Goal: Task Accomplishment & Management: Manage account settings

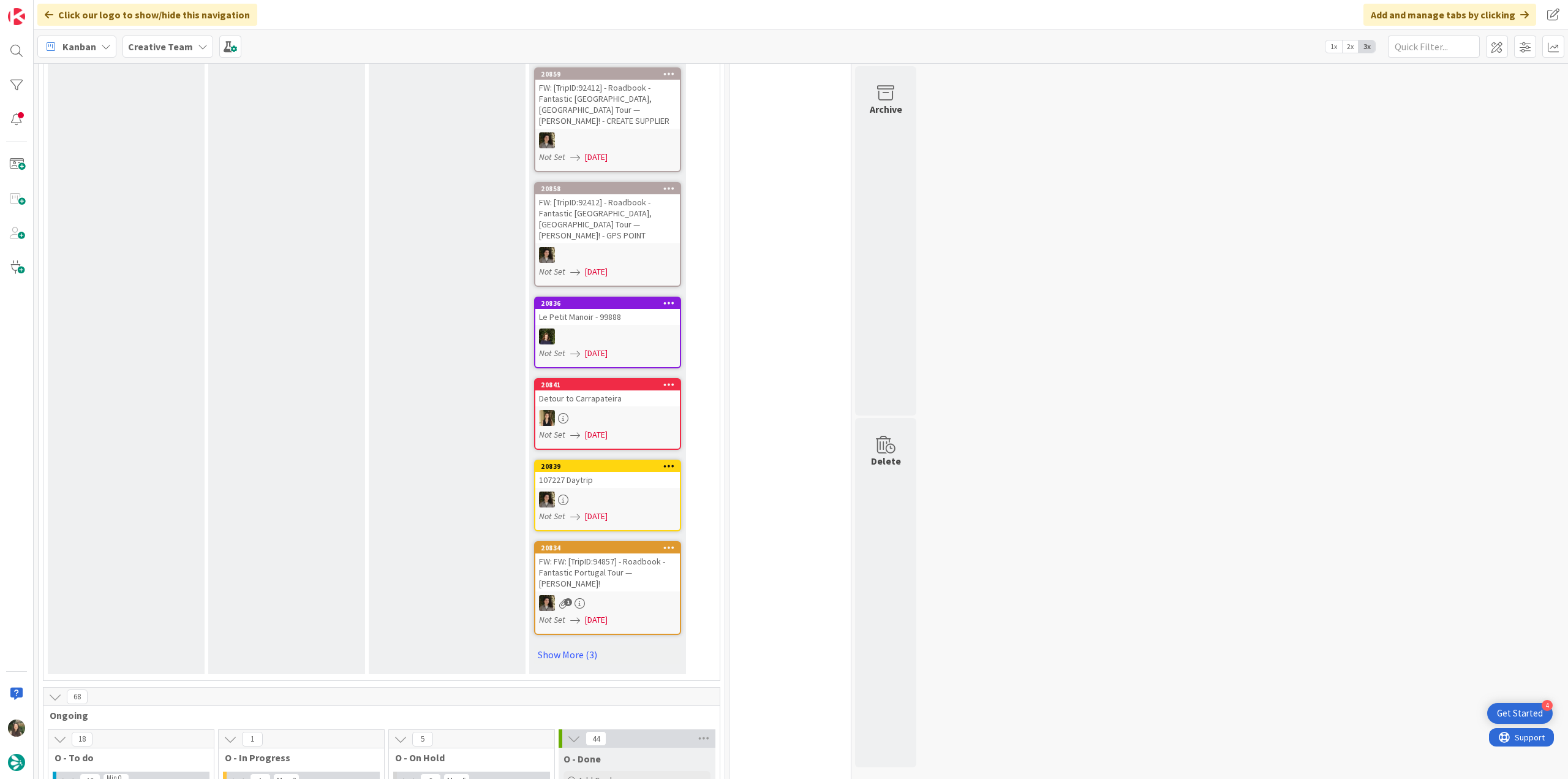
scroll to position [919, 0]
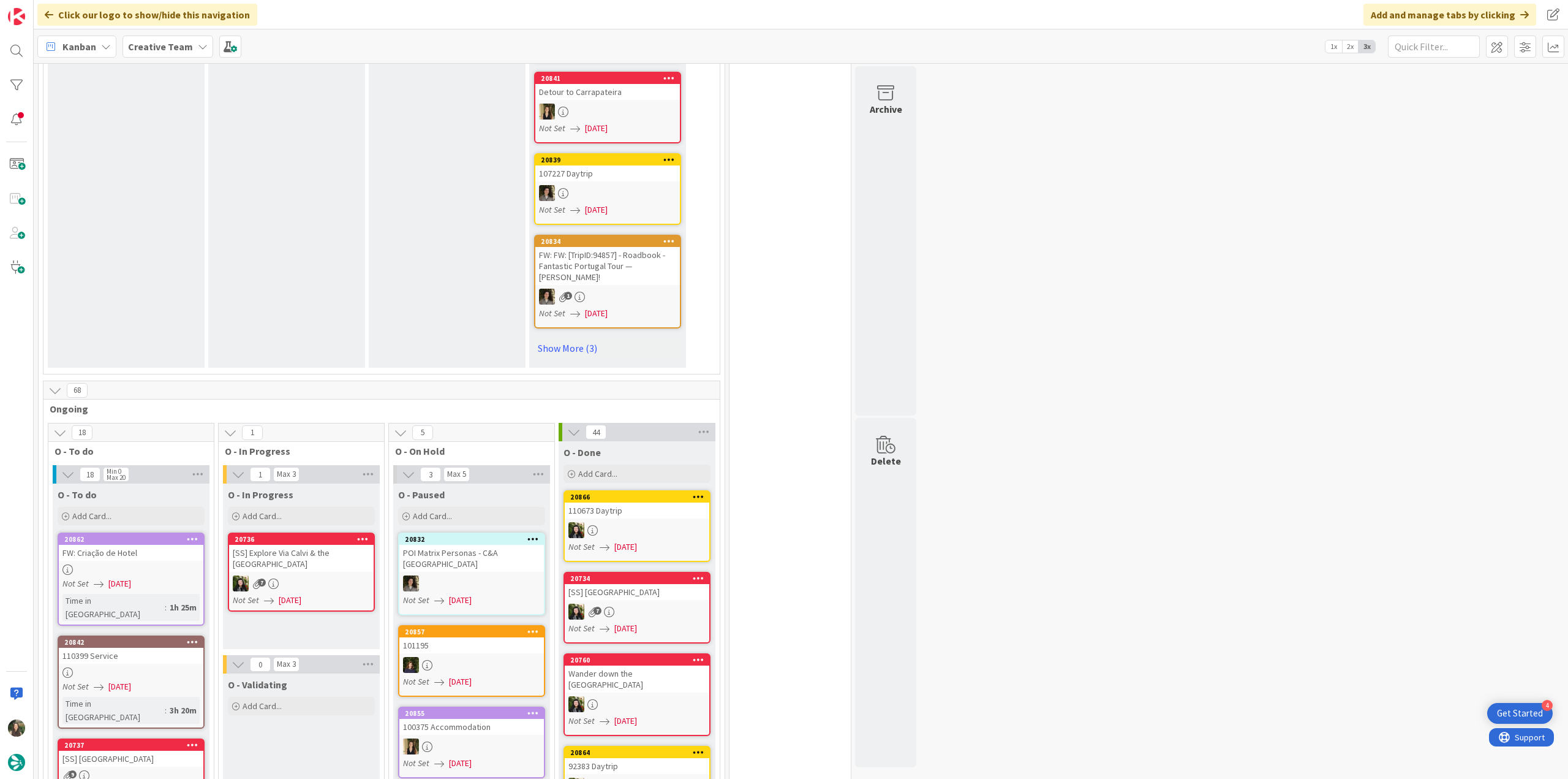
click at [175, 533] on link "20862 FW: Criação de Hotel Not Set 08/12/2025 Time in Column : 1h 25m" at bounding box center [131, 579] width 147 height 93
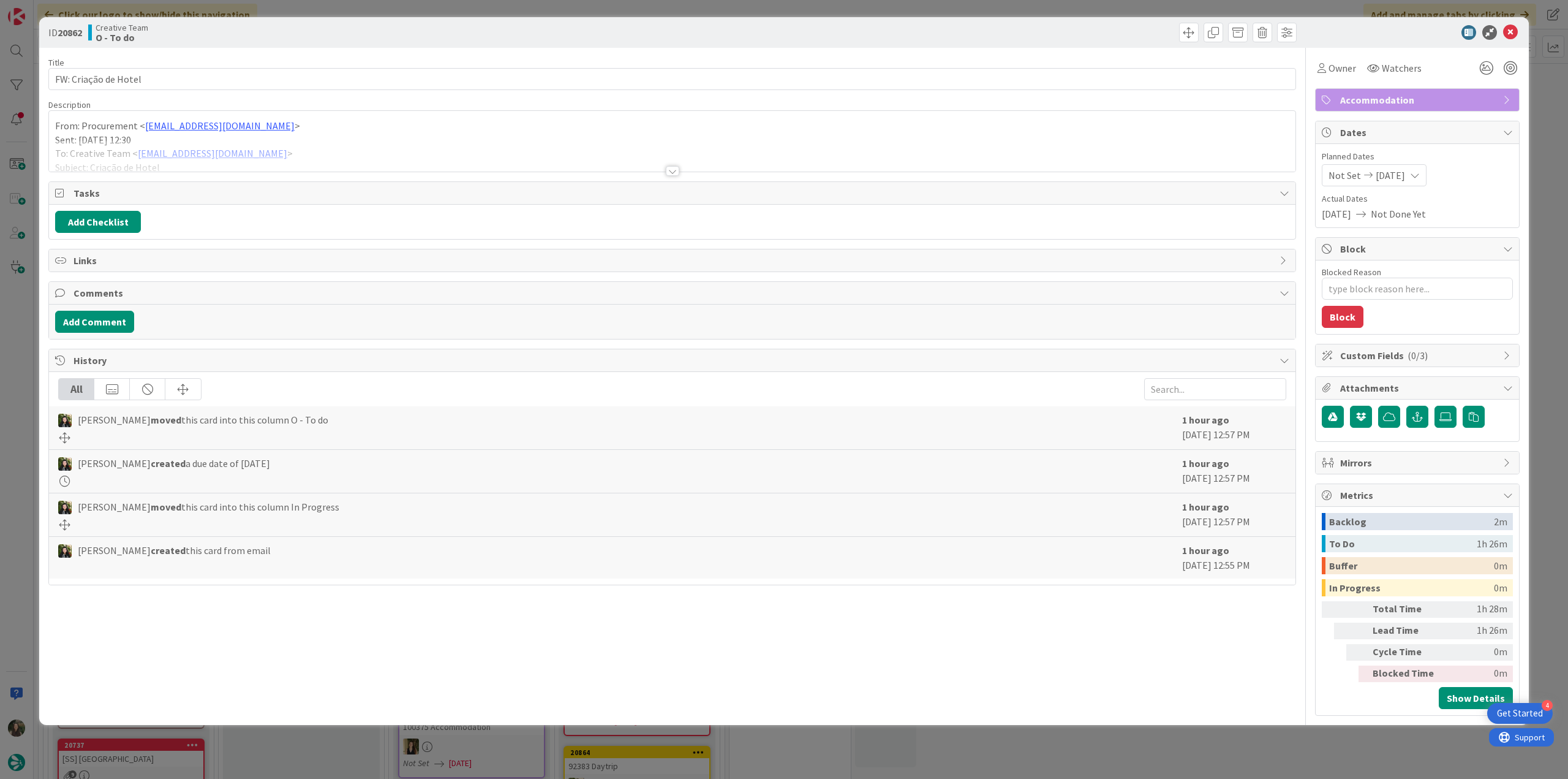
click at [847, 147] on div at bounding box center [672, 155] width 1247 height 31
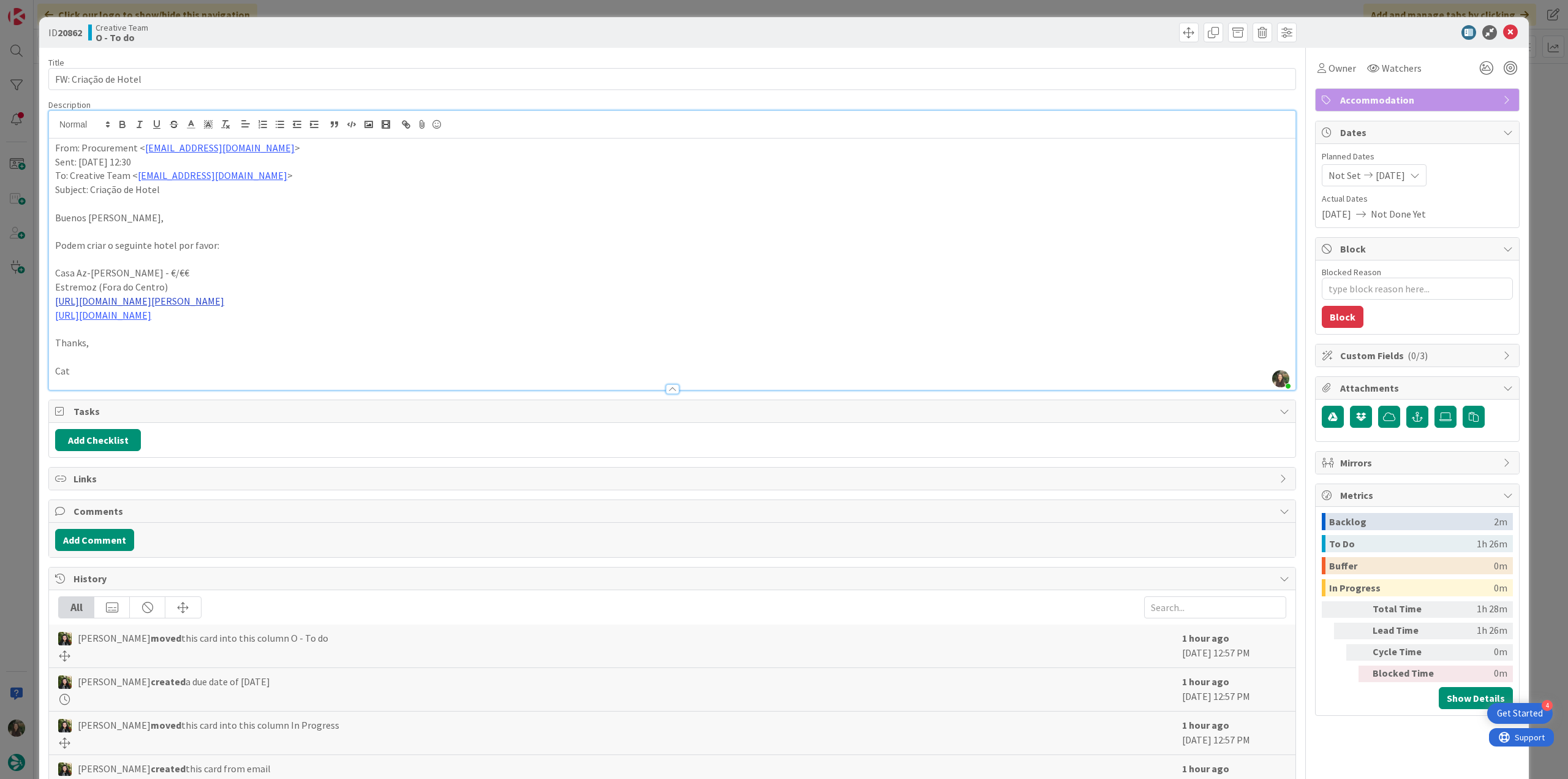
click at [99, 302] on link "https://az-zagal.pt/" at bounding box center [139, 301] width 169 height 13
click at [94, 326] on link "https://az-zagal.pt/" at bounding box center [111, 325] width 122 height 16
click at [1338, 67] on span "Owner" at bounding box center [1342, 67] width 28 height 14
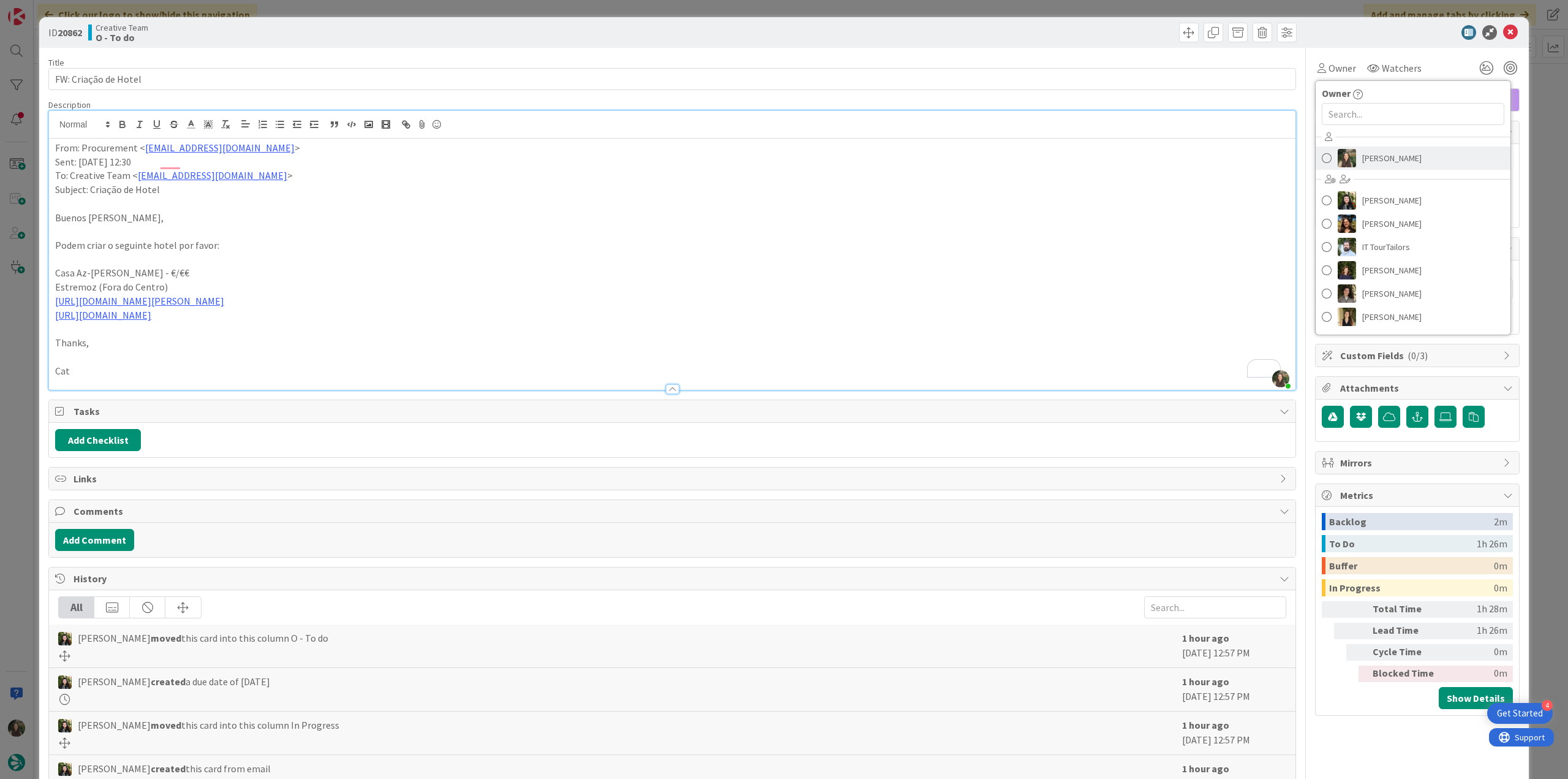
click at [1371, 156] on span "[PERSON_NAME]" at bounding box center [1392, 158] width 59 height 19
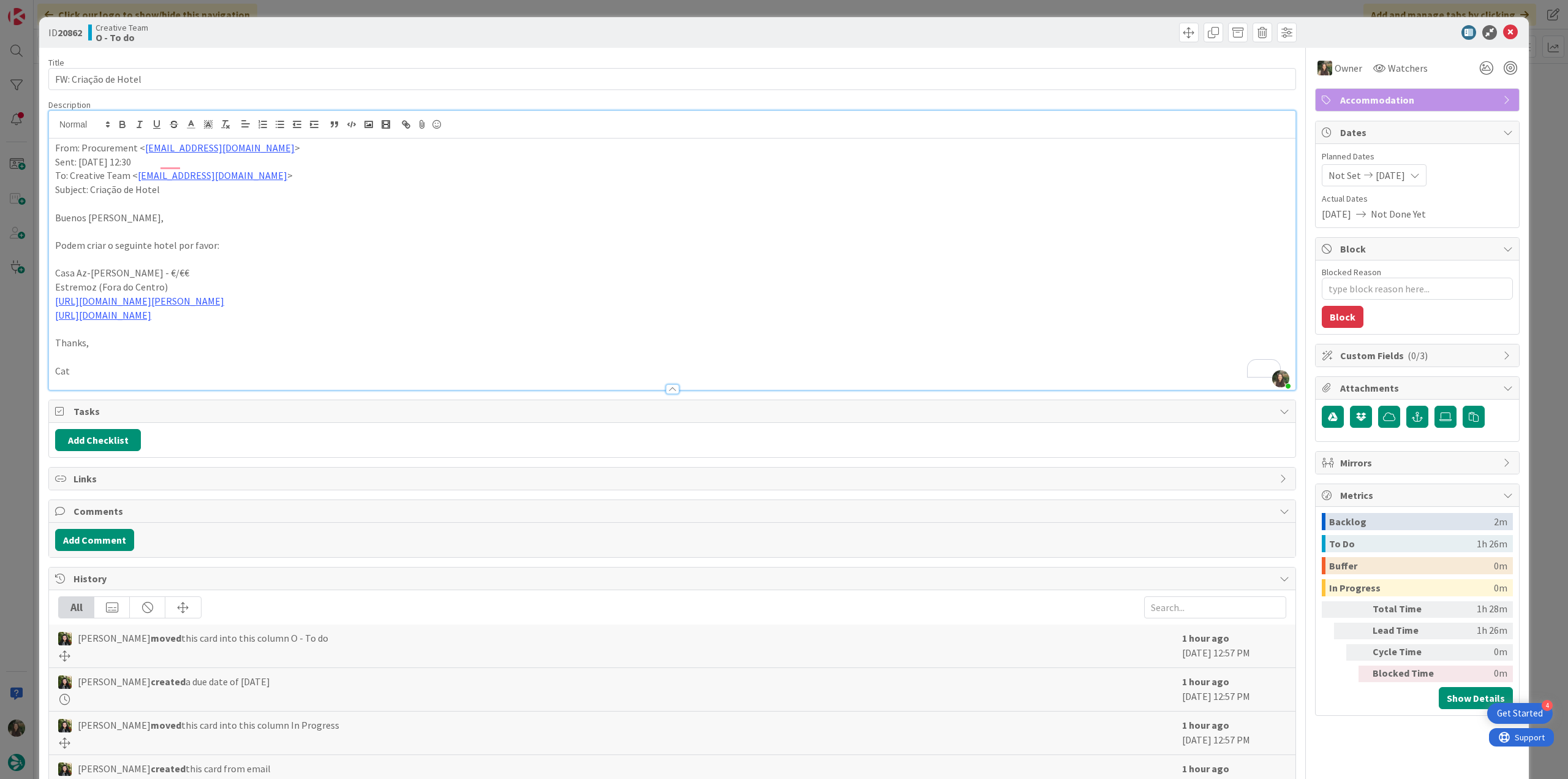
click at [1532, 132] on div "ID 20862 Creative Team O - To do Title 20 / 128 FW: Criação de Hotel Descriptio…" at bounding box center [784, 390] width 1568 height 779
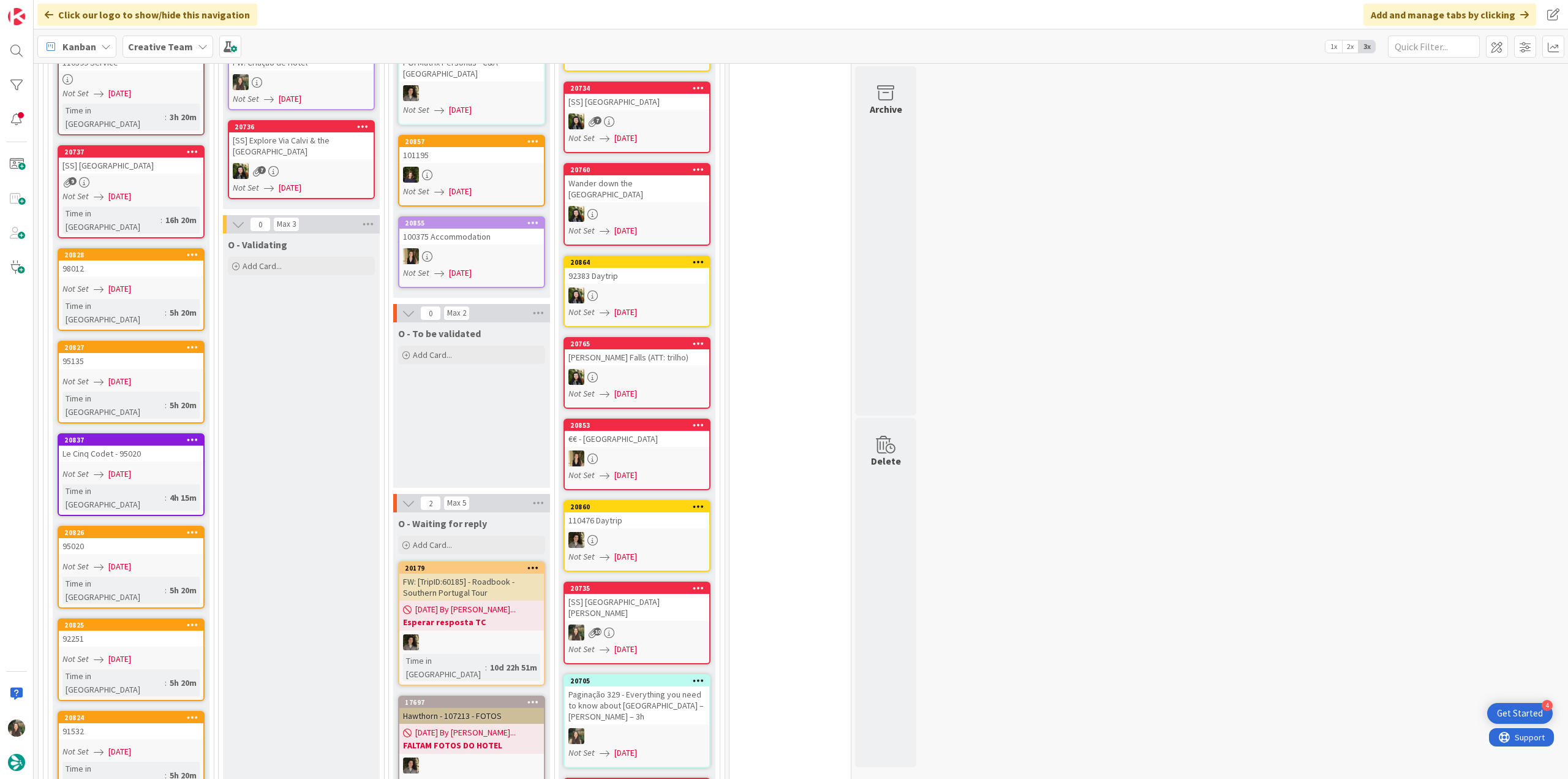
scroll to position [1164, 0]
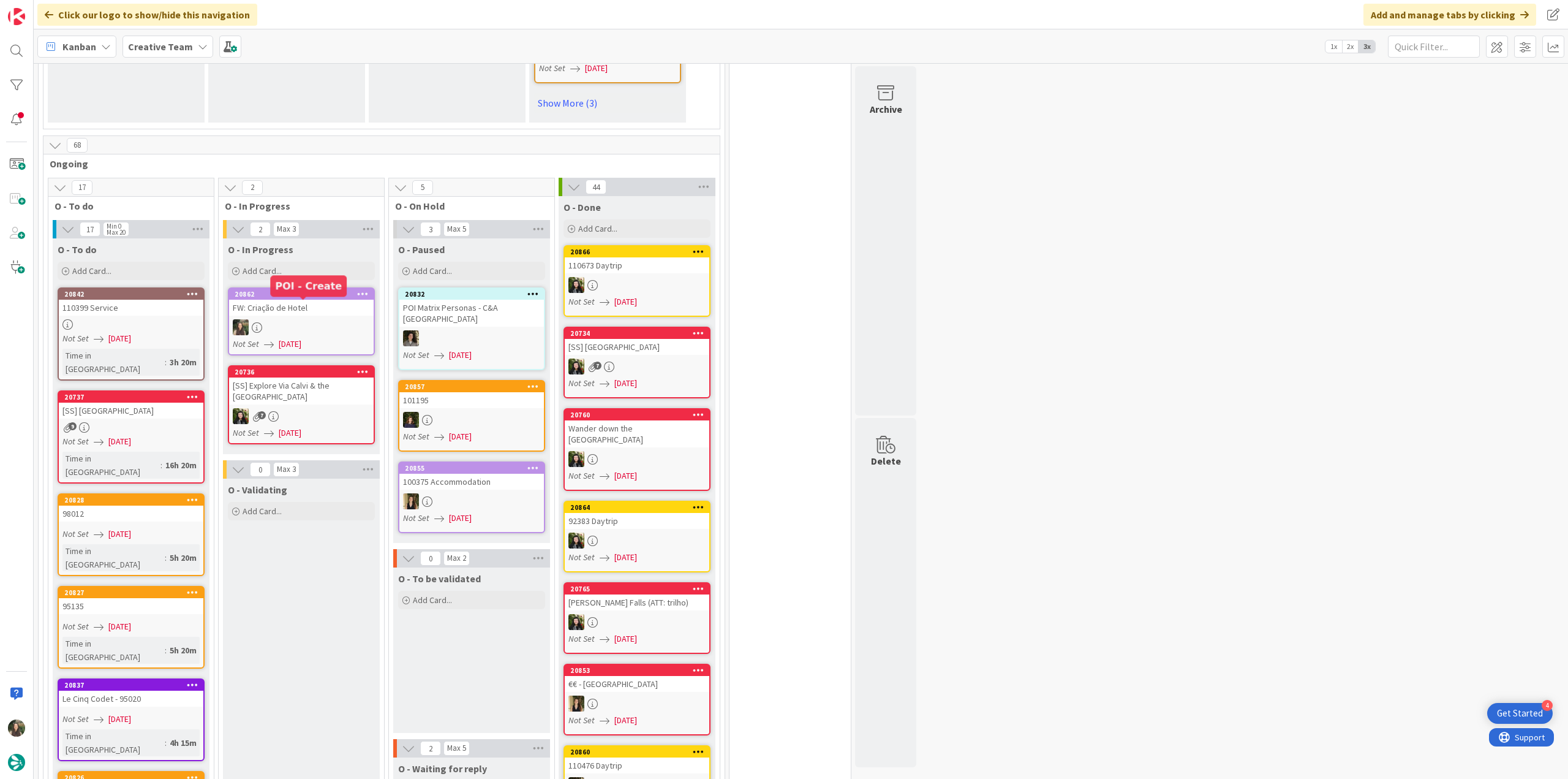
click at [310, 320] on div at bounding box center [302, 327] width 145 height 16
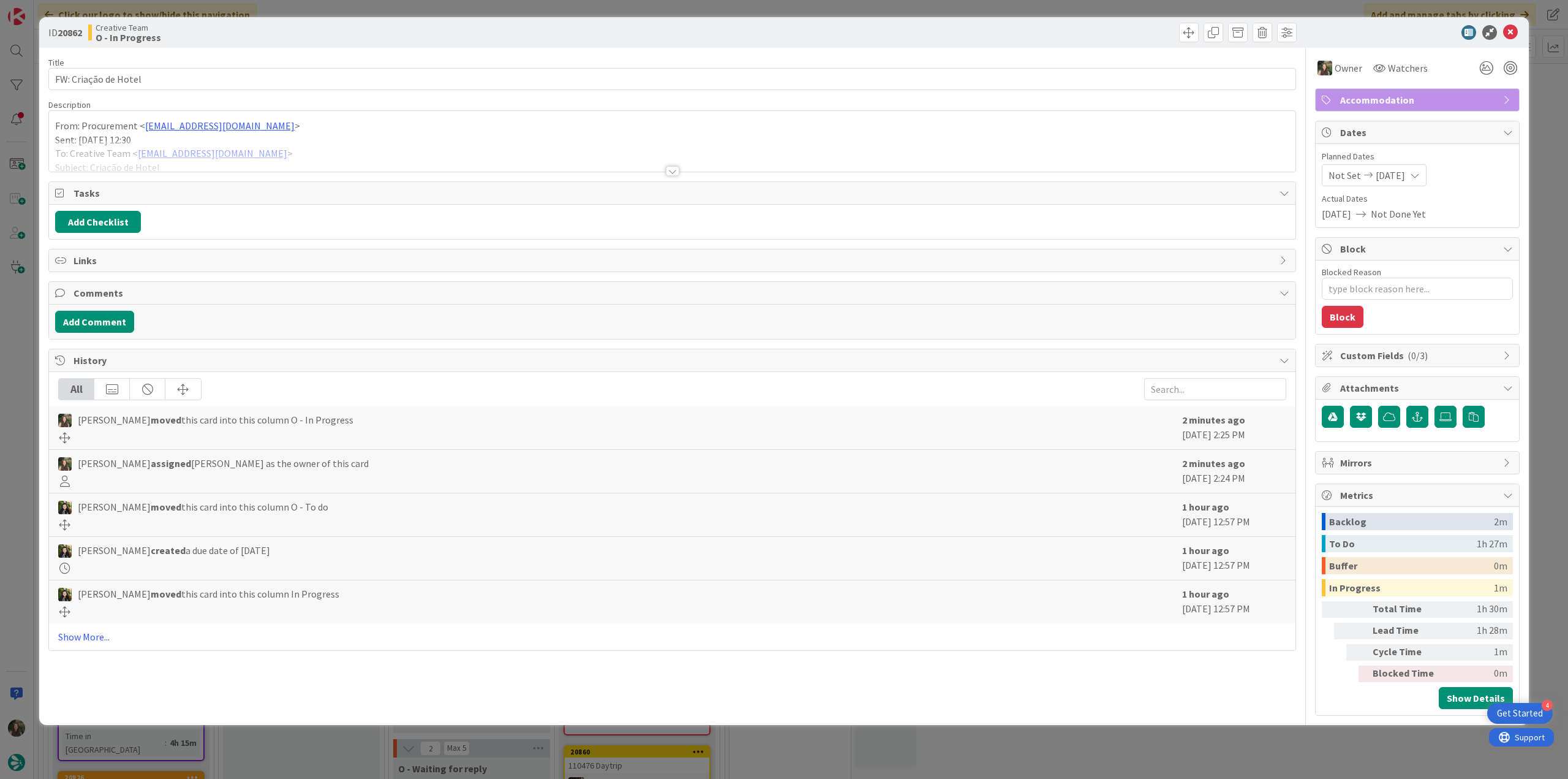
click at [309, 137] on p "Sent: Tuesday, August 12, 2025 12:30" at bounding box center [672, 140] width 1234 height 14
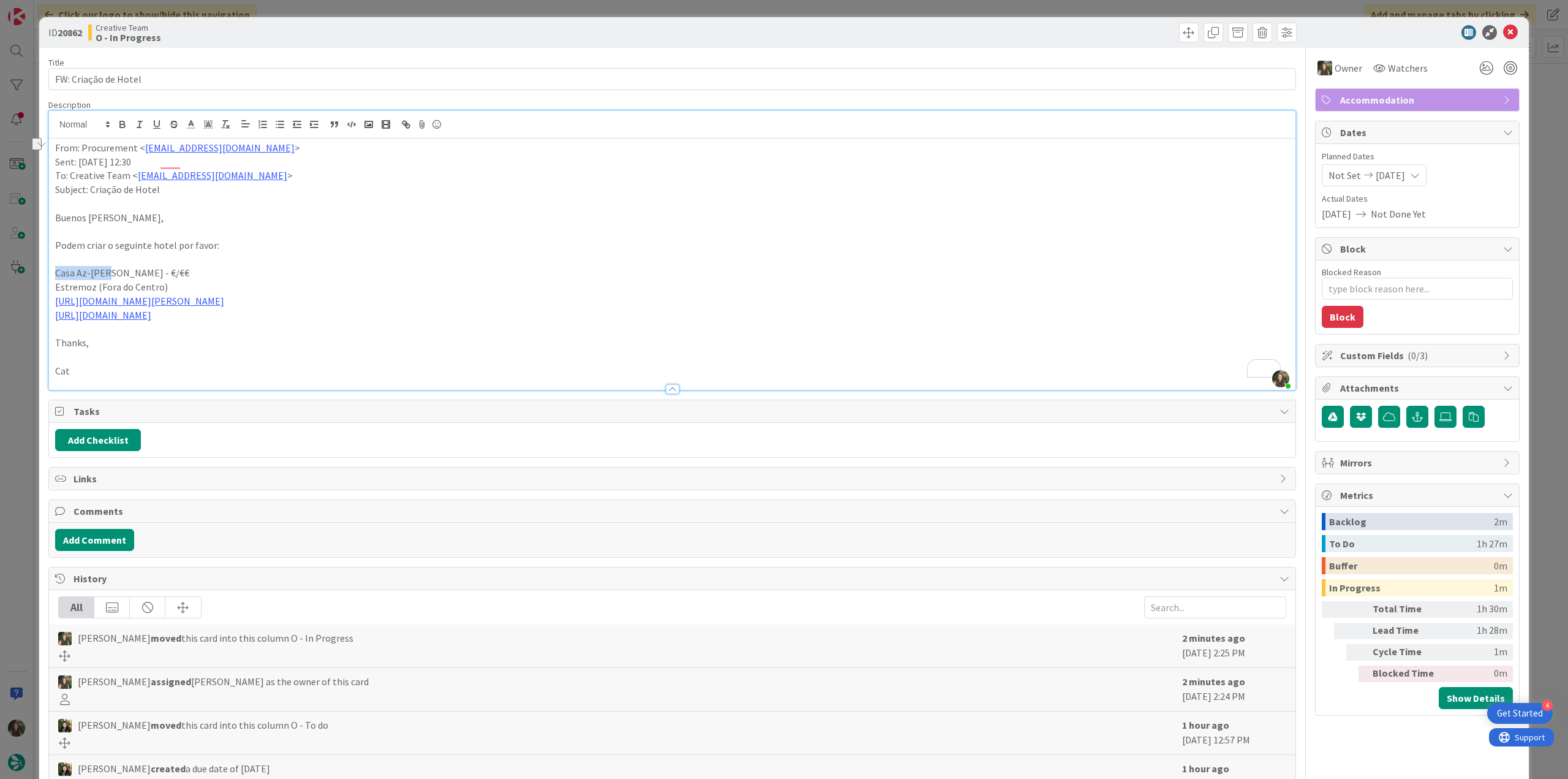
drag, startPoint x: 109, startPoint y: 272, endPoint x: 56, endPoint y: 271, distance: 53.0
click at [56, 271] on p "Casa Az-Zagal - €/€€" at bounding box center [672, 272] width 1234 height 14
copy p "Casa Az-Zaga"
drag, startPoint x: 111, startPoint y: 270, endPoint x: 56, endPoint y: 272, distance: 55.0
click at [56, 272] on p "Casa Az-Zagal - €/€€" at bounding box center [672, 272] width 1234 height 14
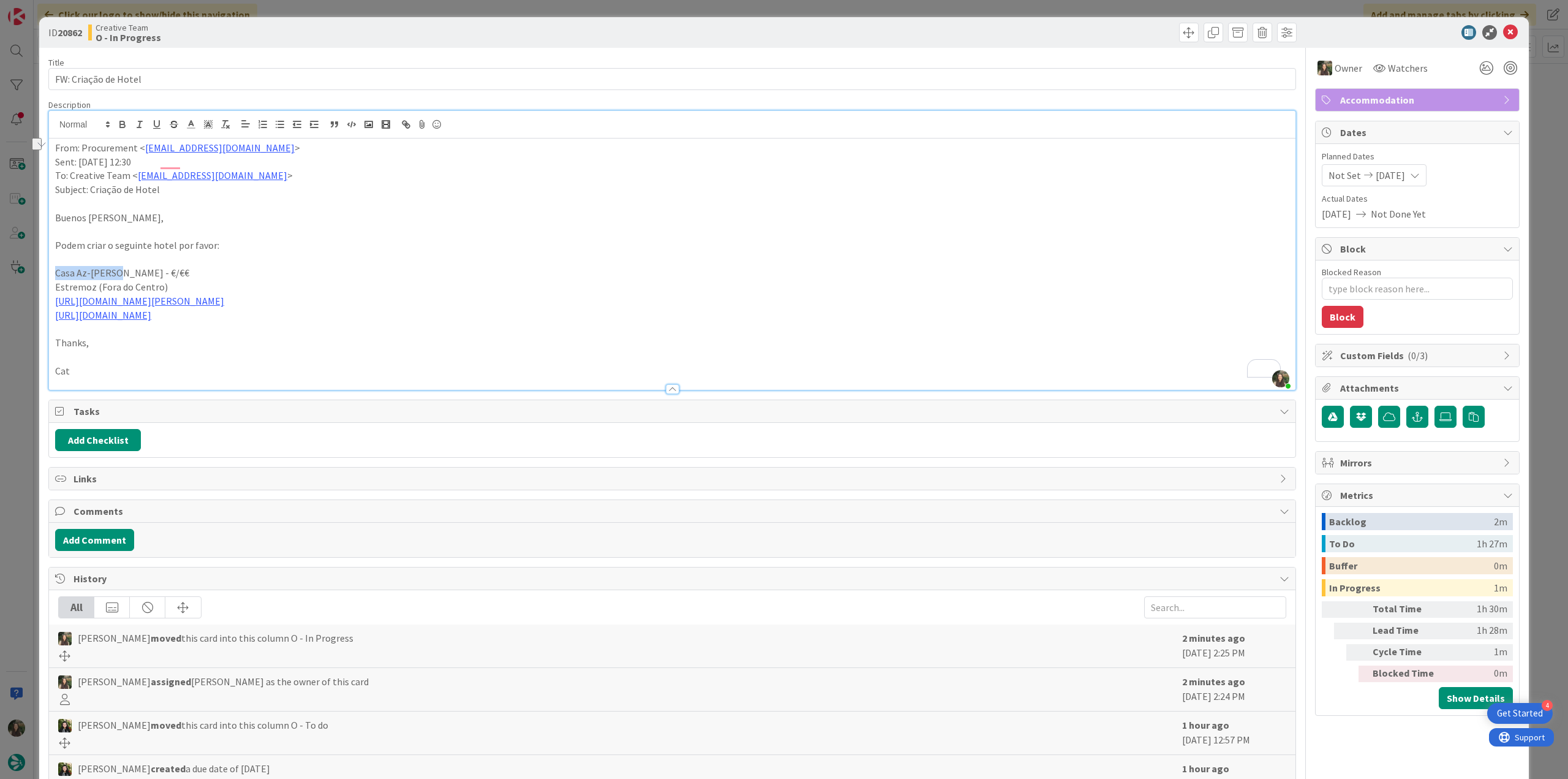
copy p "Casa Az-Zagal"
click at [30, 396] on div "ID 20862 Creative Team O - In Progress Title 20 / 128 FW: Criação de Hotel Desc…" at bounding box center [784, 390] width 1568 height 779
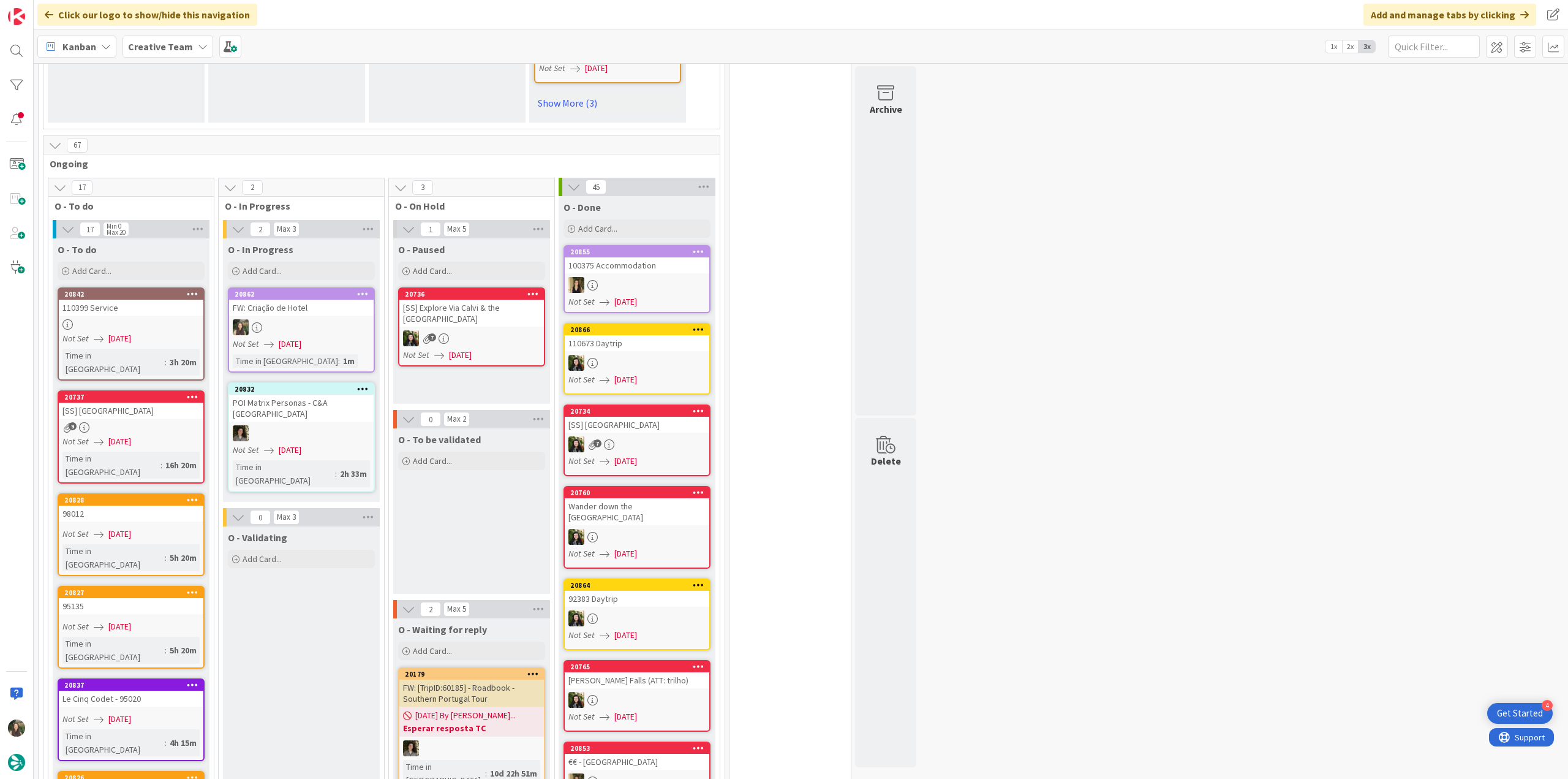
click at [287, 320] on div at bounding box center [302, 327] width 145 height 16
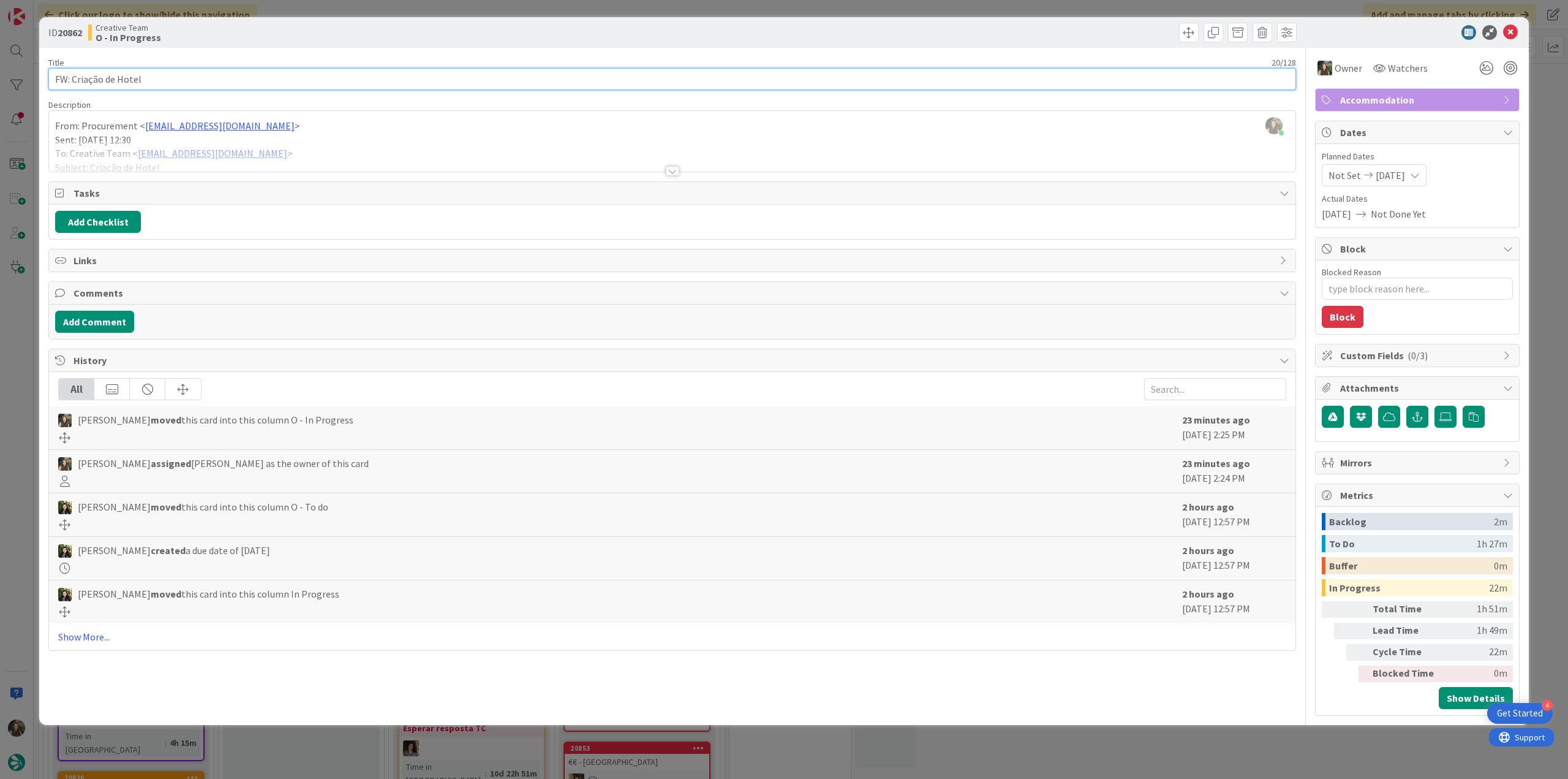
drag, startPoint x: 157, startPoint y: 78, endPoint x: 37, endPoint y: 81, distance: 120.0
click at [37, 79] on div "ID 20862 Creative Team O - In Progress Title 20 / 128 FW: Criação de Hotel Desc…" at bounding box center [784, 390] width 1568 height 779
click at [514, 156] on div at bounding box center [672, 155] width 1247 height 31
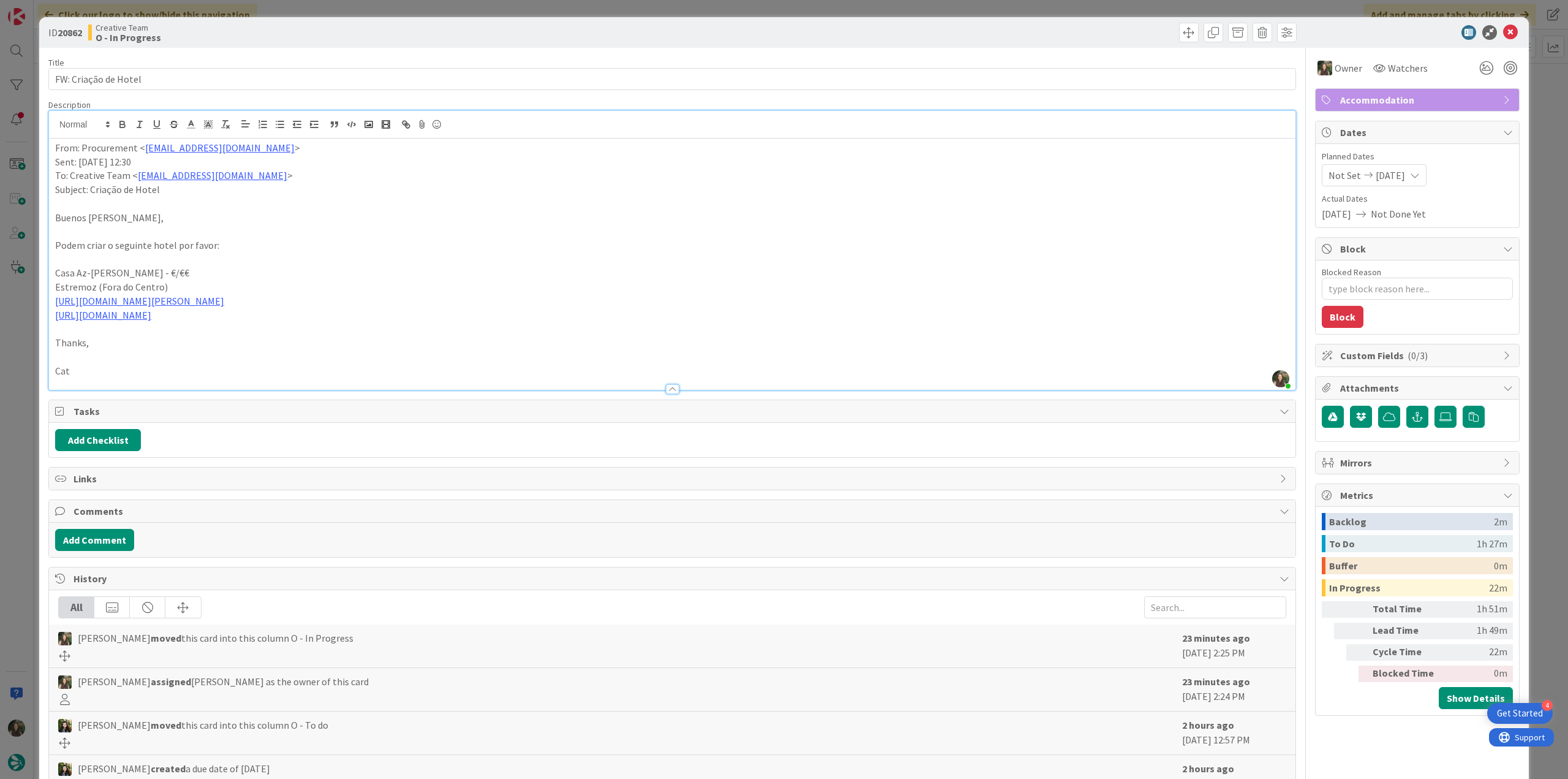
click at [20, 395] on div "ID 20862 Creative Team O - In Progress Title 20 / 128 FW: Criação de Hotel Desc…" at bounding box center [784, 390] width 1568 height 779
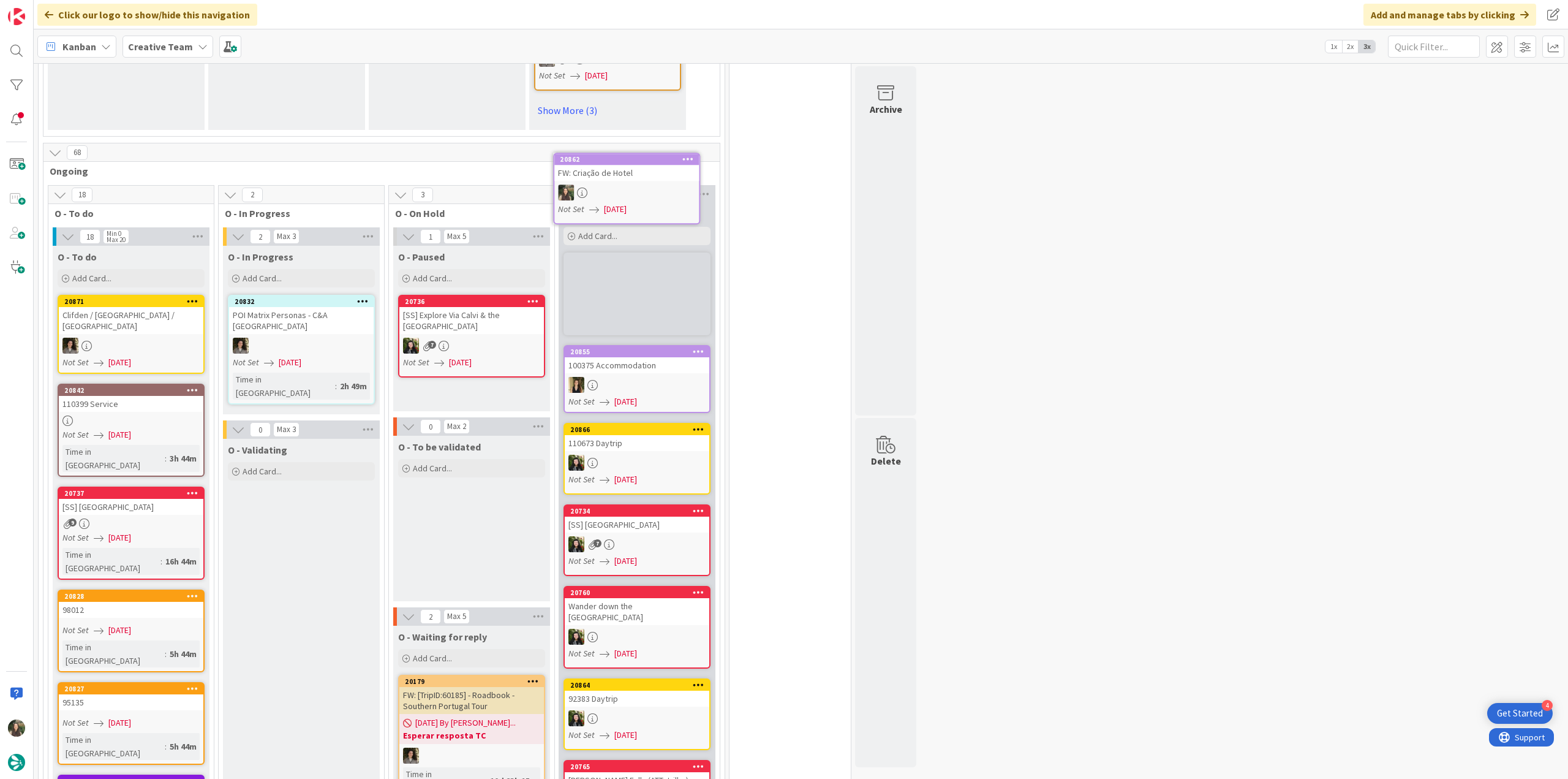
scroll to position [1147, 0]
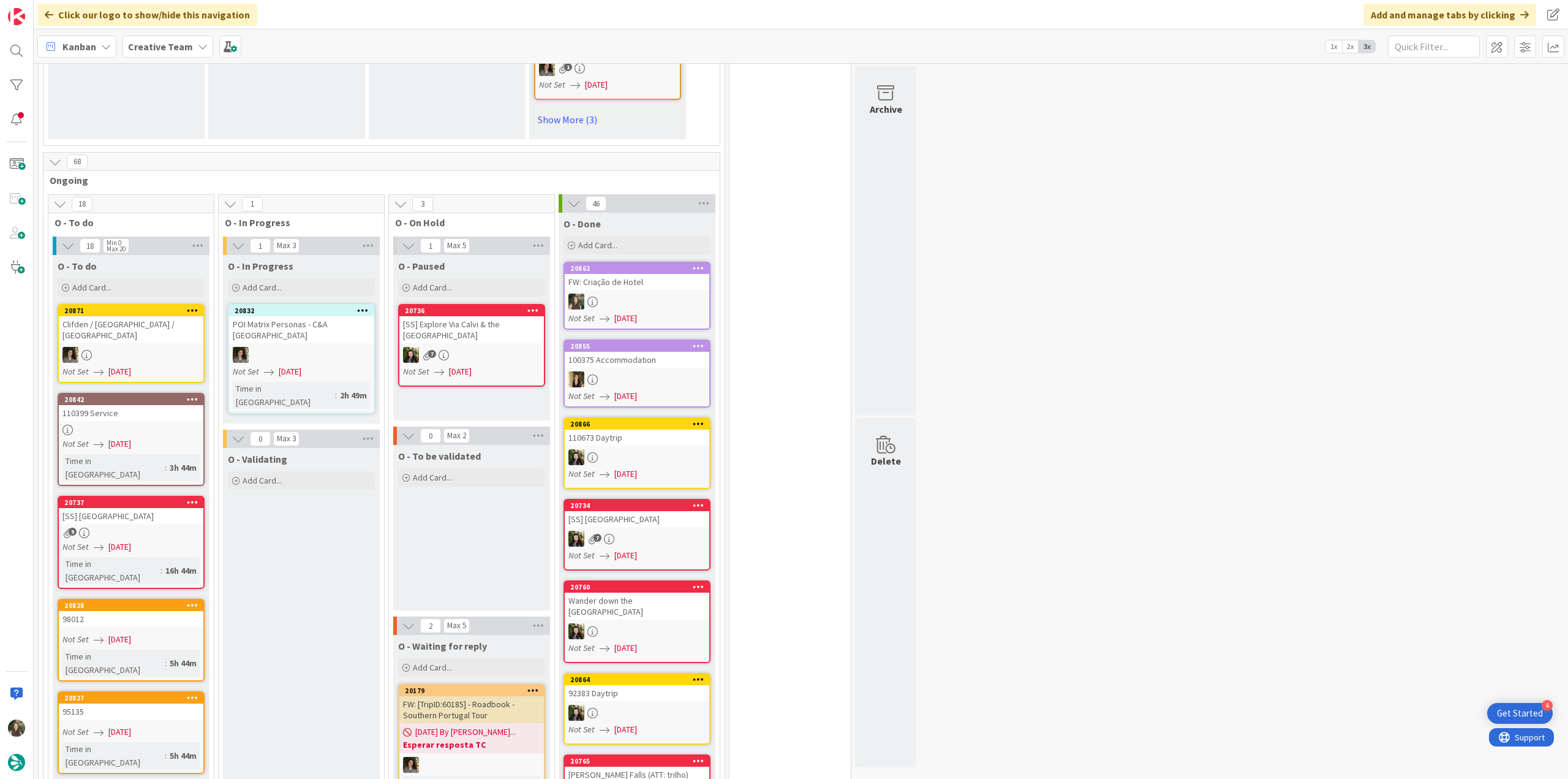
click at [676, 390] on div "Not Set [DATE]" at bounding box center [638, 395] width 141 height 13
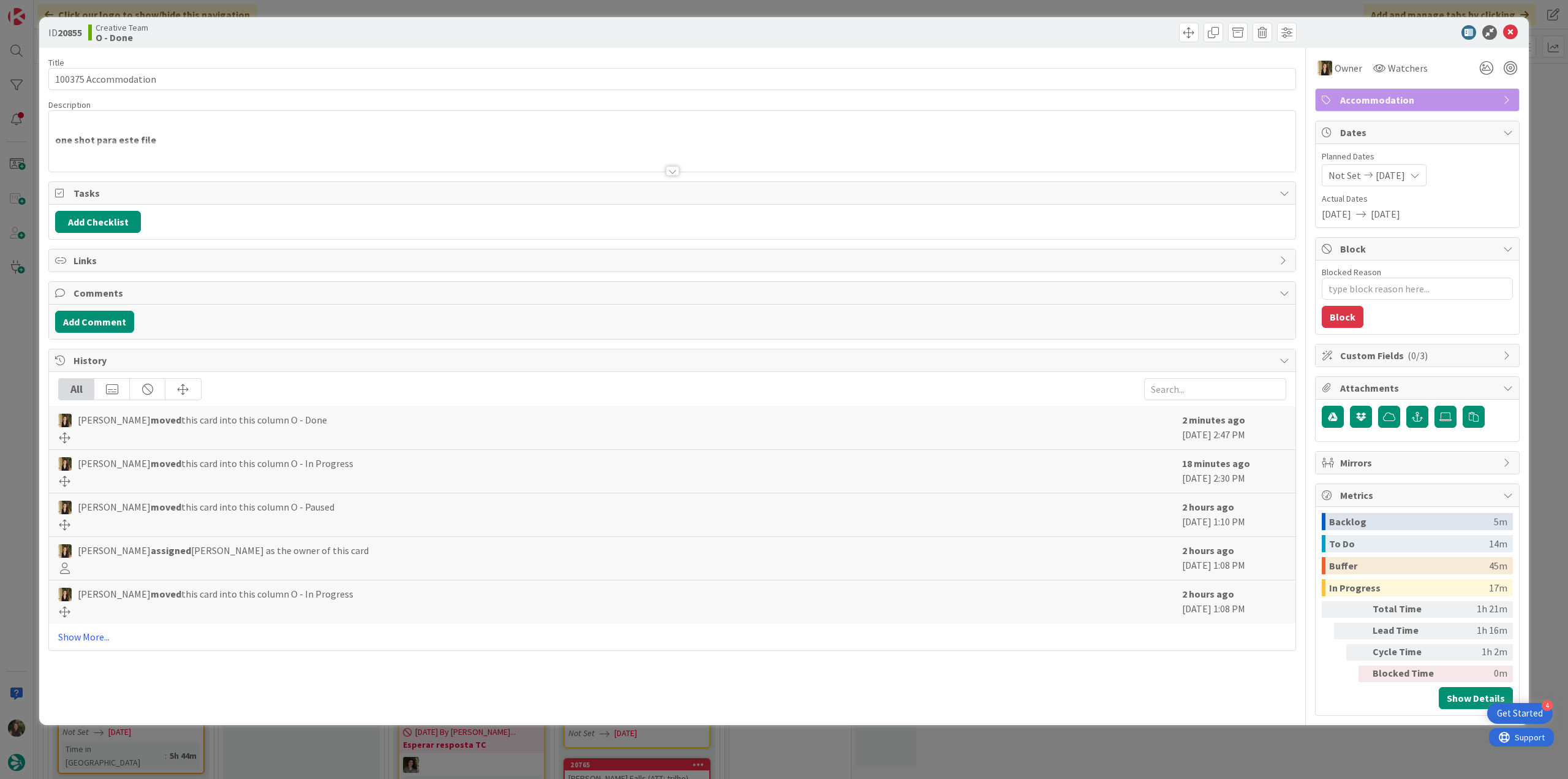
click at [1216, 748] on div "ID 20855 Creative Team O - Done Title 20 / 128 100375 Accommodation Description…" at bounding box center [784, 390] width 1568 height 779
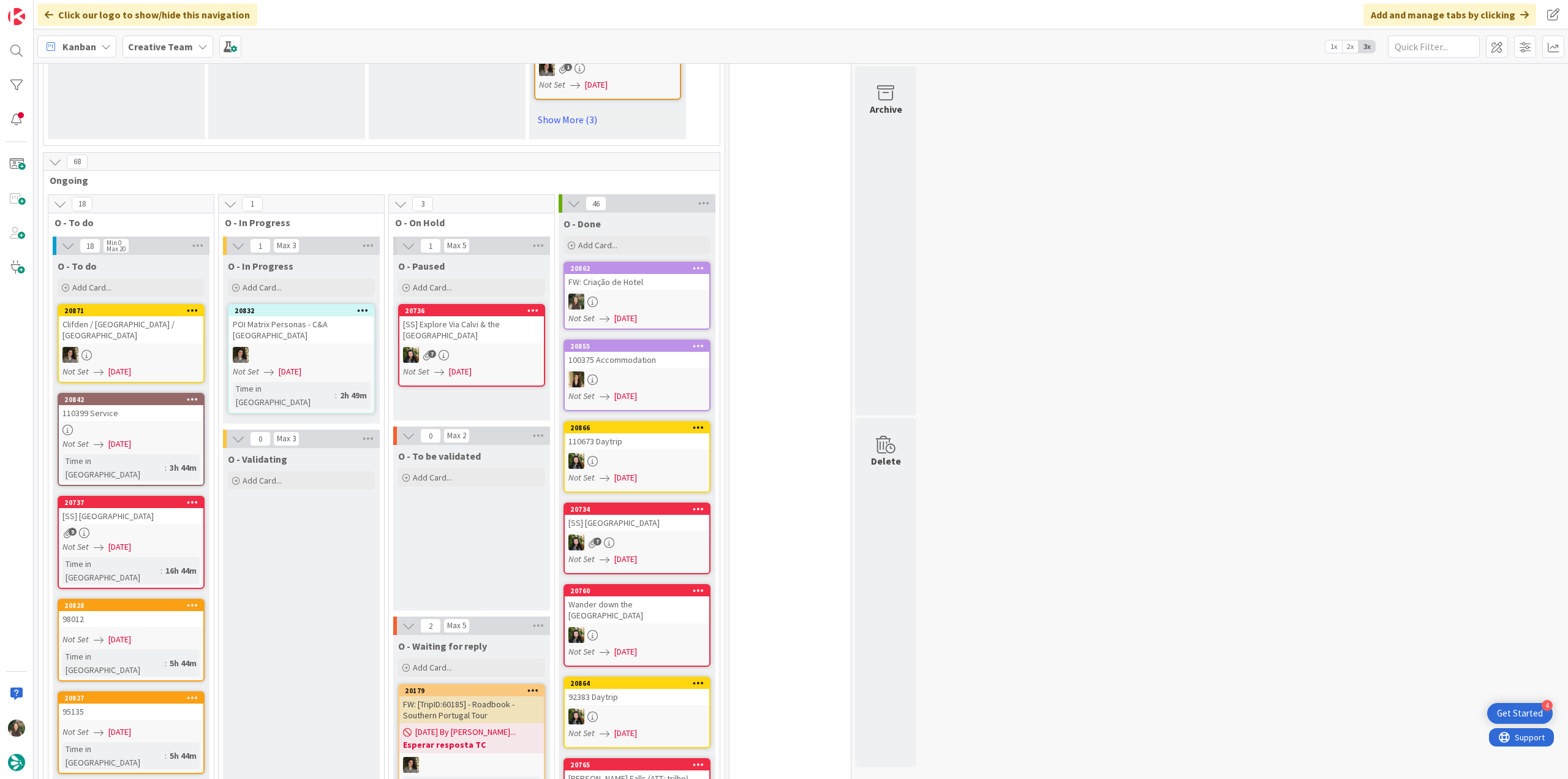
click at [170, 438] on div "Not Set [DATE]" at bounding box center [132, 443] width 141 height 13
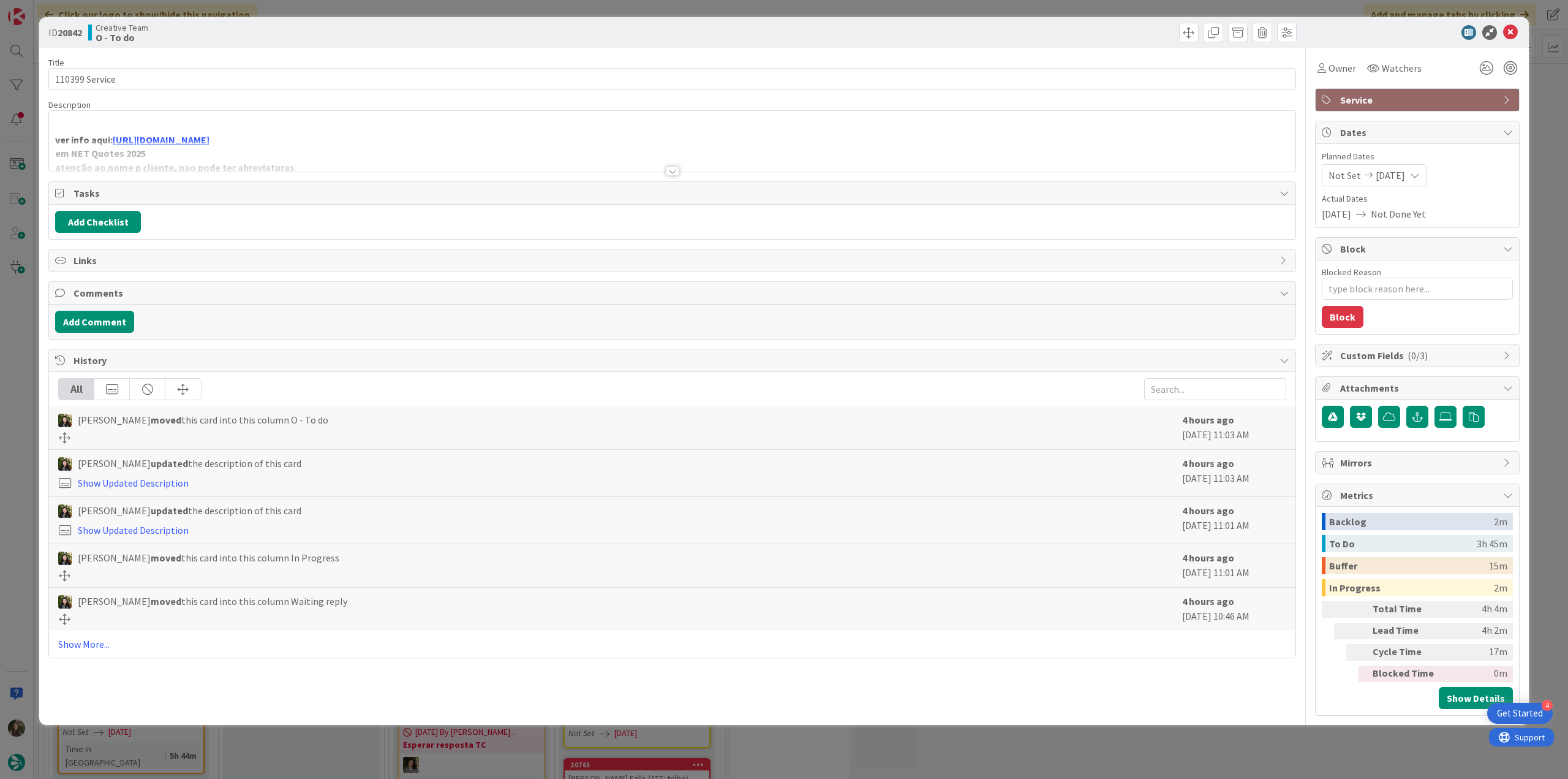
click at [451, 149] on div at bounding box center [672, 155] width 1247 height 31
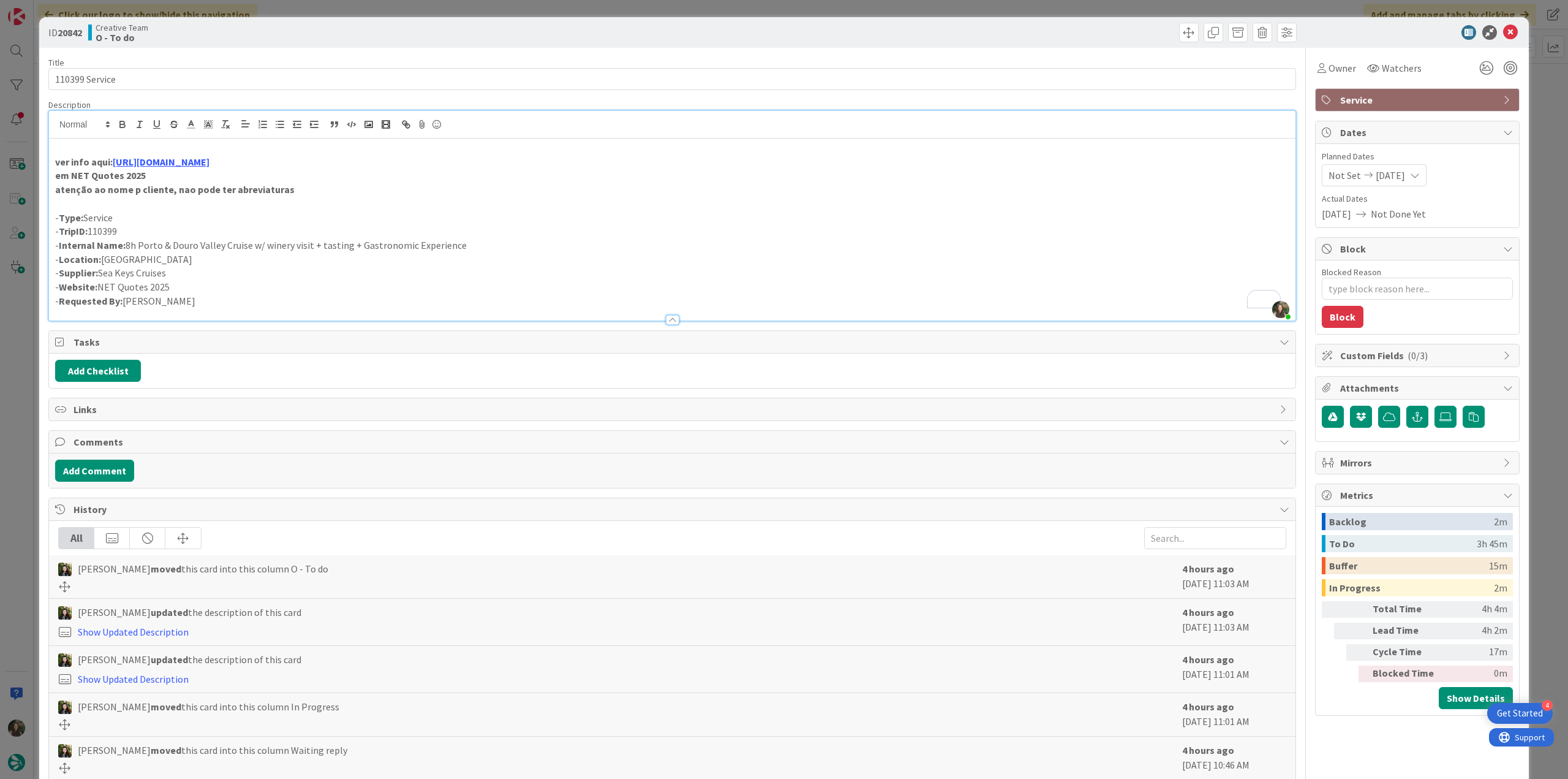
drag, startPoint x: 172, startPoint y: 269, endPoint x: 105, endPoint y: 272, distance: 67.1
click at [105, 272] on p "- Supplier: Sea Keys Cruises" at bounding box center [672, 272] width 1234 height 14
click at [183, 277] on p "- Supplier: Sea Keys Cruises" at bounding box center [672, 272] width 1234 height 14
click at [176, 274] on p "- Supplier: Sea Keys Cruises" at bounding box center [672, 272] width 1234 height 14
drag, startPoint x: 103, startPoint y: 270, endPoint x: 174, endPoint y: 270, distance: 71.0
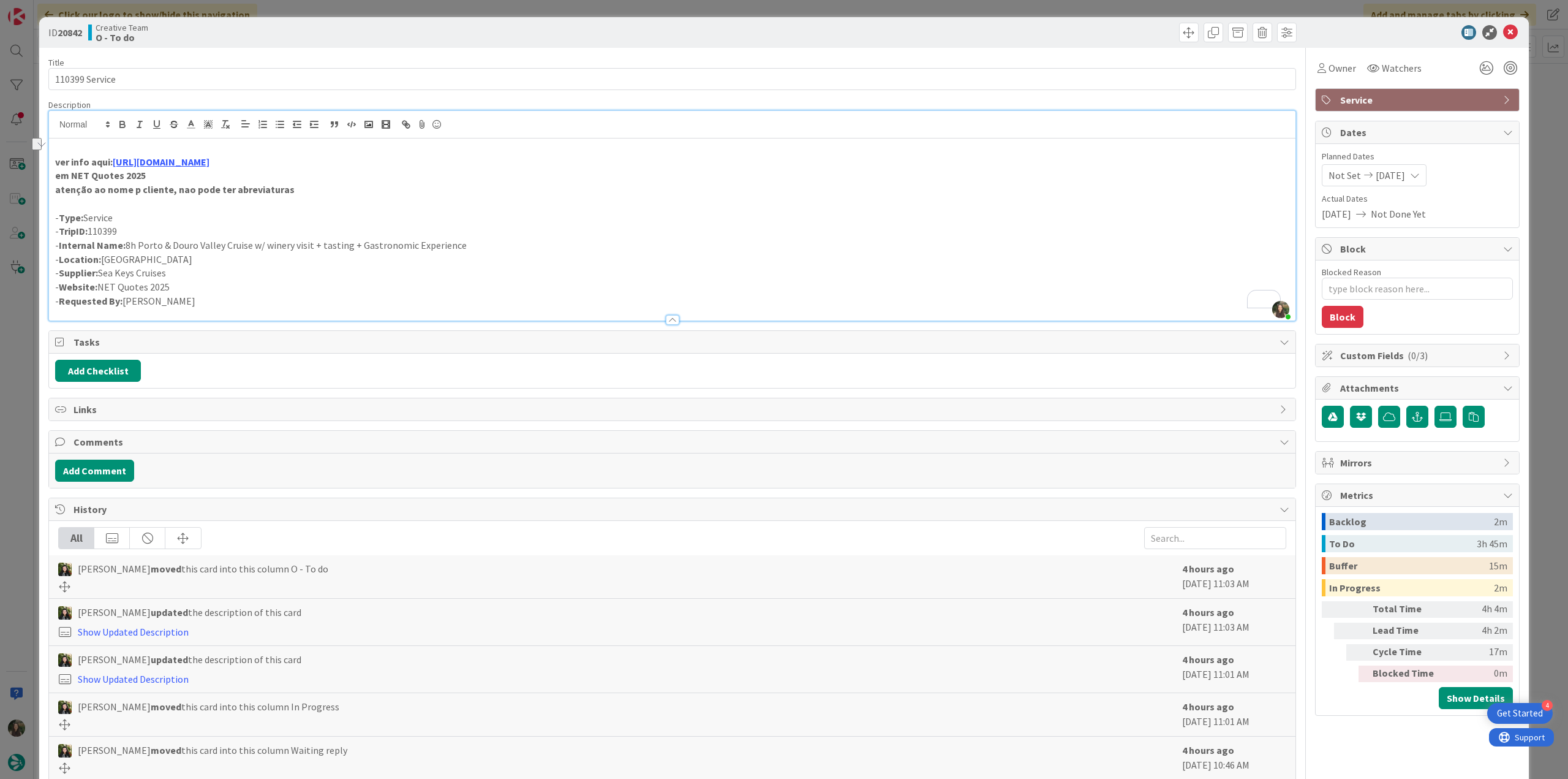
click at [174, 270] on p "- Supplier: Sea Keys Cruises" at bounding box center [672, 272] width 1234 height 14
copy p "Sea Keys Cruises"
click at [14, 344] on div "ID 20842 Creative Team O - To do Title 14 / 128 110399 Service Description Inês…" at bounding box center [784, 390] width 1568 height 779
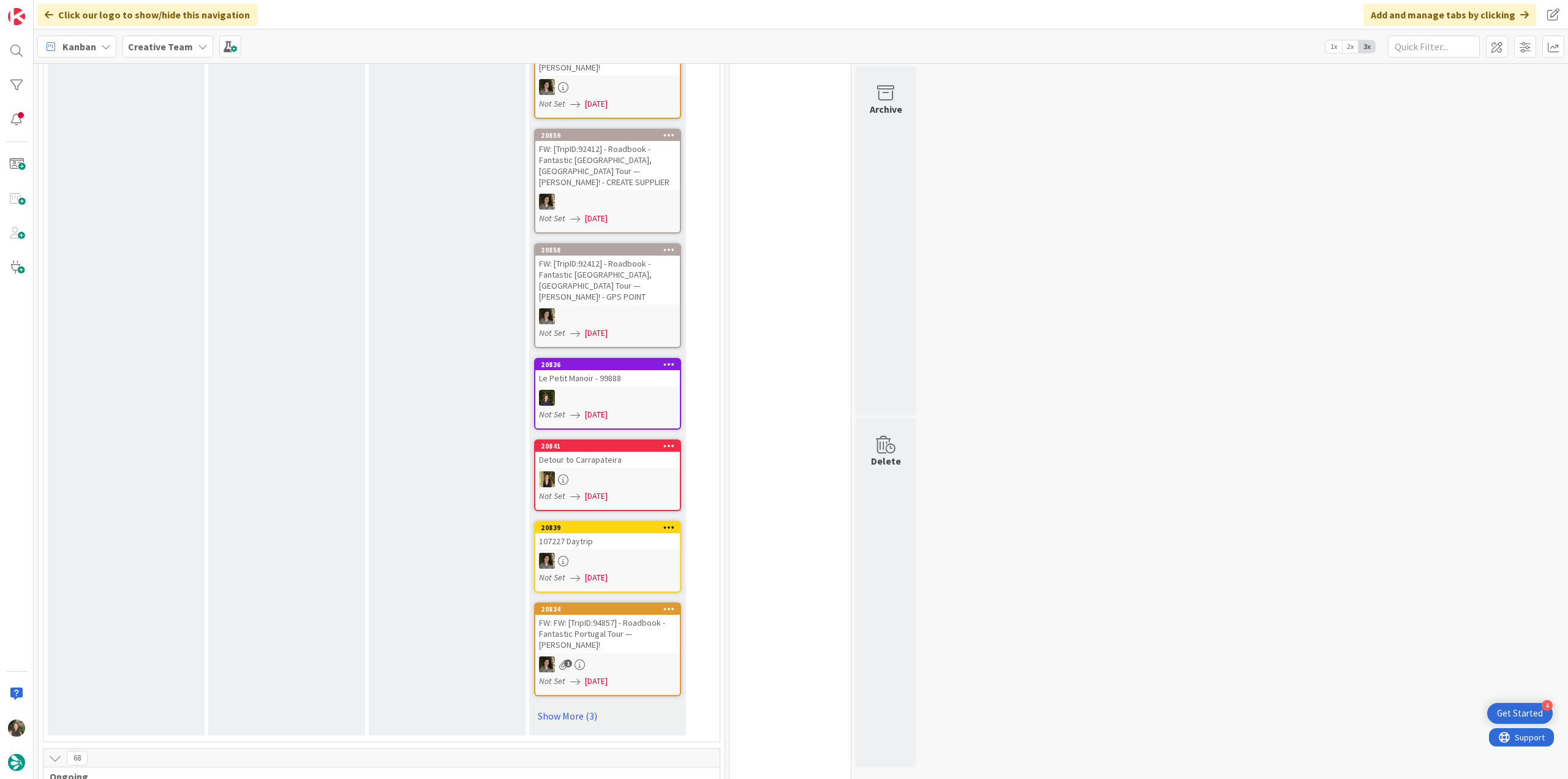
scroll to position [1164, 0]
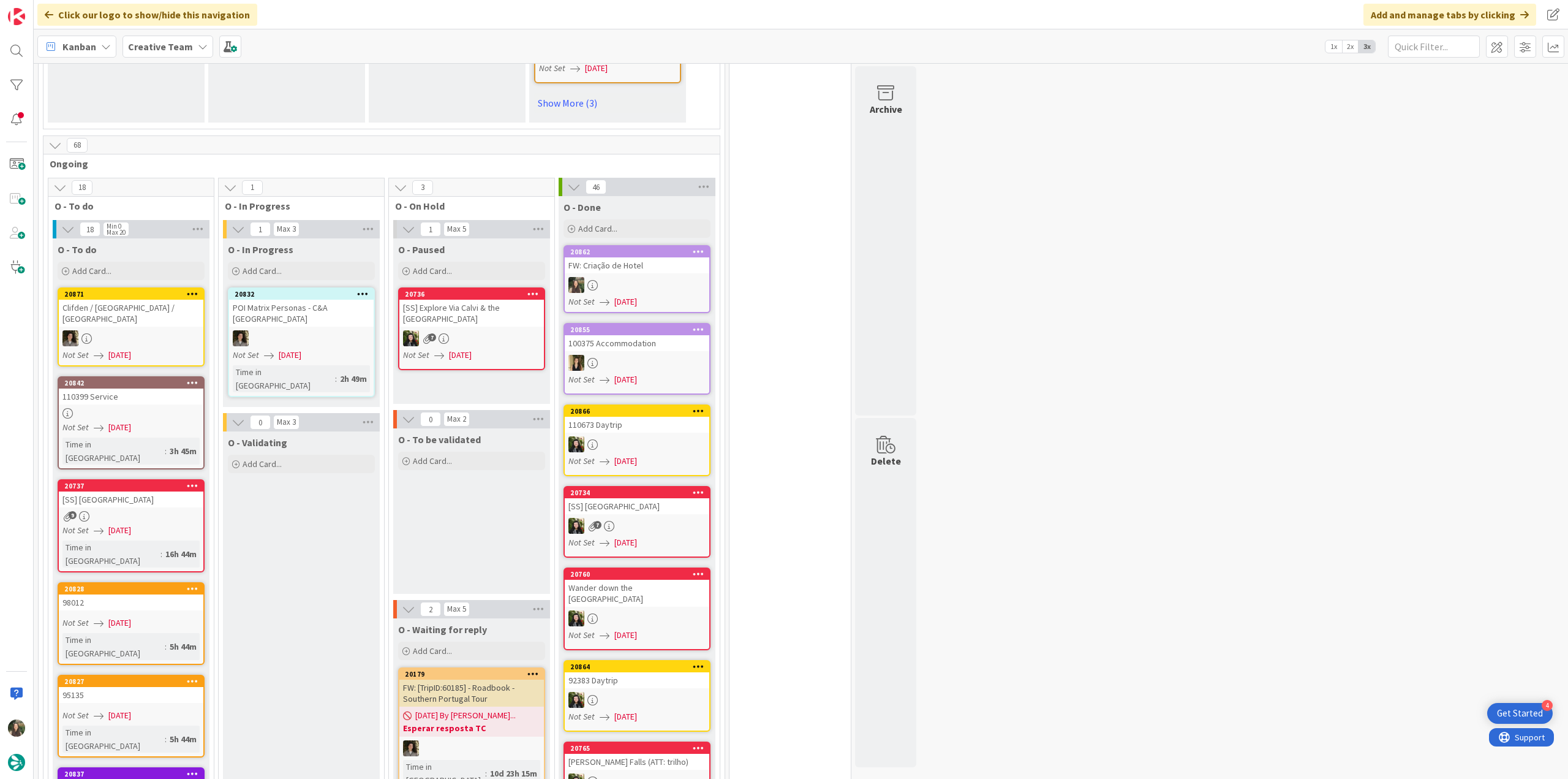
click at [153, 389] on div "110399 Service" at bounding box center [132, 396] width 145 height 16
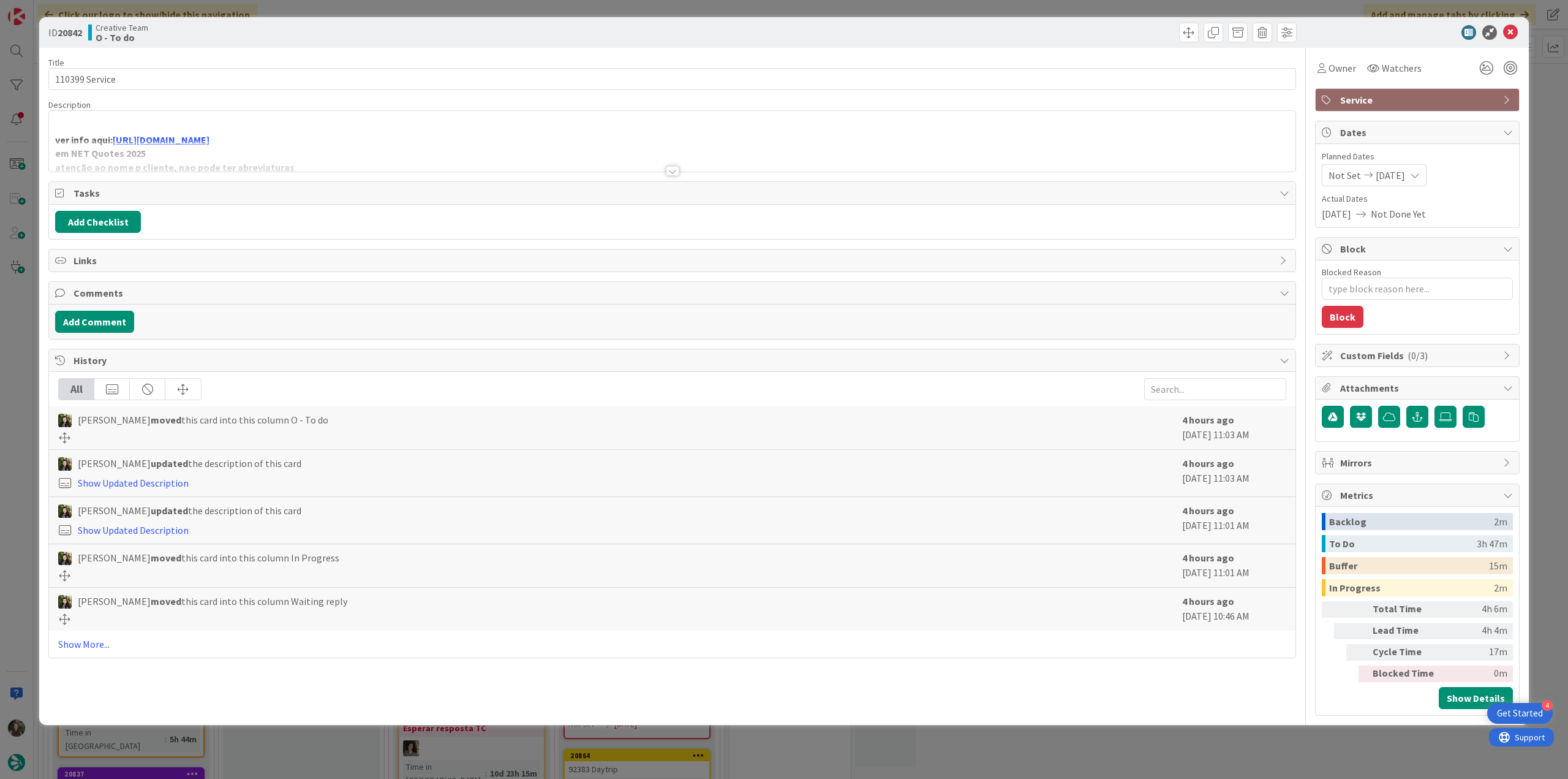
click at [443, 146] on div at bounding box center [672, 155] width 1247 height 31
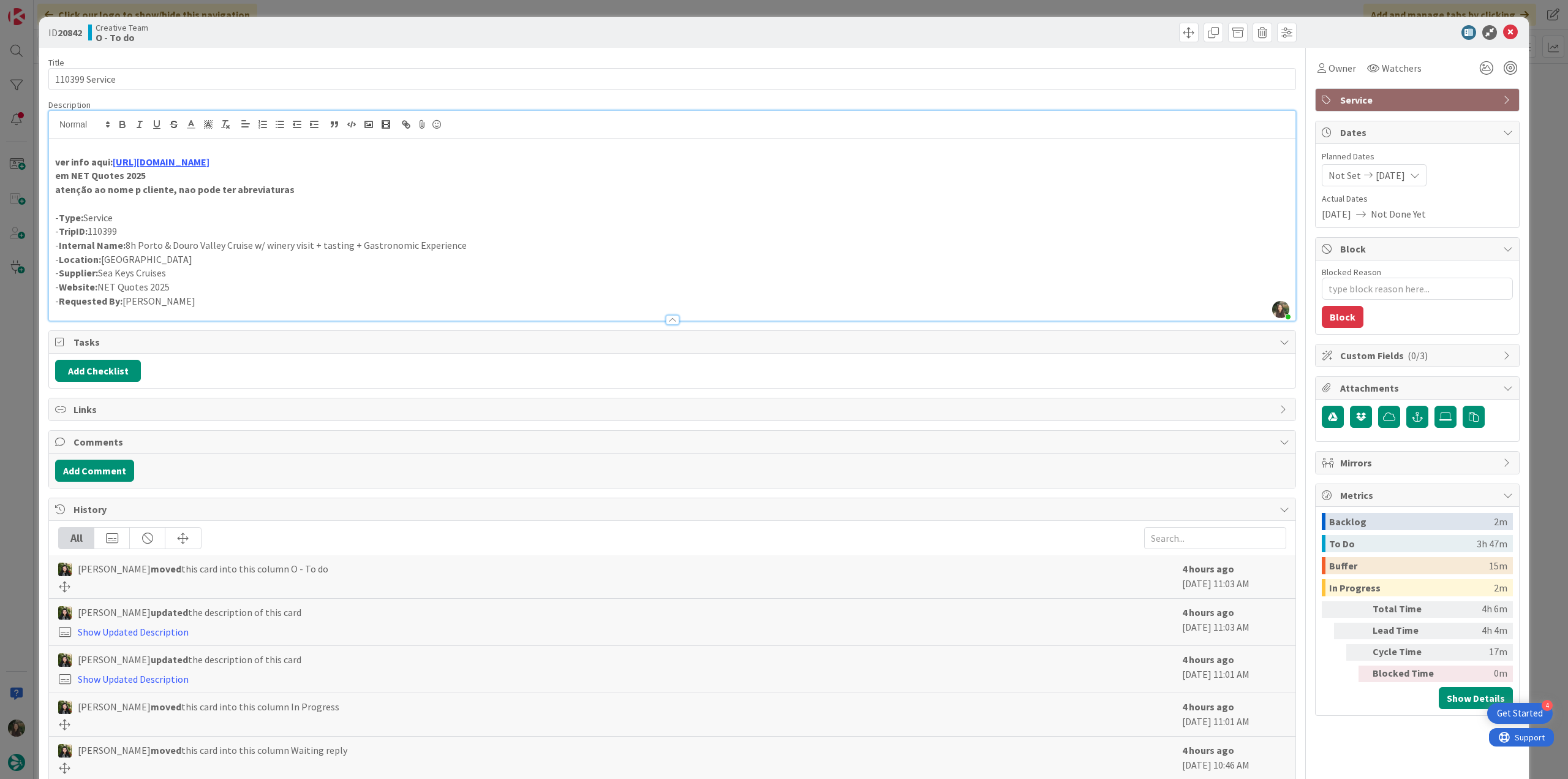
click at [17, 318] on div "ID 20842 Creative Team O - To do Title 14 / 128 110399 Service Description Inês…" at bounding box center [784, 390] width 1568 height 779
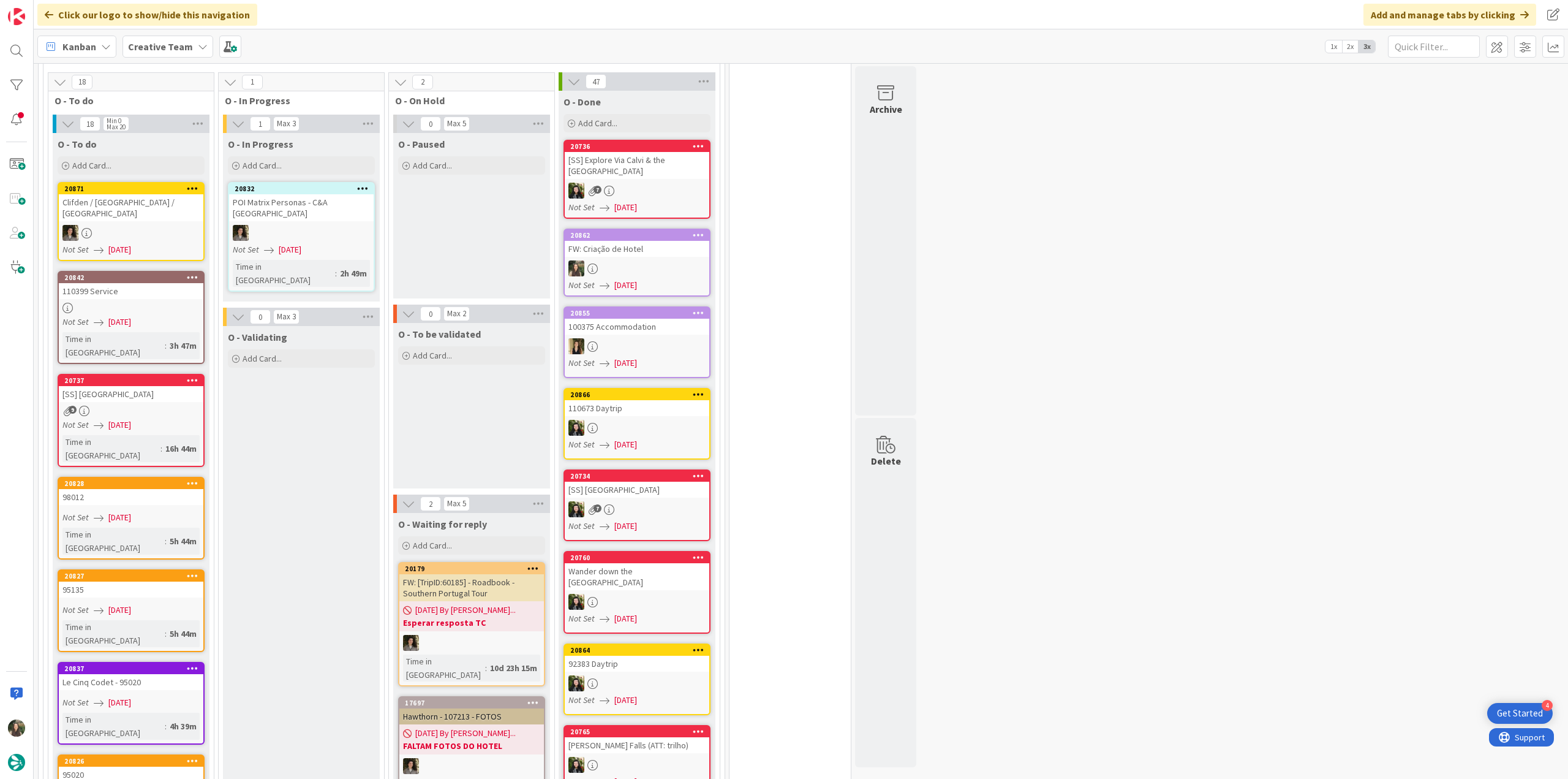
scroll to position [1226, 0]
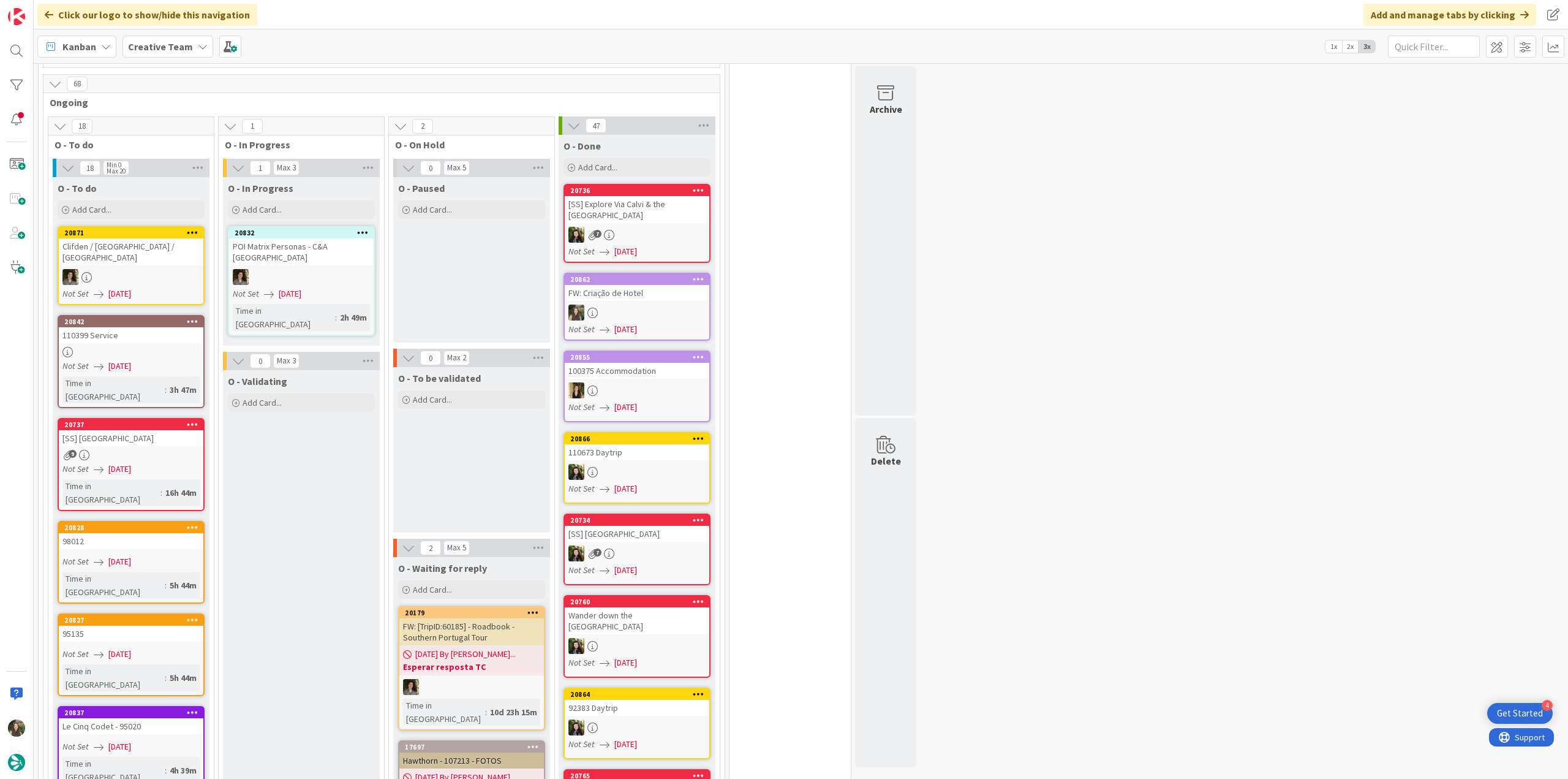
click at [185, 347] on div at bounding box center [132, 352] width 145 height 10
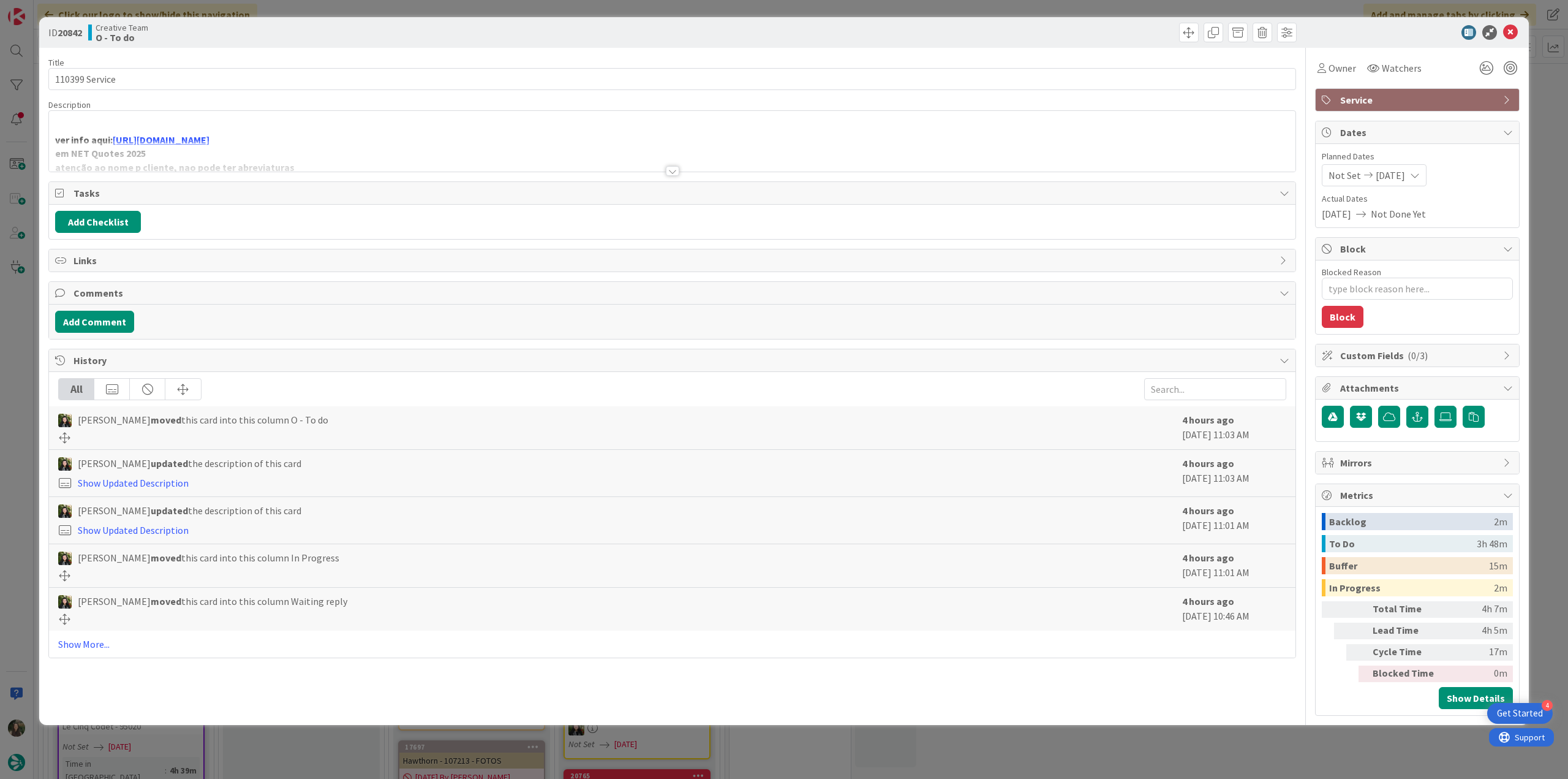
click at [457, 142] on div at bounding box center [672, 155] width 1247 height 31
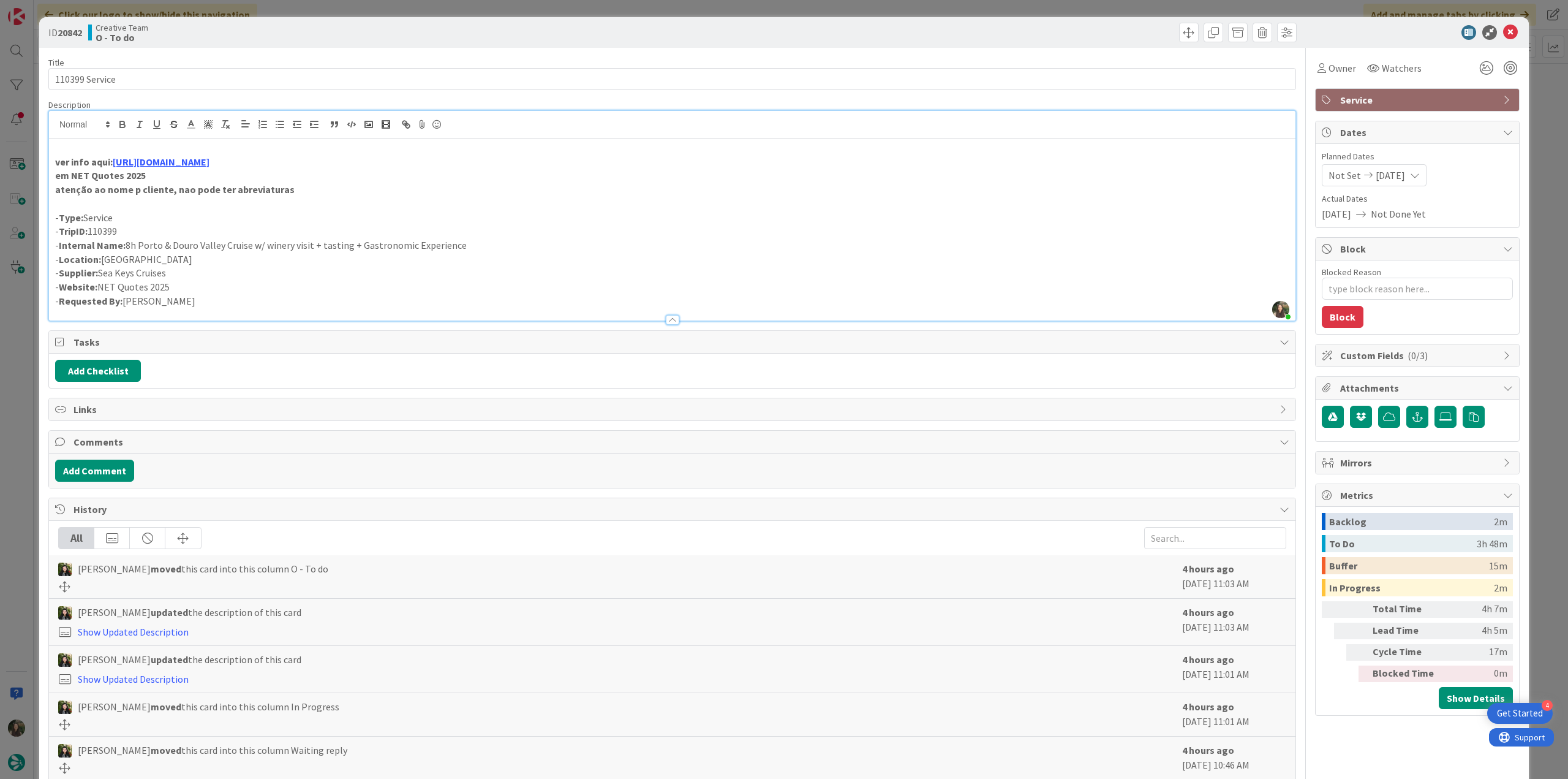
click at [8, 333] on div "ID 20842 Creative Team O - To do Title 14 / 128 110399 Service Description Inês…" at bounding box center [784, 390] width 1568 height 779
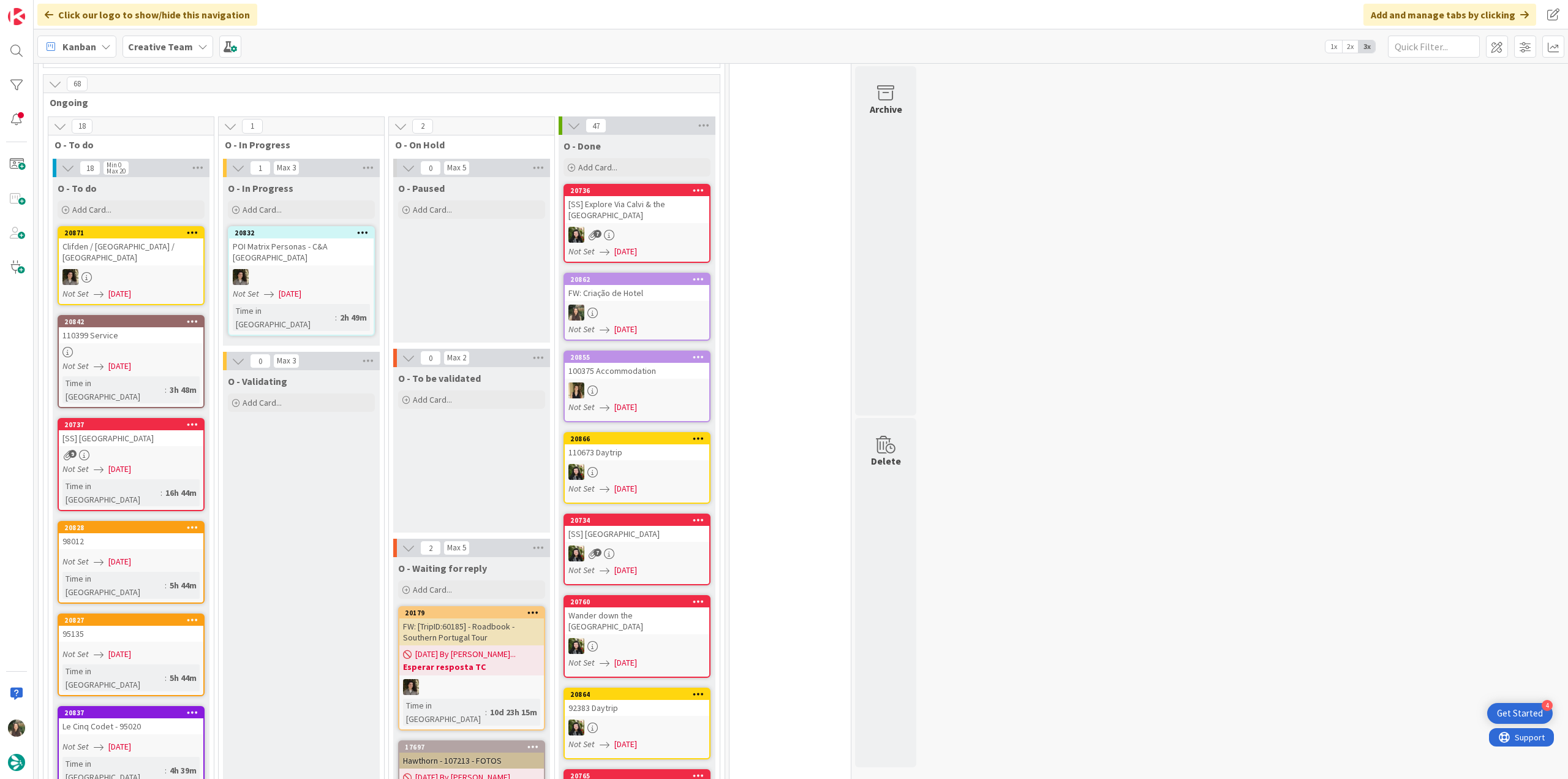
click at [189, 555] on div "Not Set 08/12/2025" at bounding box center [132, 561] width 141 height 13
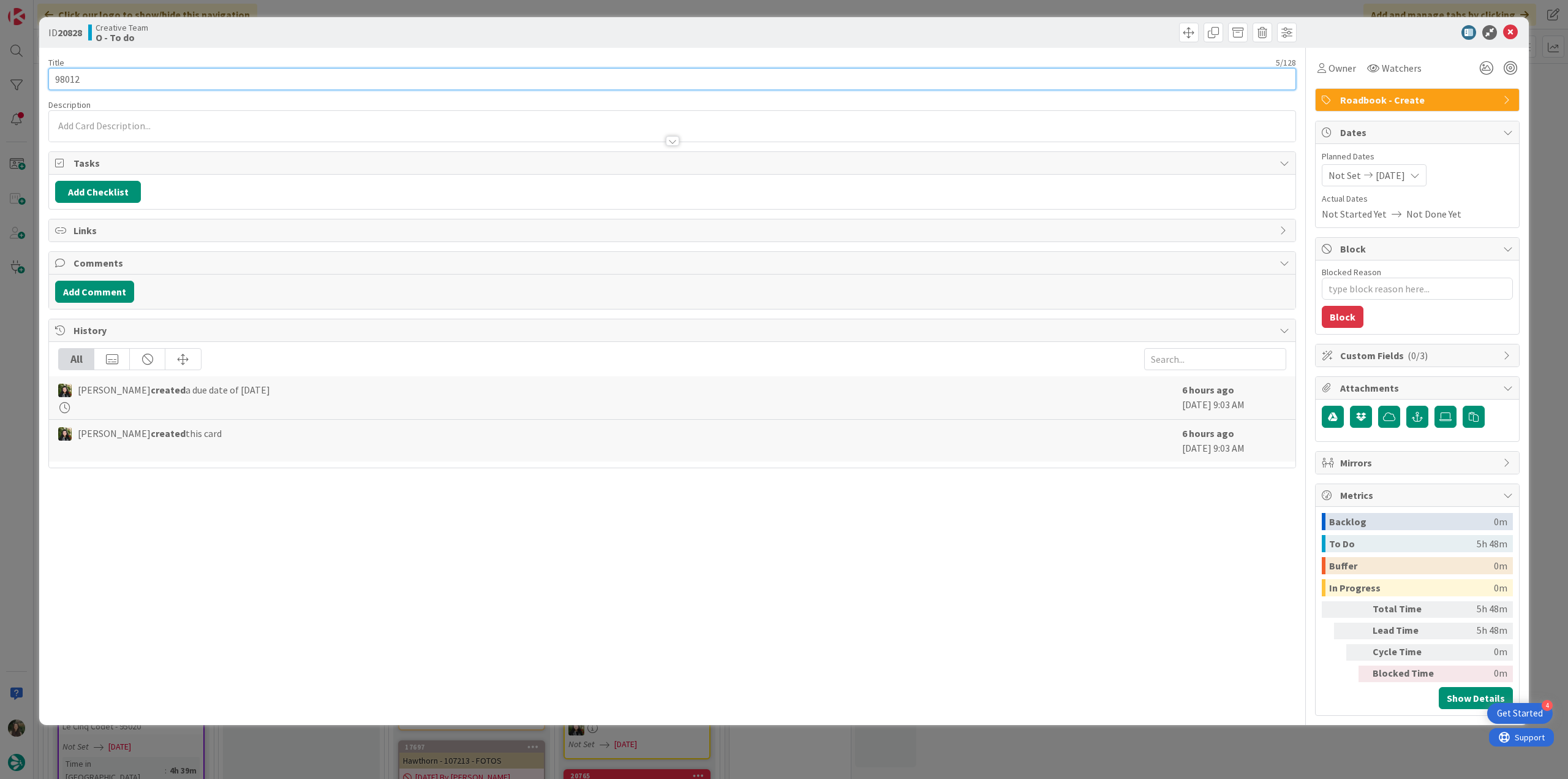
click at [68, 77] on input "98012" at bounding box center [672, 79] width 1248 height 22
click at [69, 77] on input "98012" at bounding box center [672, 79] width 1248 height 22
click at [24, 379] on div "ID 20828 Creative Team O - To do Title 5 / 128 98012 Description Inês Gonçalves…" at bounding box center [784, 390] width 1568 height 779
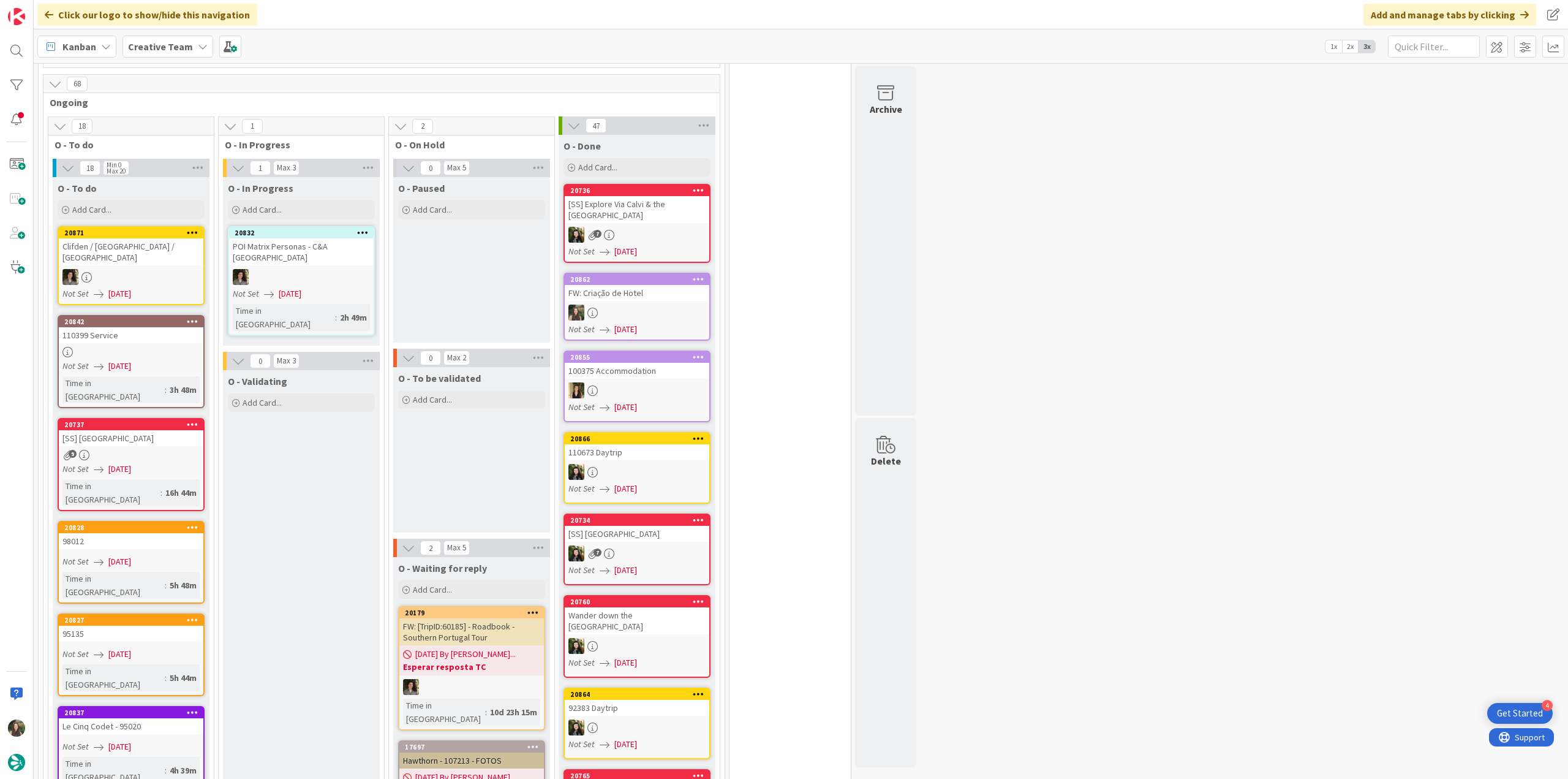
click at [151, 647] on div "Not Set 08/12/2025" at bounding box center [132, 653] width 141 height 13
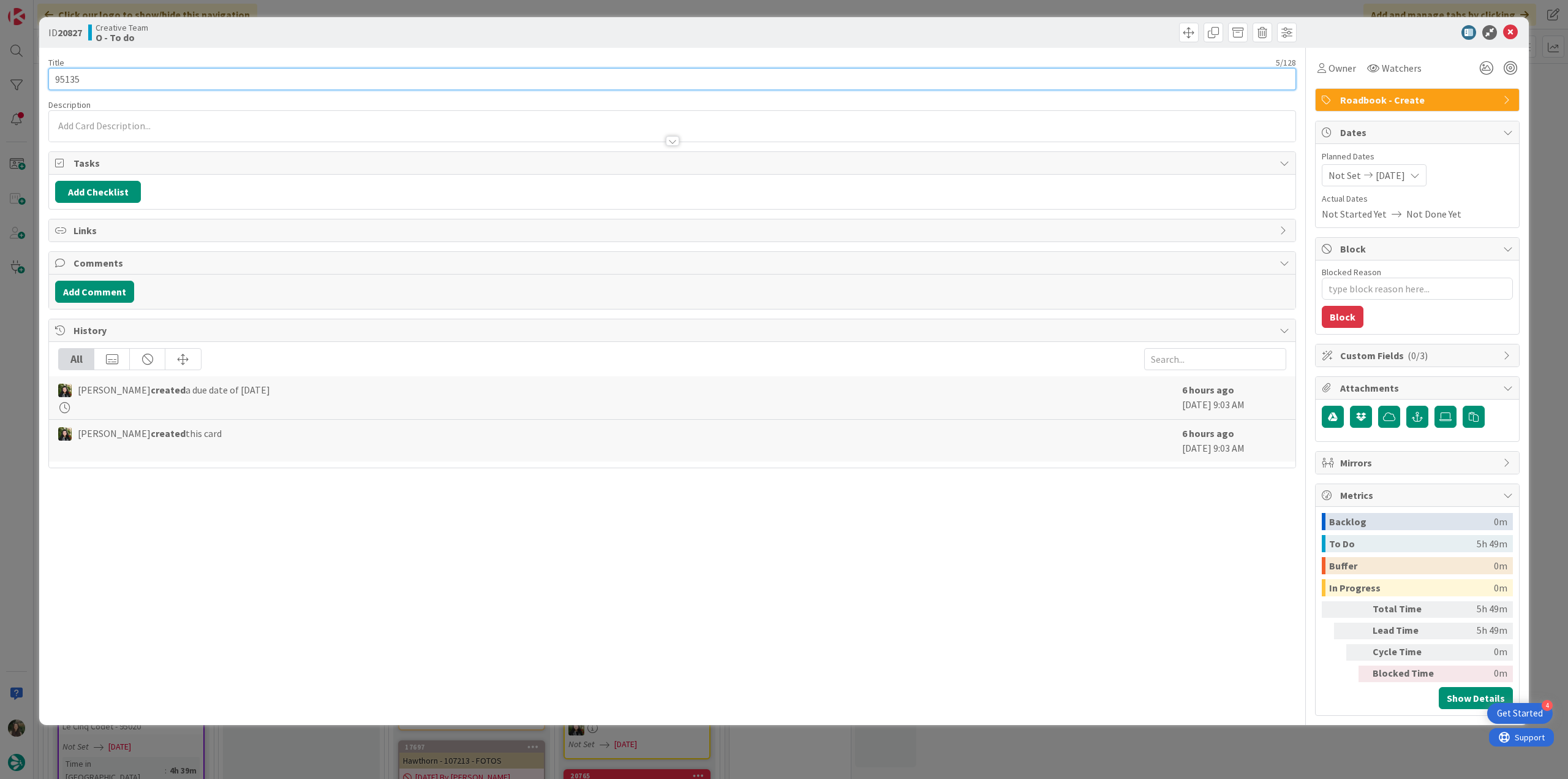
click at [73, 75] on input "95135" at bounding box center [672, 79] width 1248 height 22
click at [24, 345] on div "ID 20827 Creative Team O - To do Title 5 / 128 95135 Description Inês Gonçalves…" at bounding box center [784, 390] width 1568 height 779
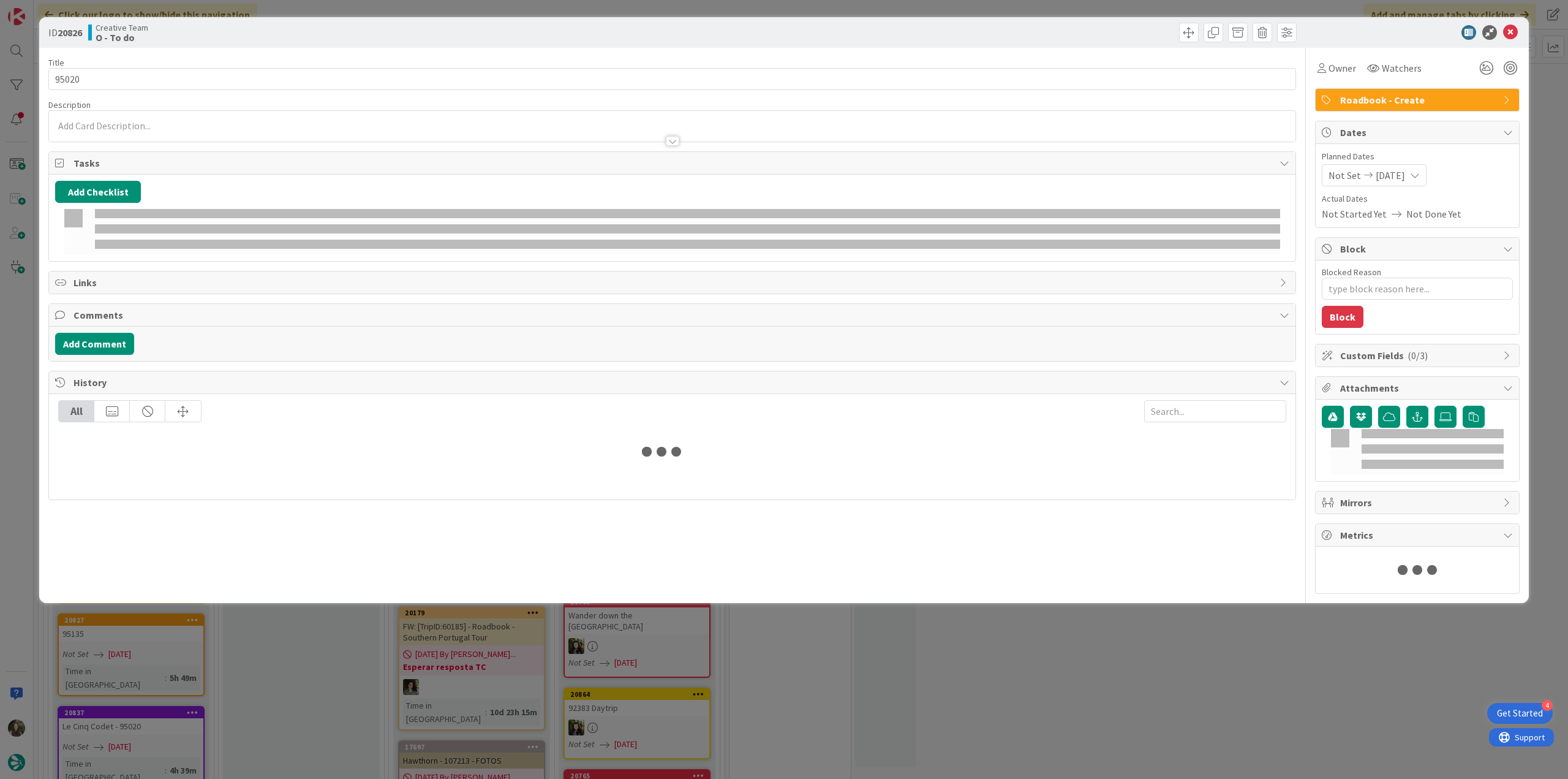
type textarea "x"
type input "95020"
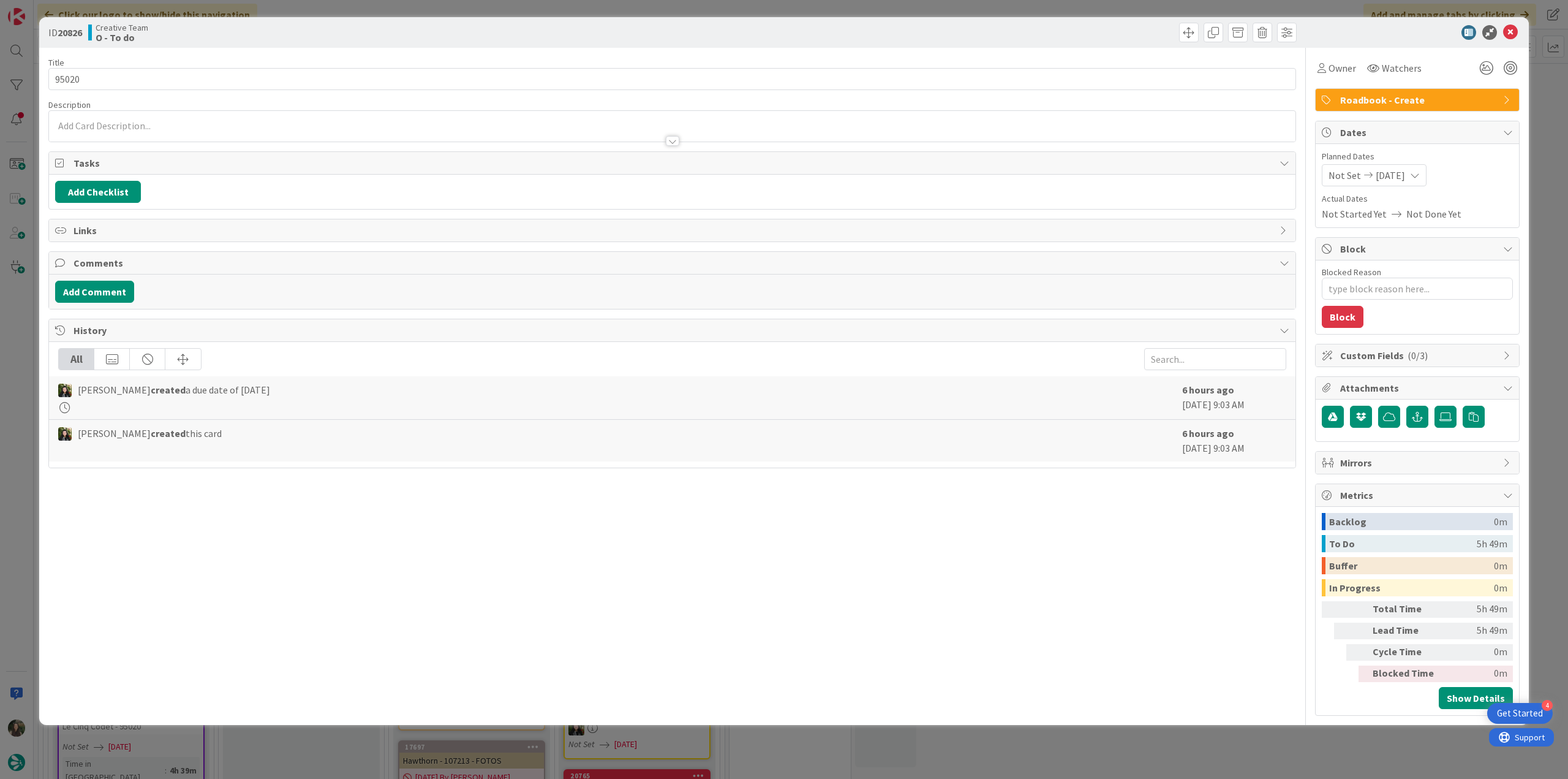
type textarea "x"
type input "95020"
click at [72, 77] on input "95020" at bounding box center [672, 79] width 1248 height 22
type textarea "x"
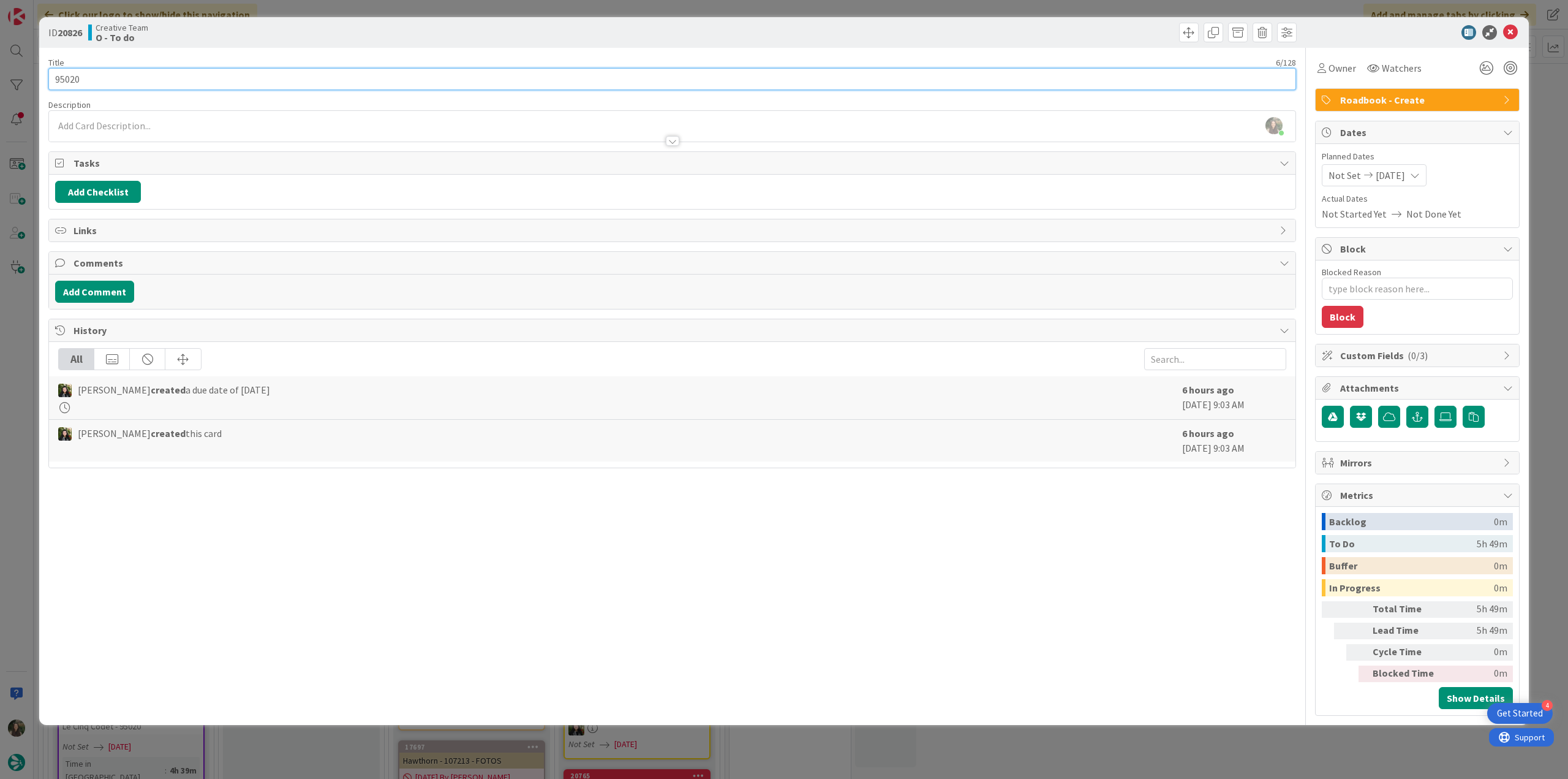
type input "95020"
click at [1348, 68] on span "Owner" at bounding box center [1342, 67] width 28 height 14
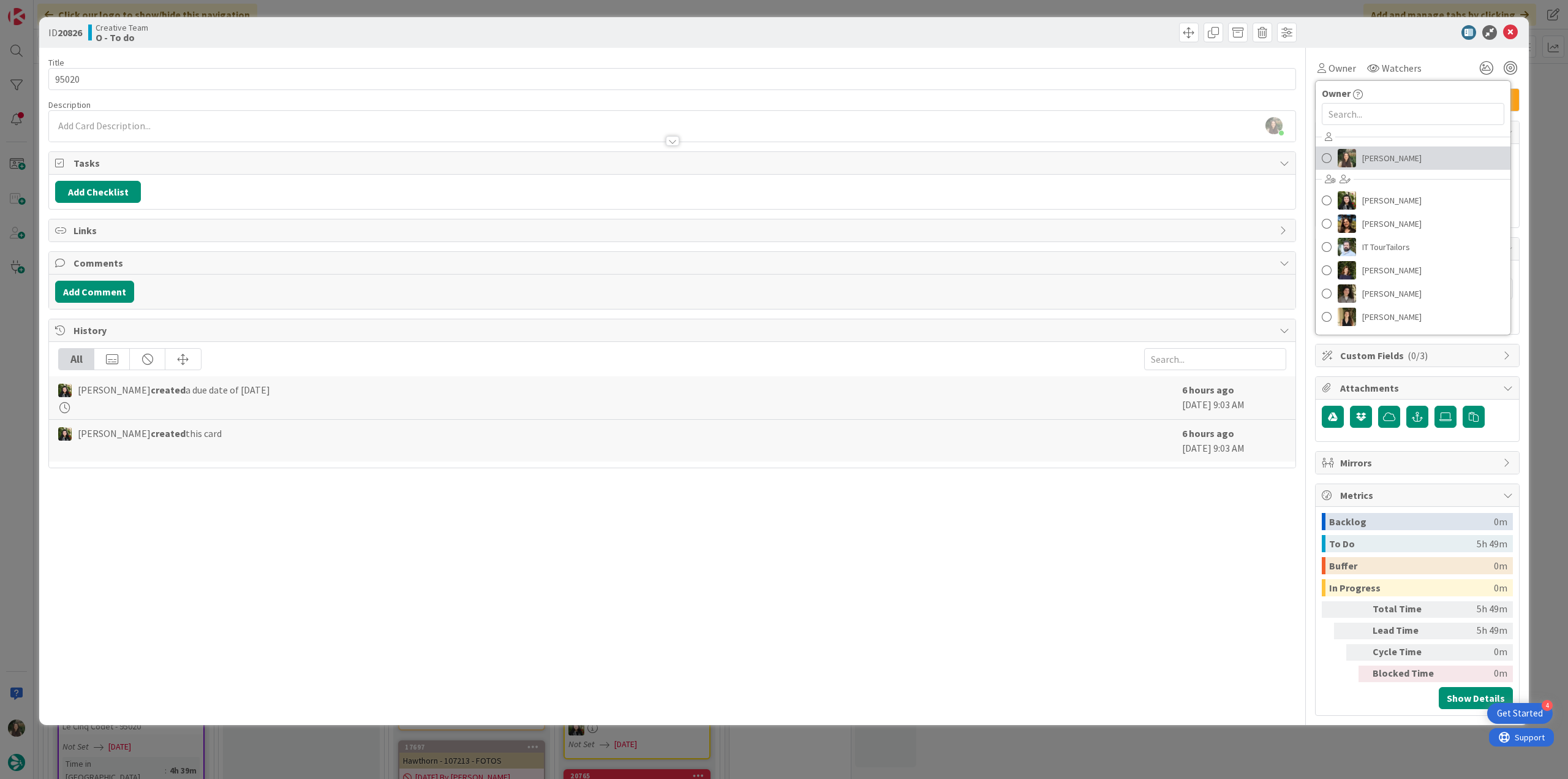
drag, startPoint x: 1388, startPoint y: 157, endPoint x: 1413, endPoint y: 158, distance: 25.0
click at [1388, 157] on span "[PERSON_NAME]" at bounding box center [1392, 158] width 59 height 19
type textarea "x"
type input "95020"
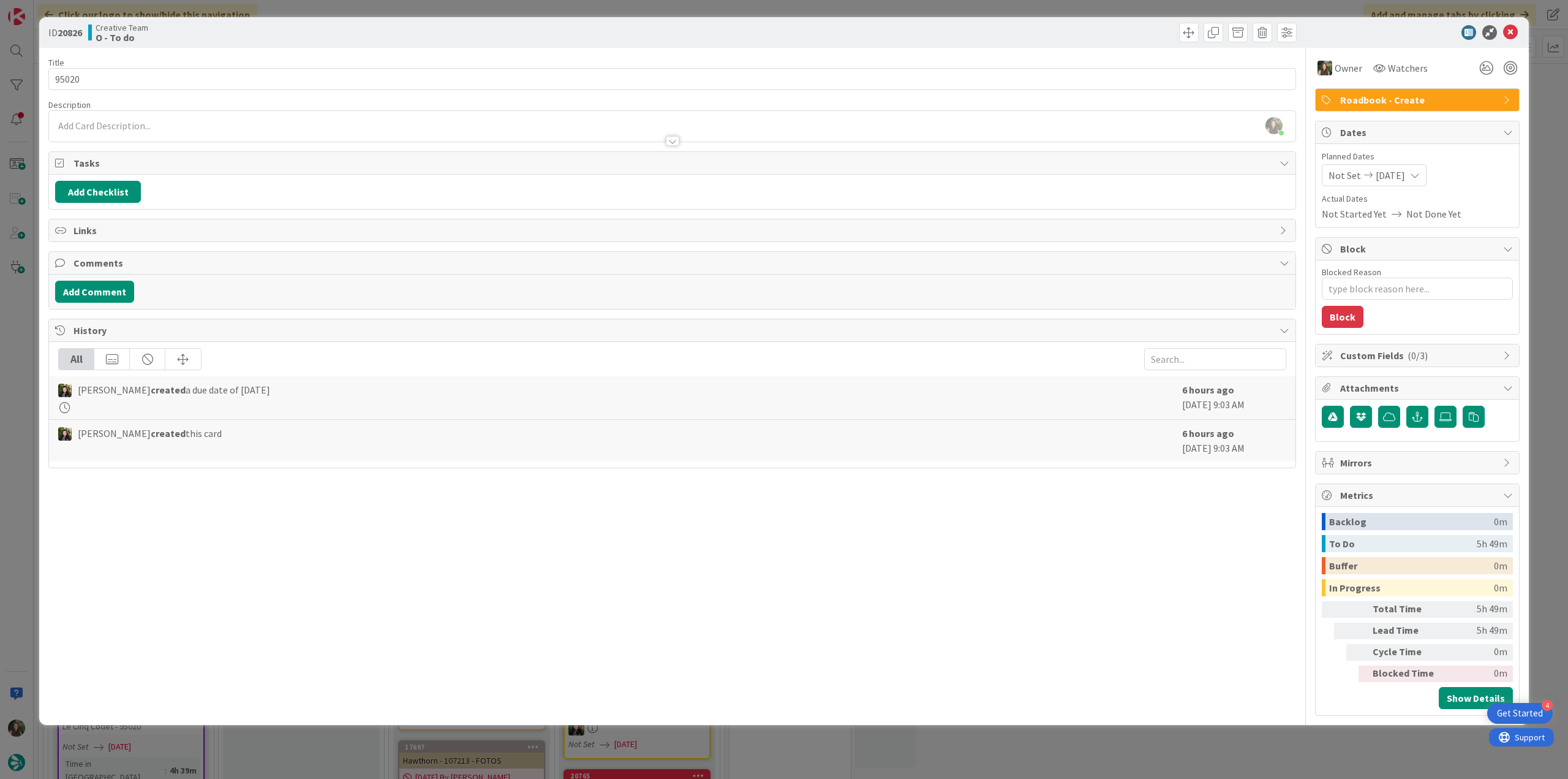
type textarea "x"
type input "95020"
click at [1555, 123] on div "ID 20826 Creative Team O - To do Title 6 / 128 95020 Description Inês Gonçalves…" at bounding box center [784, 390] width 1568 height 779
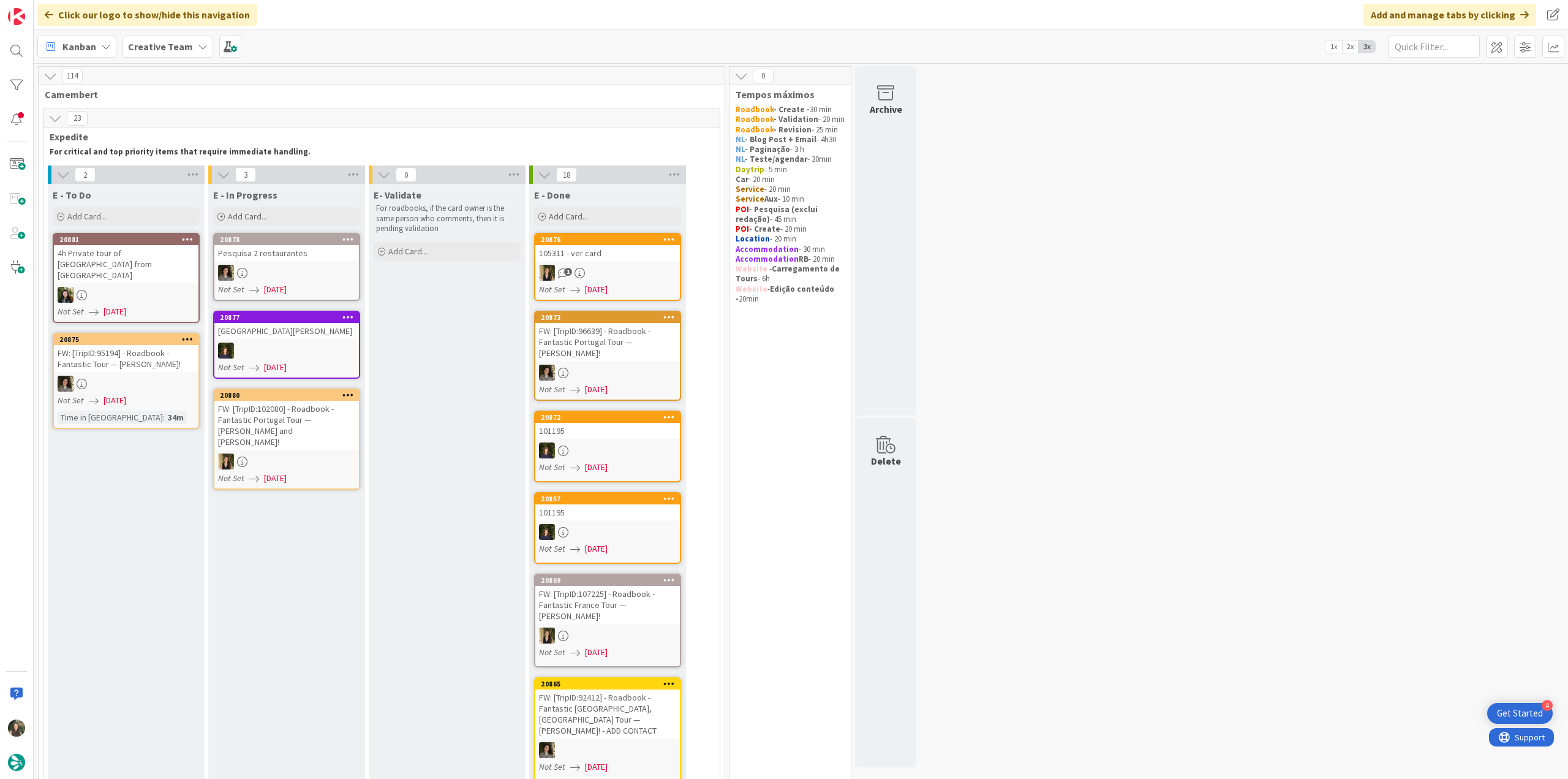
click at [152, 394] on div "Not Set 08/12/2025" at bounding box center [127, 400] width 141 height 13
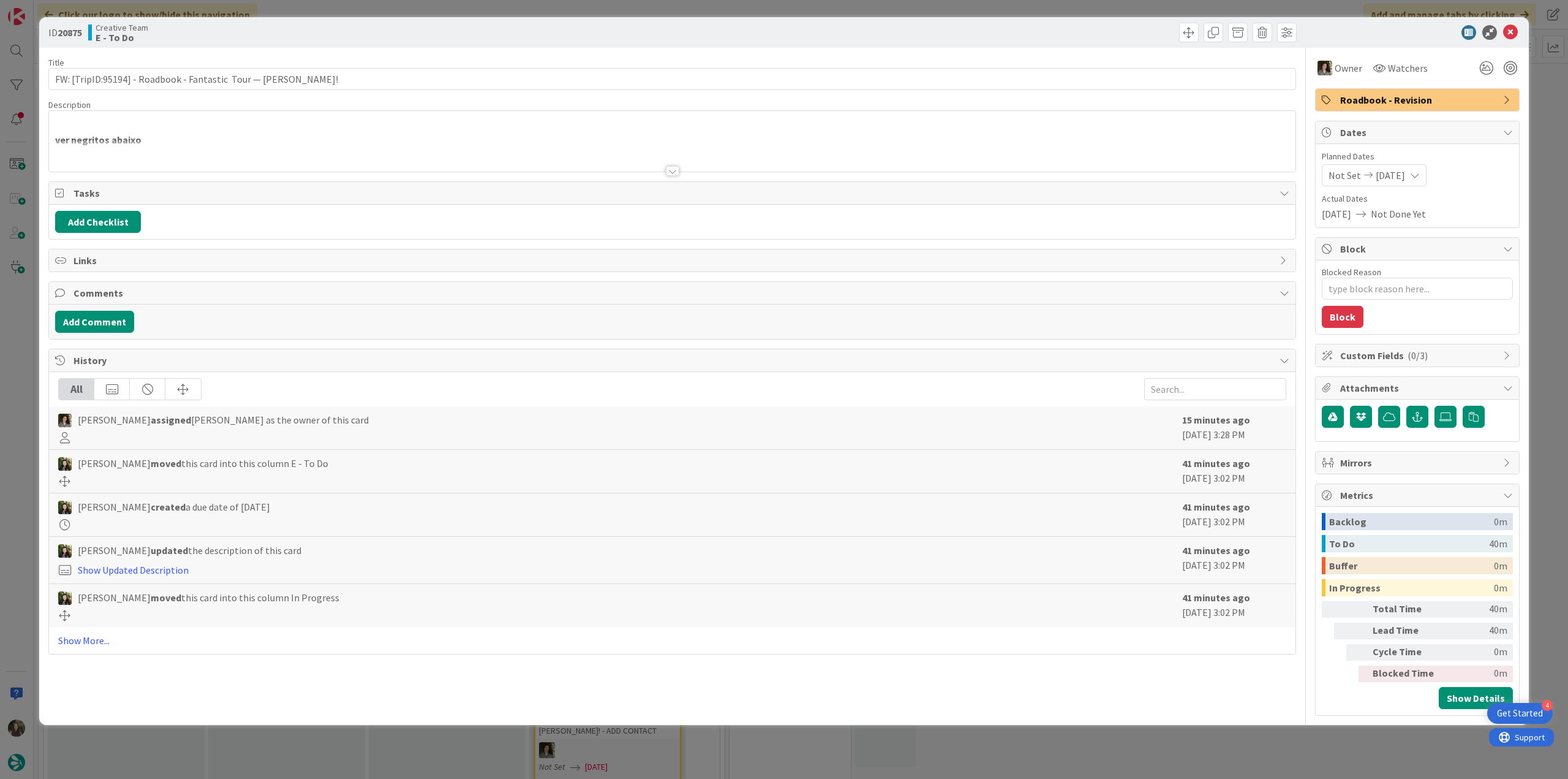
click at [255, 143] on div at bounding box center [672, 155] width 1247 height 31
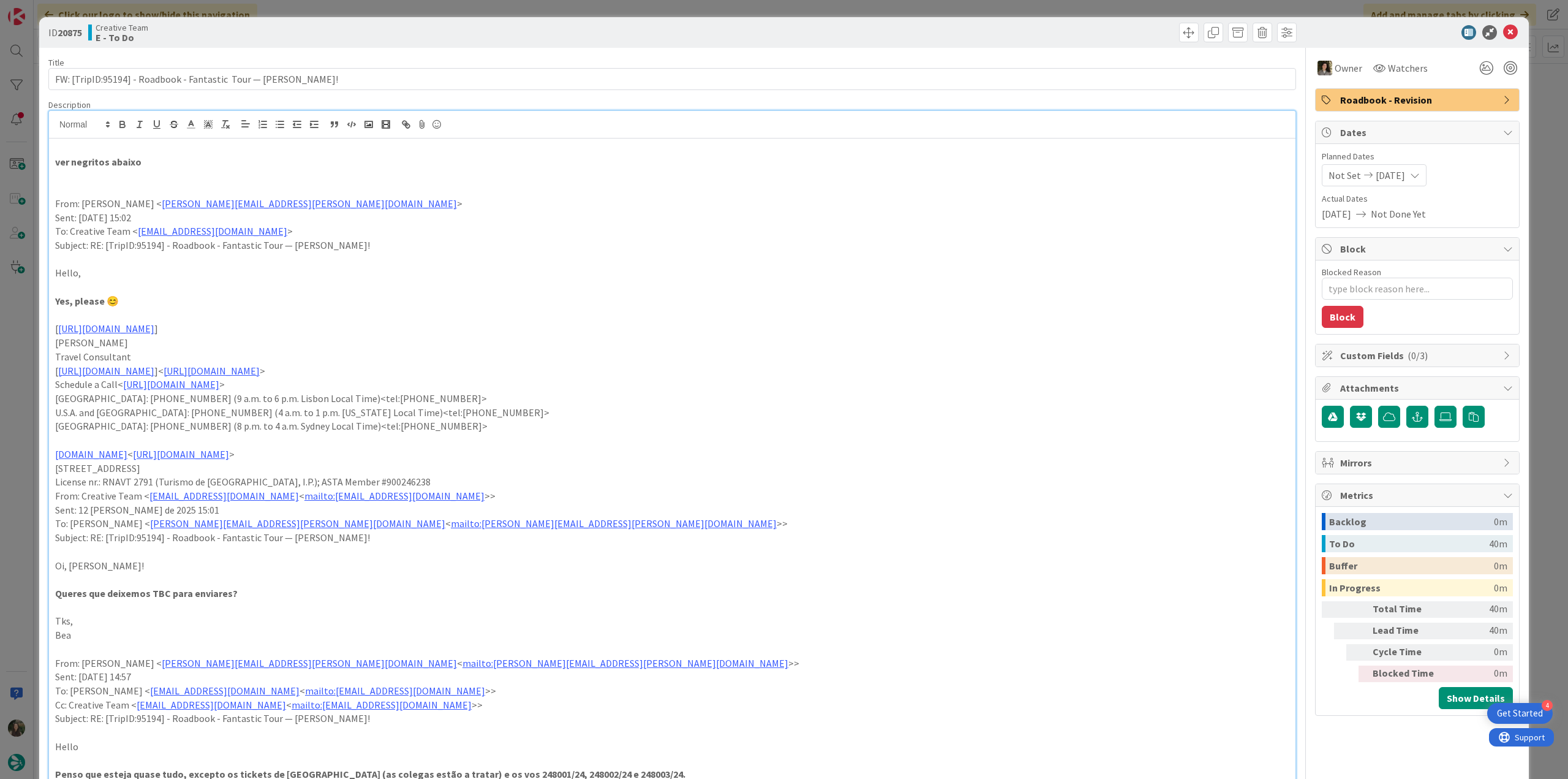
click at [26, 352] on div "ID 20875 Creative Team E - To Do Title 64 / 128 FW: [TripID:95194] - Roadbook -…" at bounding box center [784, 390] width 1568 height 779
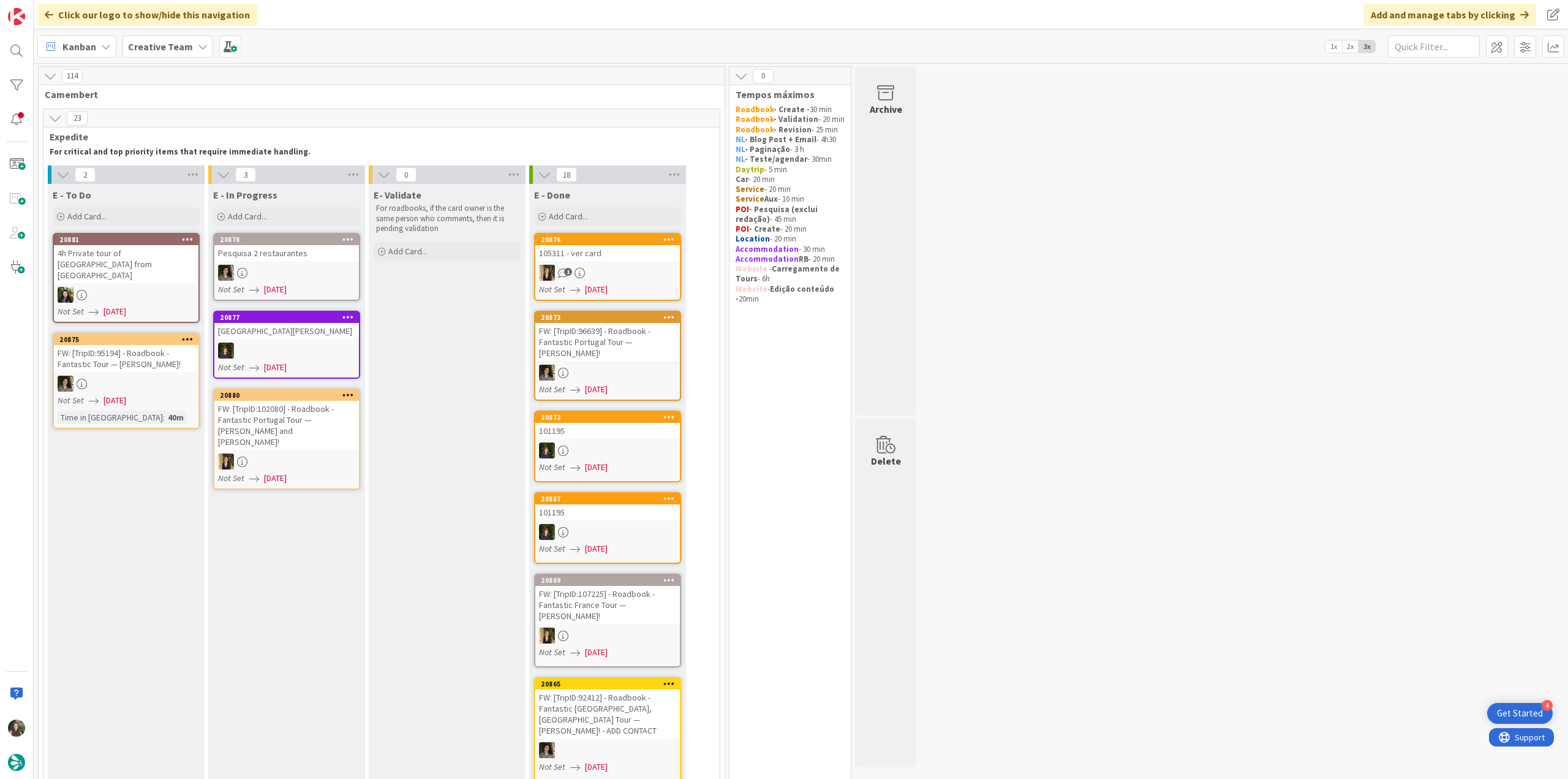
click at [290, 438] on link "20880 FW: [TripID:102080] - Roadbook - Fantastic Portugal Tour — Wilma and Deni…" at bounding box center [287, 439] width 147 height 101
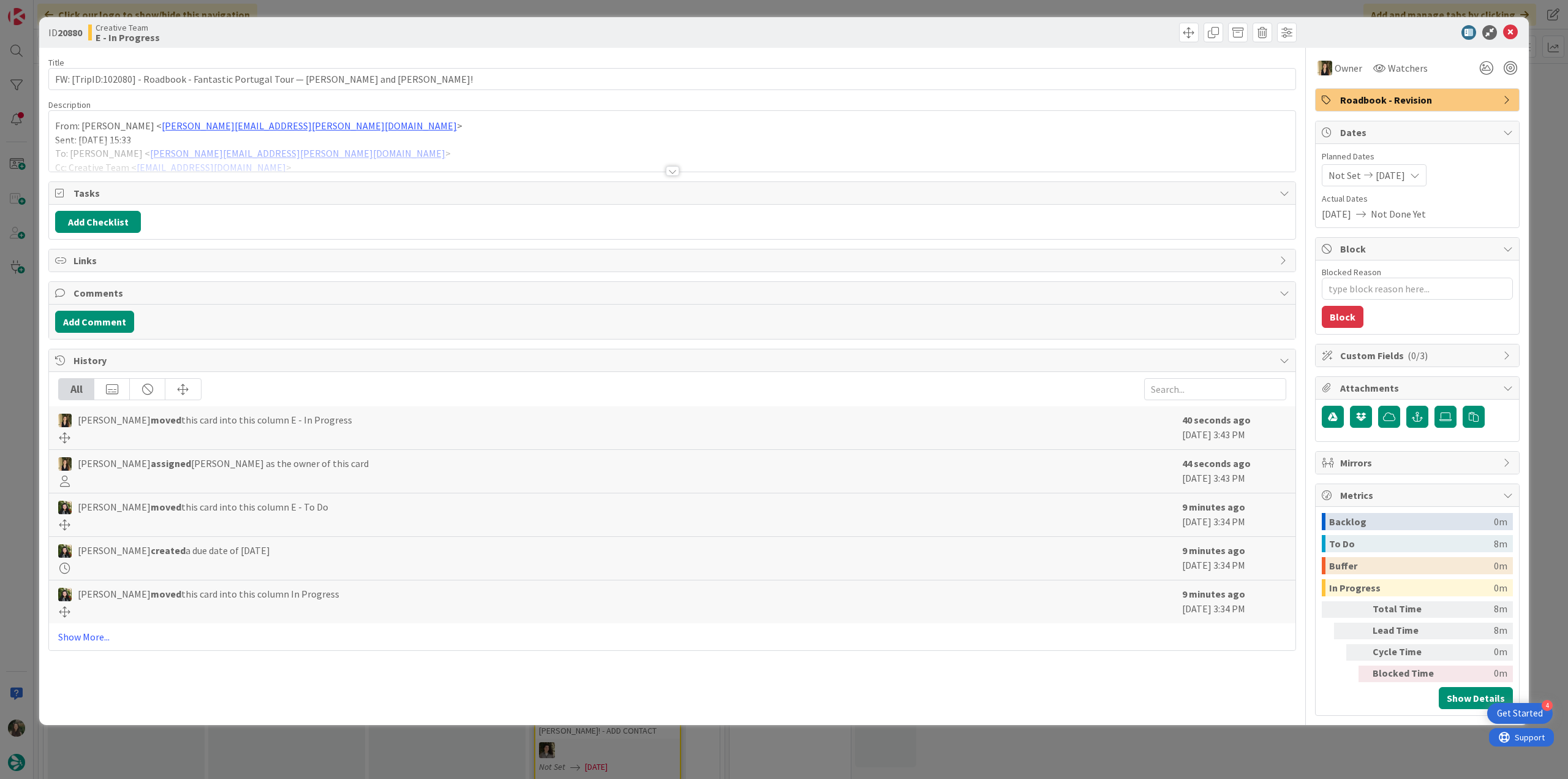
click at [362, 147] on div at bounding box center [672, 155] width 1247 height 31
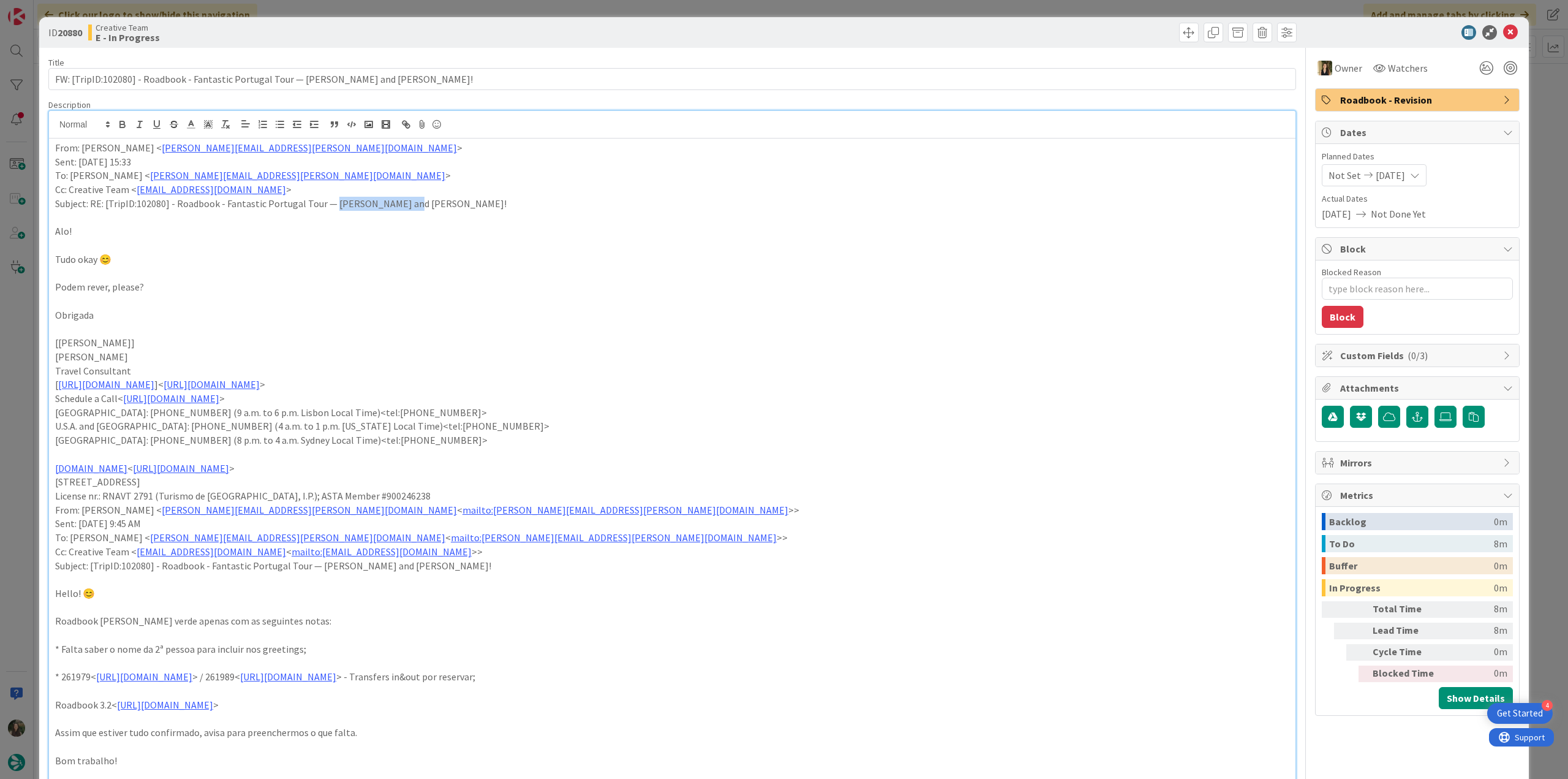
drag, startPoint x: 330, startPoint y: 200, endPoint x: 403, endPoint y: 205, distance: 73.2
click at [403, 205] on p "Subject: RE: [TripID:102080] - Roadbook - Fantastic Portugal Tour — Wilma and D…" at bounding box center [672, 203] width 1234 height 14
click at [19, 333] on div "ID 20880 Creative Team E - In Progress Title 76 / 128 FW: [TripID:102080] - Roa…" at bounding box center [784, 390] width 1568 height 779
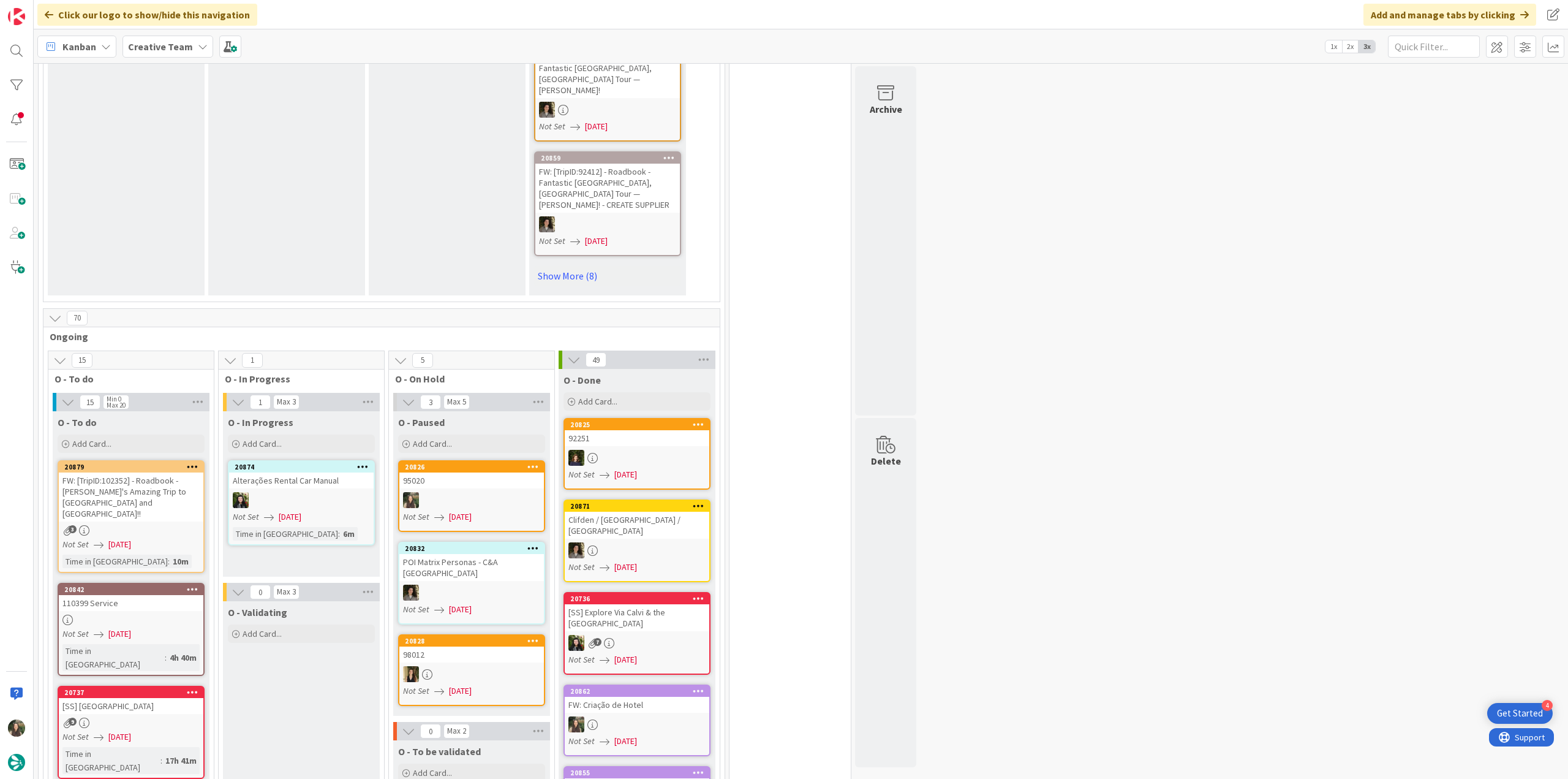
scroll to position [1348, 0]
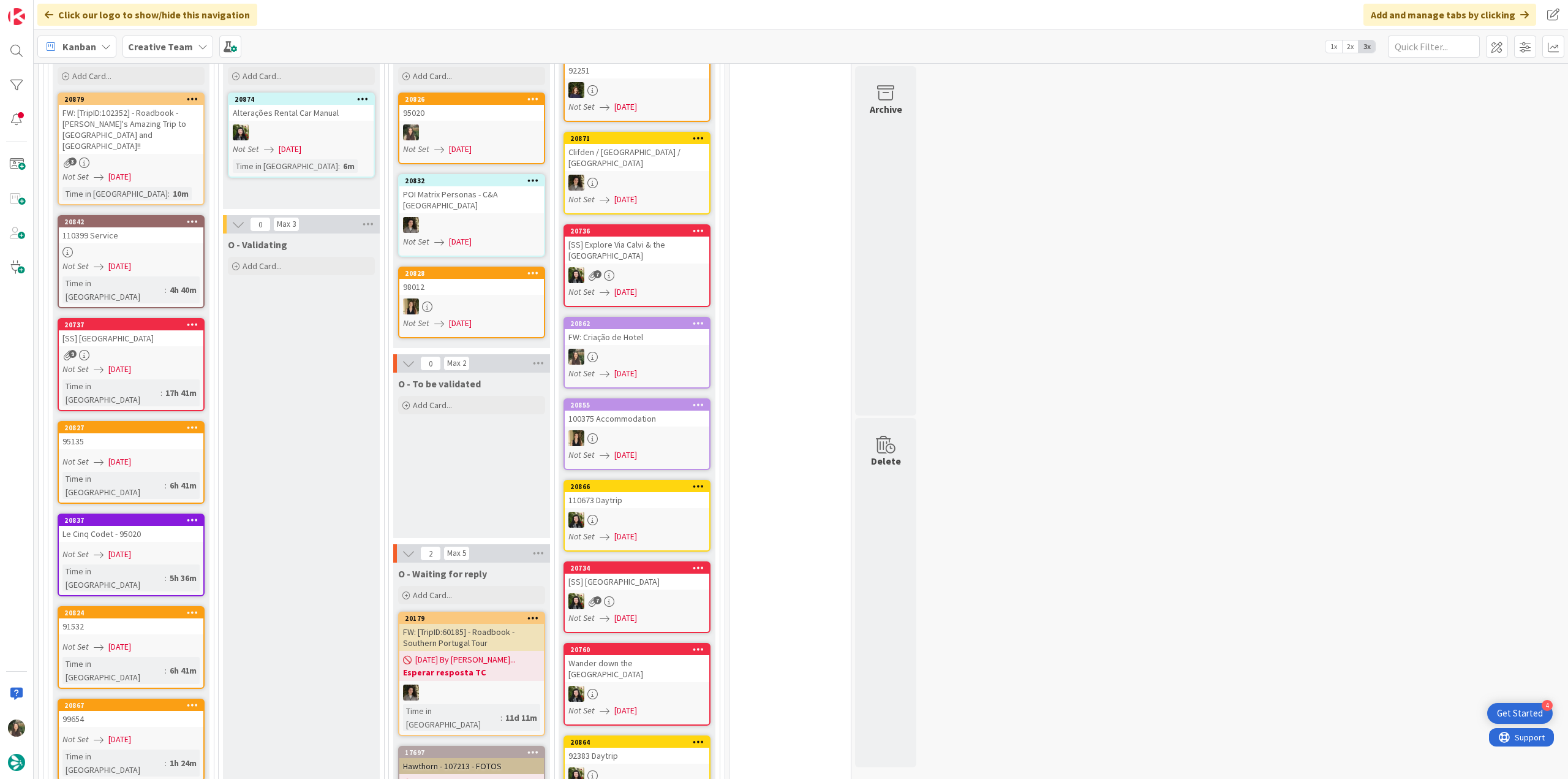
click at [175, 548] on div "Not Set 08/12/2025" at bounding box center [132, 554] width 141 height 13
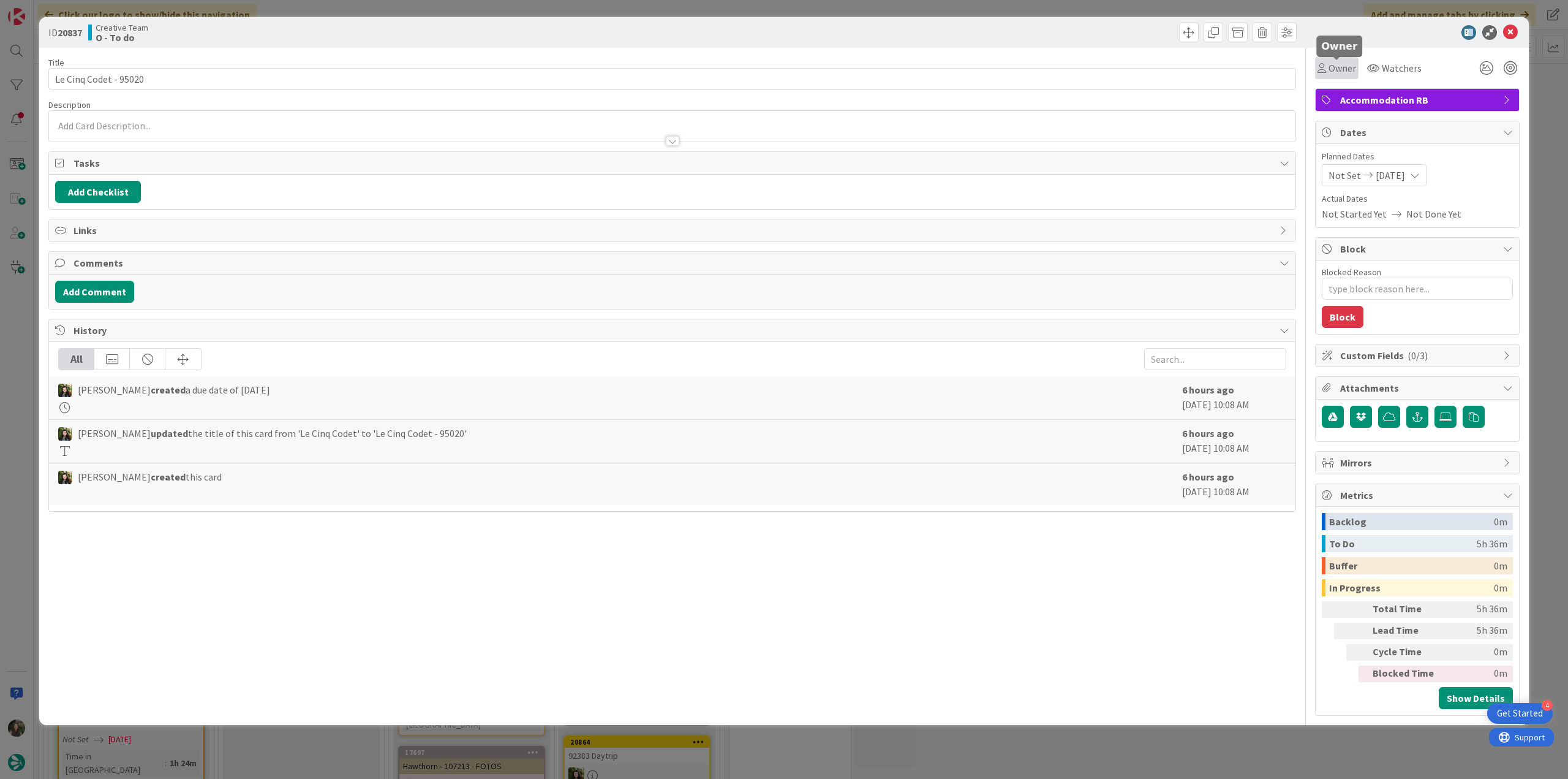
click at [1345, 64] on span "Owner" at bounding box center [1342, 67] width 28 height 14
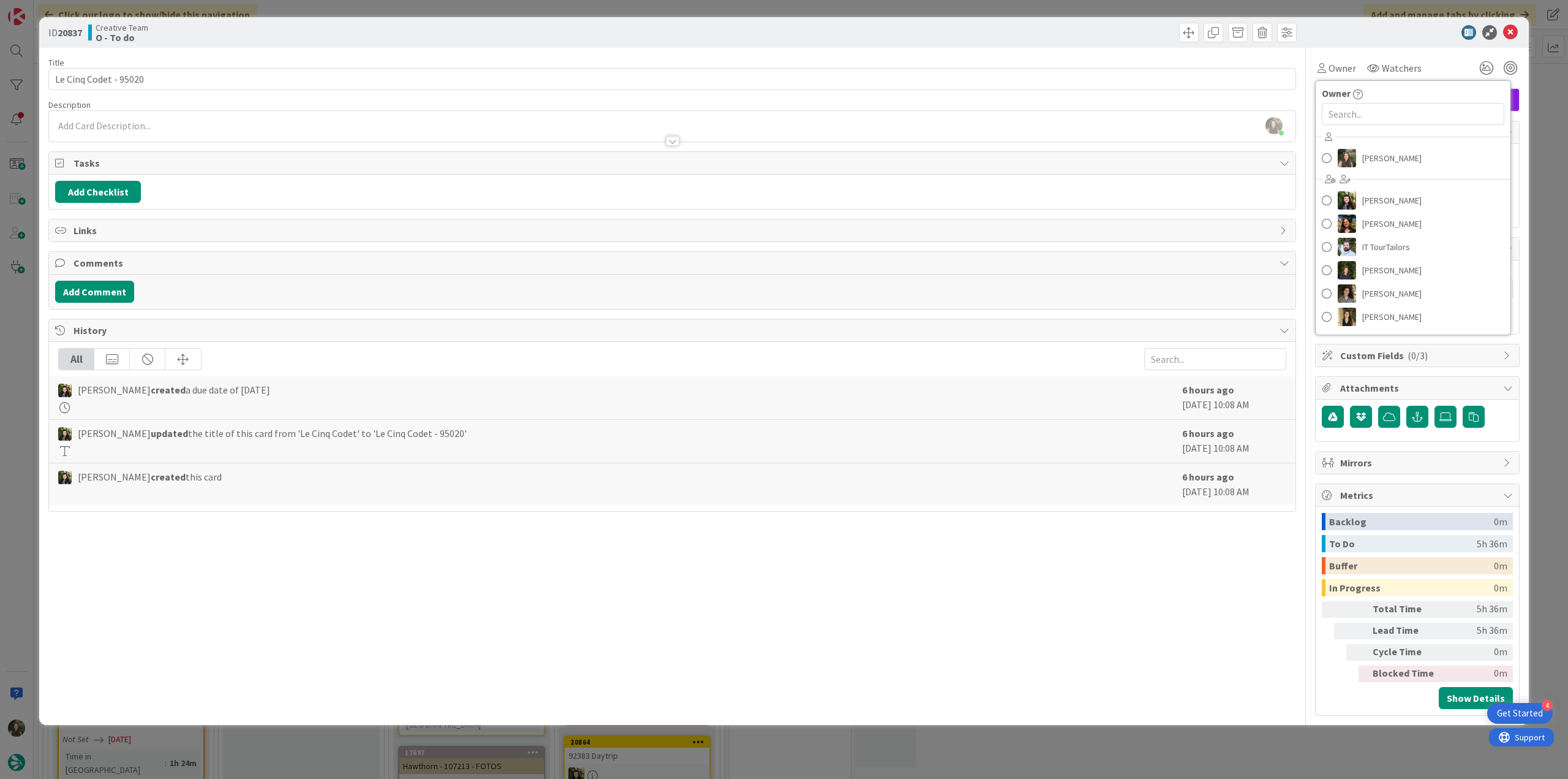
click at [1541, 134] on div "ID 20837 Creative Team O - To do Title 21 / 128 Le Cinq Codet - 95020 Descripti…" at bounding box center [784, 390] width 1568 height 779
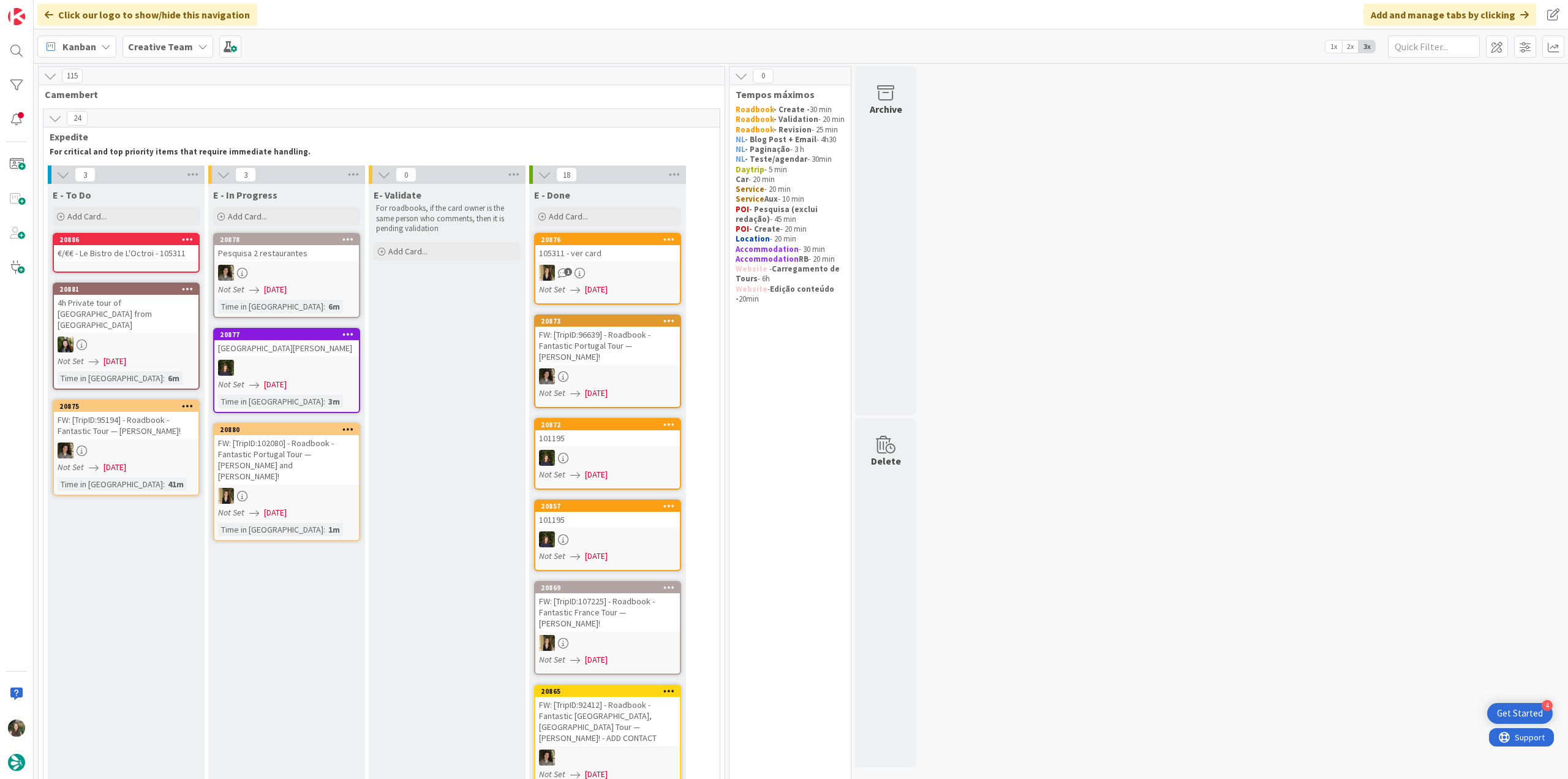
click at [149, 264] on link "20886 €/€€ - Le Bistro de L'Octroi - 105311" at bounding box center [126, 252] width 147 height 40
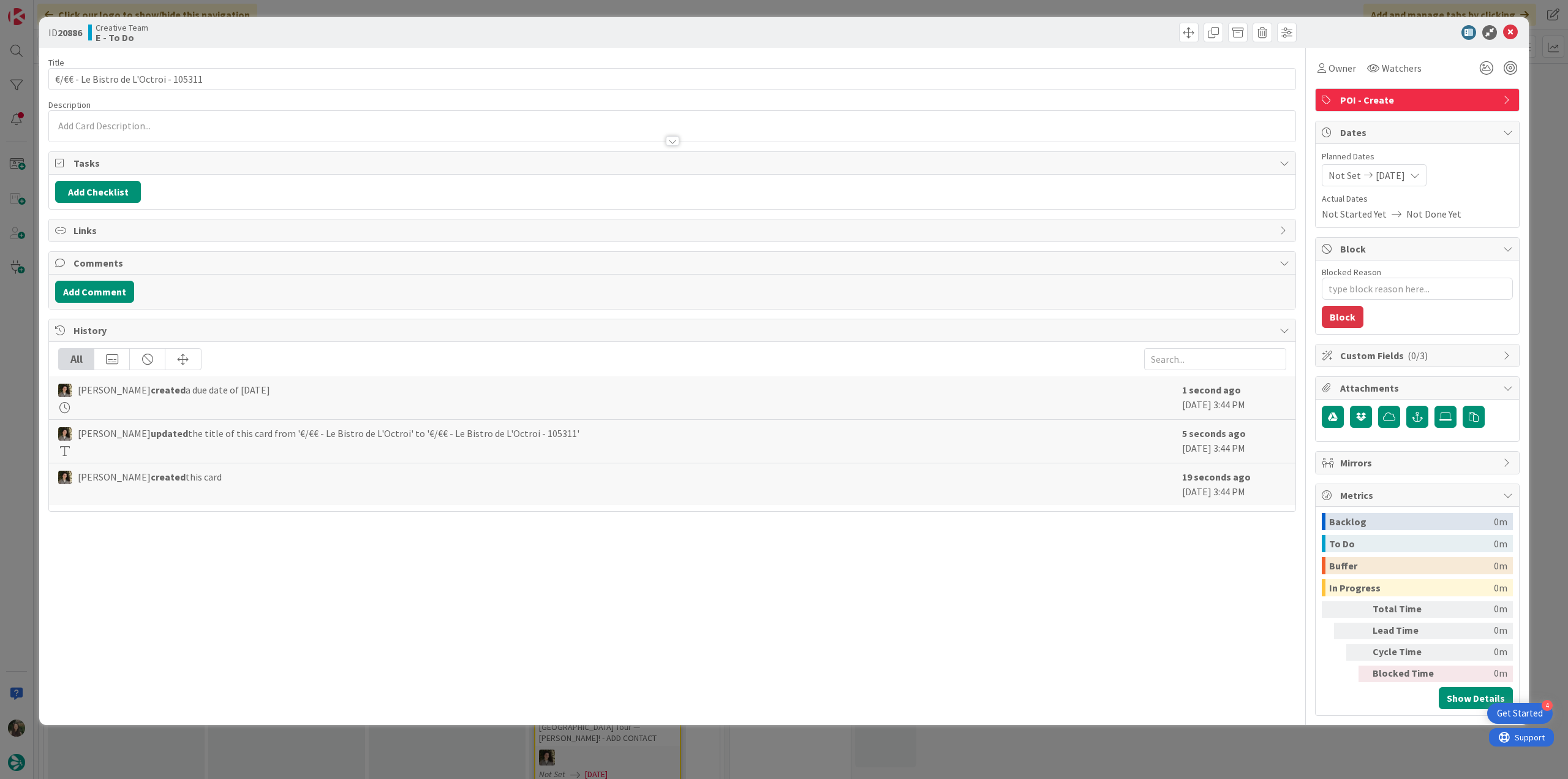
click at [28, 338] on div "ID 20886 Creative Team E - To Do Title 37 / 128 €/€€ - Le Bistro de L'Octroi - …" at bounding box center [784, 390] width 1568 height 779
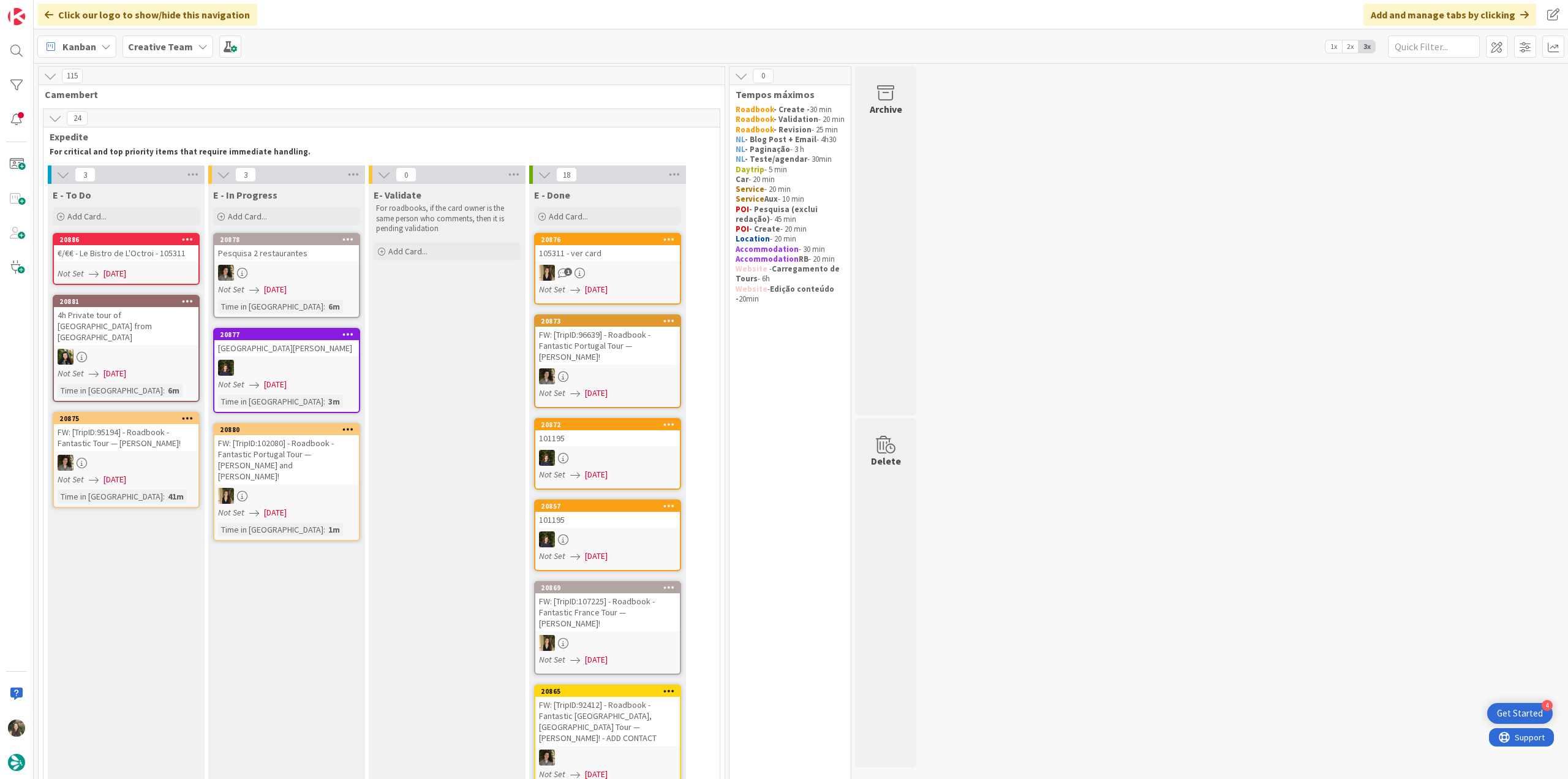
click at [152, 264] on link "20886 €/€€ - Le Bistro de L'Octroi - 105311 Not Set 08/12/2025" at bounding box center [126, 259] width 147 height 52
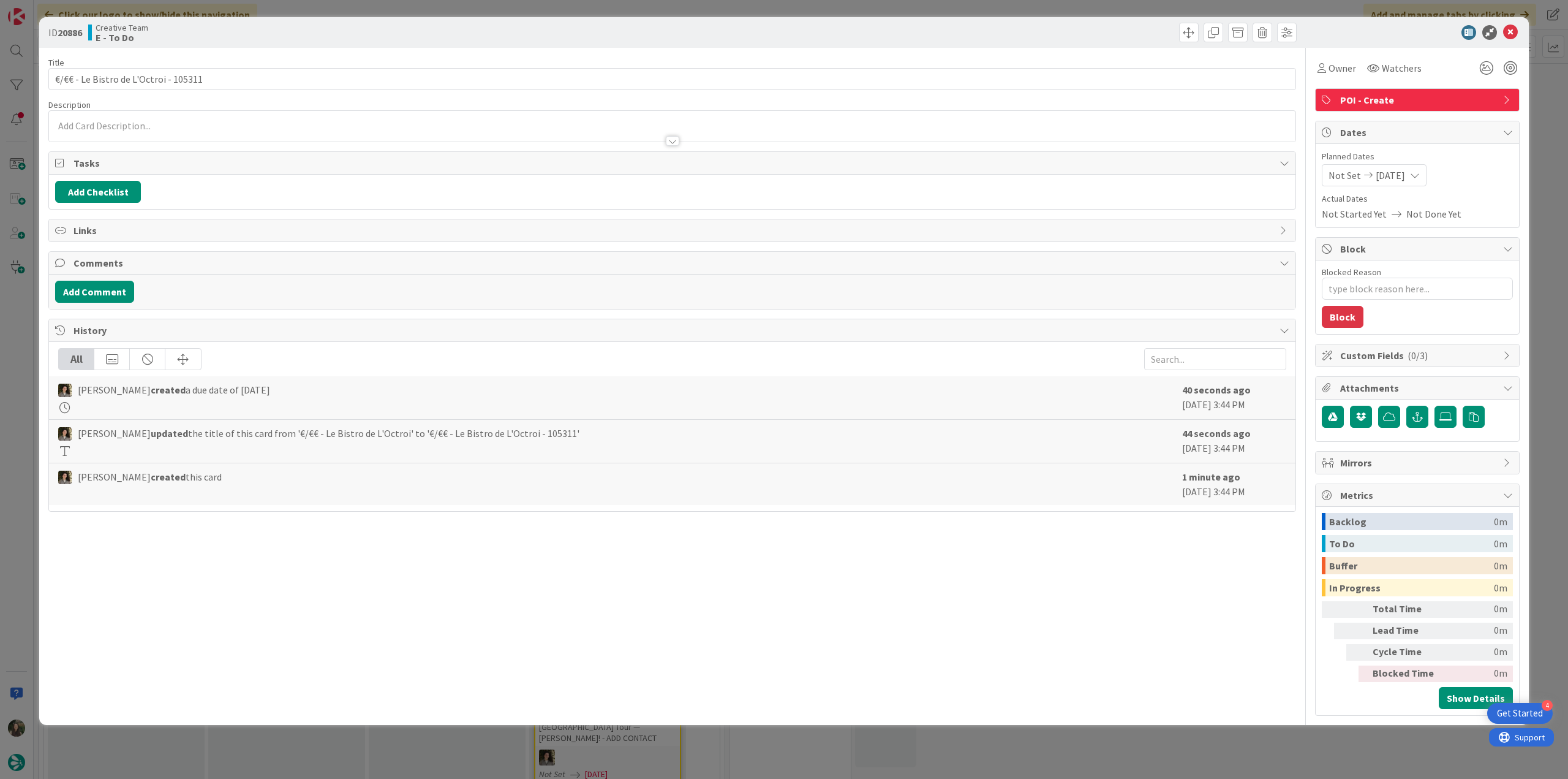
click at [33, 342] on div "ID 20886 Creative Team E - To Do Title 37 / 128 €/€€ - Le Bistro de L'Octroi - …" at bounding box center [784, 390] width 1568 height 779
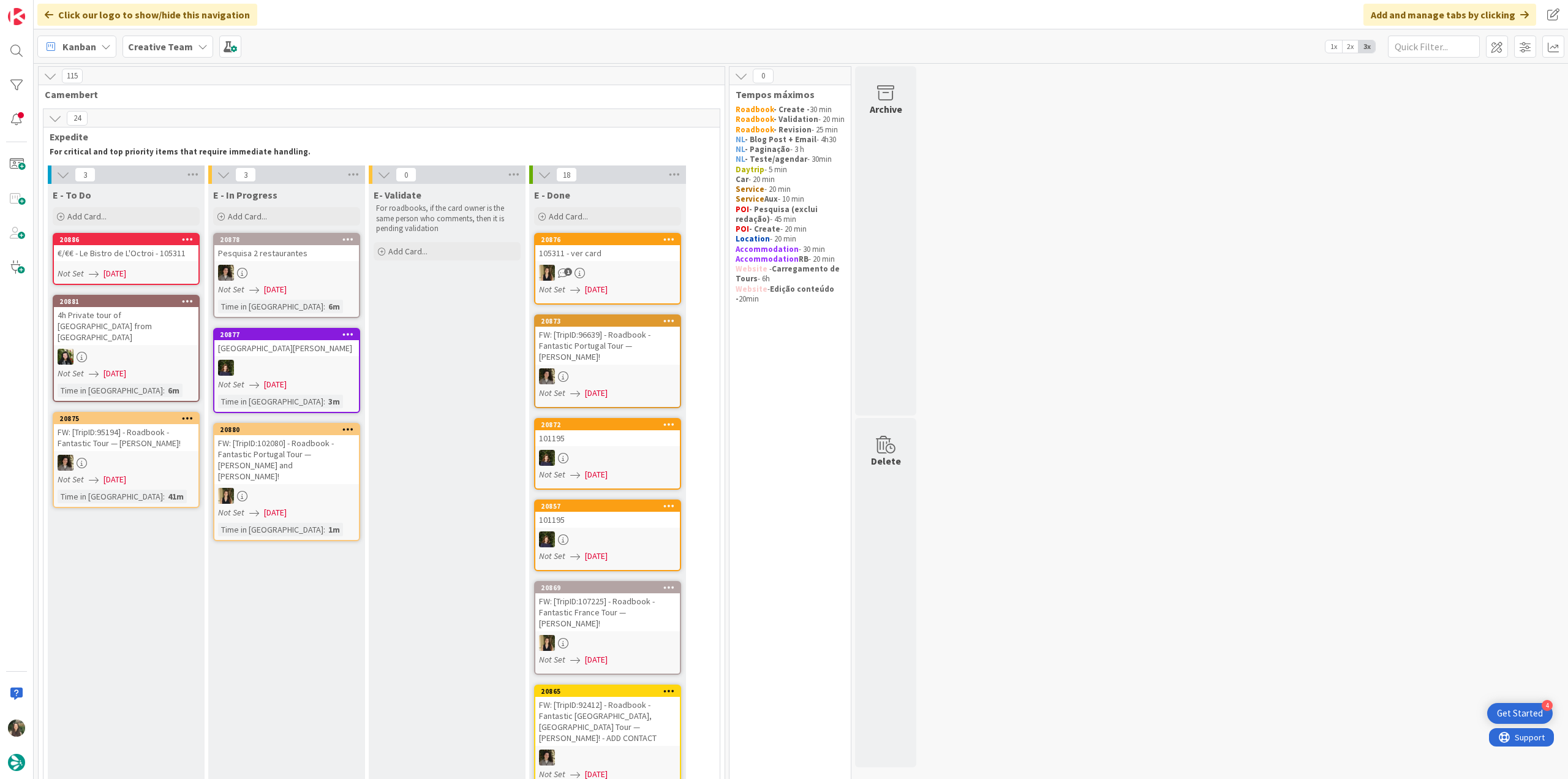
click at [295, 265] on div at bounding box center [287, 272] width 145 height 16
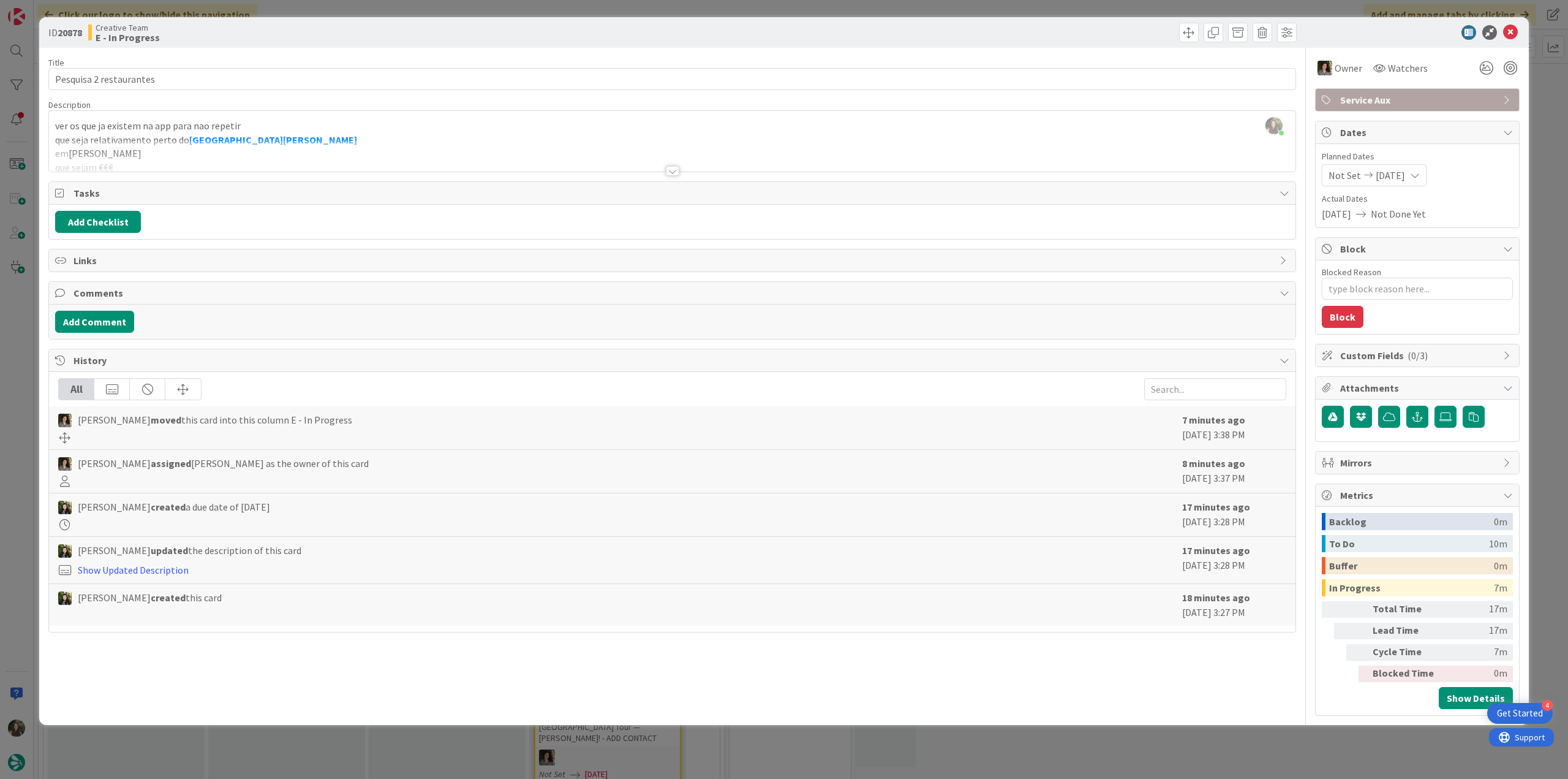
click at [230, 156] on div at bounding box center [672, 155] width 1247 height 31
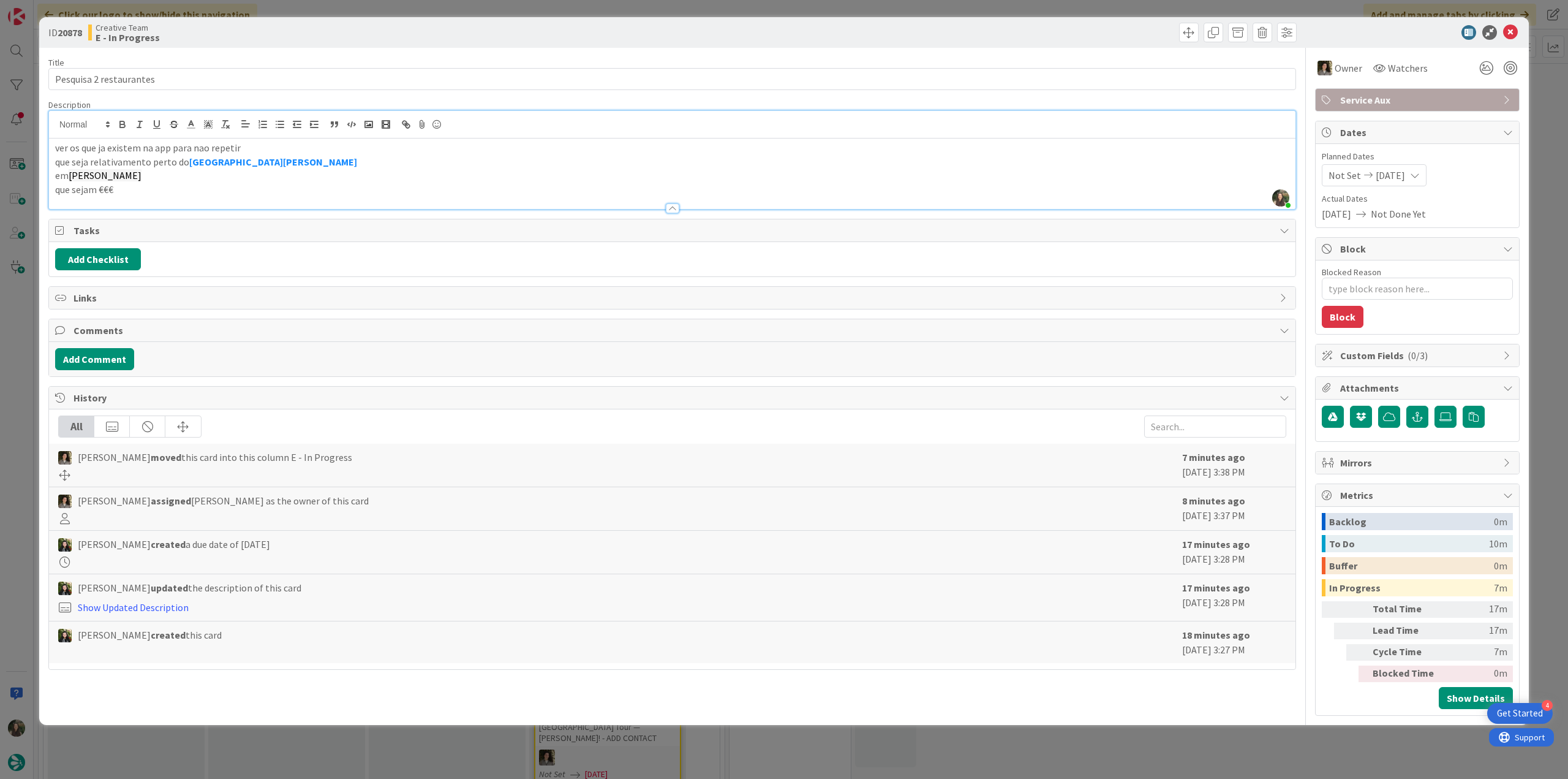
click at [18, 363] on div "ID 20878 Creative Team E - In Progress Title 23 / 128 Pesquisa 2 restaurantes D…" at bounding box center [784, 390] width 1568 height 779
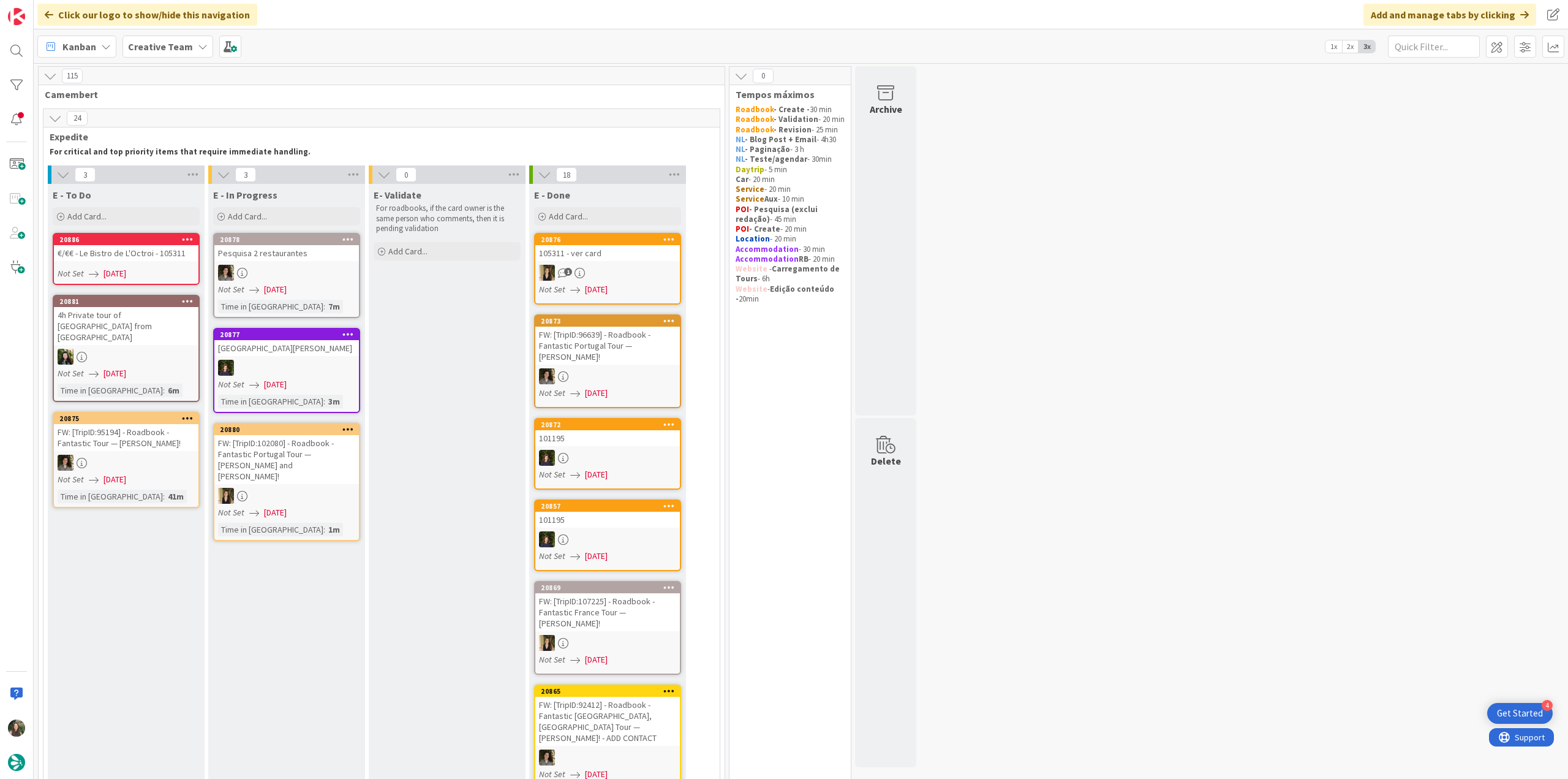
click at [252, 265] on div at bounding box center [287, 272] width 145 height 16
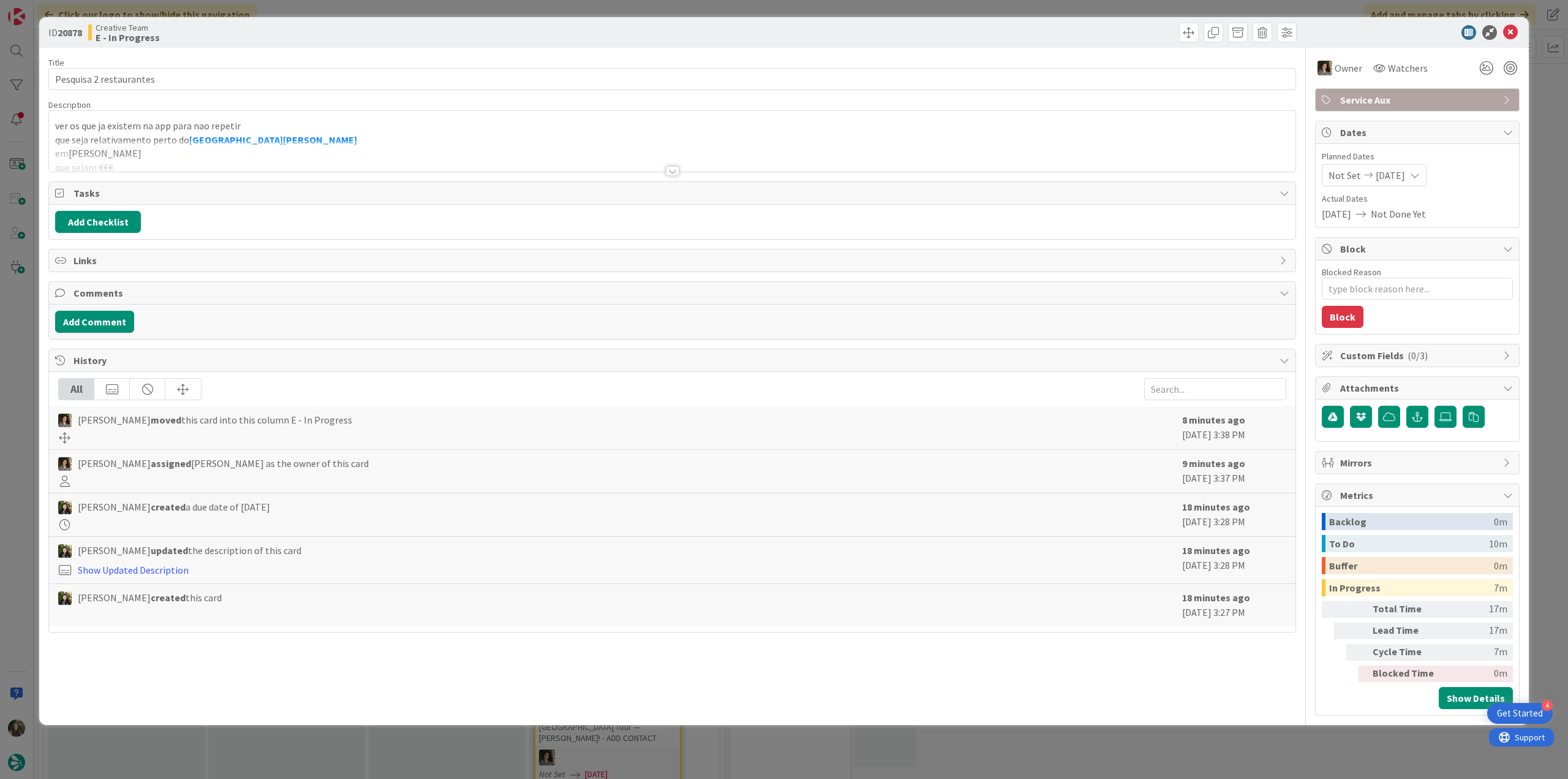
click at [27, 367] on div "ID 20878 Creative Team E - In Progress Title 23 / 128 Pesquisa 2 restaurantes D…" at bounding box center [784, 390] width 1568 height 779
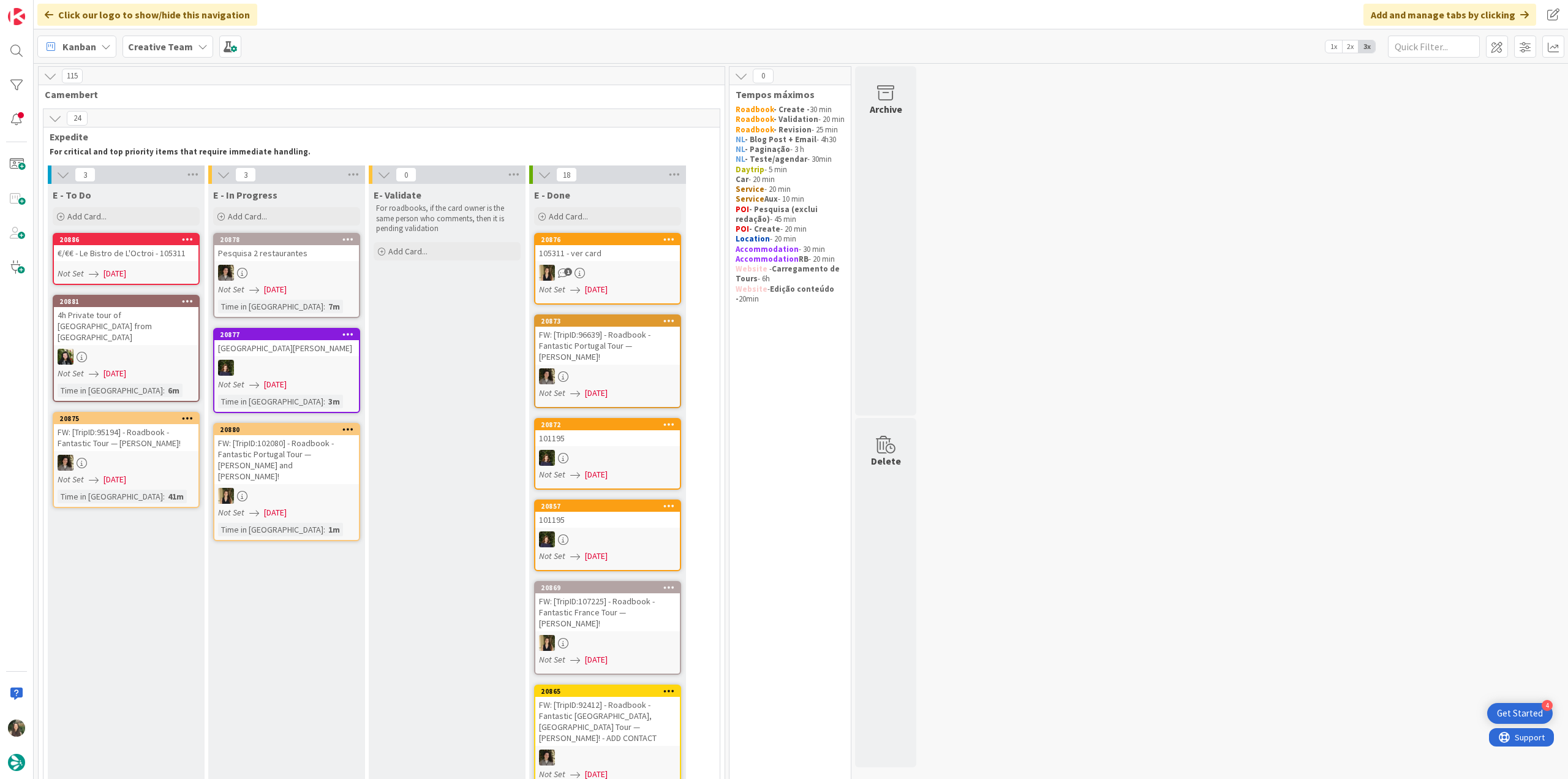
click at [164, 270] on div "Not Set 08/12/2025" at bounding box center [127, 273] width 141 height 13
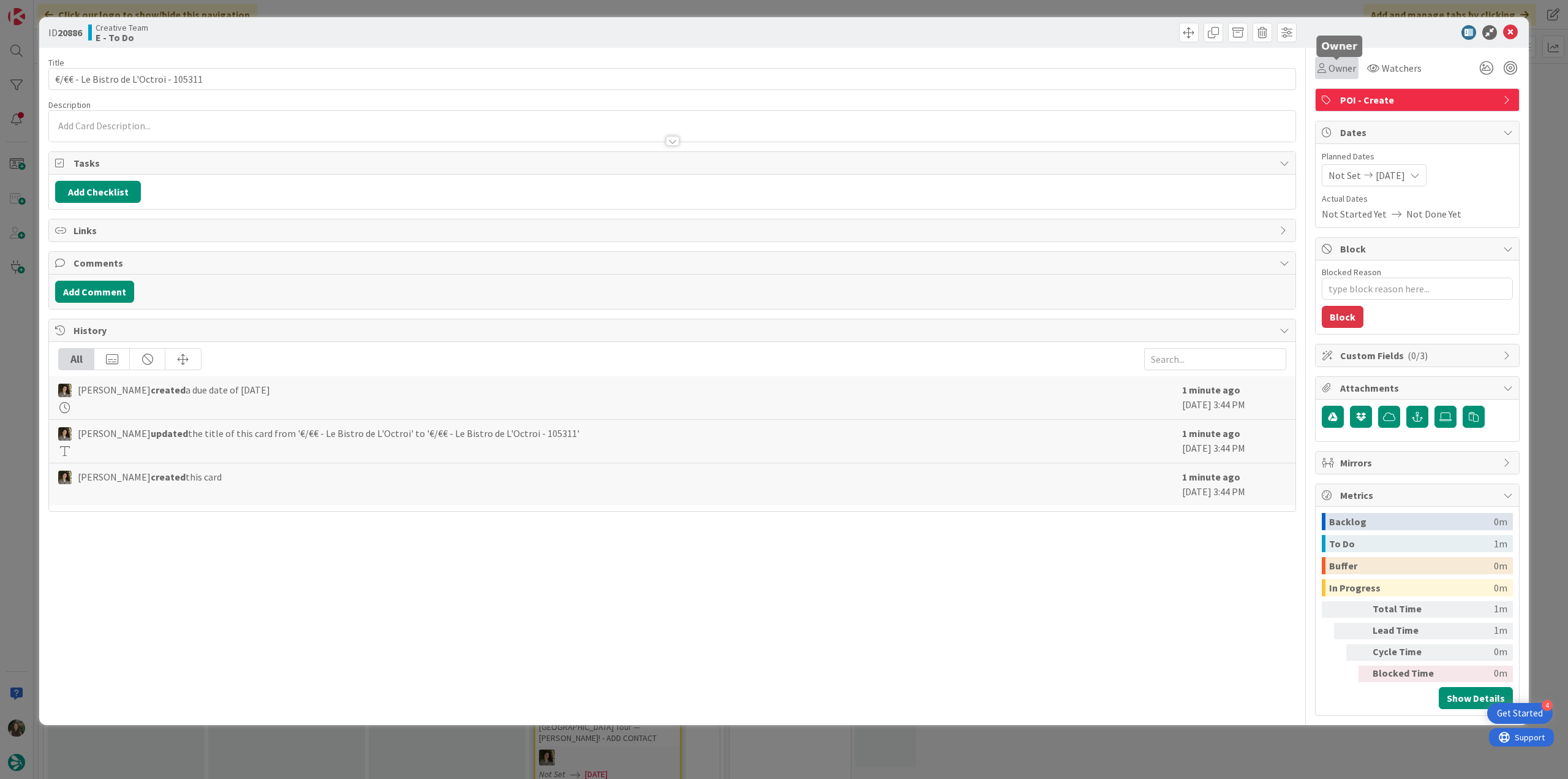
click at [1343, 67] on span "Owner" at bounding box center [1342, 67] width 28 height 14
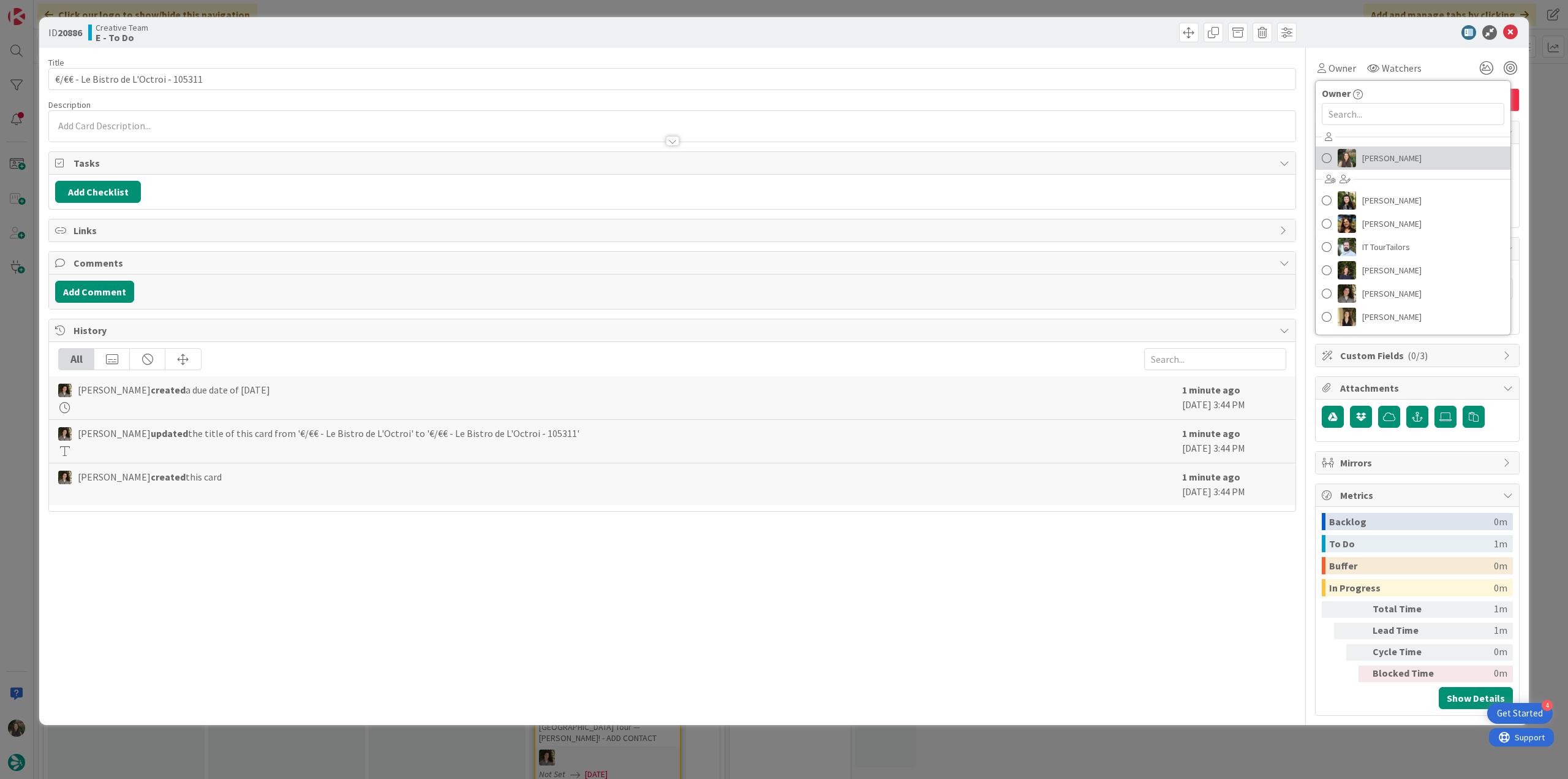
click at [1372, 163] on span "[PERSON_NAME]" at bounding box center [1392, 158] width 59 height 19
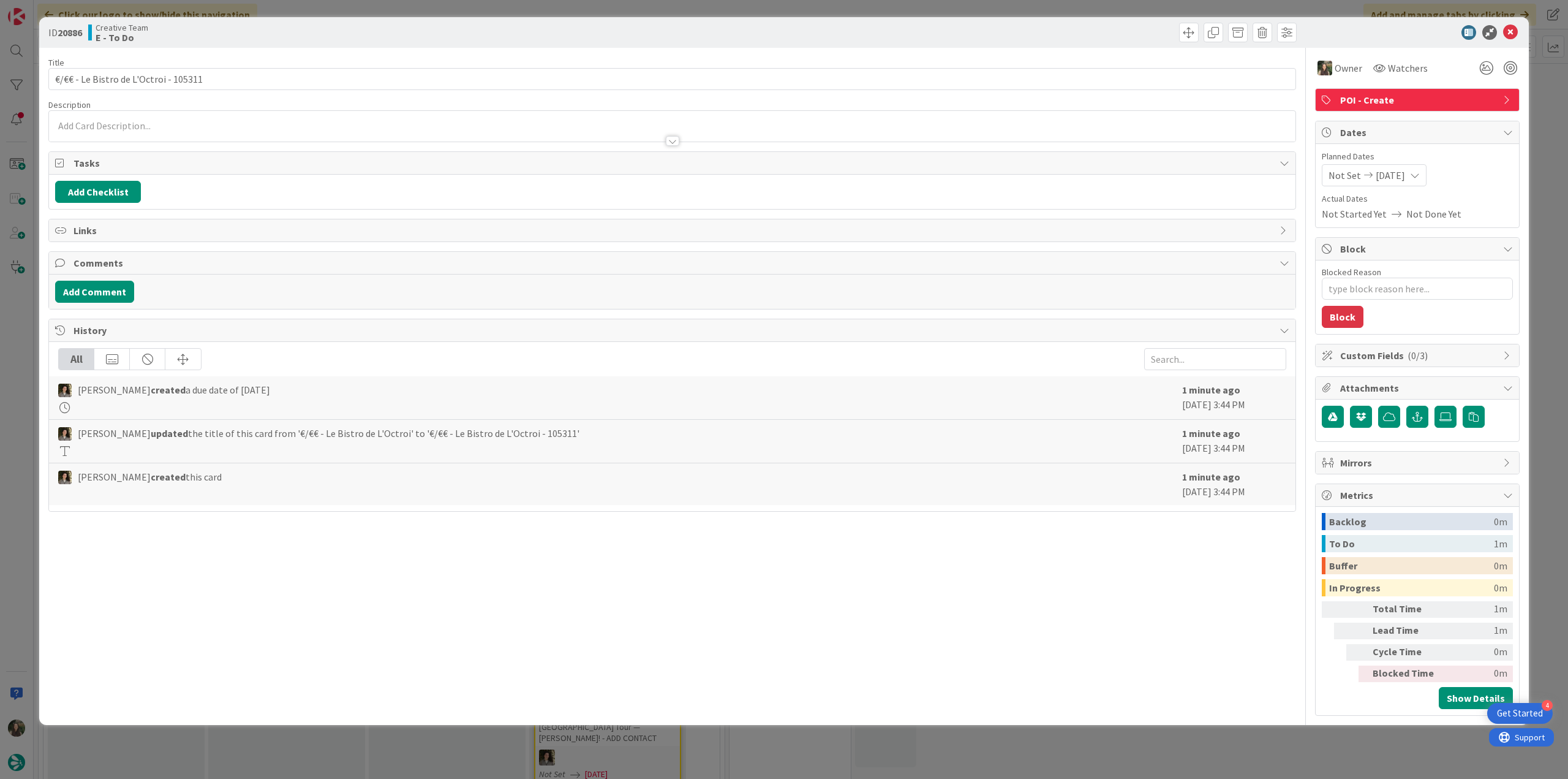
click at [1547, 148] on div "ID 20886 Creative Team E - To Do Title 37 / 128 €/€€ - Le Bistro de L'Octroi - …" at bounding box center [784, 390] width 1568 height 779
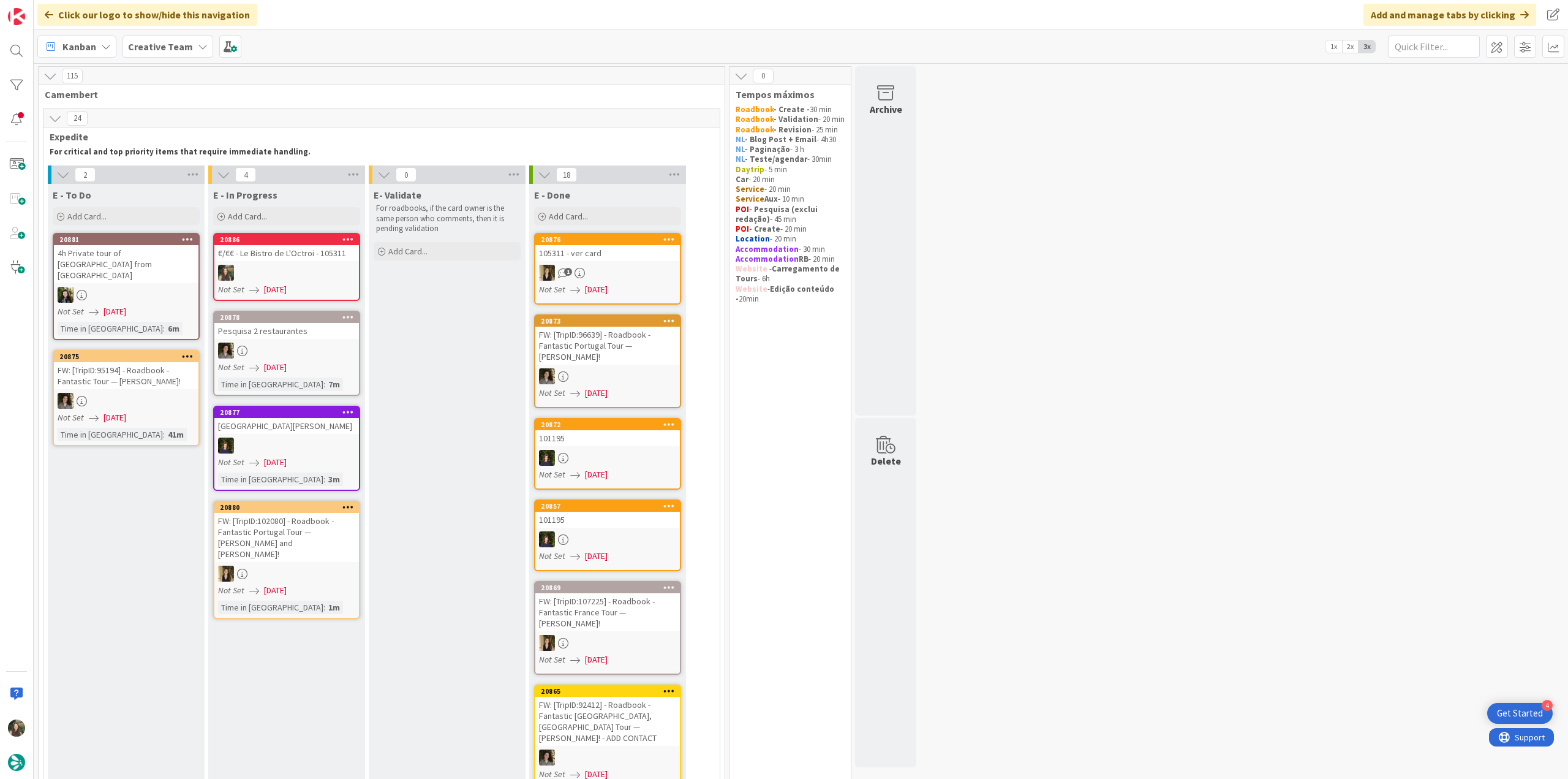
click at [298, 275] on div at bounding box center [287, 272] width 145 height 16
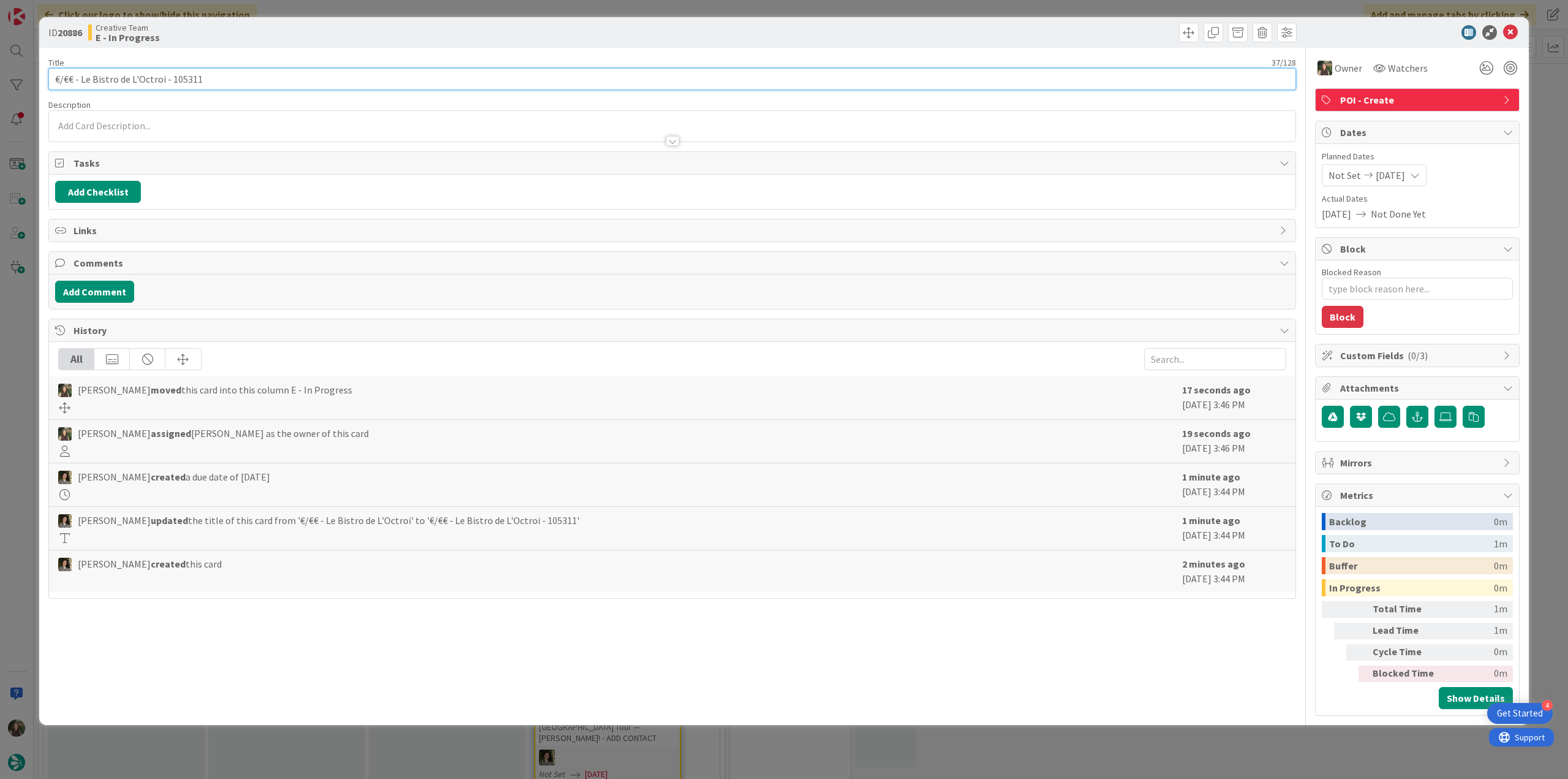
drag, startPoint x: 162, startPoint y: 77, endPoint x: 33, endPoint y: 77, distance: 129.0
click at [33, 77] on div "ID 20886 Creative Team E - In Progress Title 37 / 128 €/€€ - Le Bistro de L'Oct…" at bounding box center [784, 390] width 1568 height 779
click at [27, 300] on div "ID 20886 Creative Team E - In Progress Title 37 / 128 €/€€ - Le Bistro de L'Oct…" at bounding box center [784, 390] width 1568 height 779
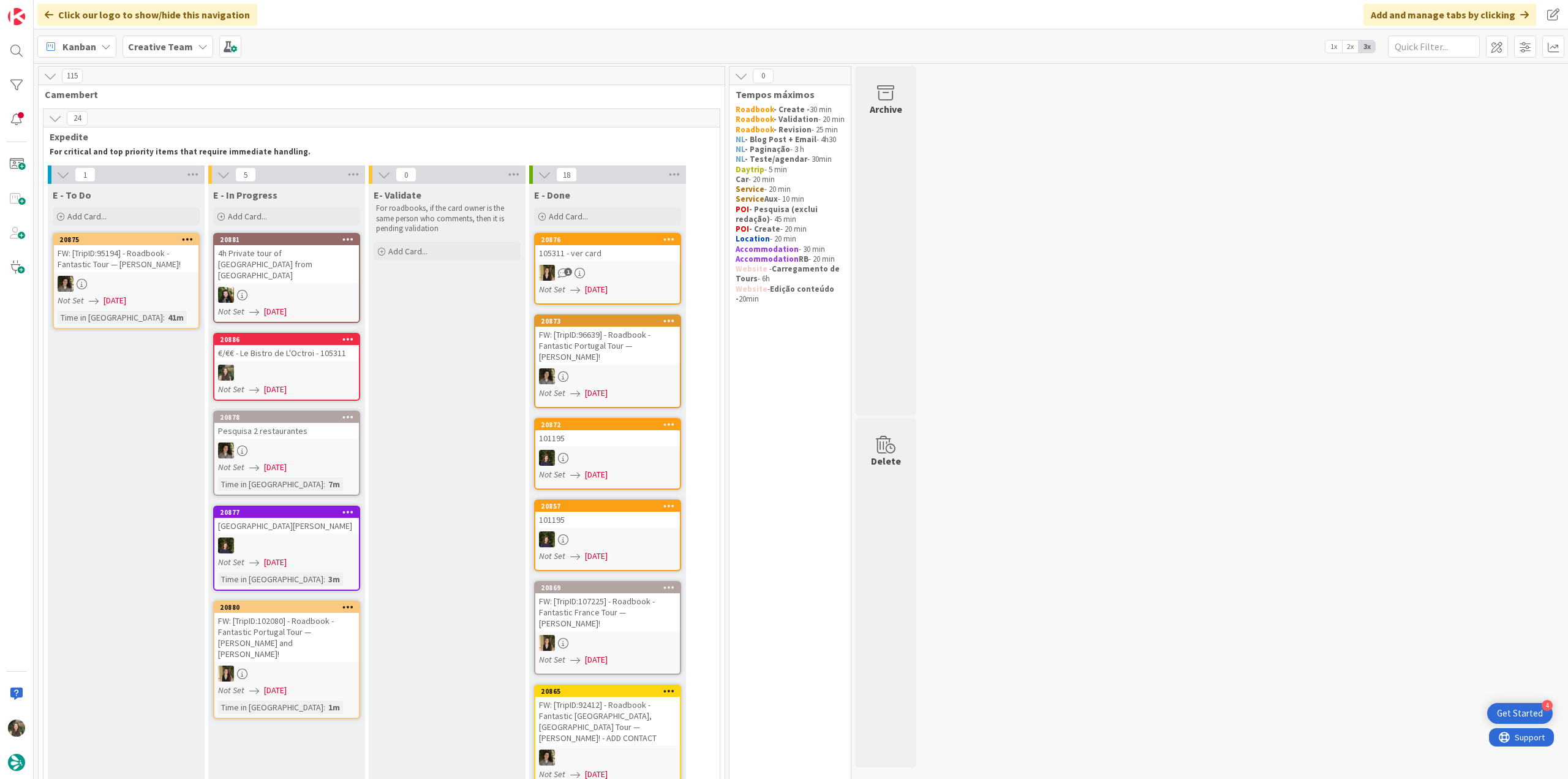
click at [348, 422] on div "Pesquisa 2 restaurantes" at bounding box center [287, 430] width 145 height 16
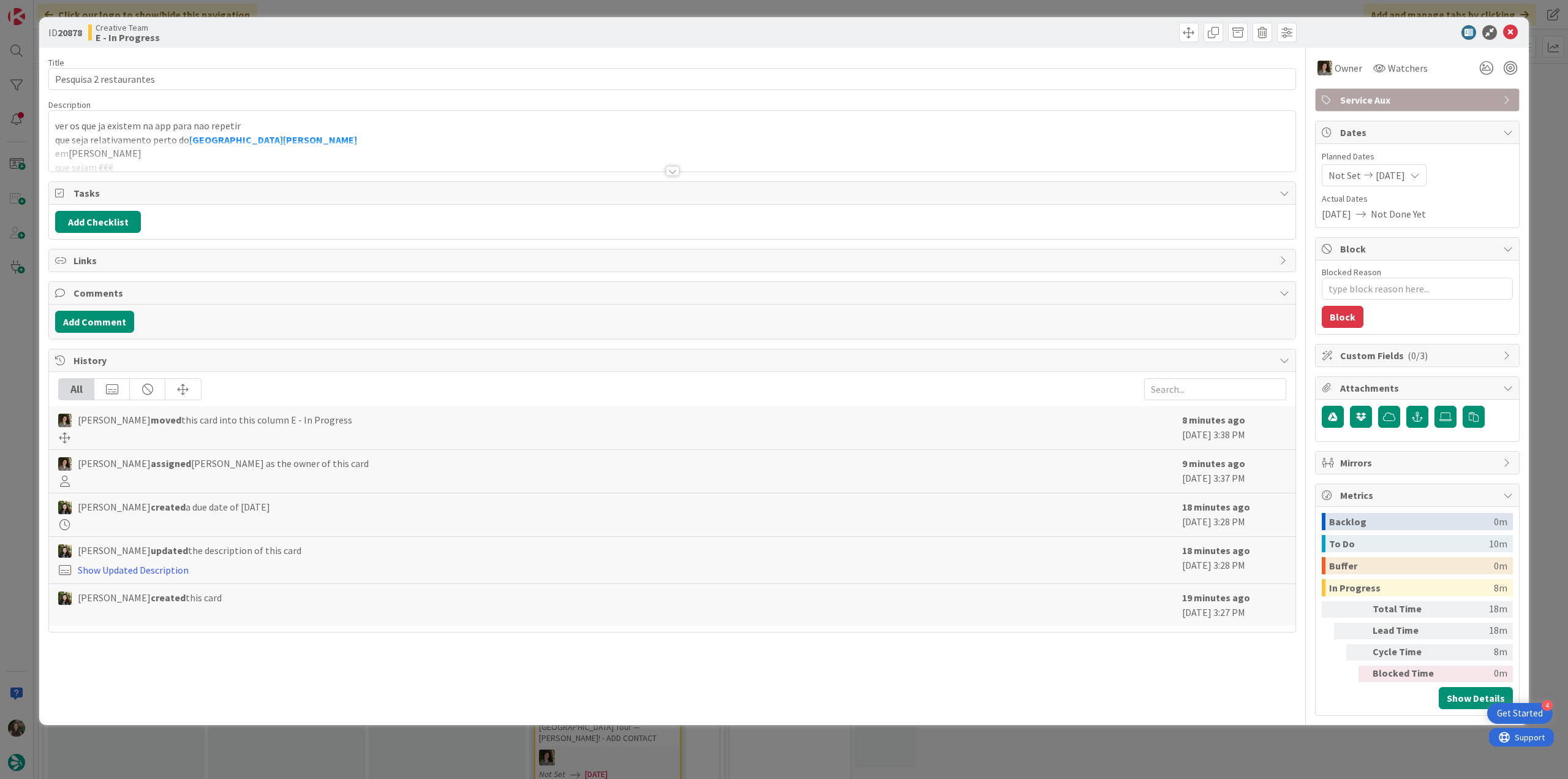
click at [213, 151] on div at bounding box center [672, 155] width 1247 height 31
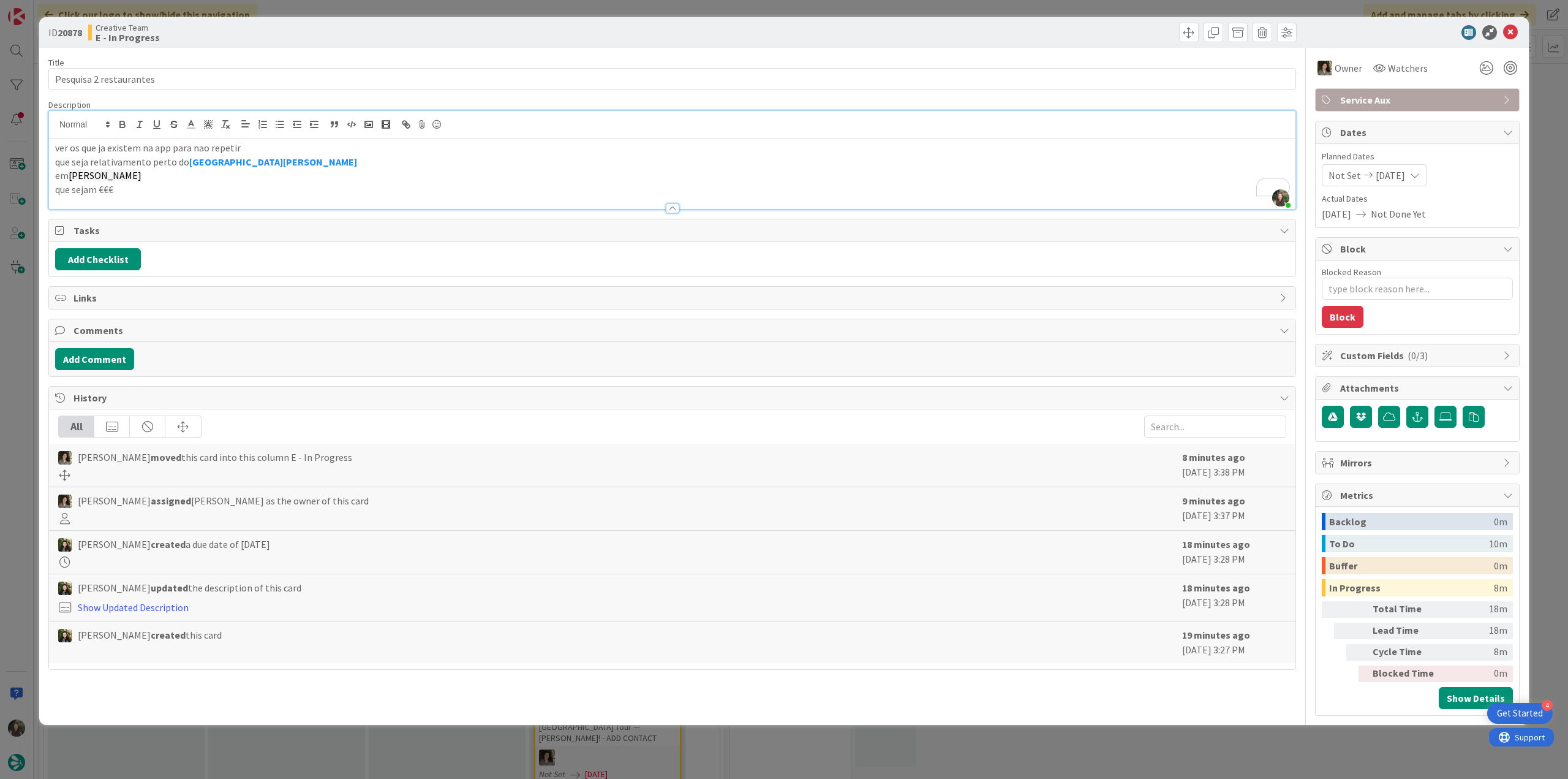
drag, startPoint x: 143, startPoint y: 171, endPoint x: 68, endPoint y: 174, distance: 75.1
click at [68, 174] on p "em Sarlat-la-Canéda" at bounding box center [672, 175] width 1234 height 14
copy p "Sarlat-la-Canéda"
type textarea "x"
click at [28, 352] on div "ID 20878 Creative Team E - Done Title 23 / 128 Pesquisa 2 restaurantes Descript…" at bounding box center [784, 390] width 1568 height 779
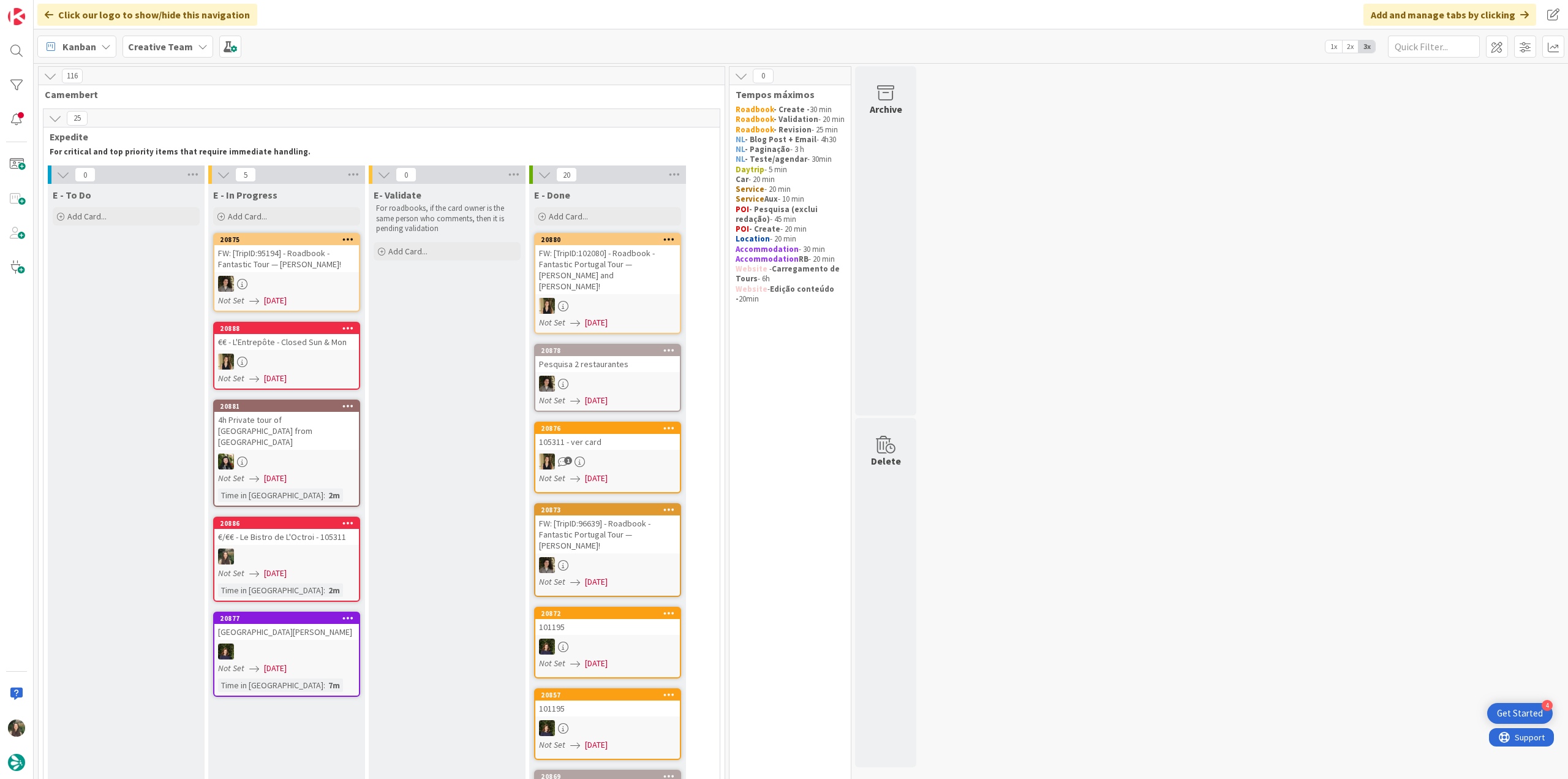
click at [287, 567] on span "[DATE]" at bounding box center [275, 572] width 23 height 13
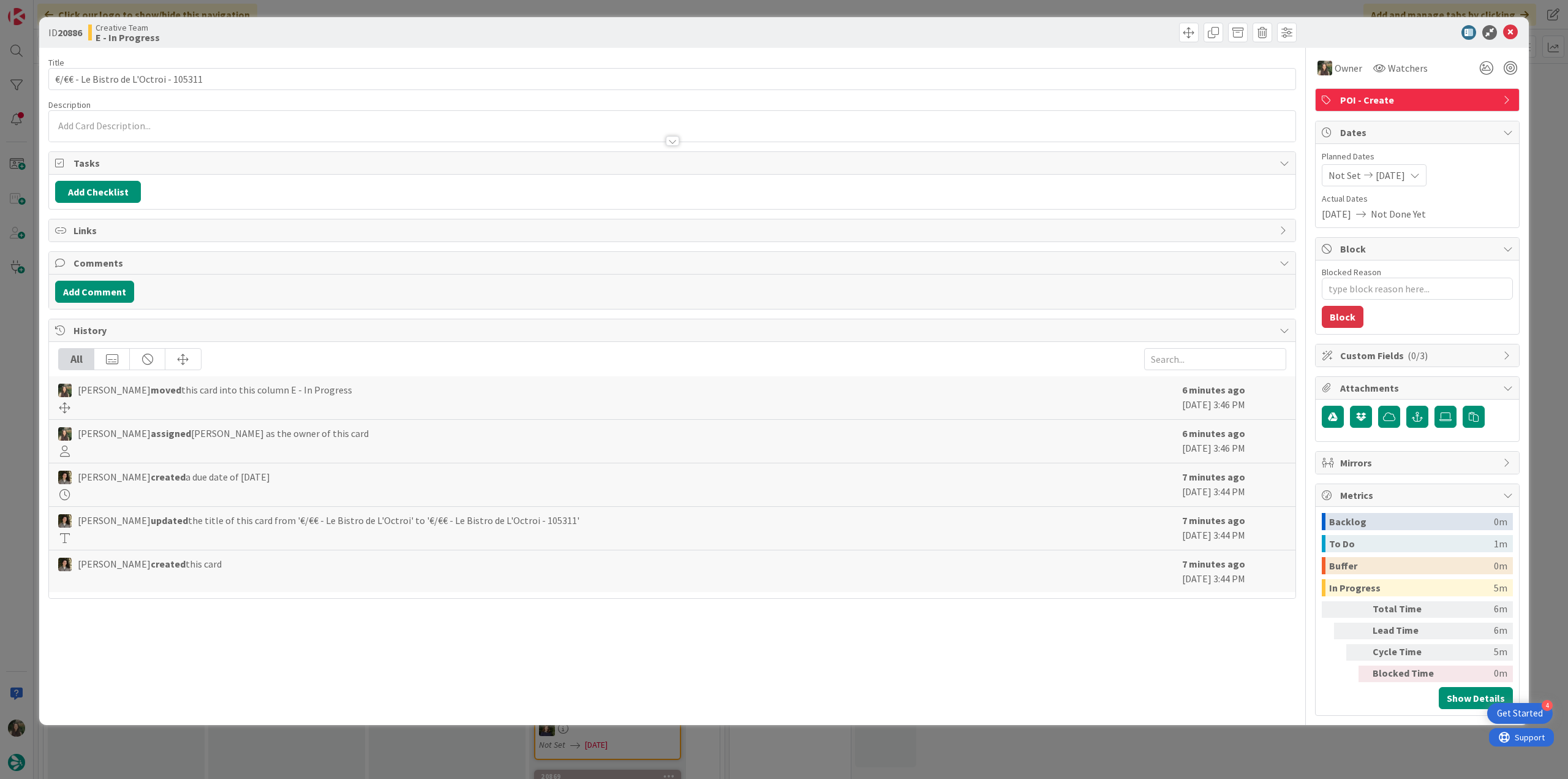
click at [16, 373] on div "ID 20886 Creative Team E - In Progress Title 37 / 128 €/€€ - Le Bistro de L'Oct…" at bounding box center [784, 390] width 1568 height 779
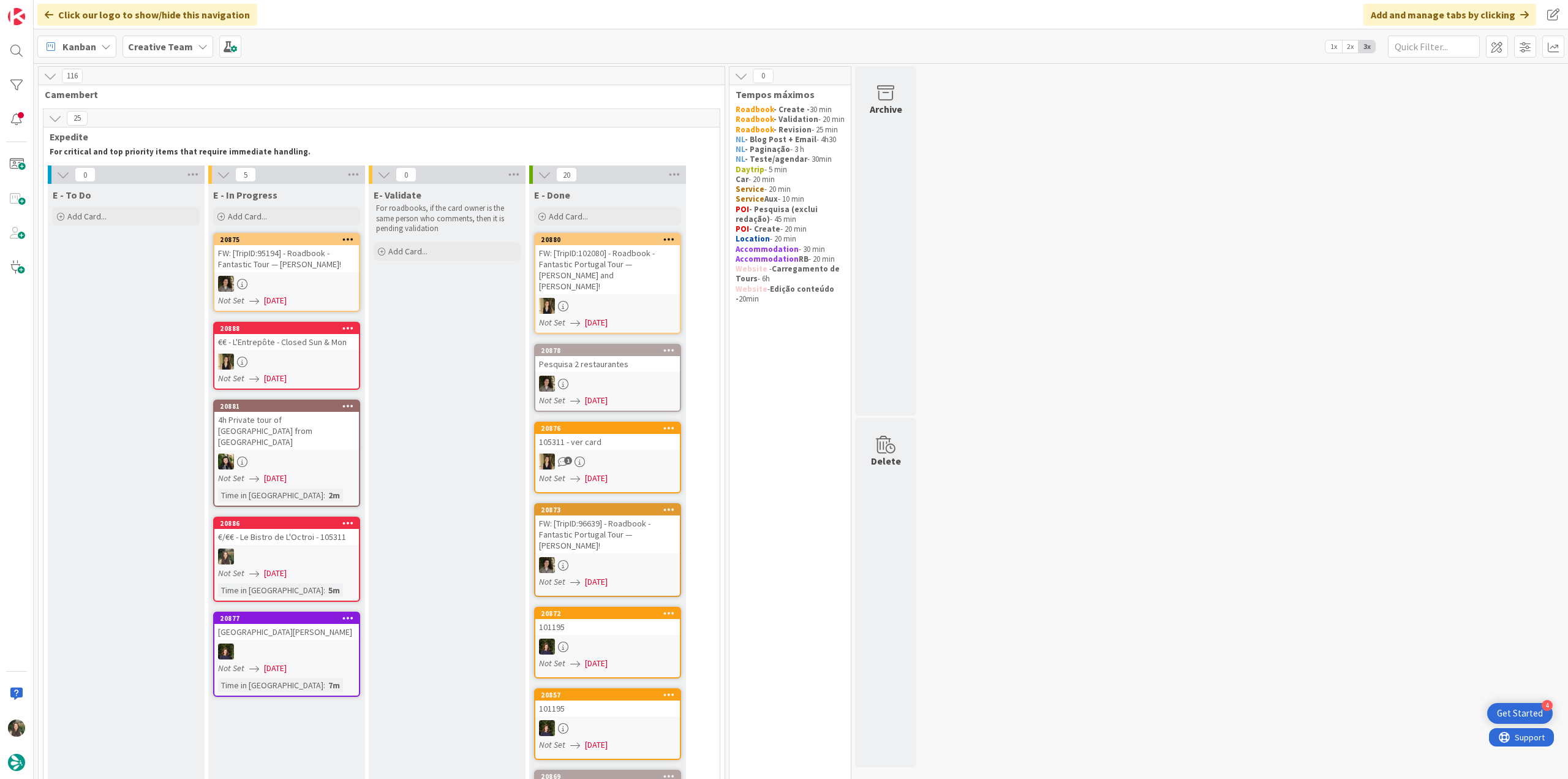
click at [591, 356] on div "Pesquisa 2 restaurantes" at bounding box center [608, 363] width 145 height 16
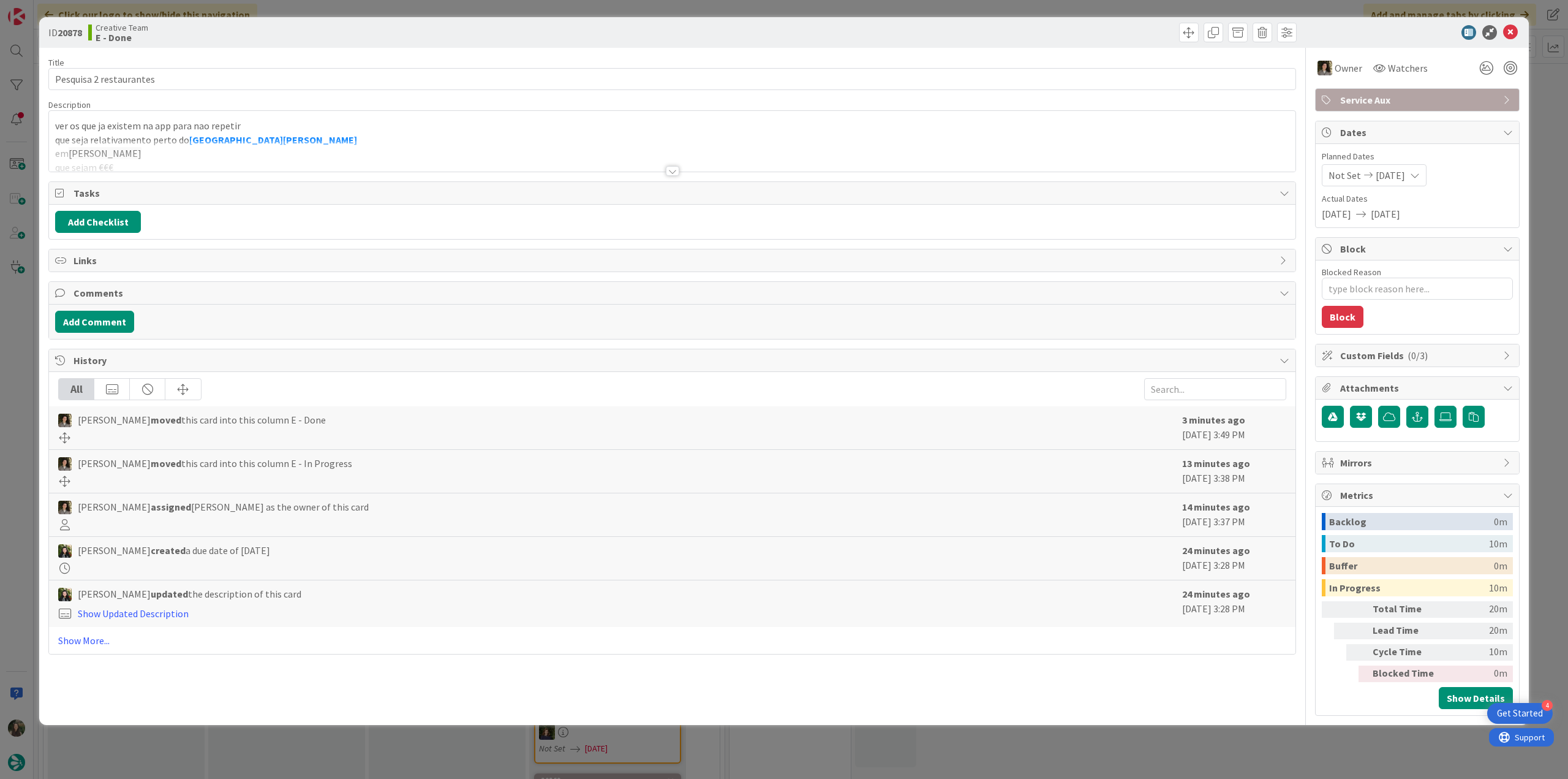
click at [257, 163] on div at bounding box center [672, 155] width 1247 height 31
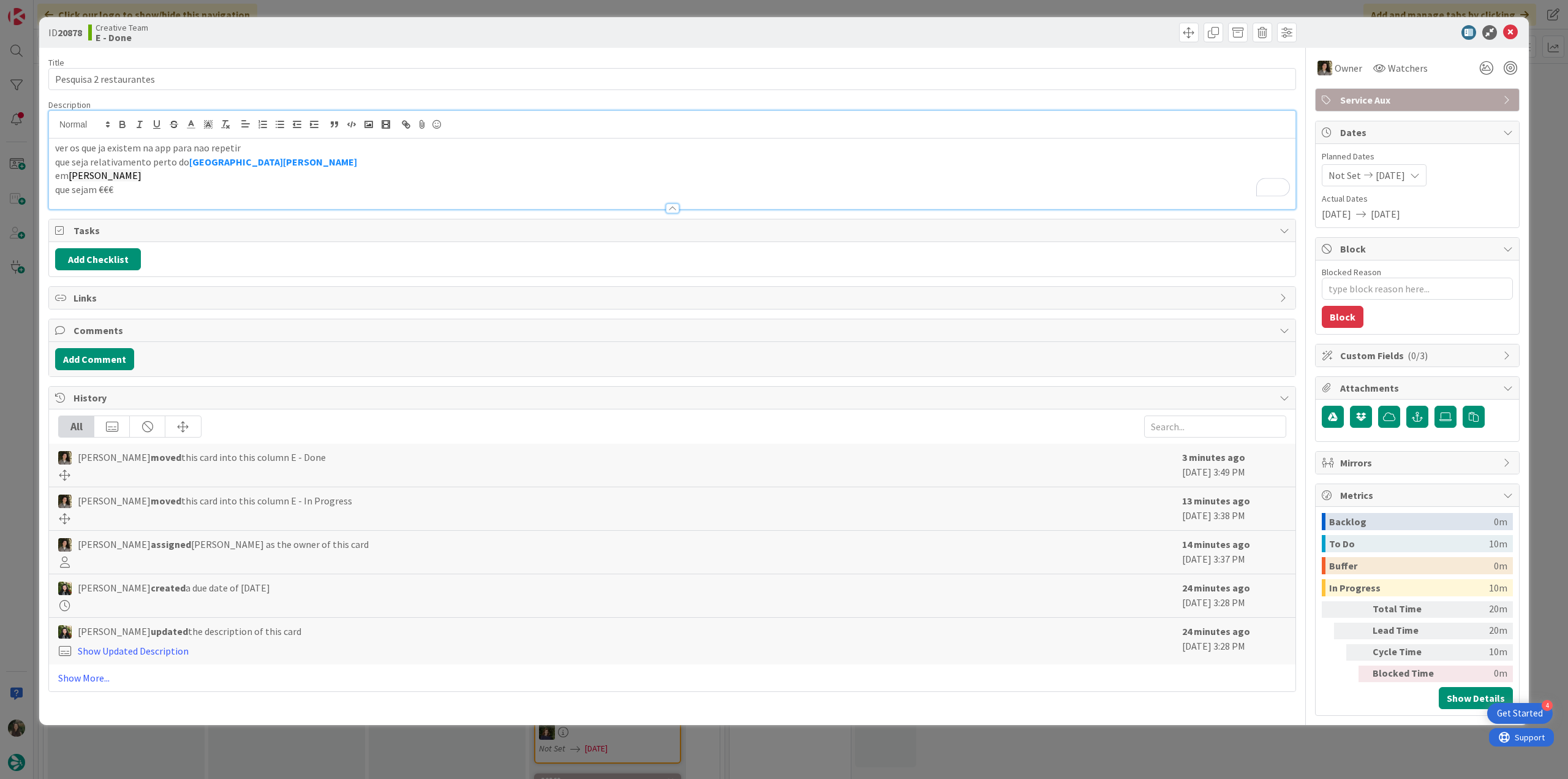
drag, startPoint x: 142, startPoint y: 174, endPoint x: 71, endPoint y: 174, distance: 71.0
click at [71, 174] on p "[PERSON_NAME]" at bounding box center [672, 175] width 1234 height 14
copy p "[PERSON_NAME]"
click at [16, 334] on div "ID 20878 Creative Team E - Done Title 23 / 128 Pesquisa 2 restaurantes Descript…" at bounding box center [784, 390] width 1568 height 779
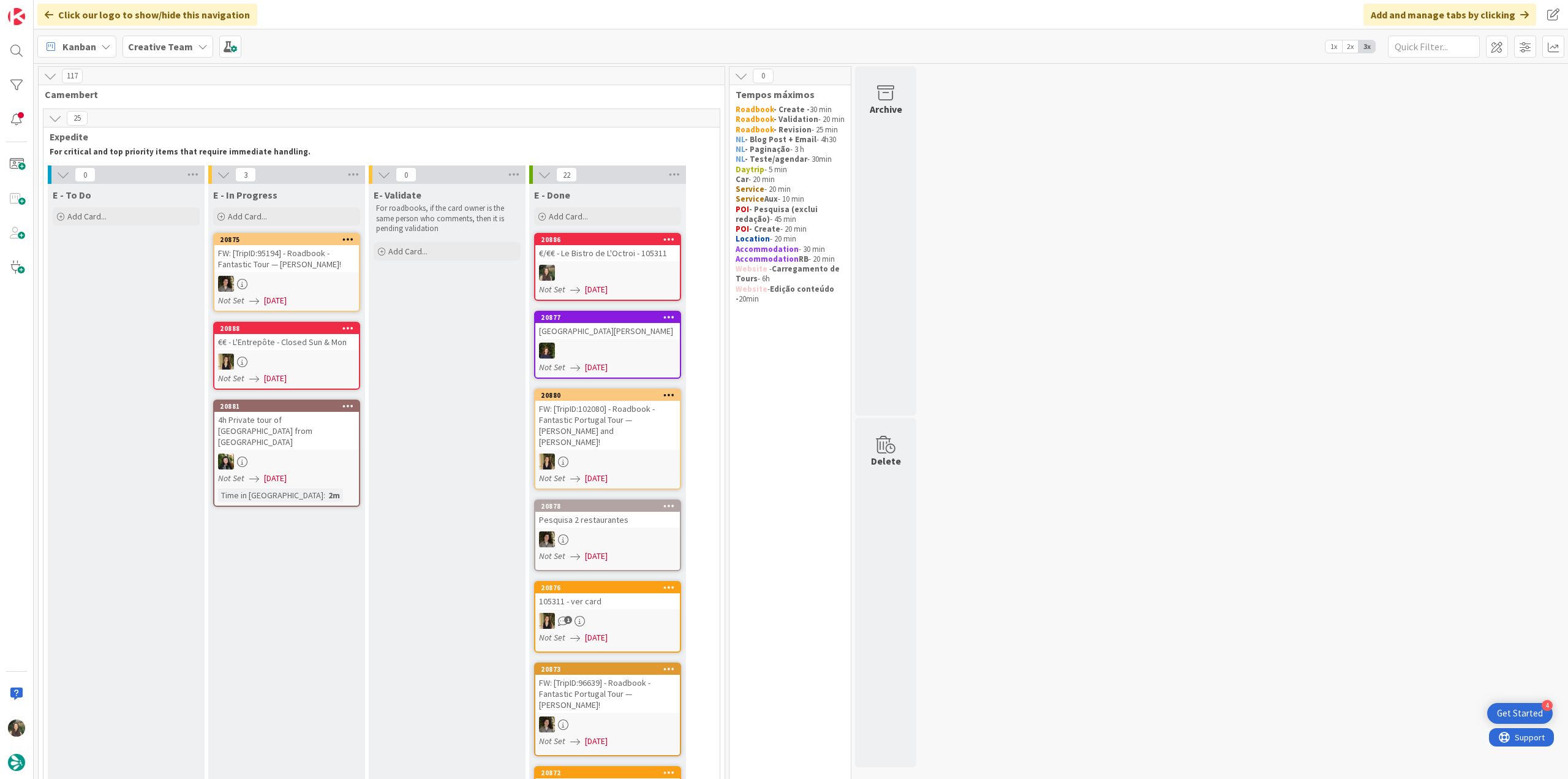
click at [617, 264] on link "20886 €/€€ - Le Bistro de L'Octroi - 105311 Not Set [DATE]" at bounding box center [608, 266] width 147 height 68
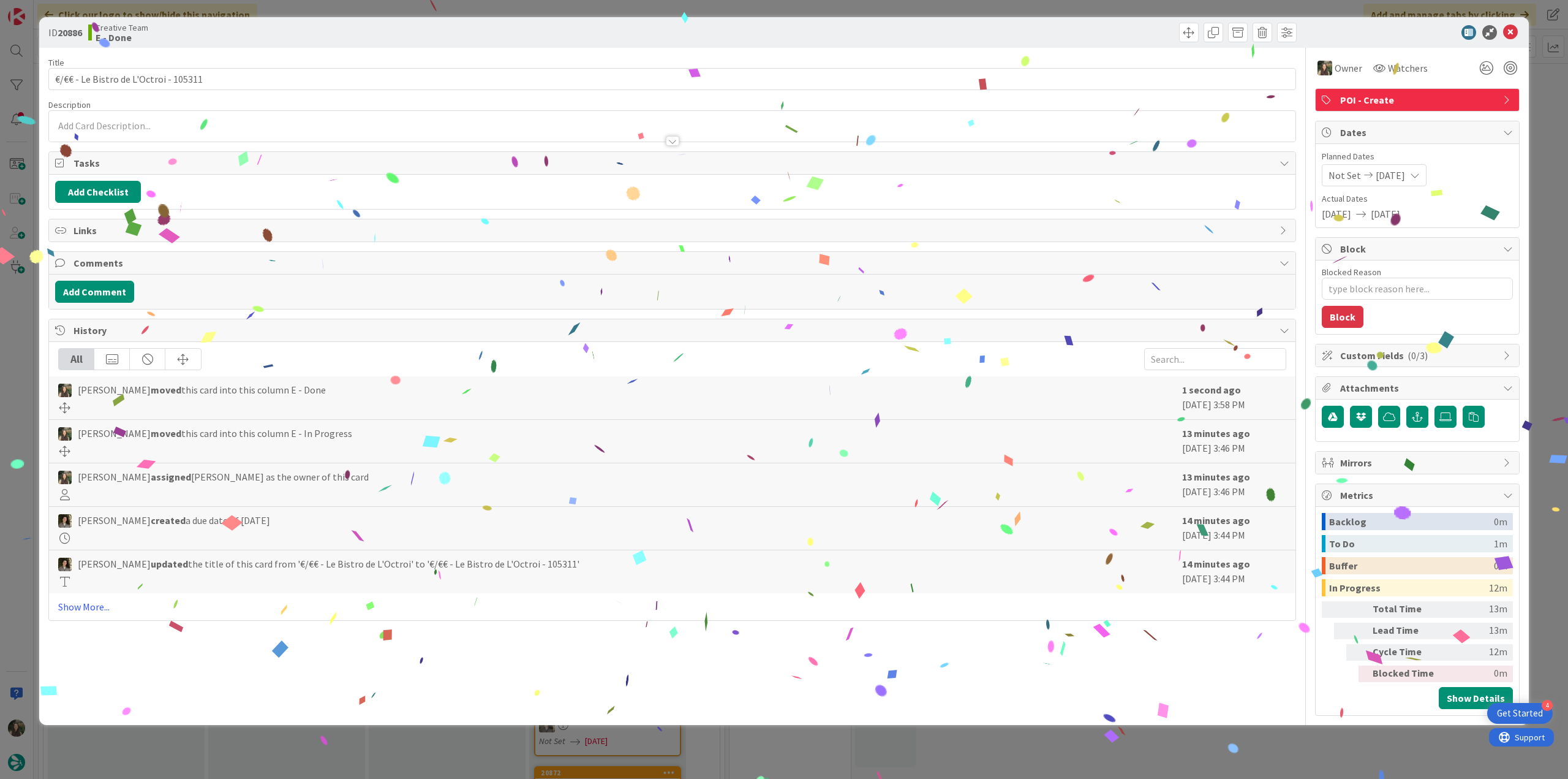
click at [1239, 732] on div "ID 20886 Creative Team E - Done Title 37 / 128 €/€€ - Le Bistro de L'Octroi - 1…" at bounding box center [784, 390] width 1568 height 779
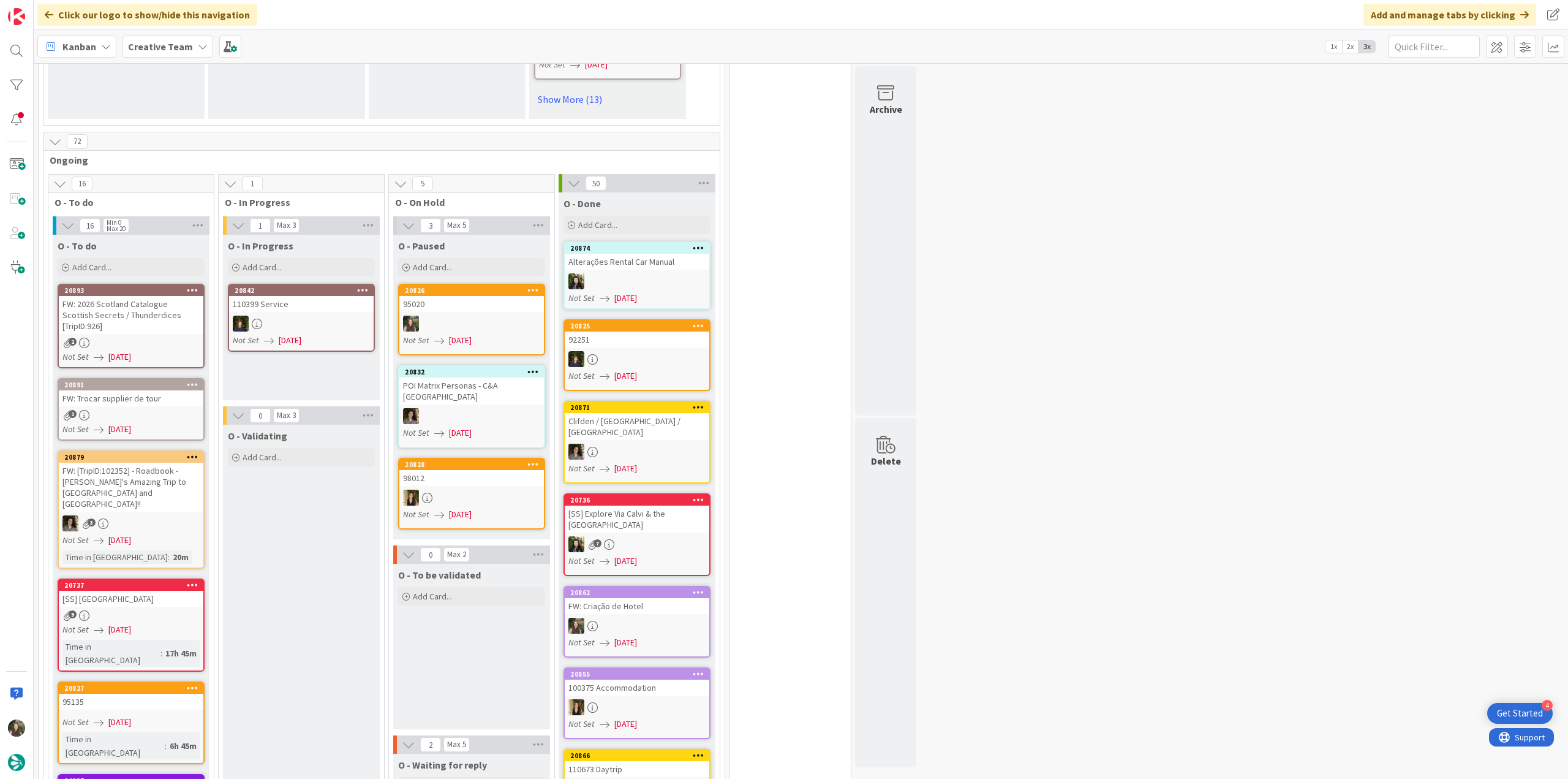
scroll to position [1164, 0]
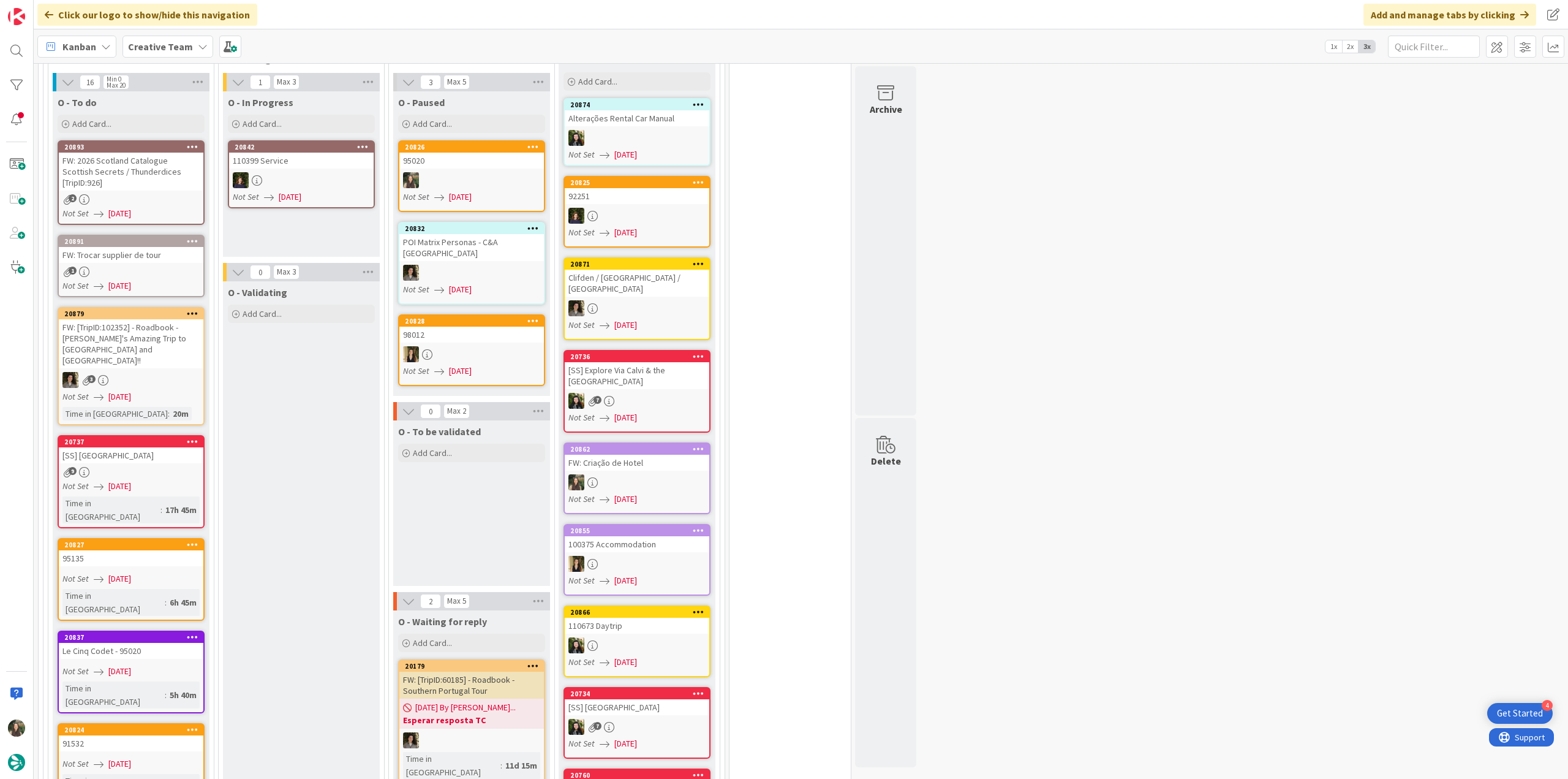
click at [171, 665] on div "Not Set 08/12/2025" at bounding box center [132, 671] width 141 height 13
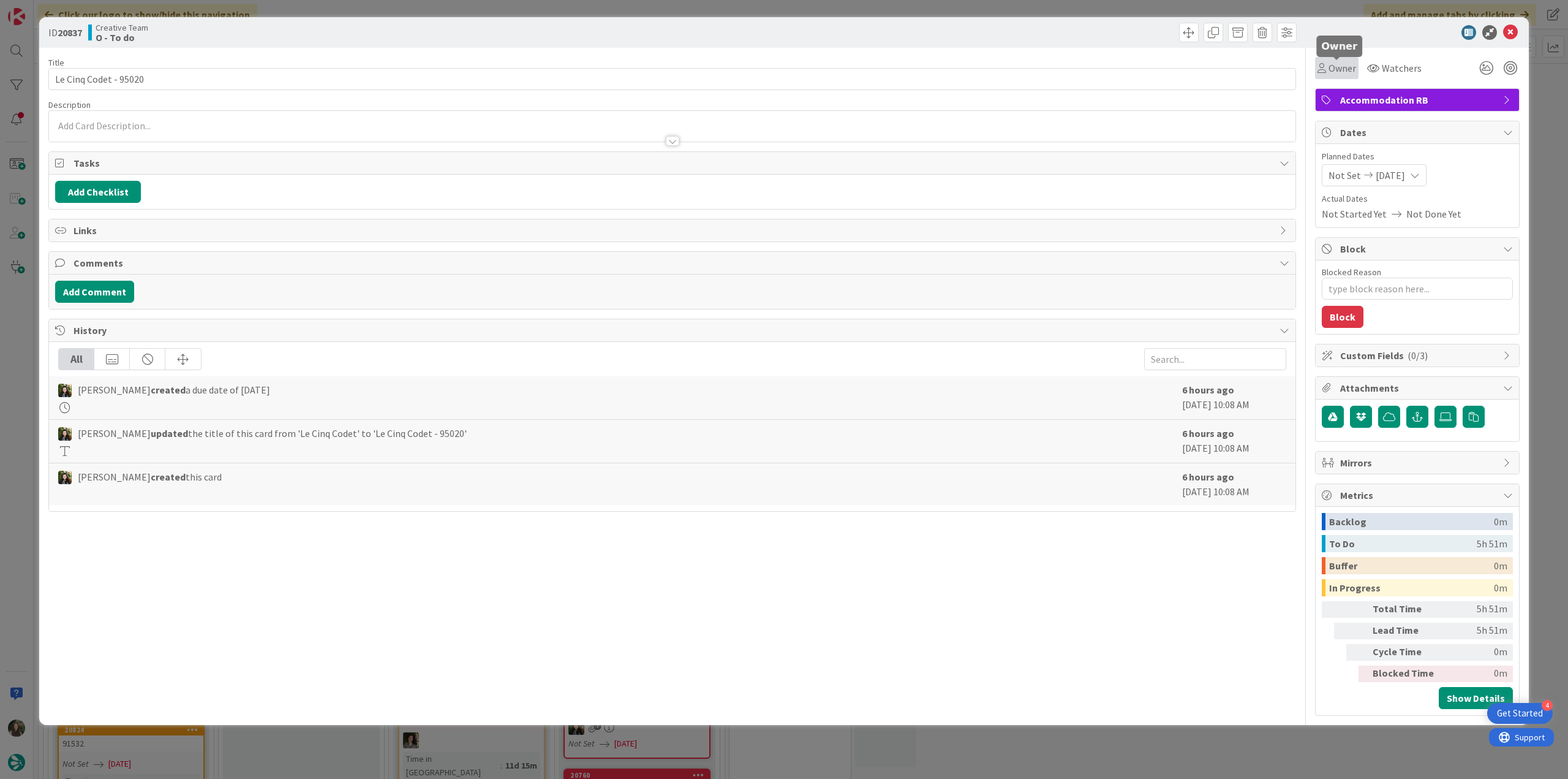
click at [1341, 75] on span "Owner" at bounding box center [1342, 67] width 28 height 14
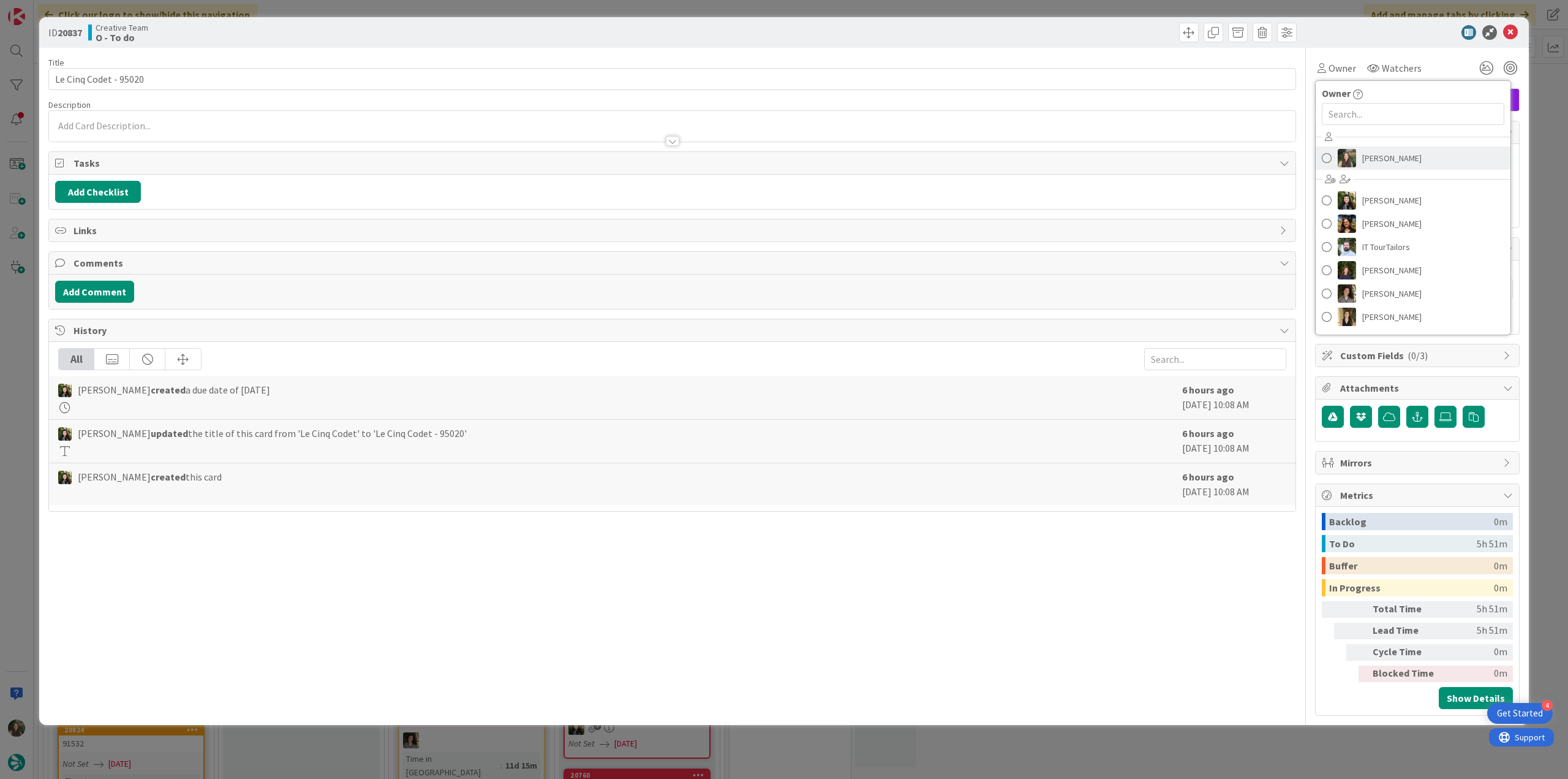
click at [1367, 153] on span "[PERSON_NAME]" at bounding box center [1392, 158] width 59 height 19
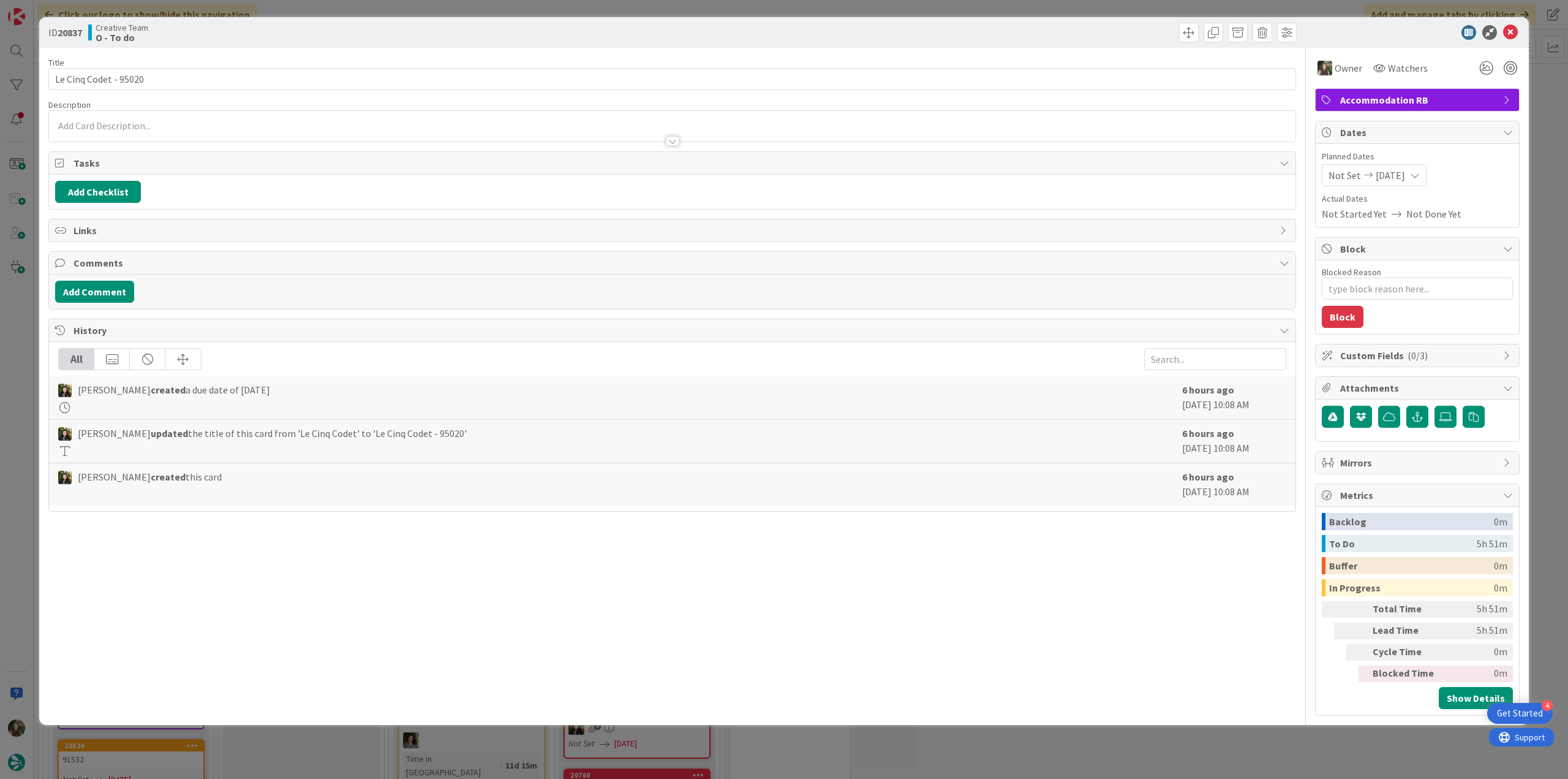
click at [1553, 118] on div "ID 20837 Creative Team O - To do Title 21 / 128 Le Cinq Codet - 95020 Descripti…" at bounding box center [784, 390] width 1568 height 779
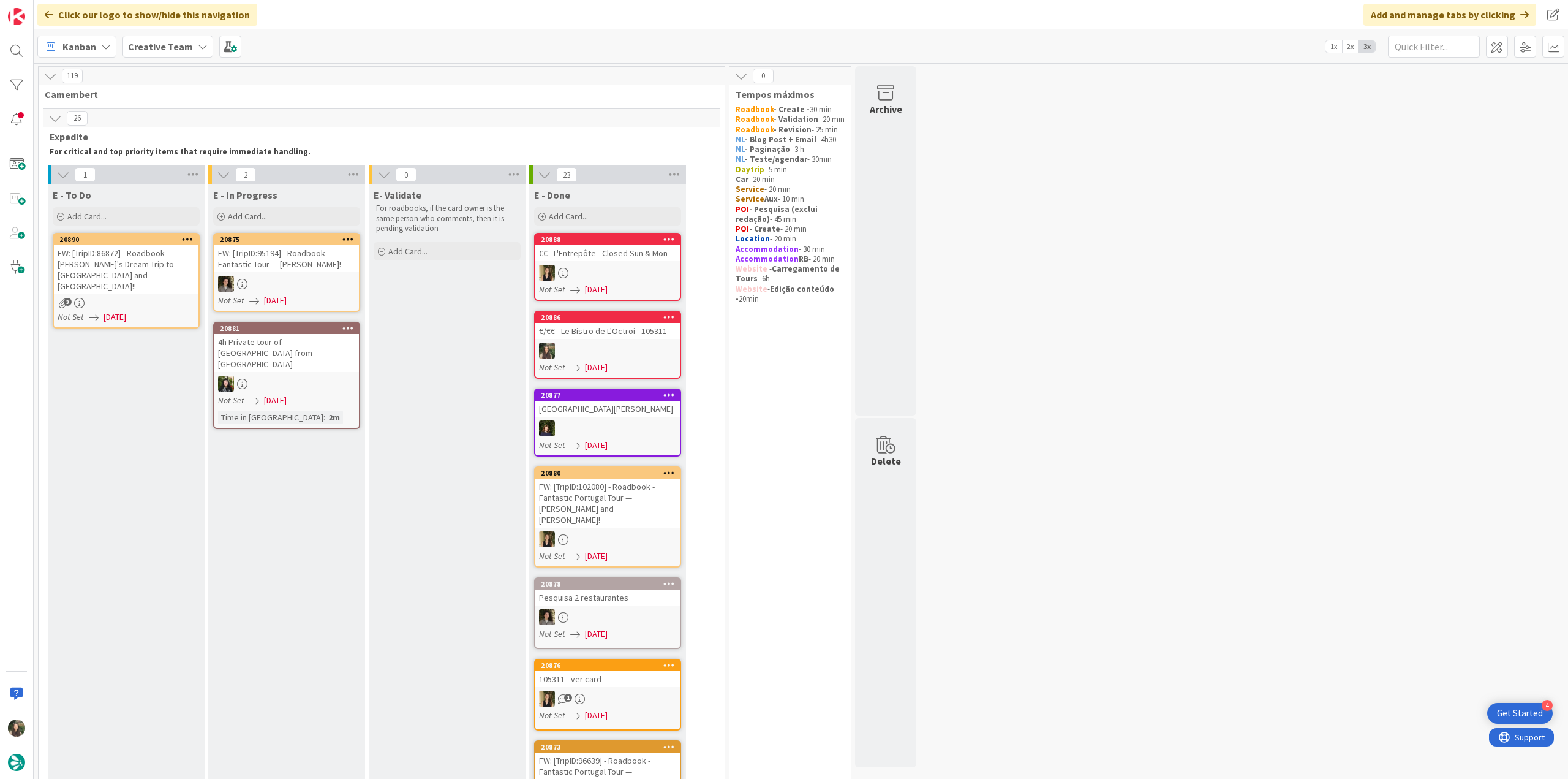
click at [176, 298] on div "3" at bounding box center [126, 303] width 145 height 10
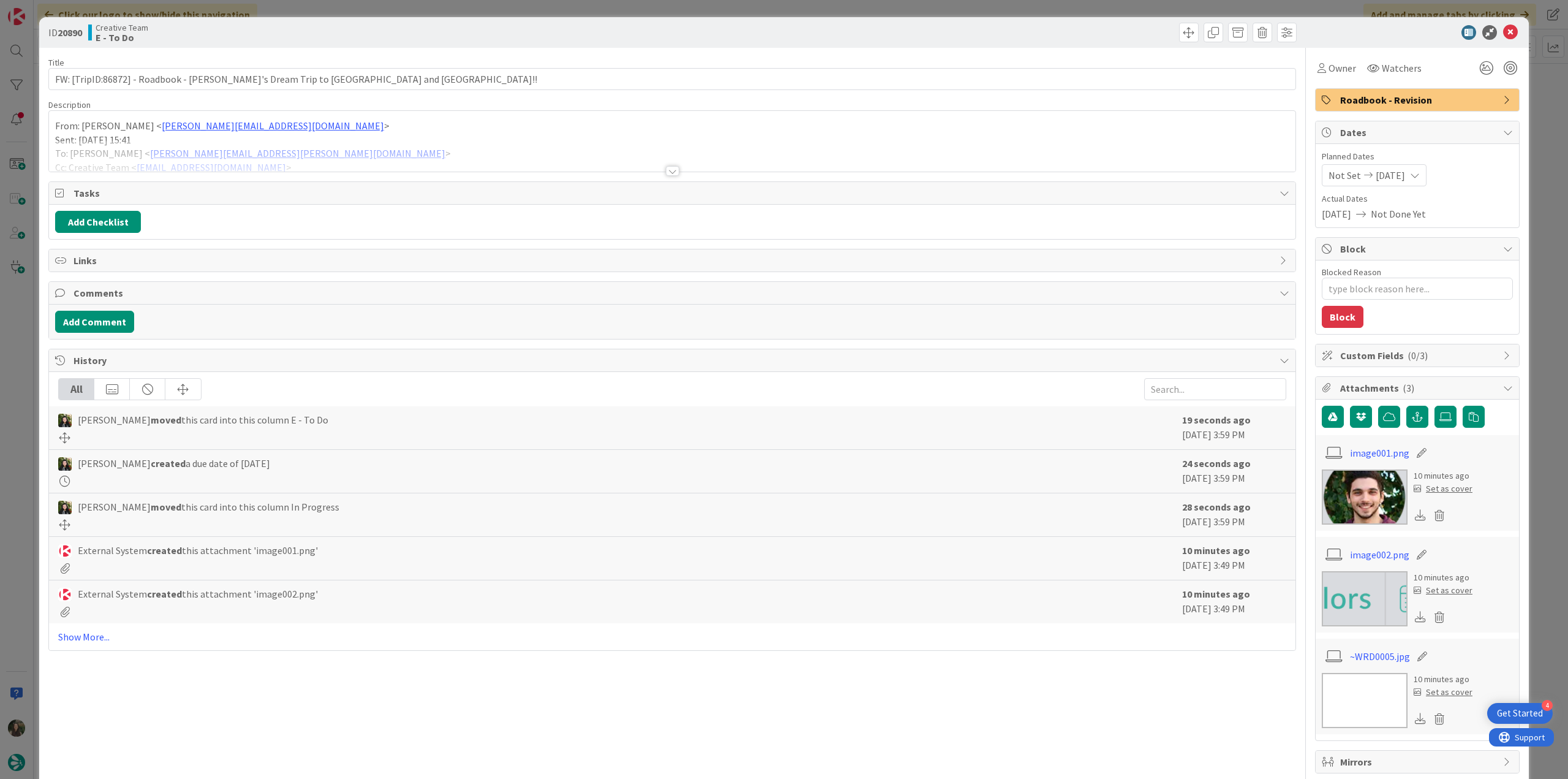
click at [354, 136] on p "Sent: Tuesday, August 12, 2025 15:41" at bounding box center [672, 140] width 1234 height 14
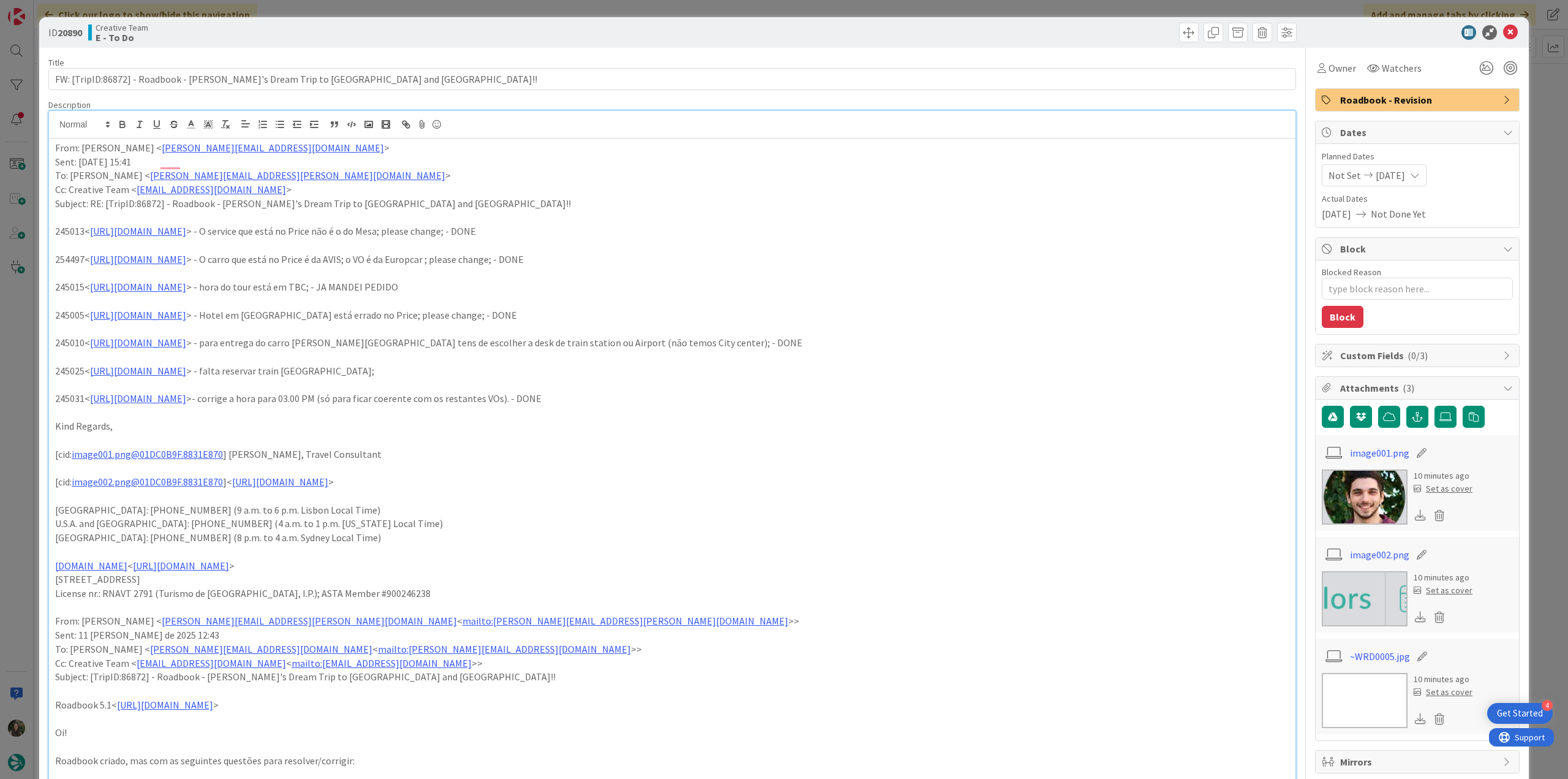
click at [37, 379] on div "ID 20890 Creative Team E - To Do Title 74 / 128 FW: [TripID:86872] - Roadbook -…" at bounding box center [784, 390] width 1568 height 779
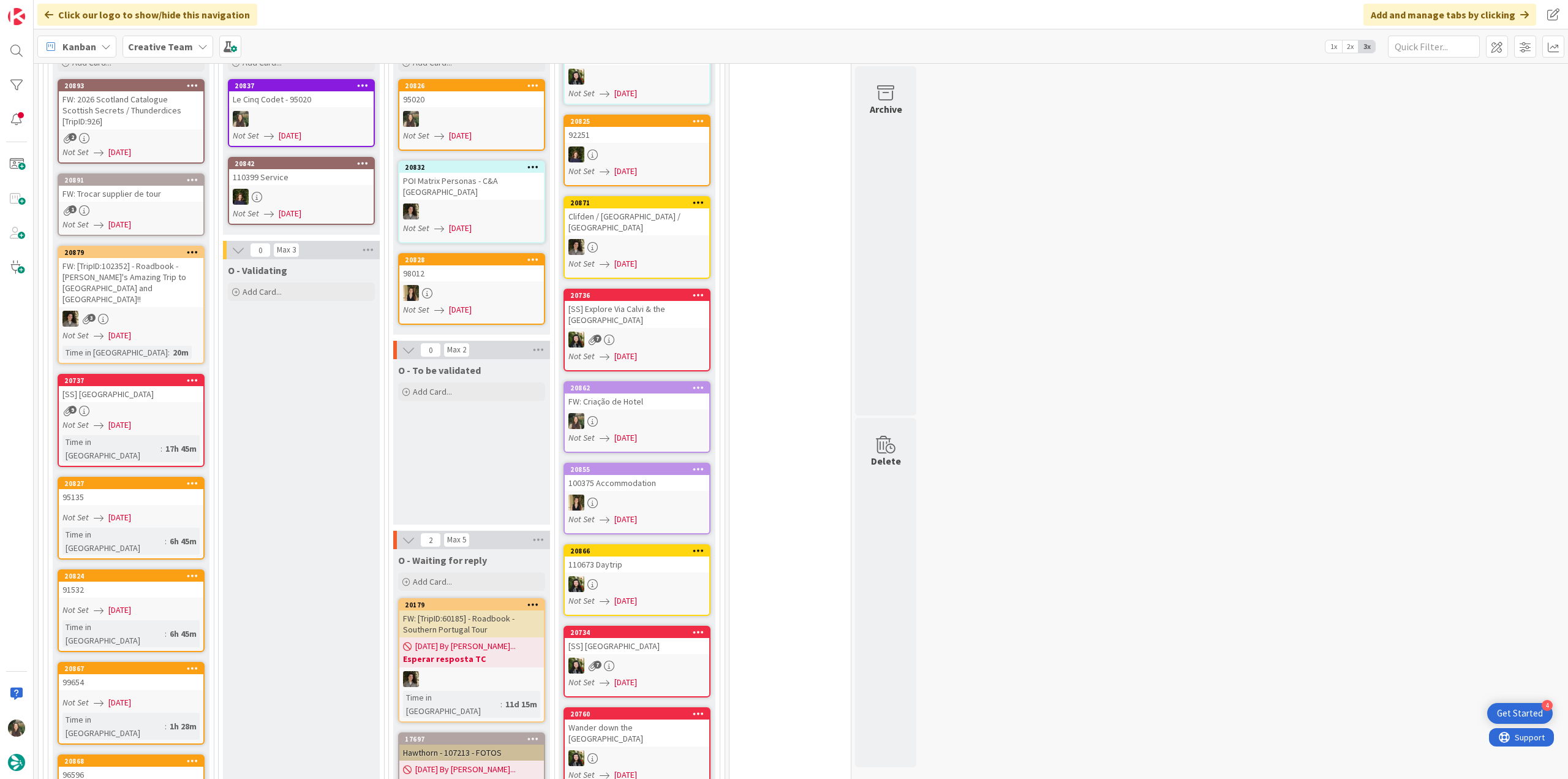
scroll to position [1041, 0]
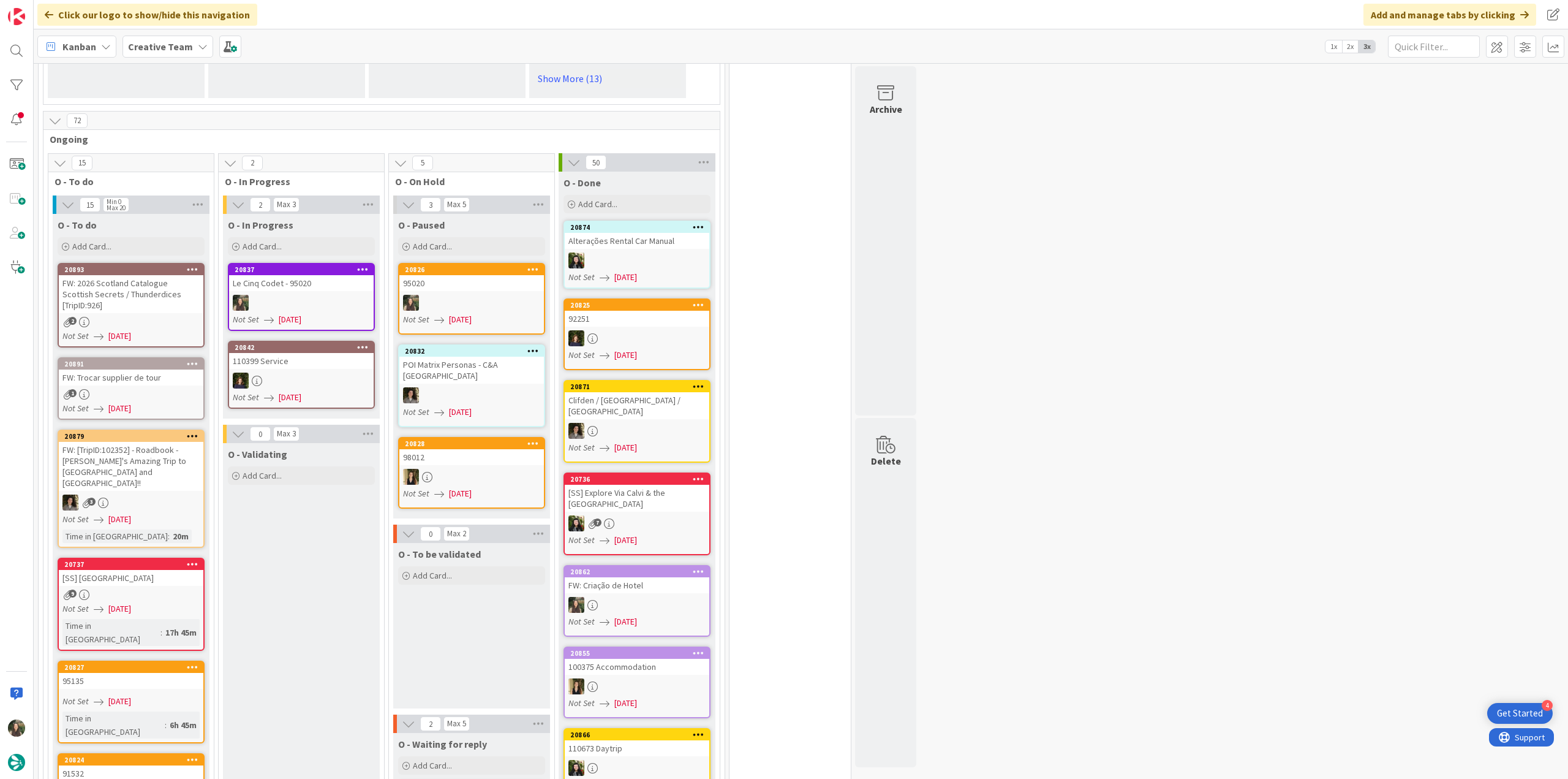
click at [293, 295] on div at bounding box center [302, 303] width 145 height 16
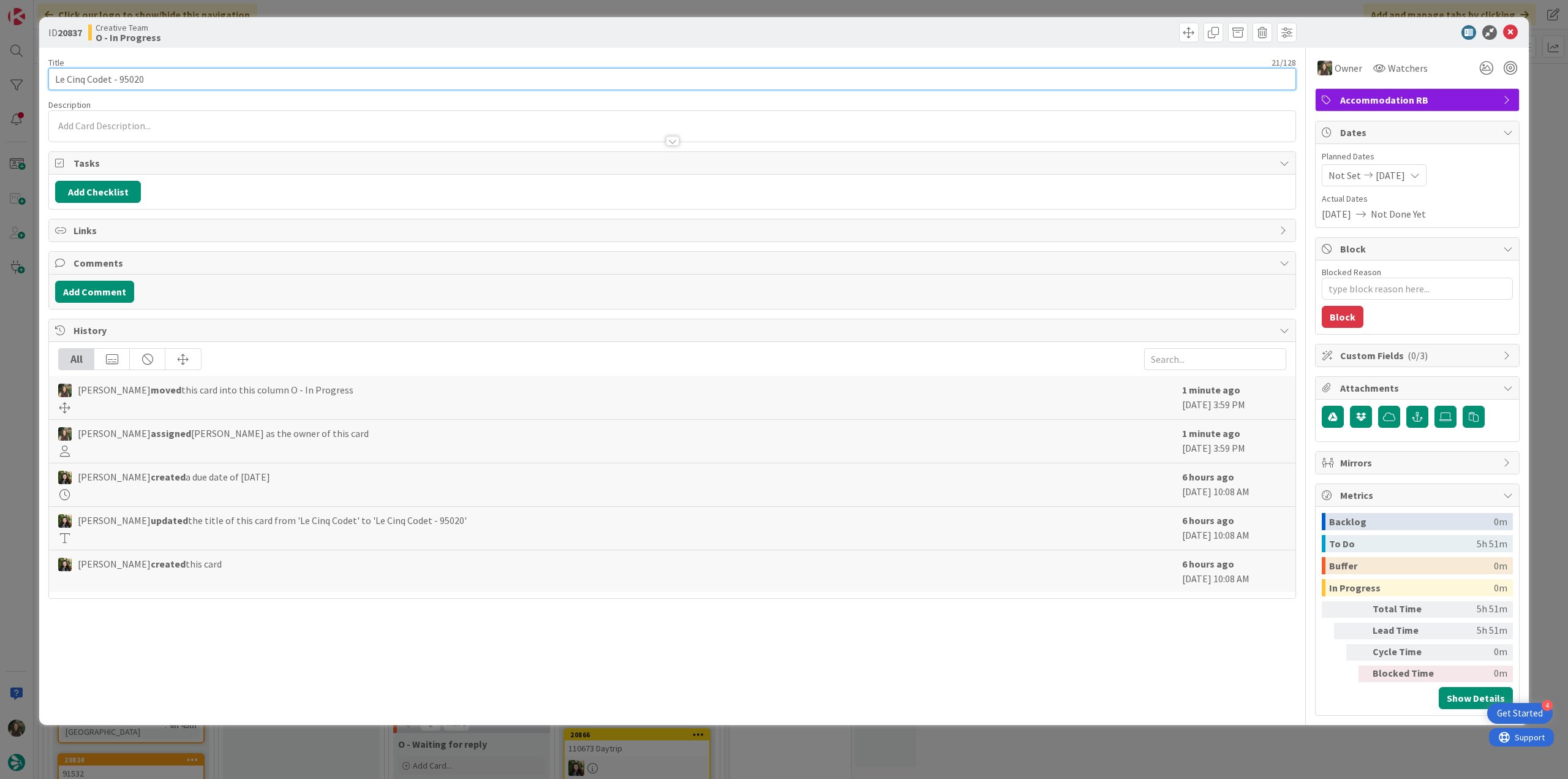
drag, startPoint x: 53, startPoint y: 82, endPoint x: 111, endPoint y: 78, distance: 58.1
click at [111, 78] on input "Le Cinq Codet - 95020" at bounding box center [672, 79] width 1248 height 22
click at [25, 360] on div "ID 20837 Creative Team O - In Progress Title 21 / 128 Le Cinq Codet - 95020 Des…" at bounding box center [784, 390] width 1568 height 779
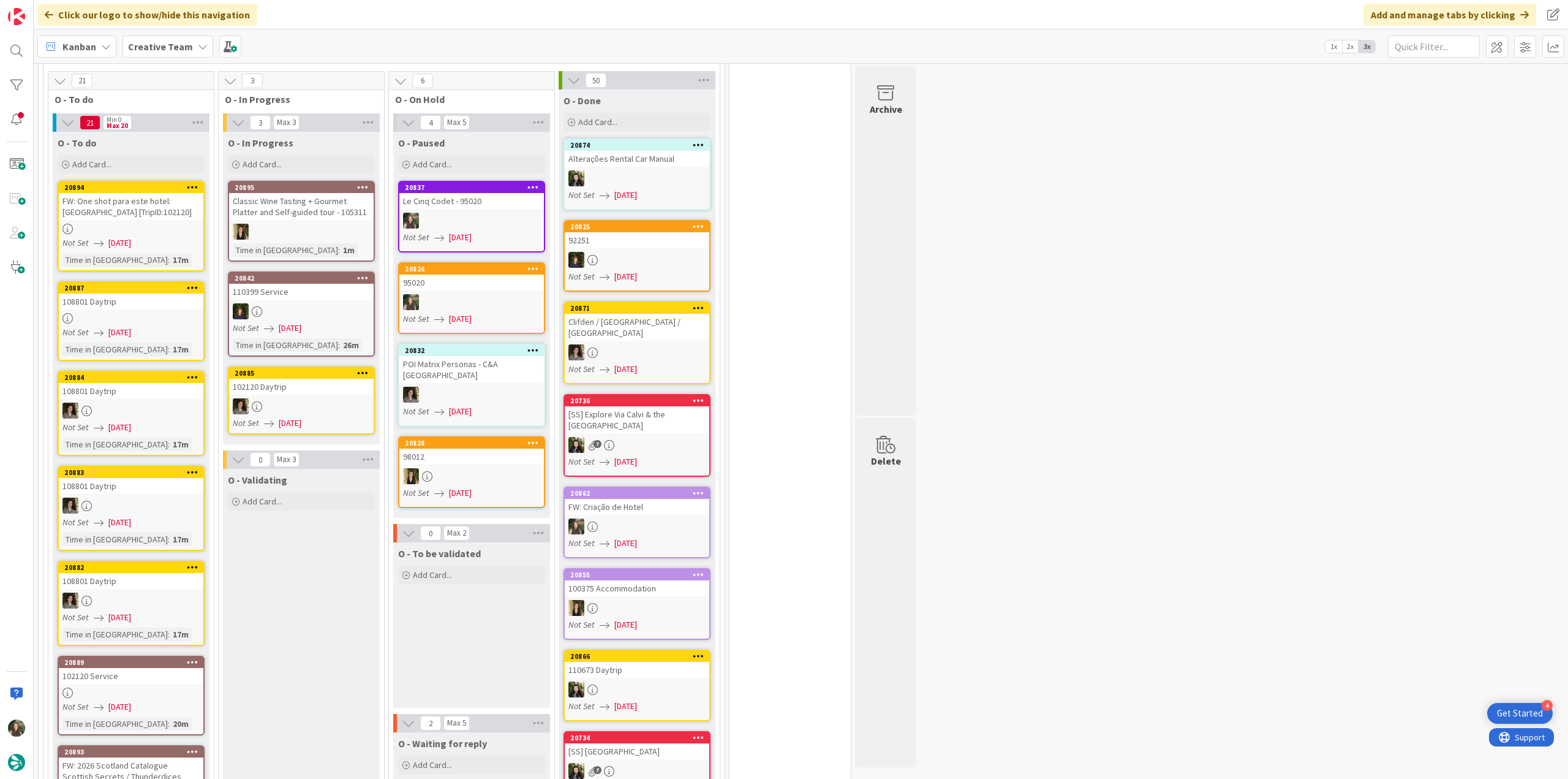
scroll to position [919, 0]
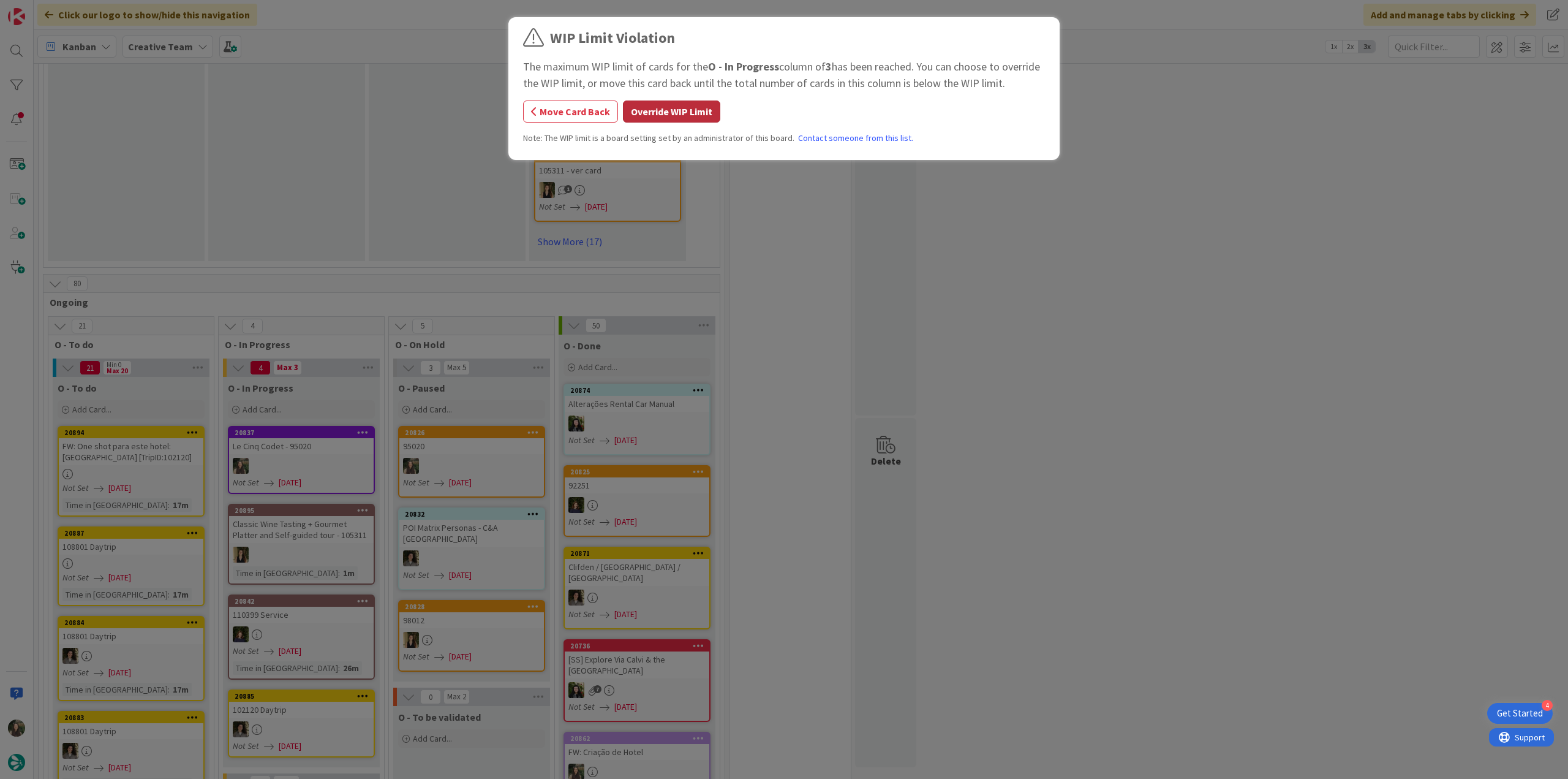
click at [689, 111] on button "Override WIP Limit" at bounding box center [672, 111] width 98 height 22
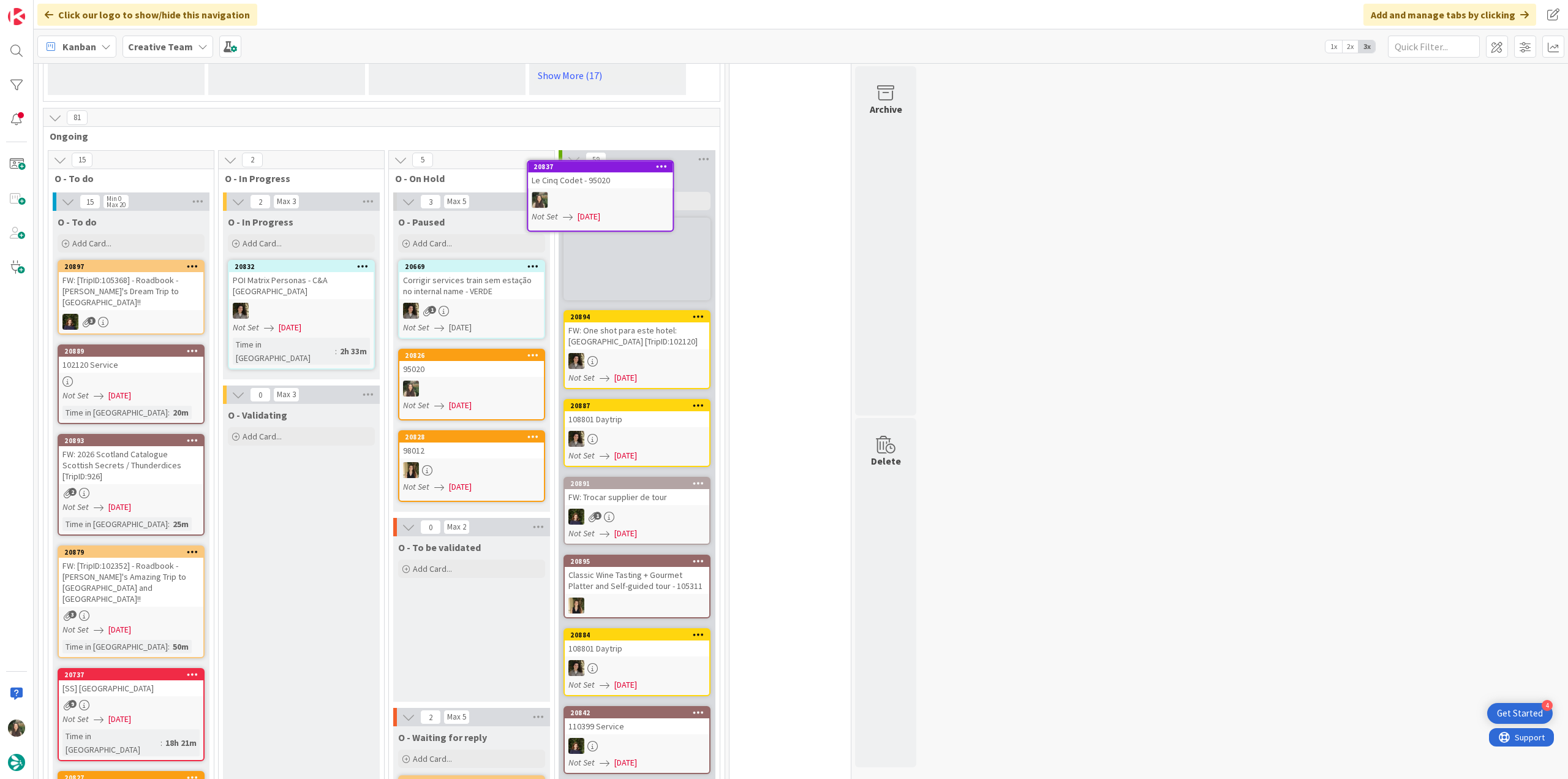
scroll to position [1083, 0]
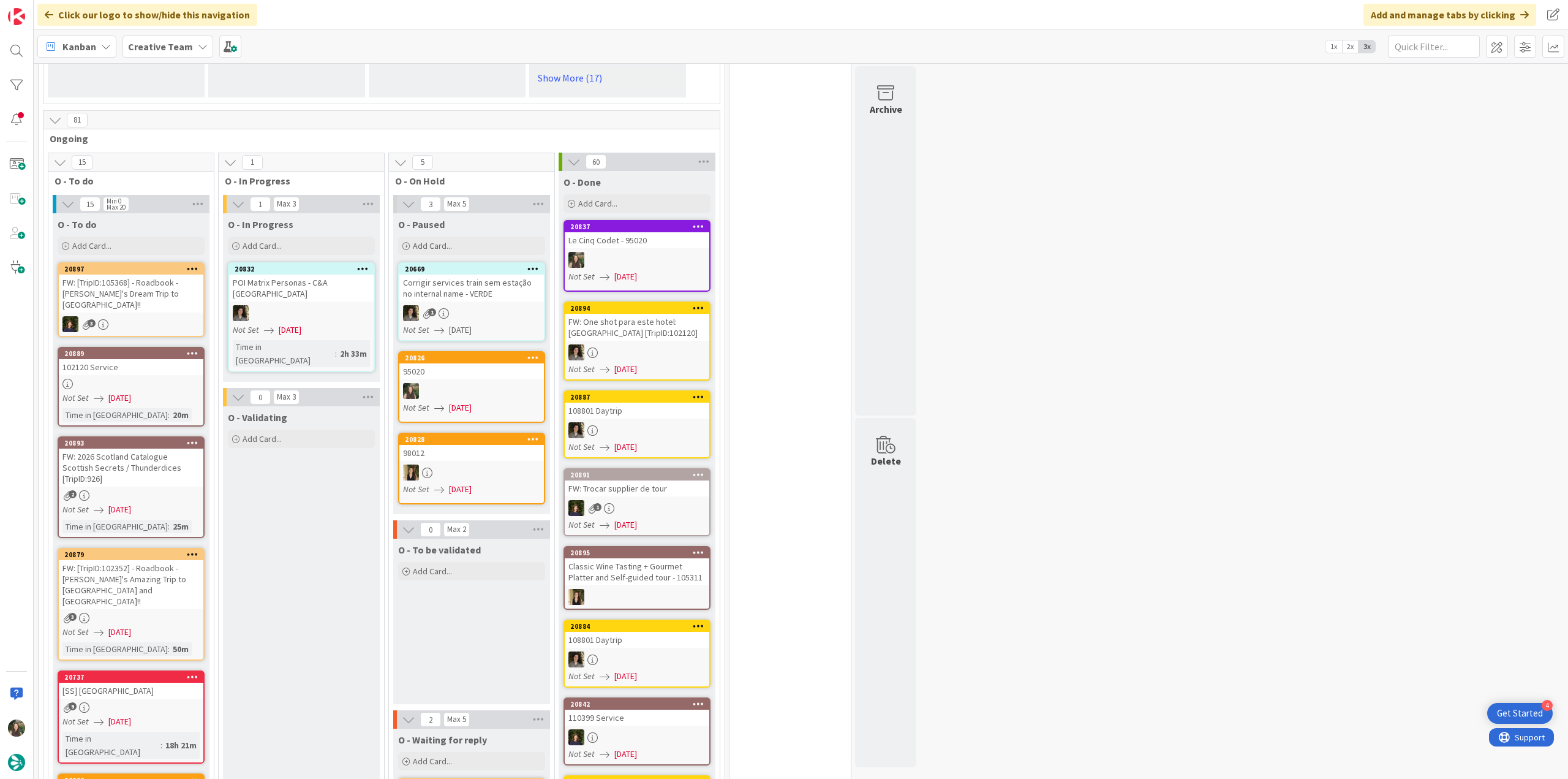
click at [648, 252] on div at bounding box center [637, 260] width 145 height 16
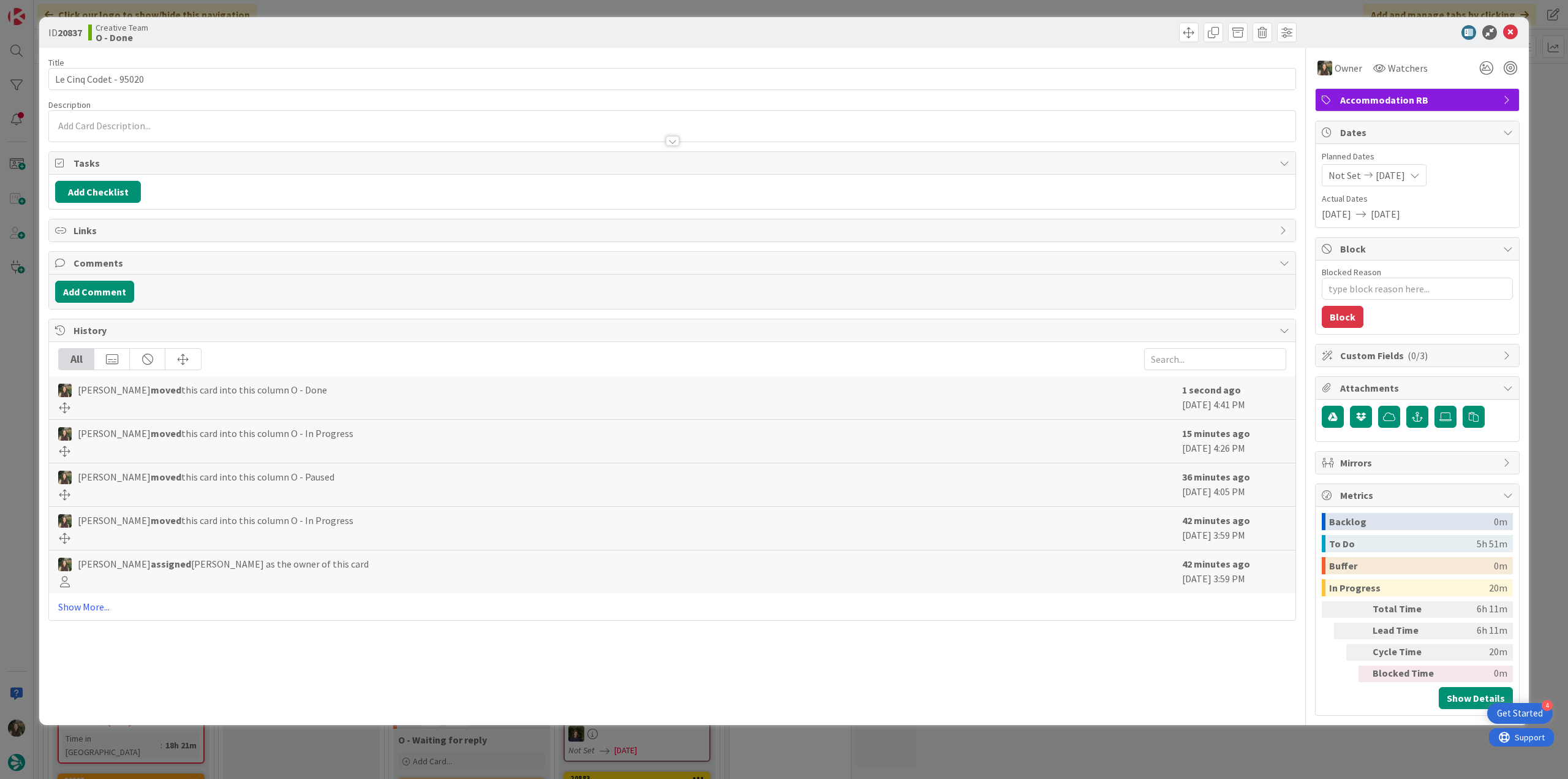
click at [1189, 760] on div "ID 20837 Creative Team O - Done Title 21 / 128 Le Cinq Codet - 95020 Descriptio…" at bounding box center [784, 390] width 1568 height 779
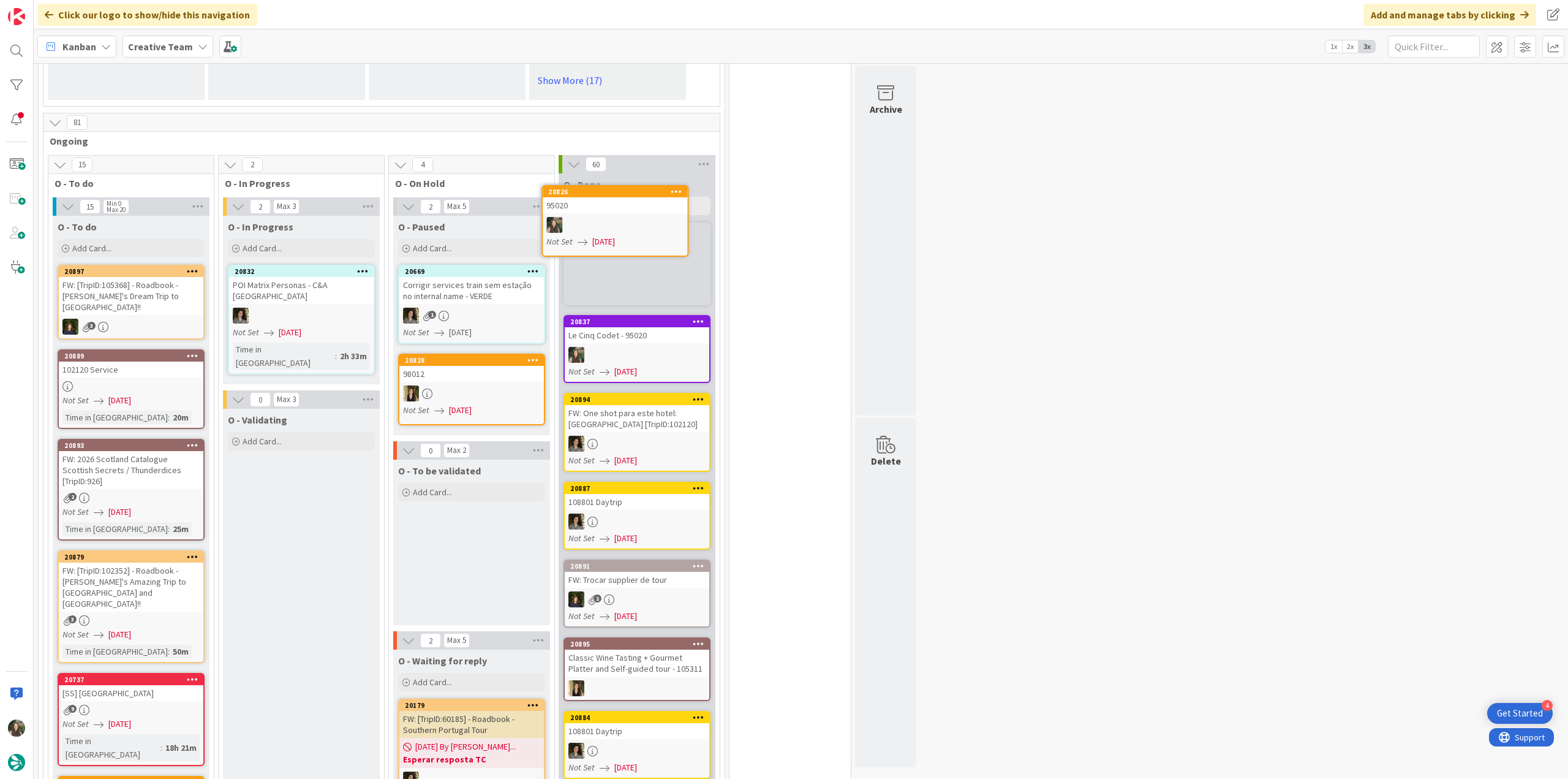
scroll to position [1076, 0]
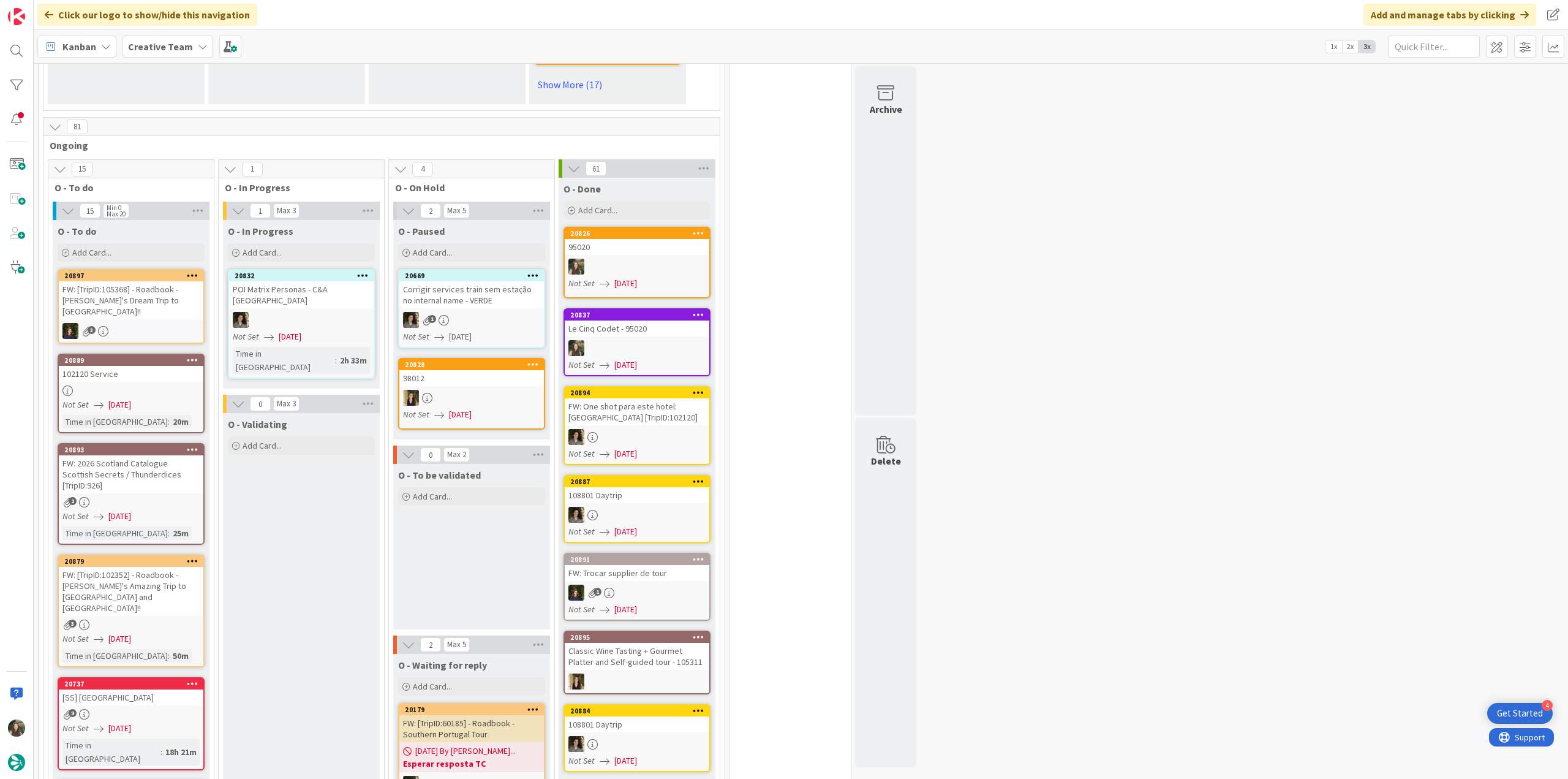
click at [629, 227] on link "20826 95020 Not Set 08/12/2025" at bounding box center [637, 262] width 147 height 72
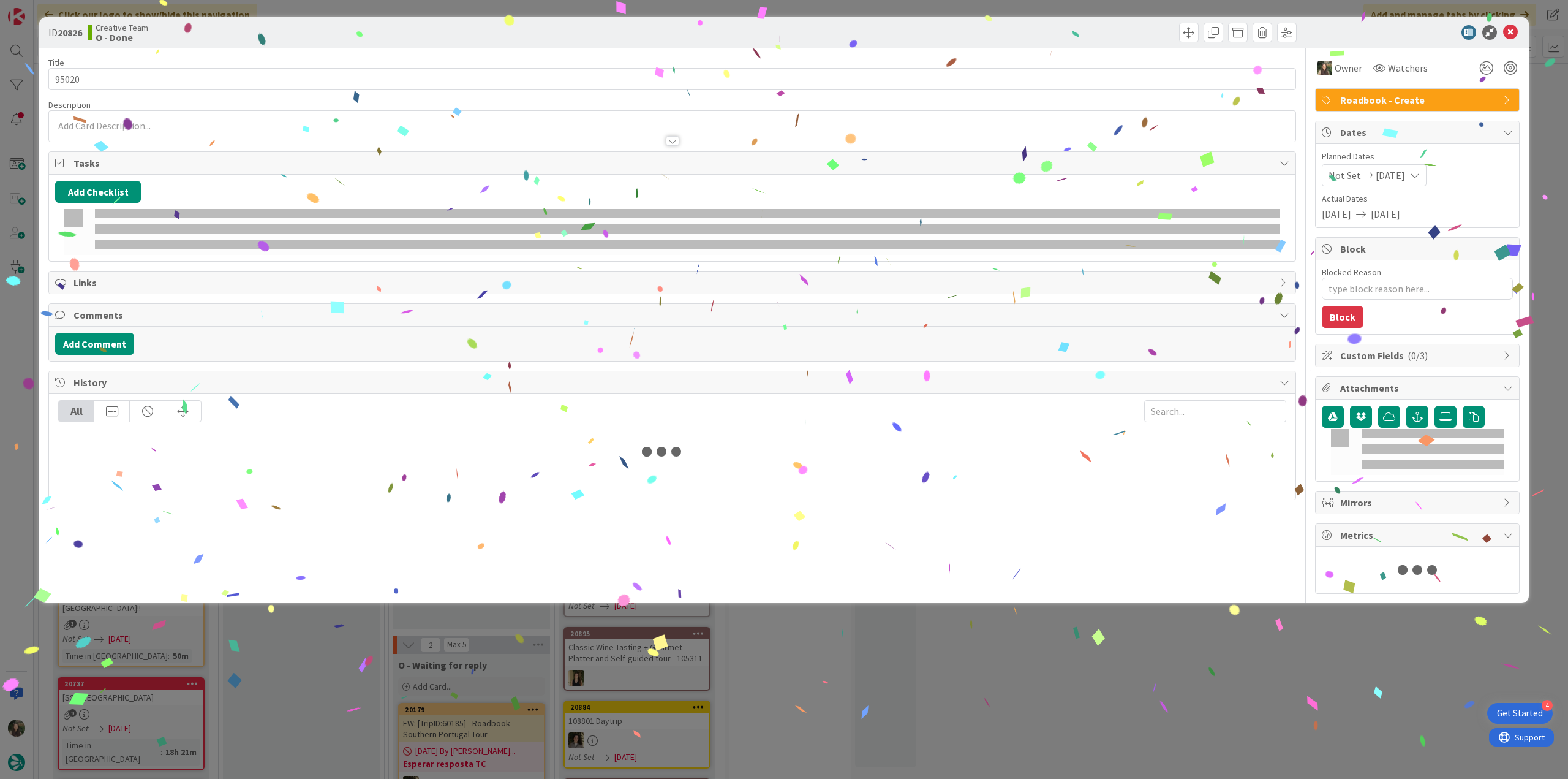
type textarea "x"
type input "95020"
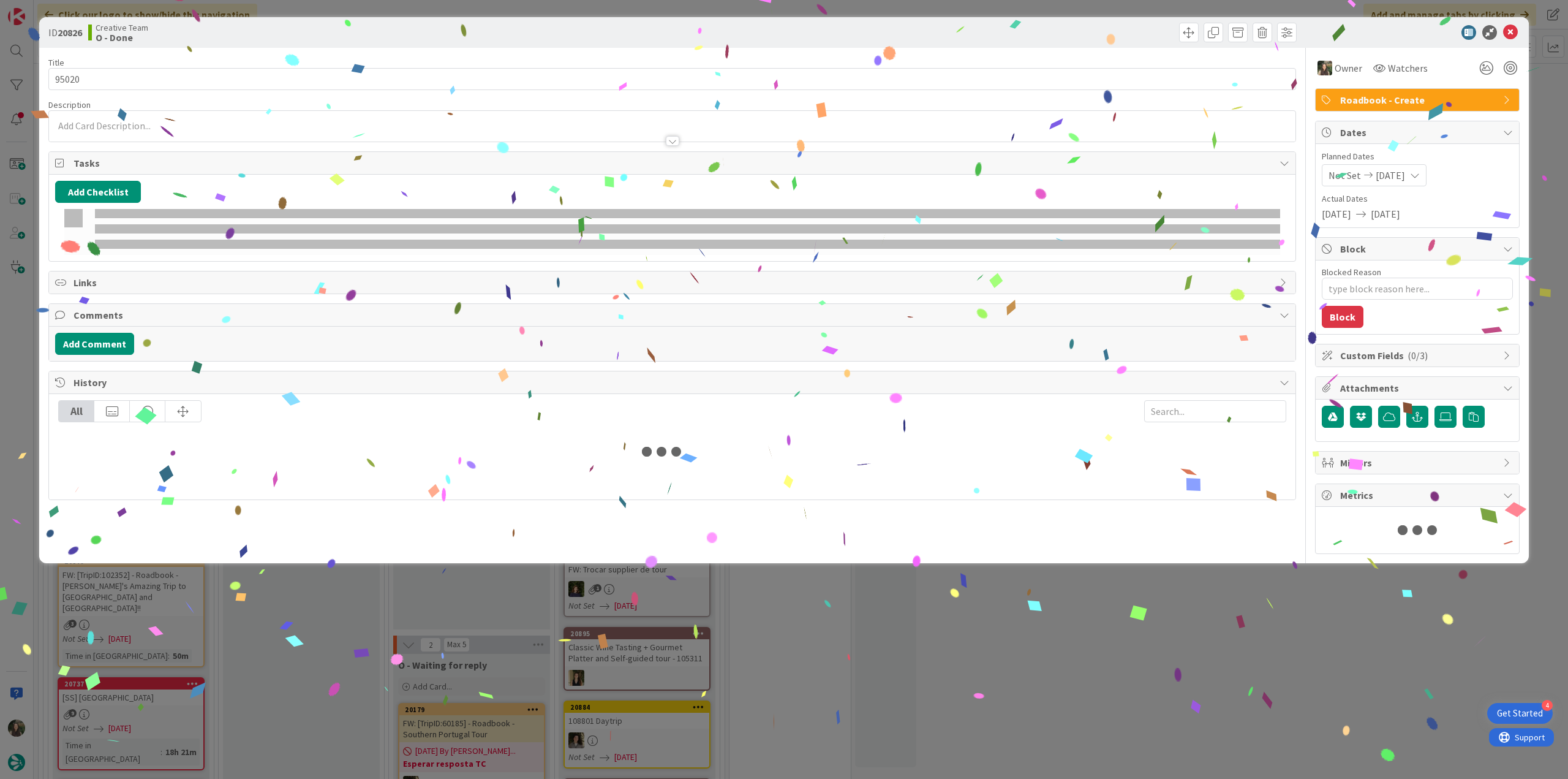
type textarea "x"
type input "95020"
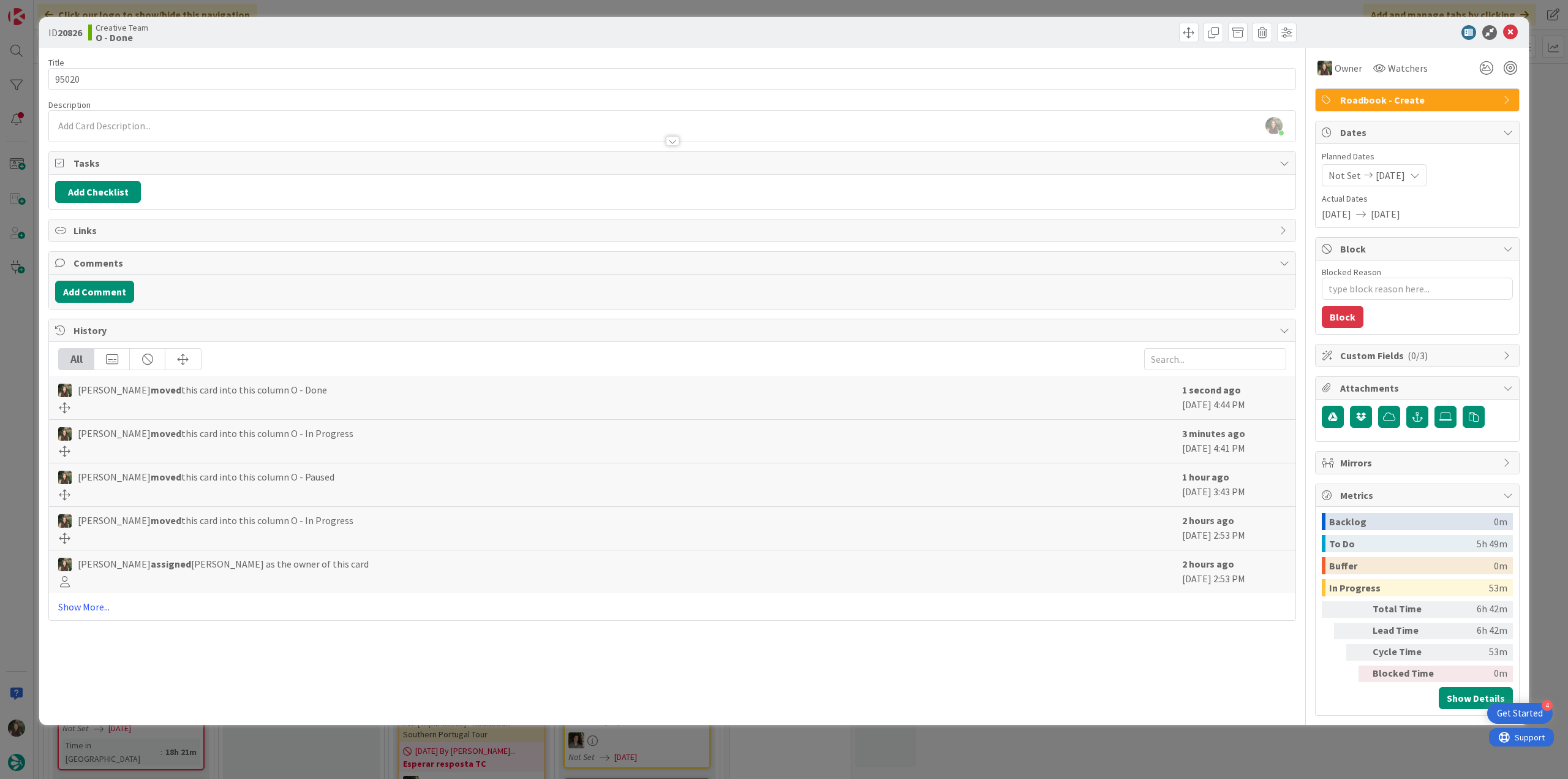
click at [1109, 745] on div "ID 20826 Creative Team O - Done Title 6 / 128 95020 Description Inês Gonçalves …" at bounding box center [784, 390] width 1568 height 779
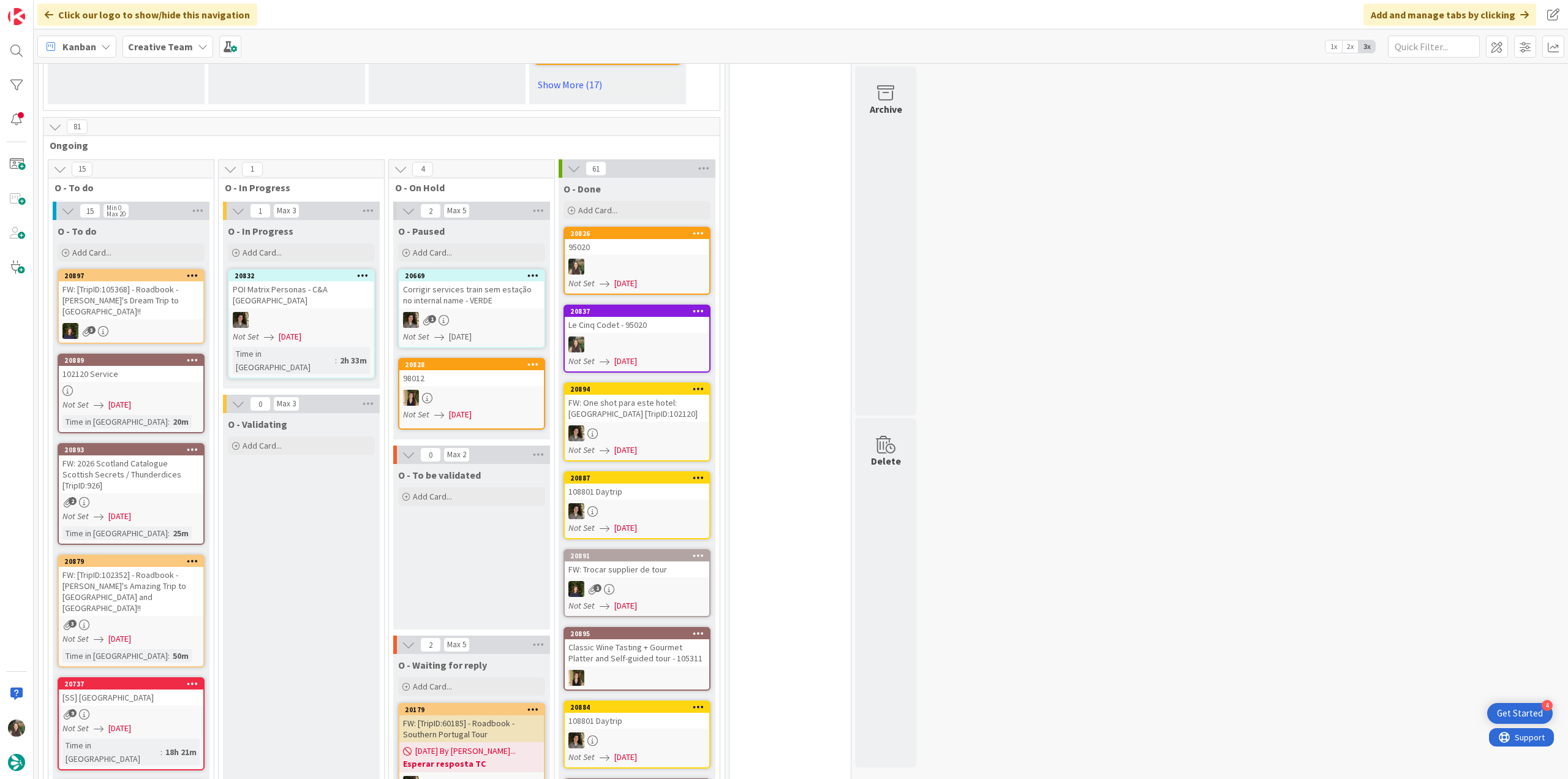
click at [618, 239] on div "95020" at bounding box center [637, 246] width 145 height 16
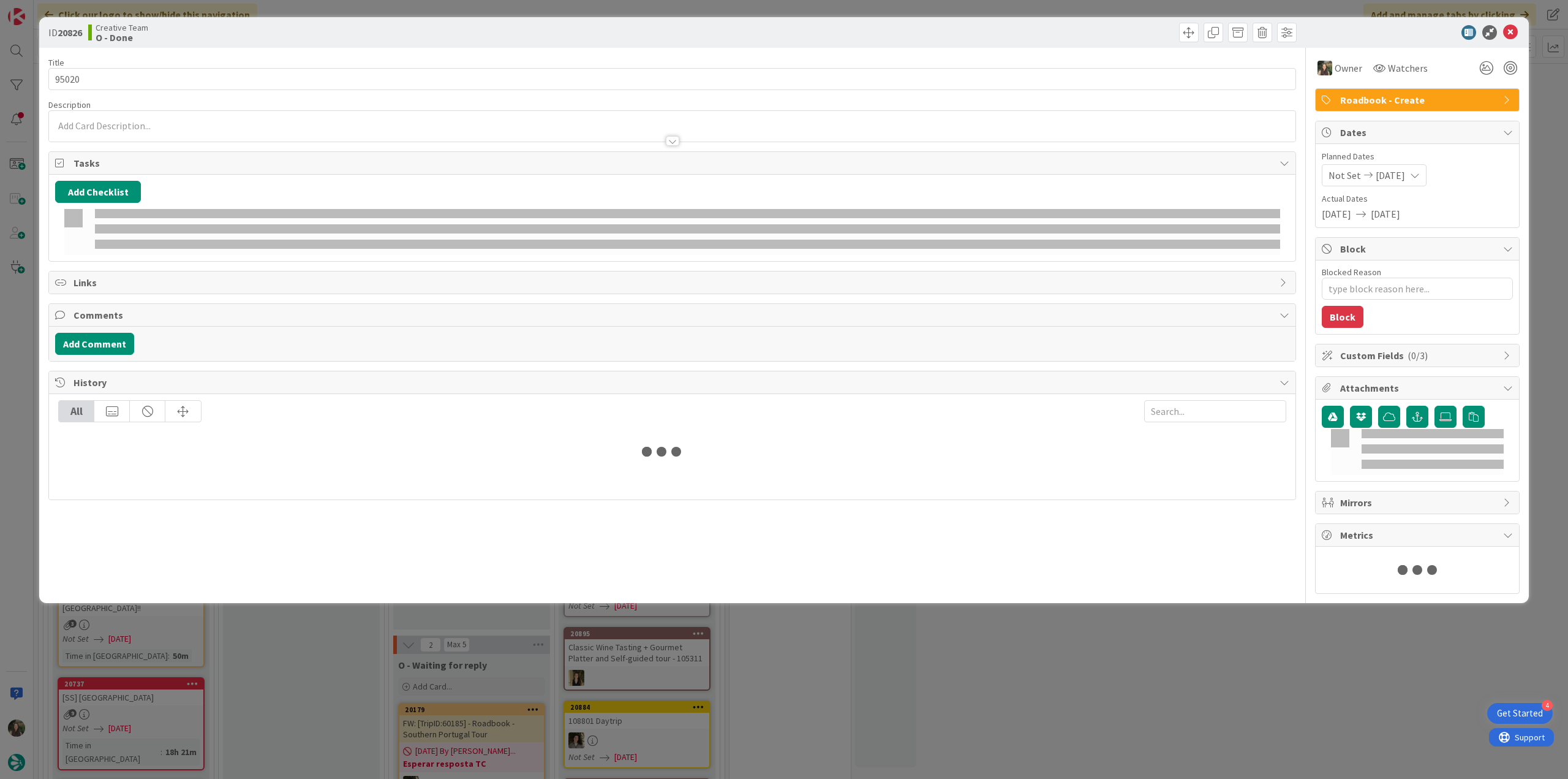
type textarea "x"
type input "95020"
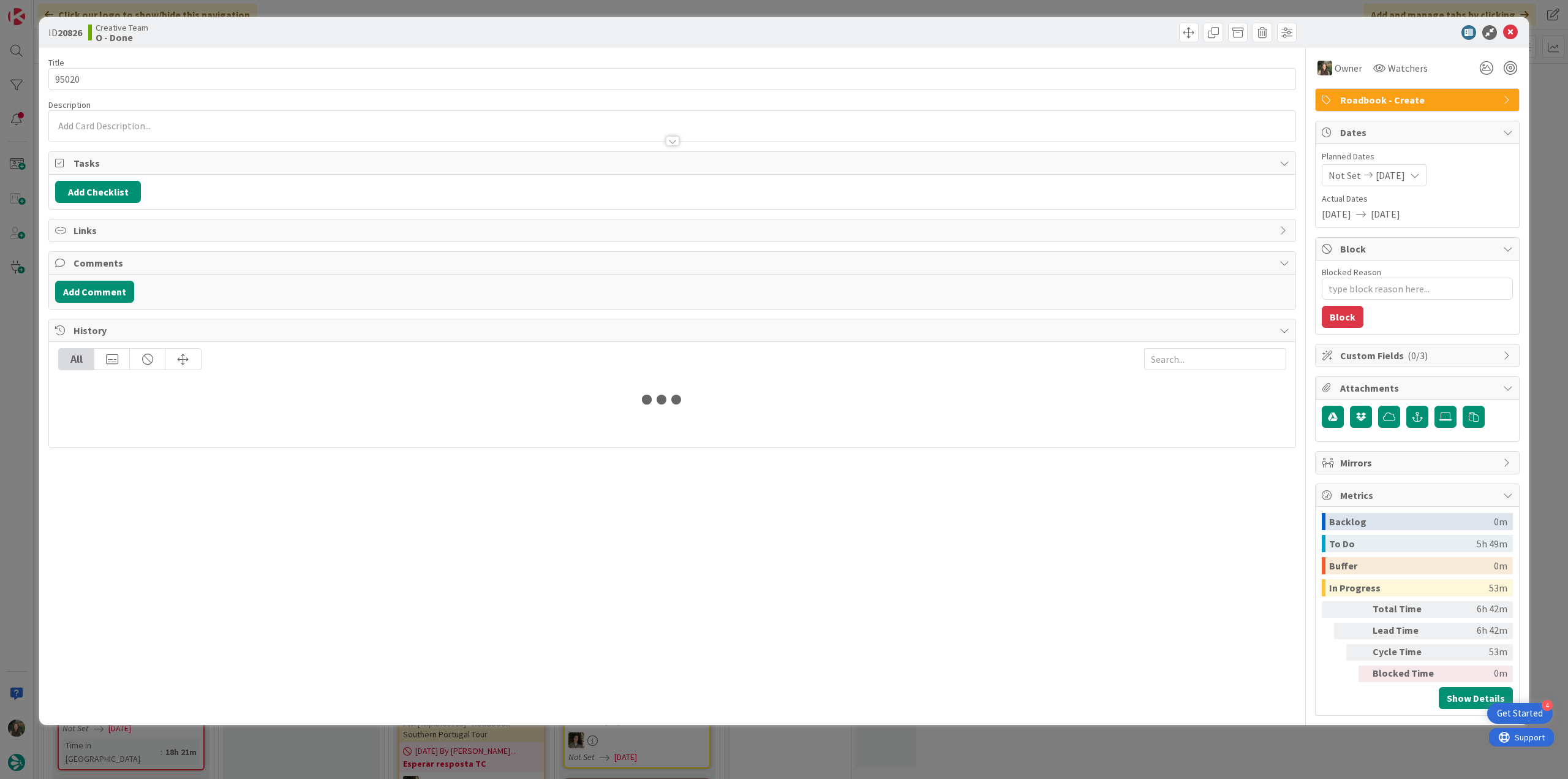
type textarea "x"
type input "95020"
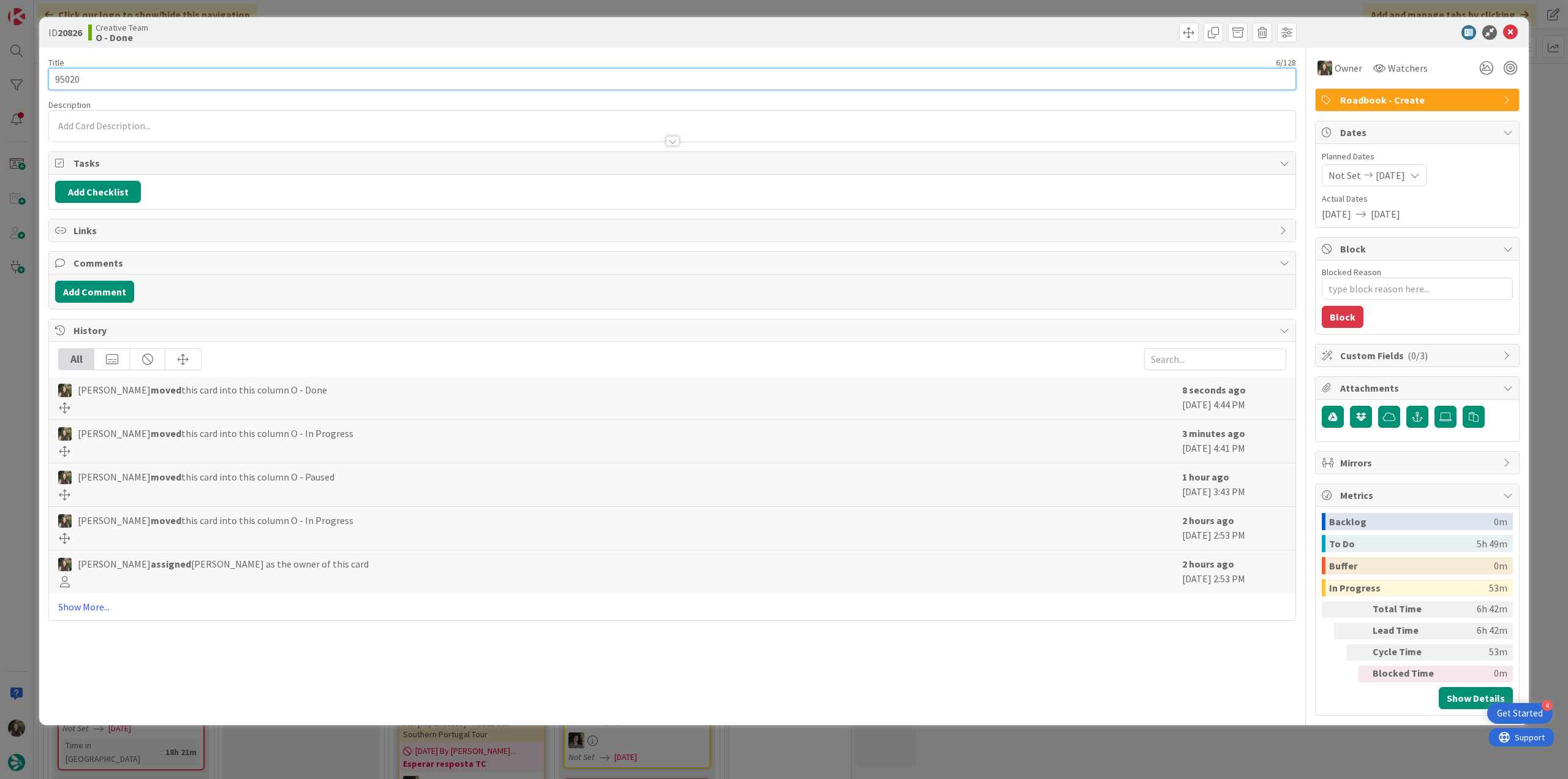
drag, startPoint x: 92, startPoint y: 75, endPoint x: 40, endPoint y: 75, distance: 52.0
click at [40, 75] on div "ID 20826 Creative Team O - Done Title 6 / 128 95020 Description Owner Watchers …" at bounding box center [784, 370] width 1490 height 707
click at [24, 376] on div "ID 20826 Creative Team O - Done Title 6 / 128 95020 Description Owner Watchers …" at bounding box center [784, 390] width 1568 height 779
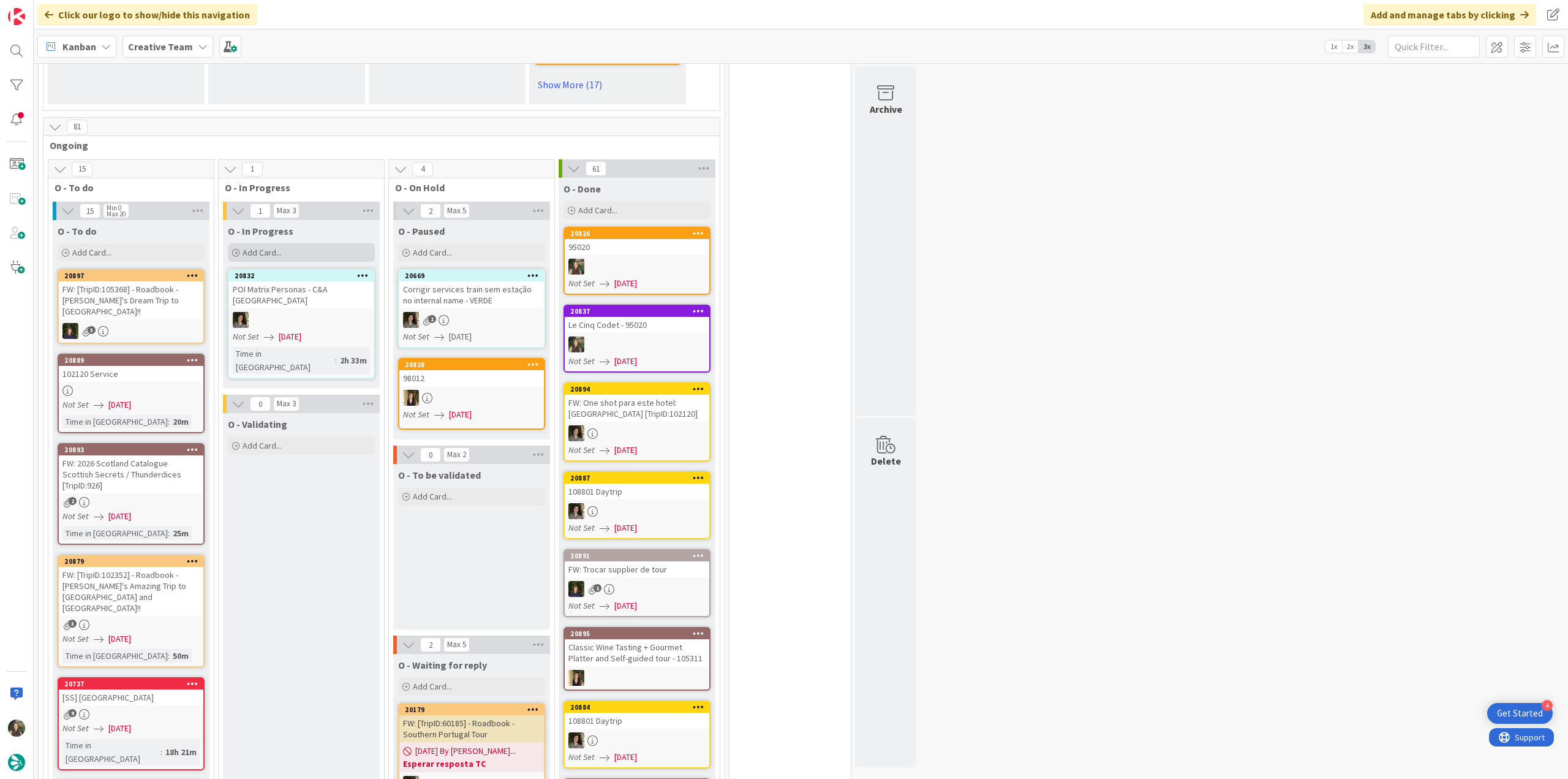
click at [255, 244] on div "Add Card..." at bounding box center [301, 253] width 147 height 19
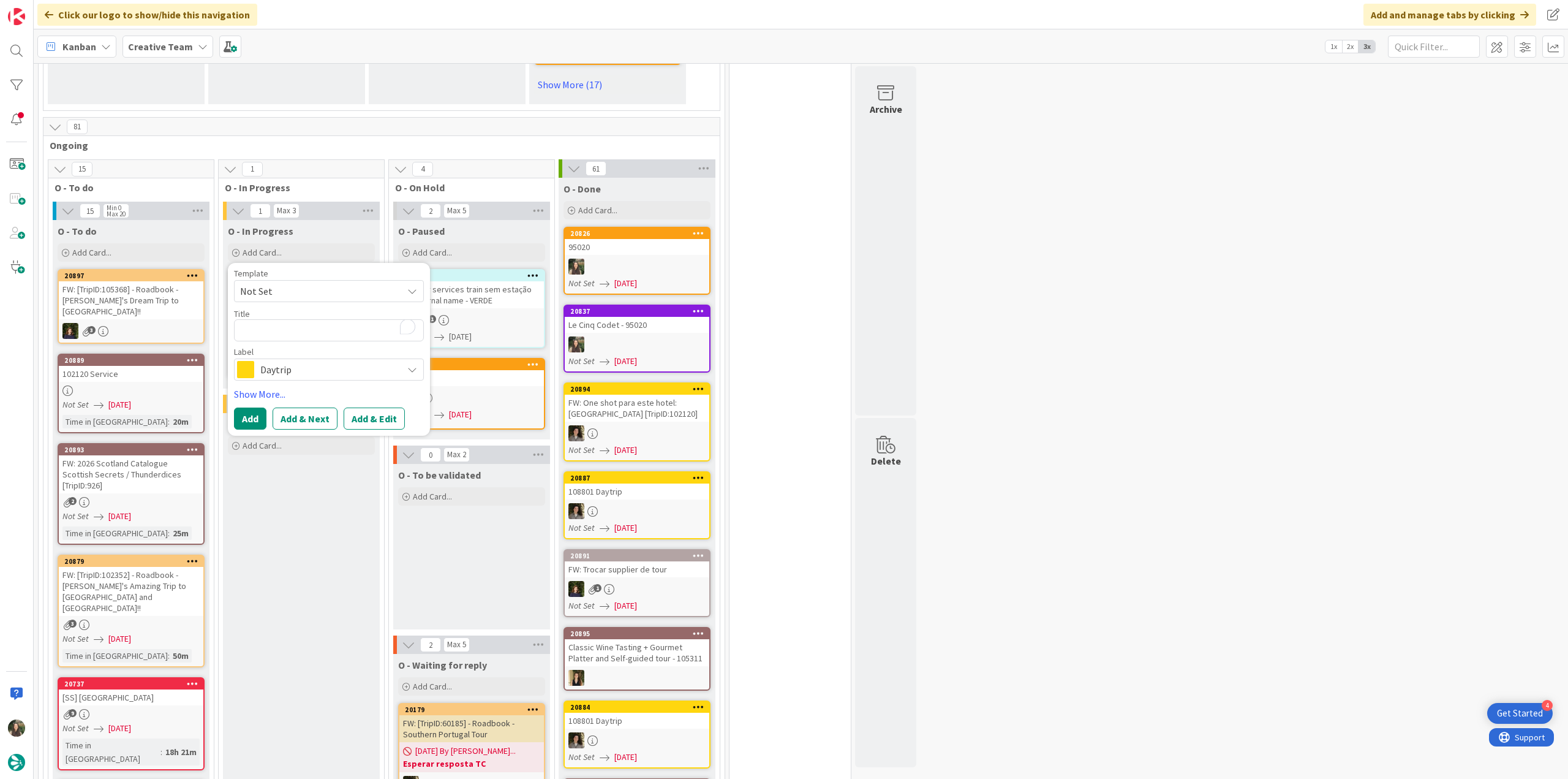
type textarea "x"
type textarea "95020"
type textarea "x"
type textarea "95020"
type textarea "x"
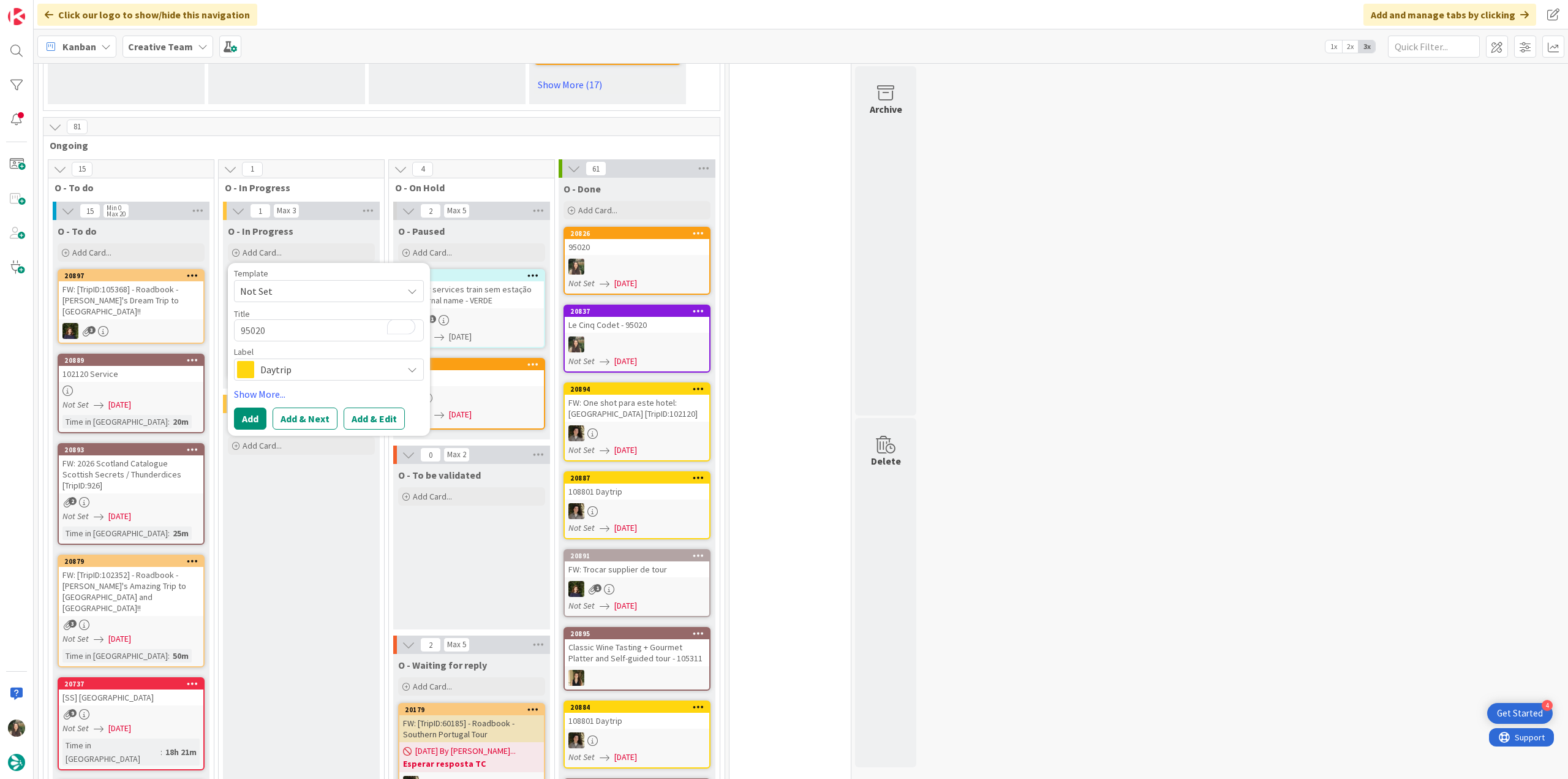
type textarea "95020 -"
type textarea "x"
type textarea "95020 -"
type textarea "x"
type textarea "95020 - c"
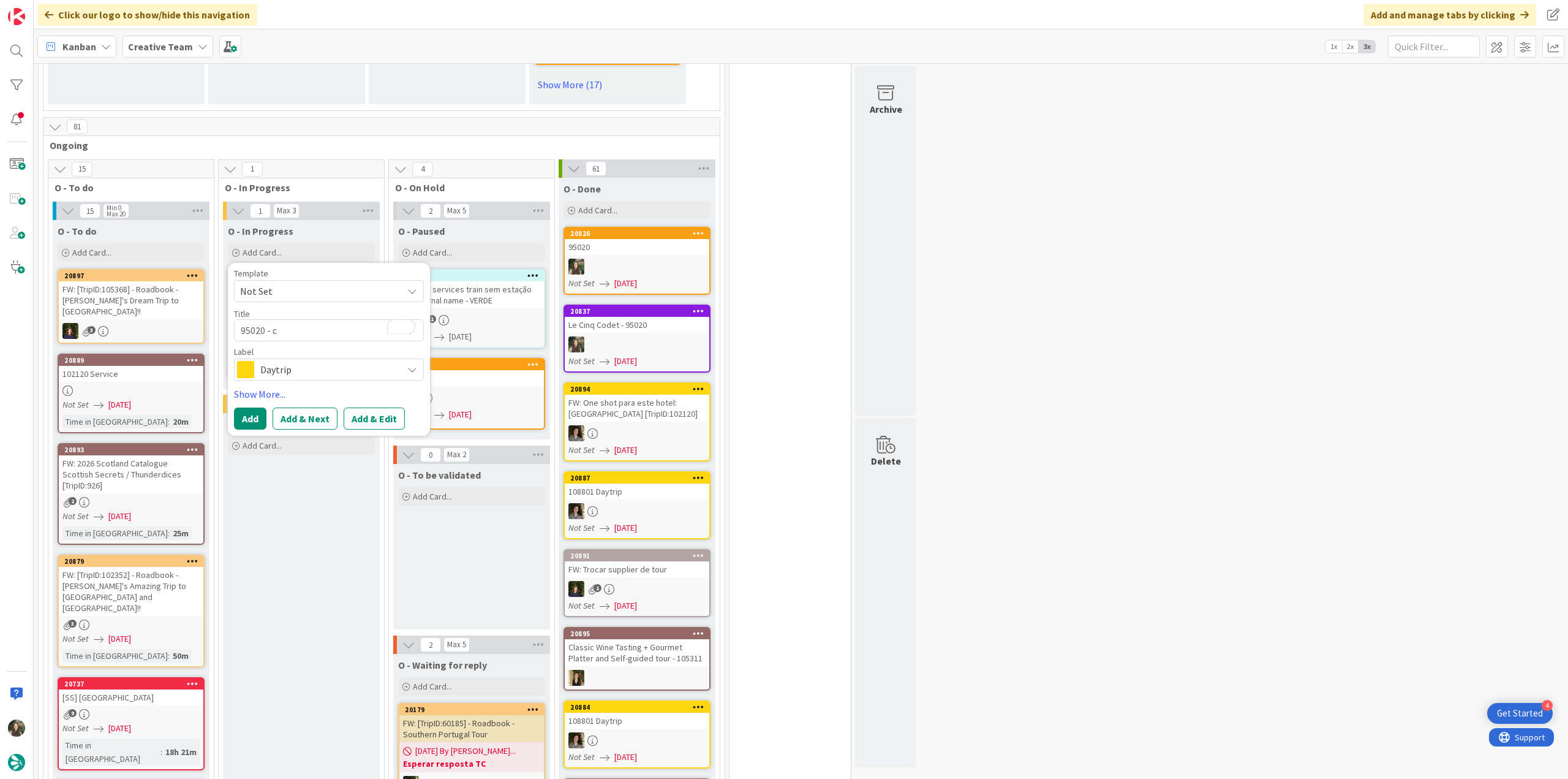
type textarea "x"
type textarea "95020 - cn"
type textarea "x"
type textarea "95020 - c"
type textarea "x"
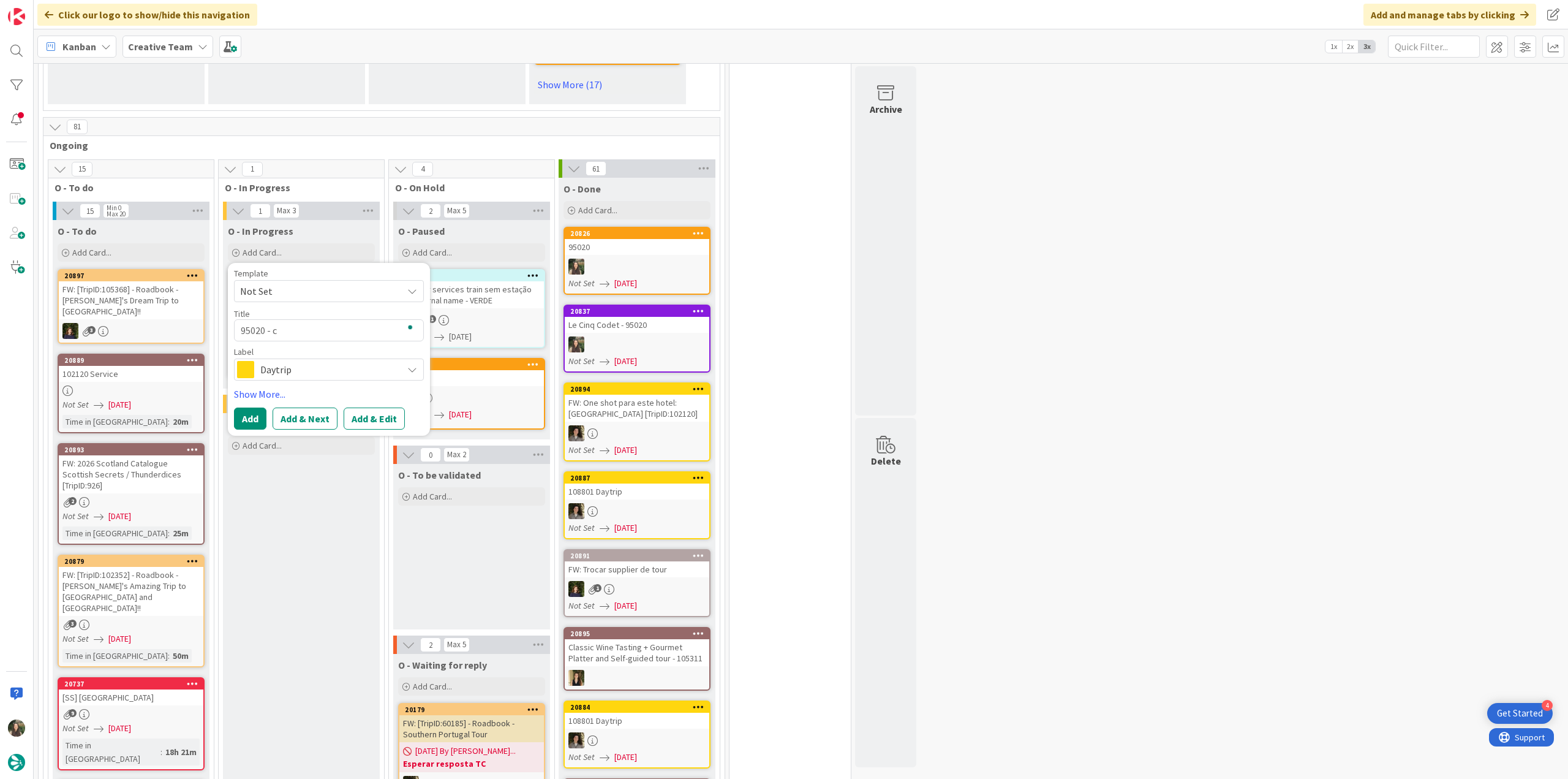
type textarea "95020 - co"
type textarea "x"
type textarea "95020 - con"
type textarea "x"
type textarea "95020 - cont"
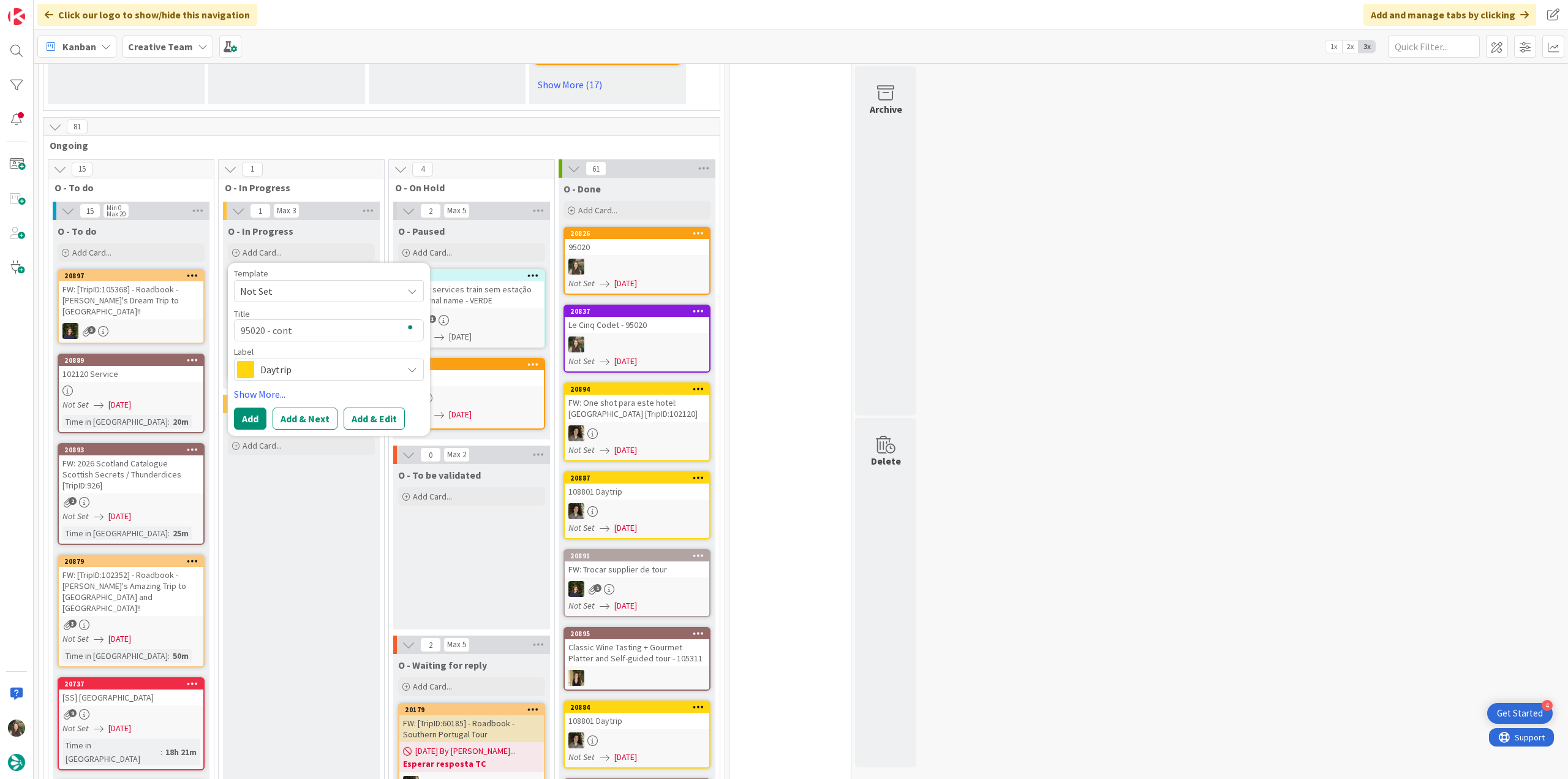
type textarea "x"
type textarea "95020 - conti"
type textarea "x"
type textarea "95020 - contin"
type textarea "x"
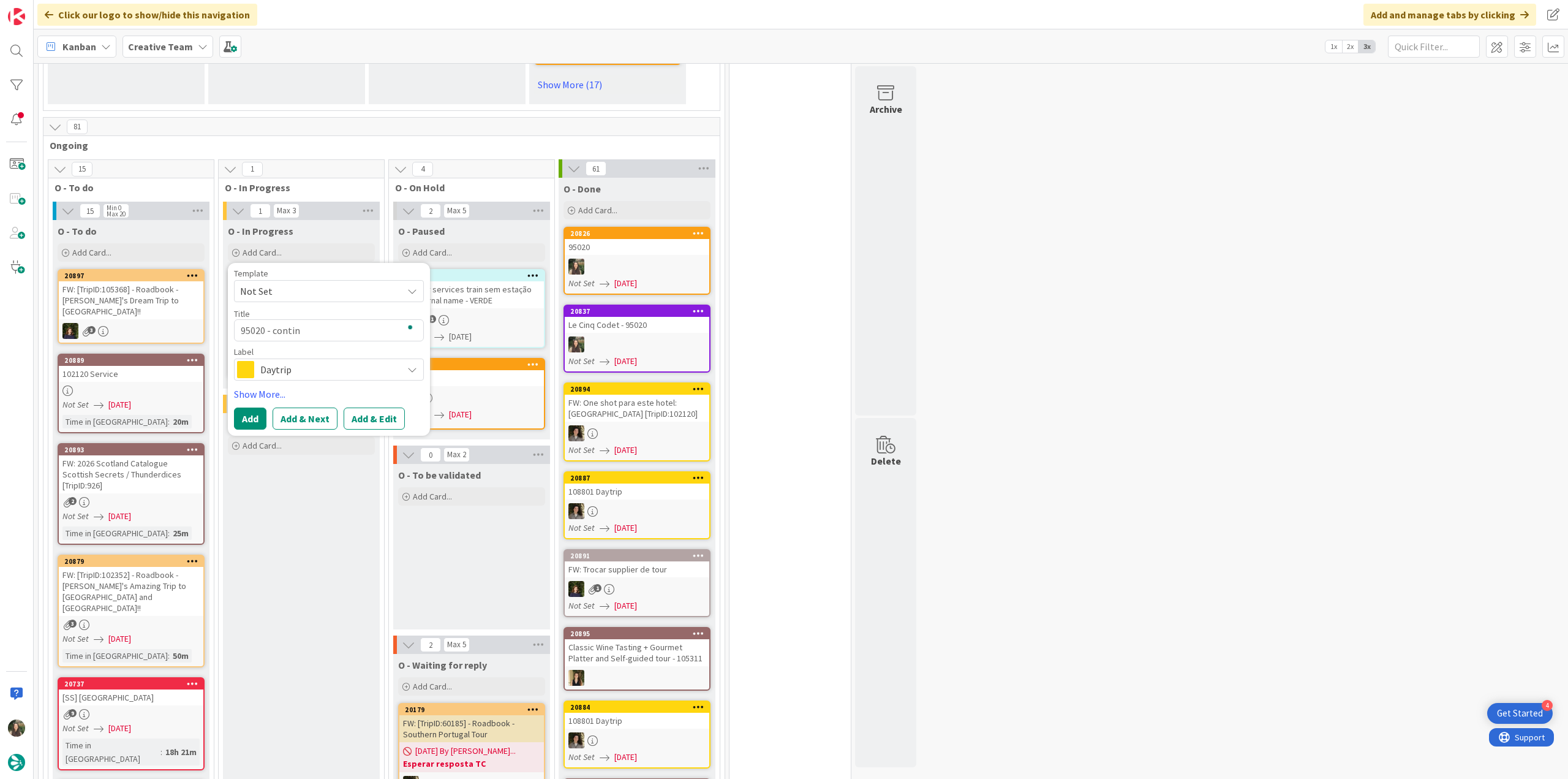
type textarea "95020 - continu"
type textarea "x"
type textarea "95020 - continua"
type textarea "x"
type textarea "95020 - continuaç"
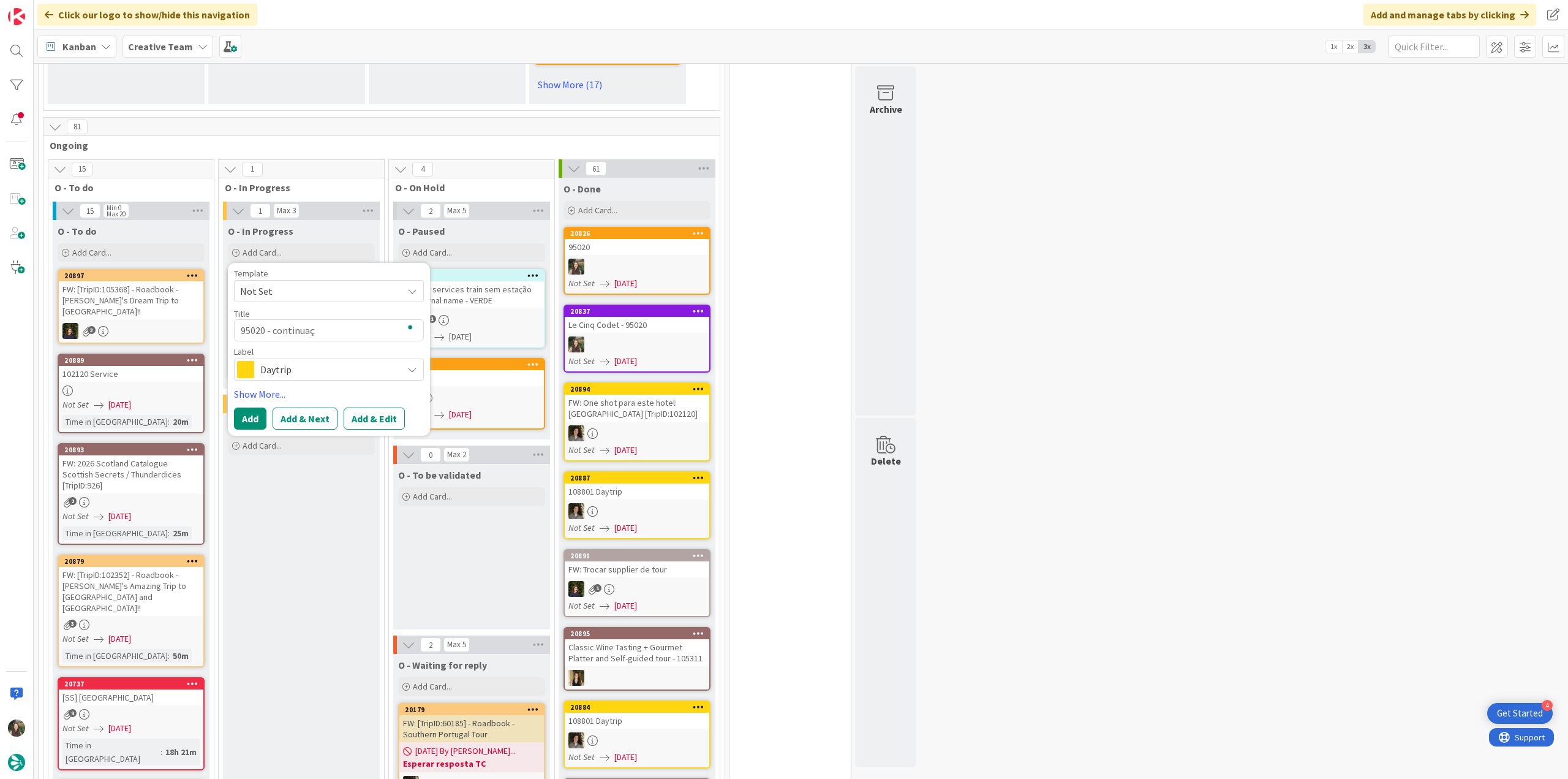
type textarea "x"
type textarea "95020 - continuaçã"
type textarea "x"
type textarea "95020 - continuação"
click at [340, 361] on span "Daytrip" at bounding box center [328, 369] width 136 height 17
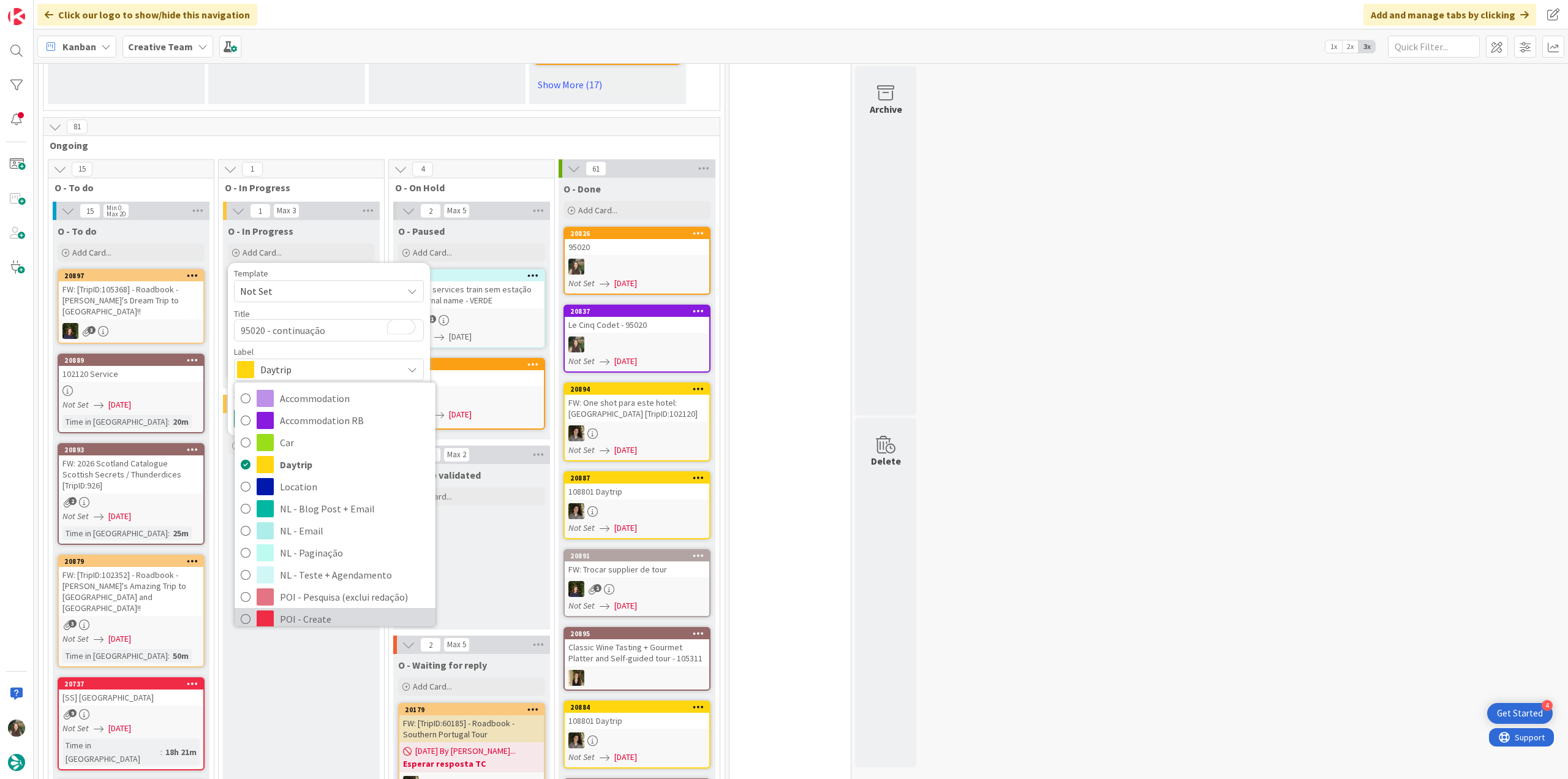
click at [324, 610] on span "POI - Create" at bounding box center [354, 619] width 149 height 19
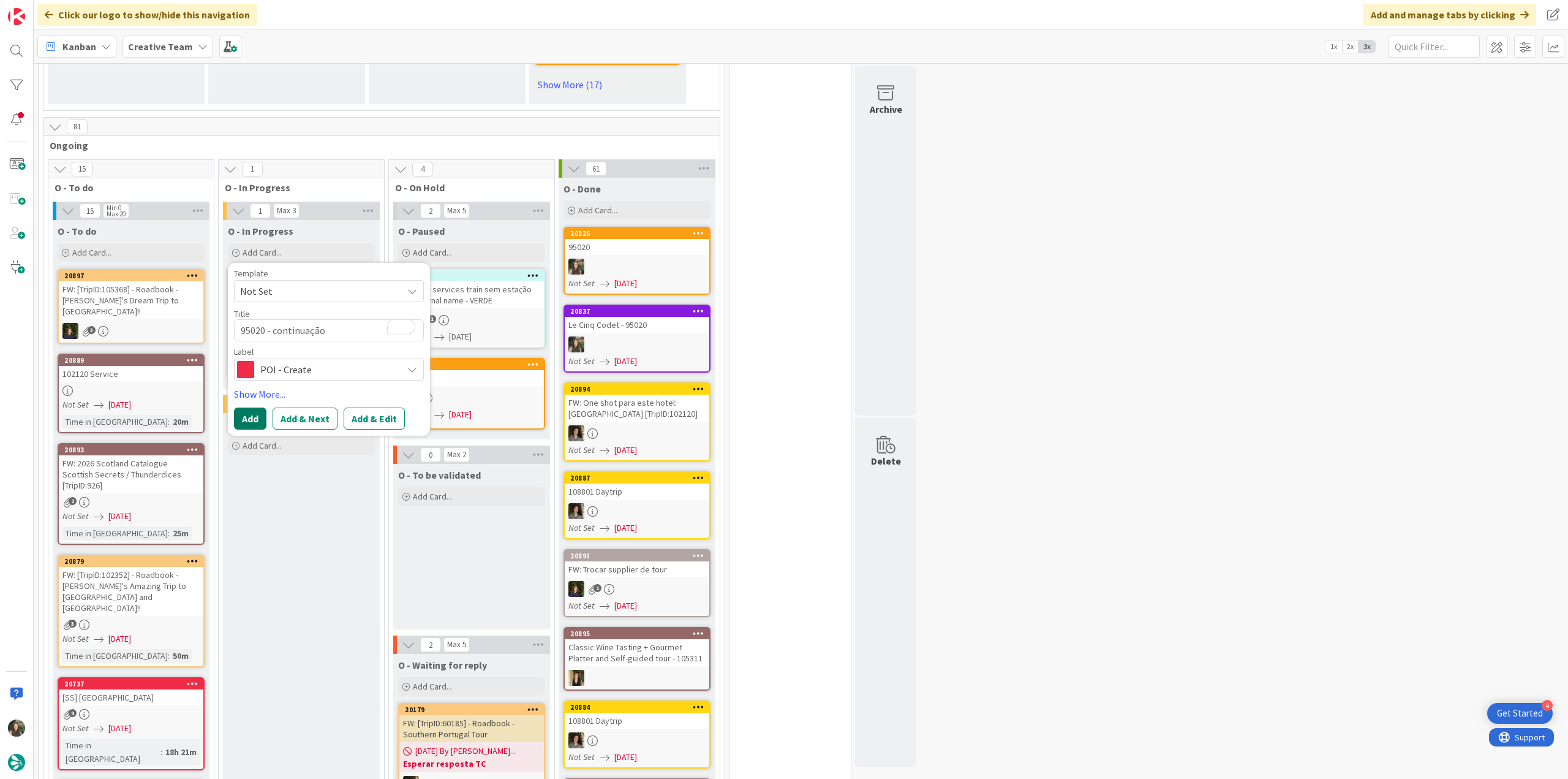
click at [255, 407] on button "Add" at bounding box center [250, 418] width 33 height 22
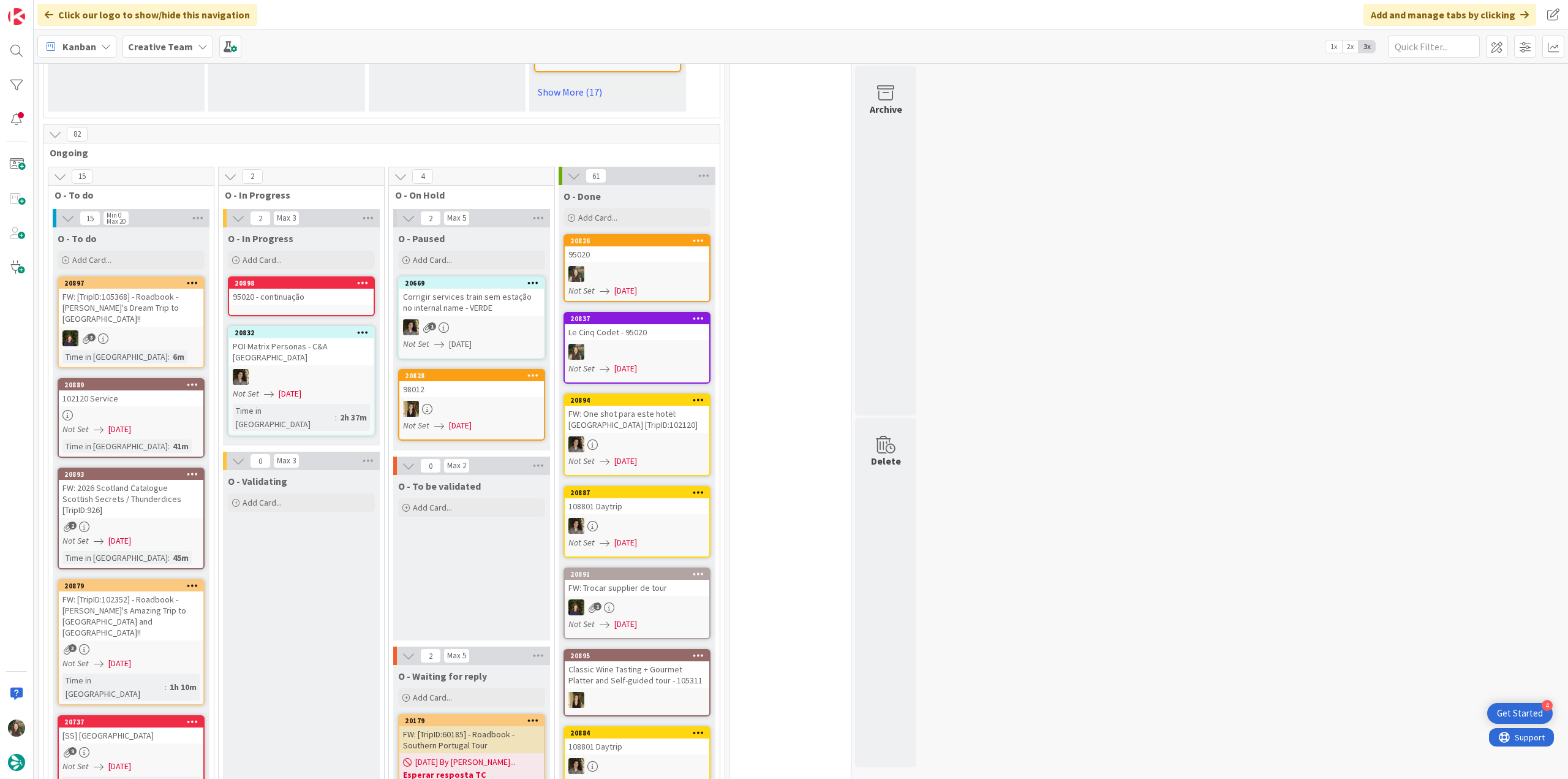
click at [283, 288] on div "95020 - continuação" at bounding box center [302, 296] width 145 height 16
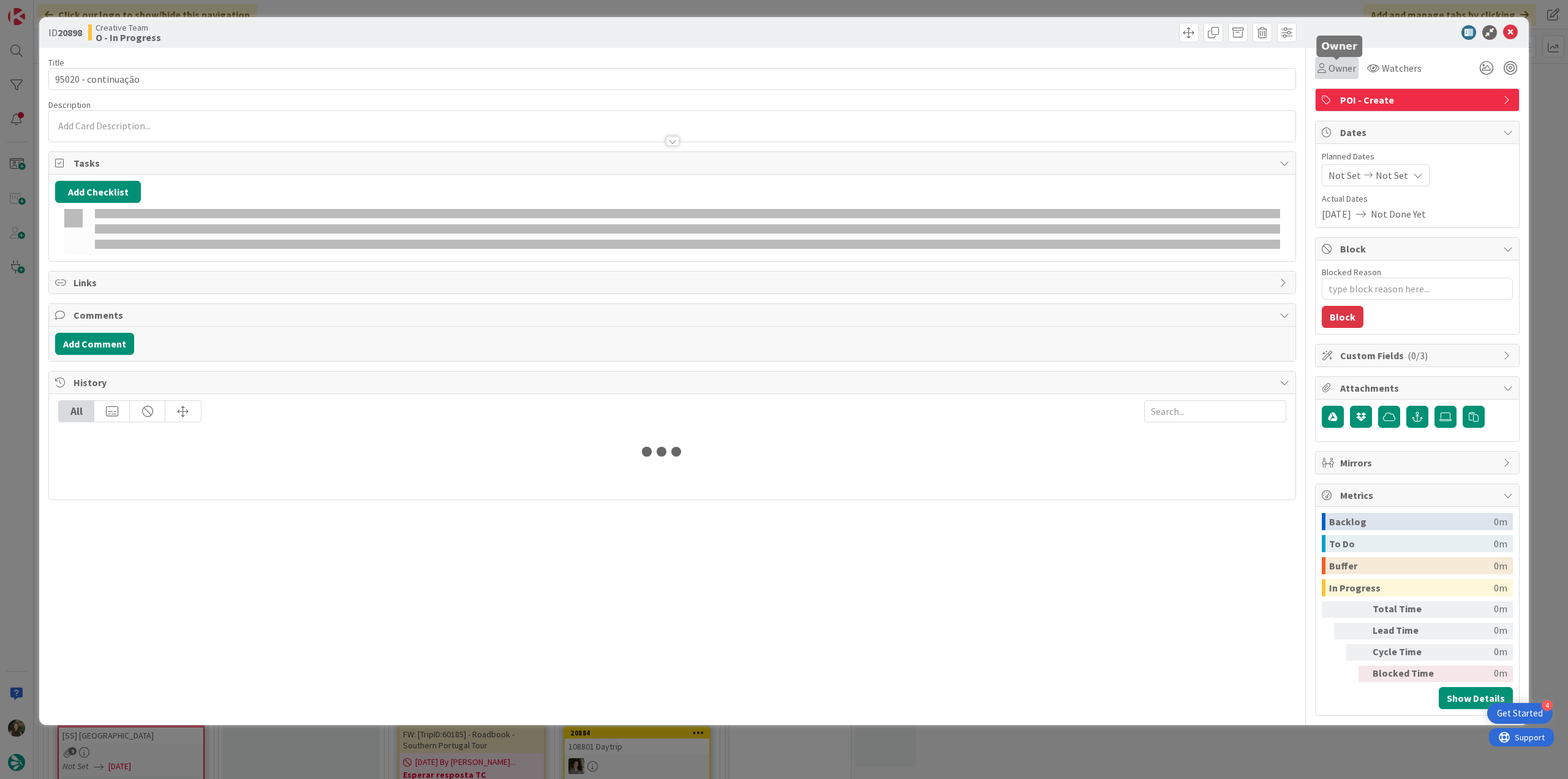
click at [1340, 68] on span "Owner" at bounding box center [1342, 67] width 28 height 14
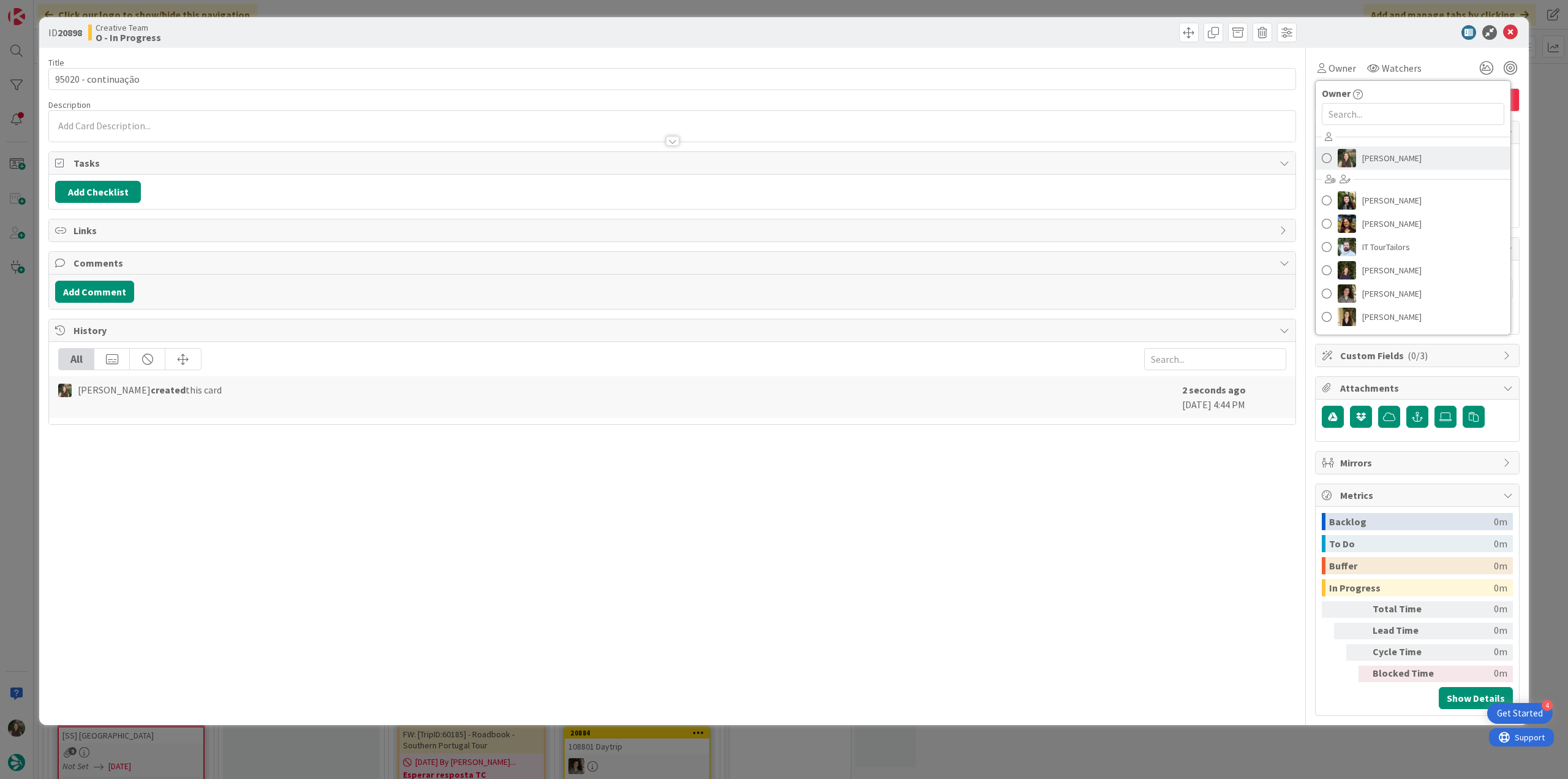
click at [1349, 155] on img at bounding box center [1347, 158] width 19 height 19
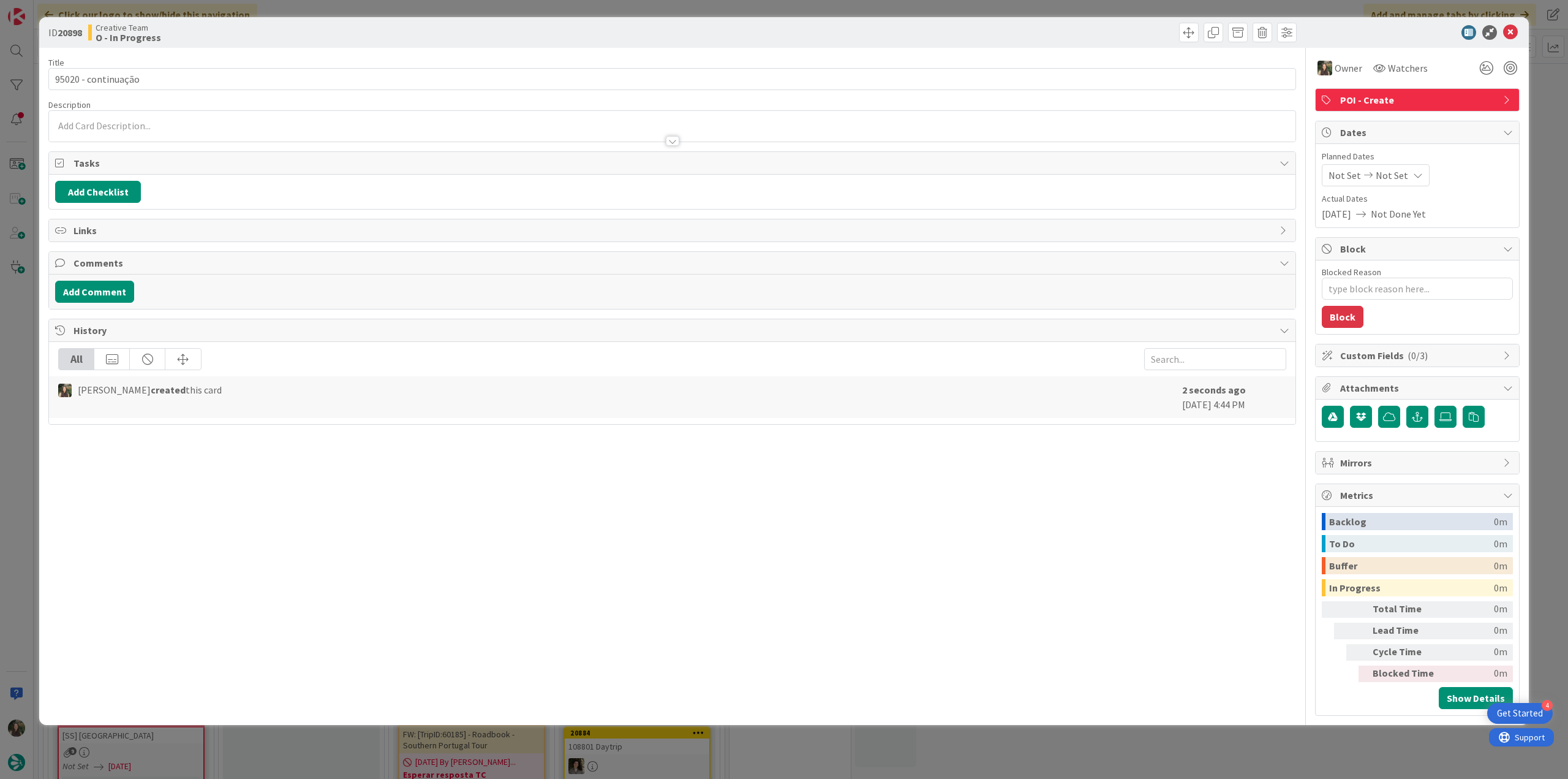
type textarea "x"
click at [1537, 120] on div "ID 20898 Creative Team O - In Progress Title 19 / 128 95020 - continuação Descr…" at bounding box center [784, 390] width 1568 height 779
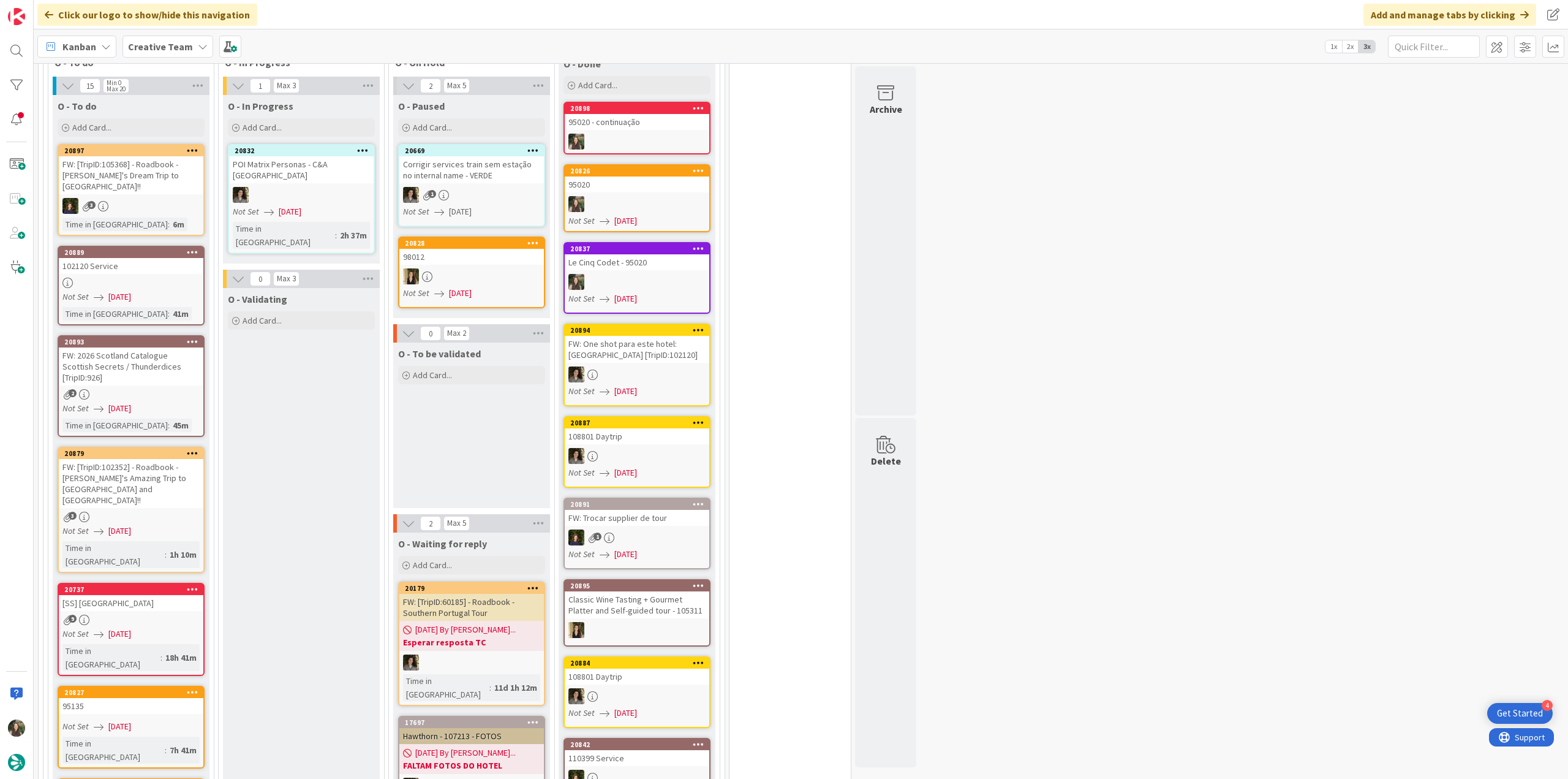
scroll to position [1164, 0]
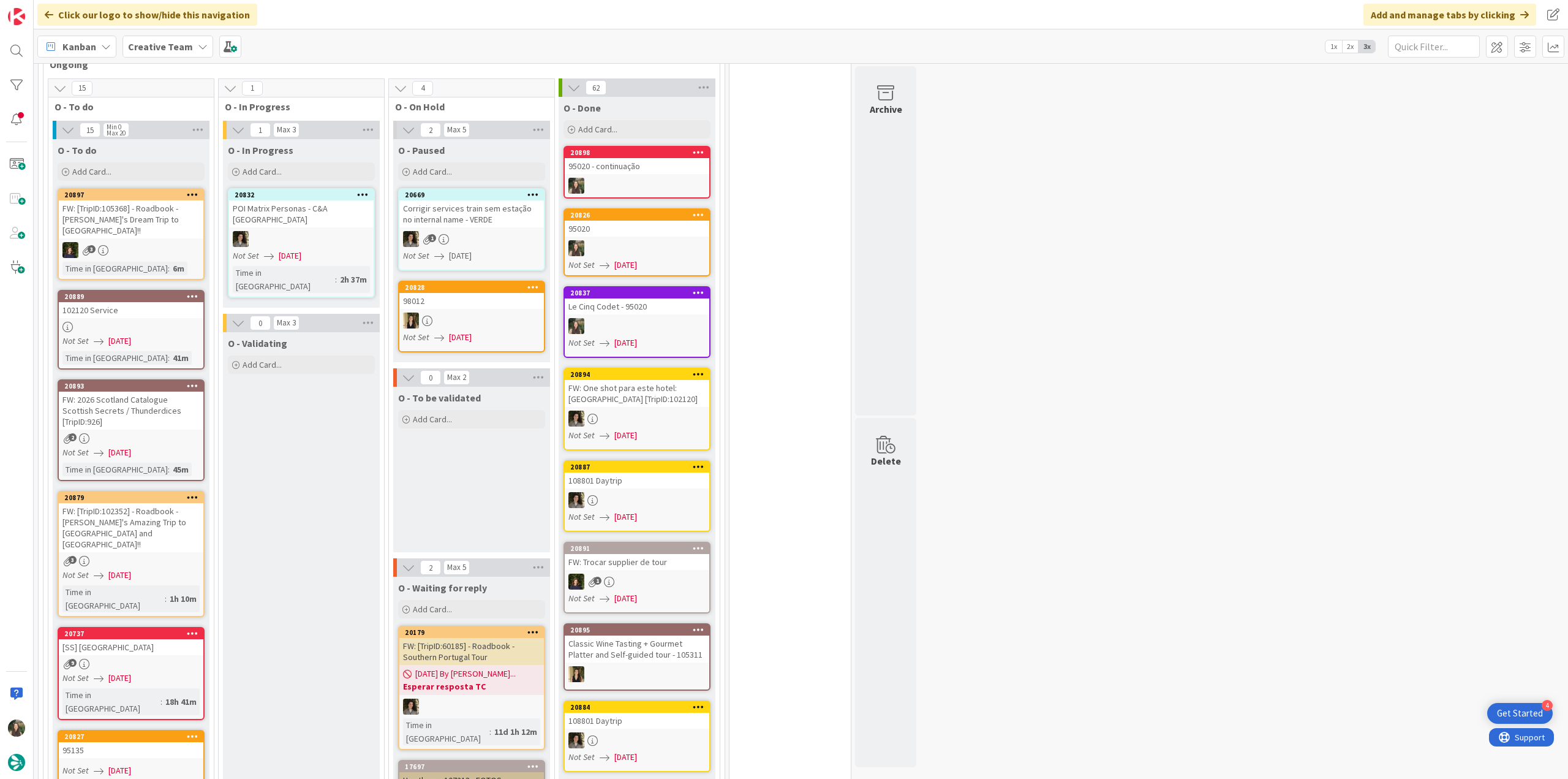
click at [175, 322] on div at bounding box center [132, 327] width 145 height 10
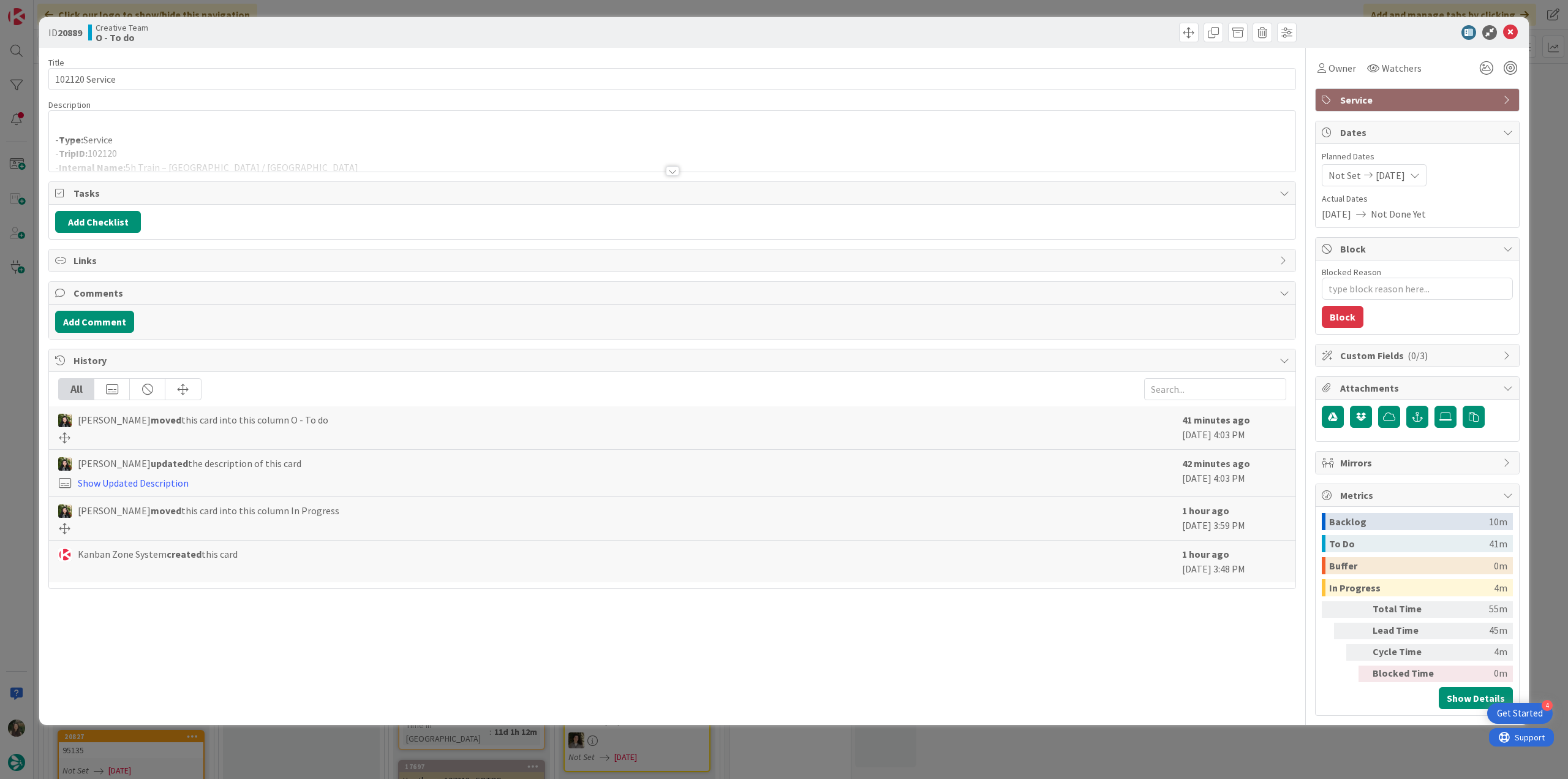
click at [233, 140] on div at bounding box center [672, 155] width 1247 height 31
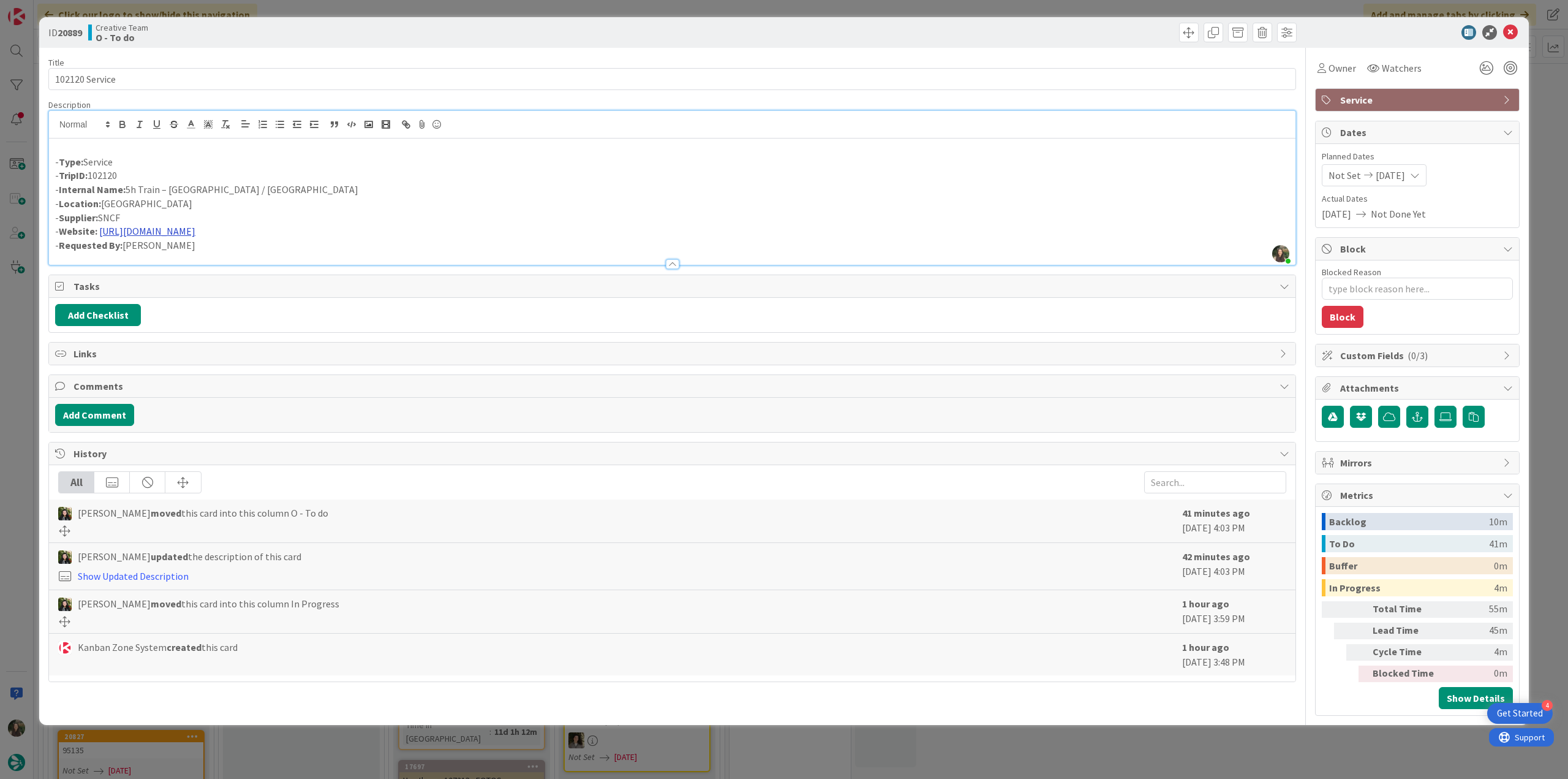
click at [196, 234] on link "https://www.sncf-connect.com/en-en/home/shop/results/outward" at bounding box center [148, 231] width 96 height 13
click at [230, 256] on link "https://www.sncf-connect.com/en-en/home/shop/results/outward" at bounding box center [205, 255] width 84 height 16
click at [286, 193] on p "- Internal Name: 5h Train – Paris Montparnasse / Hendaye" at bounding box center [672, 190] width 1234 height 14
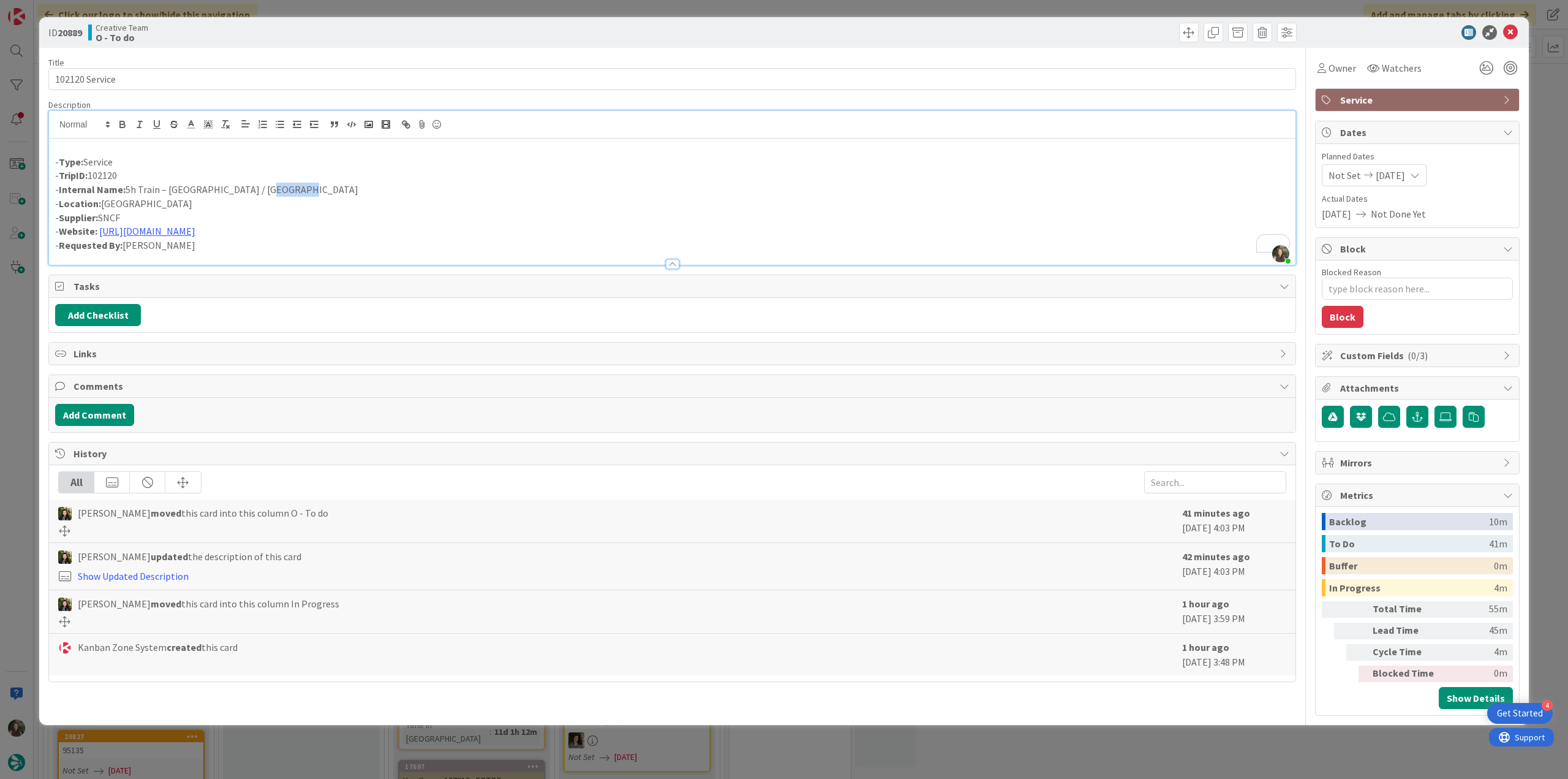
copy p "Hendaye"
click at [1338, 67] on span "Owner" at bounding box center [1342, 67] width 28 height 14
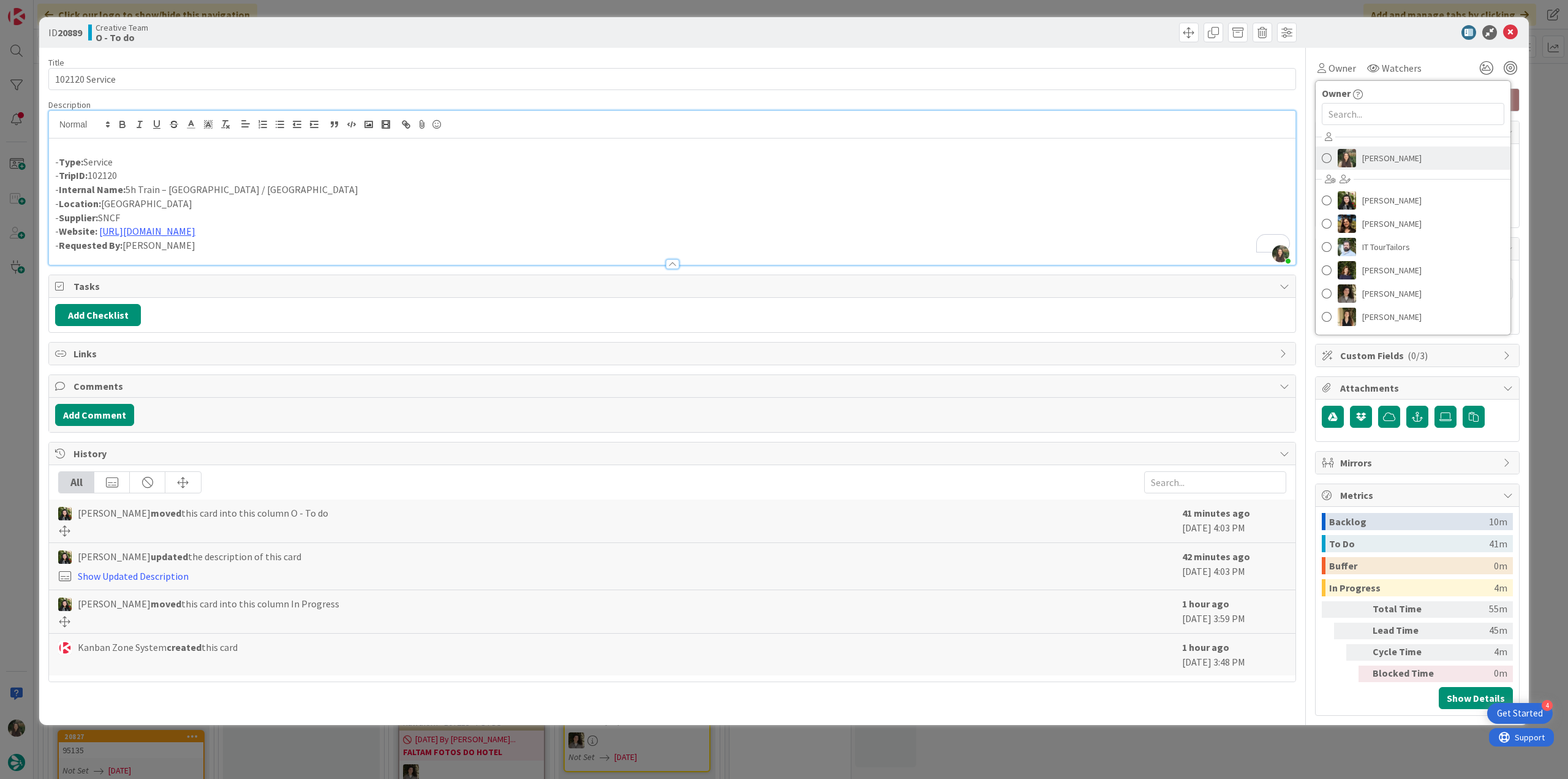
click at [1369, 156] on span "[PERSON_NAME]" at bounding box center [1392, 158] width 59 height 19
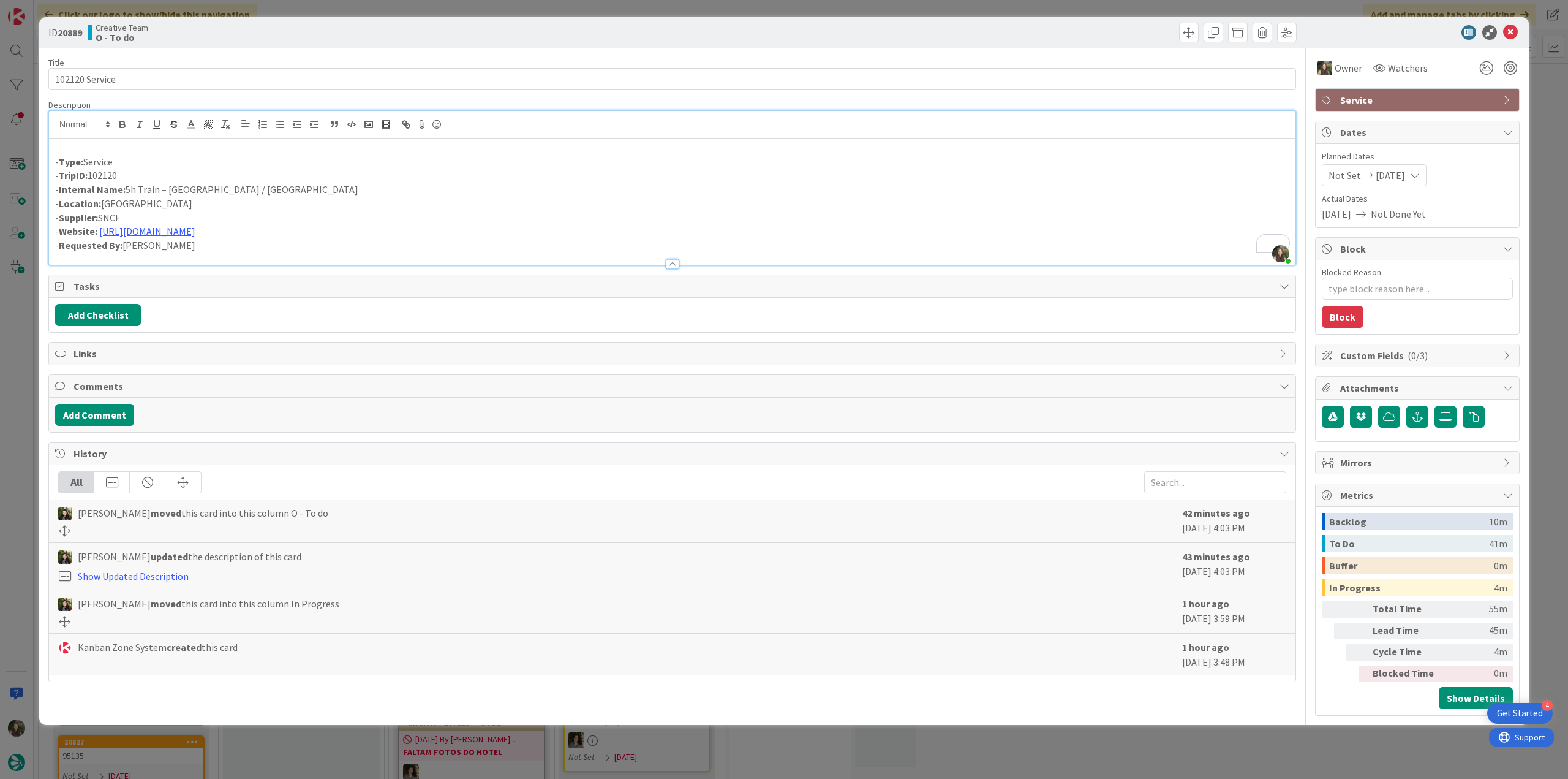
click at [1564, 106] on div "ID 20889 Creative Team O - To do Title 14 / 128 102120 Service Description Inês…" at bounding box center [784, 390] width 1568 height 779
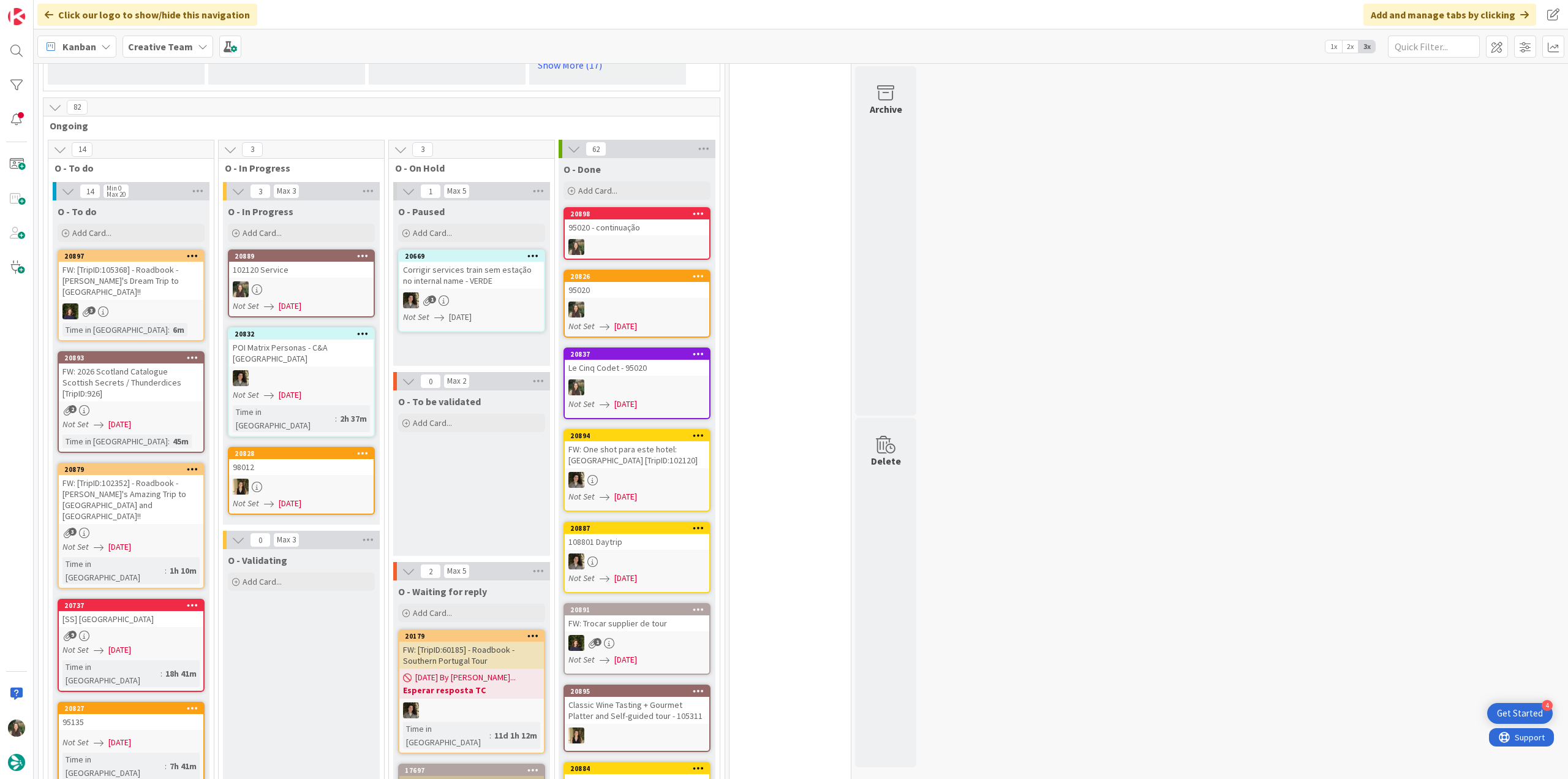
click at [305, 282] on div at bounding box center [302, 289] width 145 height 16
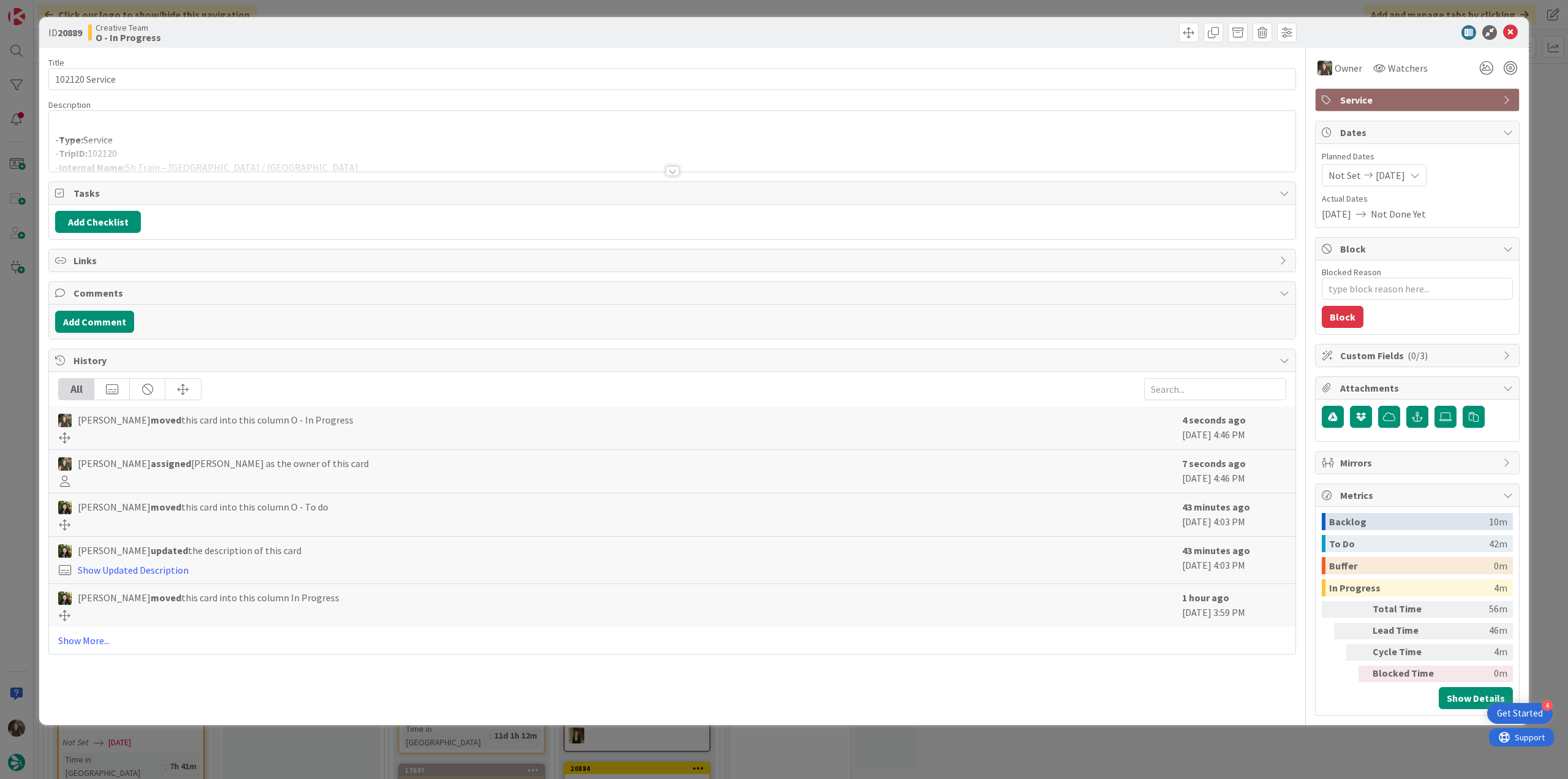
click at [320, 153] on div at bounding box center [672, 155] width 1247 height 31
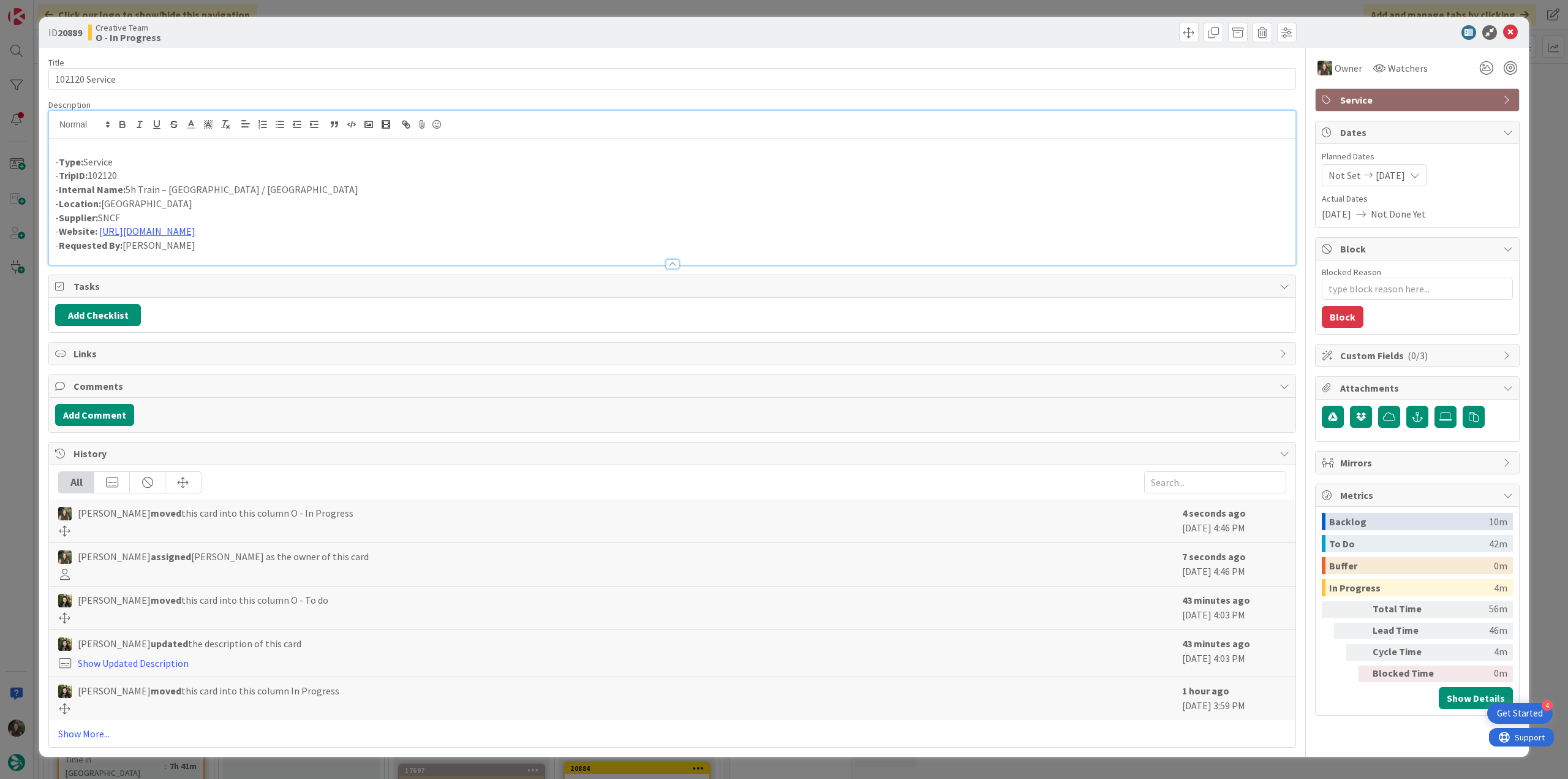
click at [31, 351] on div "ID 20889 Creative Team O - In Progress Title 14 / 128 102120 Service Descriptio…" at bounding box center [784, 390] width 1568 height 779
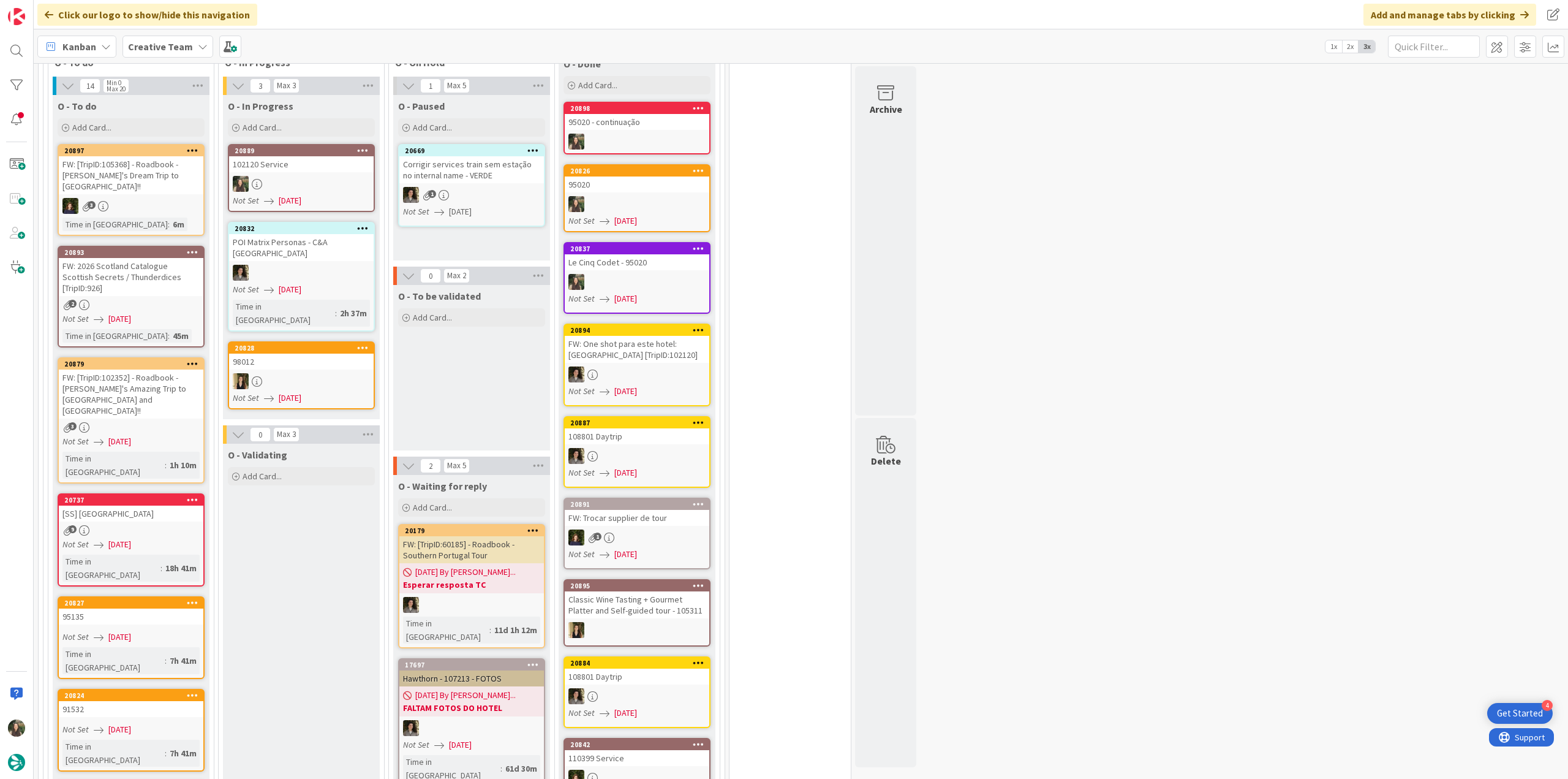
scroll to position [1287, 0]
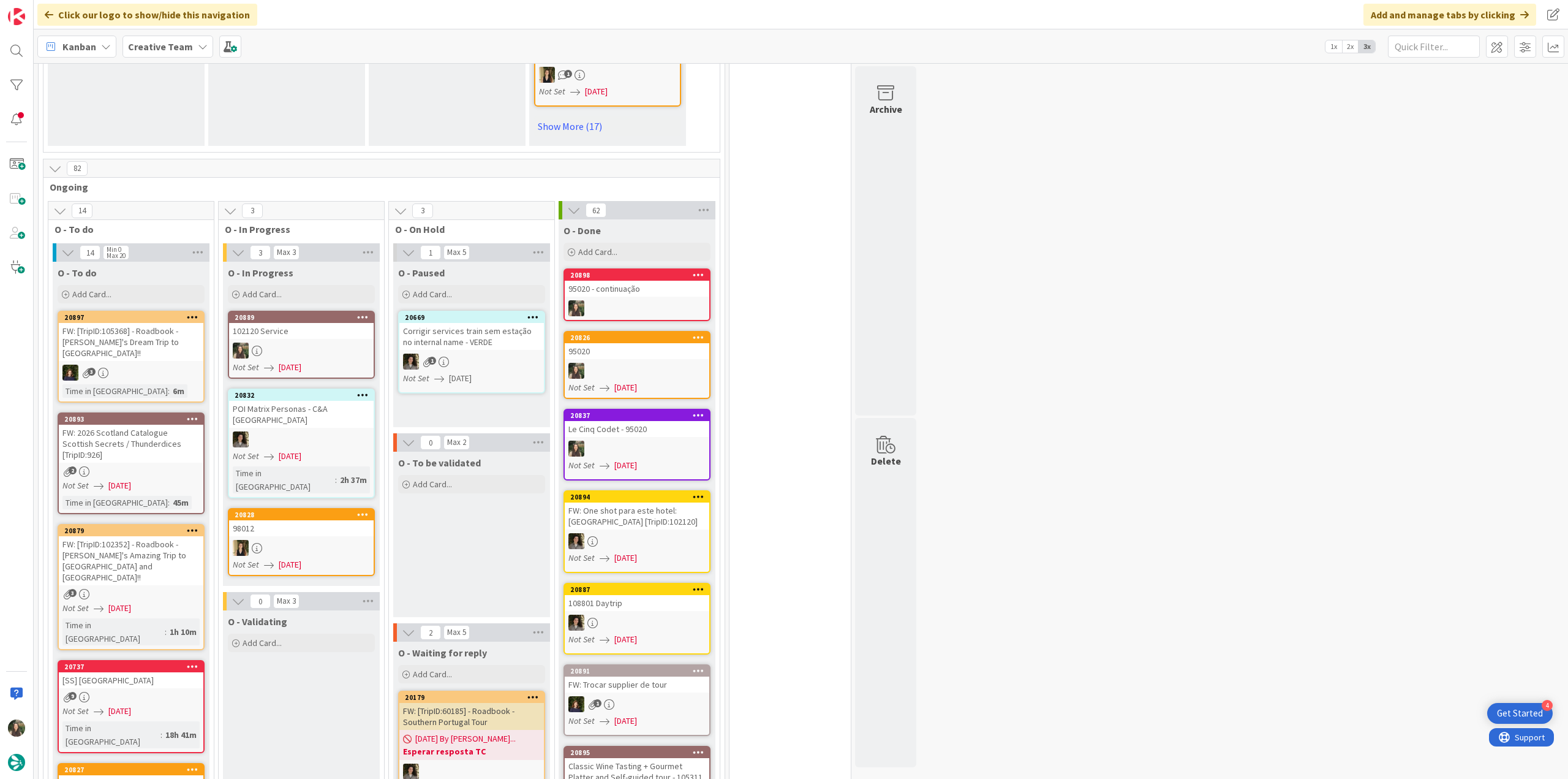
click at [327, 342] on div at bounding box center [302, 350] width 145 height 16
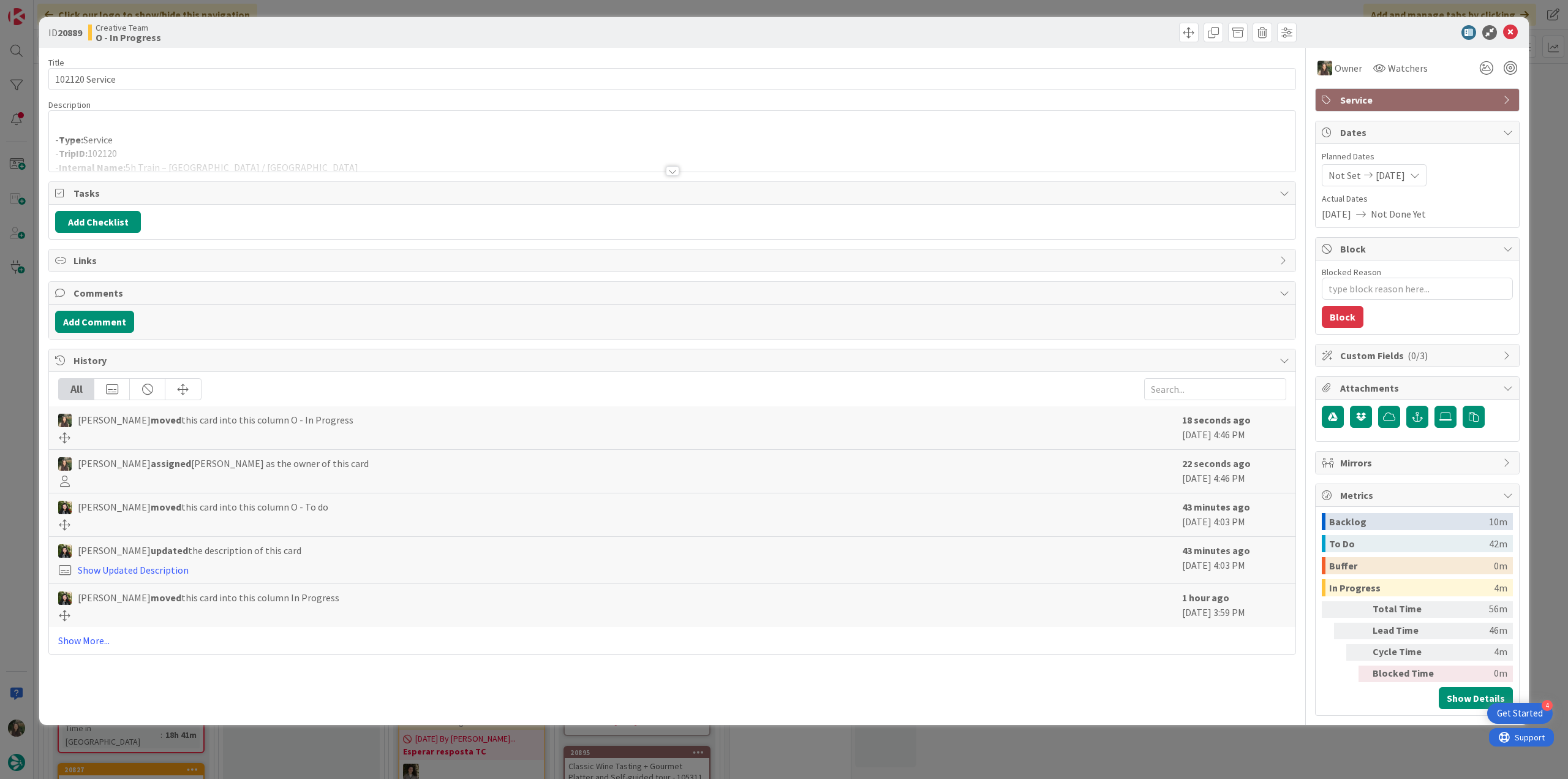
click at [305, 137] on p "- Type: Service" at bounding box center [672, 140] width 1234 height 14
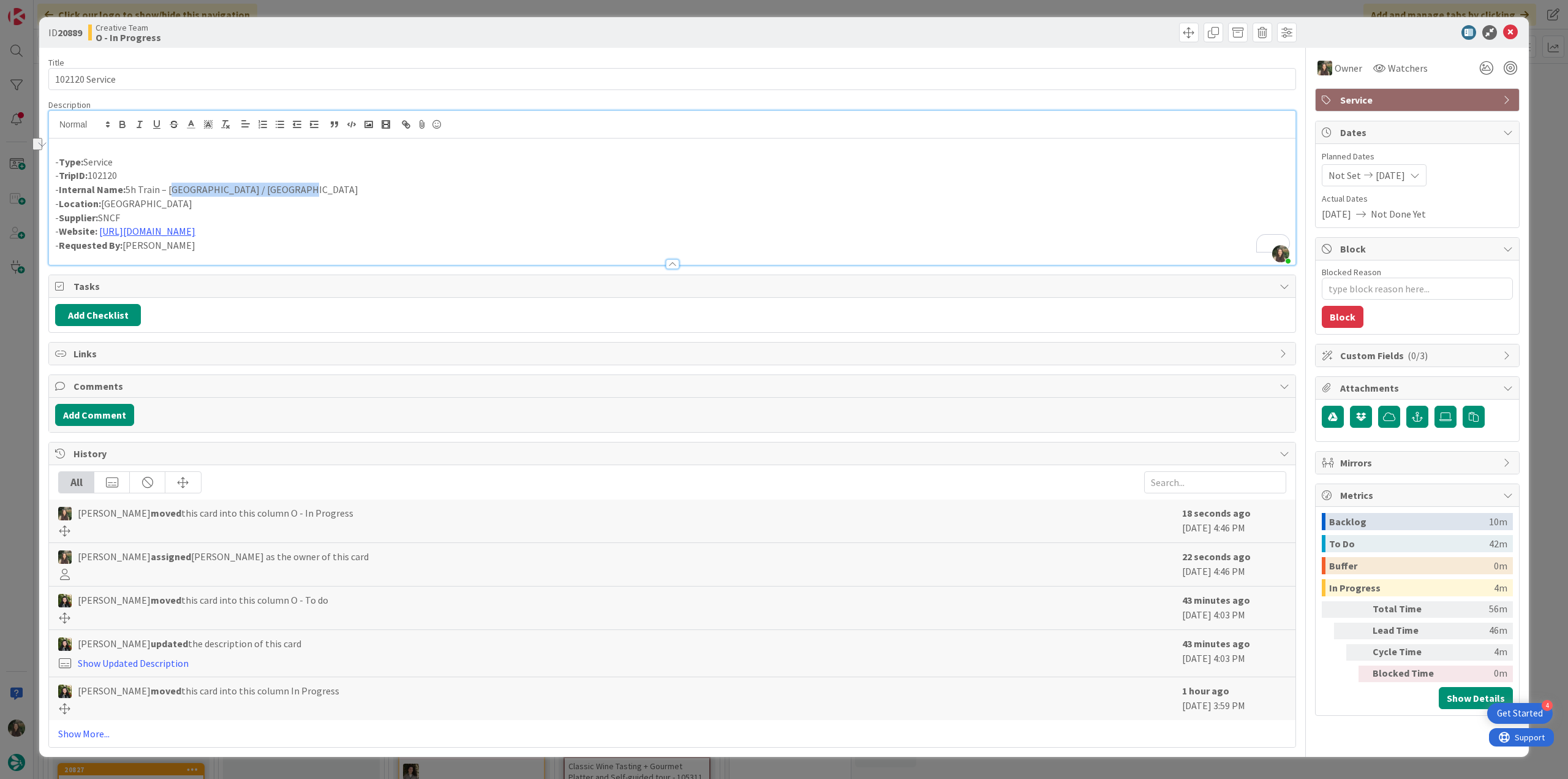
drag, startPoint x: 298, startPoint y: 184, endPoint x: 169, endPoint y: 189, distance: 129.1
click at [169, 189] on p "- Internal Name: 5h Train – Paris Montparnasse / Hendaye" at bounding box center [672, 190] width 1234 height 14
copy p "Paris Montparnasse / Hendaye"
drag, startPoint x: 169, startPoint y: 83, endPoint x: -19, endPoint y: 395, distance: 364.3
click at [0, 395] on html "4 Get Started Click our logo to show/hide this navigation Add and manage tabs b…" at bounding box center [784, 390] width 1568 height 779
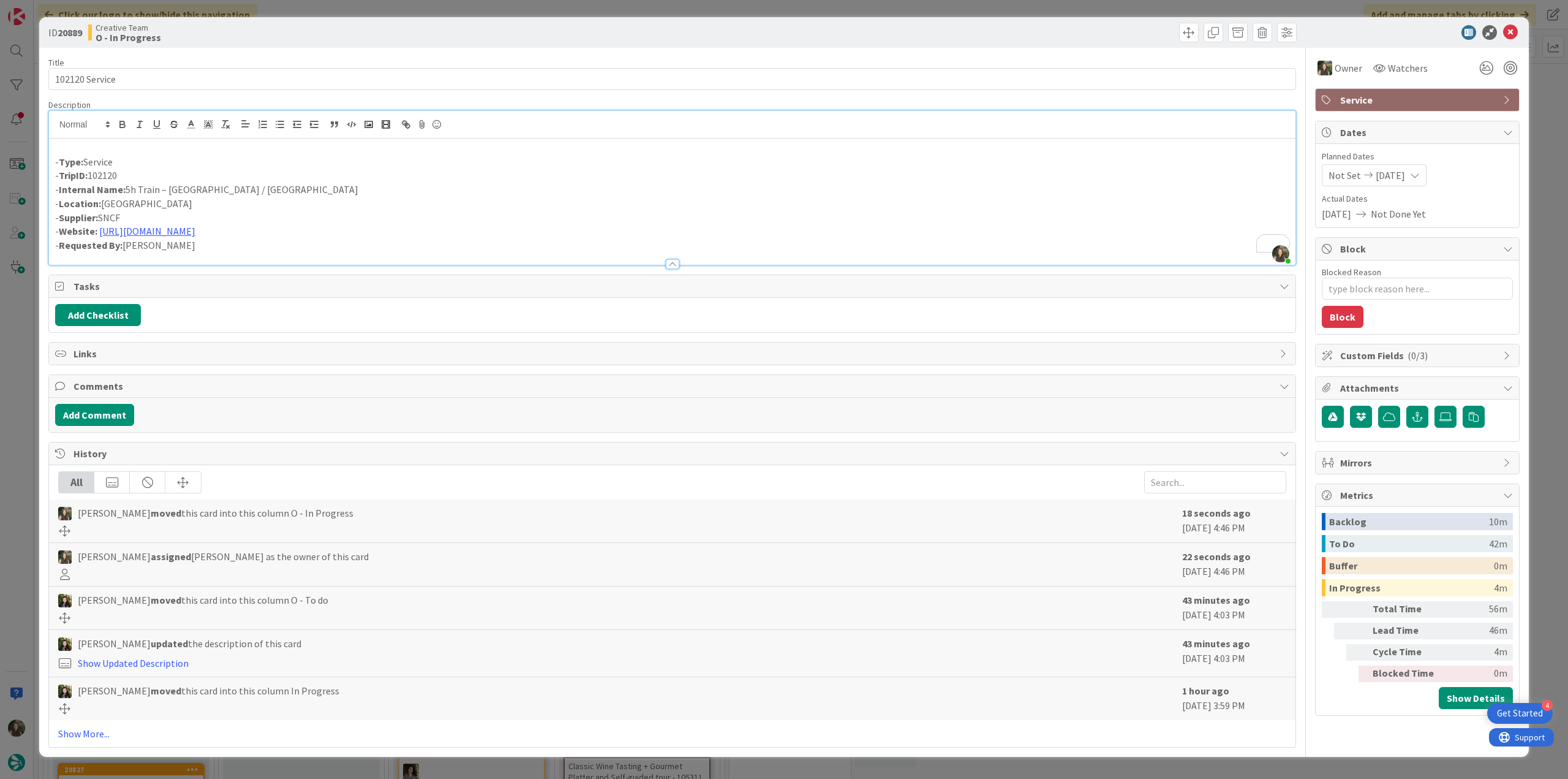
click at [26, 384] on div "ID 20889 Creative Team O - In Progress Title 14 / 128 102120 Service Descriptio…" at bounding box center [784, 390] width 1568 height 779
click at [24, 347] on div "ID 20889 Creative Team O - In Progress Title 14 / 128 102120 Service Descriptio…" at bounding box center [784, 390] width 1568 height 779
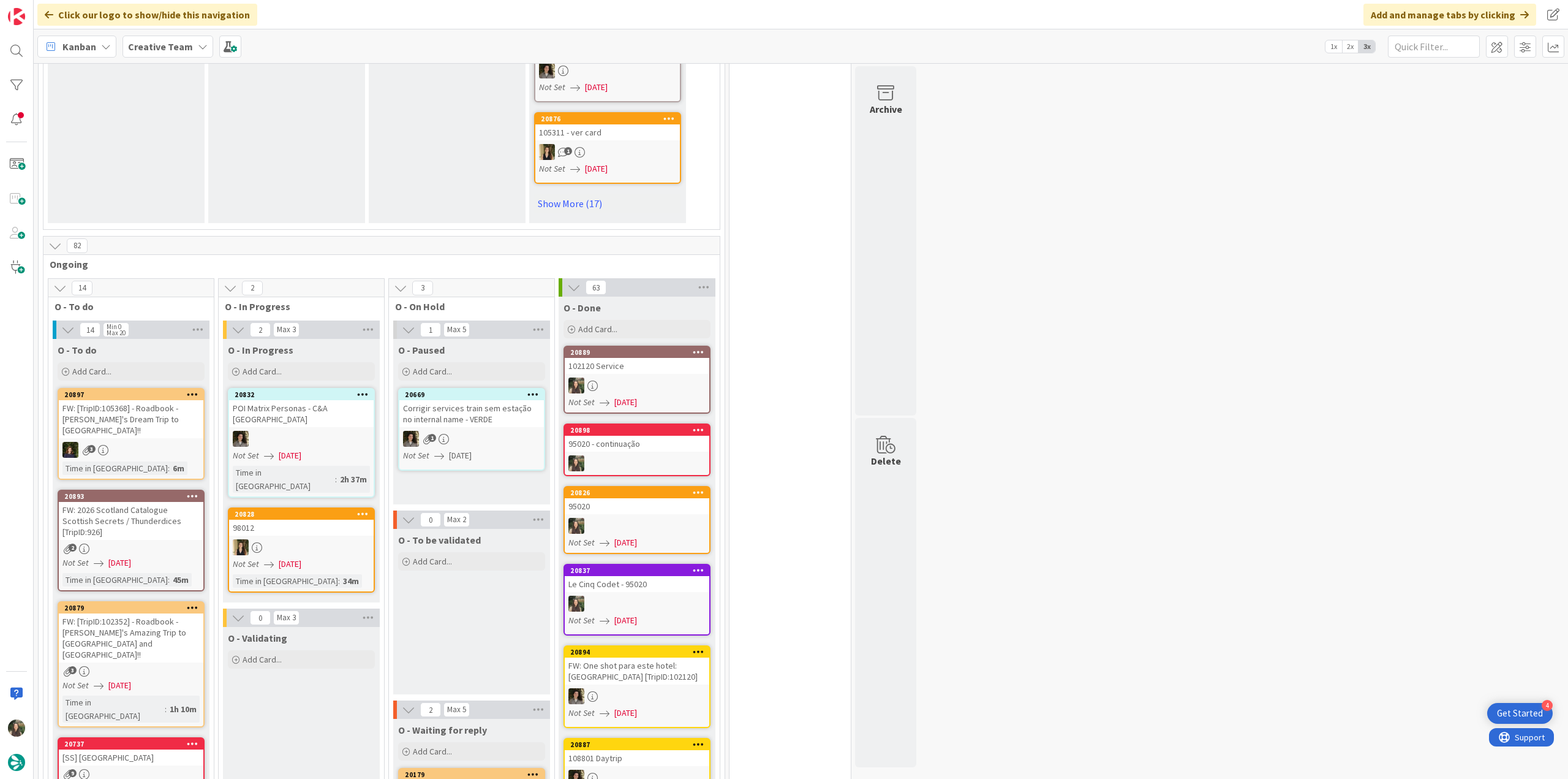
scroll to position [980, 0]
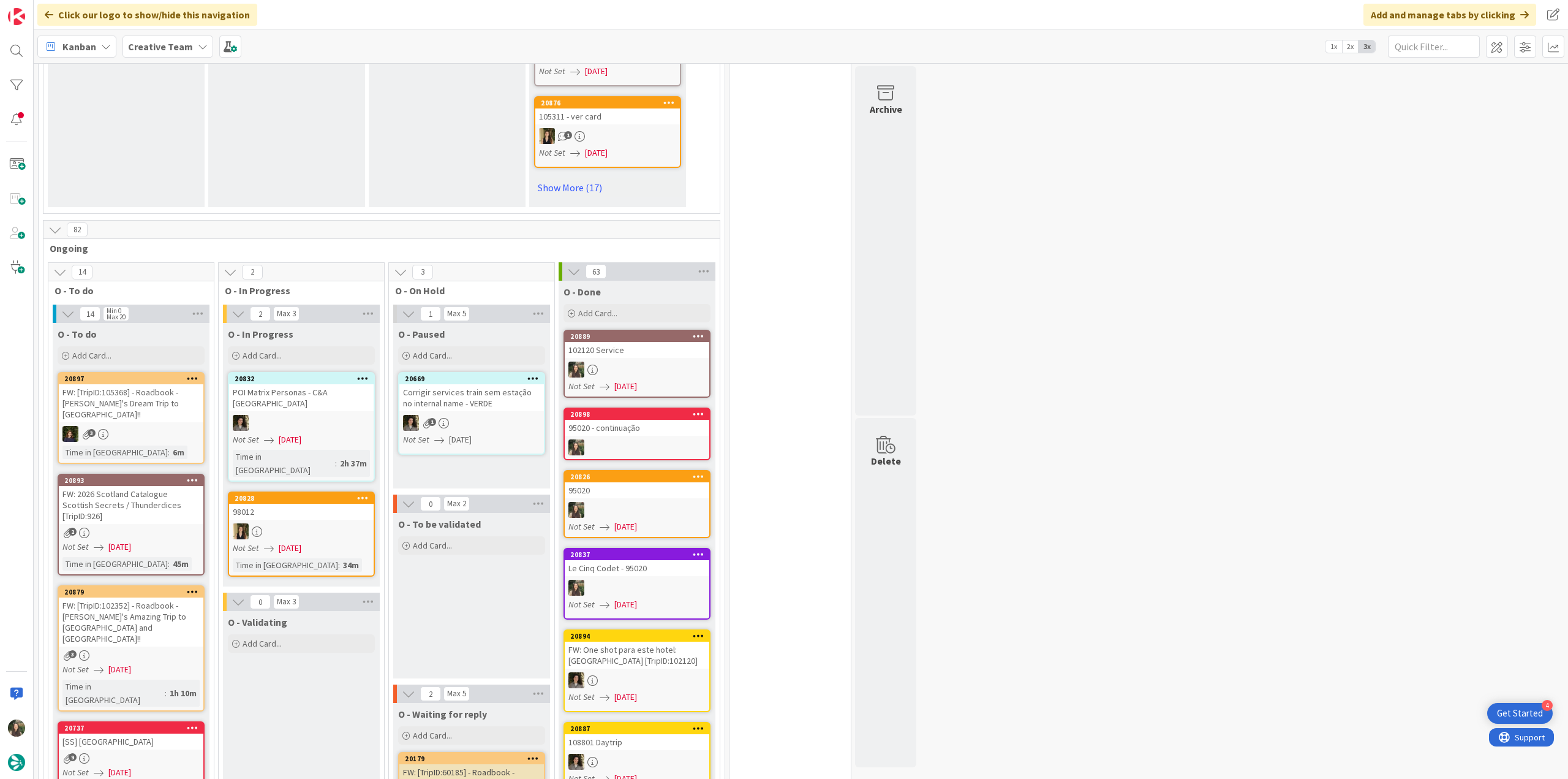
click at [164, 486] on div "FW: 2026 Scotland Catalogue Scottish Secrets / Thunderdices [TripID:926]" at bounding box center [132, 504] width 145 height 38
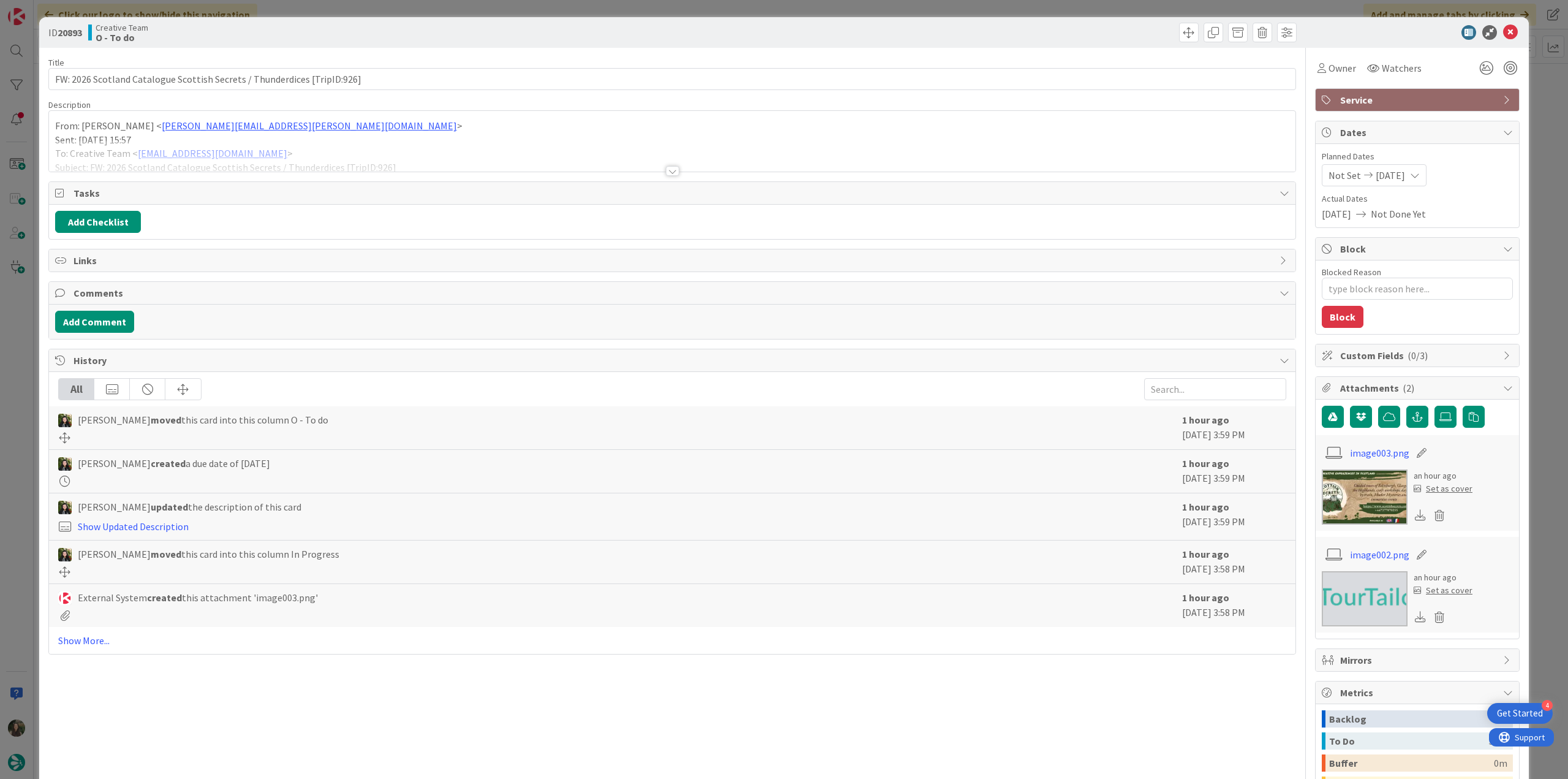
type textarea "x"
click at [407, 140] on div at bounding box center [672, 155] width 1247 height 31
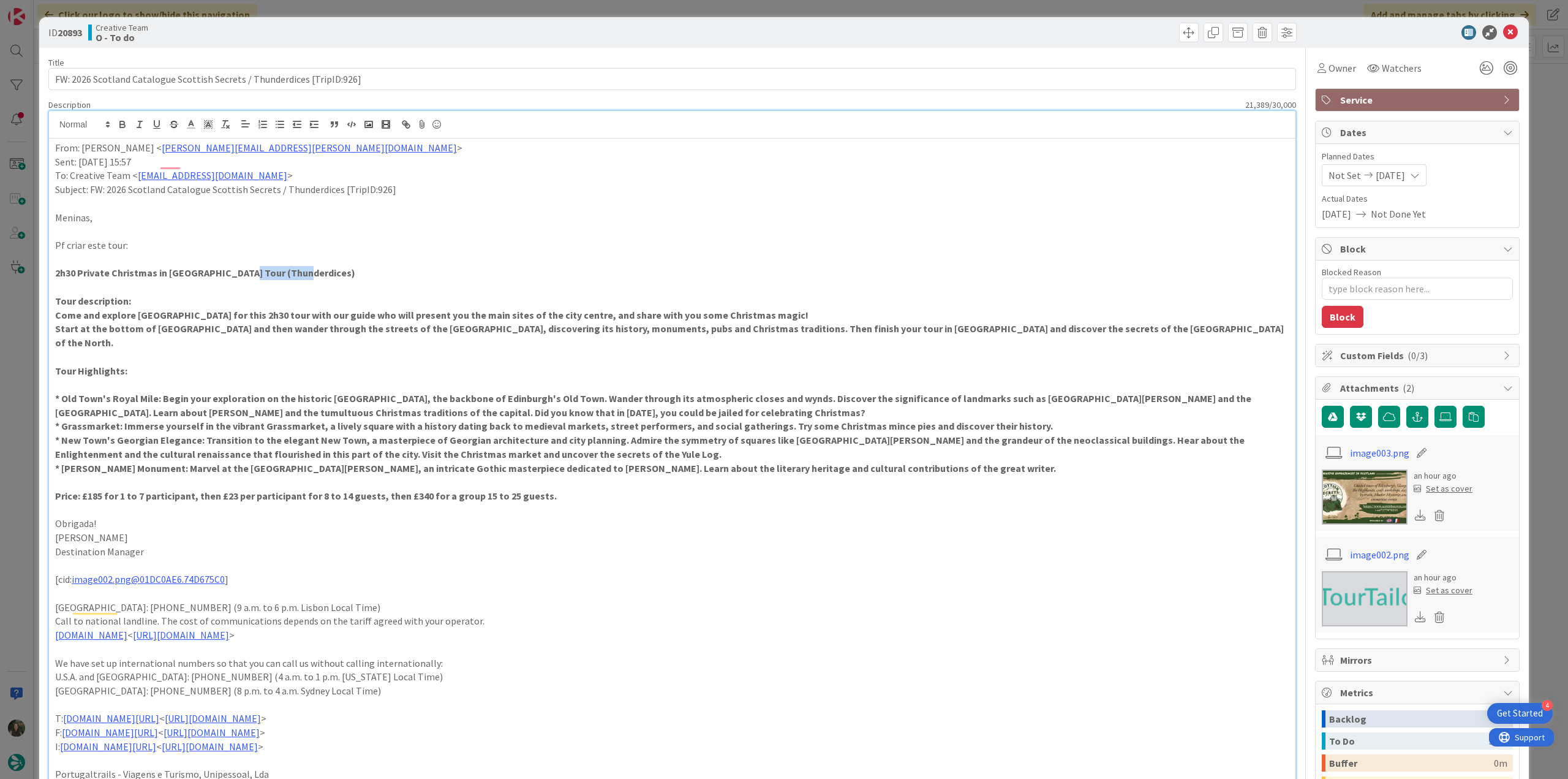
drag, startPoint x: 297, startPoint y: 272, endPoint x: 240, endPoint y: 272, distance: 57.0
click at [240, 272] on strong "2h30 Private Christmas in Edinburgh Tour (Thunderdices)" at bounding box center [205, 272] width 300 height 13
copy strong "Thunderdices"
click at [33, 380] on div "ID 20893 Creative Team O - To do Title 72 / 128 FW: 2026 Scotland Catalogue Sco…" at bounding box center [784, 390] width 1568 height 779
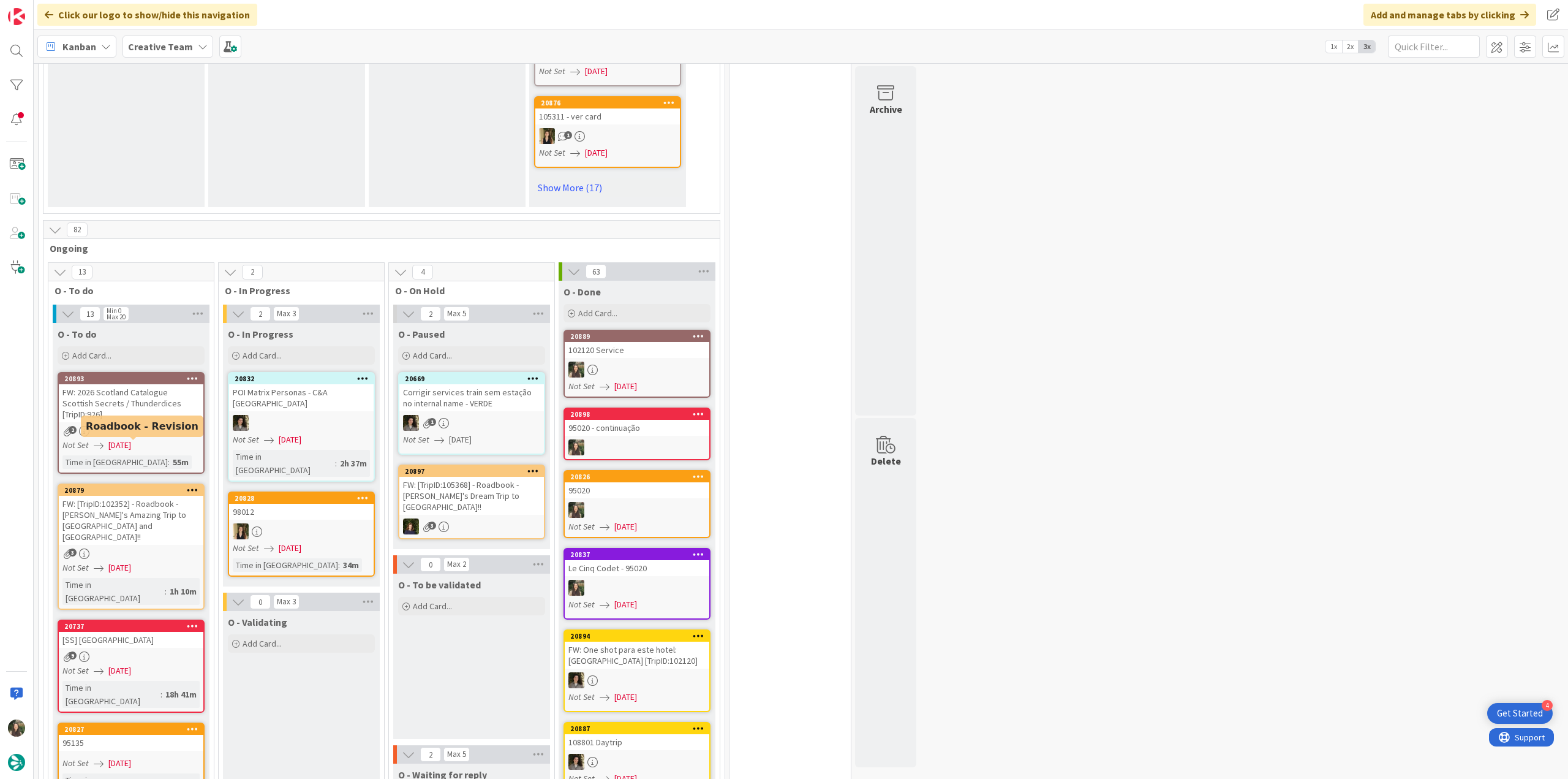
click at [157, 426] on div "2" at bounding box center [132, 431] width 145 height 10
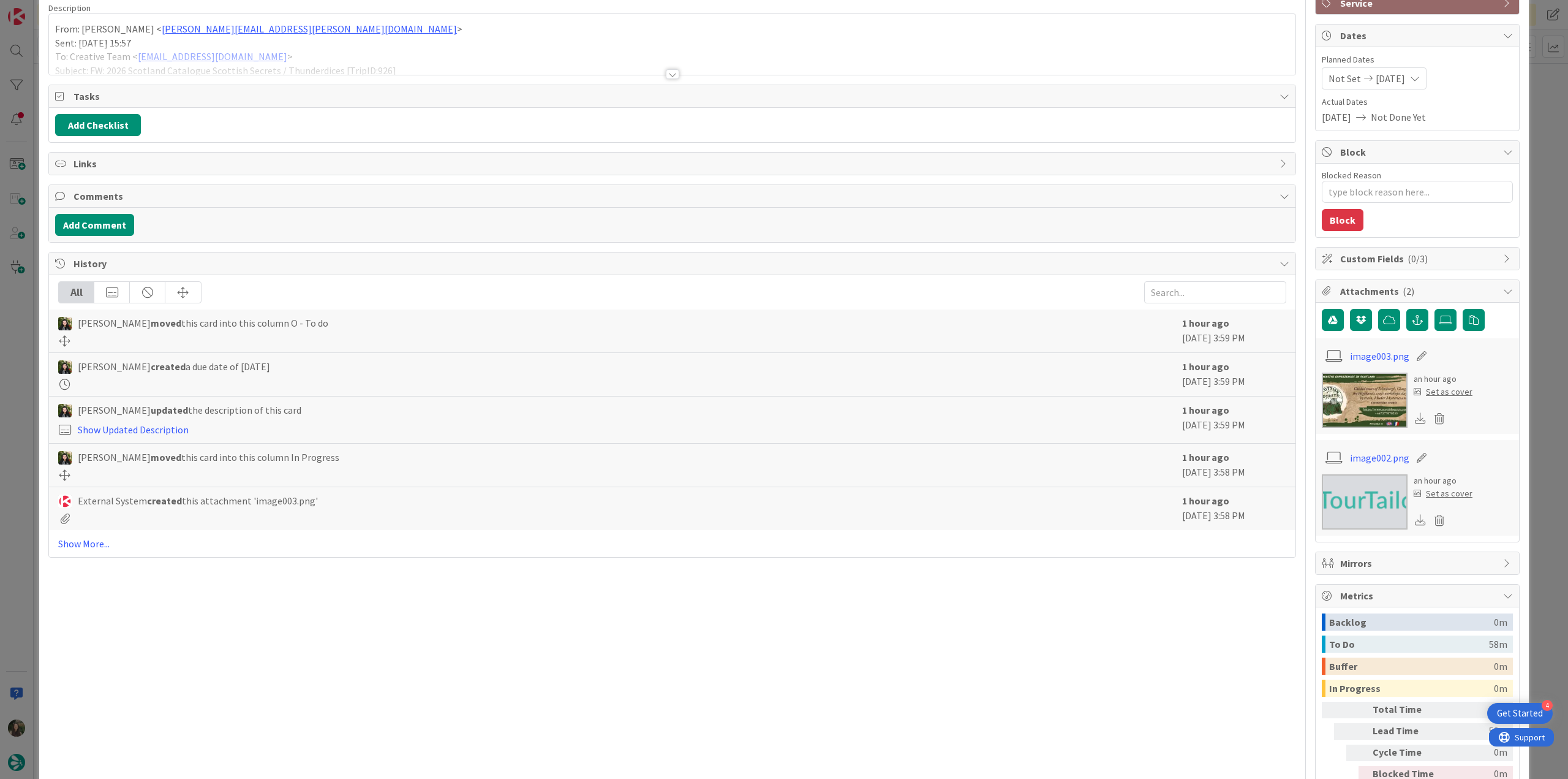
scroll to position [156, 0]
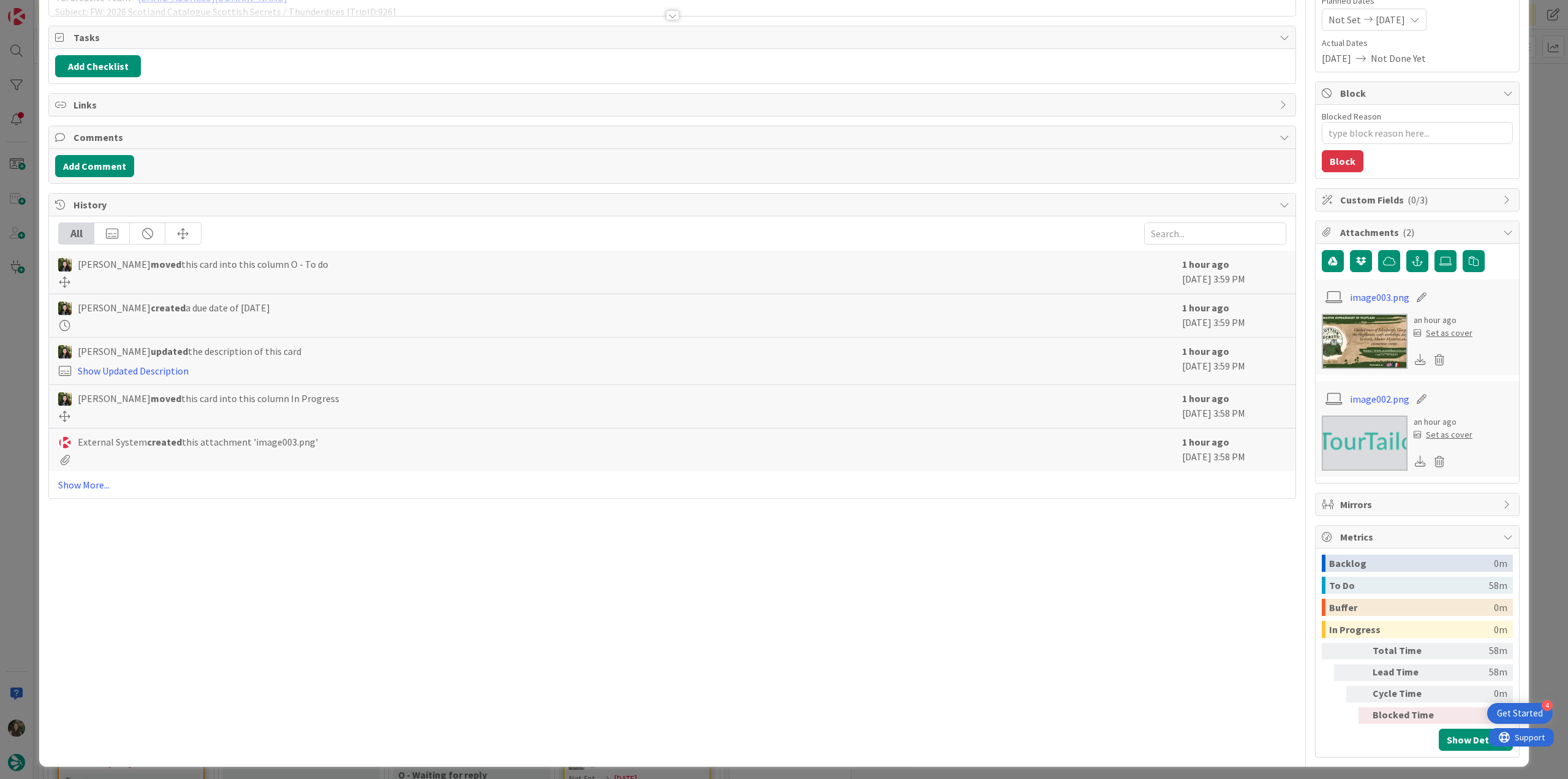
click at [1340, 350] on img at bounding box center [1365, 341] width 86 height 55
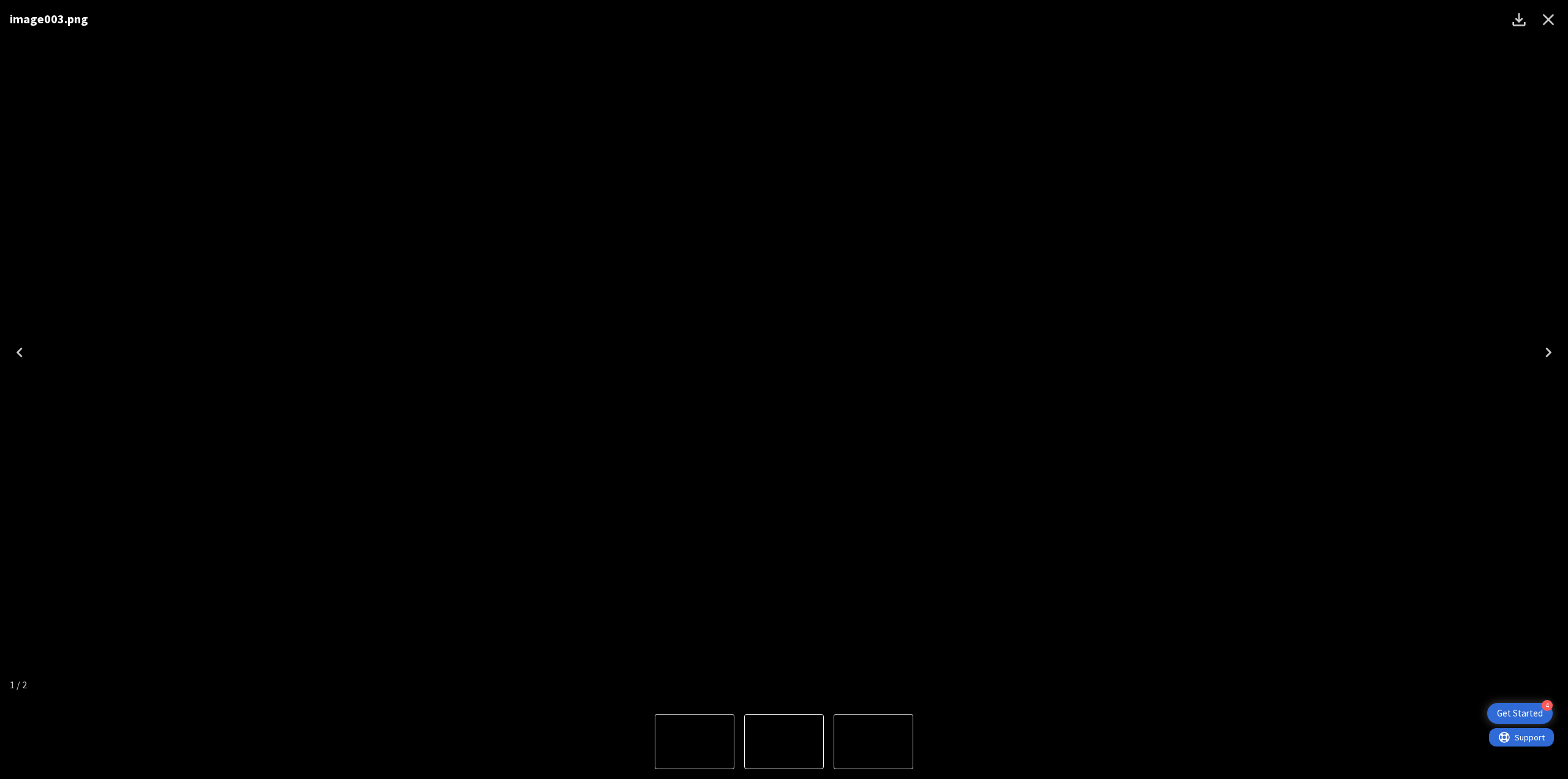
click at [1553, 356] on icon "Next" at bounding box center [1549, 352] width 19 height 19
click at [1543, 24] on icon "Close" at bounding box center [1549, 19] width 19 height 19
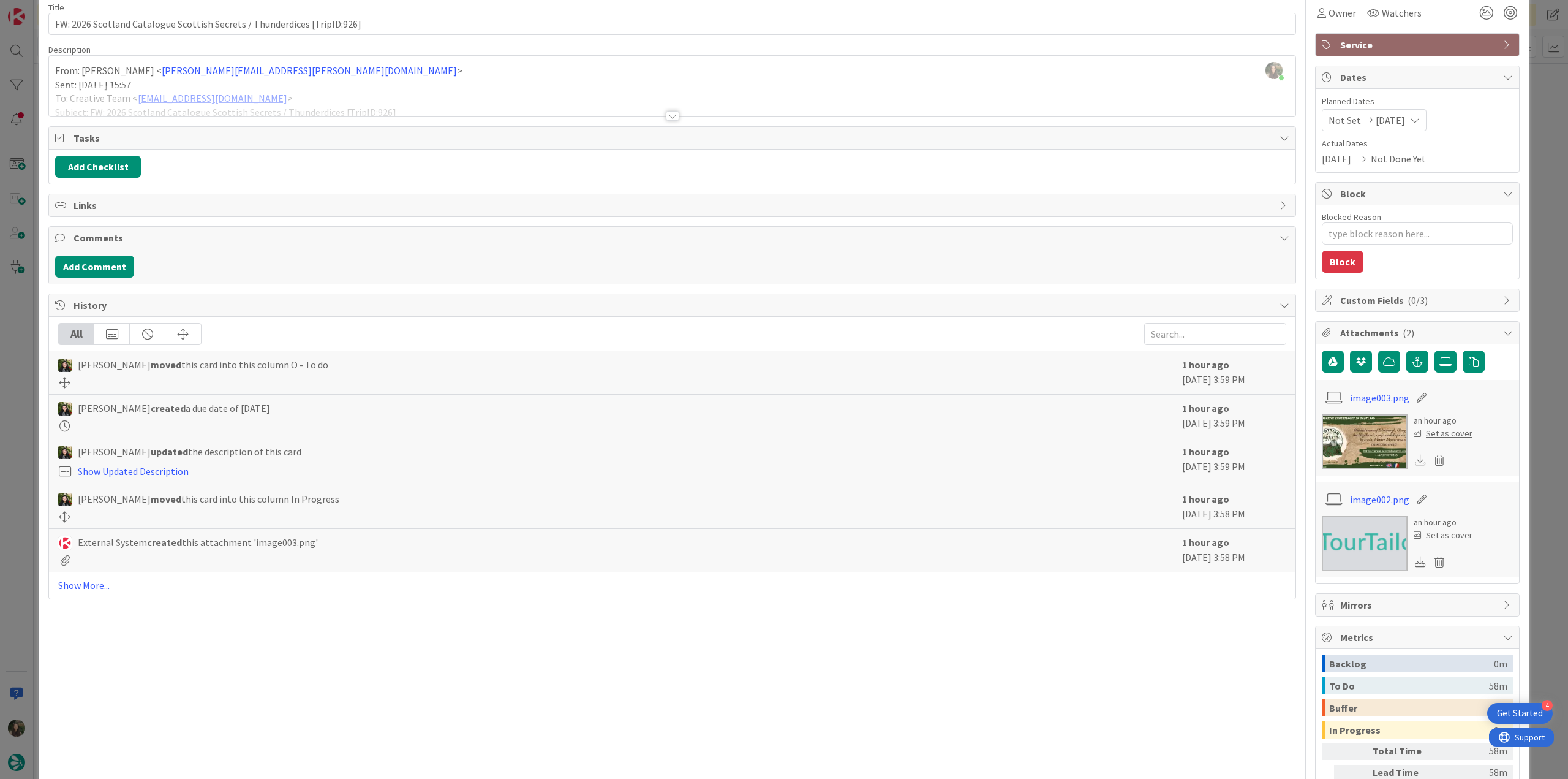
scroll to position [0, 0]
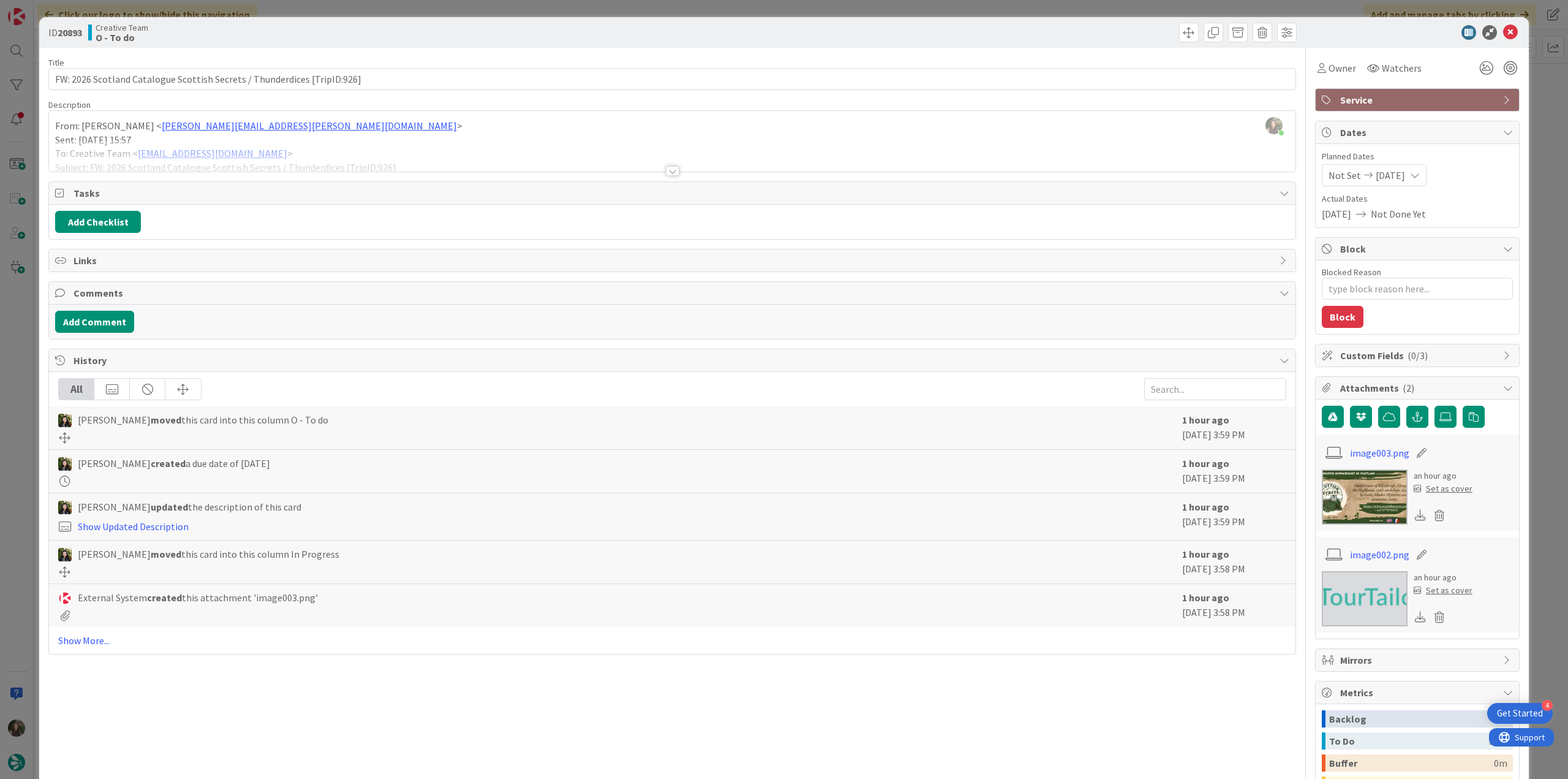
click at [491, 147] on div at bounding box center [672, 155] width 1247 height 31
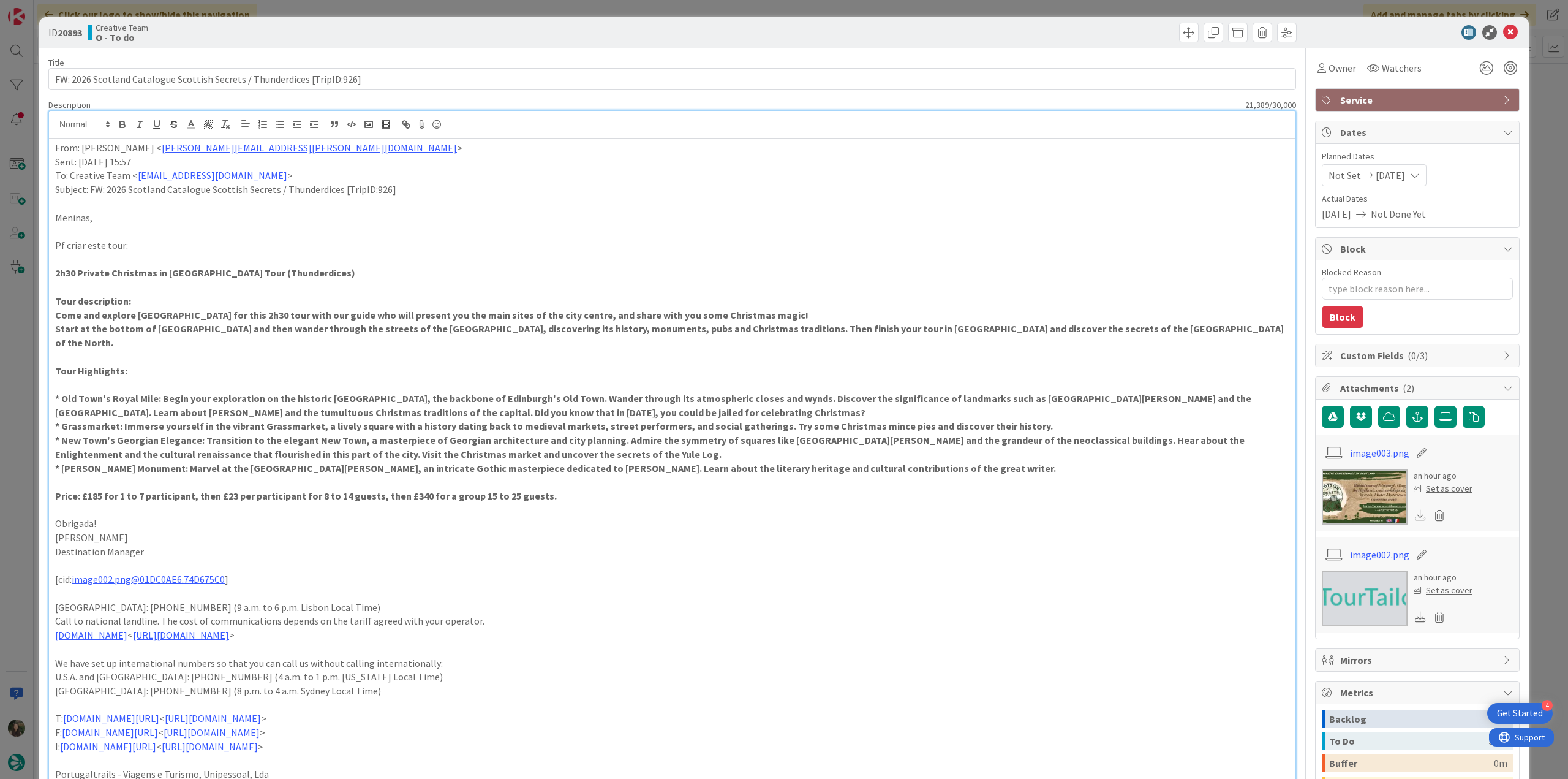
click at [21, 465] on div "ID 20893 Creative Team O - To do Title 72 / 128 FW: 2026 Scotland Catalogue Sco…" at bounding box center [784, 390] width 1568 height 779
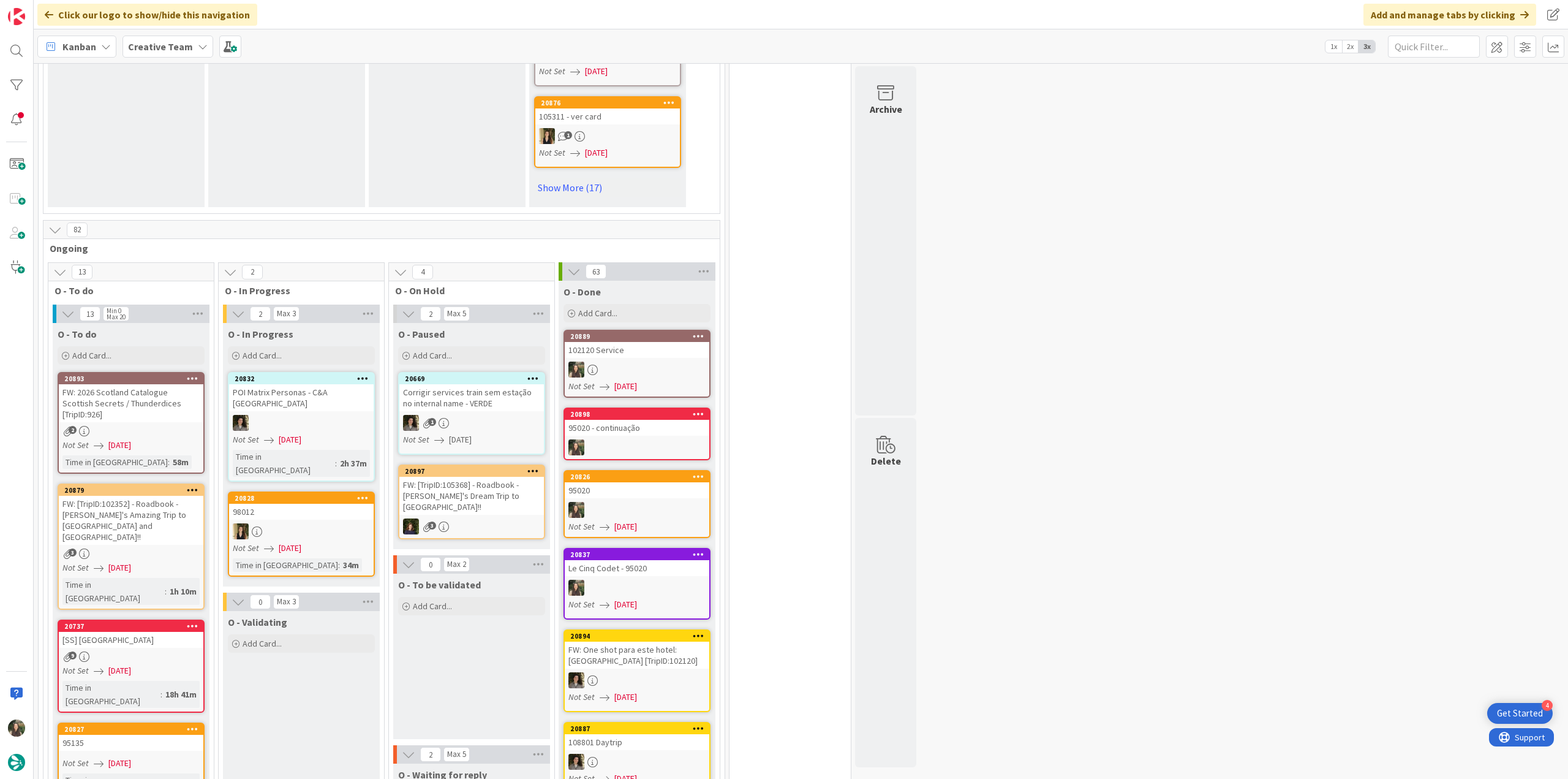
click at [143, 496] on div "FW: [TripID:102352] - Roadbook - [PERSON_NAME]'s Amazing Trip to [GEOGRAPHIC_DA…" at bounding box center [132, 520] width 145 height 49
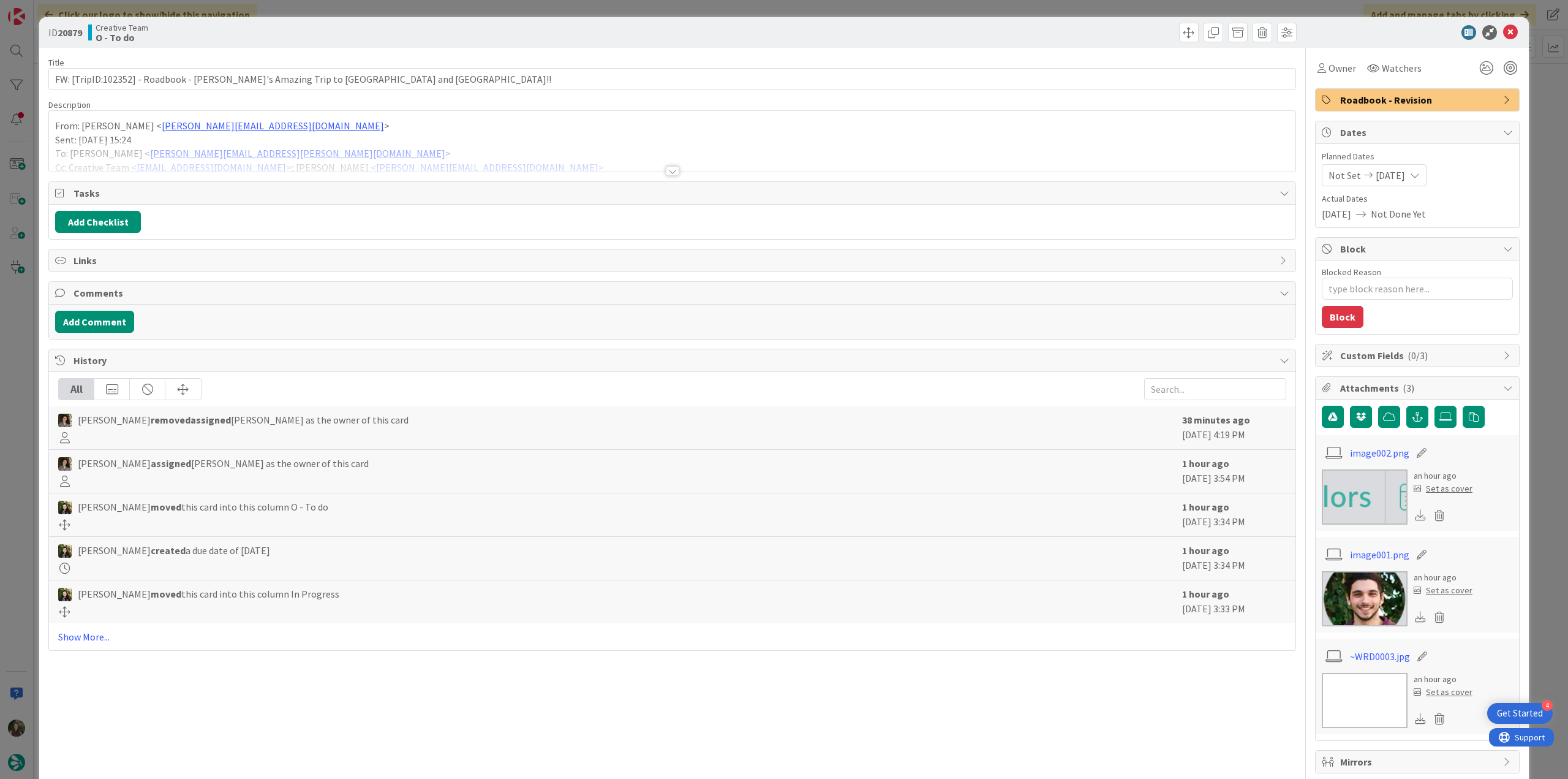
click at [422, 140] on div at bounding box center [672, 155] width 1247 height 31
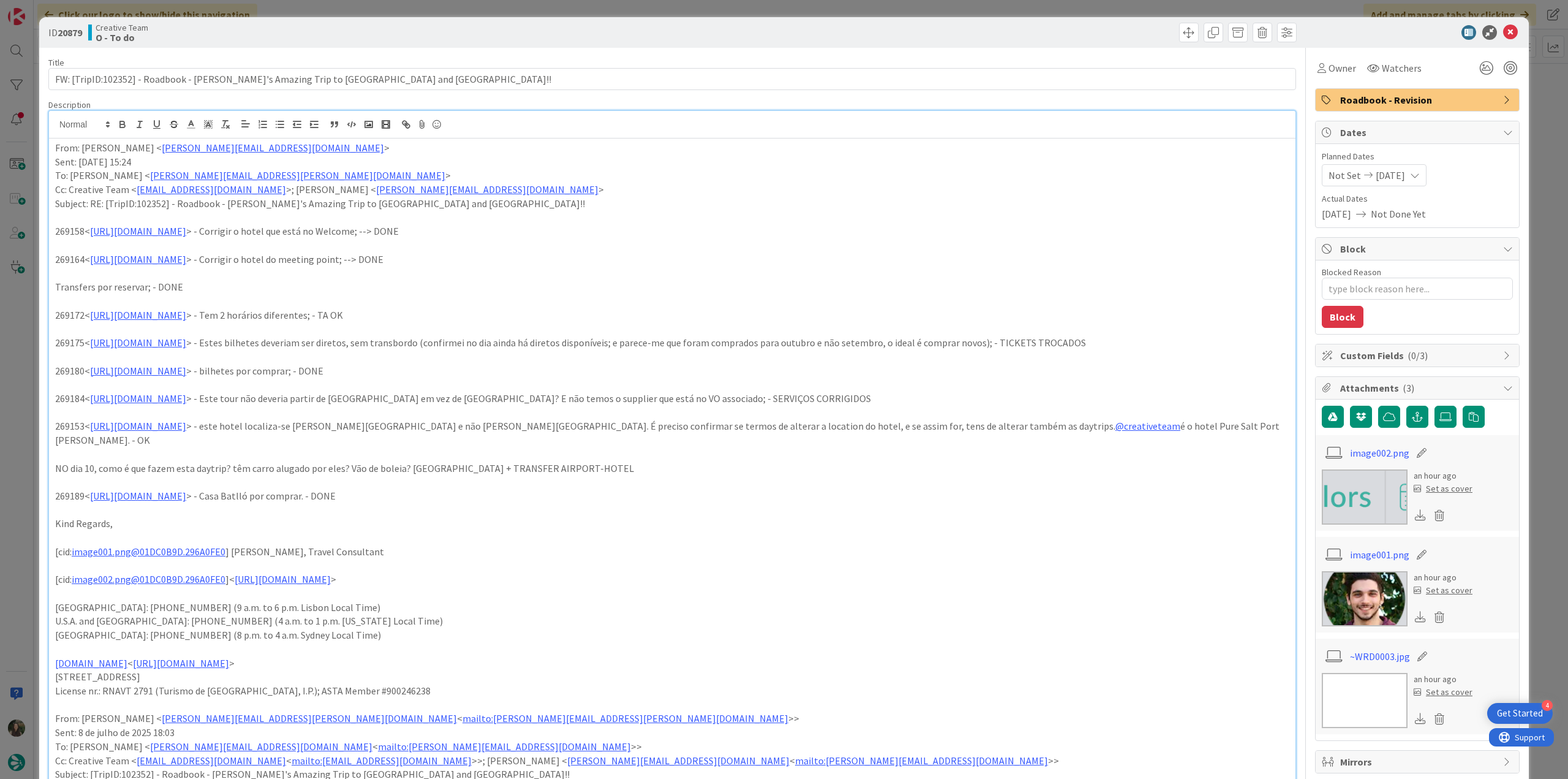
click at [29, 334] on div "ID 20879 Creative Team O - To do Title 75 / 128 FW: [TripID:102352] - Roadbook …" at bounding box center [784, 390] width 1568 height 779
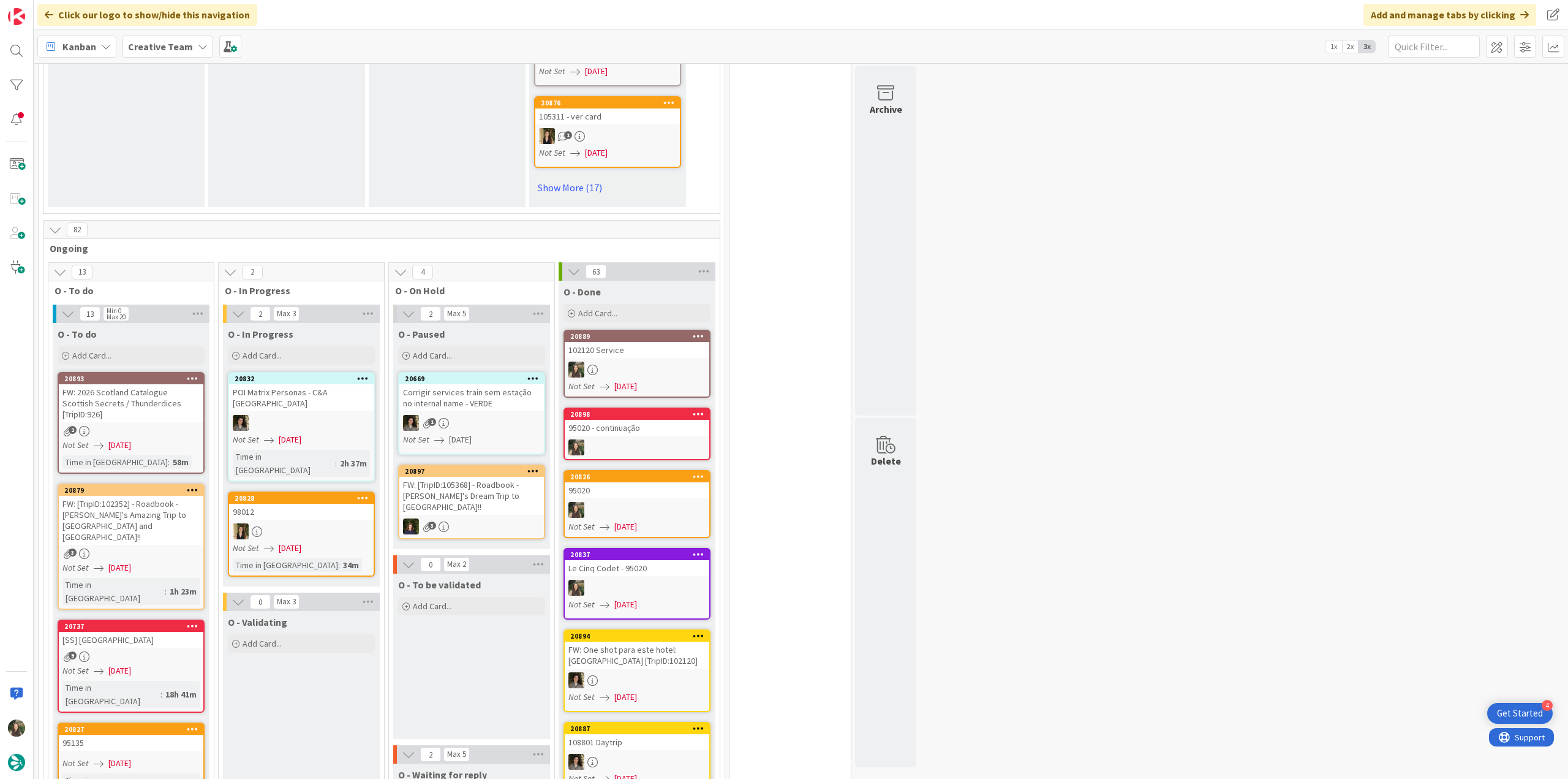
click at [156, 496] on div "FW: [TripID:102352] - Roadbook - [PERSON_NAME]'s Amazing Trip to [GEOGRAPHIC_DA…" at bounding box center [132, 520] width 145 height 49
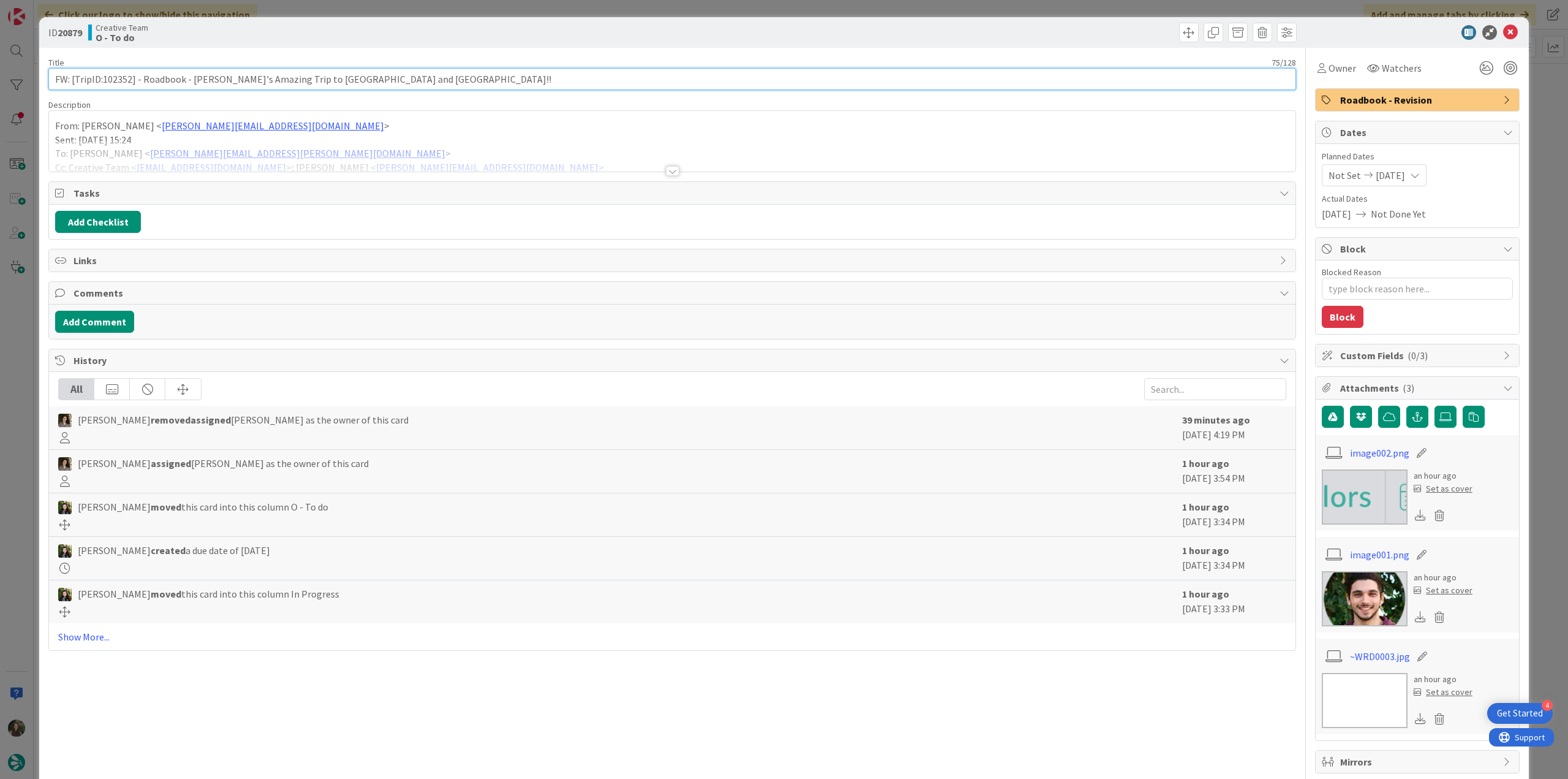
click at [120, 80] on input "FW: [TripID:102352] - Roadbook - [PERSON_NAME]'s Amazing Trip to [GEOGRAPHIC_DA…" at bounding box center [672, 79] width 1248 height 22
click at [1318, 75] on div "Owner" at bounding box center [1337, 67] width 39 height 14
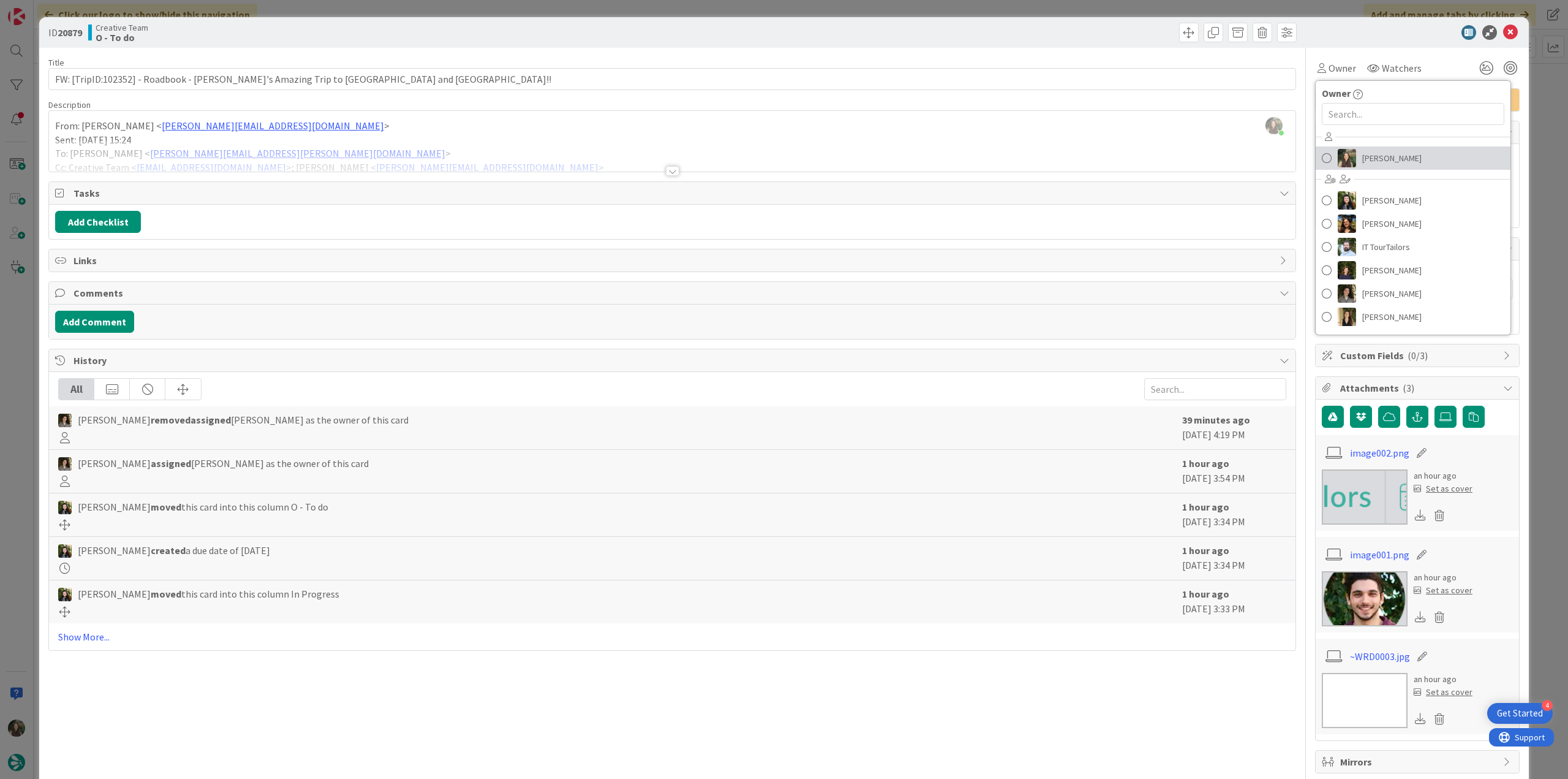
drag, startPoint x: 1353, startPoint y: 156, endPoint x: 1360, endPoint y: 159, distance: 7.6
click at [1362, 156] on span "[PERSON_NAME]" at bounding box center [1392, 158] width 59 height 19
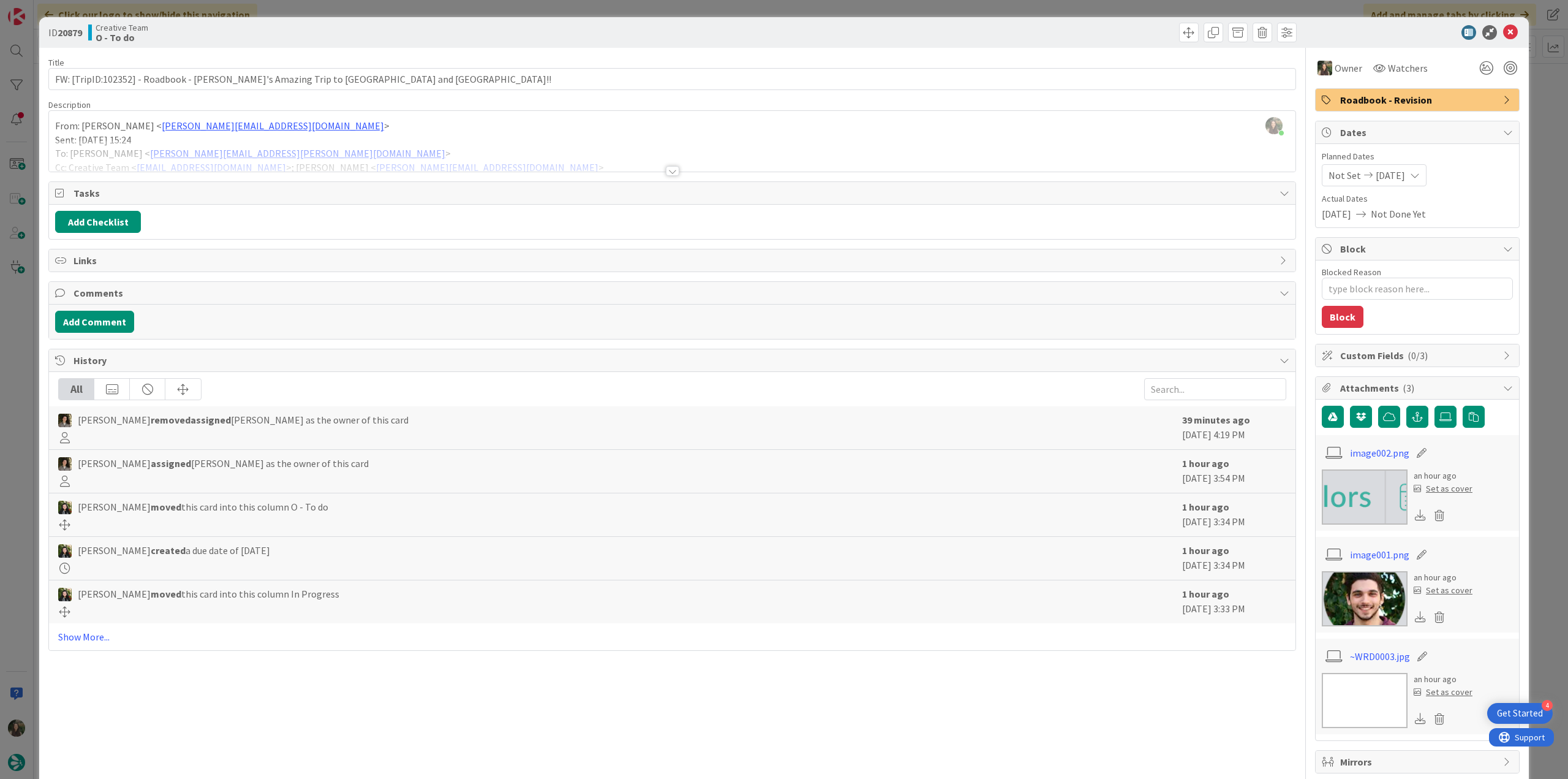
click at [1529, 116] on div "ID 20879 Creative Team O - To do Title 75 / 128 FW: [TripID:102352] - Roadbook …" at bounding box center [784, 390] width 1568 height 779
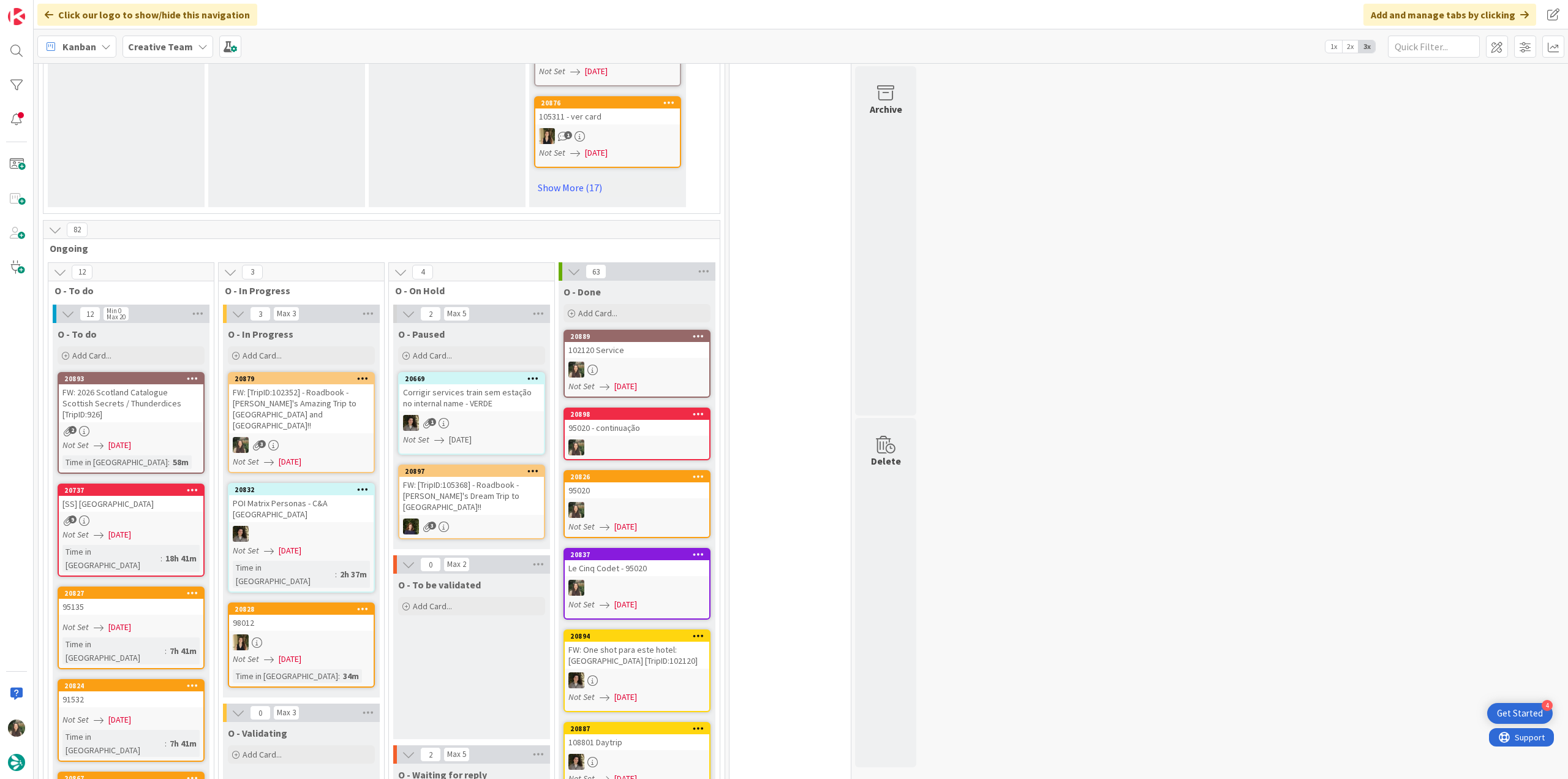
click at [322, 384] on div "FW: [TripID:102352] - Roadbook - [PERSON_NAME]'s Amazing Trip to [GEOGRAPHIC_DA…" at bounding box center [302, 409] width 145 height 49
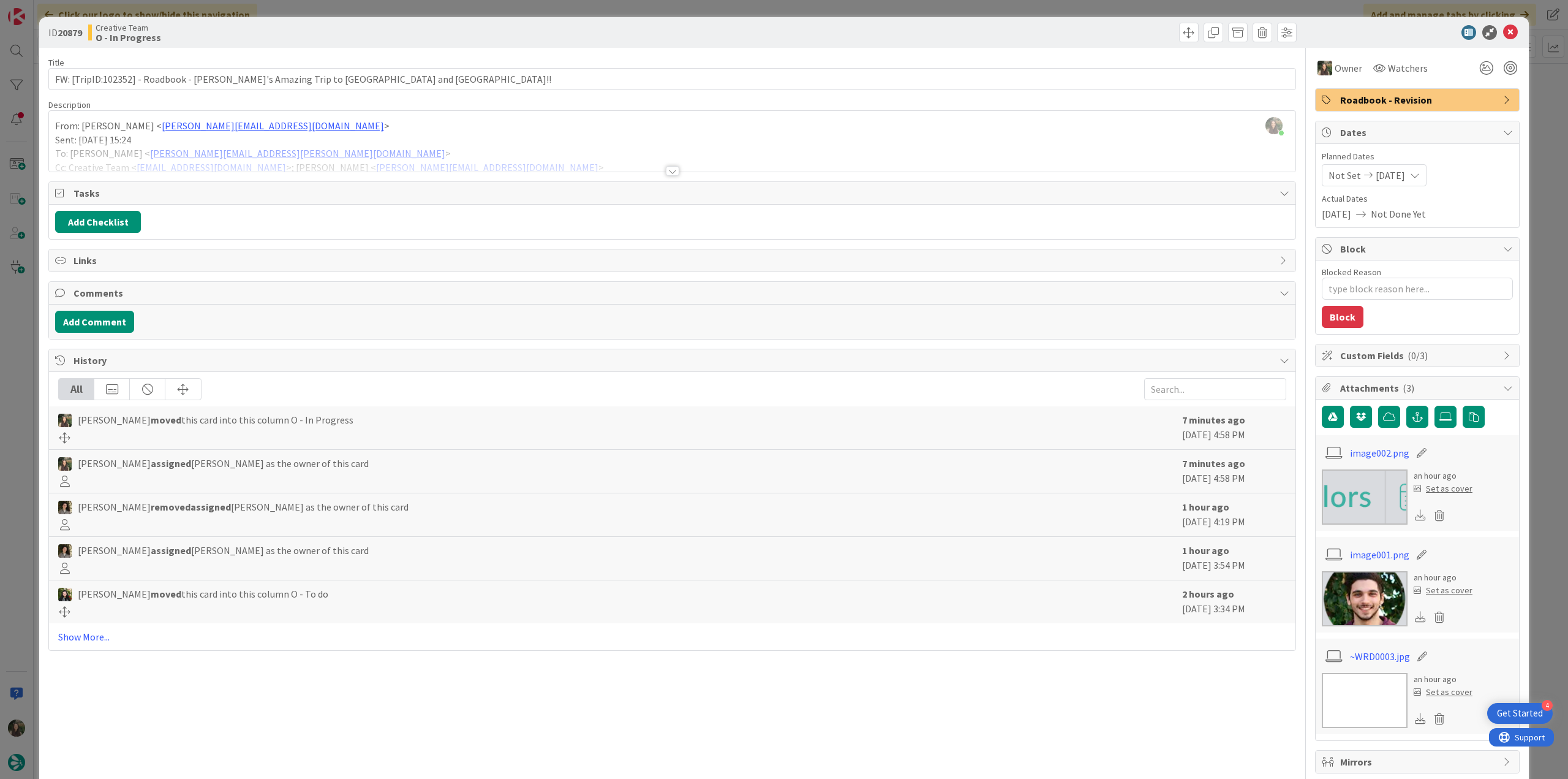
click at [395, 140] on div at bounding box center [672, 155] width 1247 height 31
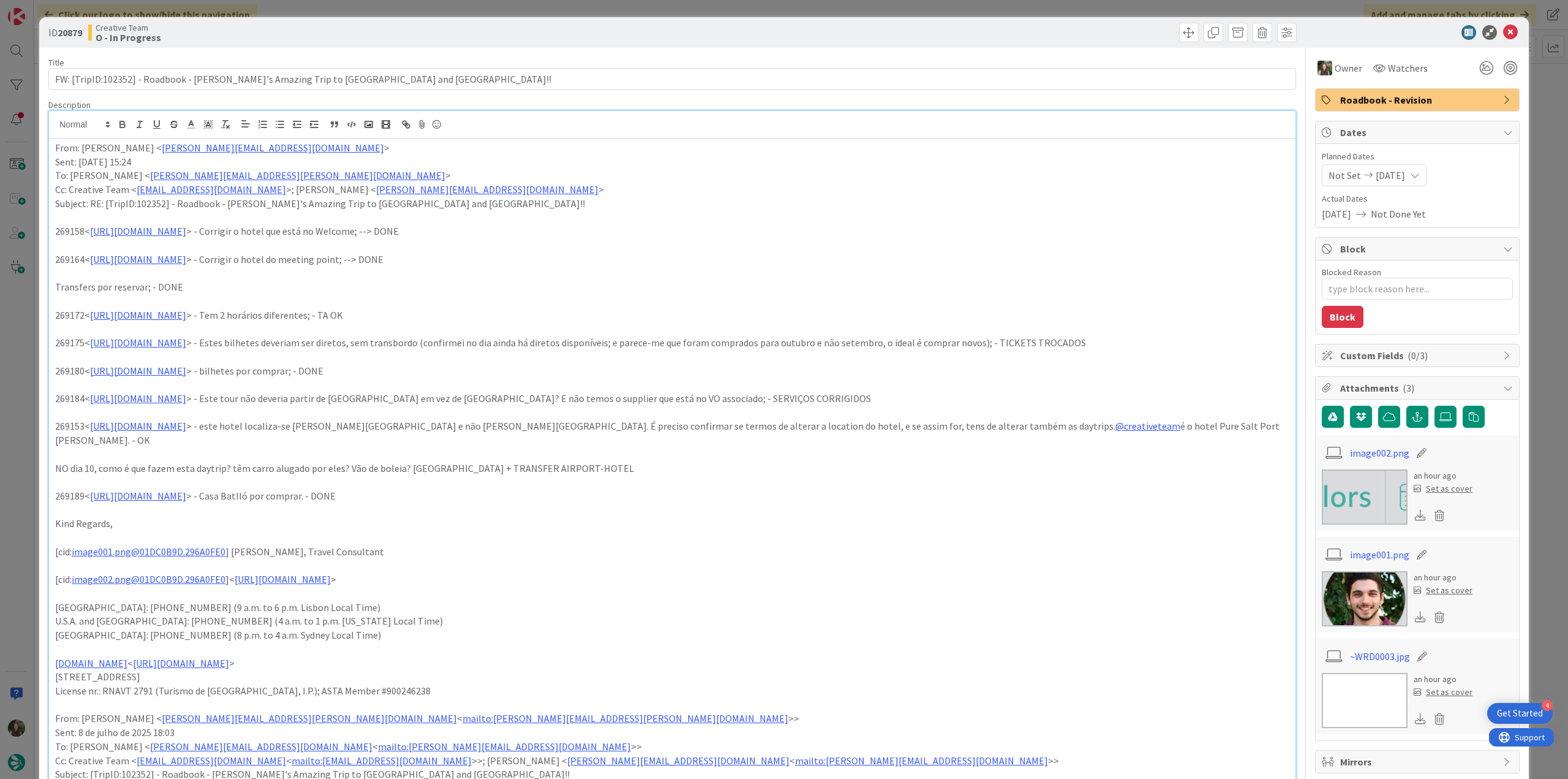
drag, startPoint x: 14, startPoint y: 326, endPoint x: 21, endPoint y: 328, distance: 7.3
click at [16, 327] on div "ID 20879 Creative Team O - In Progress Title 75 / 128 FW: [TripID:102352] - Roa…" at bounding box center [784, 390] width 1568 height 779
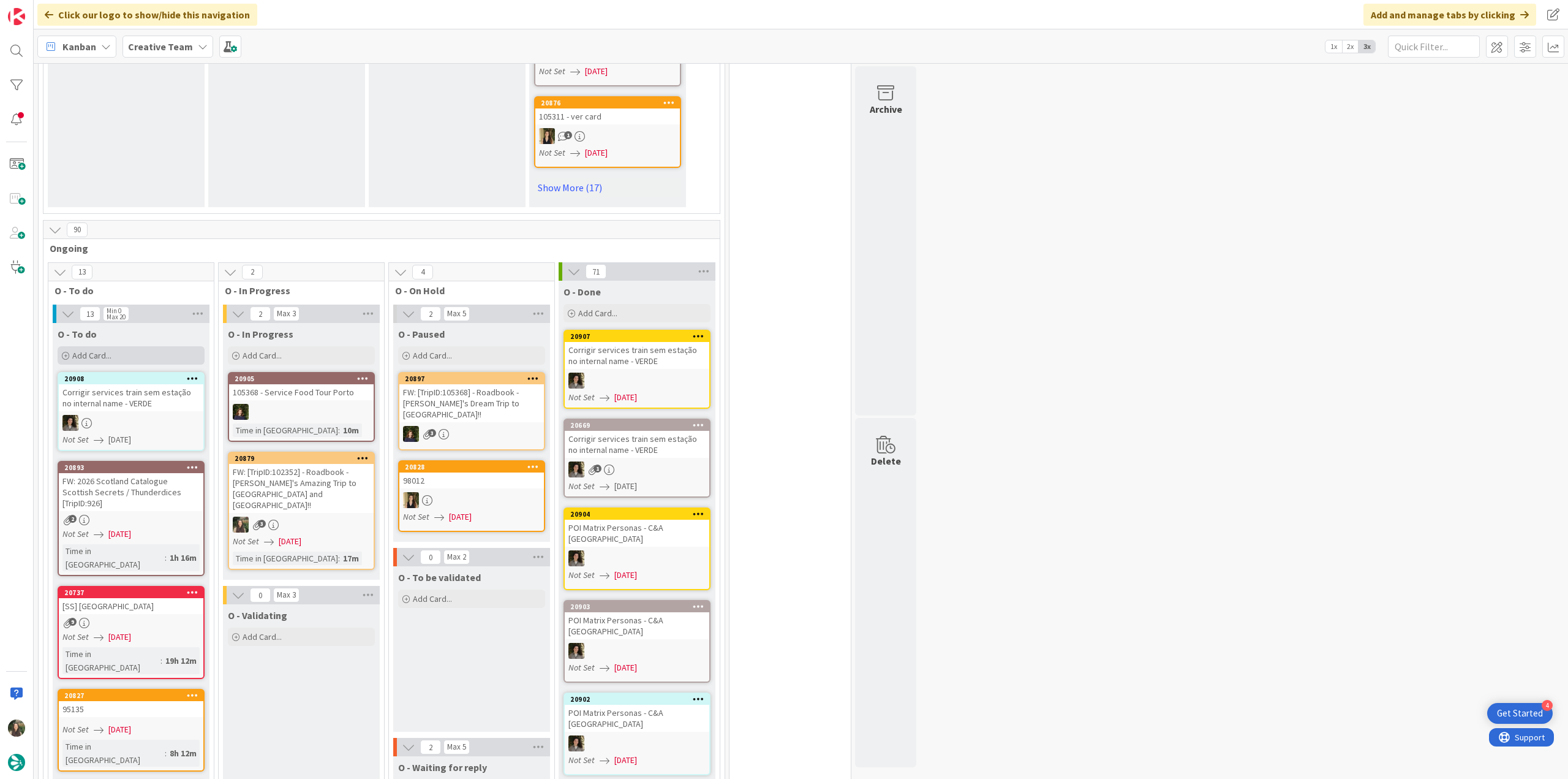
click at [158, 347] on div "Add Card..." at bounding box center [131, 356] width 147 height 19
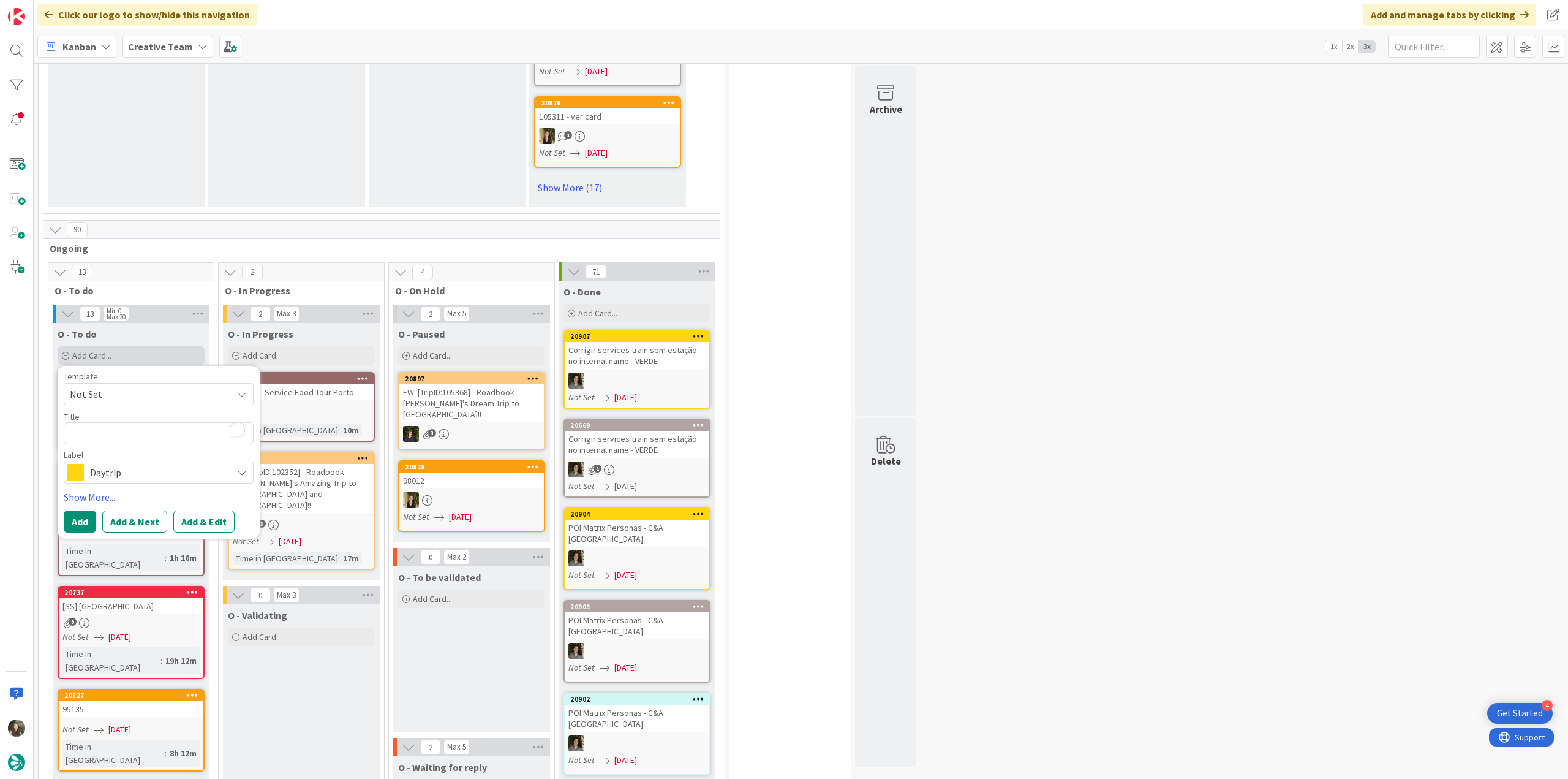
type textarea "x"
type textarea "P"
type textarea "x"
type textarea "Pe"
type textarea "x"
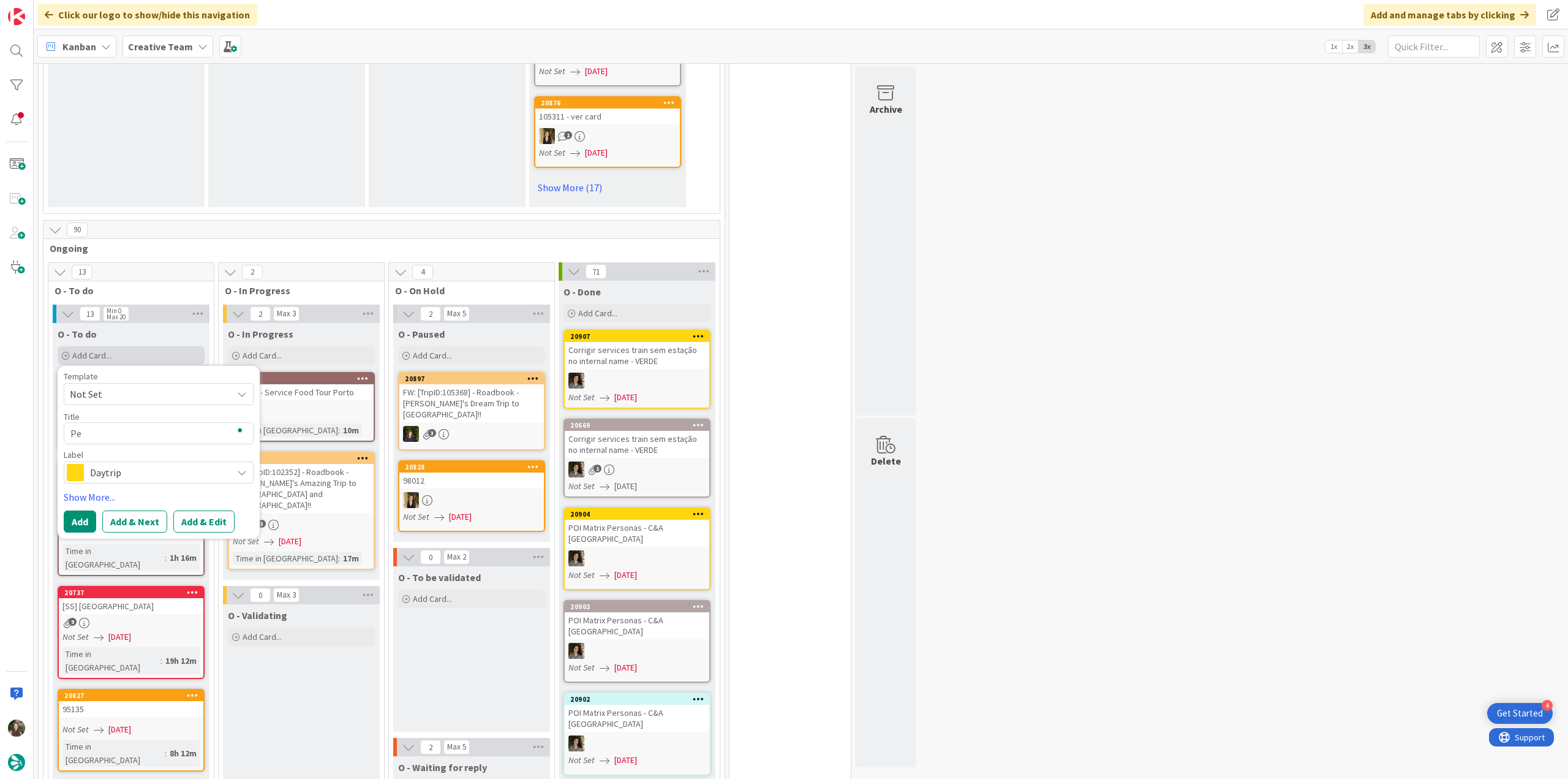
type textarea "Pes"
type textarea "x"
type textarea "Pesq"
type textarea "x"
type textarea "Pesqu"
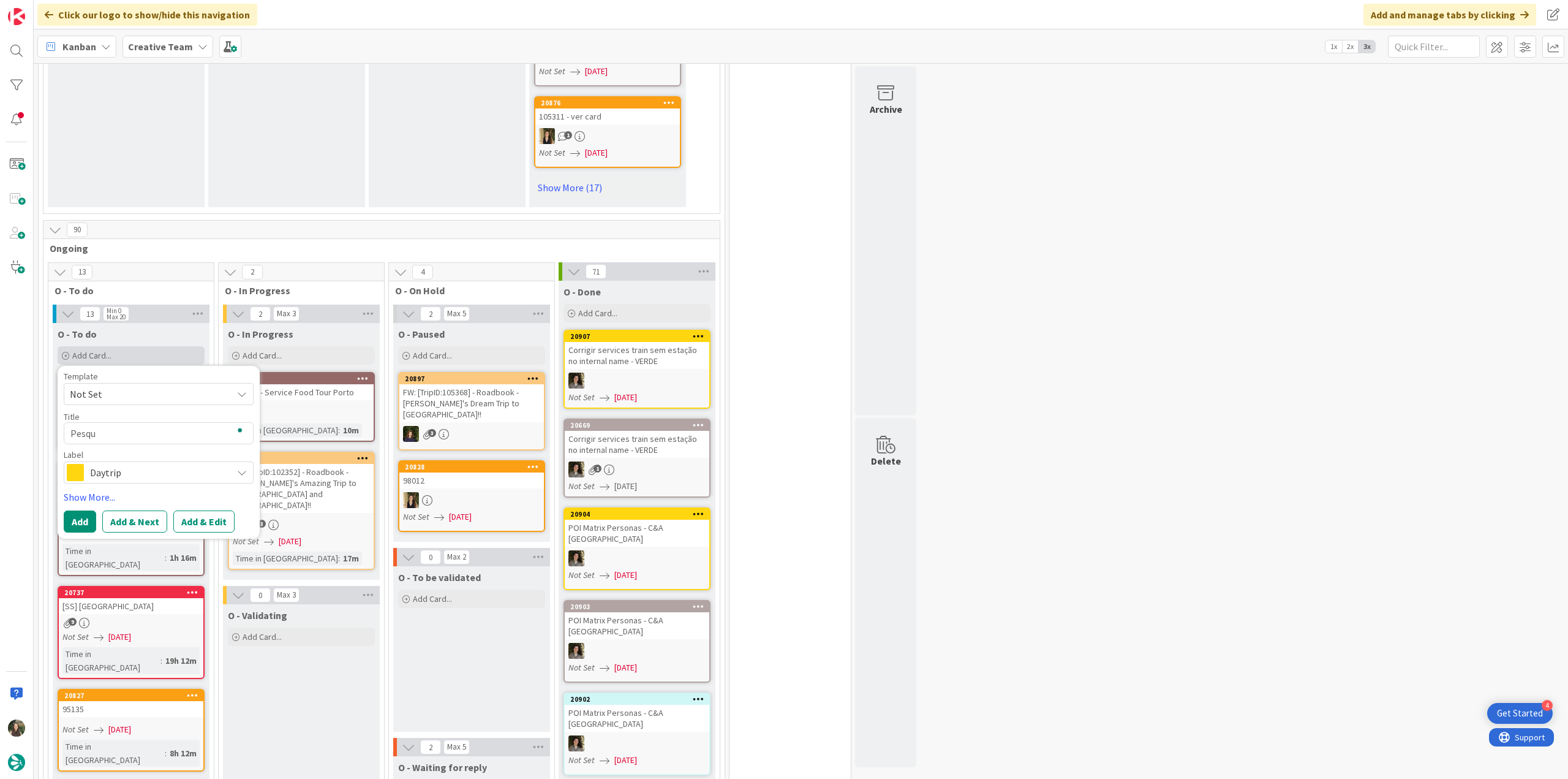
type textarea "x"
type textarea "Pesqui"
type textarea "x"
type textarea "Pesquis"
type textarea "x"
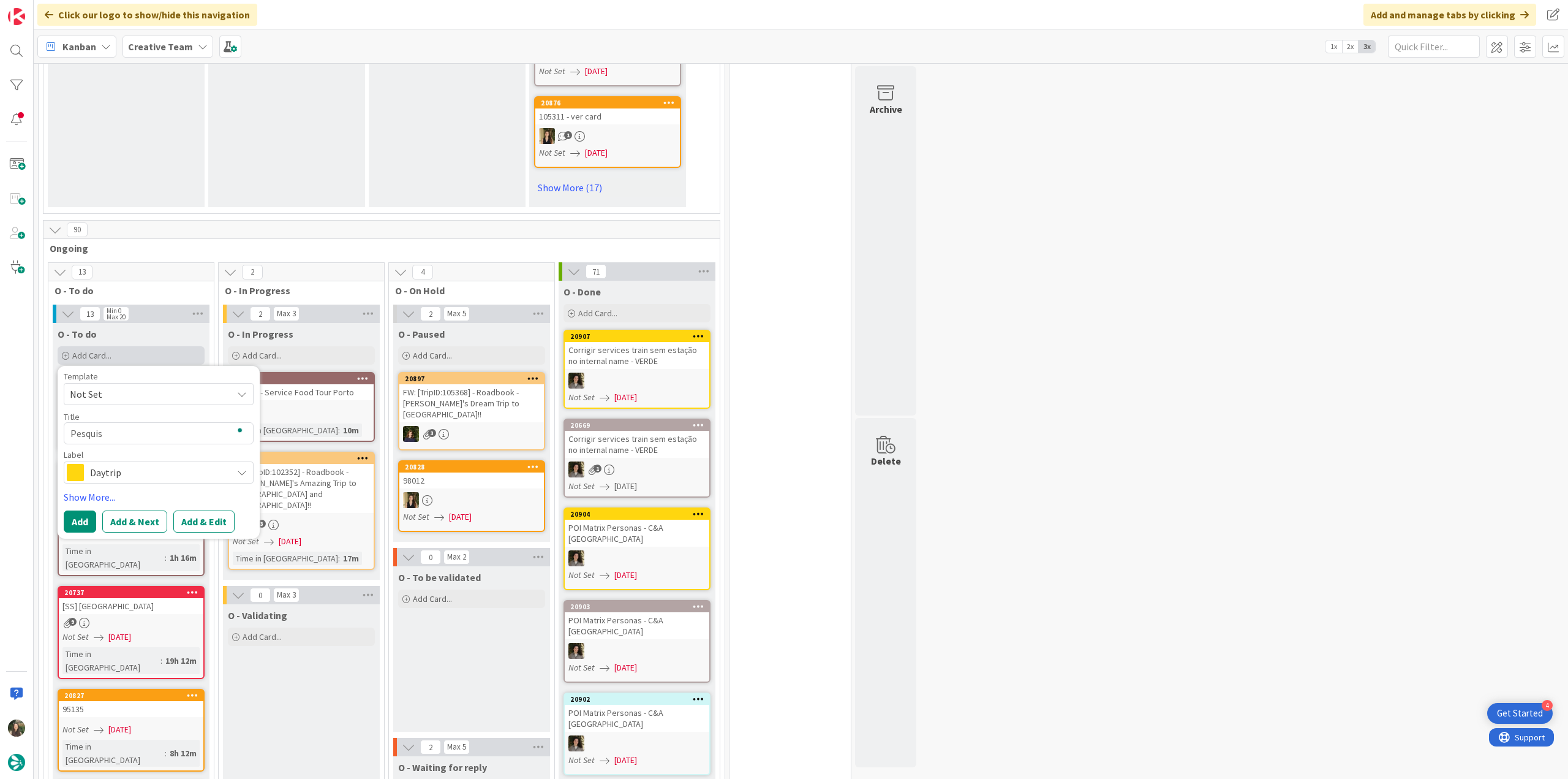
type textarea "Pesquisa"
type textarea "x"
type textarea "Pesquisa"
type textarea "x"
type textarea "Pesquisa 1"
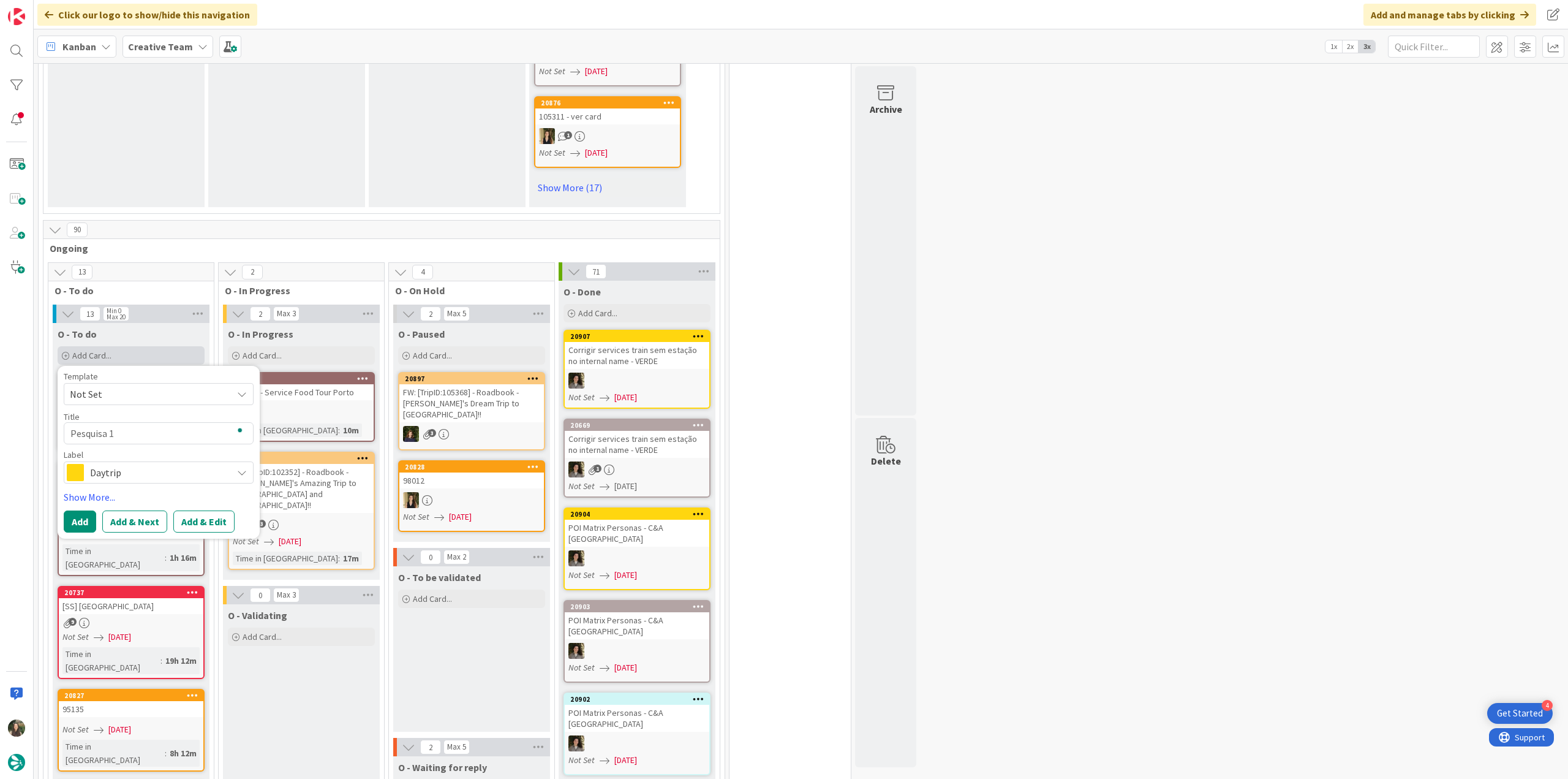
type textarea "x"
type textarea "Pesquisa 1"
type textarea "x"
type textarea "Pesquisa 1 r"
type textarea "x"
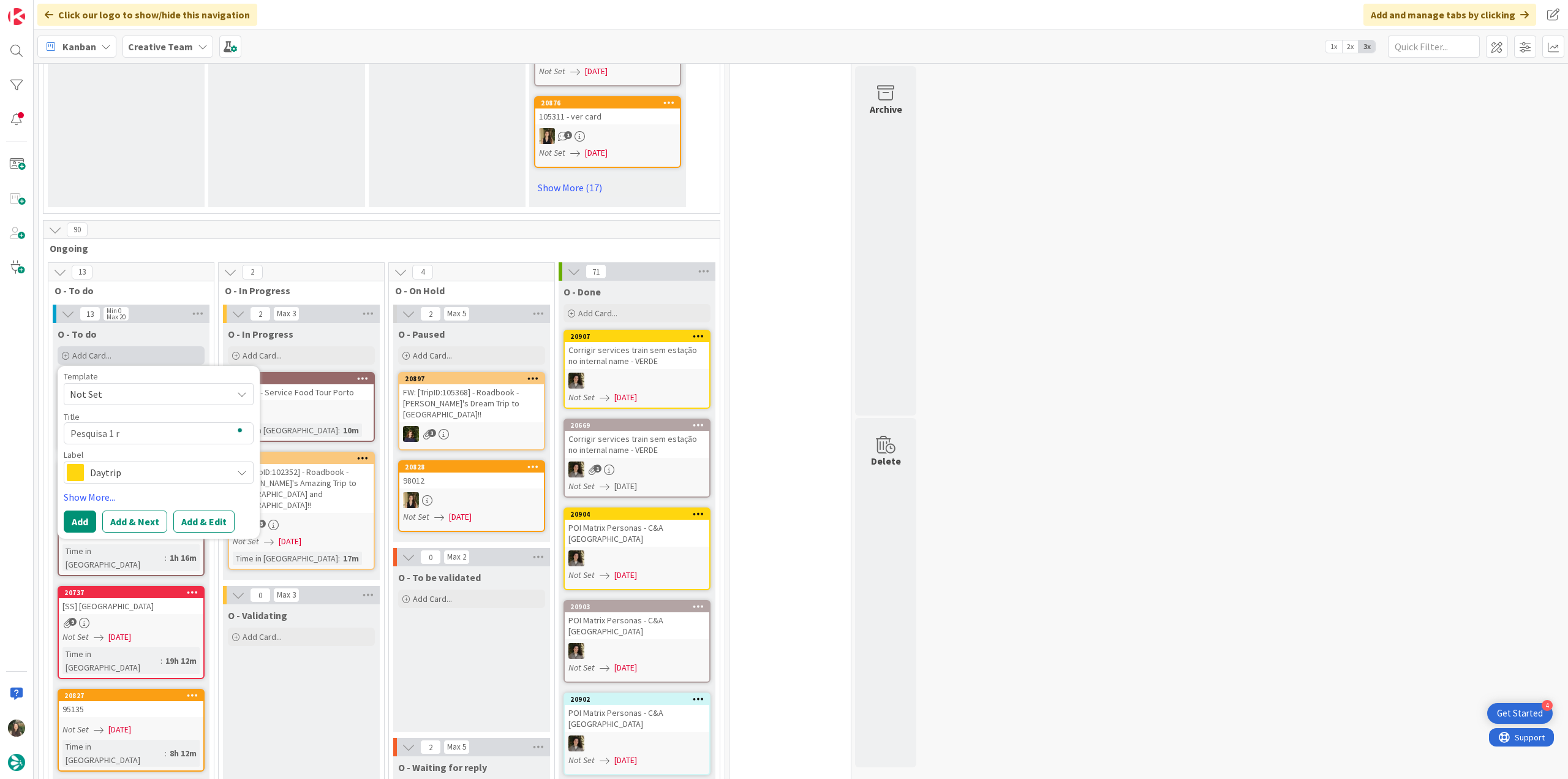
type textarea "Pesquisa 1 re"
type textarea "x"
type textarea "Pesquisa 1 res"
type textarea "x"
type textarea "Pesquisa 1 rest"
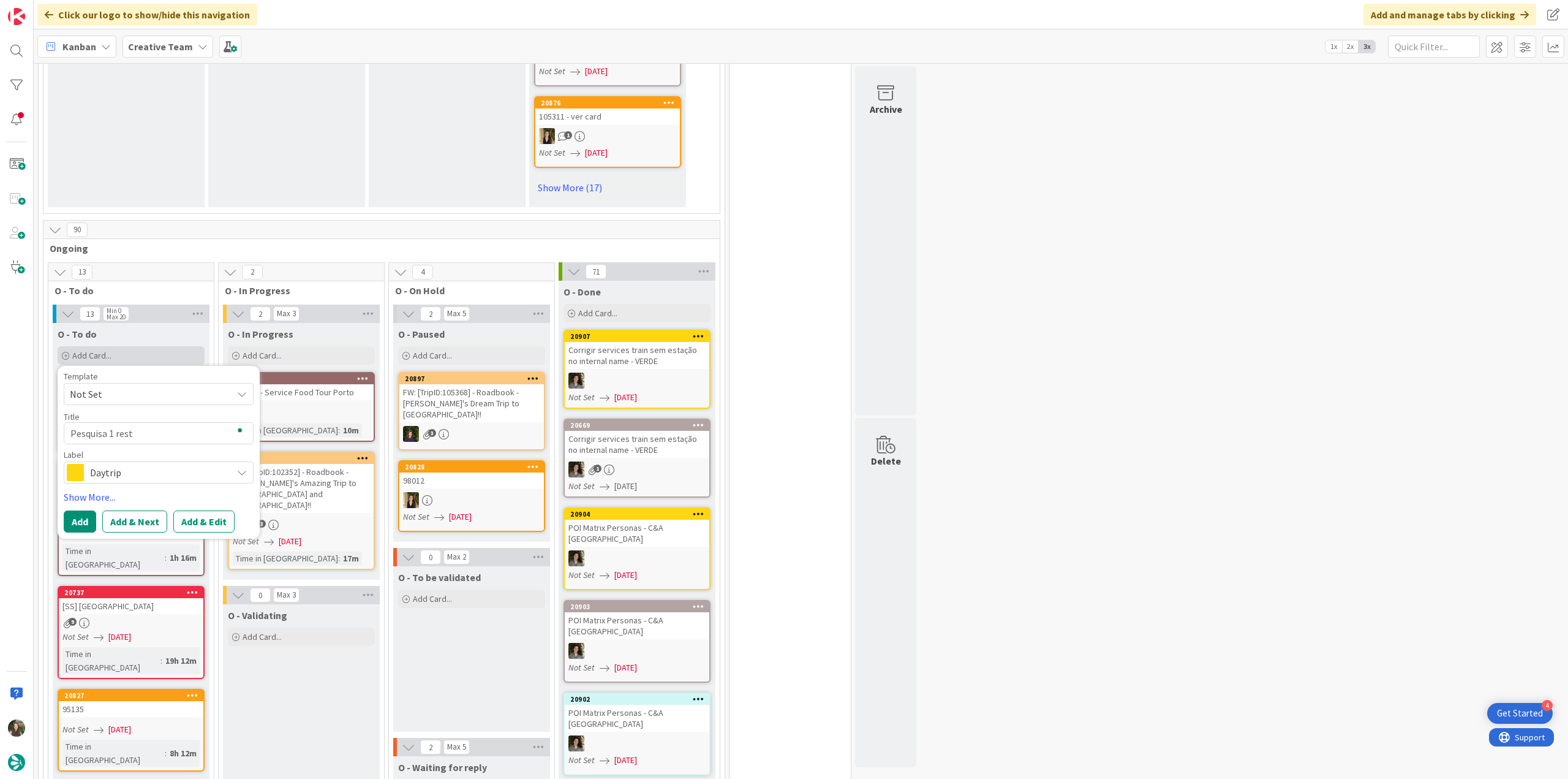
type textarea "x"
type textarea "Pesquisa 1 resta"
type textarea "x"
type textarea "Pesquisa 1 rest"
type textarea "x"
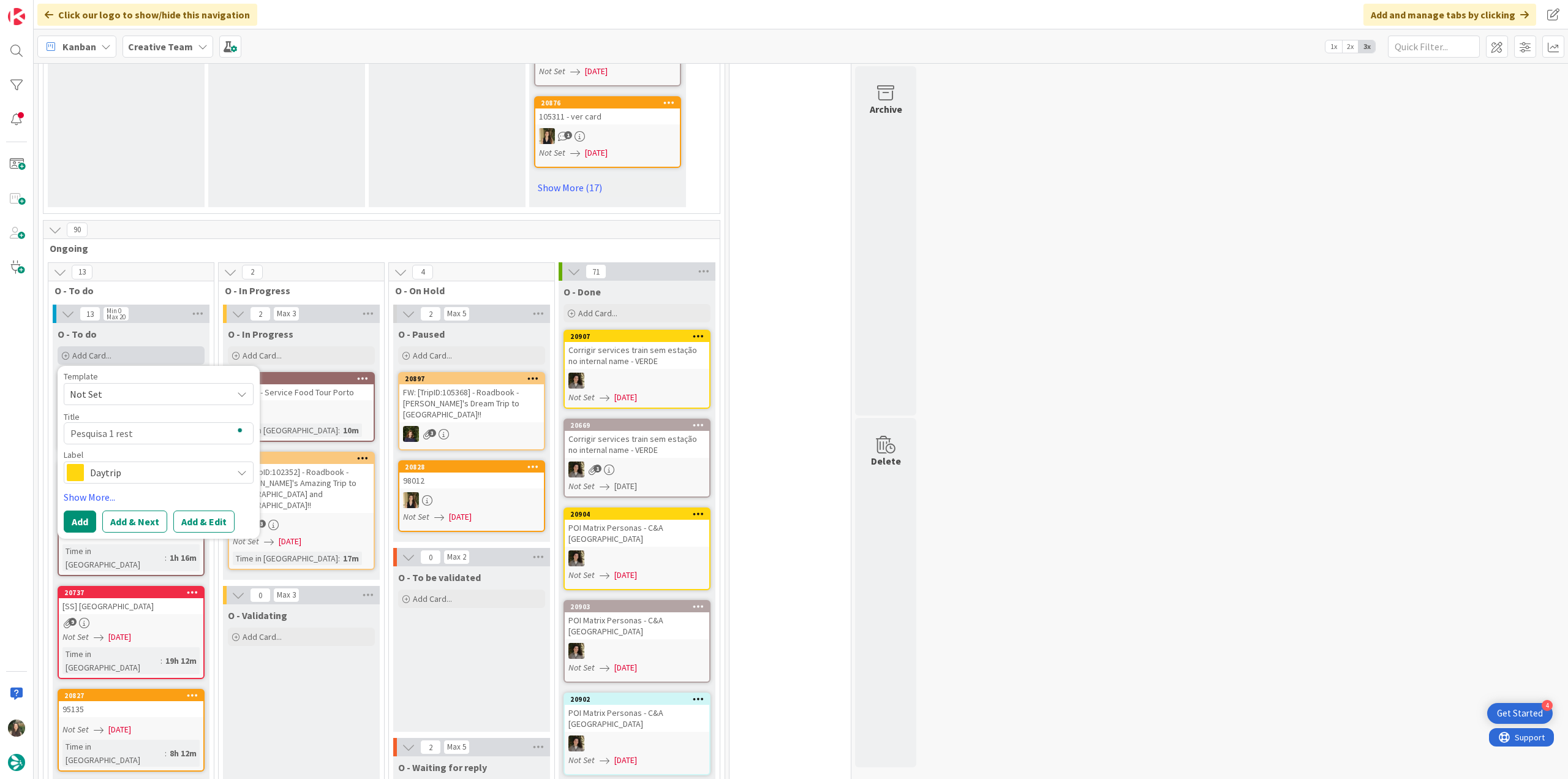
type textarea "Pesquisa 1 res"
type textarea "x"
type textarea "Pesquisa 1 re"
type textarea "x"
type textarea "Pesquisa 1 r"
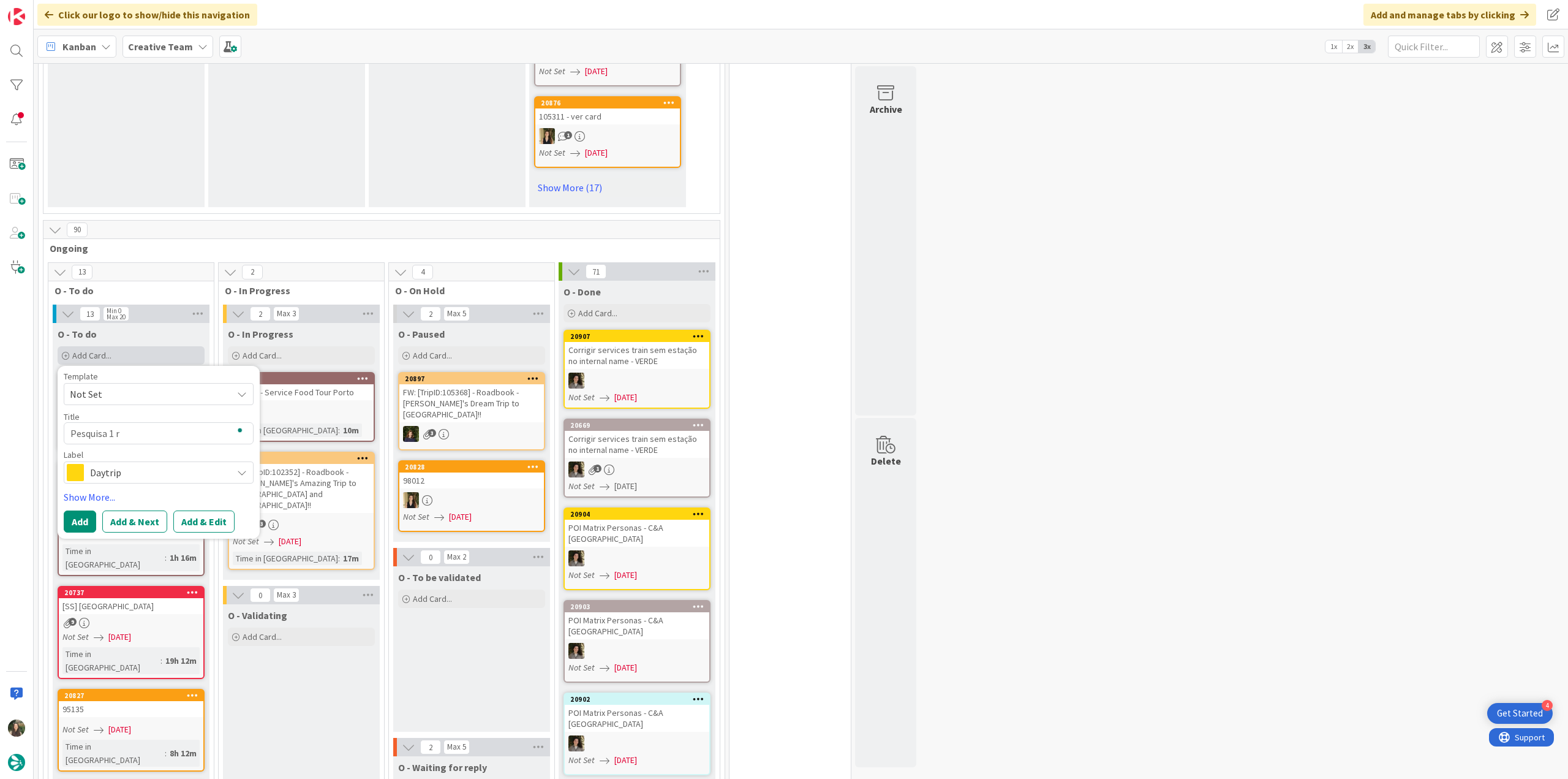
type textarea "x"
type textarea "Pesquisa 1"
type textarea "x"
type textarea "Pesquisa 1"
type textarea "x"
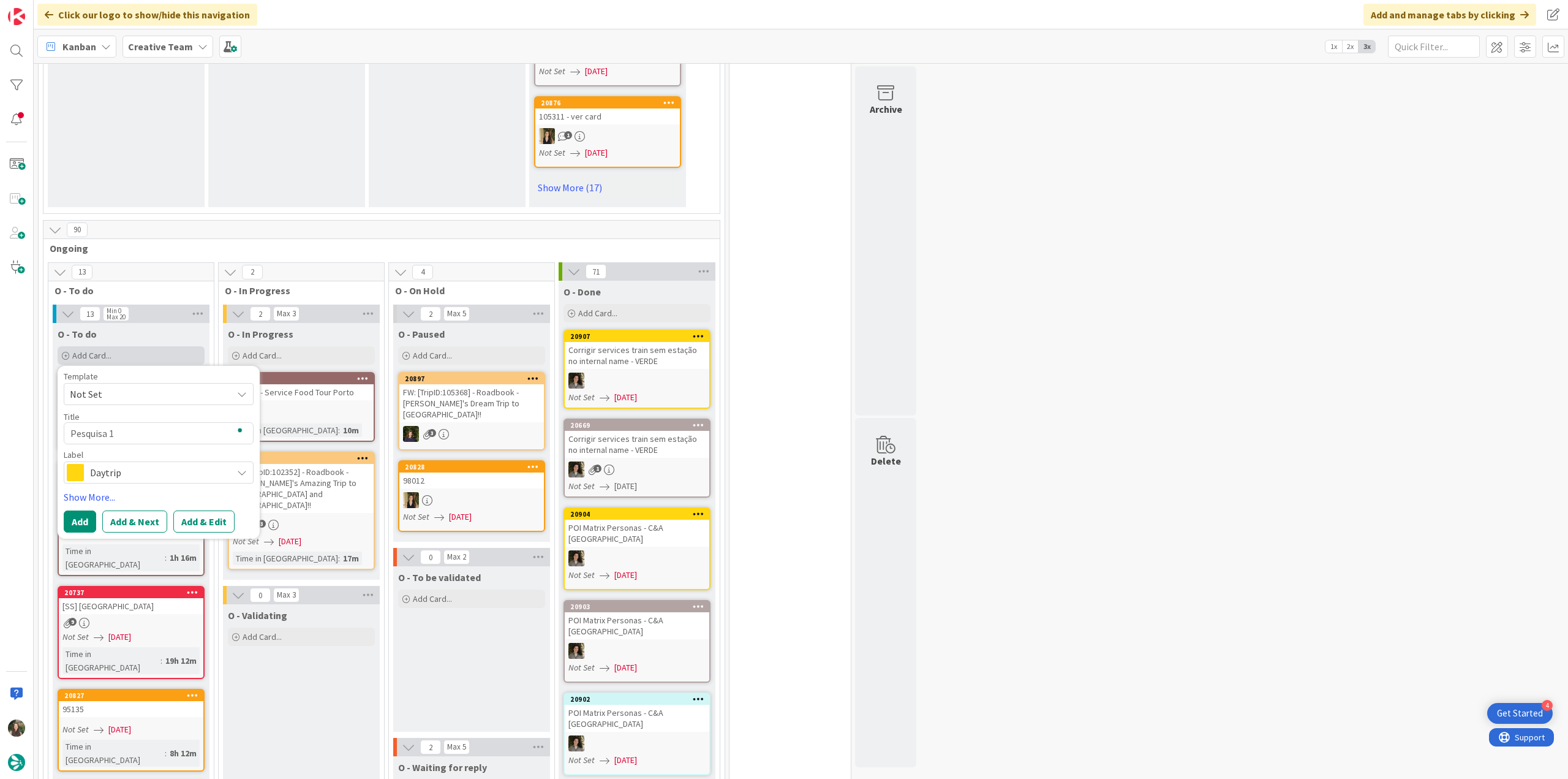
type textarea "Pesquisa"
type textarea "x"
type textarea "Pesquisa 2"
type textarea "x"
type textarea "Pesquisa 2"
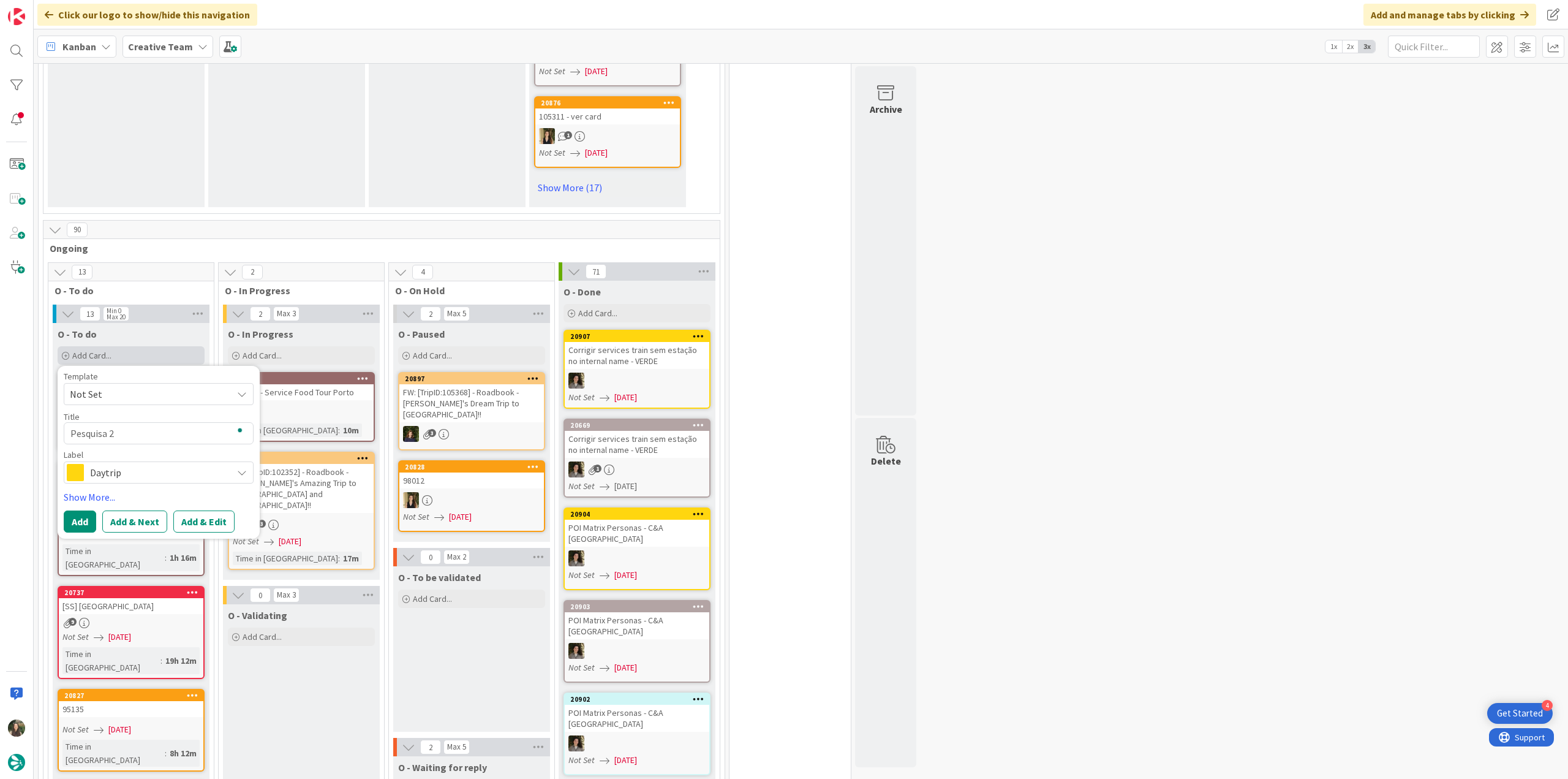
type textarea "x"
type textarea "Pesquisa 2 r"
type textarea "x"
type textarea "Pesquisa 2 re"
type textarea "x"
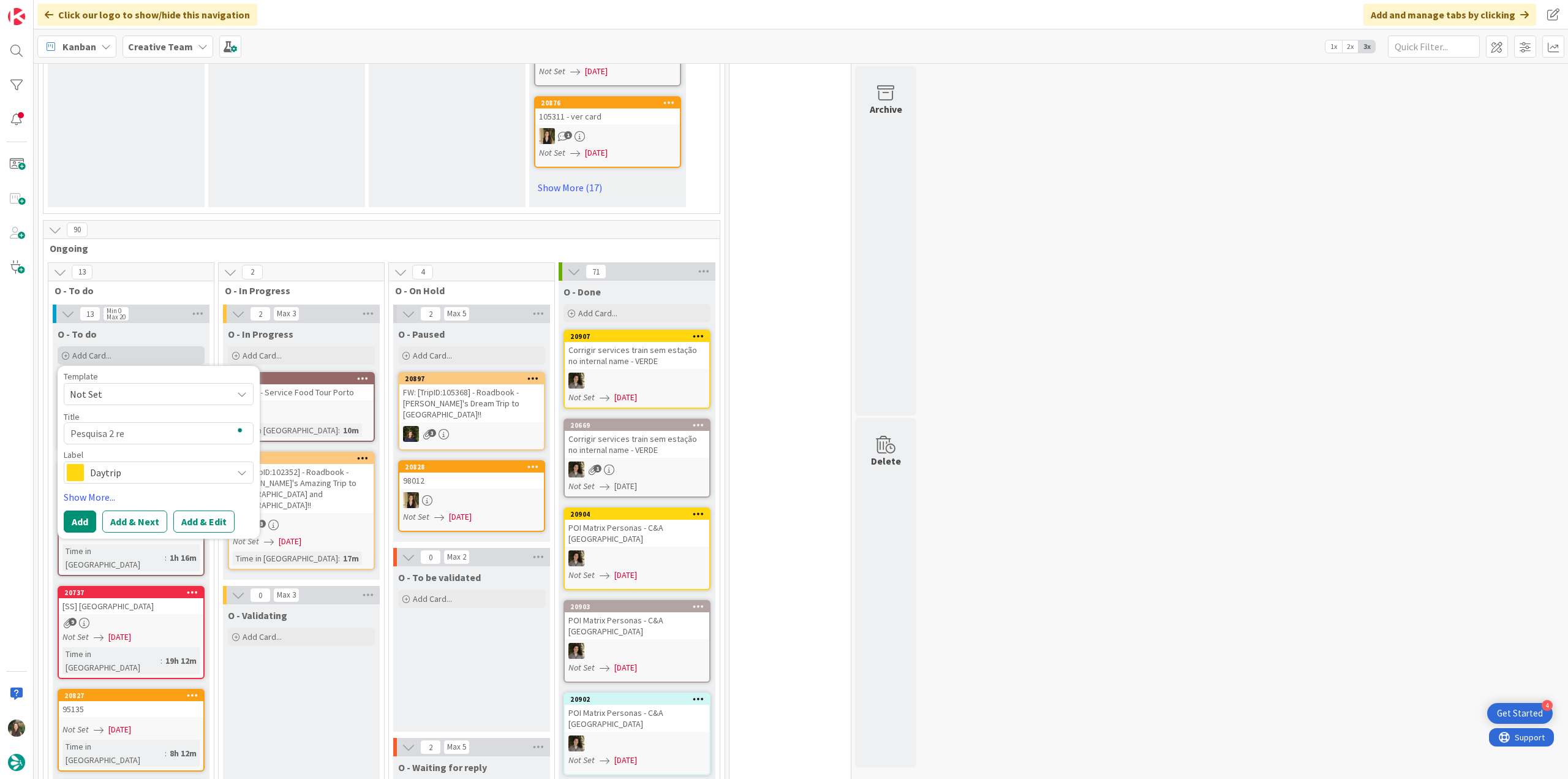
type textarea "Pesquisa 2 res"
type textarea "x"
type textarea "Pesquisa 2 rest"
type textarea "x"
type textarea "Pesquisa 2 restau"
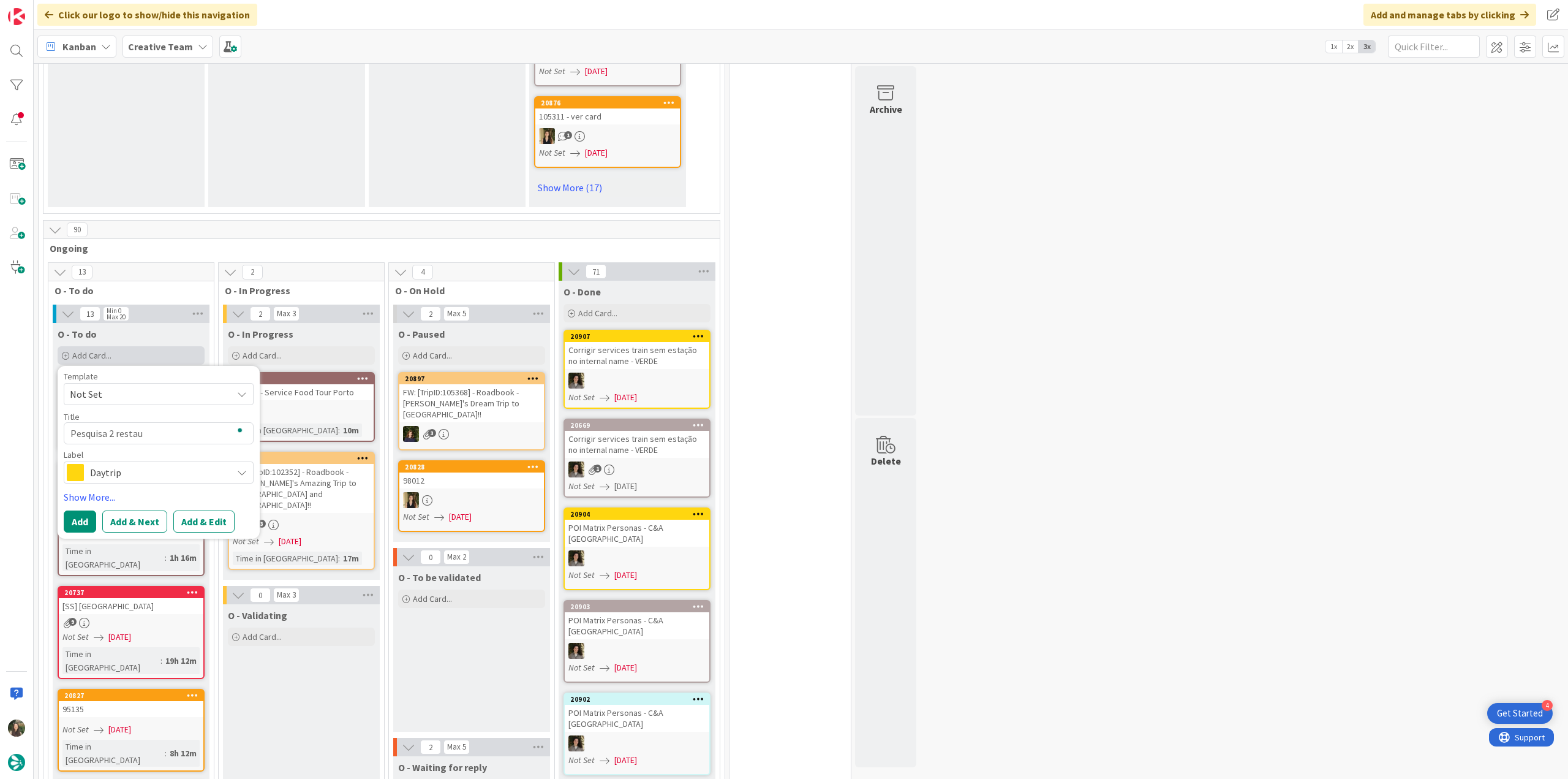
type textarea "x"
type textarea "Pesquisa 2 restaur"
type textarea "x"
type textarea "Pesquisa 2 restaura"
type textarea "x"
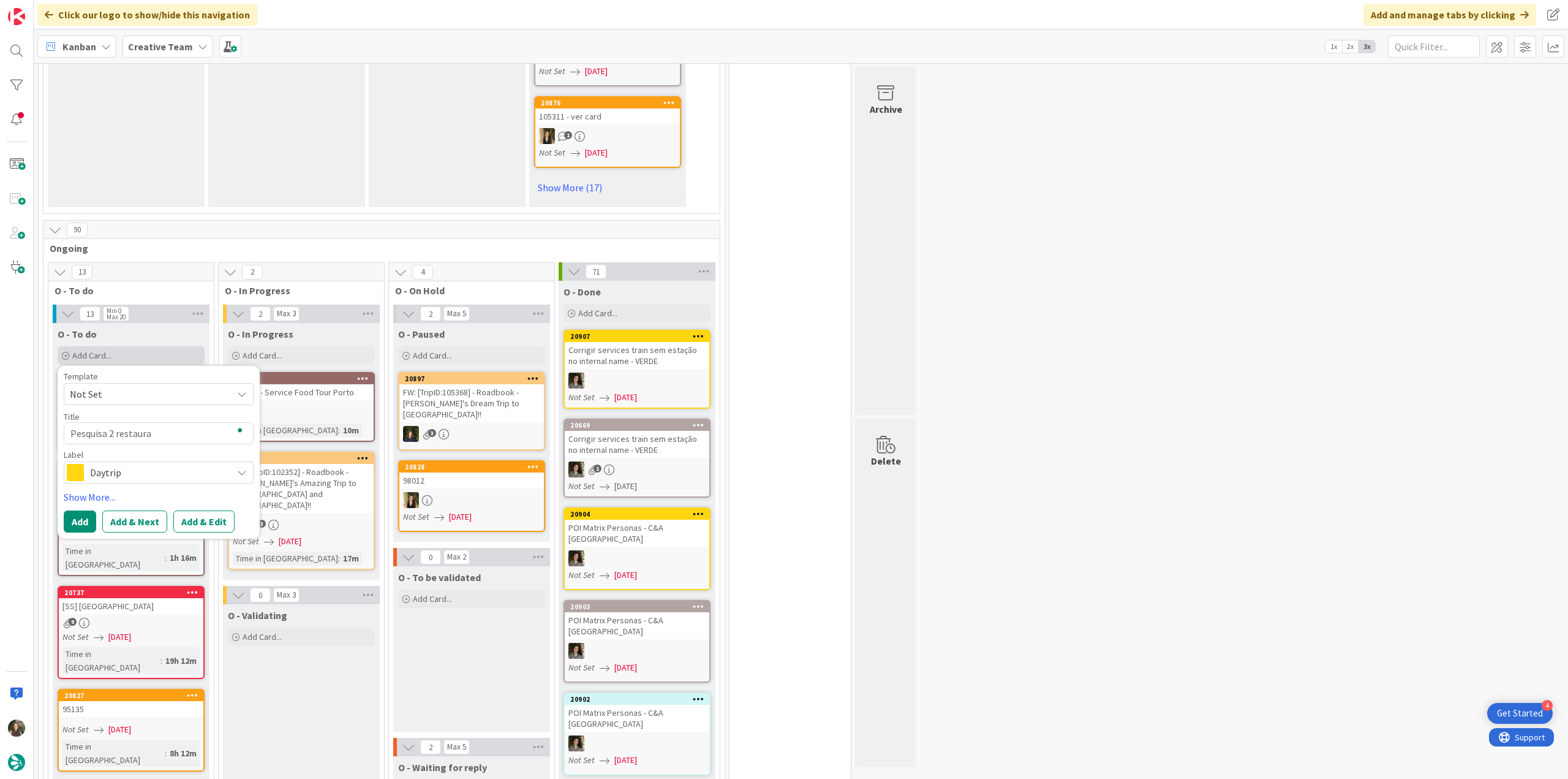
type textarea "Pesquisa 2 restauran"
type textarea "x"
type textarea "Pesquisa 2 restaurant"
type textarea "x"
type textarea "Pesquisa 2 restaurante"
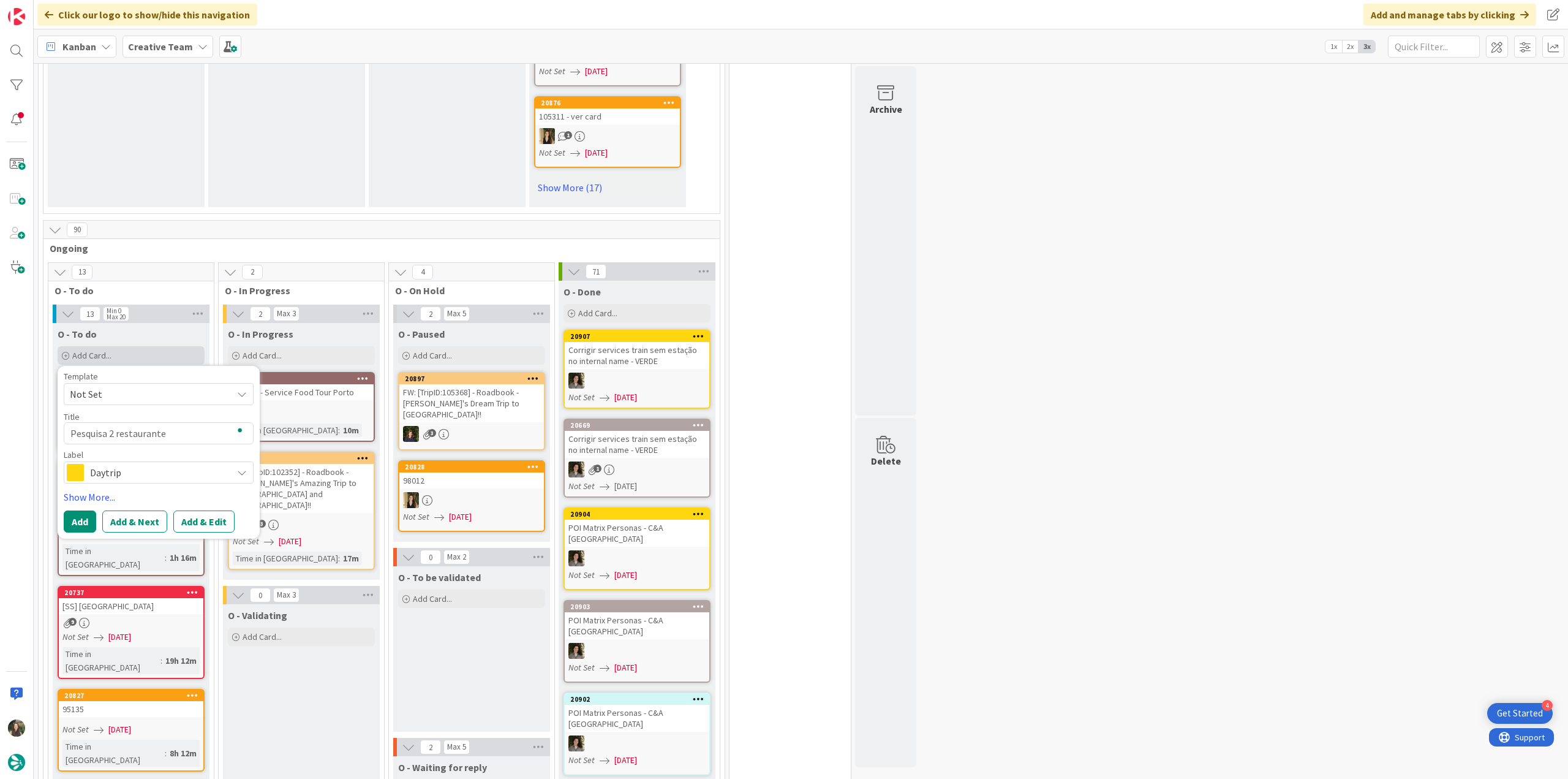
type textarea "x"
type textarea "Pesquisa 2 restaurantes"
type textarea "x"
type textarea "Pesquisa 2 restaurantes"
type textarea "x"
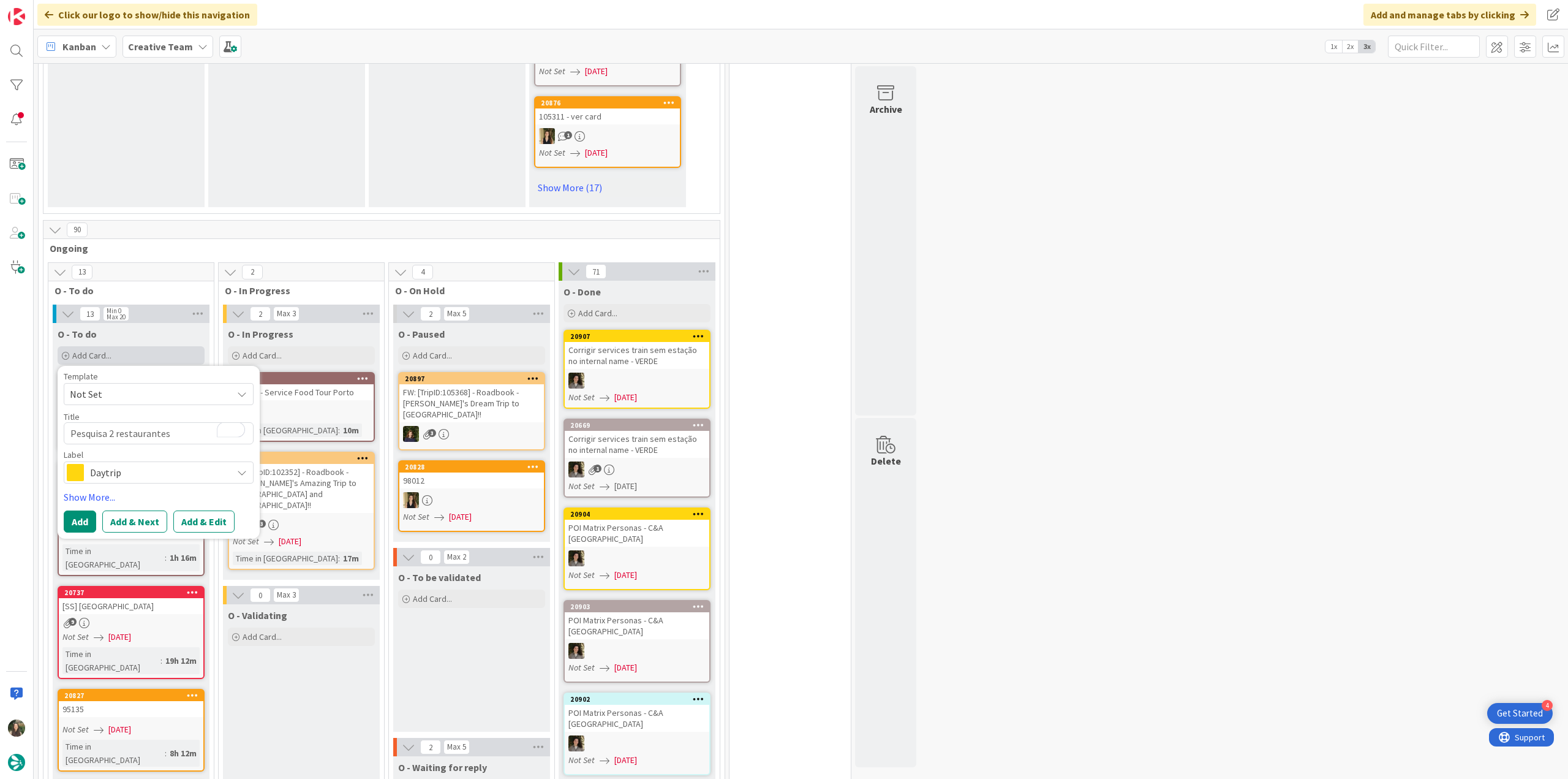
type textarea "Pesquisa 2 restaurantes e"
type textarea "x"
type textarea "Pesquisa 2 restaurantes em"
type textarea "x"
type textarea "Pesquisa 2 restaurantes em"
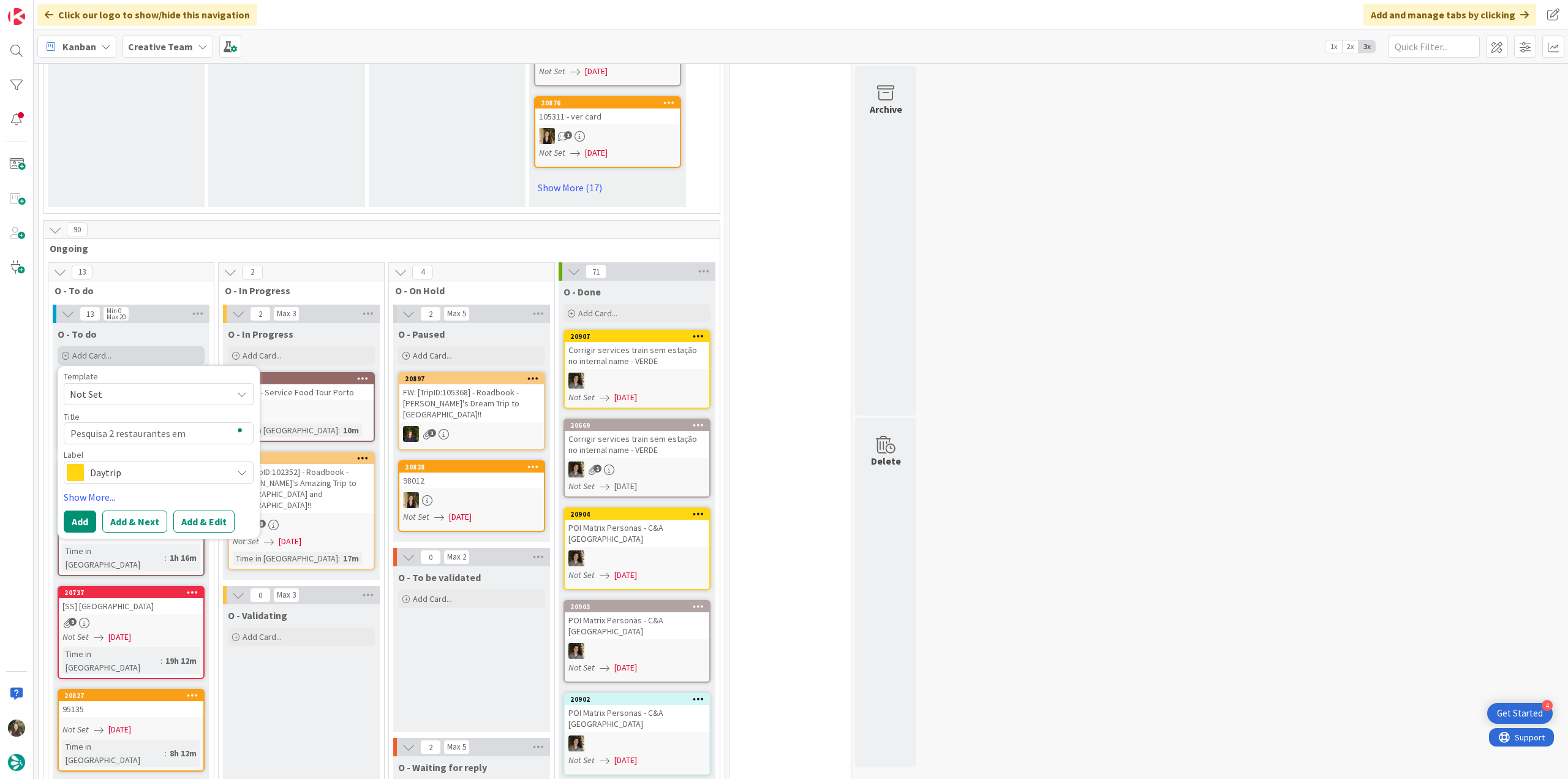
type textarea "x"
type textarea "Pesquisa 2 restaurantes em S"
type textarea "x"
type textarea "Pesquisa 2 restaurantes em Só"
type textarea "x"
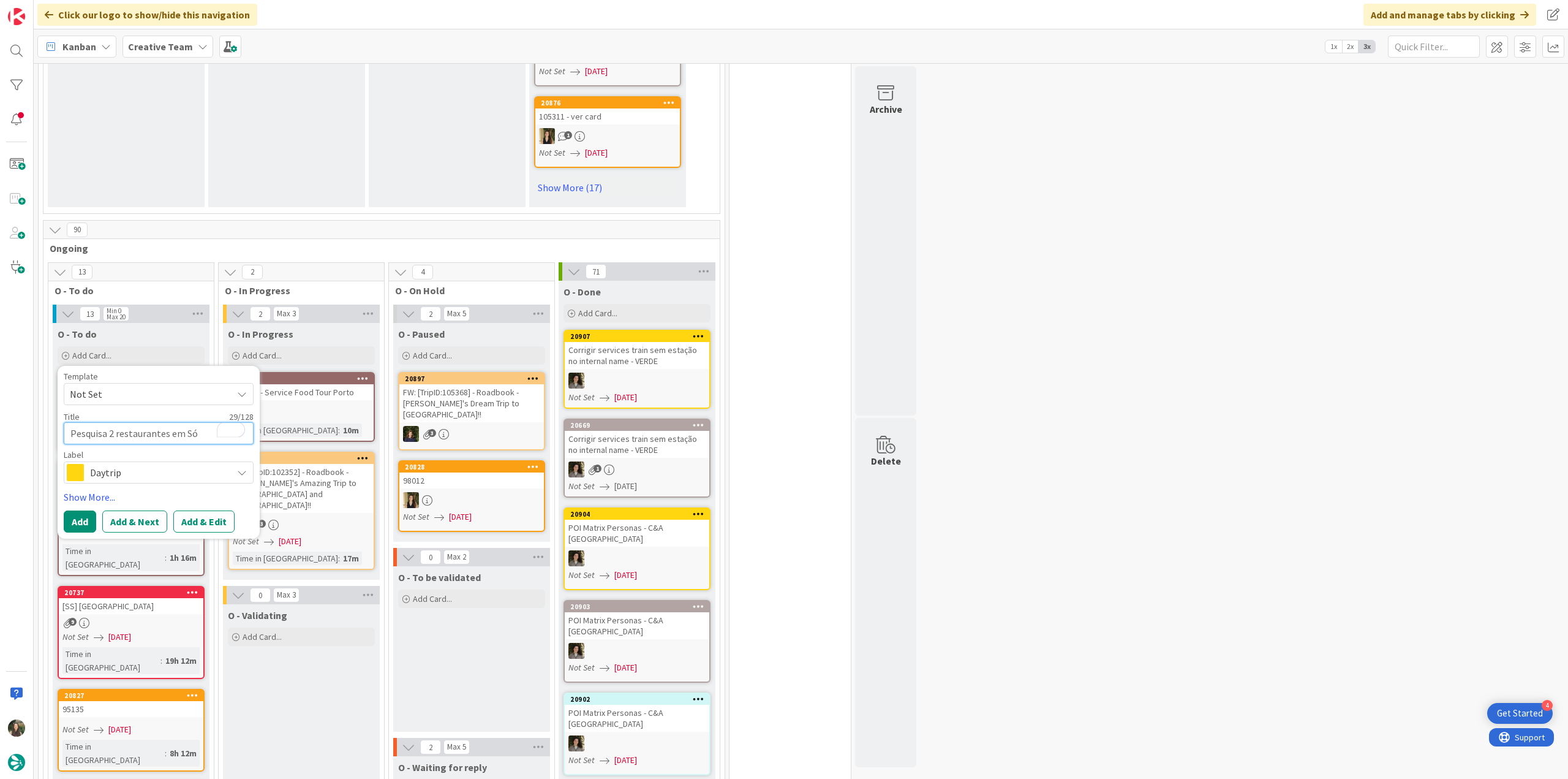
type textarea "Pesquisa 2 restaurantes em Sól"
type textarea "x"
type textarea "Pesquisa 2 restaurantes em Sóll"
type textarea "x"
type textarea "Pesquisa 2 restaurantes em Sólle"
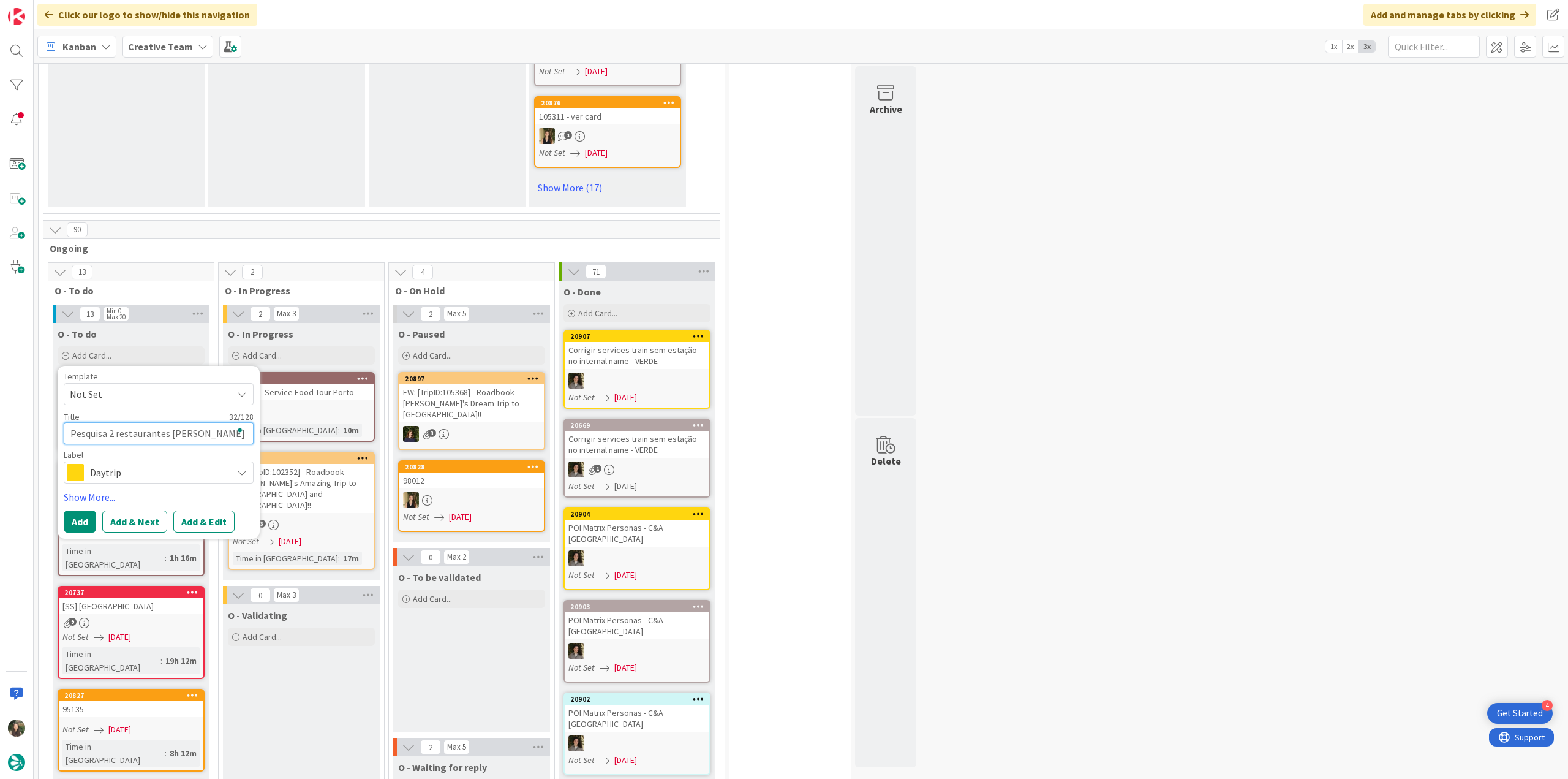
type textarea "x"
type textarea "Pesquisa 2 restaurantes em Sóller"
click at [147, 464] on span "Daytrip" at bounding box center [158, 472] width 136 height 17
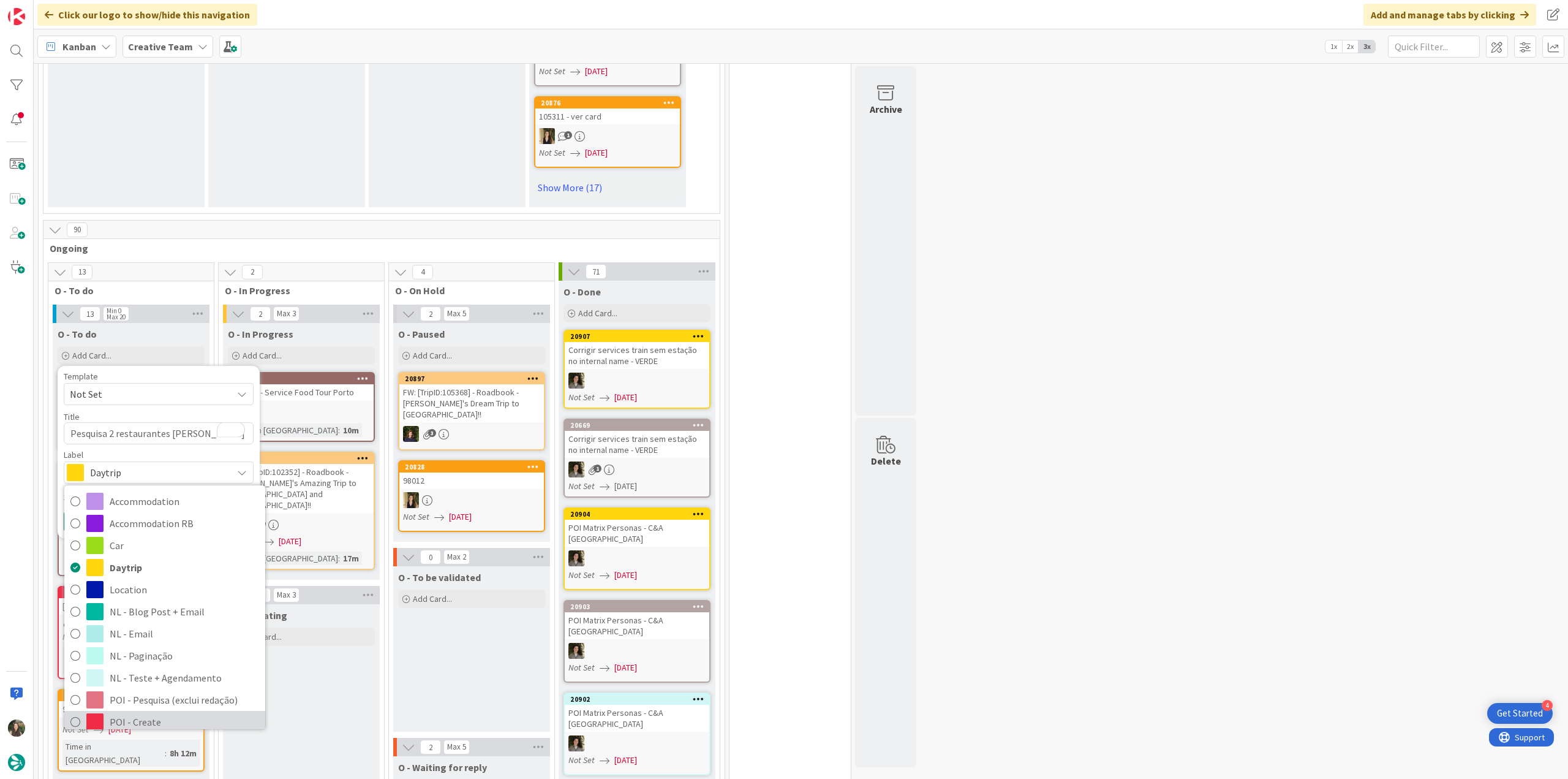
click at [159, 712] on span "POI - Create" at bounding box center [184, 722] width 149 height 19
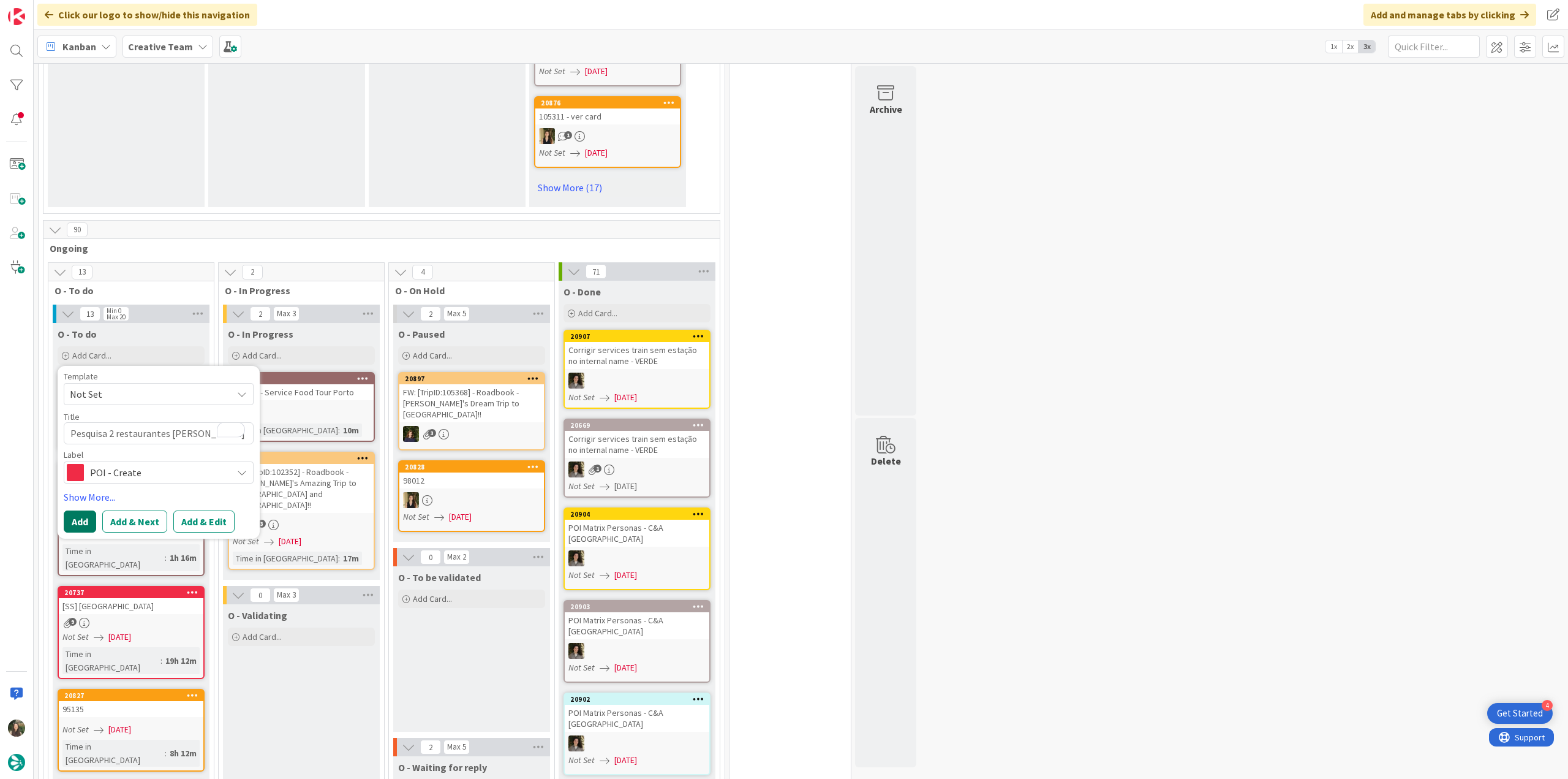
click at [85, 510] on button "Add" at bounding box center [80, 521] width 33 height 22
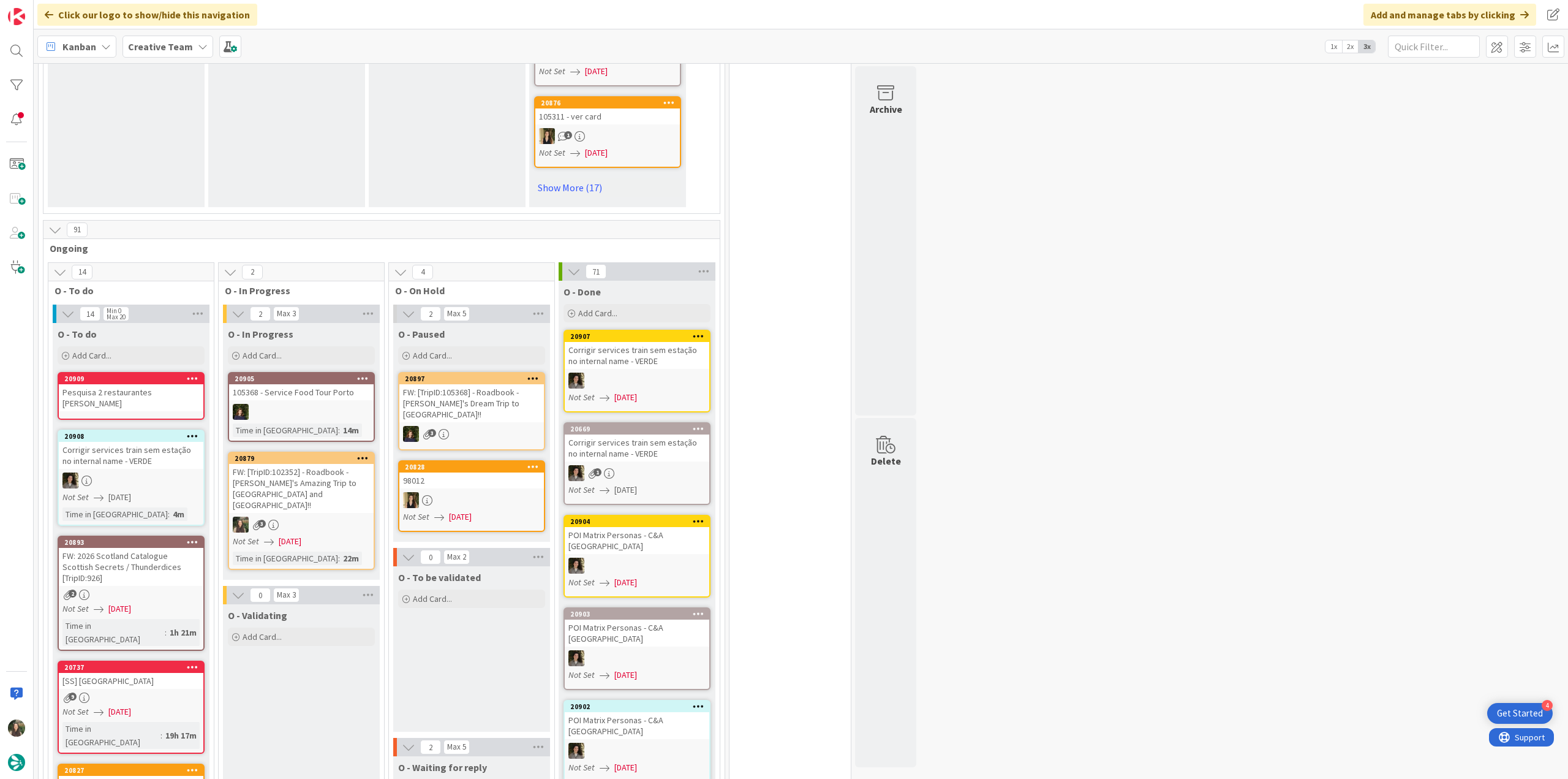
click at [127, 384] on div "Pesquisa 2 restaurantes em Sóller" at bounding box center [132, 398] width 145 height 27
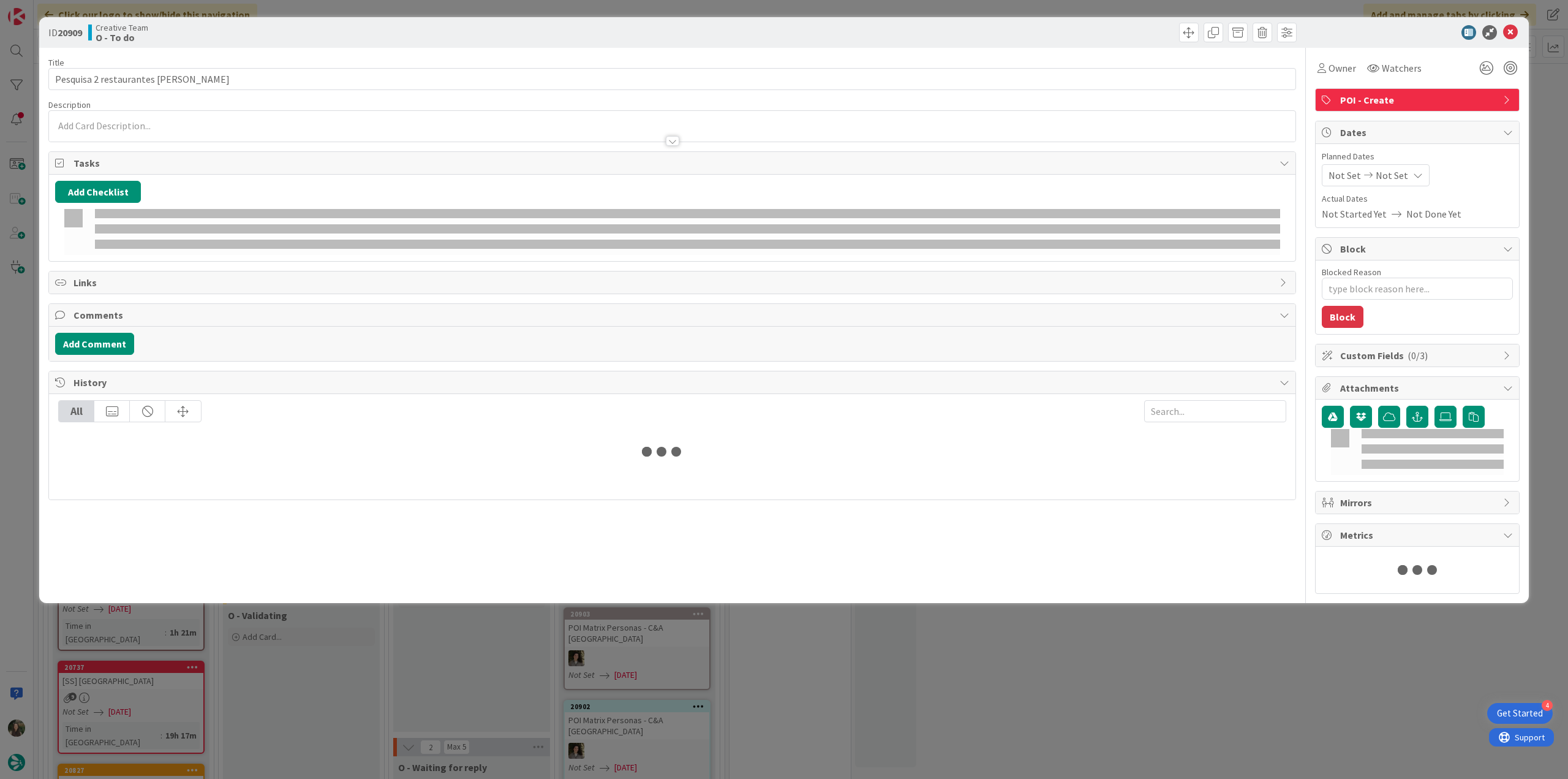
type textarea "x"
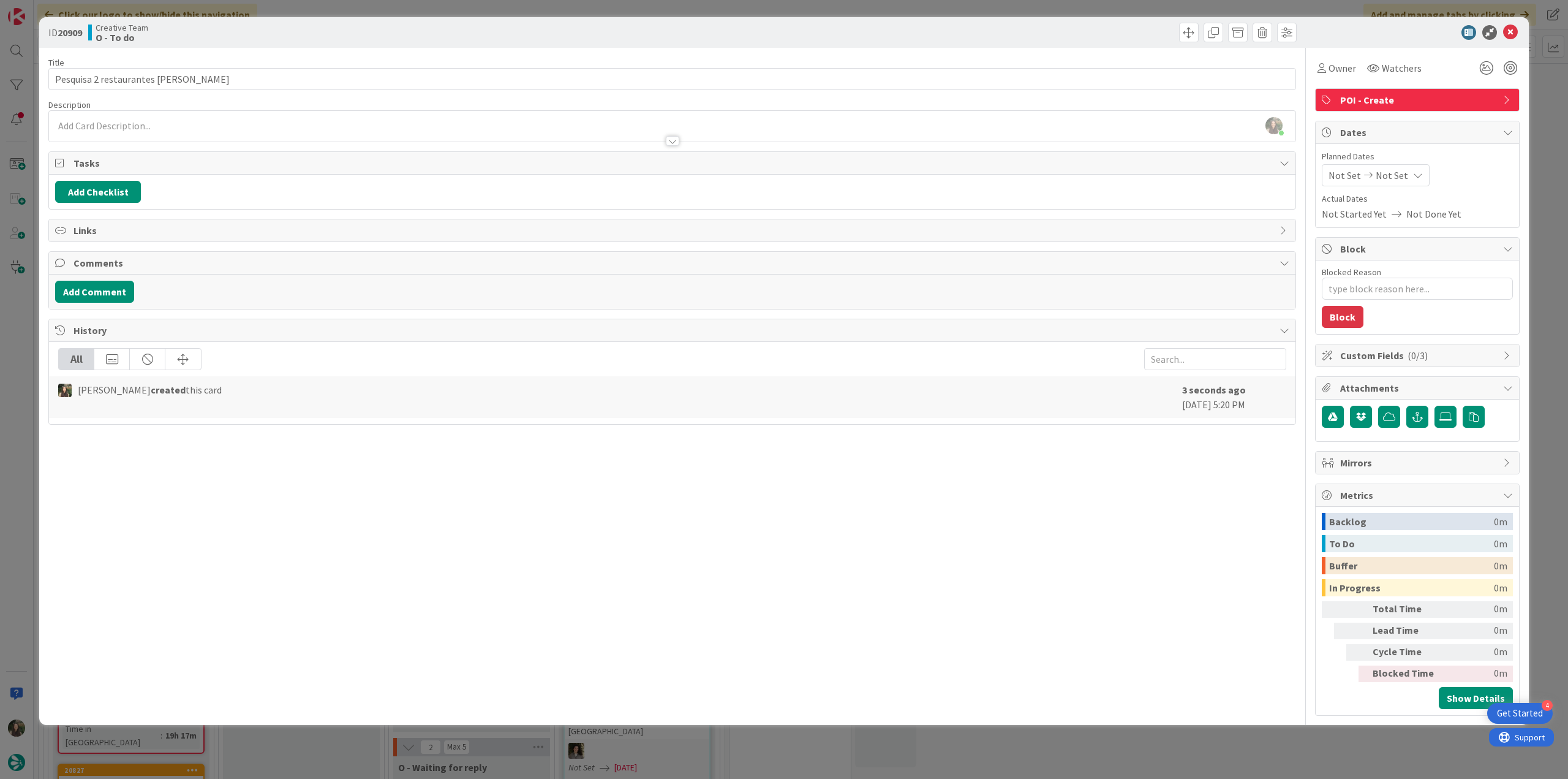
click at [180, 126] on div "Inês Gonçalves just joined" at bounding box center [672, 126] width 1247 height 30
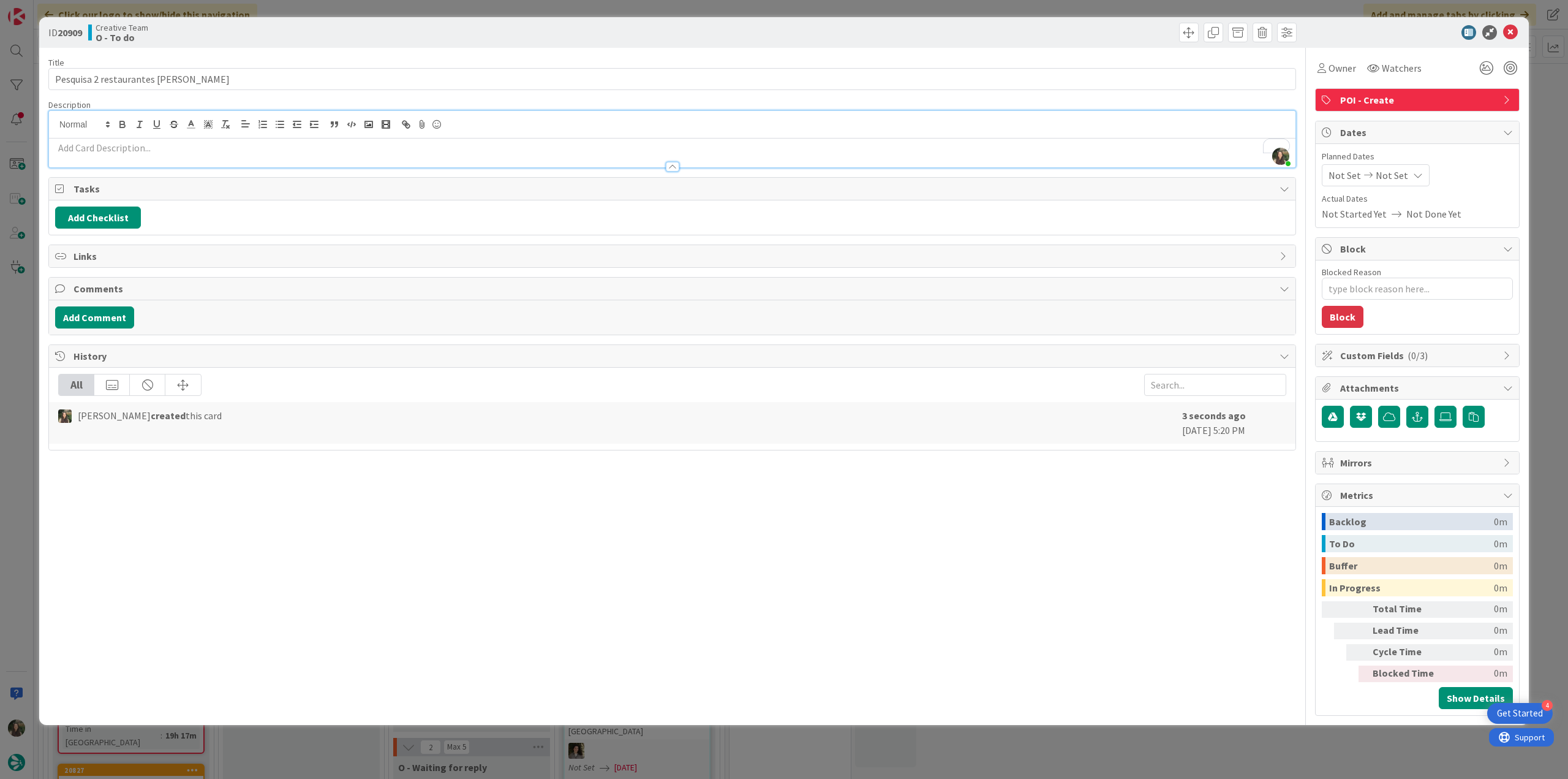
scroll to position [980, 0]
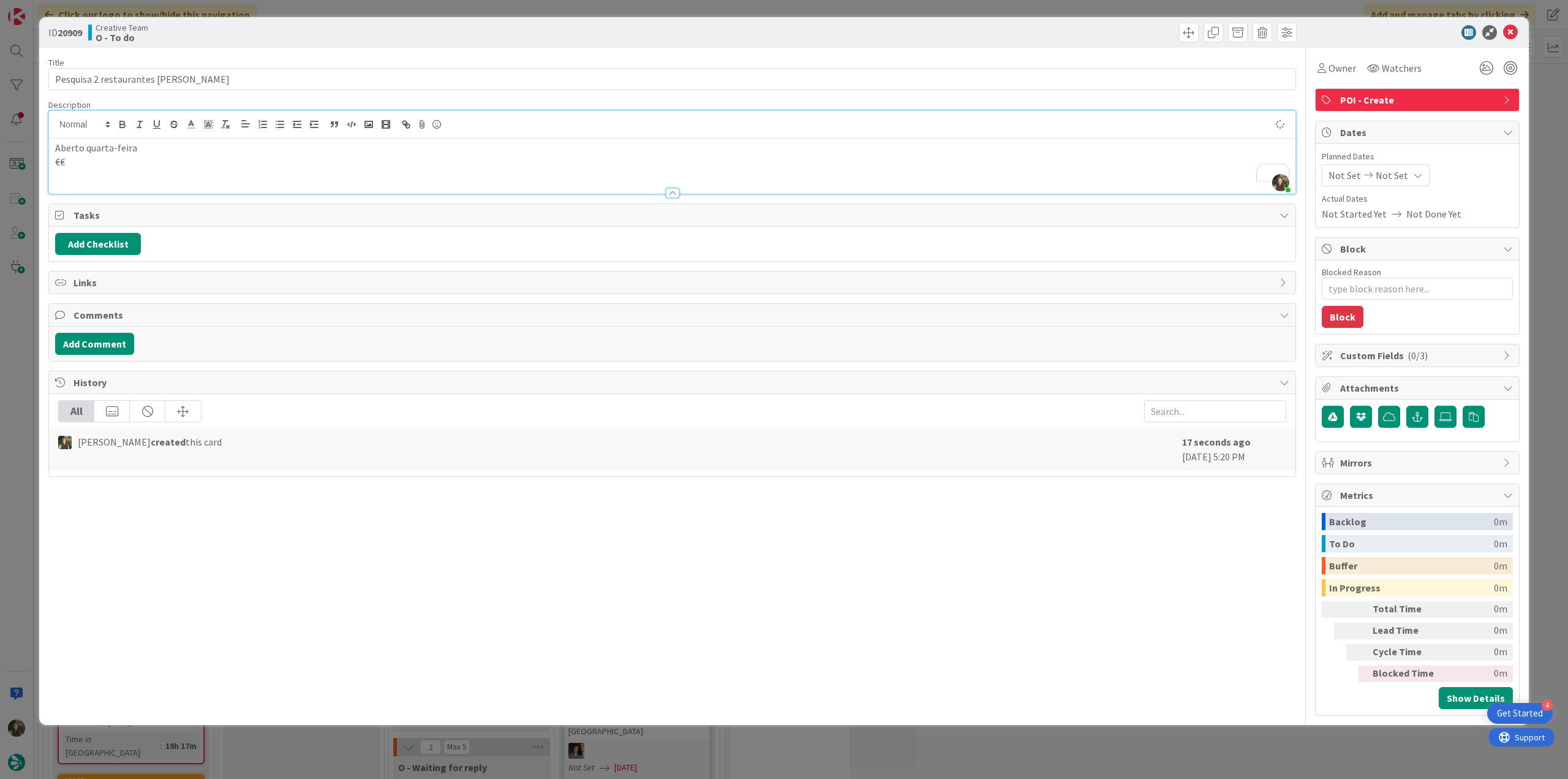
type textarea "x"
click at [270, 82] on input "Pesquisa 2 restaurantes em Sóller" at bounding box center [672, 79] width 1248 height 22
type input "Pesquisa 2 restaurantes [PERSON_NAME] -"
type textarea "x"
type input "Pesquisa 2 restaurantes [PERSON_NAME] -"
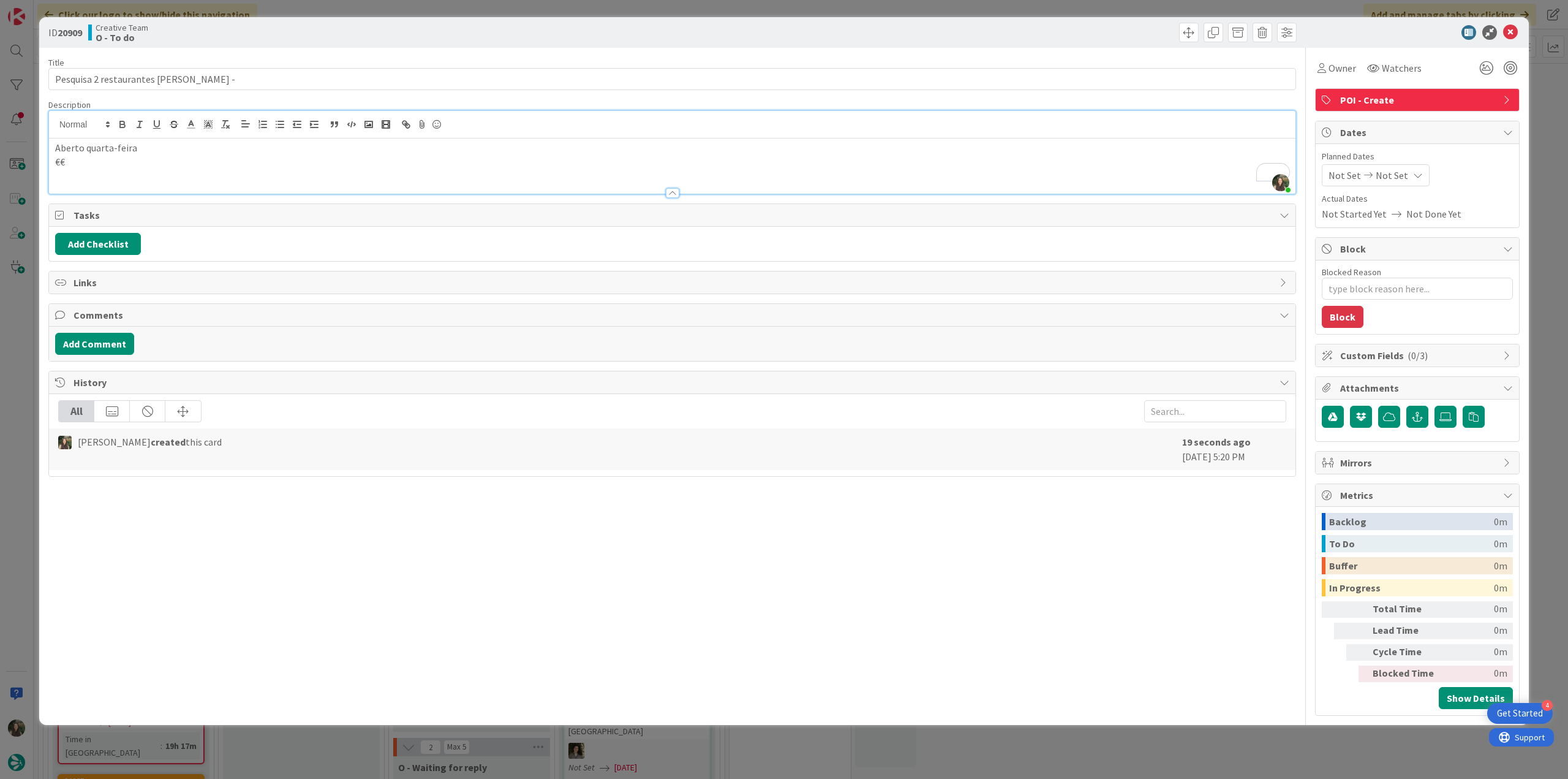
click at [24, 329] on div "ID 20909 Creative Team O - To do Title 36 / 128 Pesquisa 2 restaurantes [PERSON…" at bounding box center [784, 390] width 1568 height 779
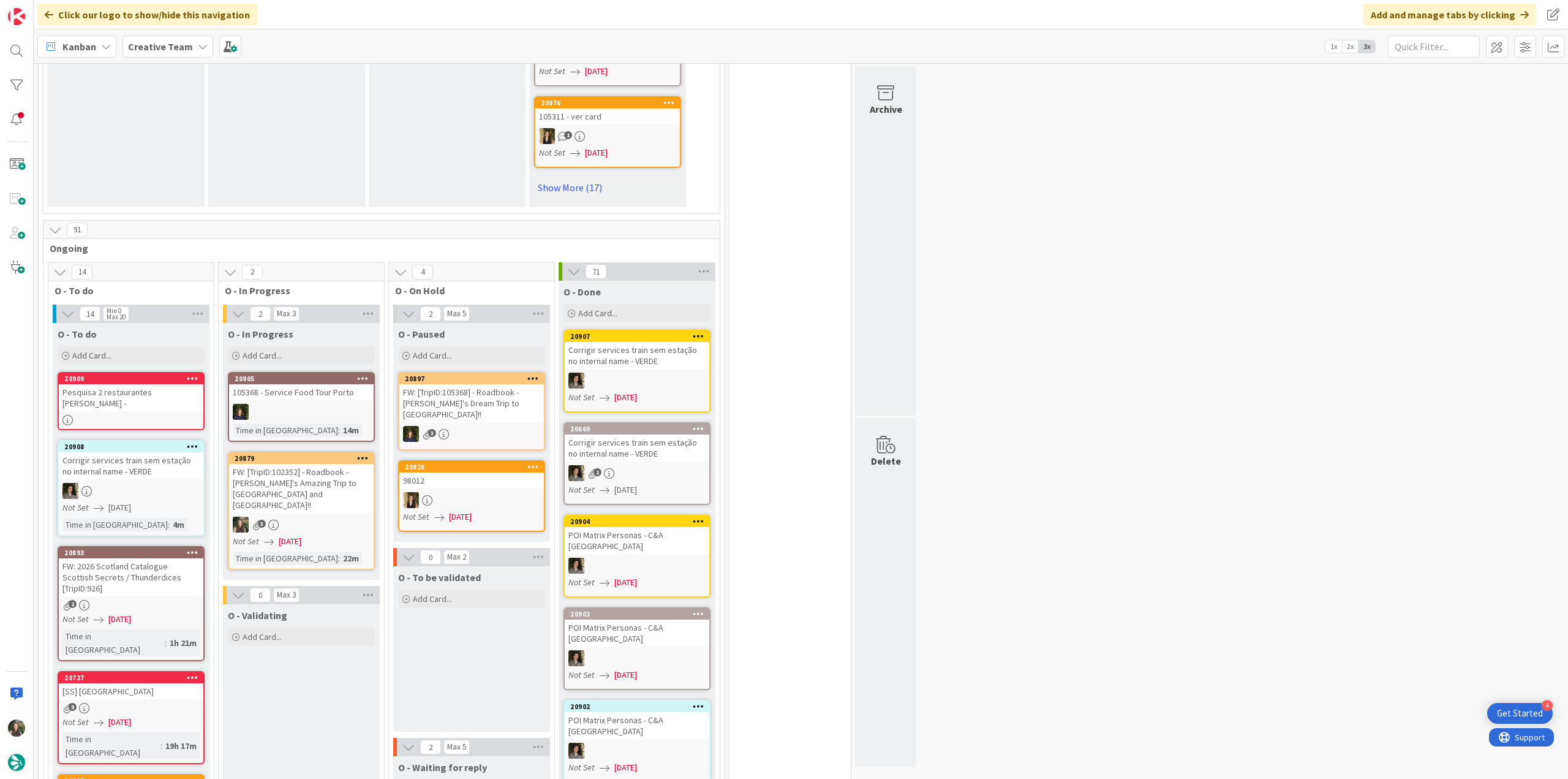
click at [295, 464] on div "FW: [TripID:102352] - Roadbook - [PERSON_NAME]'s Amazing Trip to [GEOGRAPHIC_DA…" at bounding box center [302, 488] width 145 height 49
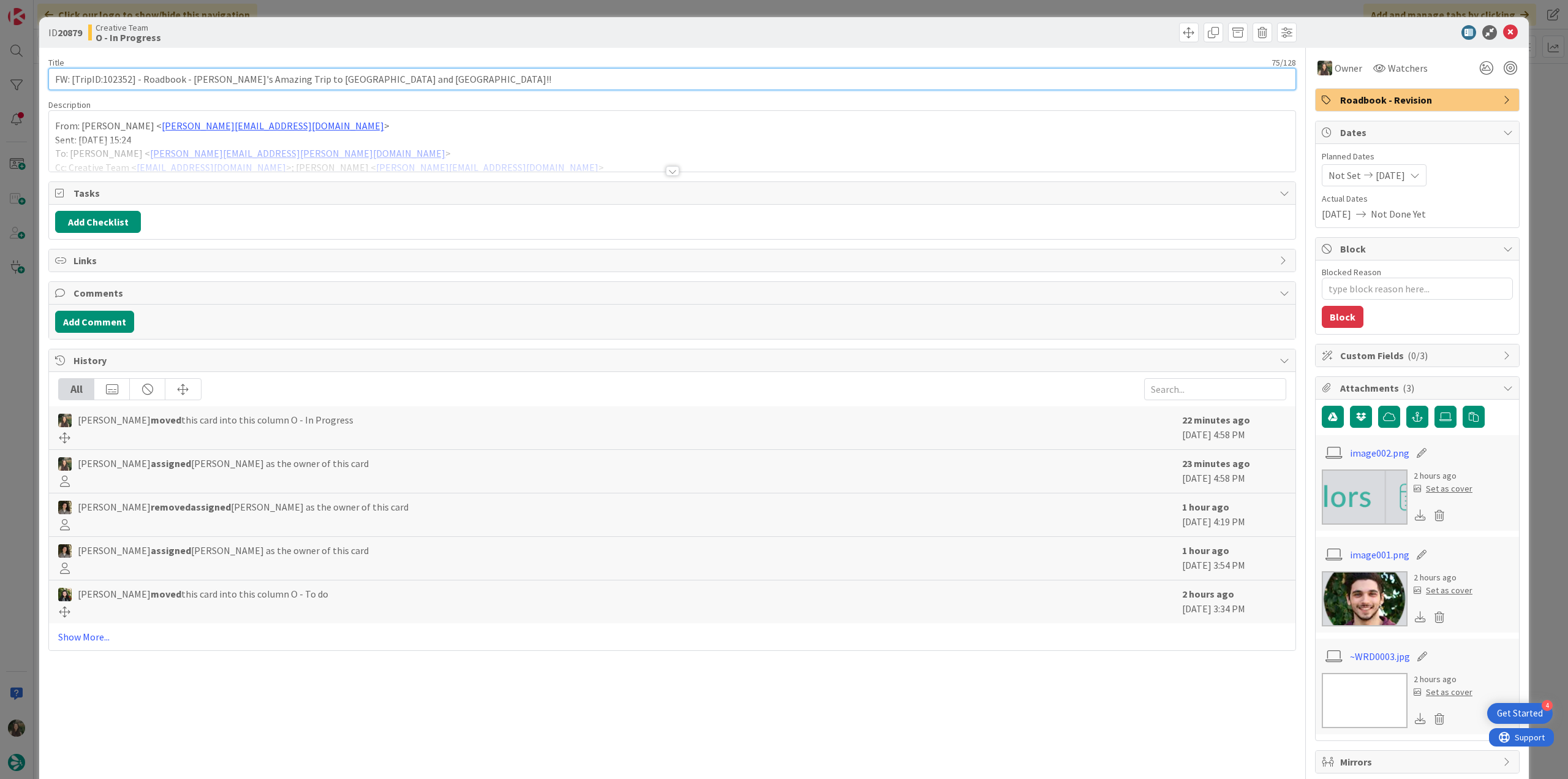
click at [124, 83] on input "FW: [TripID:102352] - Roadbook - [PERSON_NAME]'s Amazing Trip to [GEOGRAPHIC_DA…" at bounding box center [672, 79] width 1248 height 22
click at [119, 79] on input "FW: [TripID:102352] - Roadbook - [PERSON_NAME]'s Amazing Trip to [GEOGRAPHIC_DA…" at bounding box center [672, 79] width 1248 height 22
click at [26, 400] on div "ID 20879 Creative Team O - In Progress Title 75 / 128 FW: [TripID:102352] - Roa…" at bounding box center [784, 390] width 1568 height 779
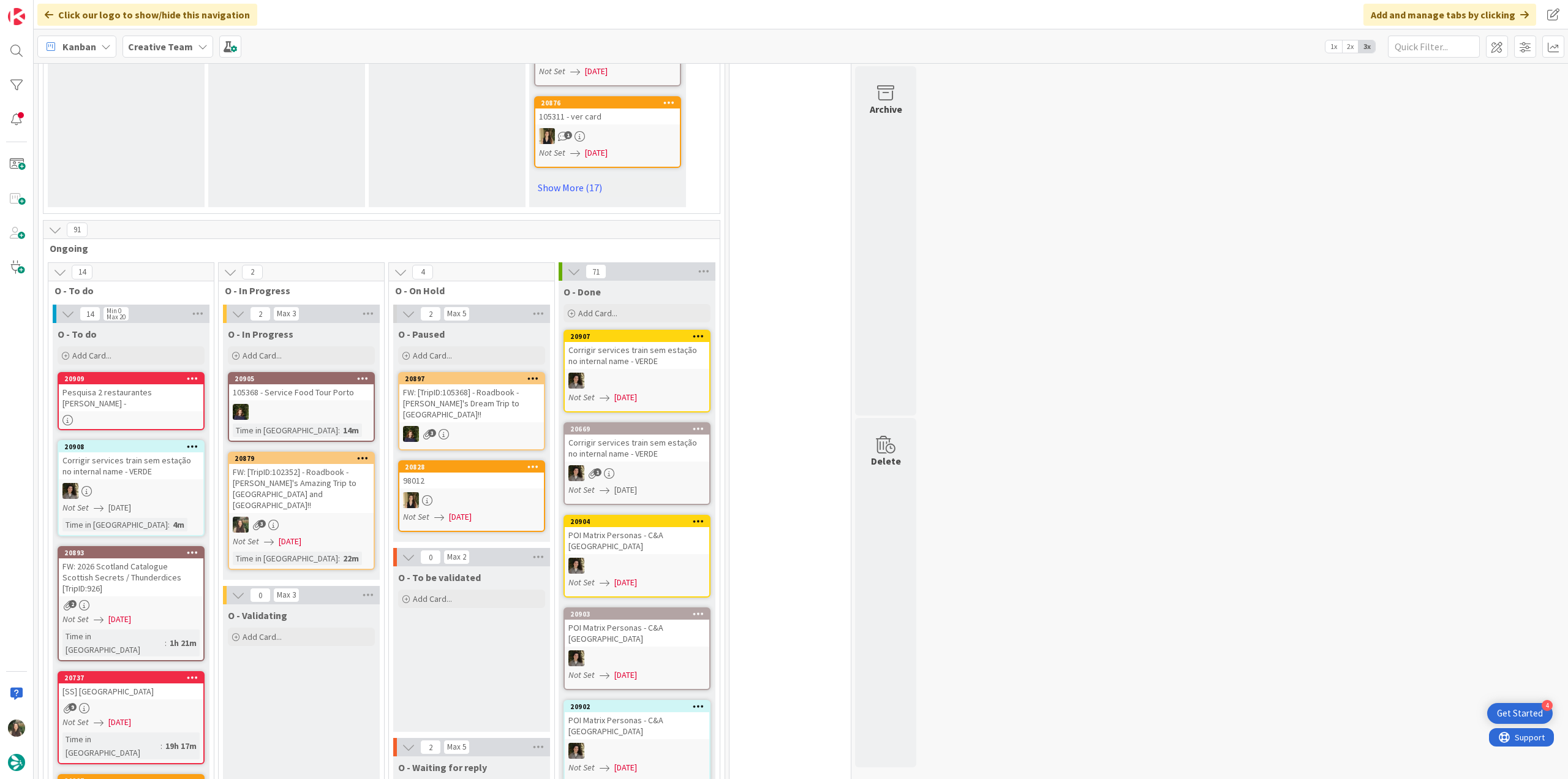
click at [110, 384] on div "Pesquisa 2 restaurantes em Sóller -" at bounding box center [132, 398] width 145 height 27
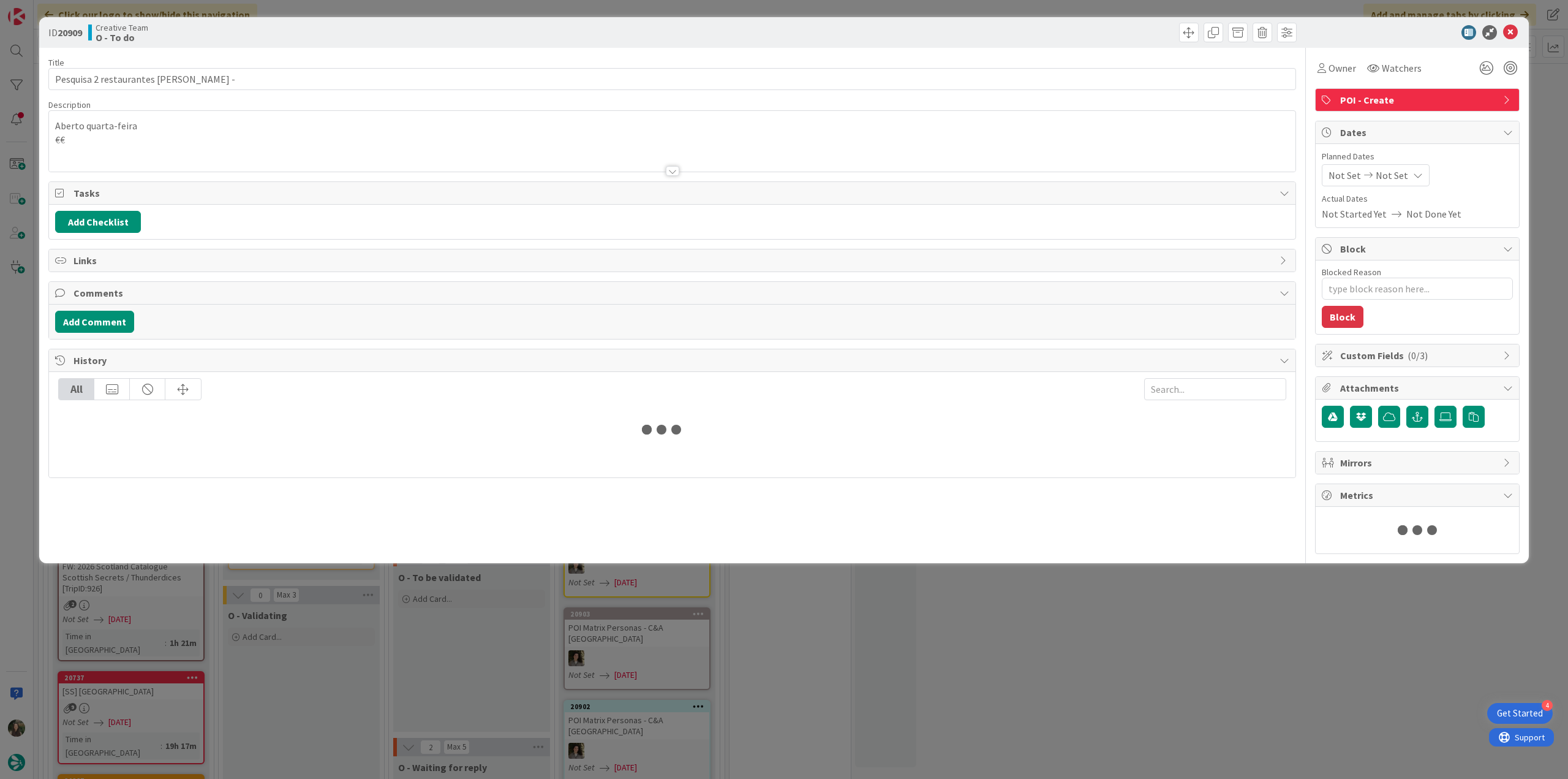
type textarea "x"
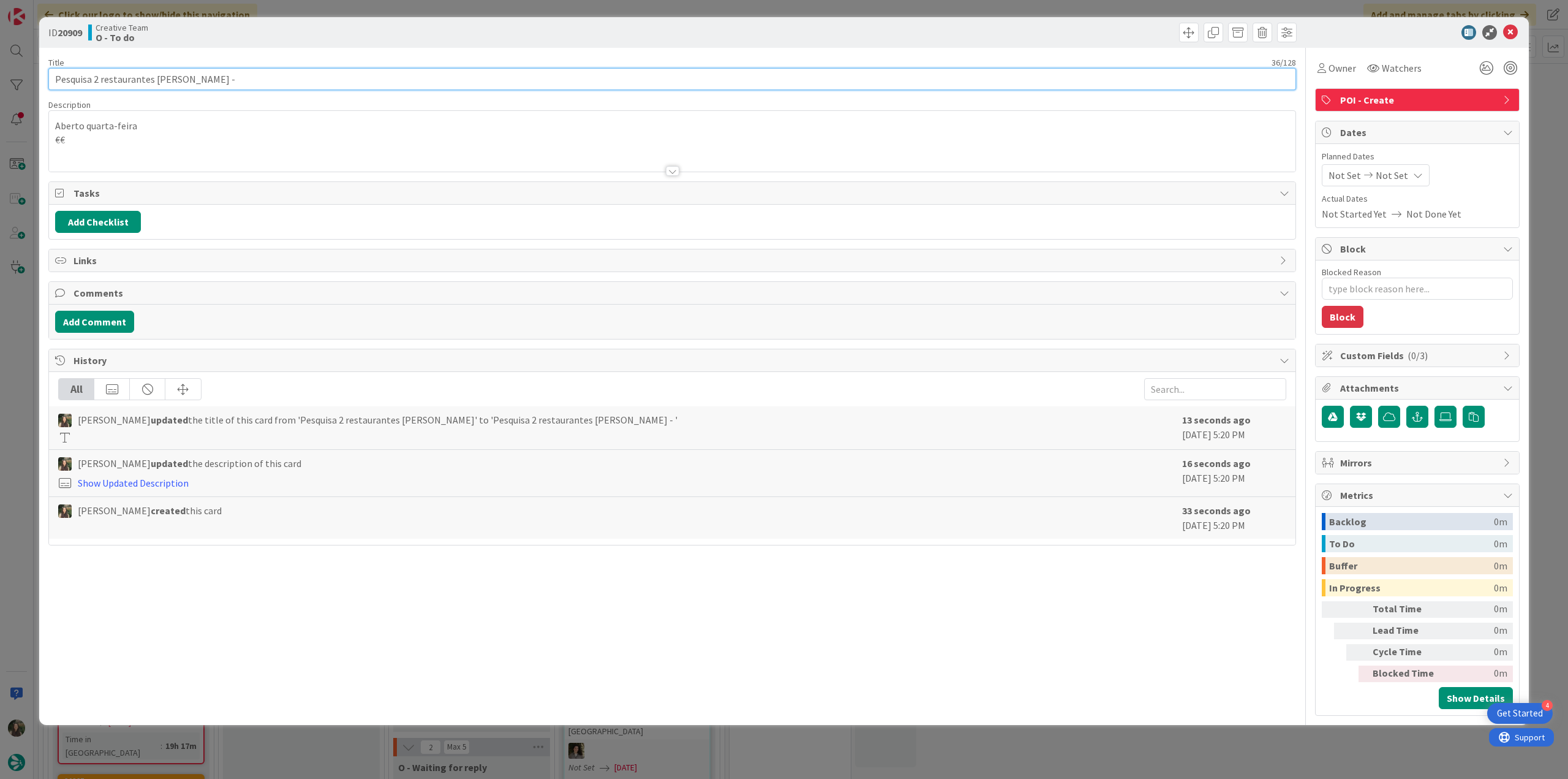
click at [237, 80] on input "Pesquisa 2 restaurantes em Sóller -" at bounding box center [672, 79] width 1248 height 22
paste input "102352"
type input "Pesquisa 2 restaurantes [PERSON_NAME] - 102352"
type textarea "x"
type input "Pesquisa 2 restaurantes [PERSON_NAME] - 102352"
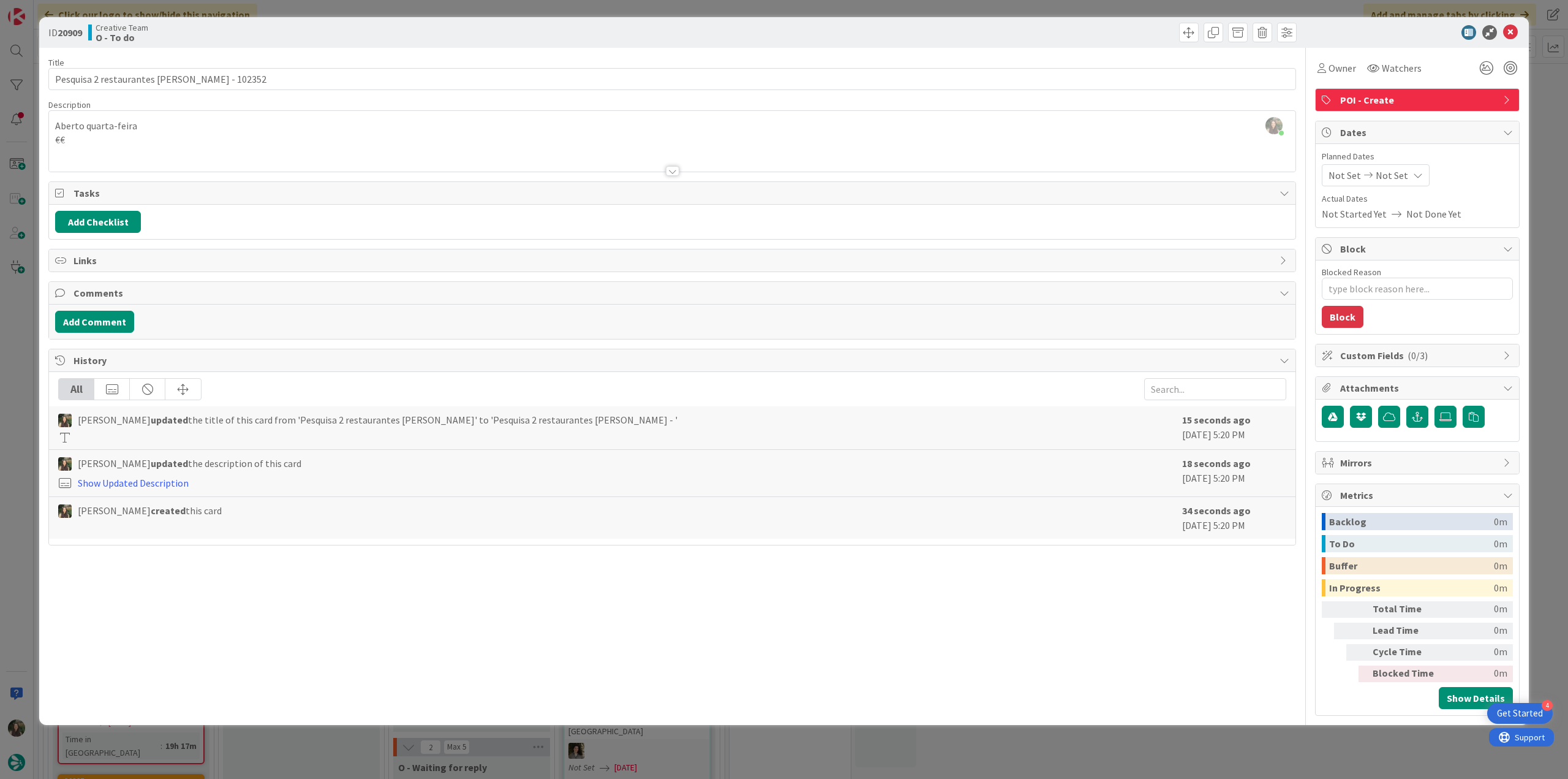
click at [9, 334] on div "ID 20909 Creative Team O - To do Title 42 / 128 Pesquisa 2 restaurantes em Sóll…" at bounding box center [784, 390] width 1568 height 779
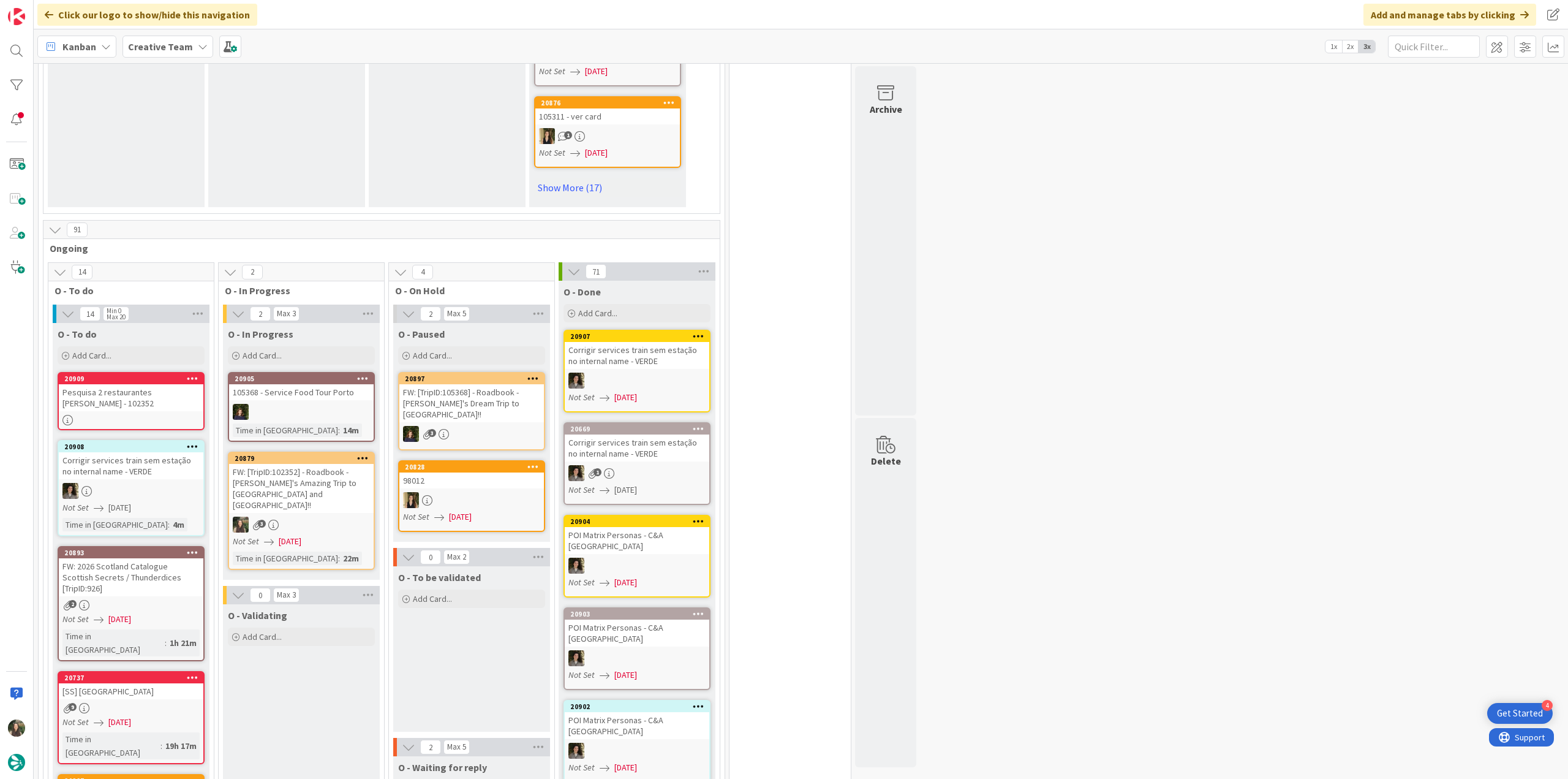
click at [185, 384] on div "Pesquisa 2 restaurantes [PERSON_NAME] - 102352" at bounding box center [132, 398] width 145 height 27
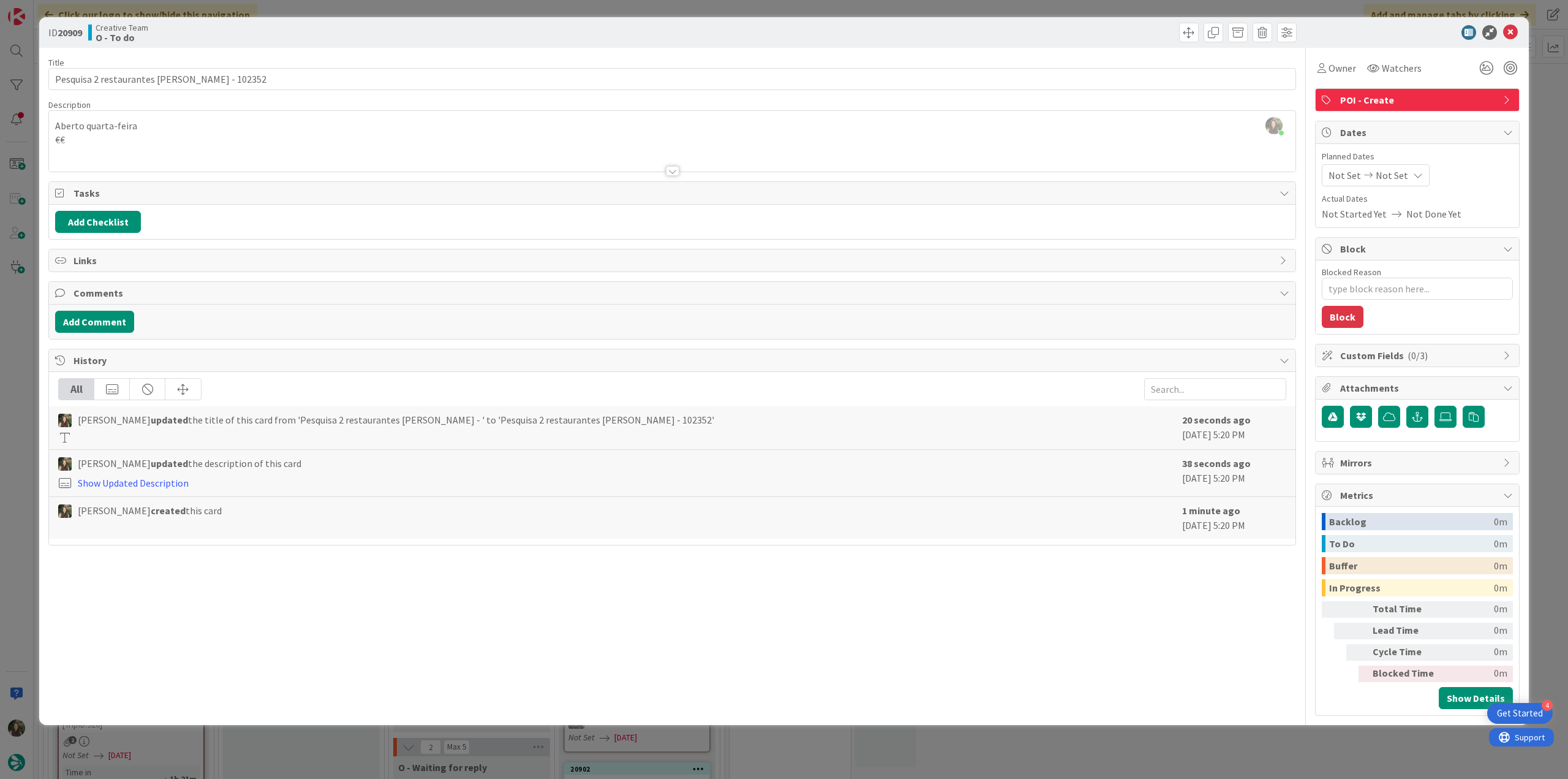
scroll to position [980, 0]
click at [24, 323] on div "ID 20909 Creative Team O - To do Title 42 / 128 Pesquisa 2 restaurantes em Sóll…" at bounding box center [784, 390] width 1568 height 779
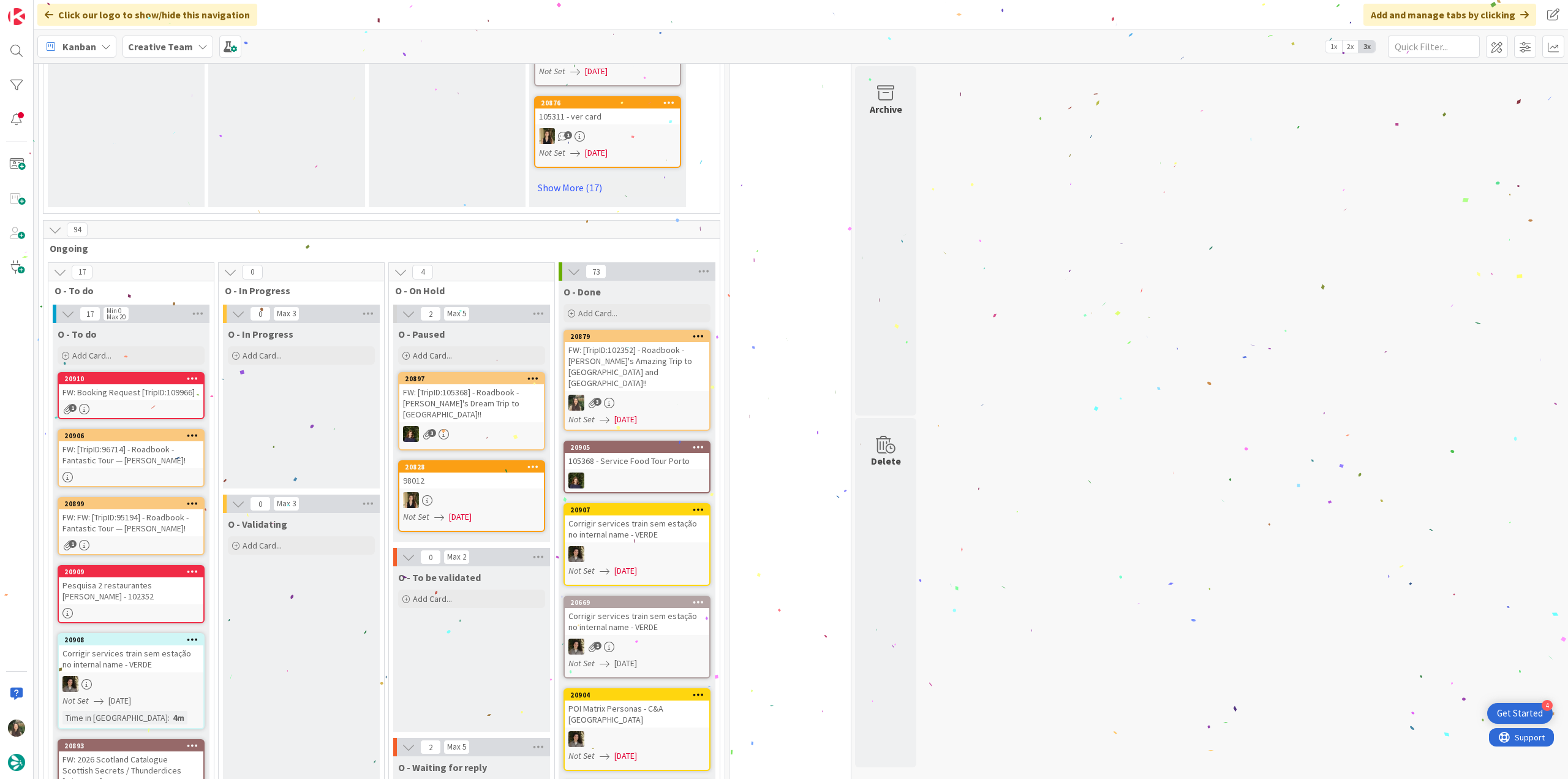
click at [158, 570] on link "20909 Pesquisa 2 restaurantes [PERSON_NAME] - 102352" at bounding box center [131, 594] width 147 height 58
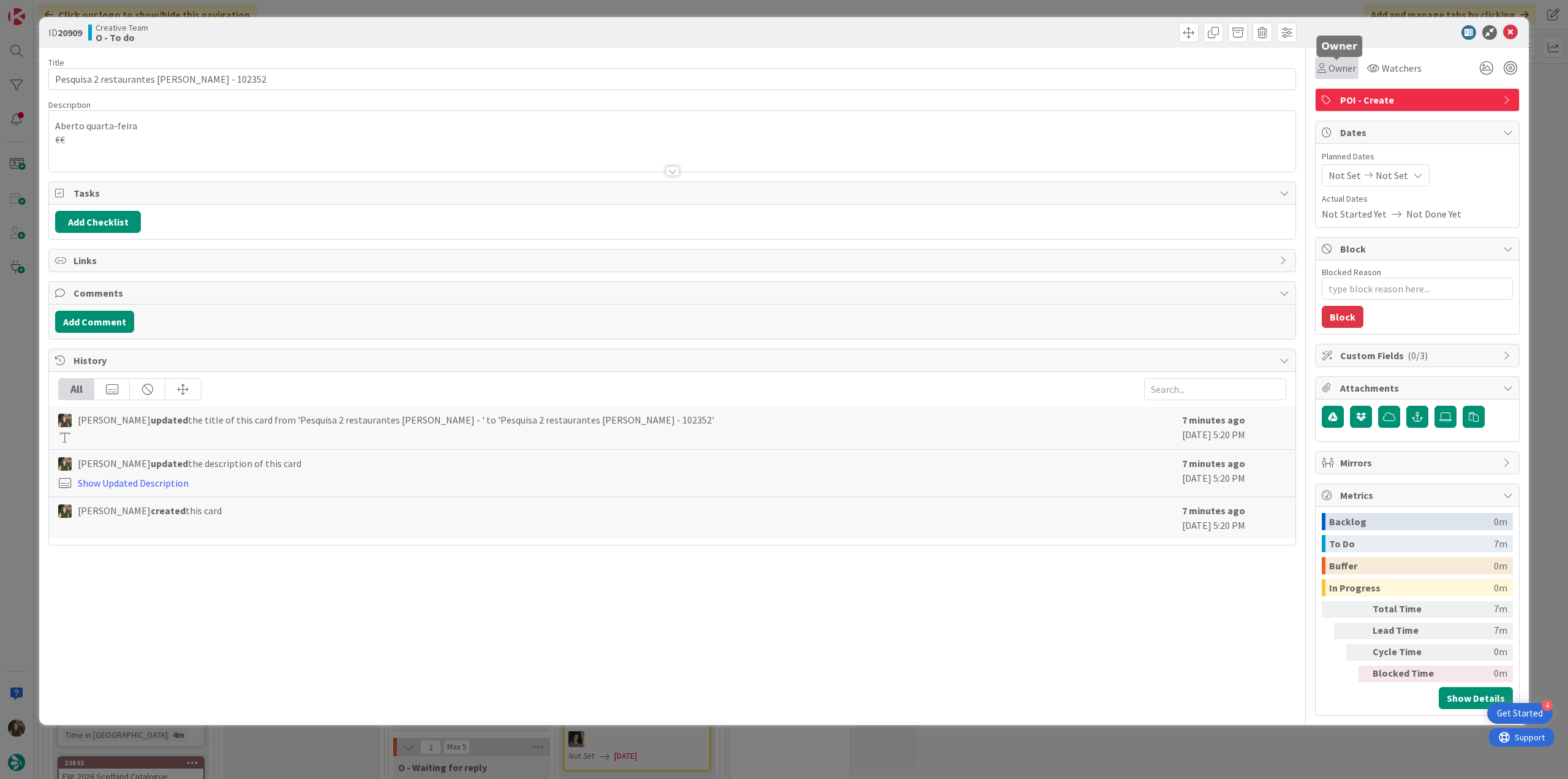
click at [1342, 71] on span "Owner" at bounding box center [1342, 67] width 28 height 14
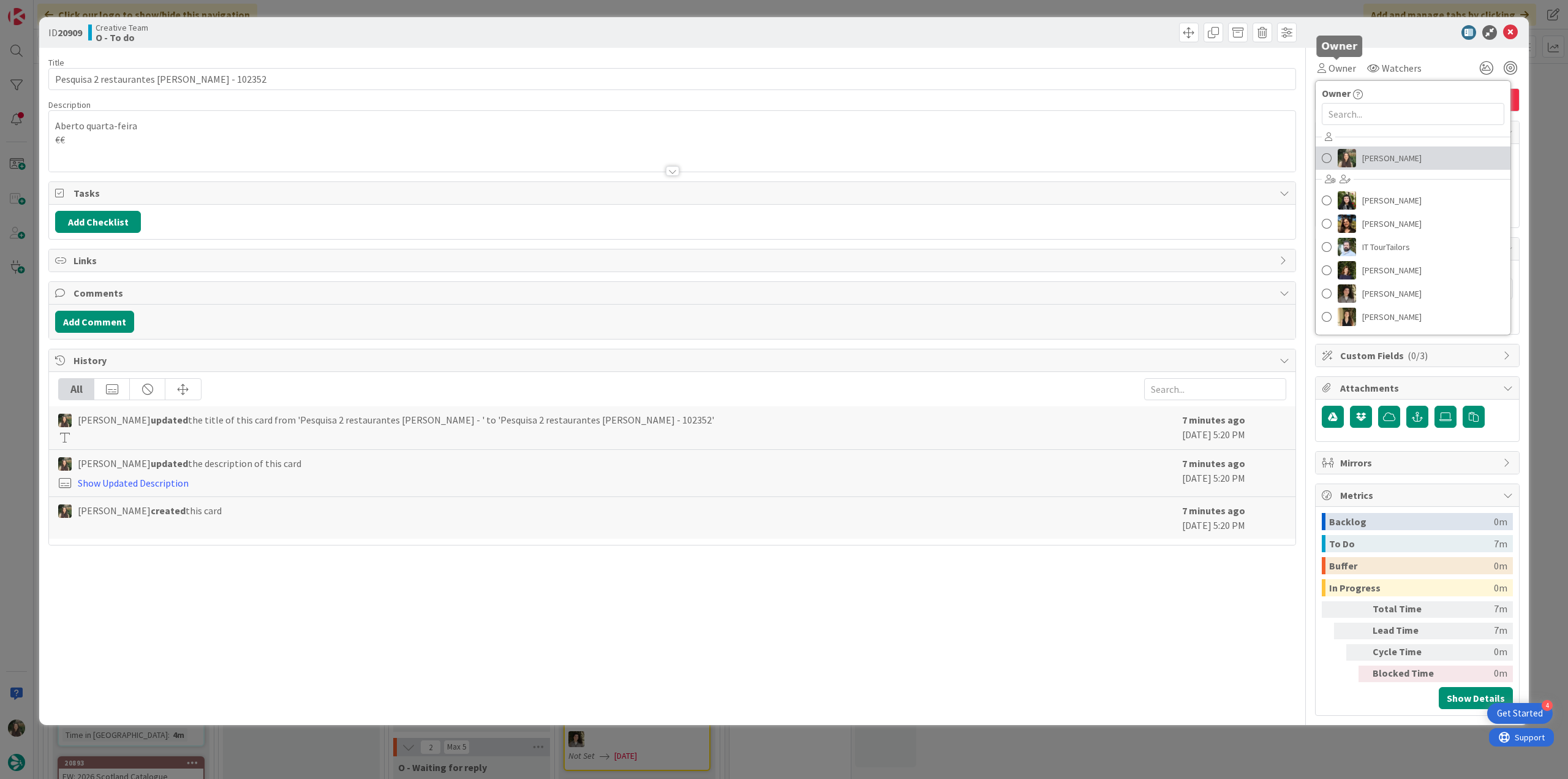
click at [1373, 158] on span "[PERSON_NAME]" at bounding box center [1392, 158] width 59 height 19
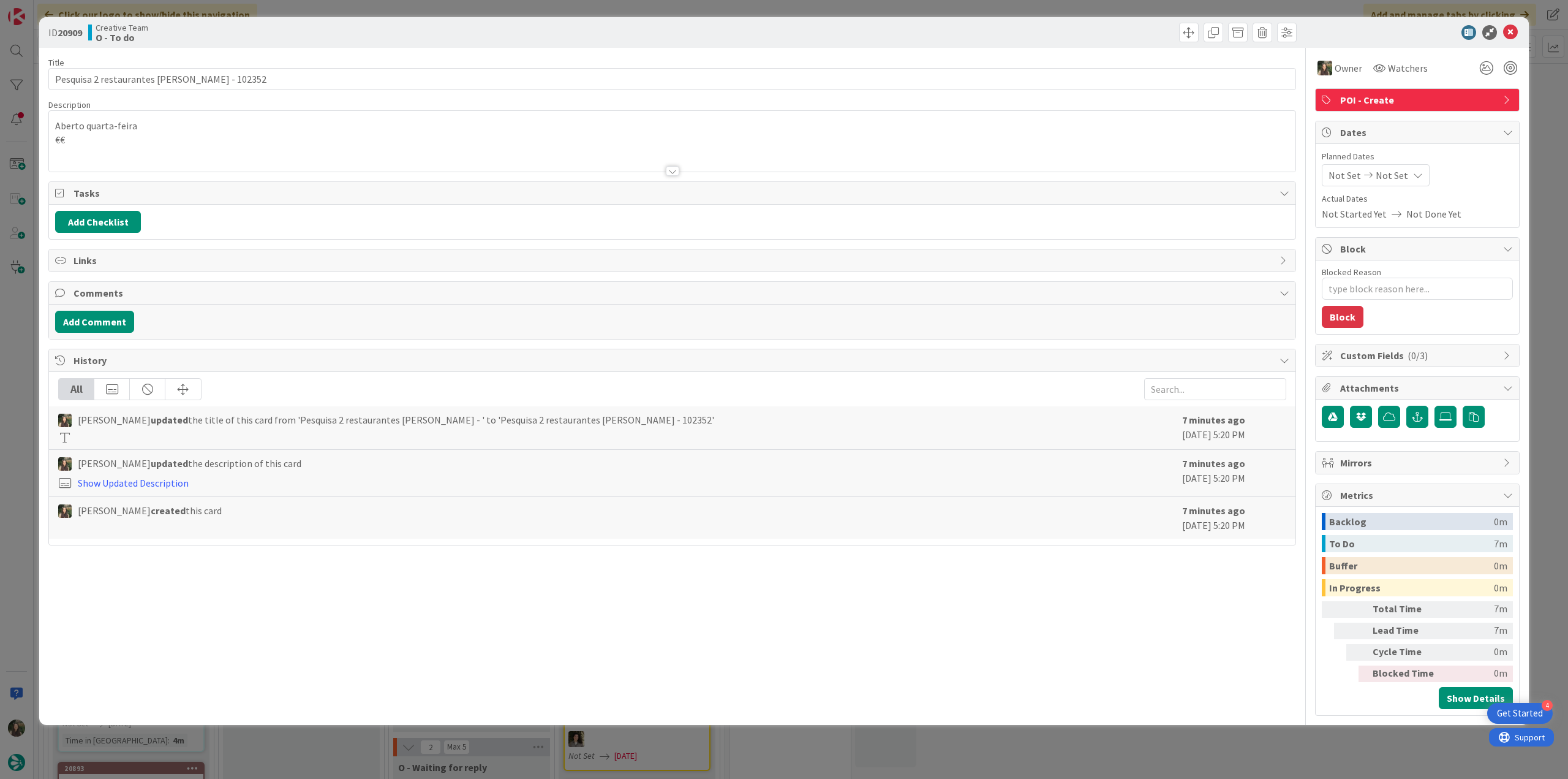
click at [1542, 133] on div "ID 20909 Creative Team O - To do Title 42 / 128 Pesquisa 2 restaurantes em Sóll…" at bounding box center [784, 390] width 1568 height 779
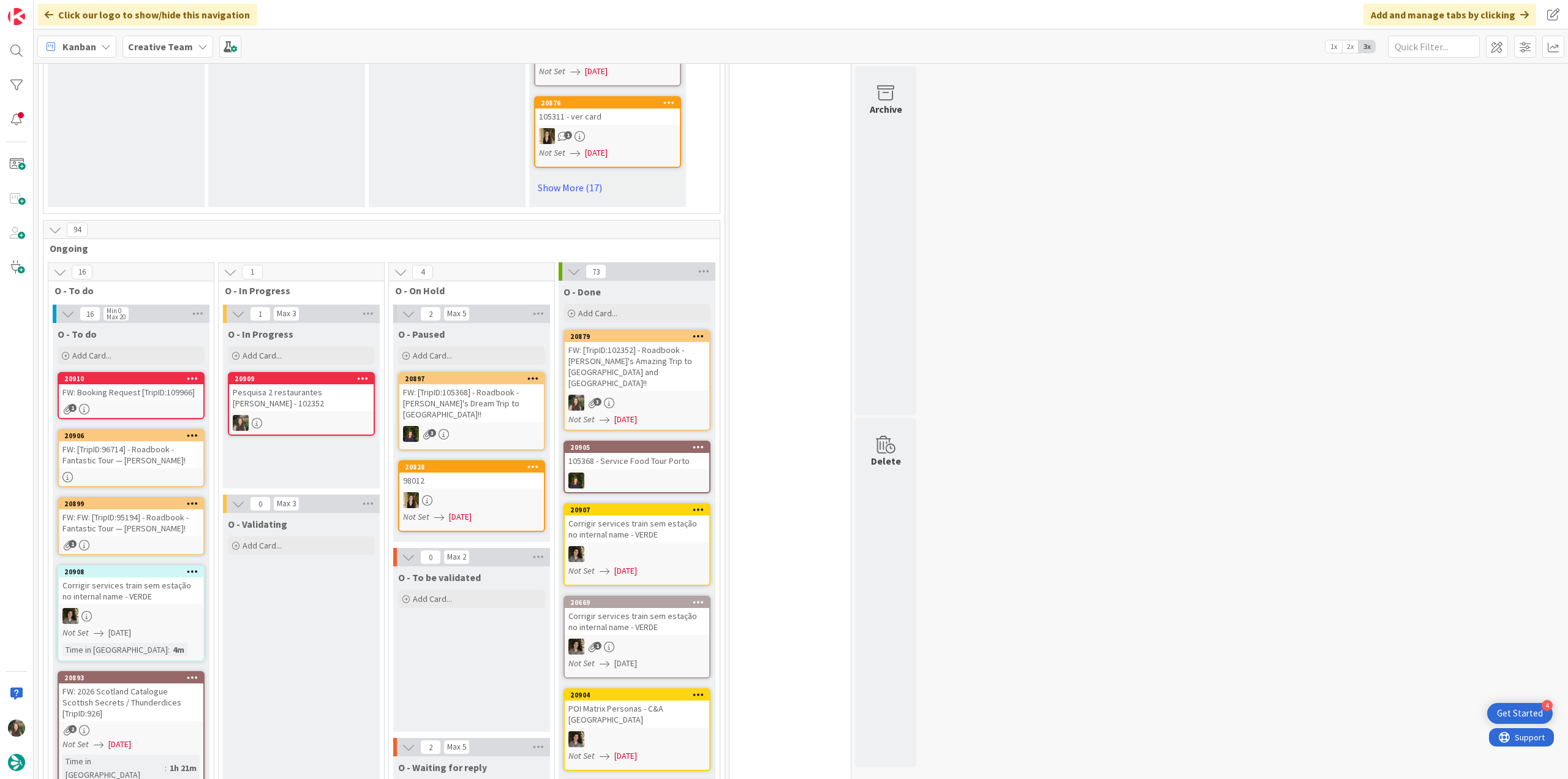
click at [313, 415] on div at bounding box center [302, 422] width 145 height 16
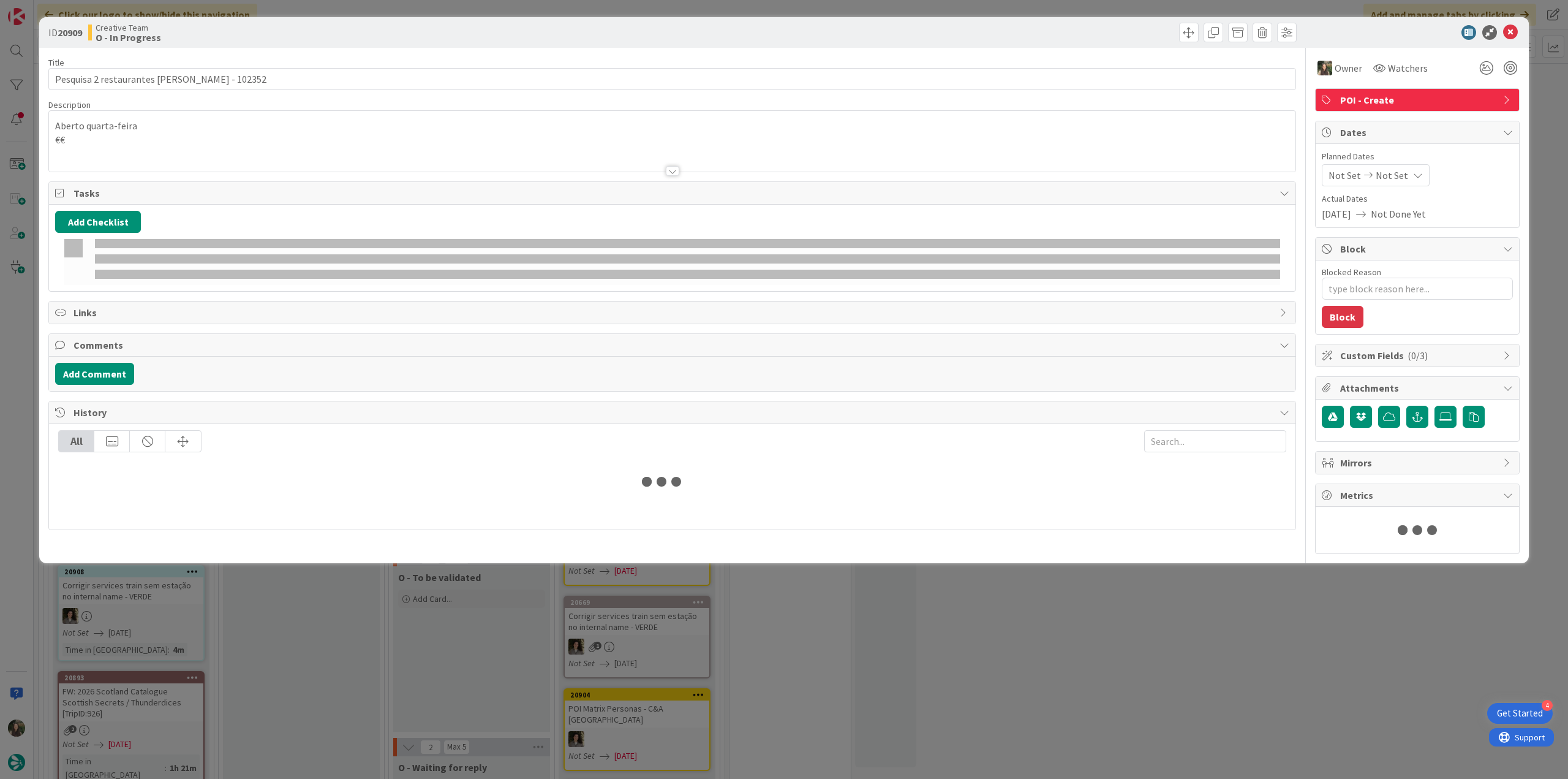
type textarea "x"
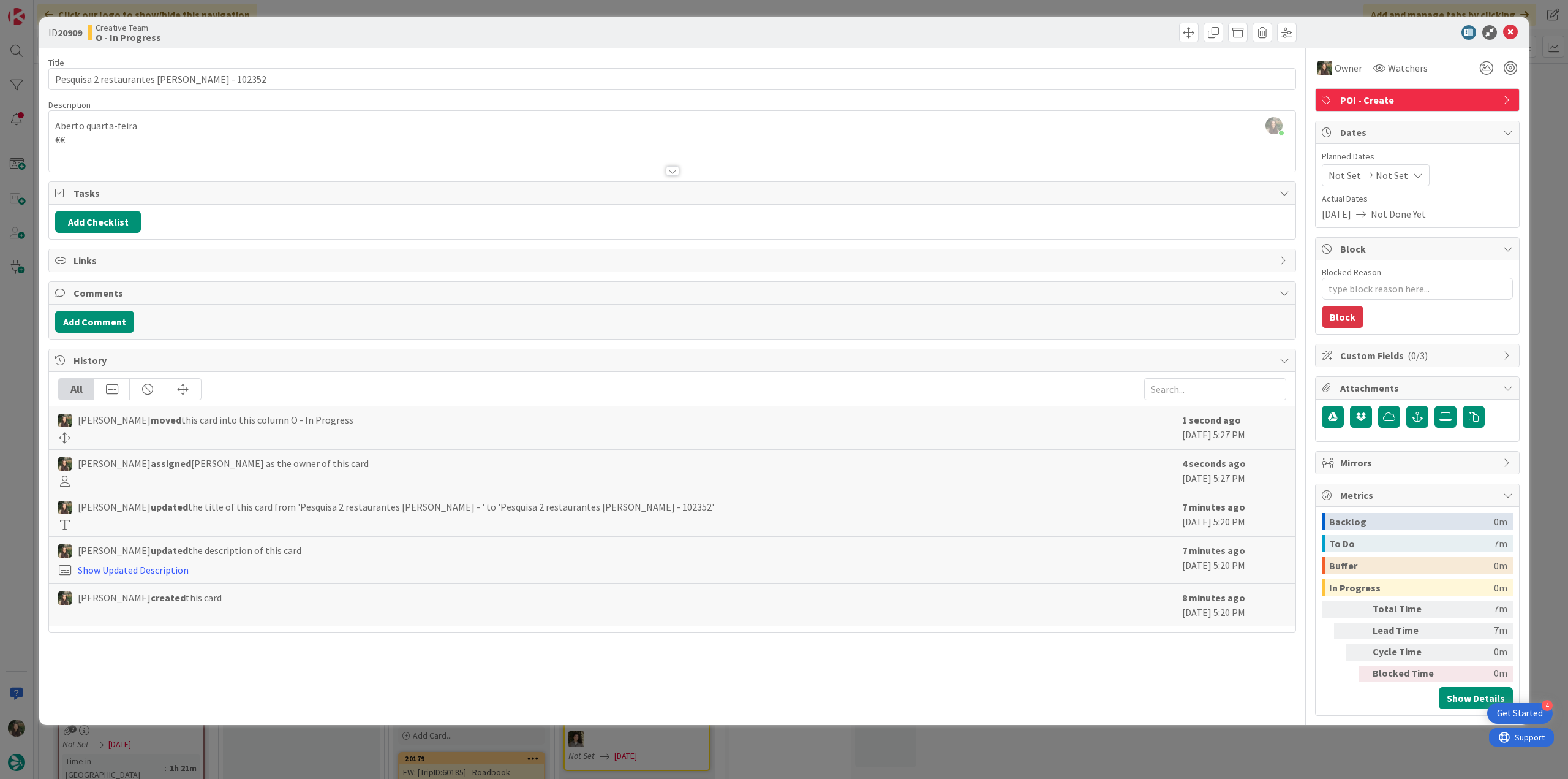
click at [21, 324] on div "ID 20909 Creative Team O - In Progress Title 42 / 128 Pesquisa 2 restaurantes e…" at bounding box center [784, 390] width 1568 height 779
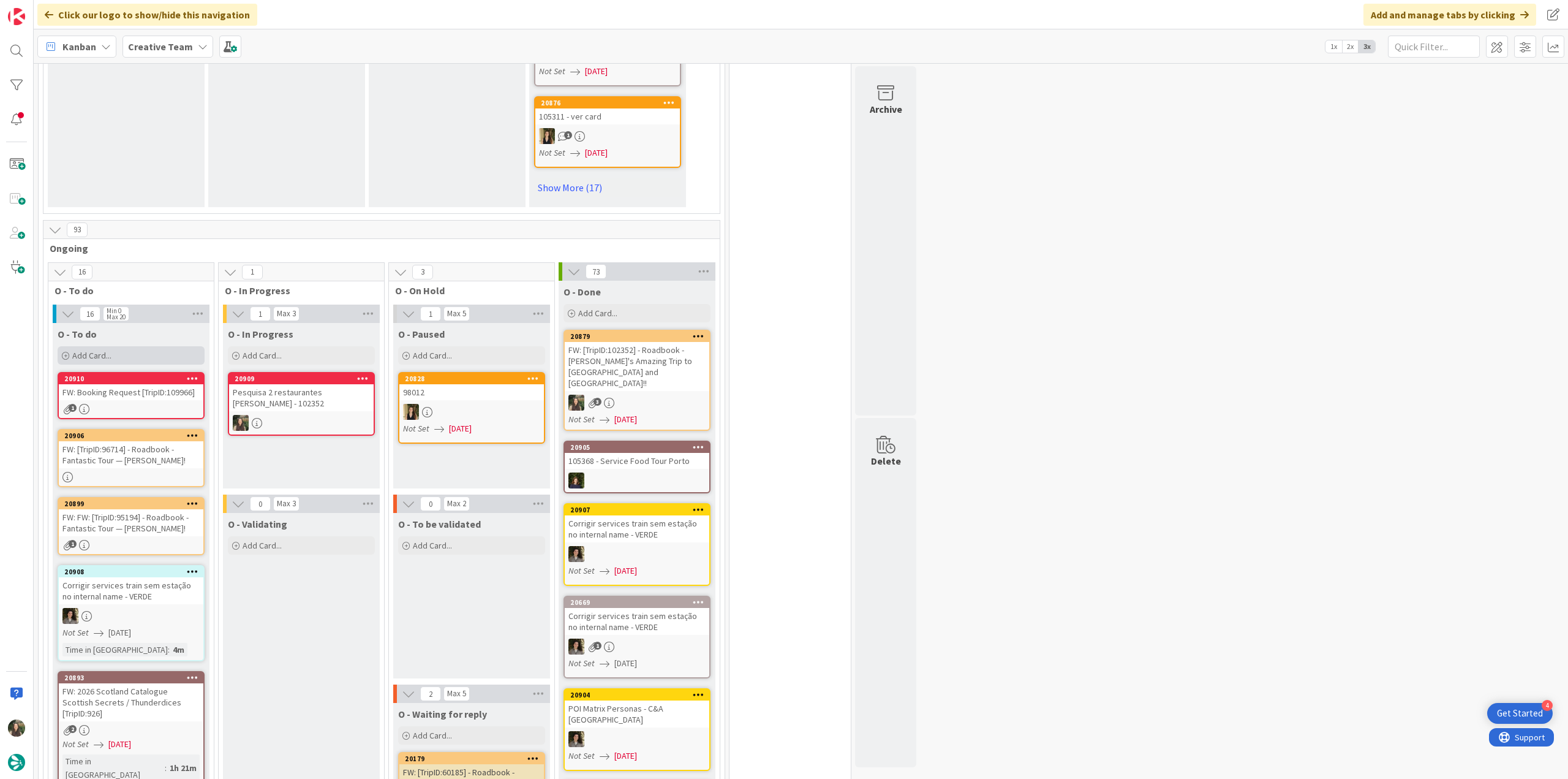
click at [113, 347] on div "Add Card..." at bounding box center [131, 356] width 147 height 19
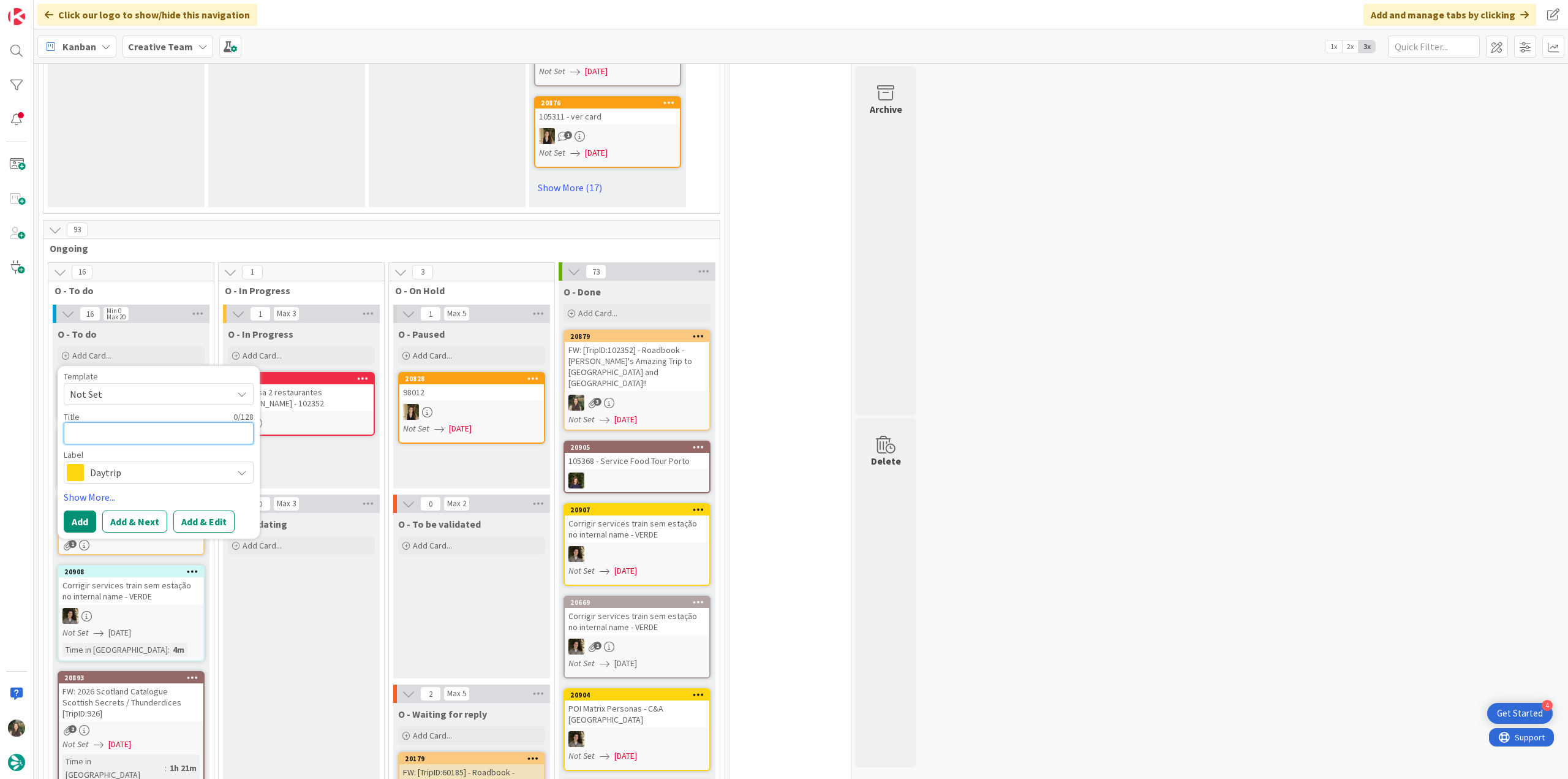
scroll to position [1002, 0]
paste textarea "Restaurante Cas Carreter"
type textarea "Restaurante Cas Carreter"
type textarea "x"
click at [175, 422] on textarea "Restaurante Cas Carreter" at bounding box center [158, 433] width 190 height 22
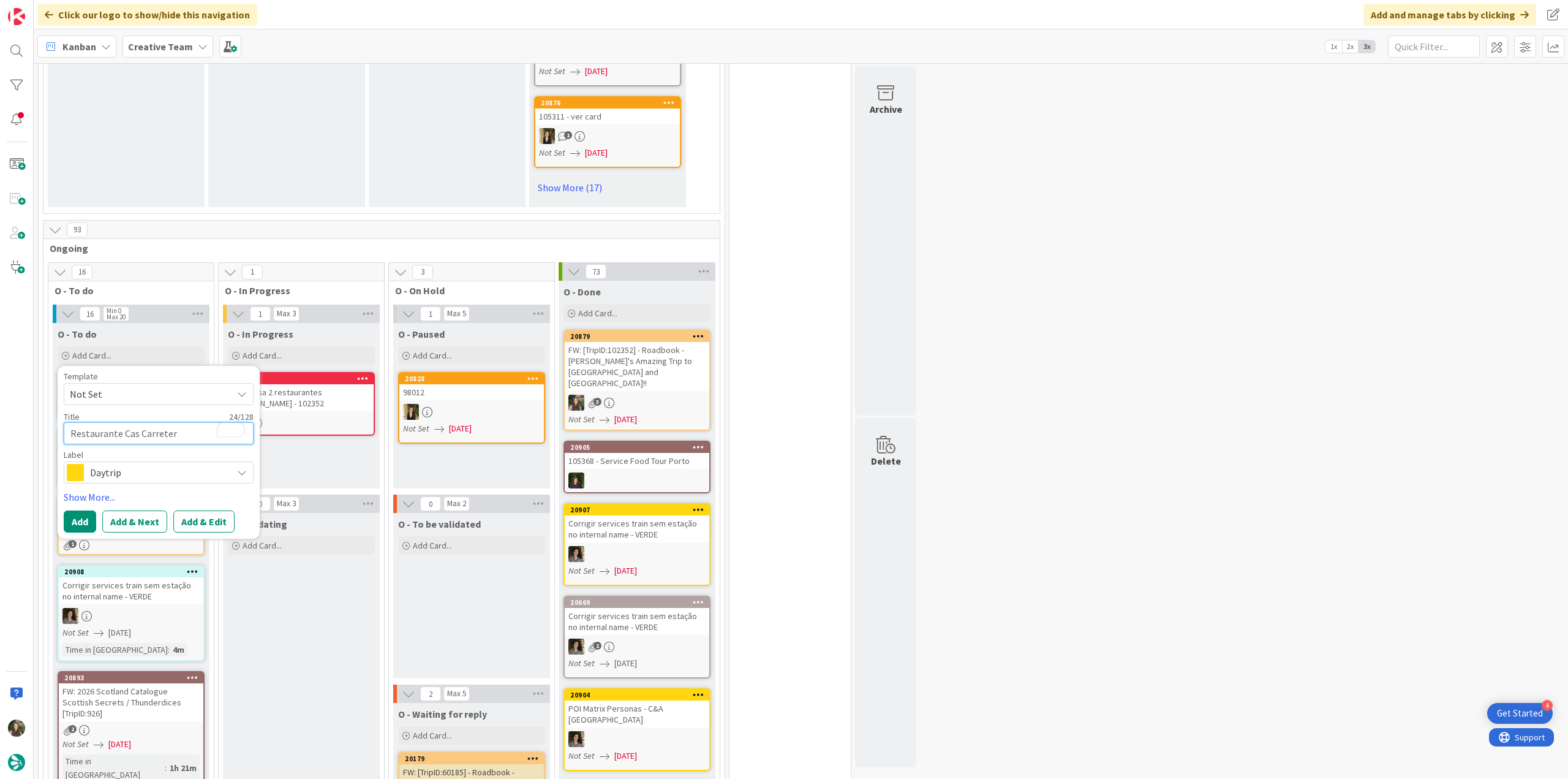
drag, startPoint x: 120, startPoint y: 398, endPoint x: 67, endPoint y: 399, distance: 53.0
click at [67, 422] on textarea "Restaurante Cas Carreter" at bounding box center [158, 433] width 190 height 22
type textarea "€Cas Carreter"
type textarea "x"
type textarea "€€Cas Carreter"
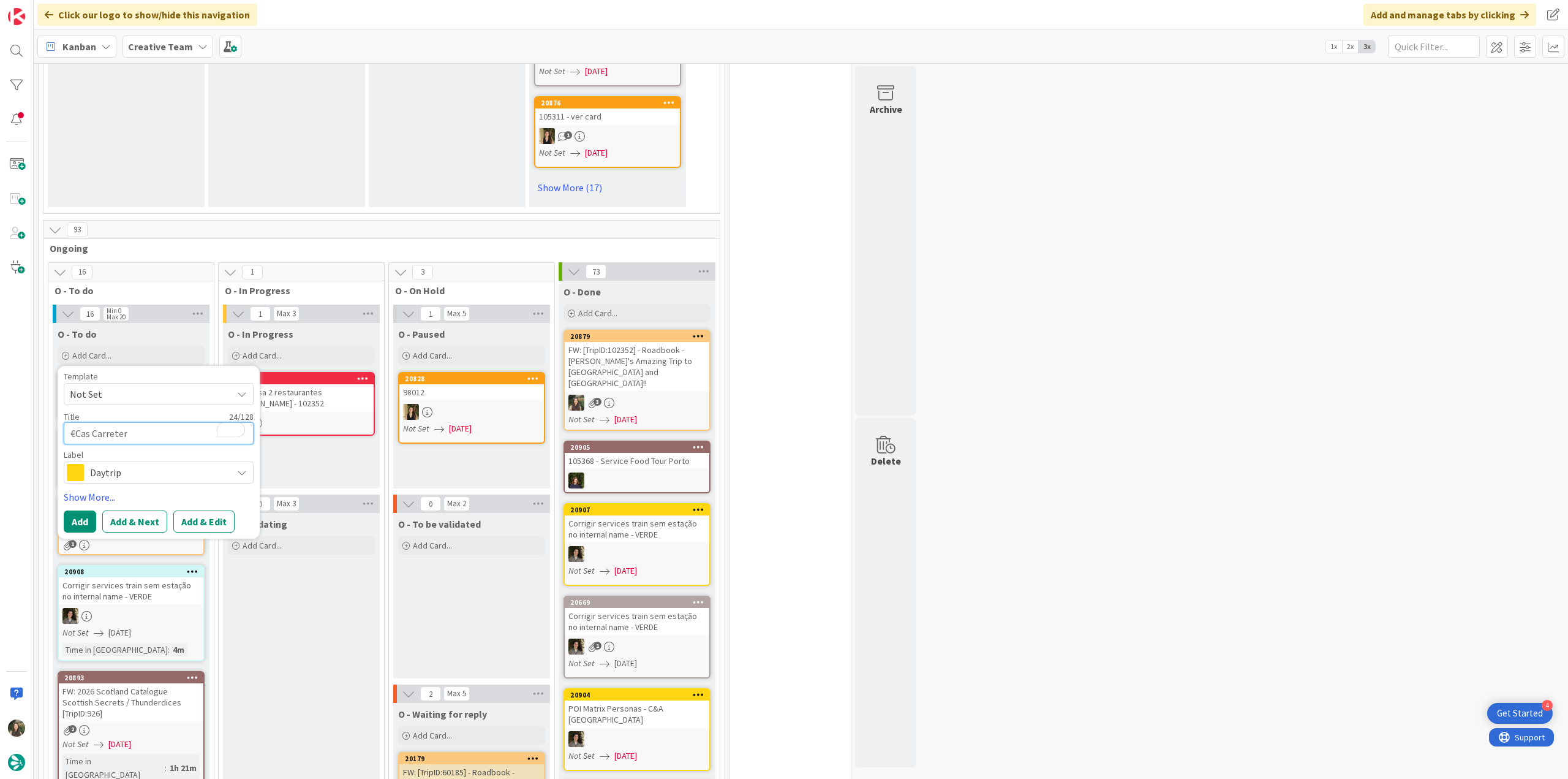
type textarea "x"
type textarea "€€ Cas Carreter"
type textarea "x"
type textarea "€€ -Cas Carreter"
type textarea "x"
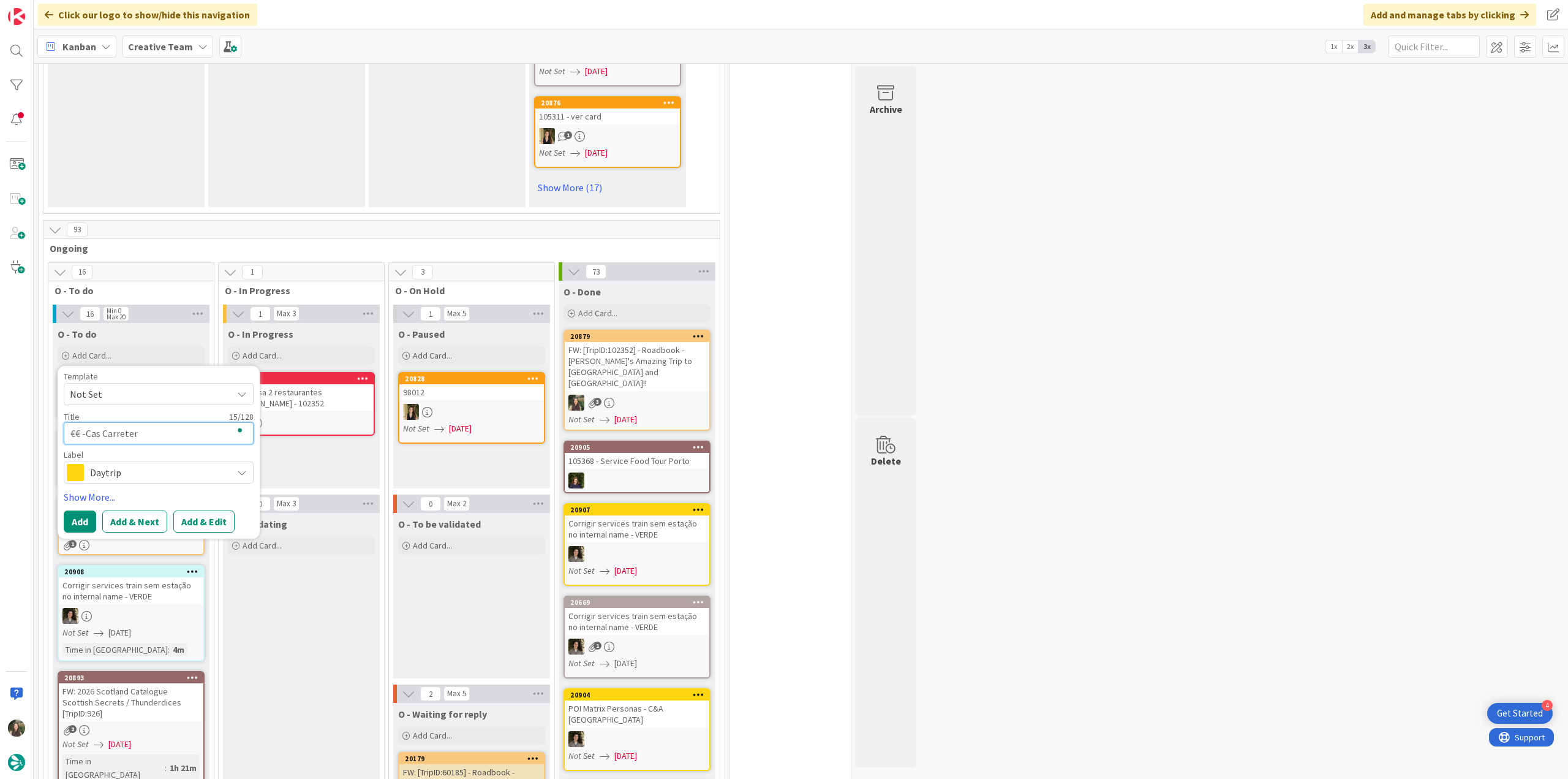
type textarea "€€ - Cas Carreter"
type textarea "x"
click at [165, 422] on textarea "€€ - Cas Carreter" at bounding box center [158, 433] width 190 height 22
type textarea "€€ - Cas Carreter"
type textarea "x"
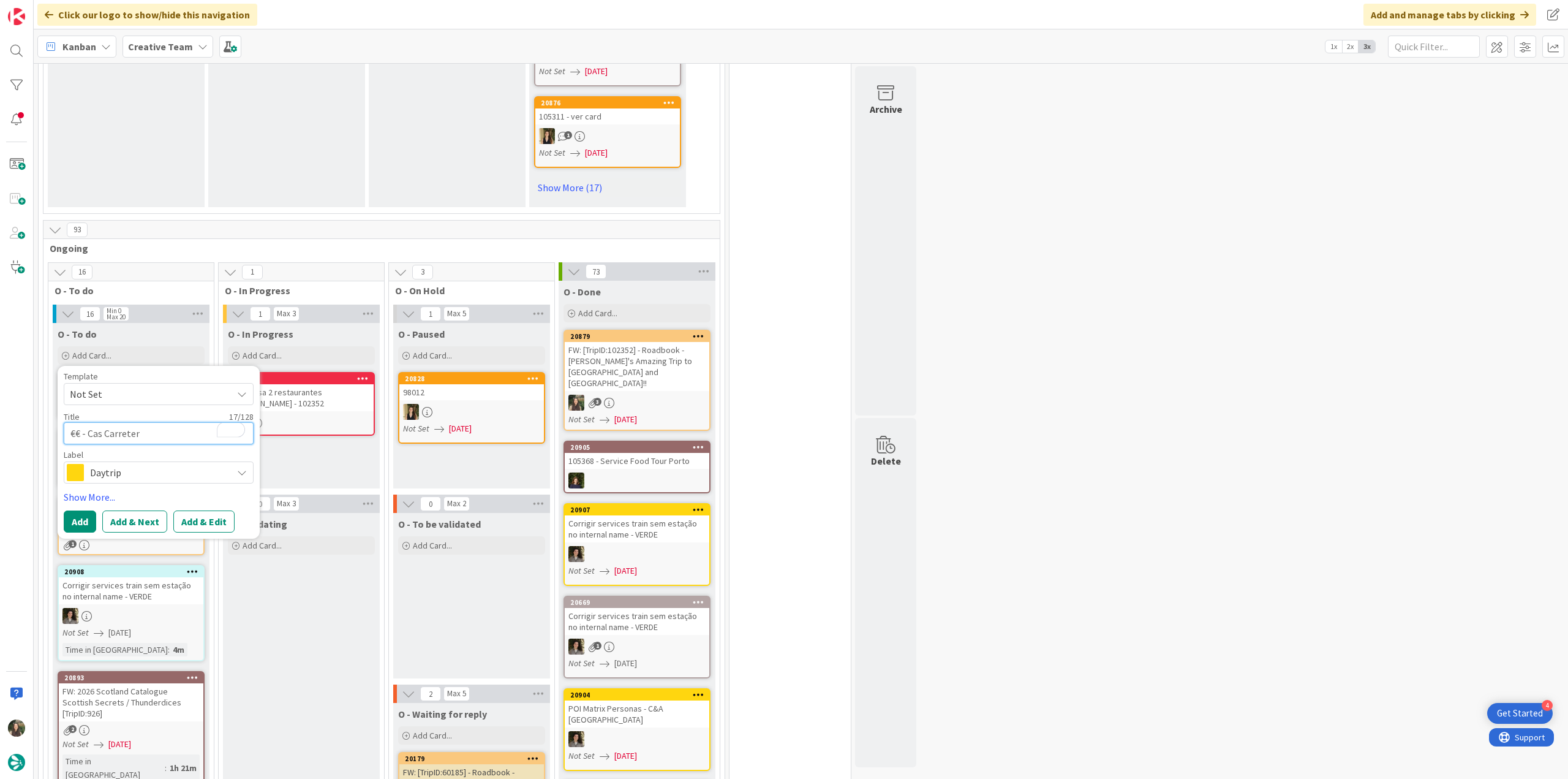
type textarea "€€ - Cas Carreter -"
type textarea "x"
type textarea "€€ - Cas Carreter -"
type textarea "x"
type textarea "€€ - Cas Carreter -"
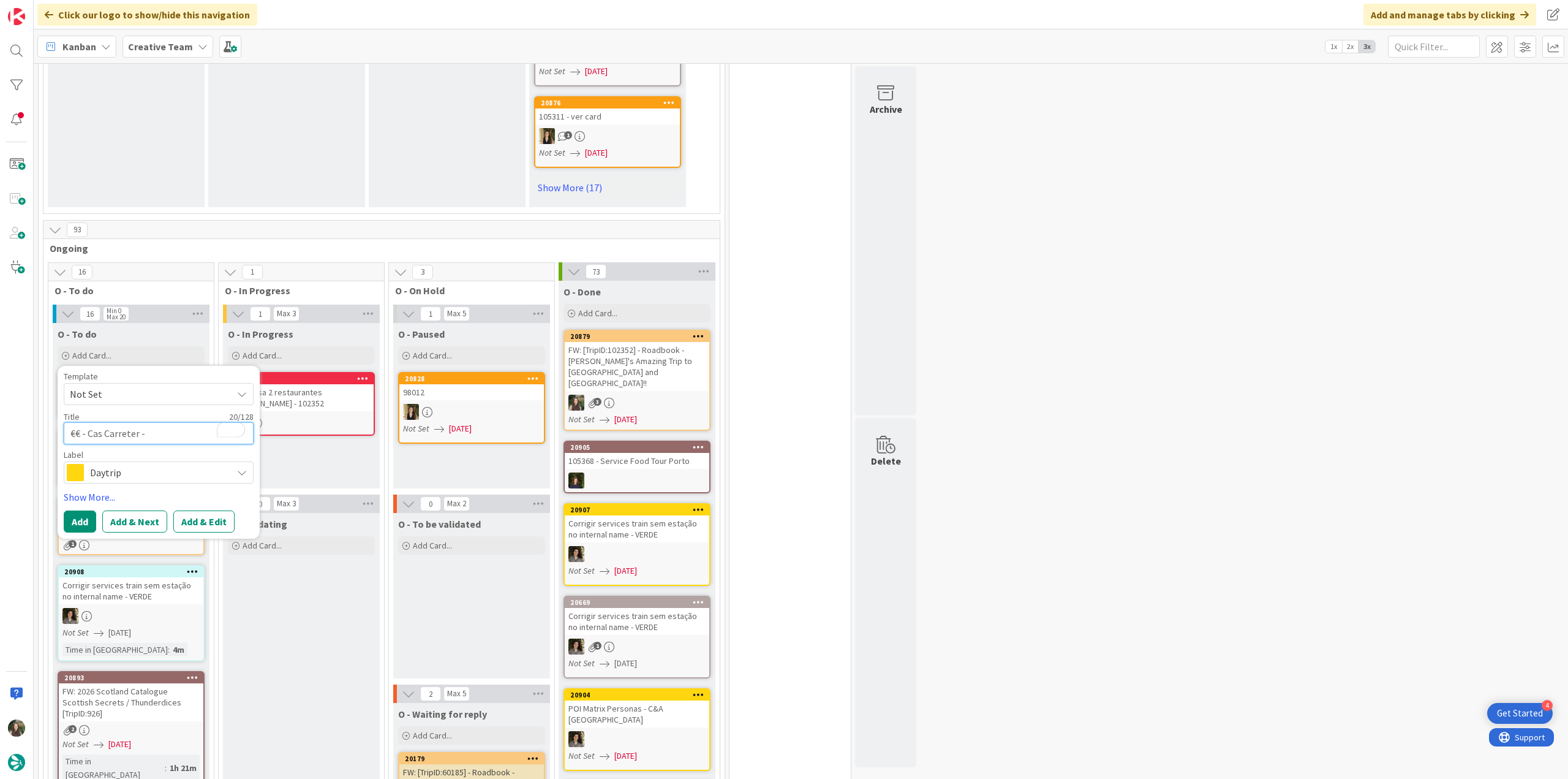
type textarea "x"
type textarea "€€ - Cas Carreter"
type textarea "x"
type textarea "€€ - Cas Carreter"
click at [169, 464] on span "Daytrip" at bounding box center [158, 472] width 136 height 17
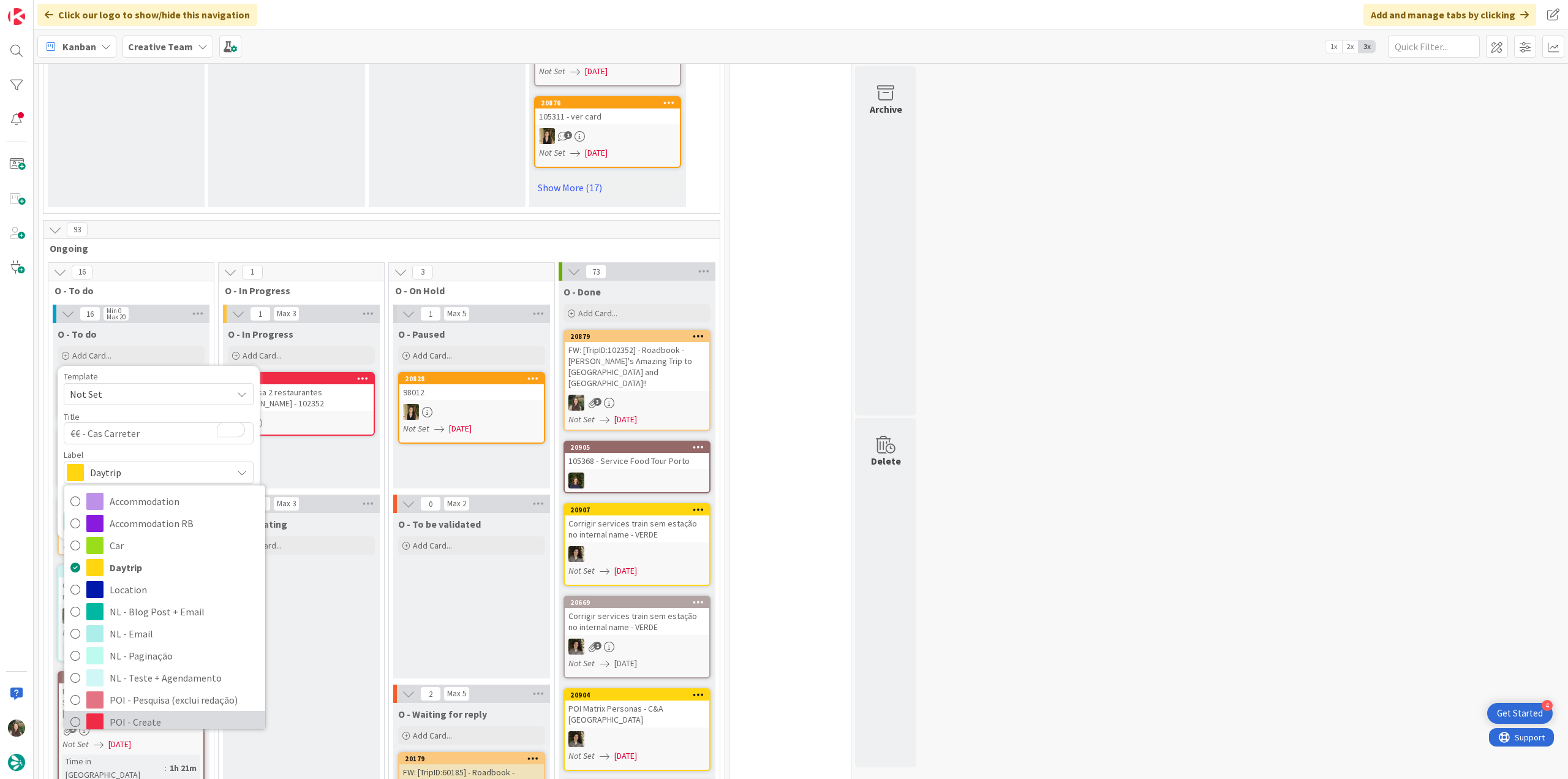
click at [164, 712] on span "POI - Create" at bounding box center [184, 722] width 149 height 19
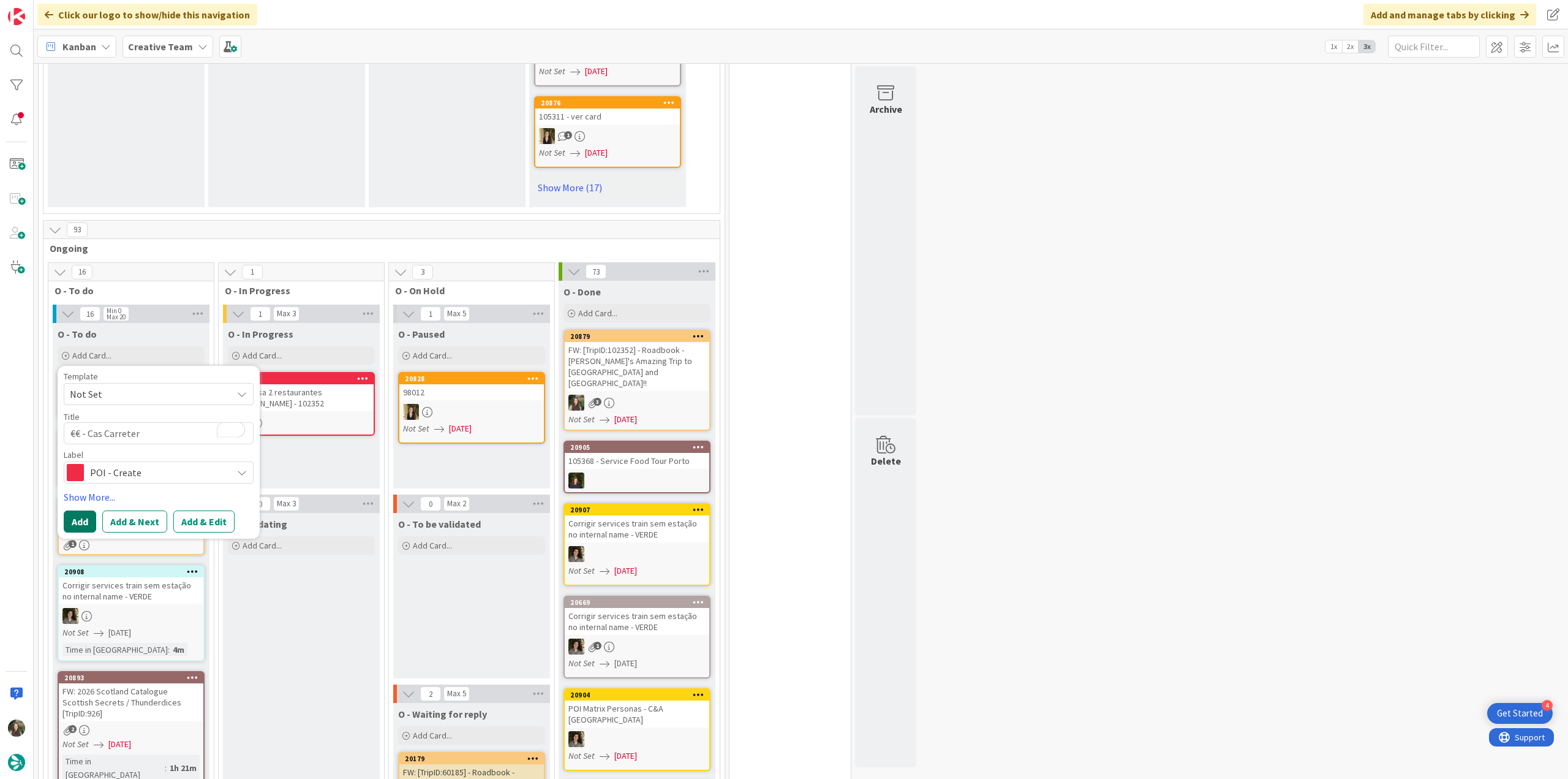
click at [86, 510] on button "Add" at bounding box center [80, 521] width 33 height 22
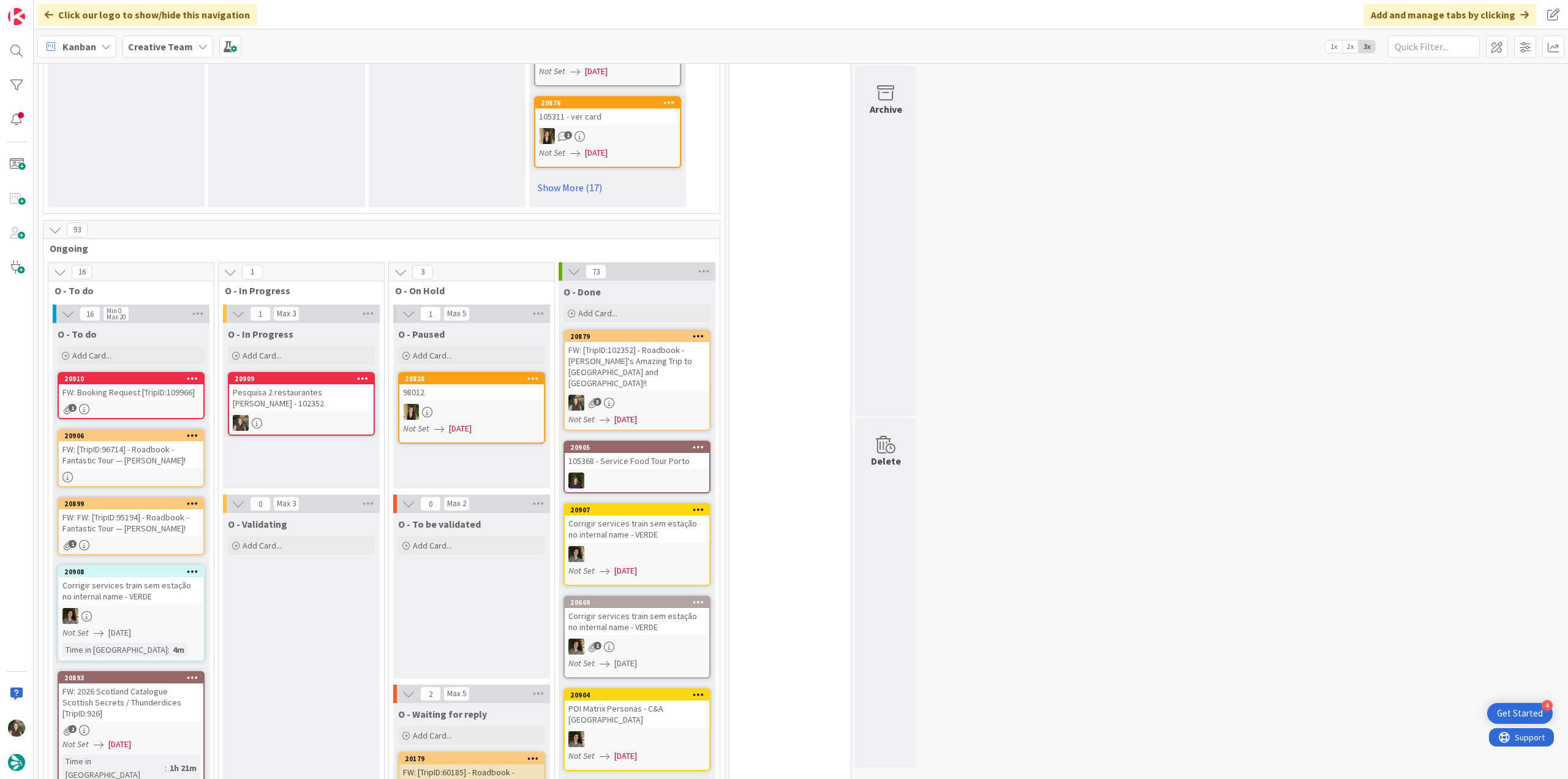
scroll to position [980, 0]
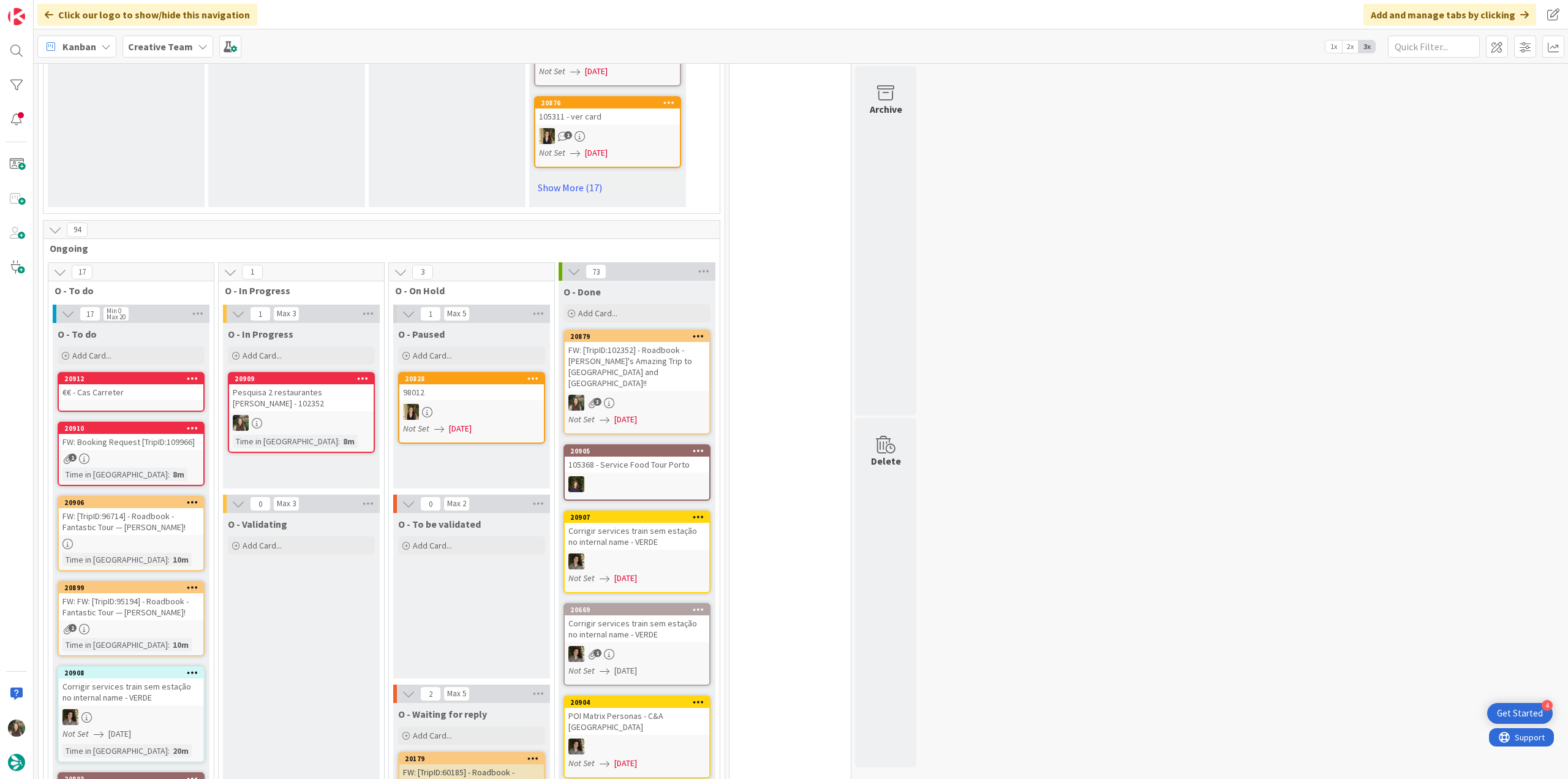
click at [114, 384] on div "€€ - Cas Carreter" at bounding box center [132, 392] width 145 height 16
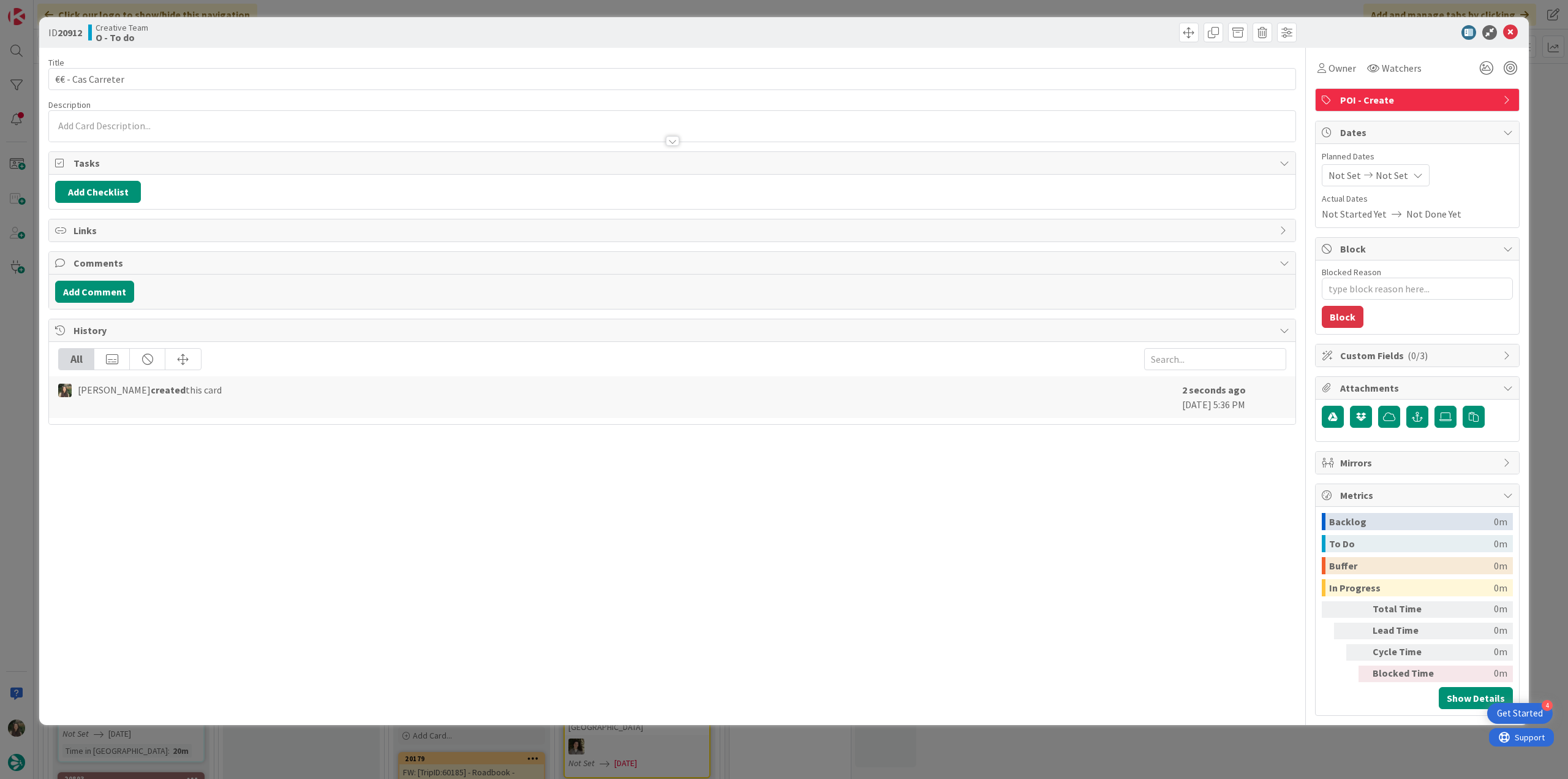
type textarea "x"
click at [121, 129] on div at bounding box center [672, 135] width 1247 height 13
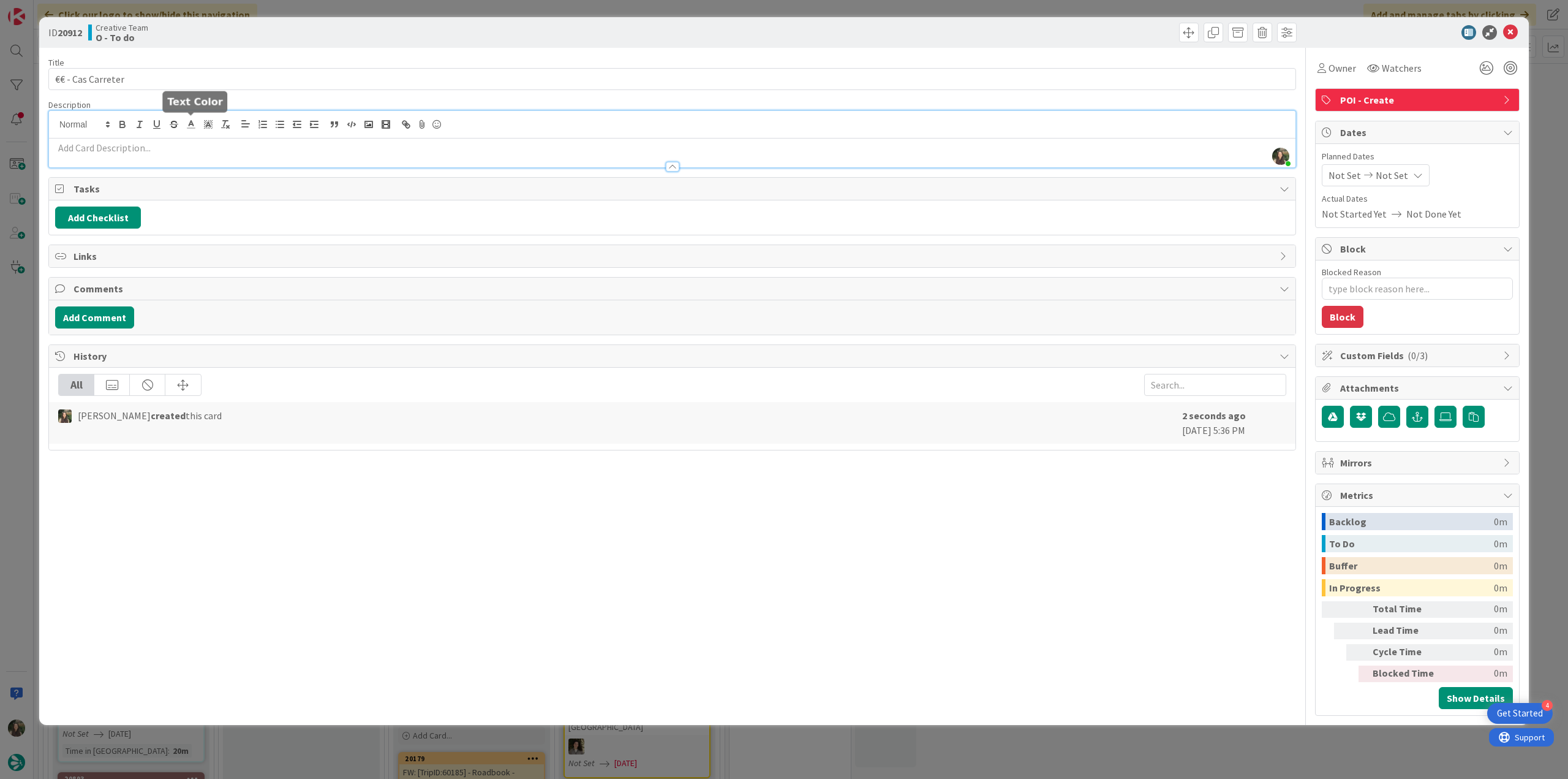
click at [184, 152] on p at bounding box center [672, 148] width 1234 height 14
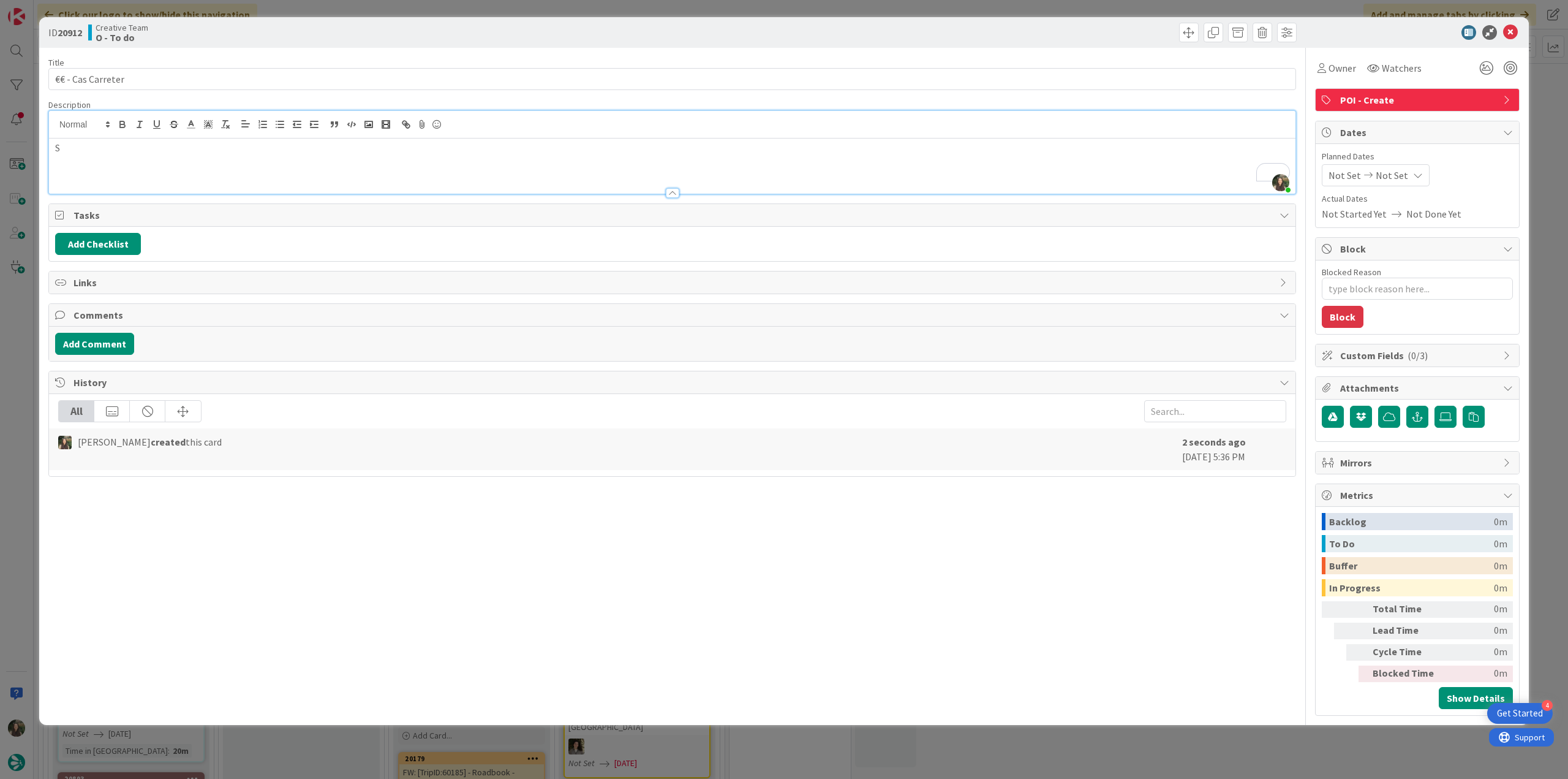
scroll to position [980, 0]
type textarea "x"
click at [10, 347] on div "ID 20912 Creative Team O - To do Title 18 / 128 €€ - Cas Carreter Description I…" at bounding box center [784, 390] width 1568 height 779
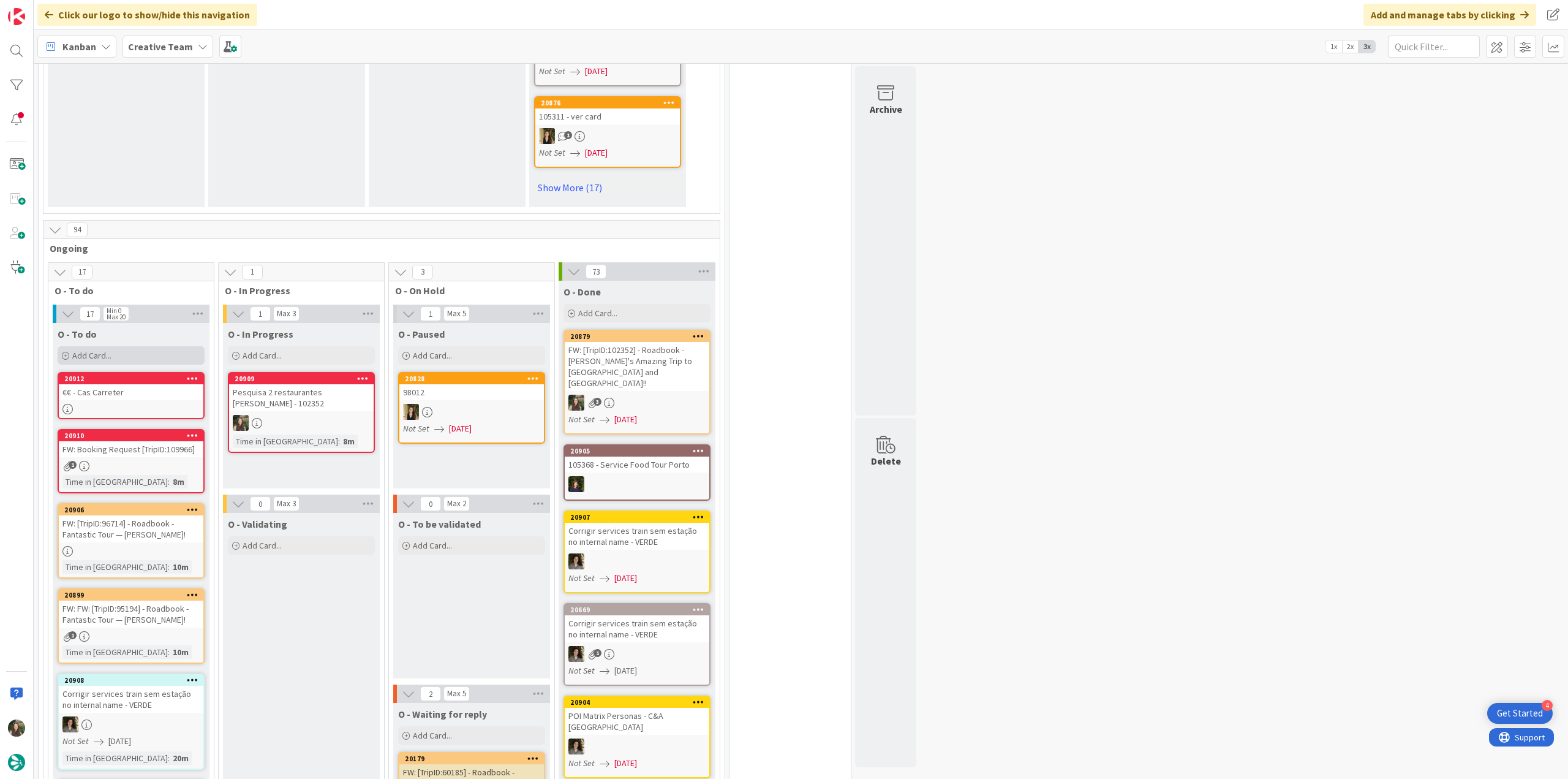
click at [118, 347] on div "Add Card..." at bounding box center [131, 356] width 147 height 19
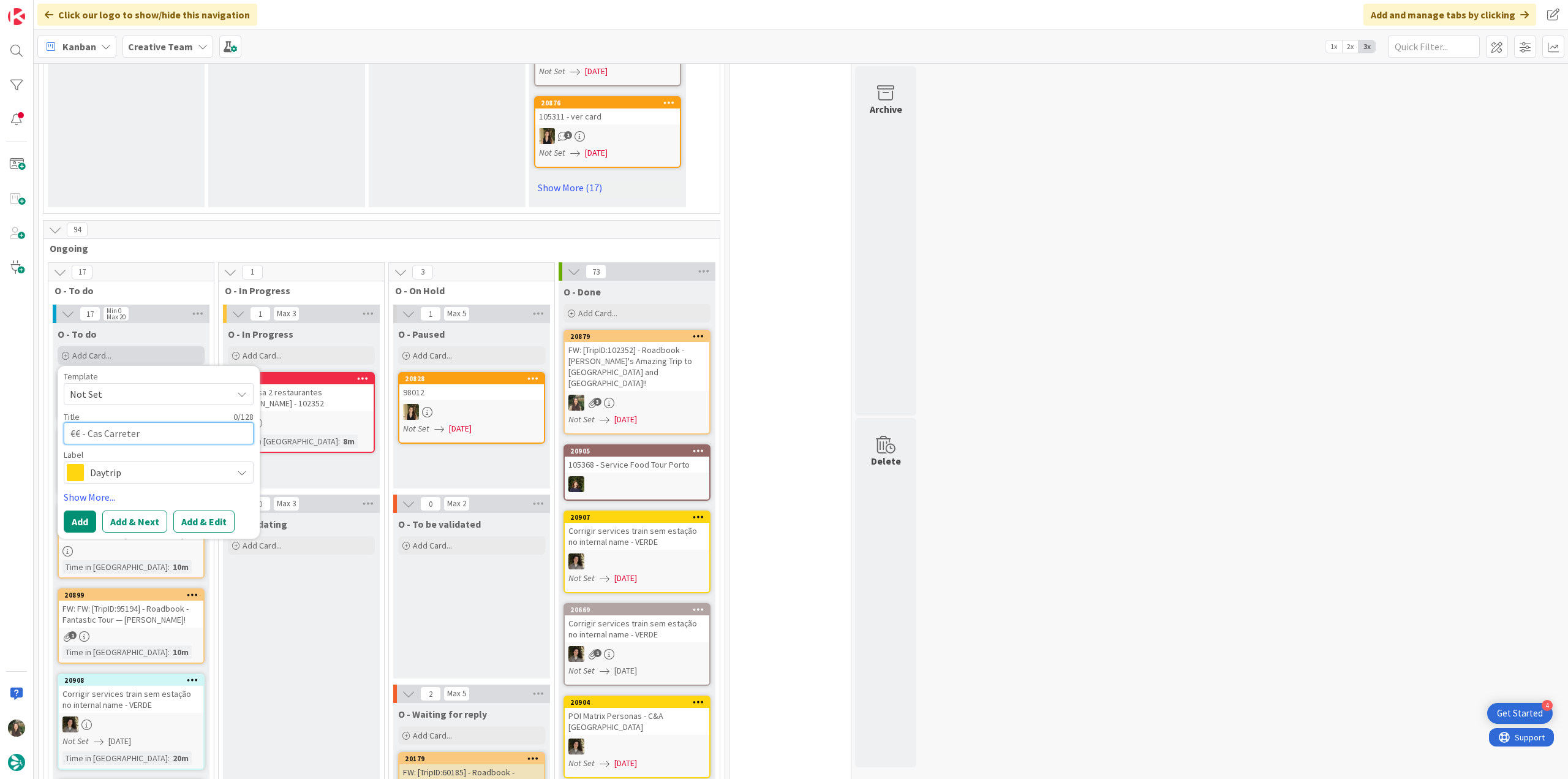
scroll to position [1002, 0]
type textarea "€"
type textarea "x"
type textarea "€€"
type textarea "x"
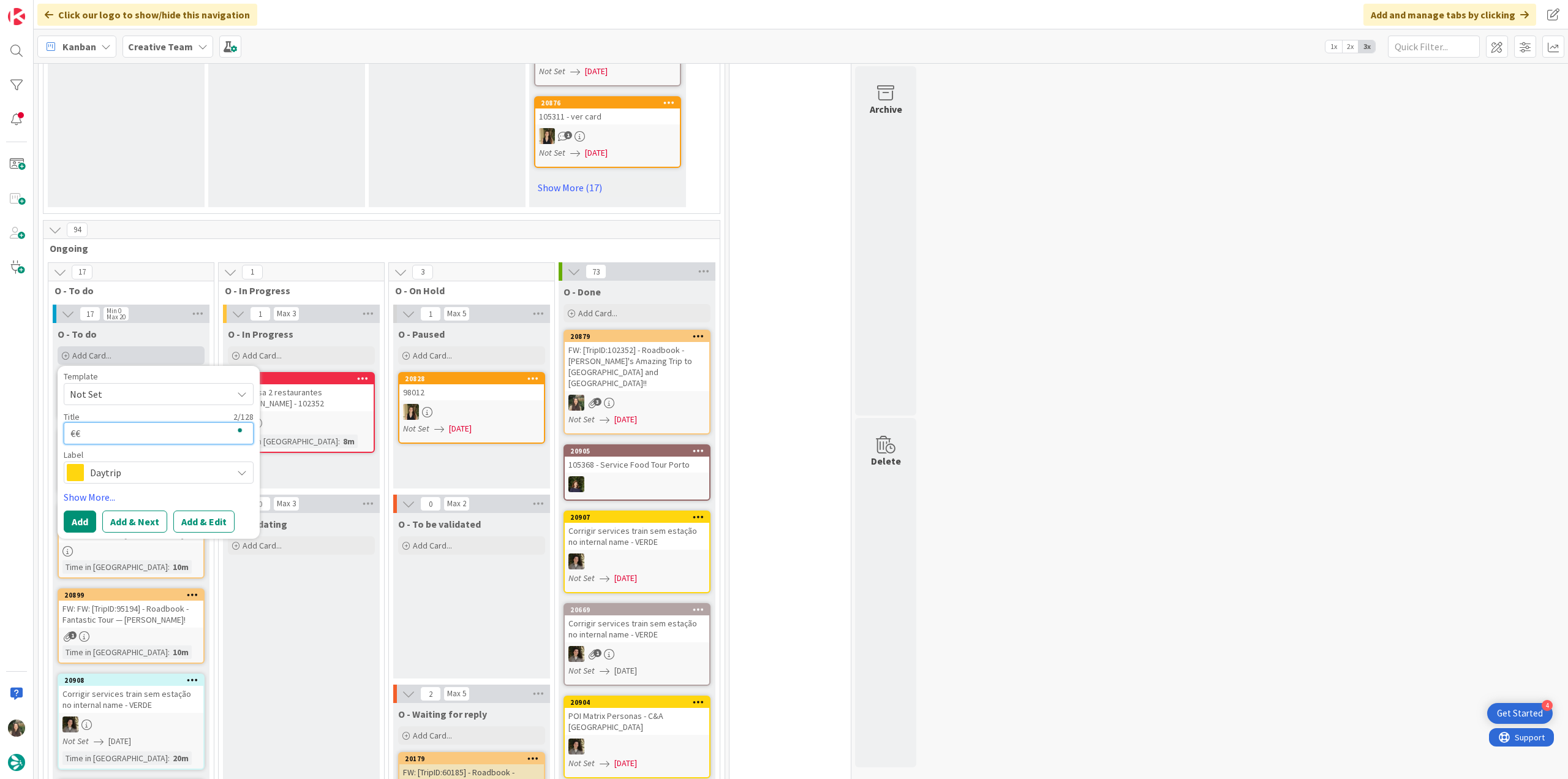
type textarea "€€"
type textarea "x"
type textarea "€€ -"
type textarea "x"
type textarea "€€ -"
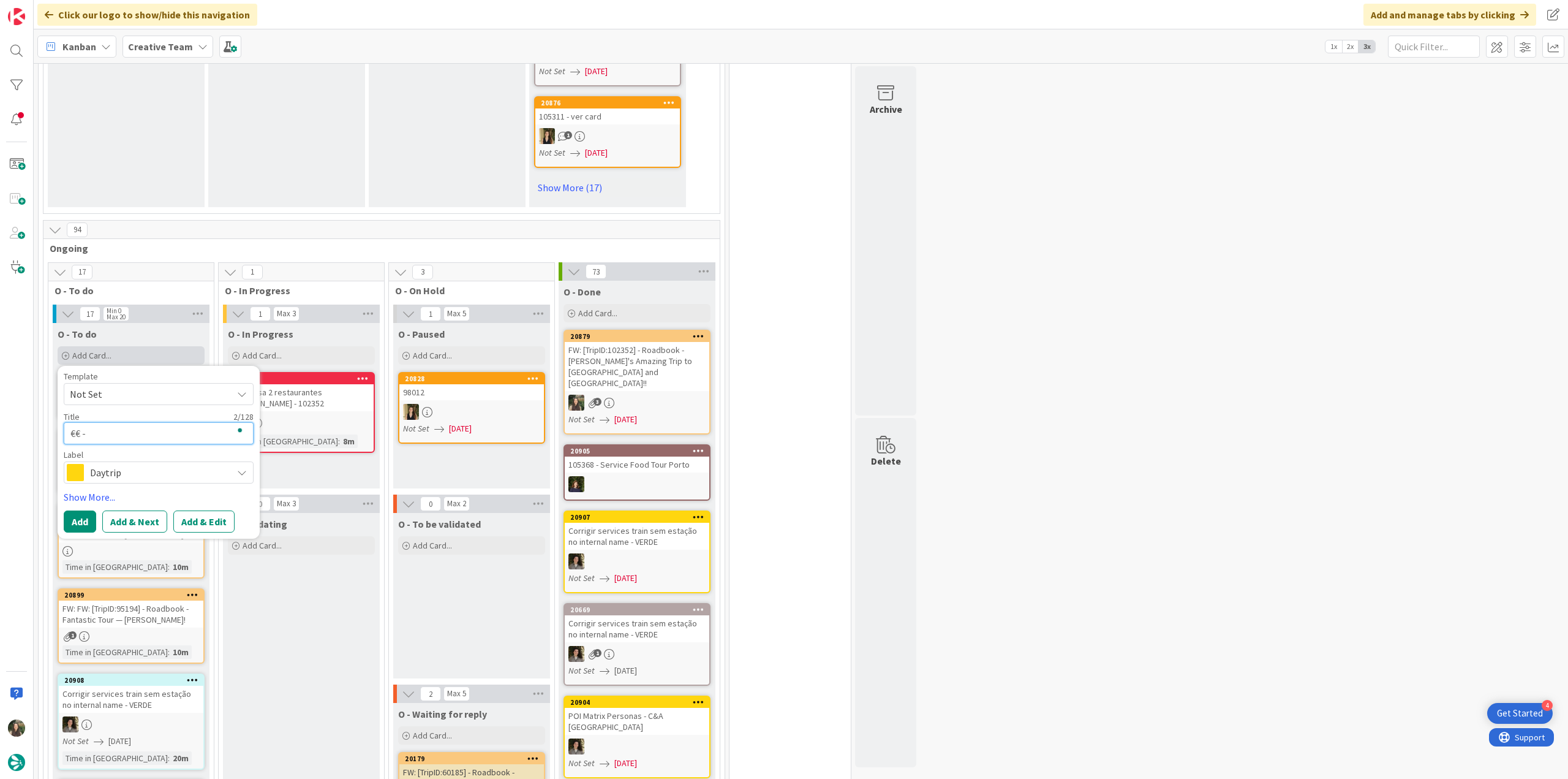
type textarea "x"
paste textarea "La Romaguera"
type textarea "€€ - [PERSON_NAME]"
type textarea "x"
type textarea "€€ - [PERSON_NAME]"
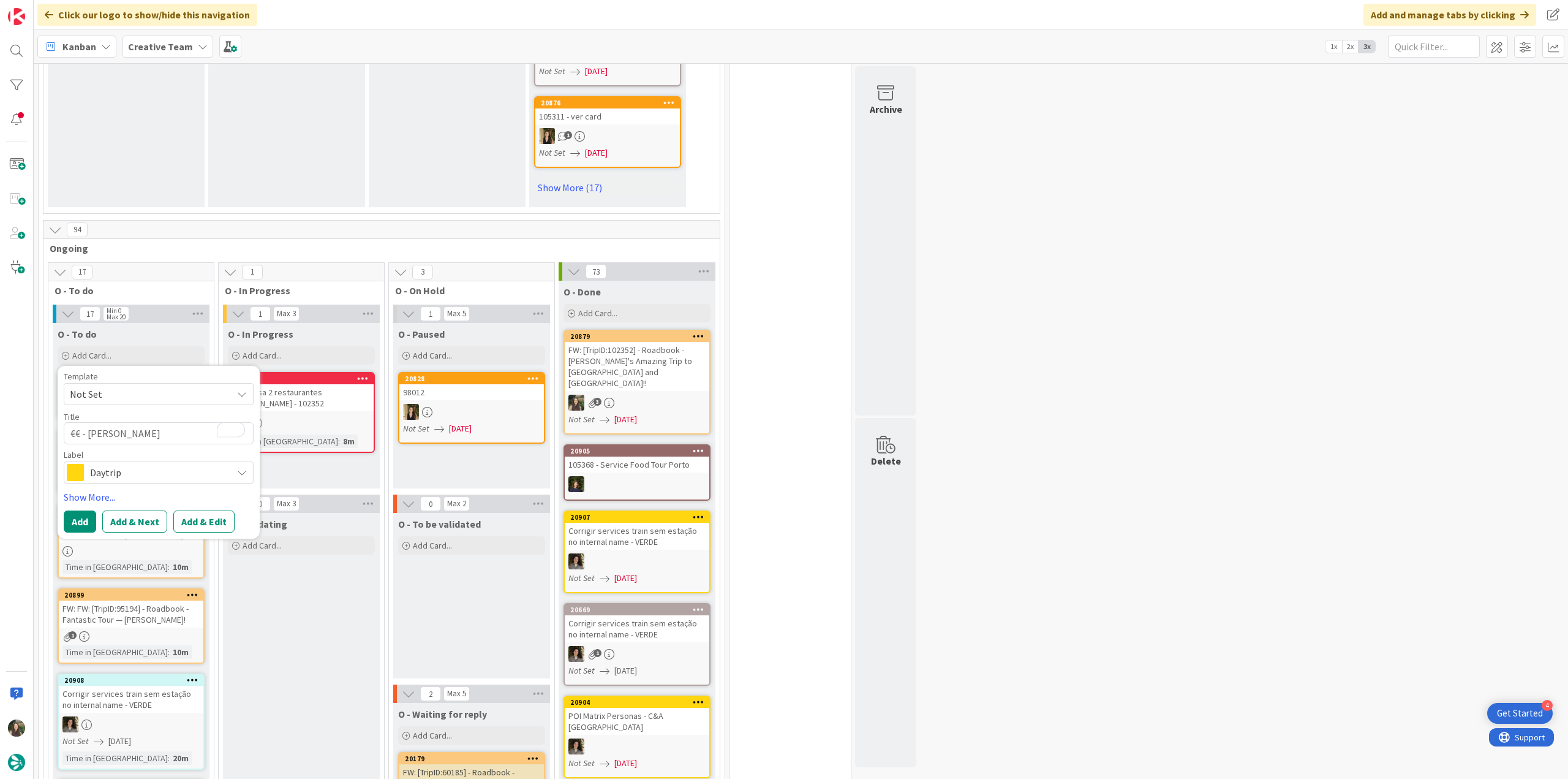
click at [169, 464] on span "Daytrip" at bounding box center [158, 472] width 136 height 17
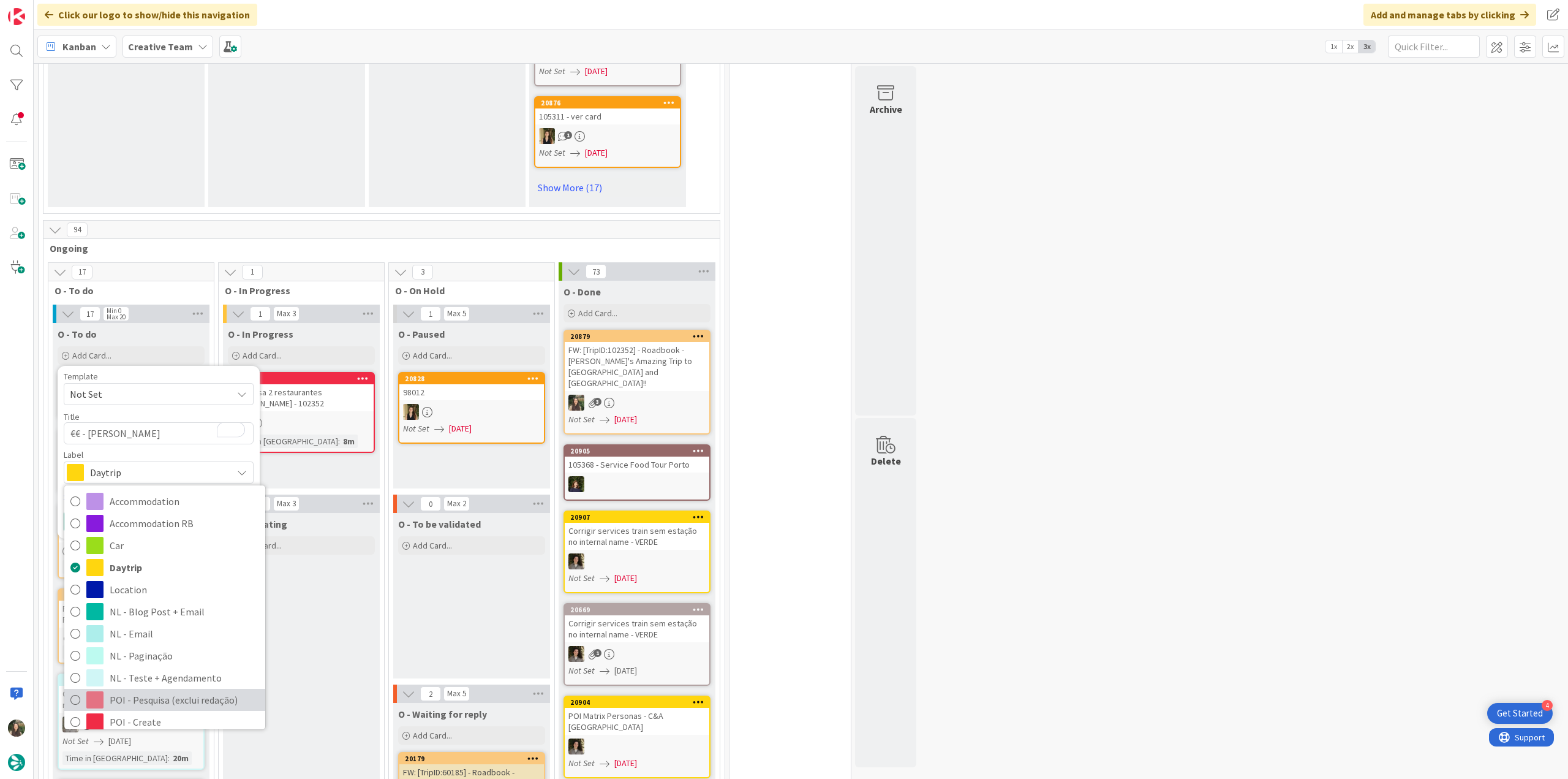
scroll to position [62, 0]
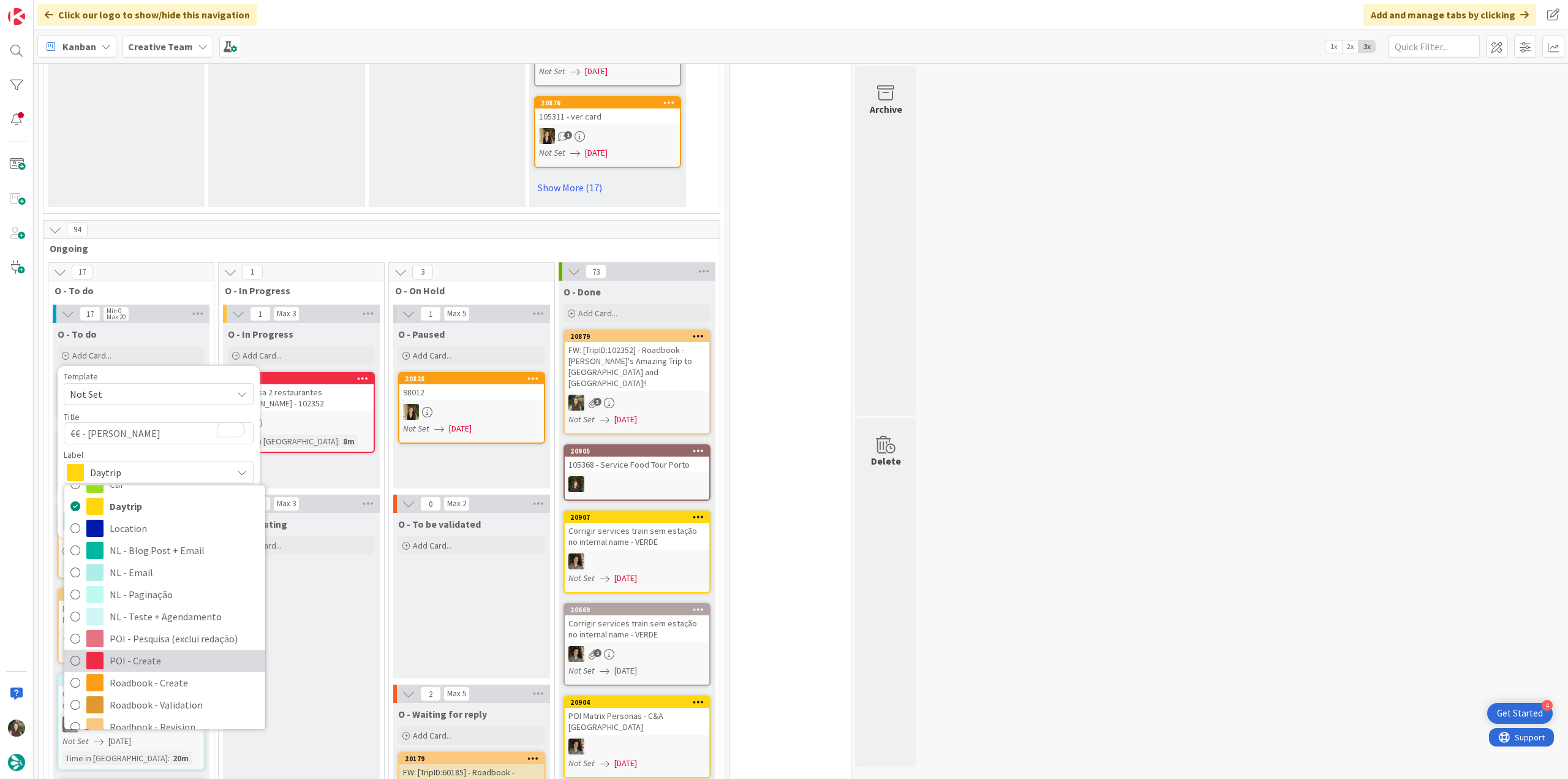
click at [154, 652] on span "POI - Create" at bounding box center [184, 661] width 149 height 19
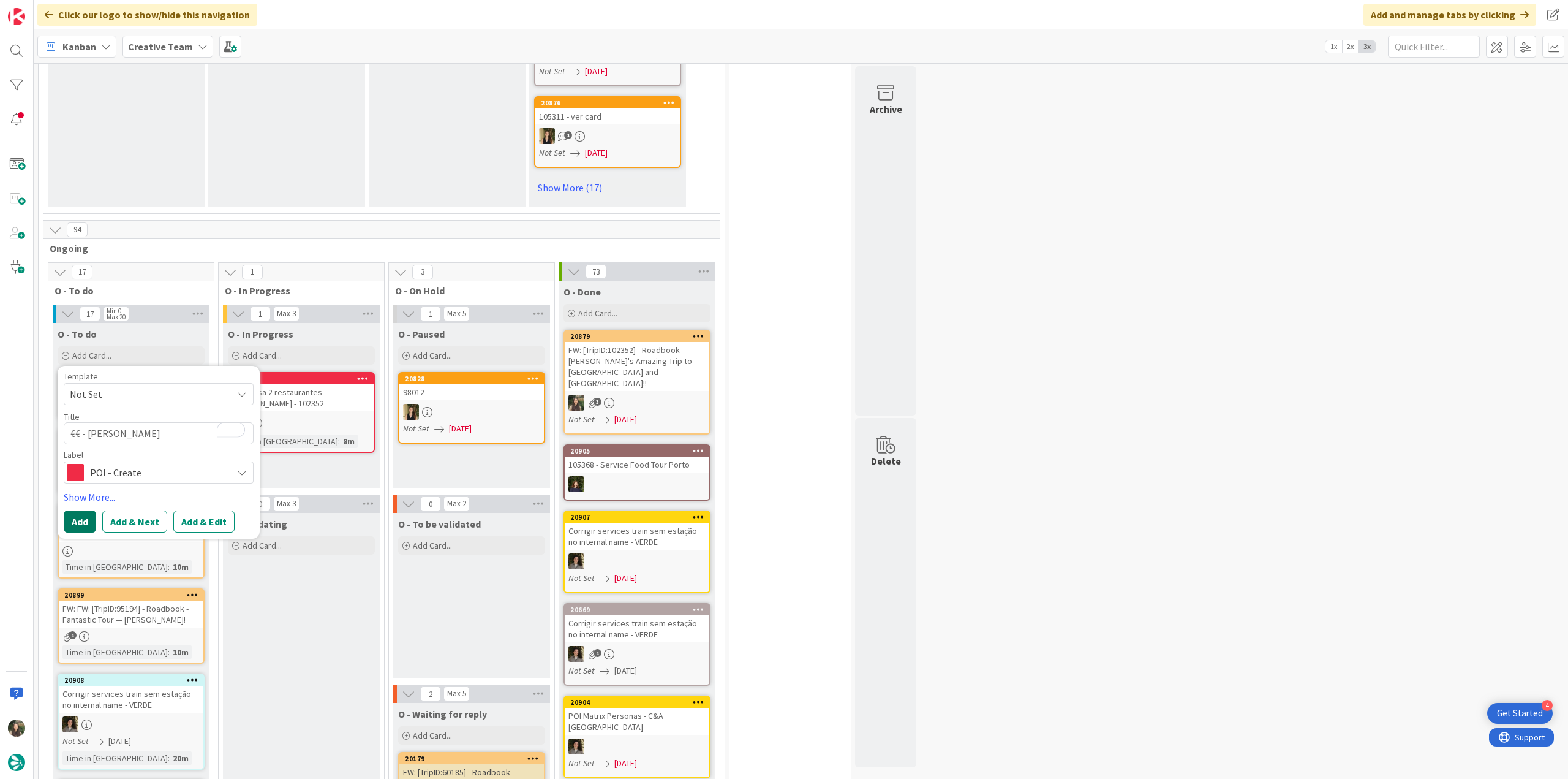
click at [84, 510] on button "Add" at bounding box center [80, 521] width 33 height 22
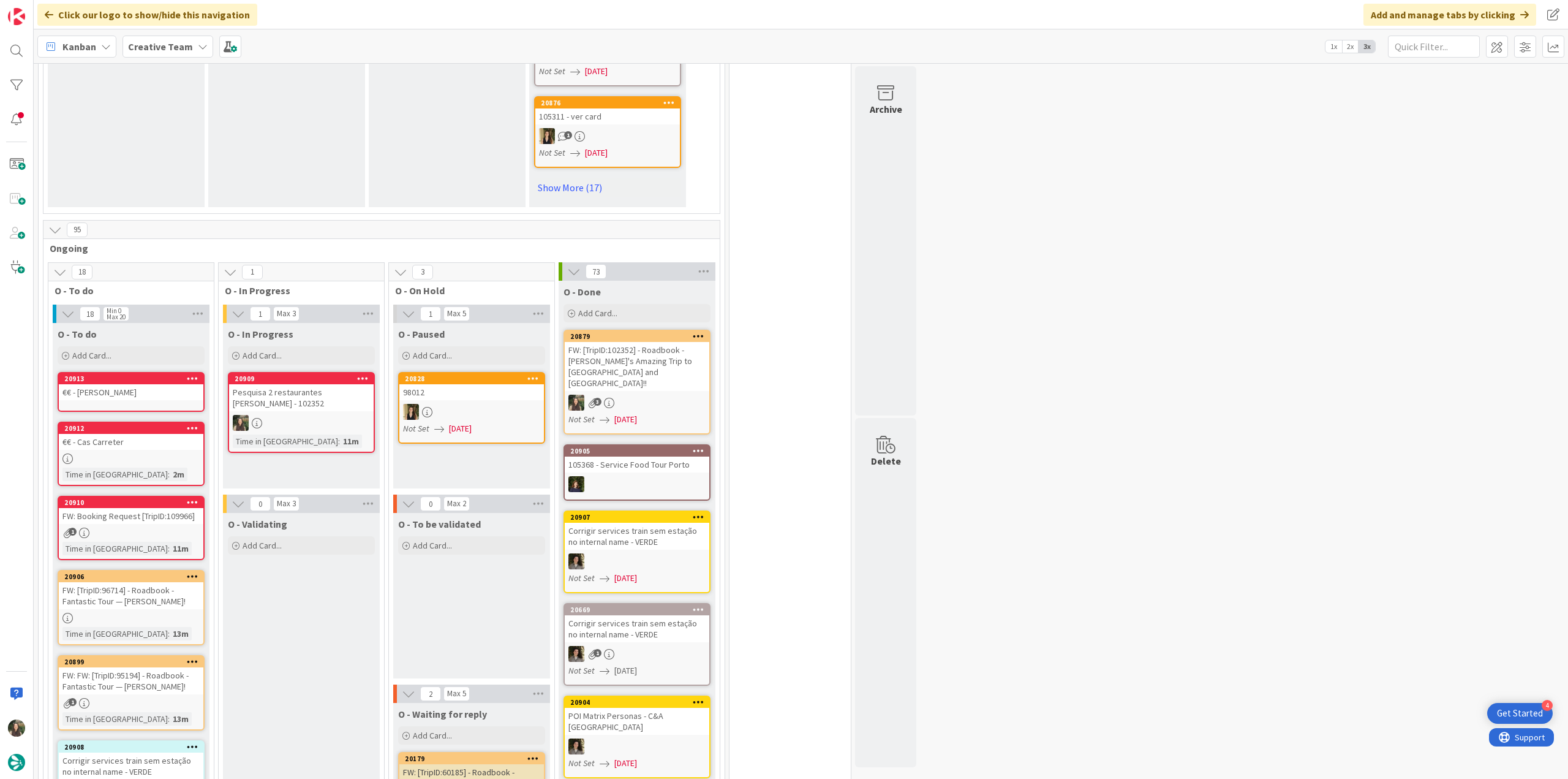
click at [114, 384] on div "€€ - [PERSON_NAME]" at bounding box center [132, 392] width 145 height 16
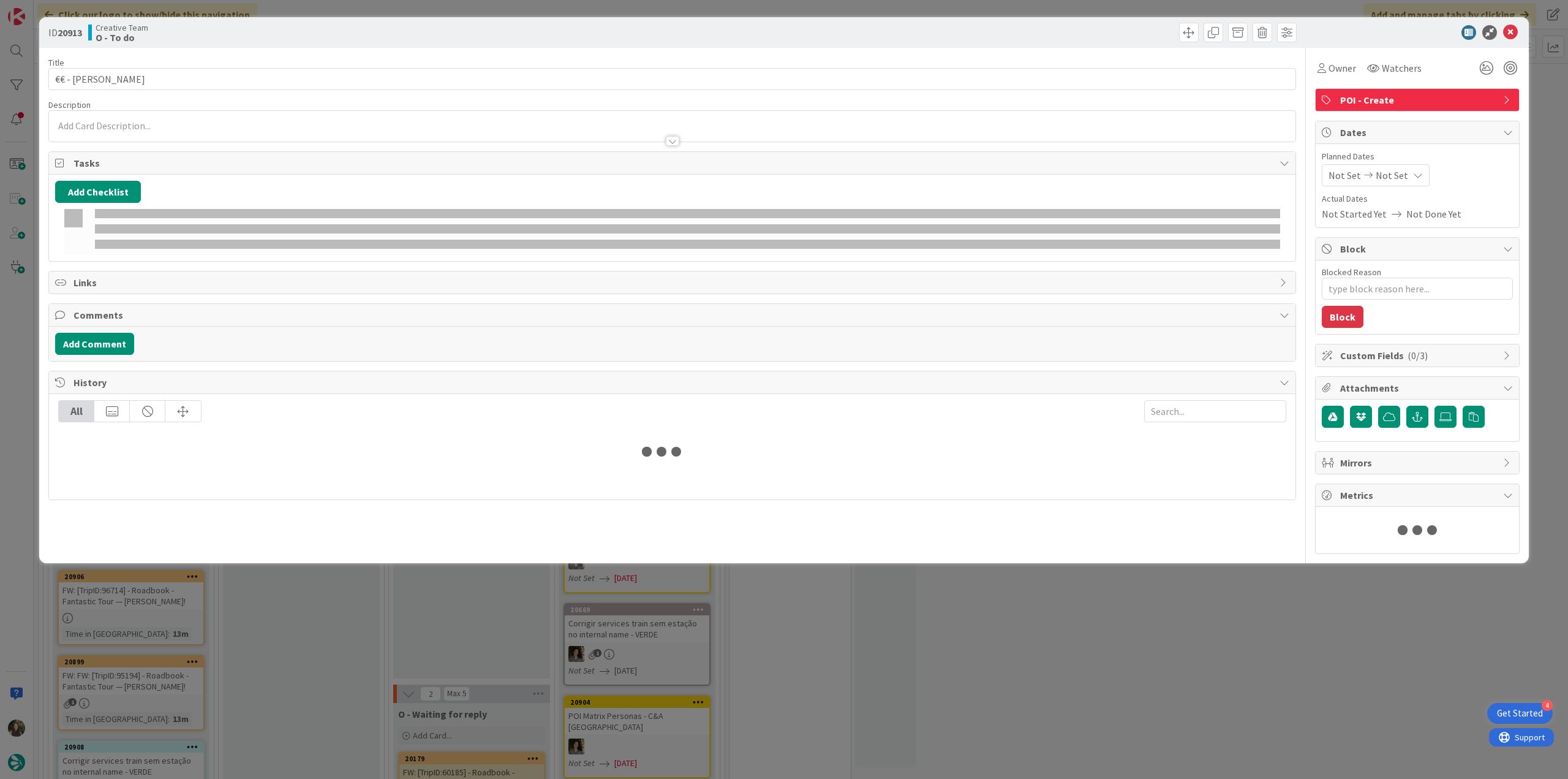
type textarea "x"
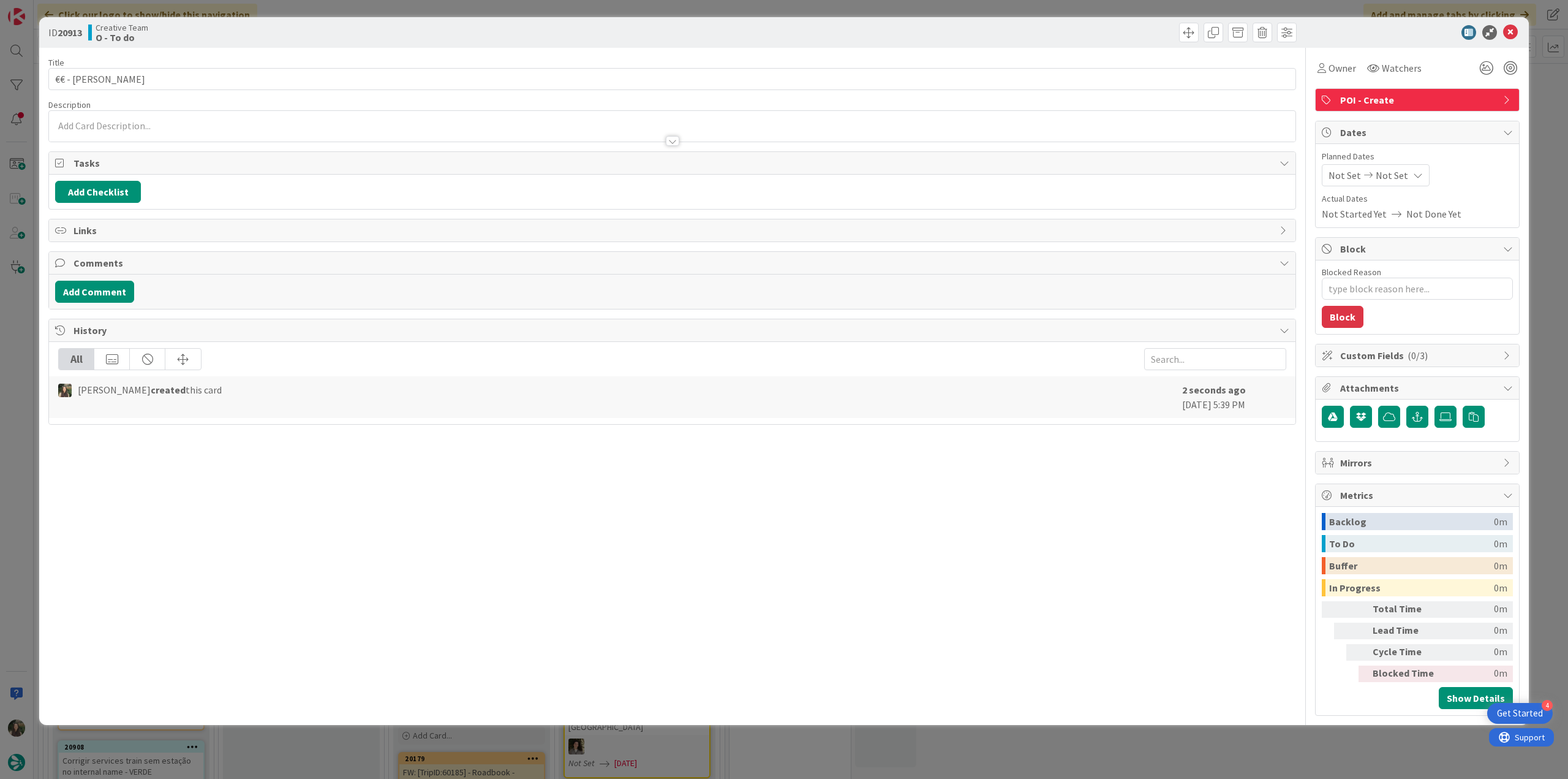
click at [138, 132] on div at bounding box center [672, 135] width 1247 height 13
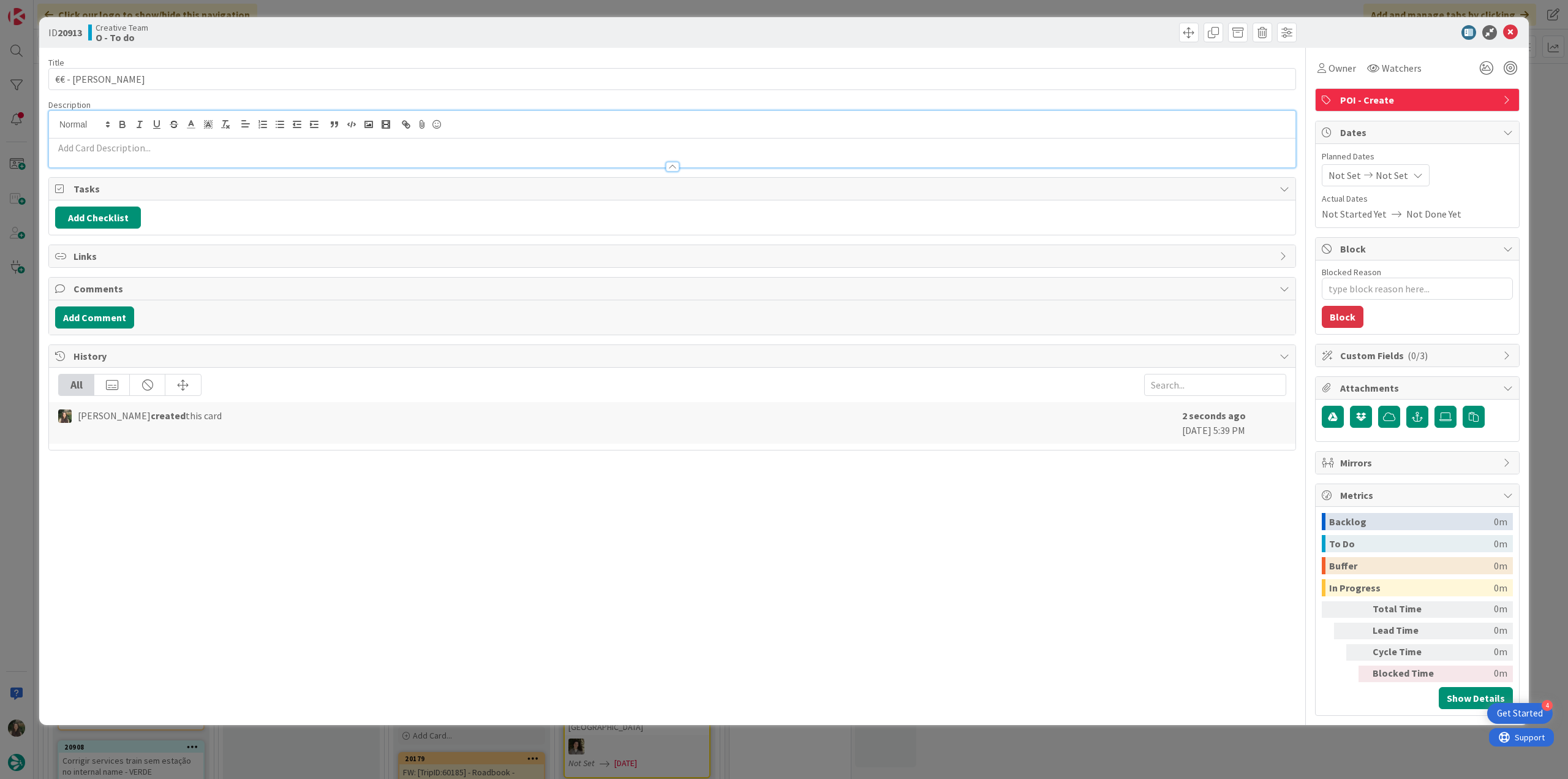
click at [89, 148] on p at bounding box center [672, 148] width 1234 height 14
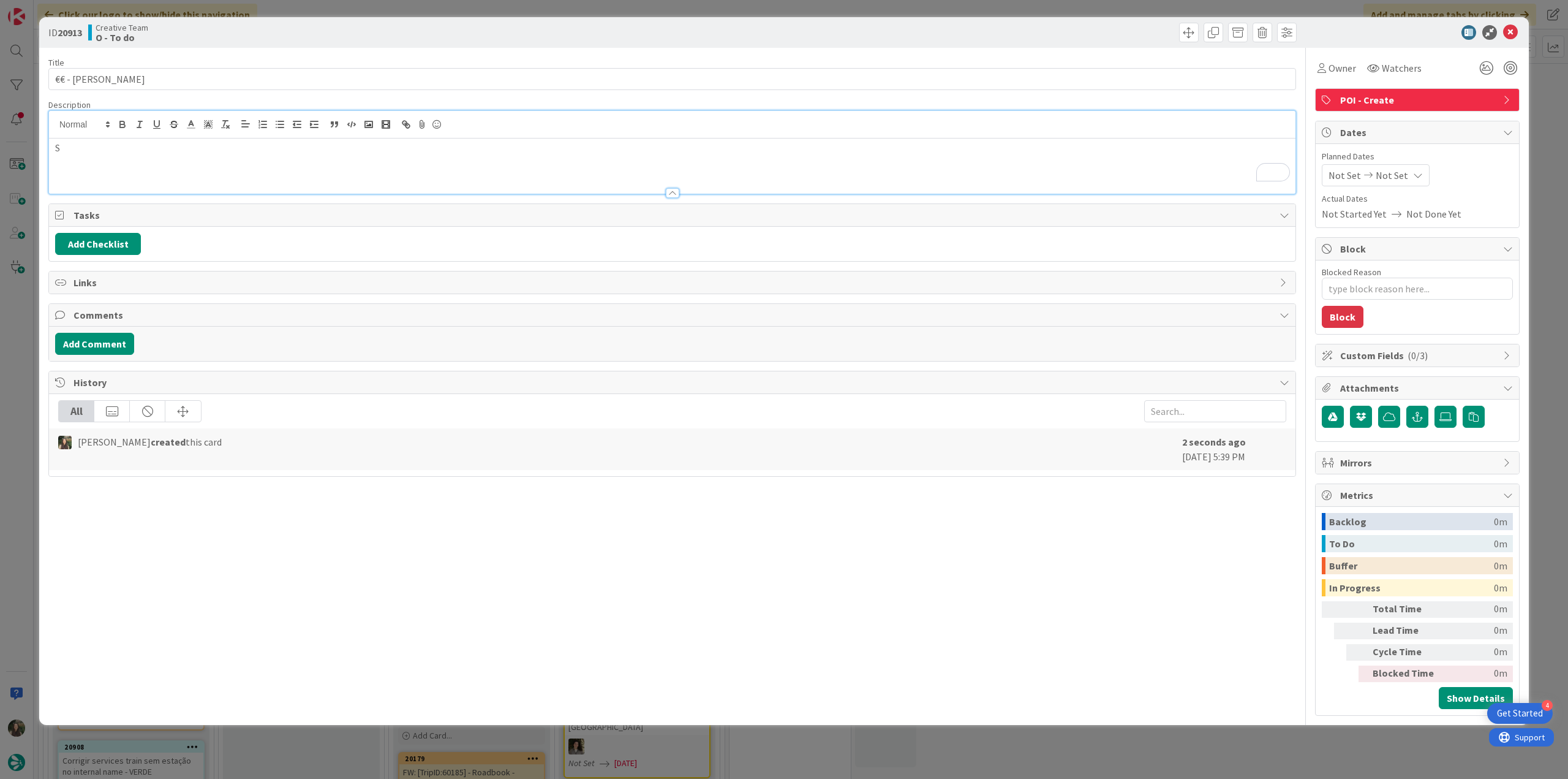
scroll to position [980, 0]
click at [20, 413] on div "ID 20913 Creative Team O - To do Title 17 / 128 €€ - La Romaguera Description I…" at bounding box center [784, 390] width 1568 height 779
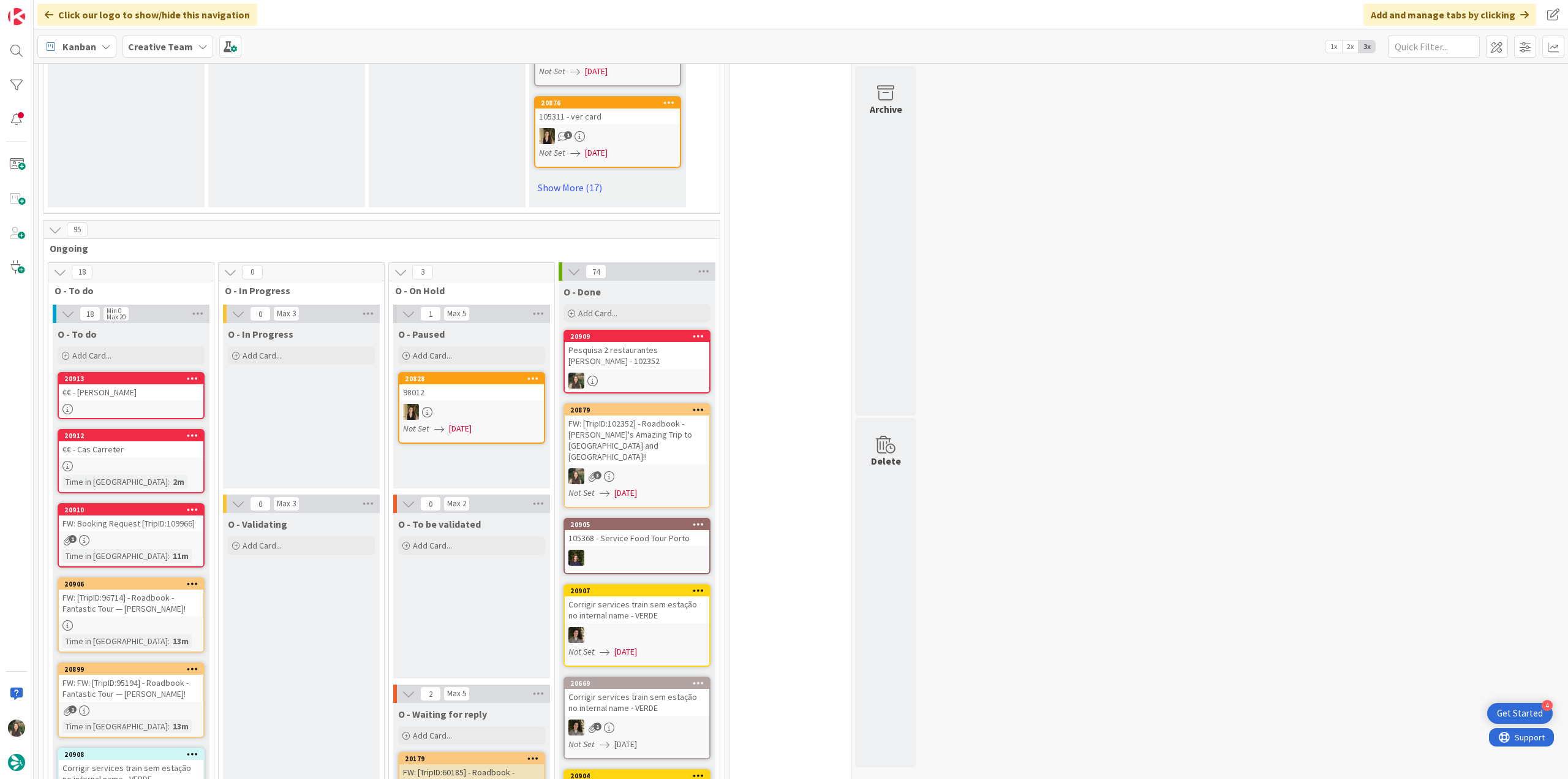
click at [644, 342] on div "Pesquisa 2 restaurantes [PERSON_NAME] - 102352" at bounding box center [637, 356] width 145 height 27
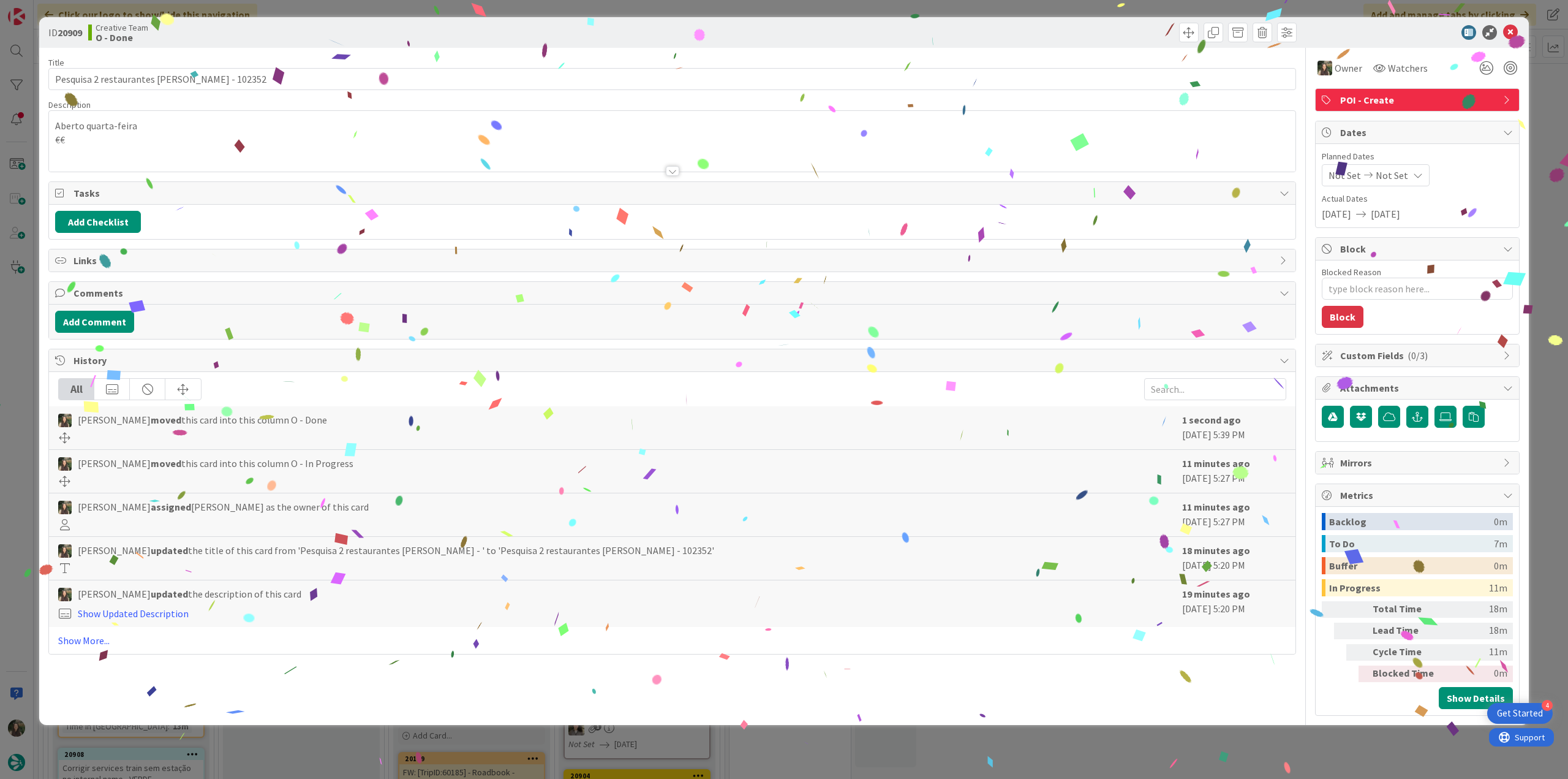
type textarea "x"
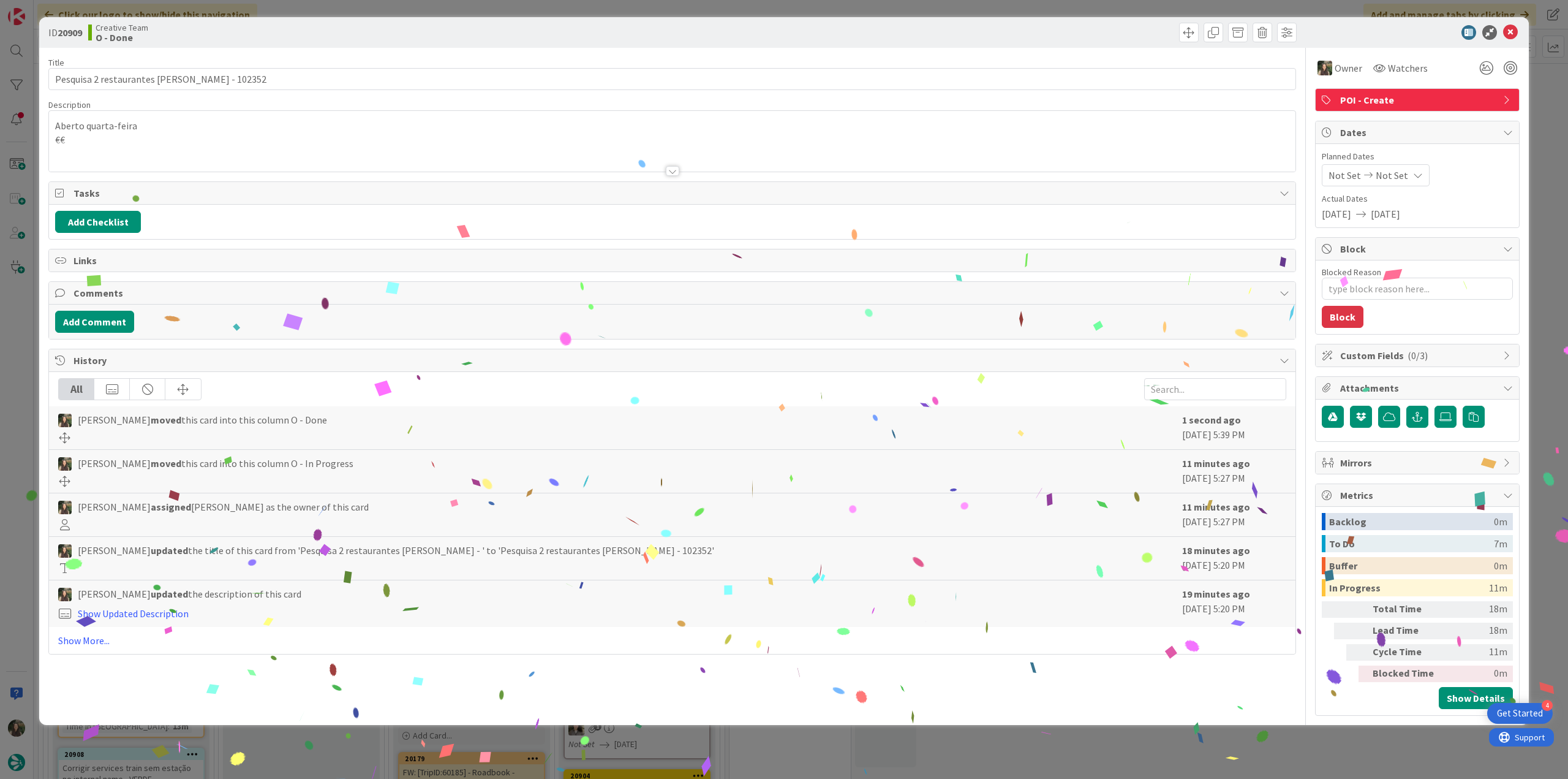
drag, startPoint x: 1340, startPoint y: 747, endPoint x: 1006, endPoint y: 769, distance: 334.7
click at [1341, 747] on div "ID 20909 Creative Team O - Done Title 42 / 128 Pesquisa 2 restaurantes em Sólle…" at bounding box center [784, 390] width 1568 height 779
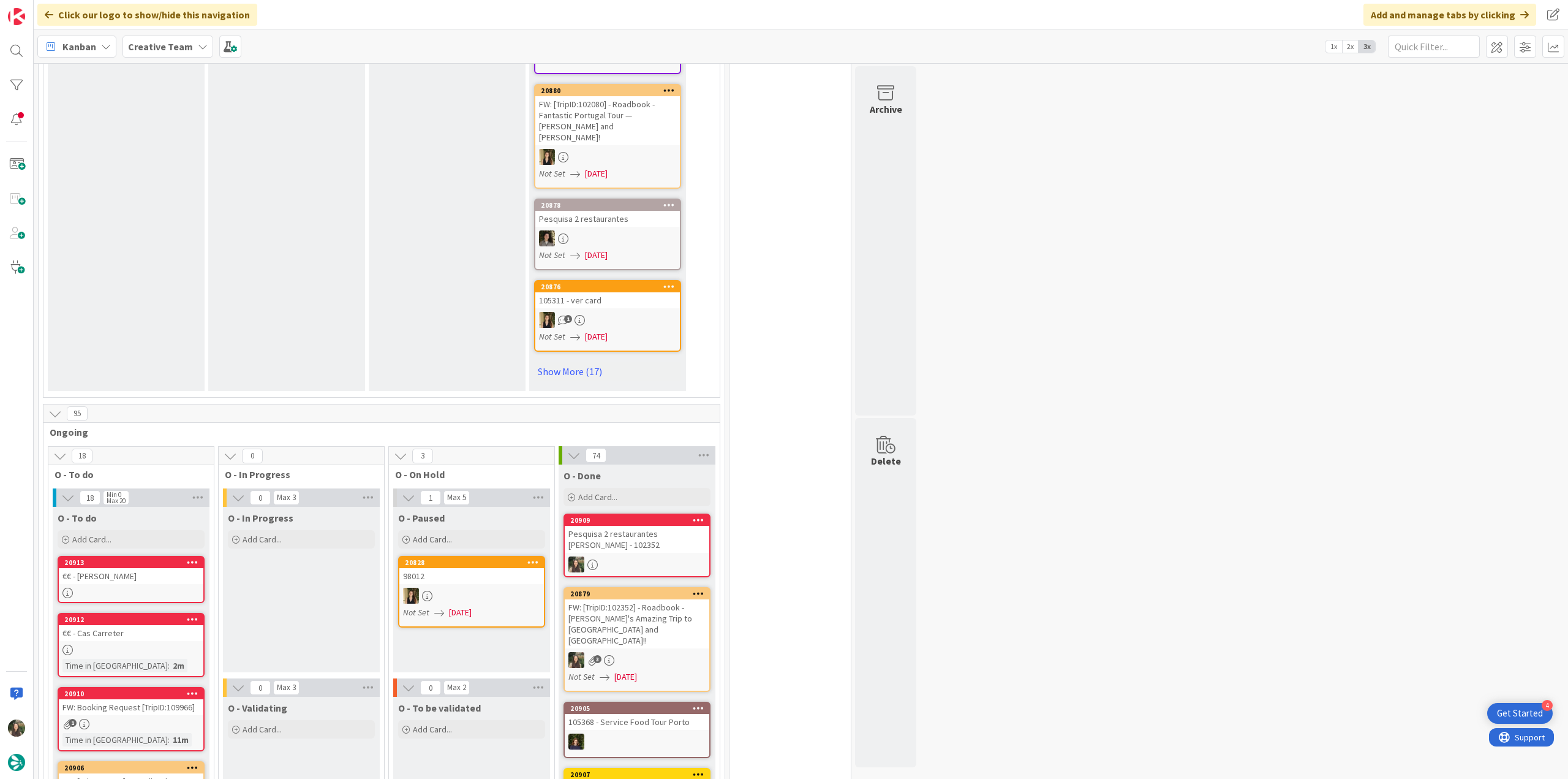
scroll to position [980, 0]
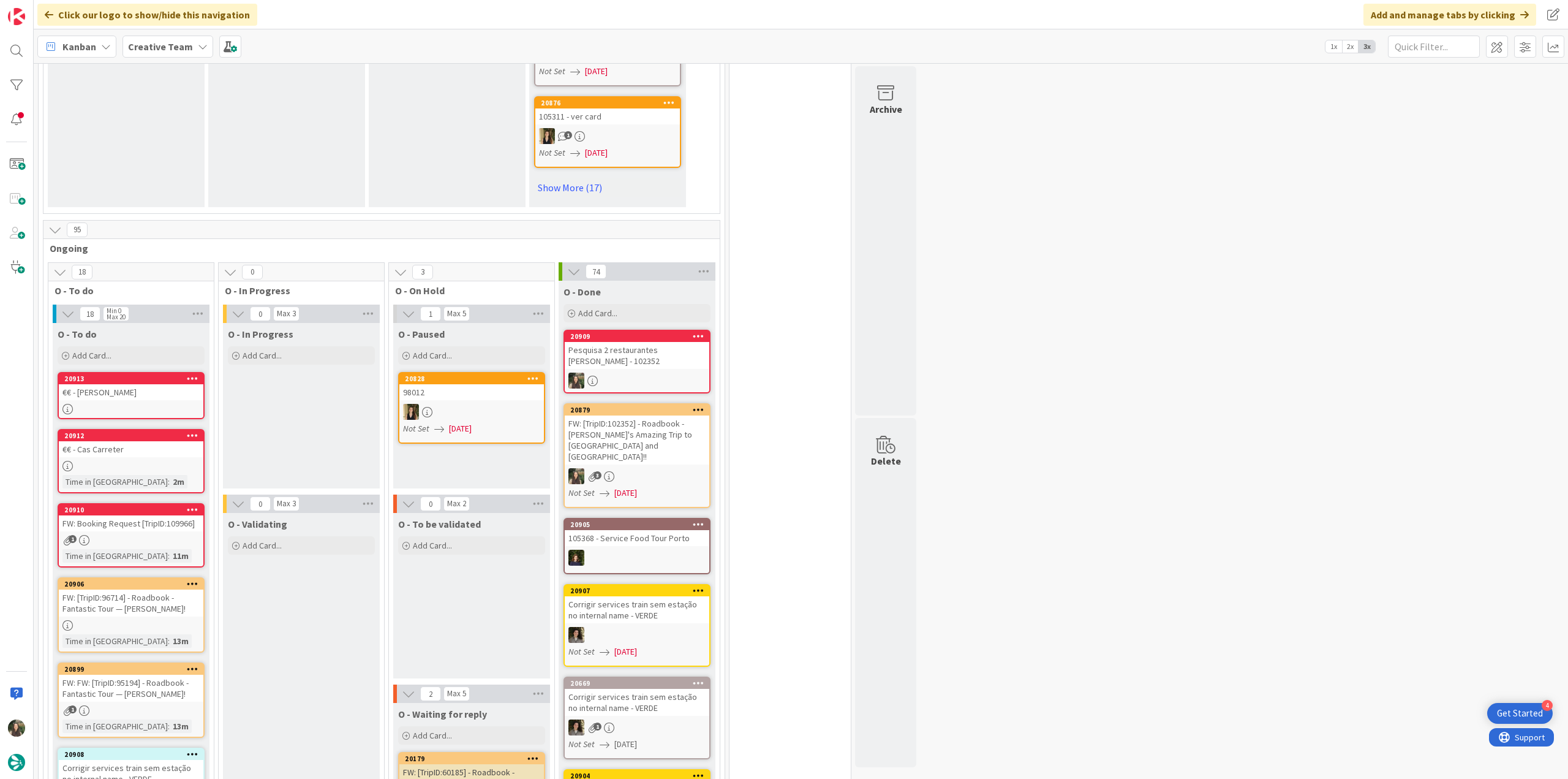
click at [169, 384] on div "€€ - [PERSON_NAME]" at bounding box center [132, 392] width 145 height 16
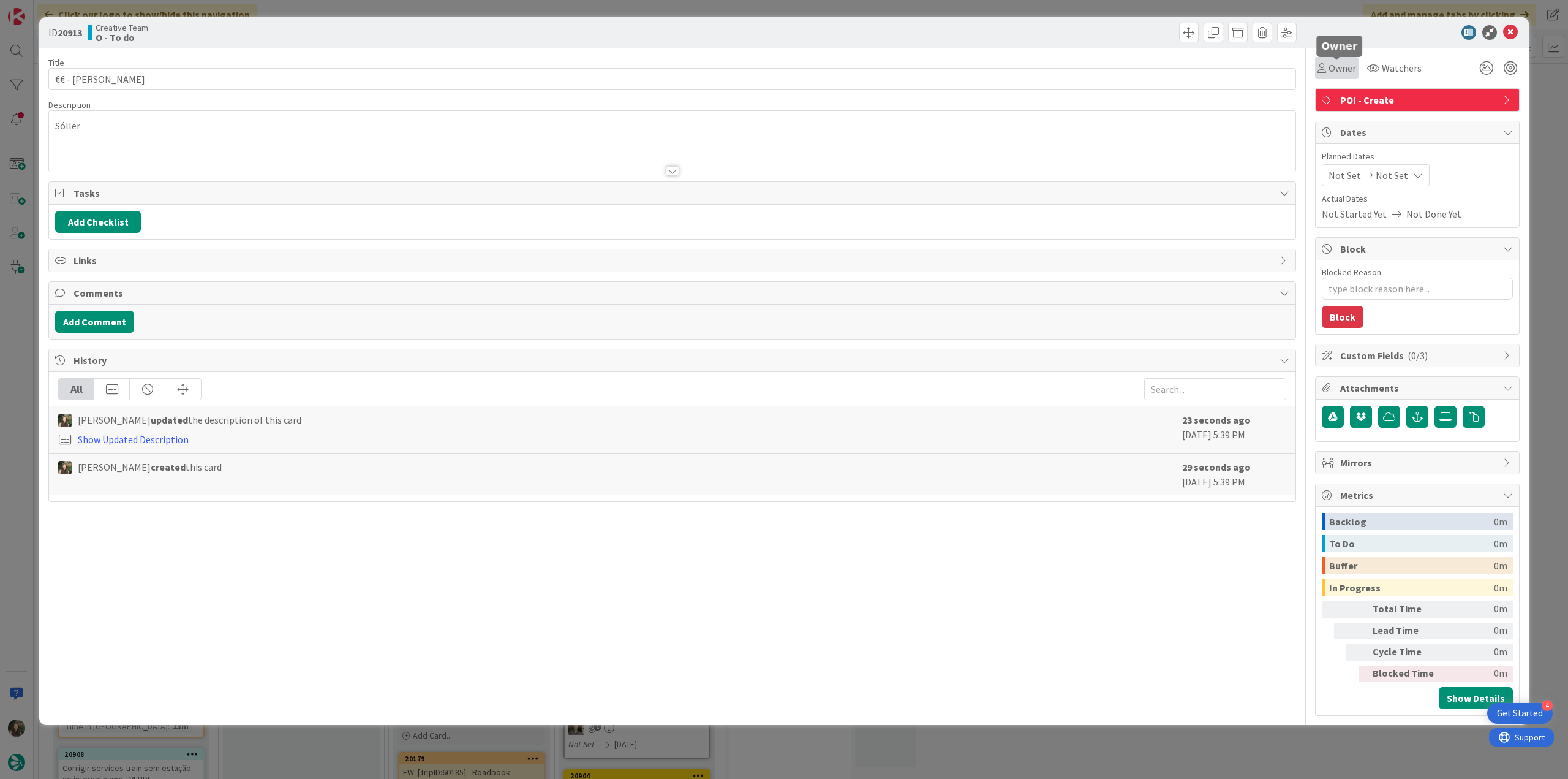
click at [1349, 73] on span "Owner" at bounding box center [1342, 67] width 28 height 14
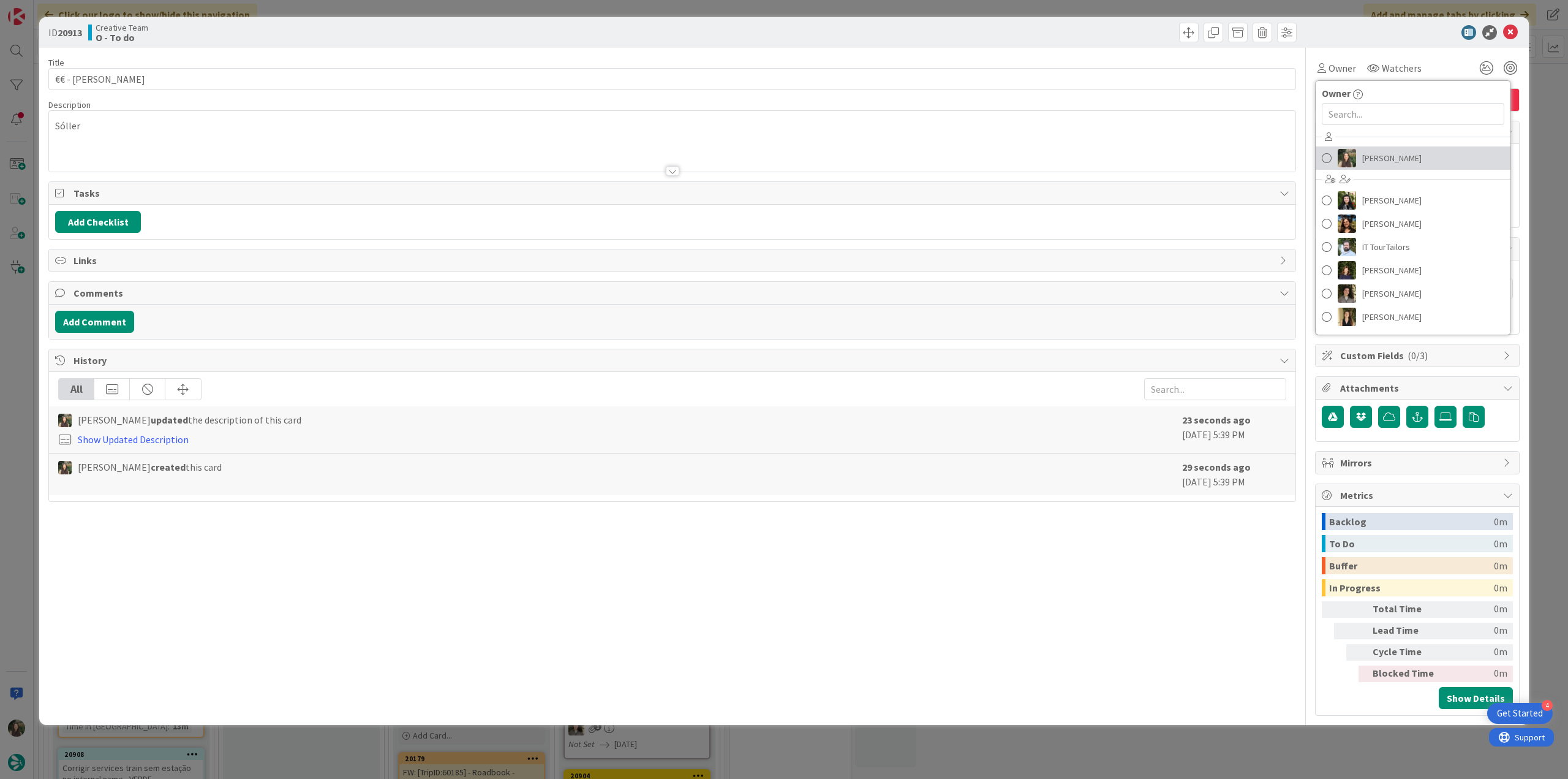
drag, startPoint x: 1357, startPoint y: 158, endPoint x: 1420, endPoint y: 142, distance: 65.0
click at [1359, 158] on link "[PERSON_NAME]" at bounding box center [1413, 158] width 195 height 24
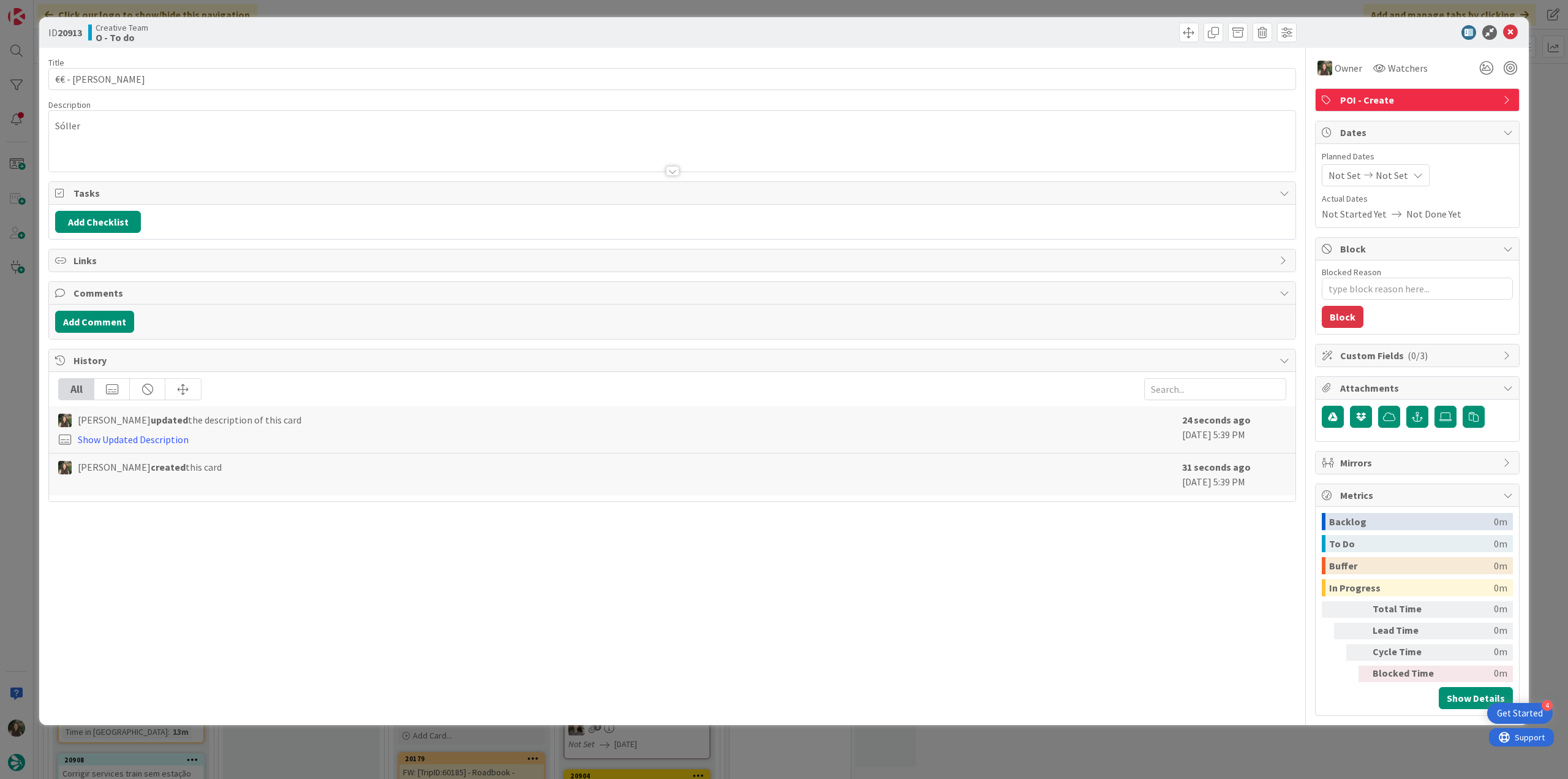
drag, startPoint x: 1542, startPoint y: 103, endPoint x: 1506, endPoint y: 134, distance: 47.5
click at [1542, 103] on div "ID 20913 Creative Team O - To do Title 17 / 128 €€ - [GEOGRAPHIC_DATA] Descript…" at bounding box center [784, 390] width 1568 height 779
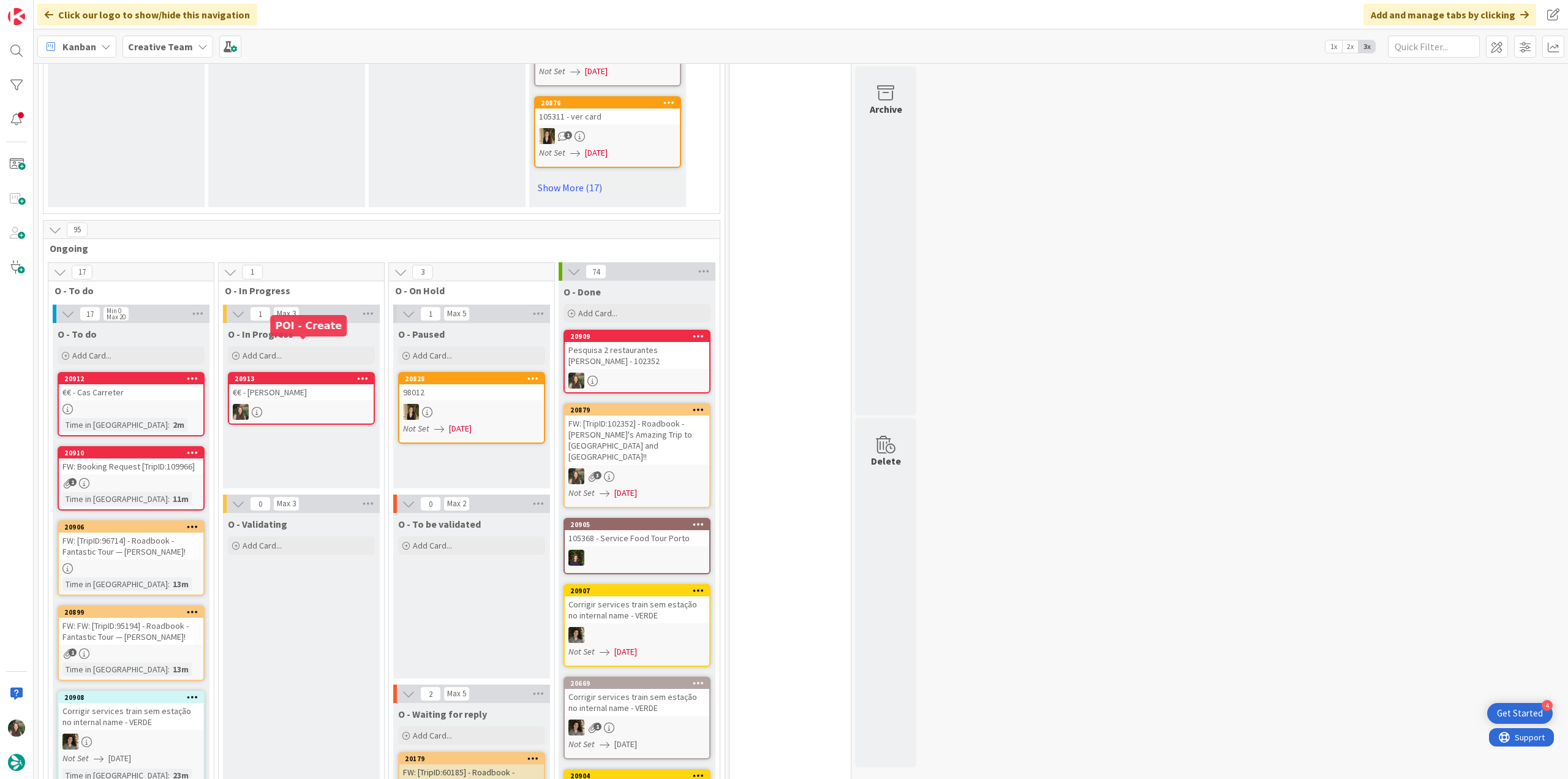
click at [303, 404] on div at bounding box center [302, 411] width 145 height 16
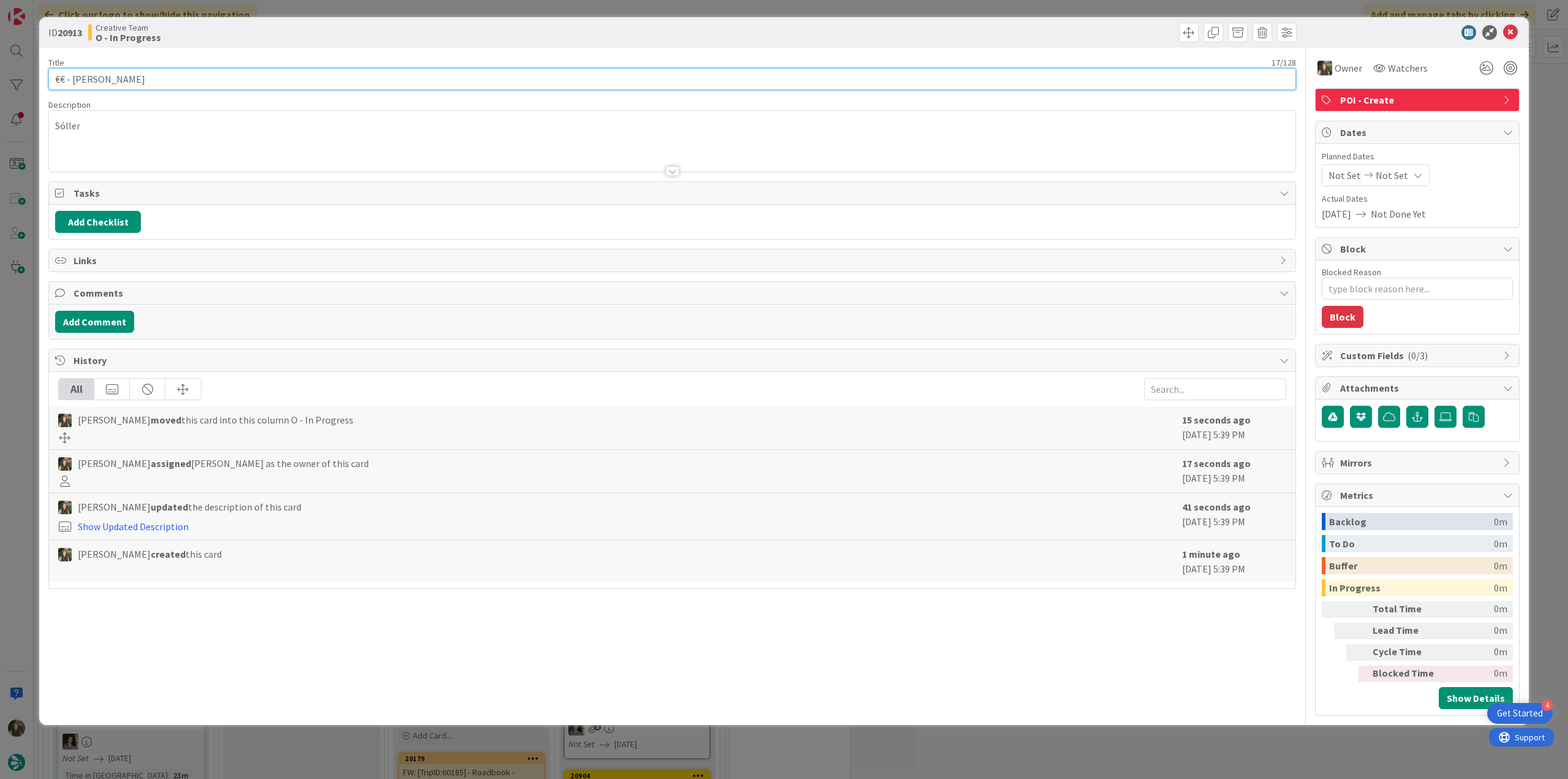
drag, startPoint x: 147, startPoint y: 78, endPoint x: 37, endPoint y: 82, distance: 110.1
click at [37, 81] on div "ID 20913 Creative Team O - In Progress Title 17 / 128 €€ - [GEOGRAPHIC_DATA] De…" at bounding box center [784, 390] width 1568 height 779
click at [29, 336] on div "ID 20913 Creative Team O - In Progress Title 17 / 128 €€ - [PERSON_NAME] Descri…" at bounding box center [784, 390] width 1568 height 779
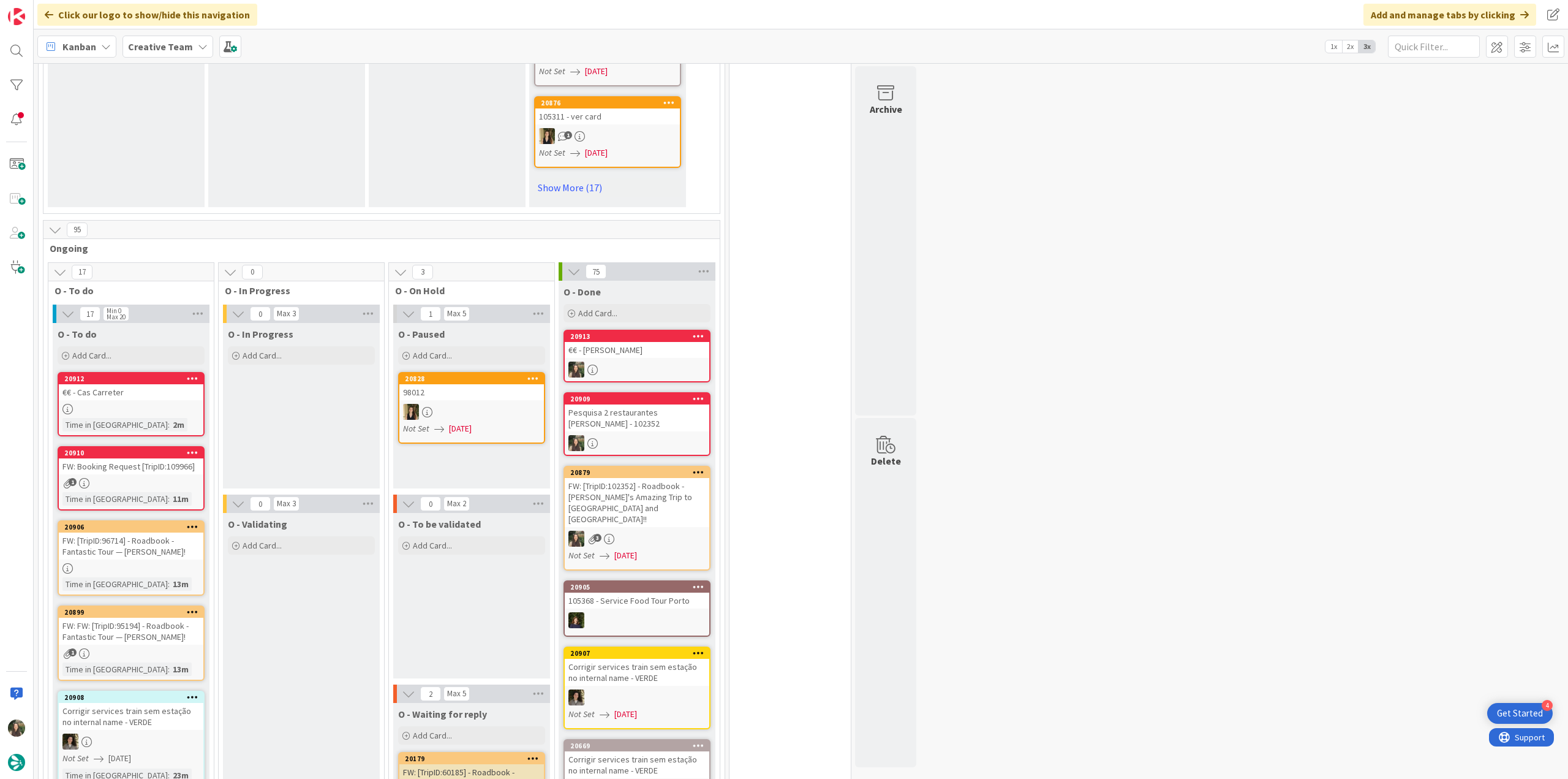
click at [149, 404] on div at bounding box center [132, 409] width 145 height 10
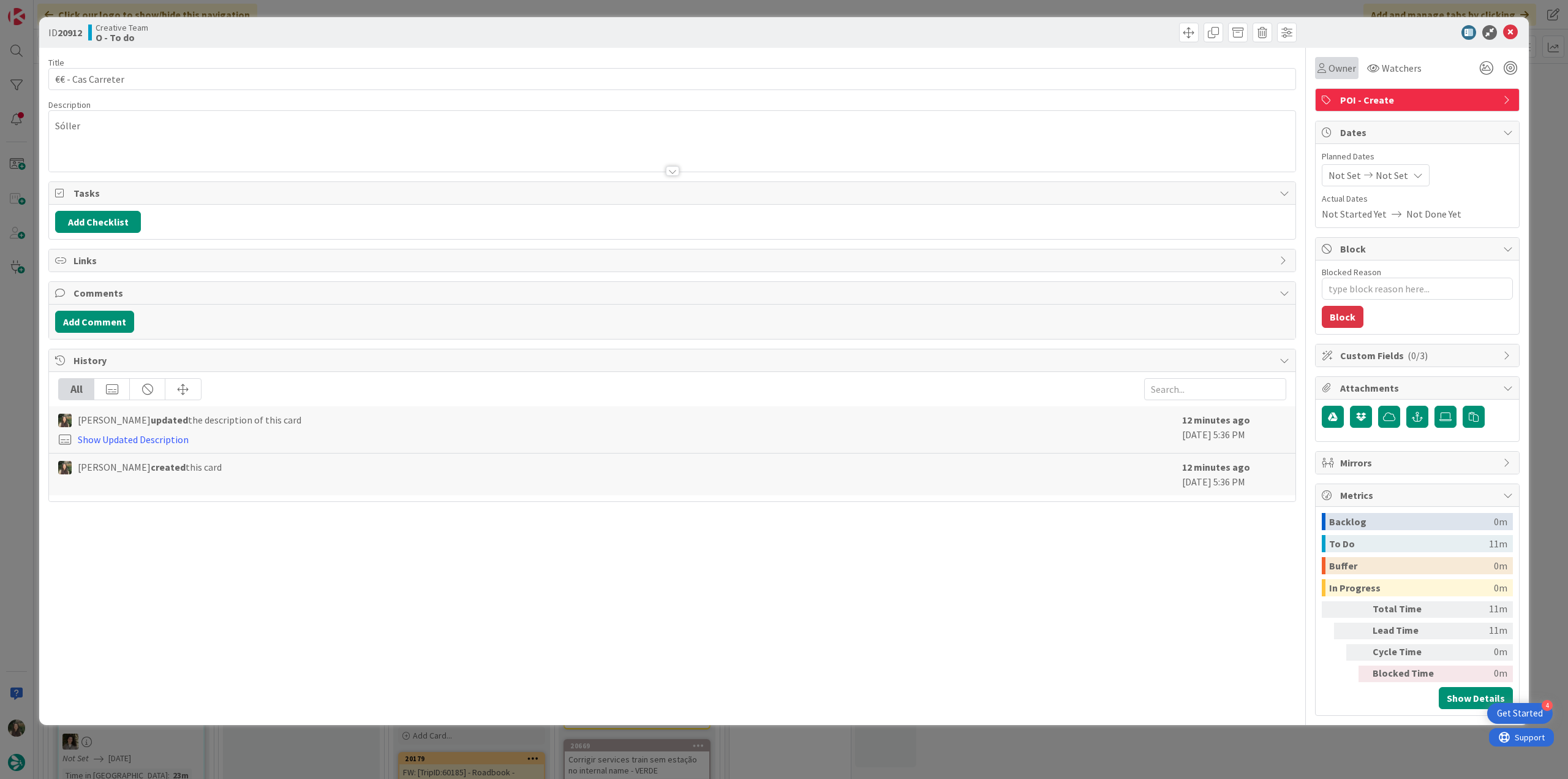
click at [1345, 68] on span "Owner" at bounding box center [1342, 67] width 28 height 14
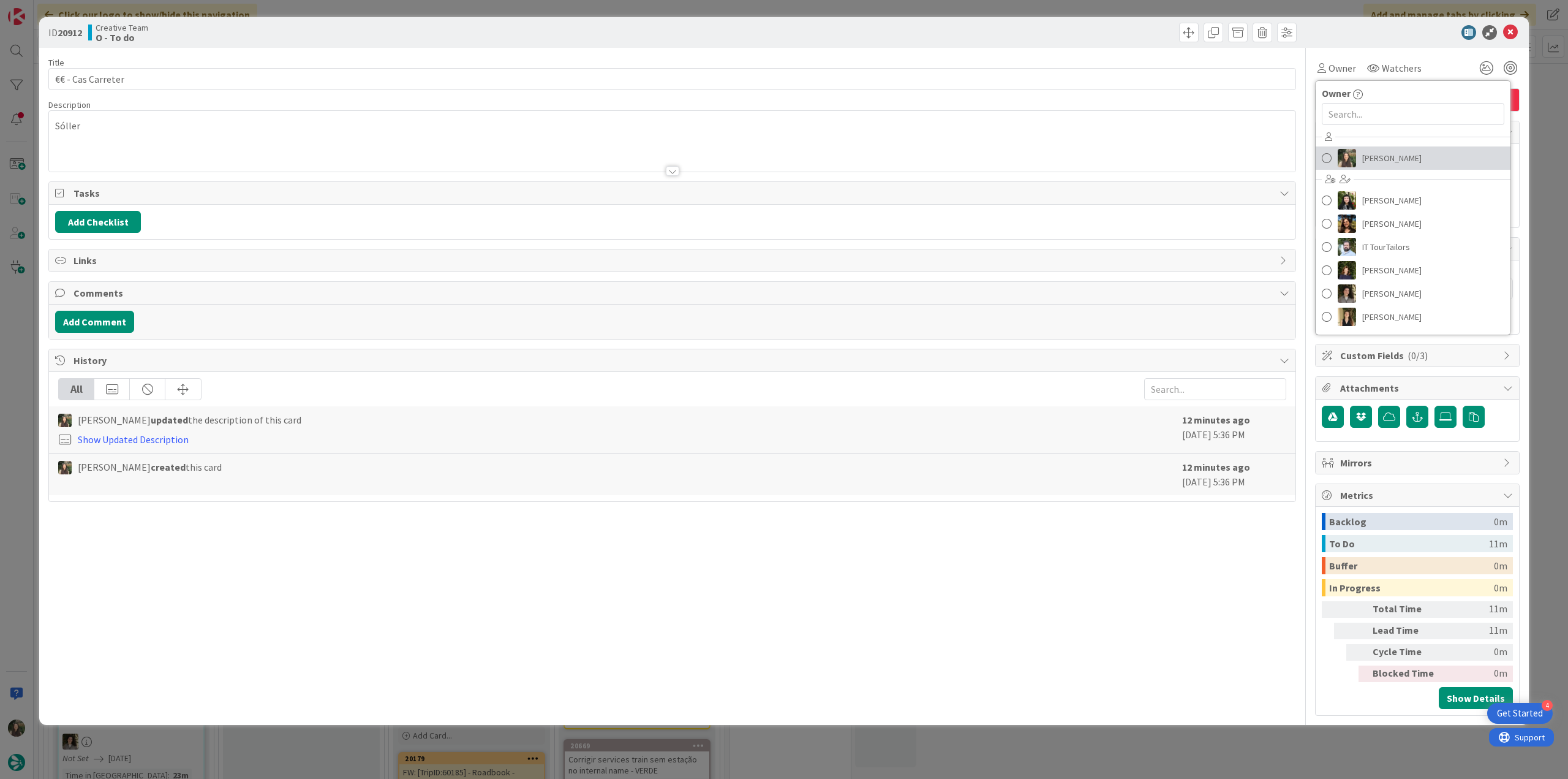
click at [1381, 160] on span "[PERSON_NAME]" at bounding box center [1392, 158] width 59 height 19
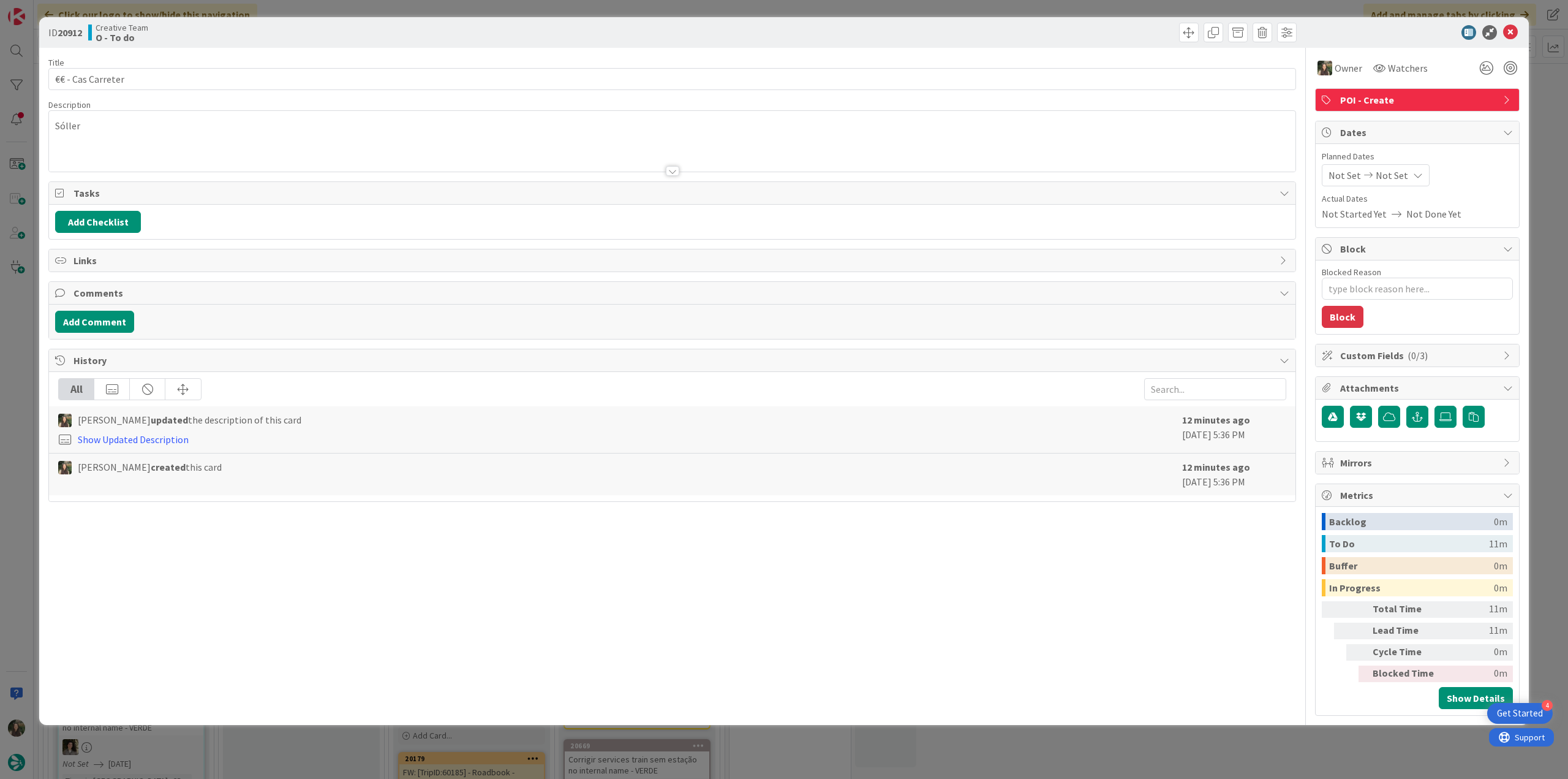
click at [1558, 105] on div "ID 20912 Creative Team O - To do Title 18 / 128 €€ - Cas Carreter Description S…" at bounding box center [784, 390] width 1568 height 779
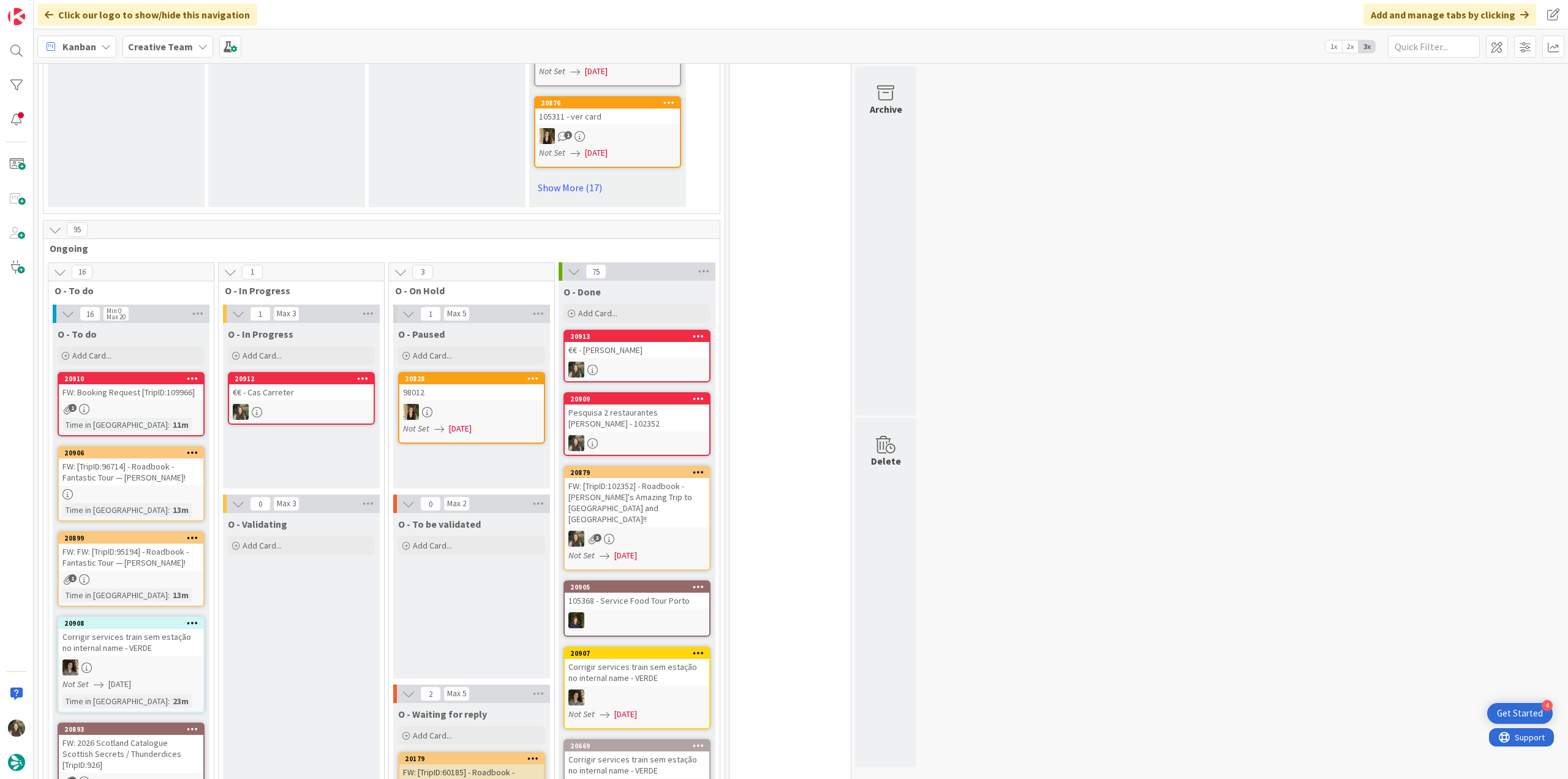
click at [306, 404] on div at bounding box center [302, 411] width 145 height 16
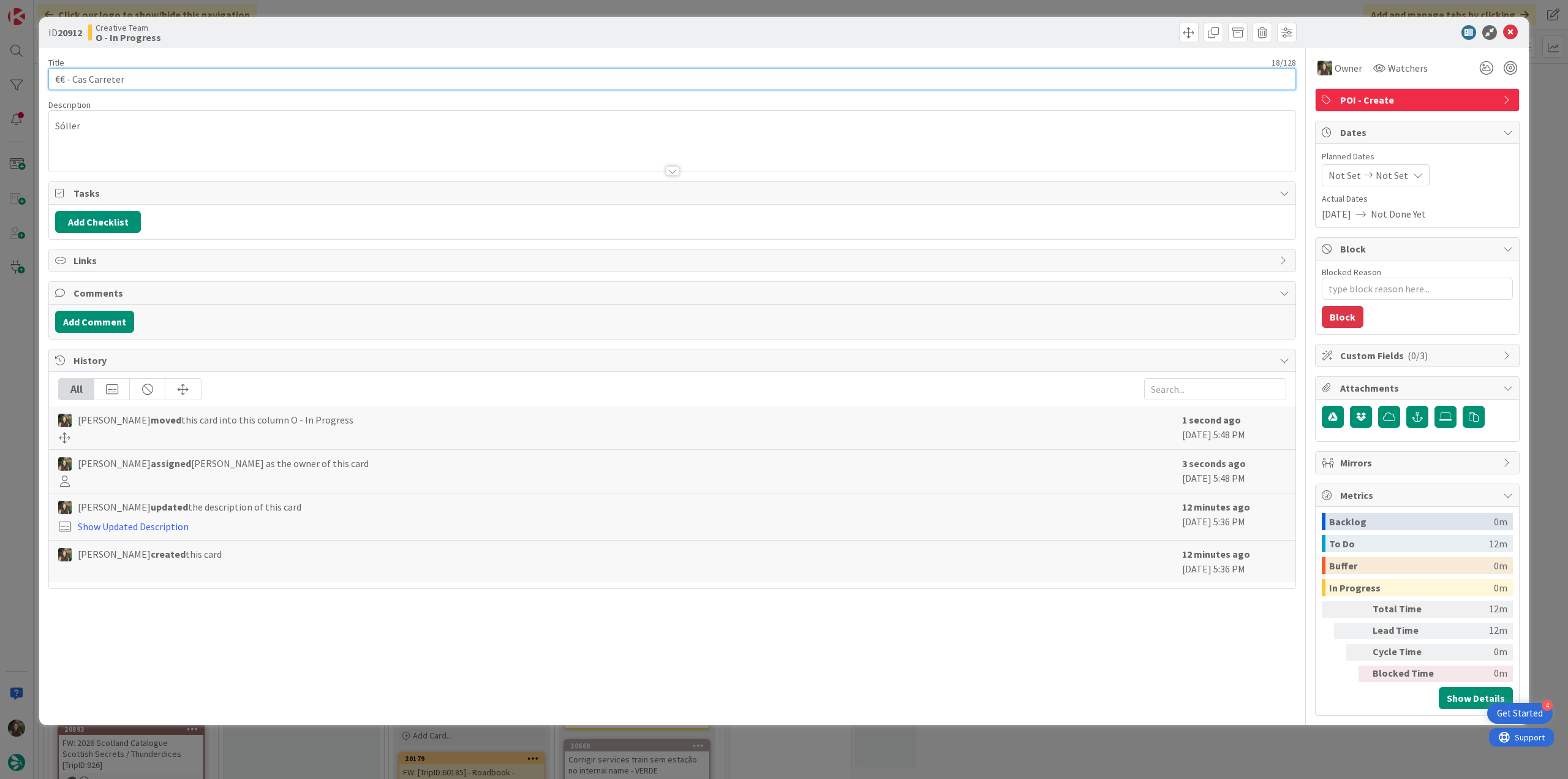
drag, startPoint x: 135, startPoint y: 78, endPoint x: 11, endPoint y: 84, distance: 124.1
click at [11, 84] on div "ID 20912 Creative Team O - In Progress Title 18 / 128 €€ - Cas Carreter Descrip…" at bounding box center [784, 390] width 1568 height 779
click at [16, 334] on div "ID 20912 Creative Team O - In Progress Title 18 / 128 €€ - Cas Carreter Descrip…" at bounding box center [784, 390] width 1568 height 779
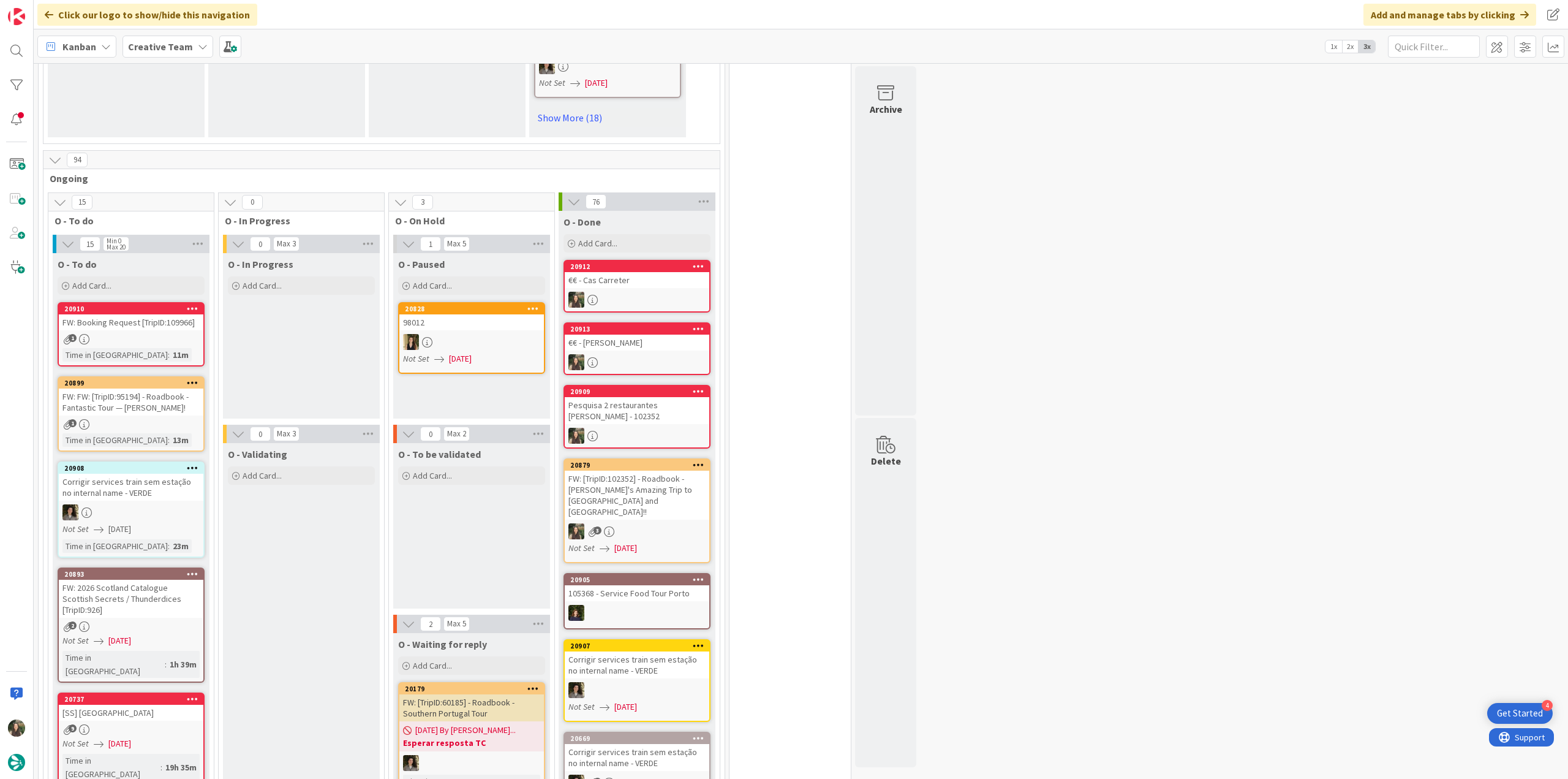
scroll to position [1103, 0]
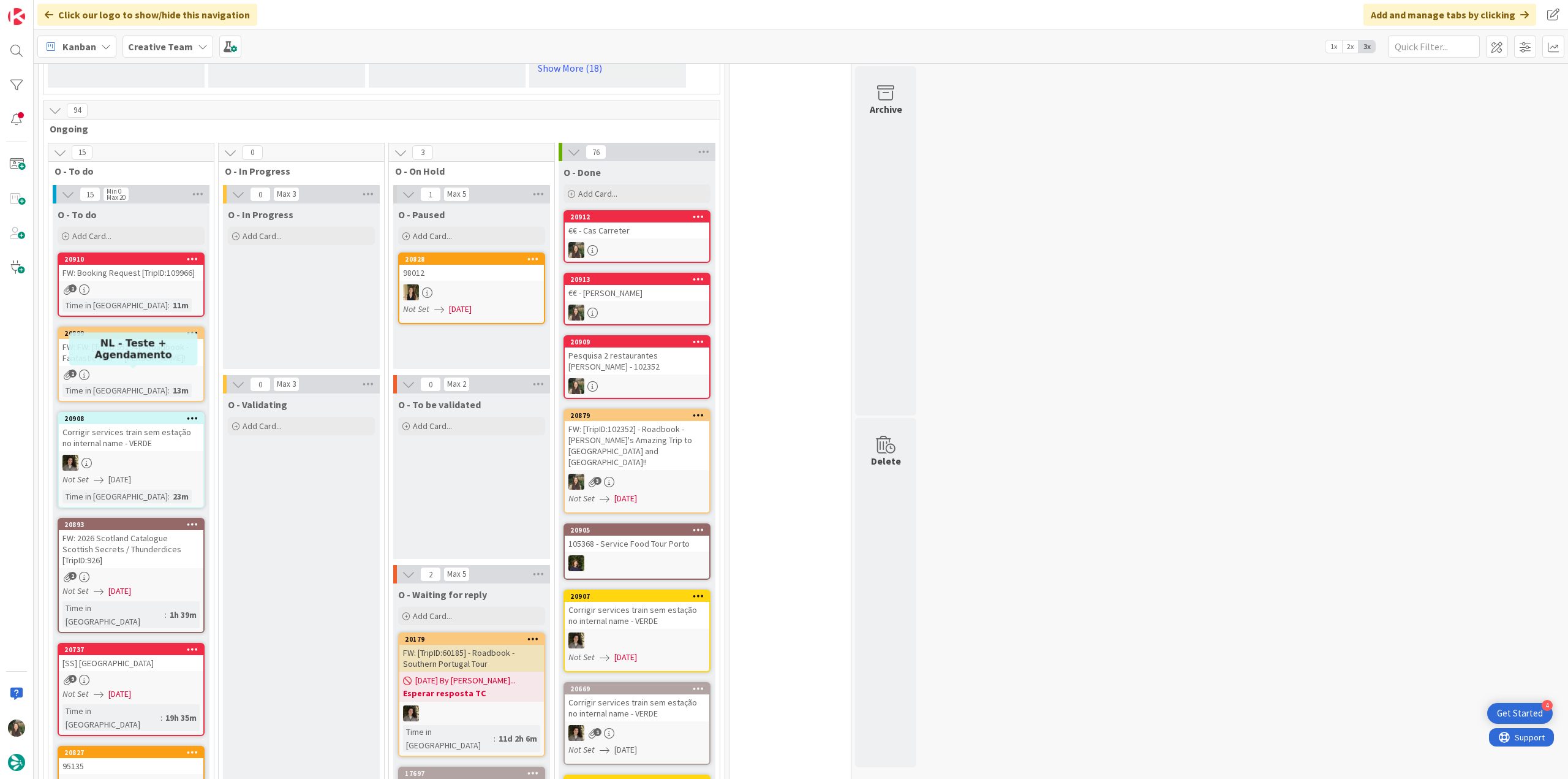
click at [161, 329] on div "20899" at bounding box center [133, 333] width 139 height 8
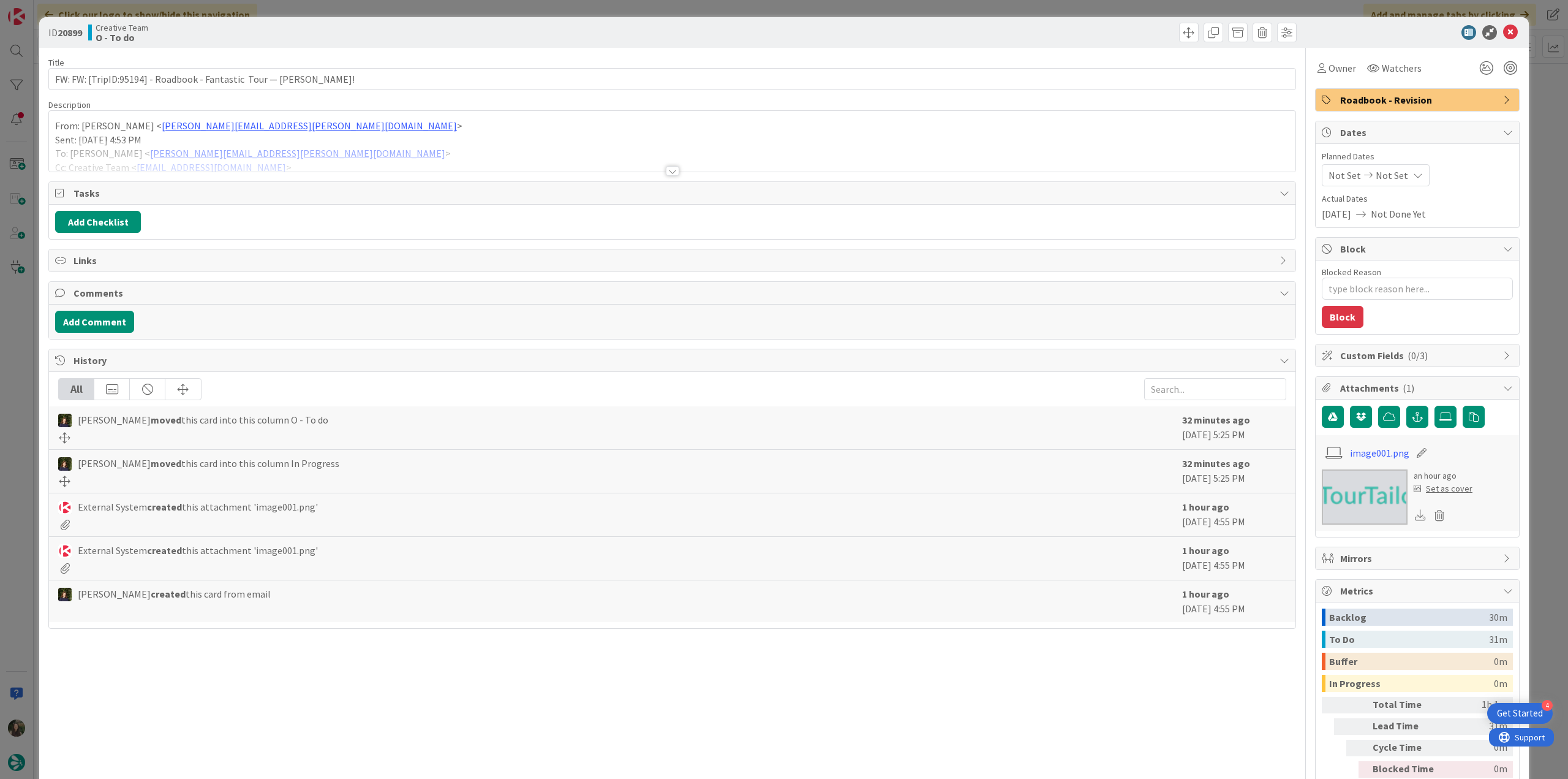
type textarea "x"
click at [23, 340] on div "ID 20899 Creative Team O - To do Title 68 / 128 FW: FW: [TripID:95194] - Roadbo…" at bounding box center [784, 390] width 1568 height 779
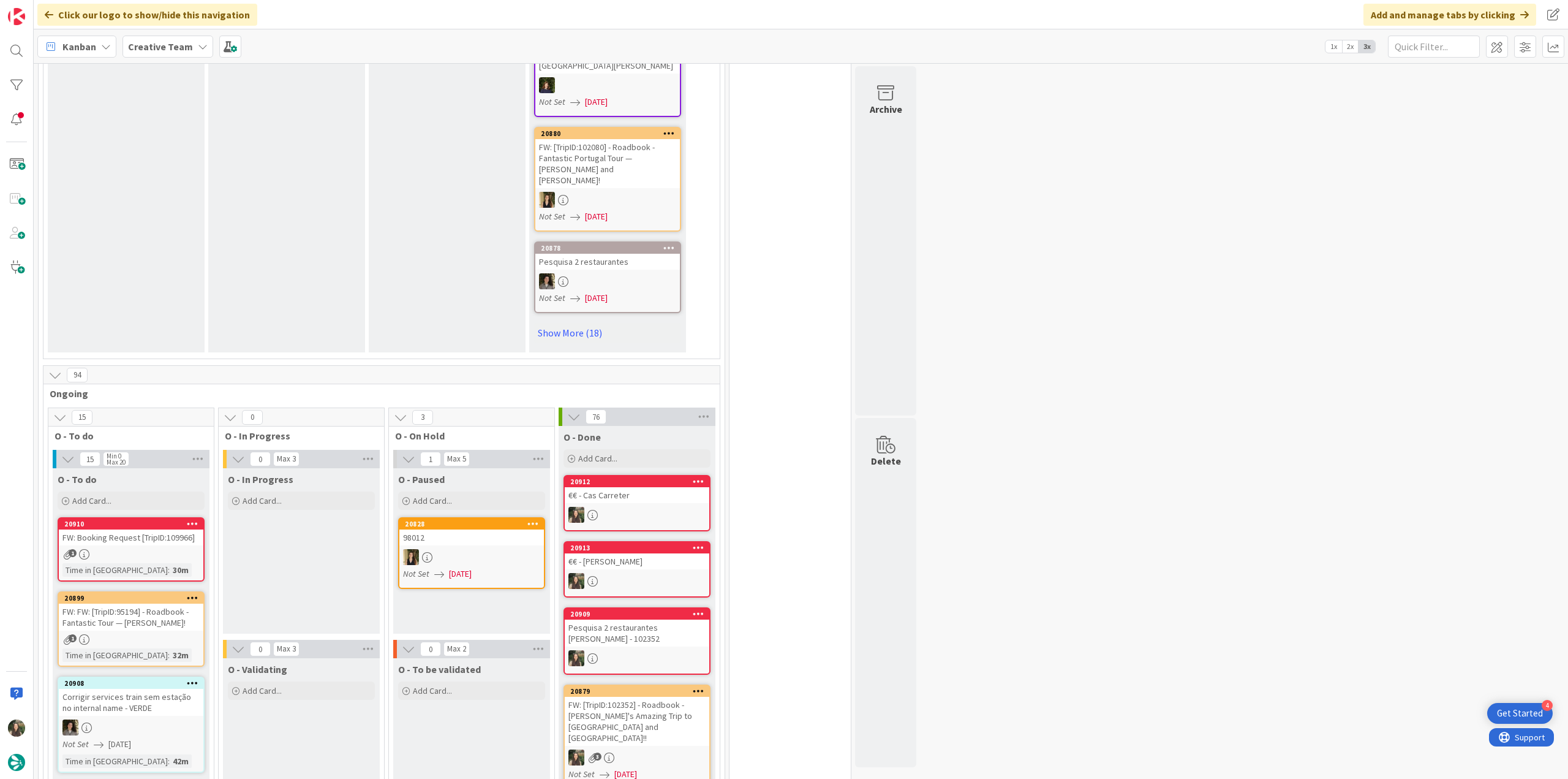
scroll to position [980, 0]
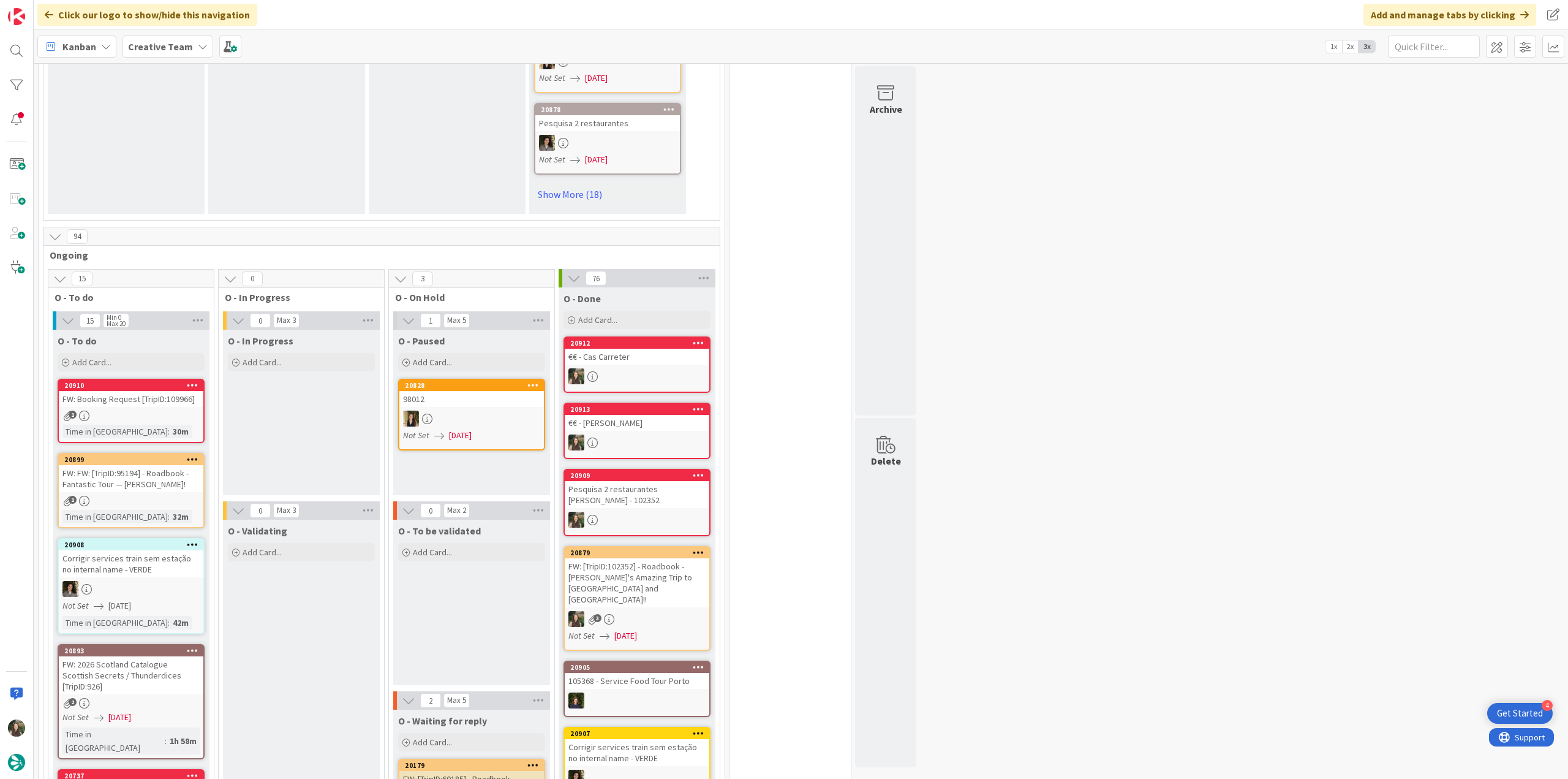
click at [141, 465] on div "FW: FW: [TripID:95194] - Roadbook - Fantastic Tour — [PERSON_NAME]!" at bounding box center [132, 479] width 145 height 27
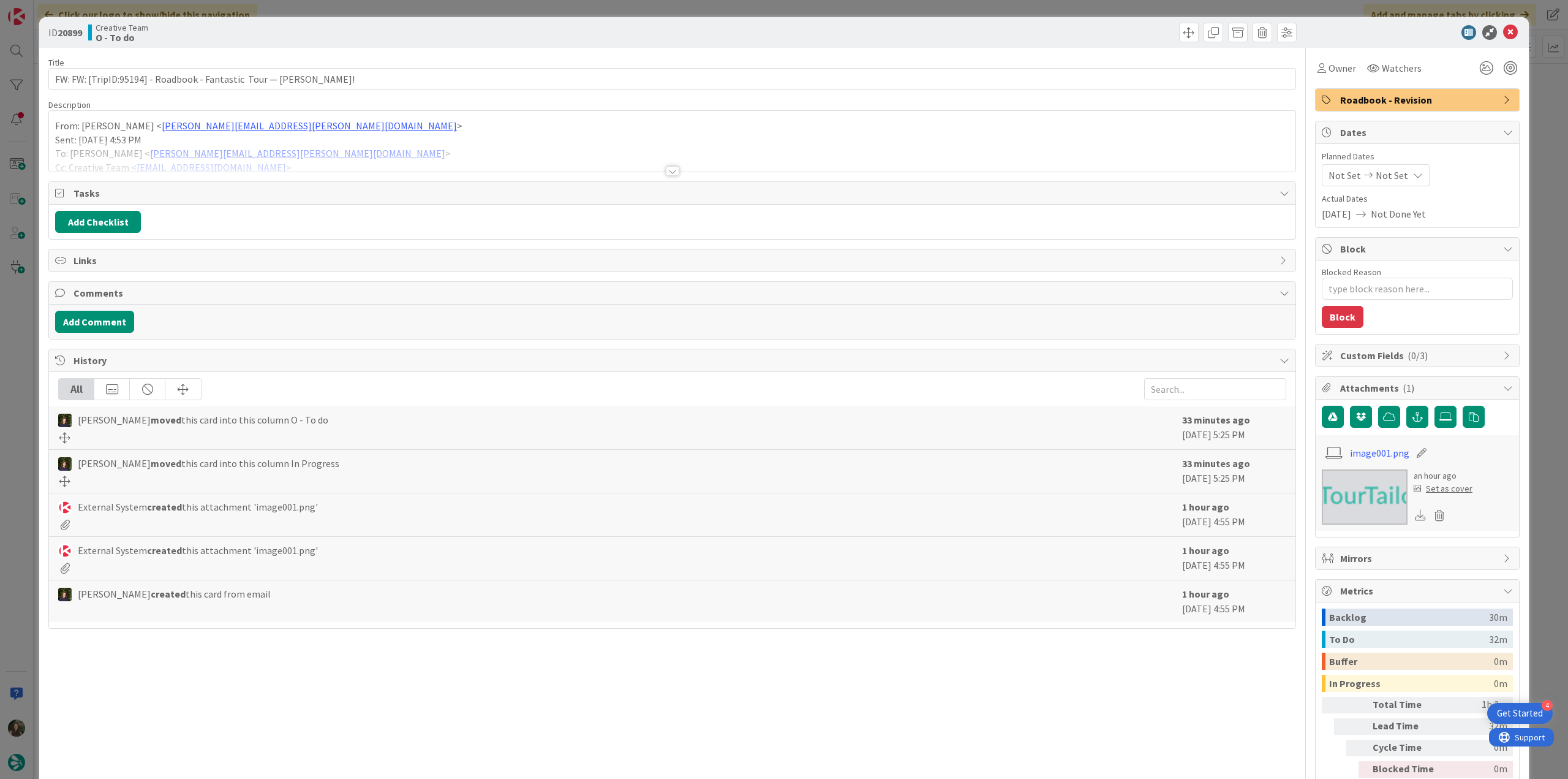
click at [382, 144] on div at bounding box center [672, 155] width 1247 height 31
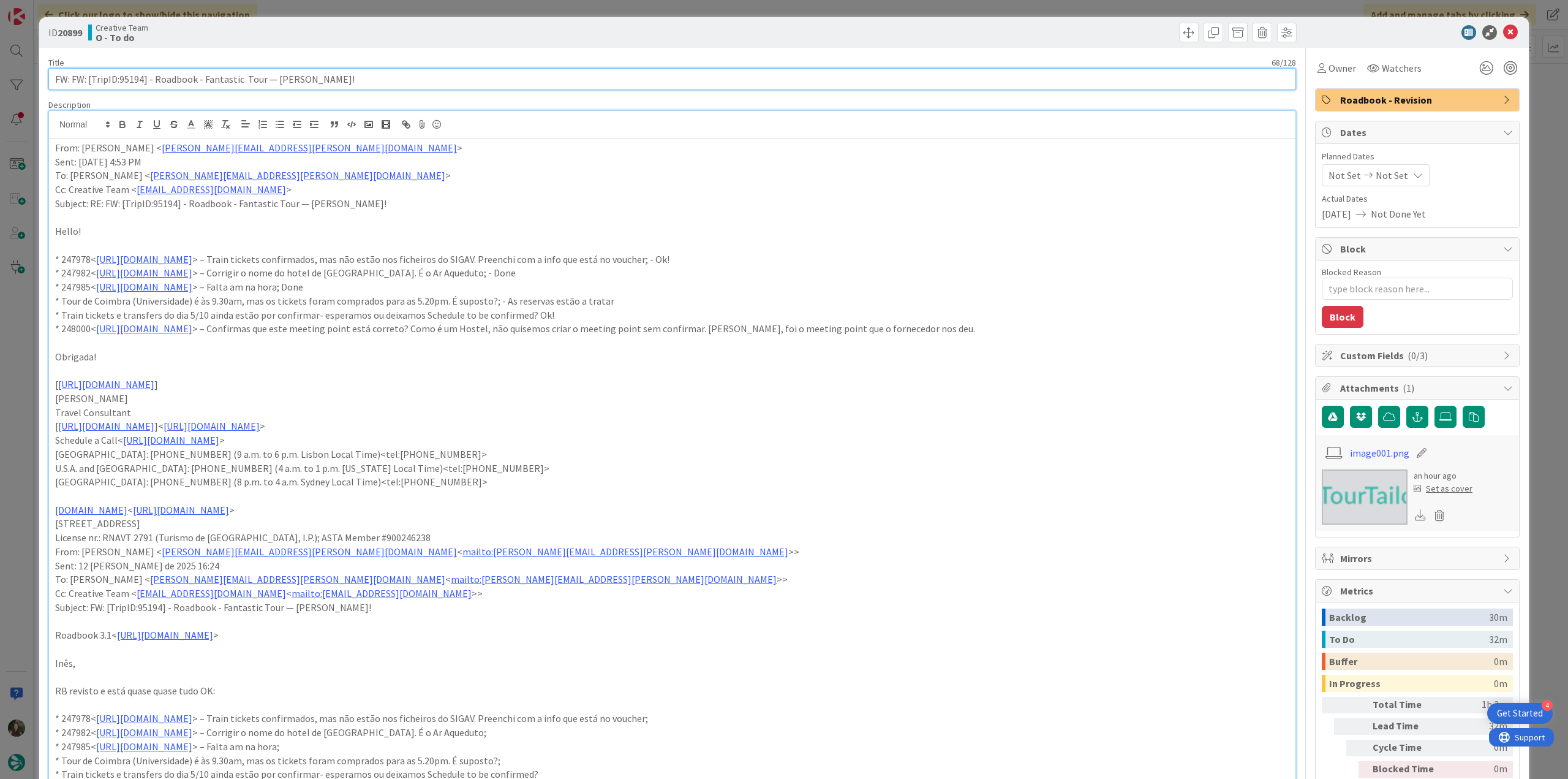
click at [126, 78] on input "FW: FW: [TripID:95194] - Roadbook - Fantastic Tour — [PERSON_NAME]!" at bounding box center [672, 79] width 1248 height 22
click at [126, 78] on input "FW: FW: [TripID:95194] - Roadbook - Fantastic Tour — [PERSON_NAME]!" at bounding box center [672, 79] width 1248 height 22
click at [19, 405] on div "ID 20899 Creative Team O - To do Title 68 / 128 FW: FW: [TripID:95194] - Roadbo…" at bounding box center [784, 390] width 1568 height 779
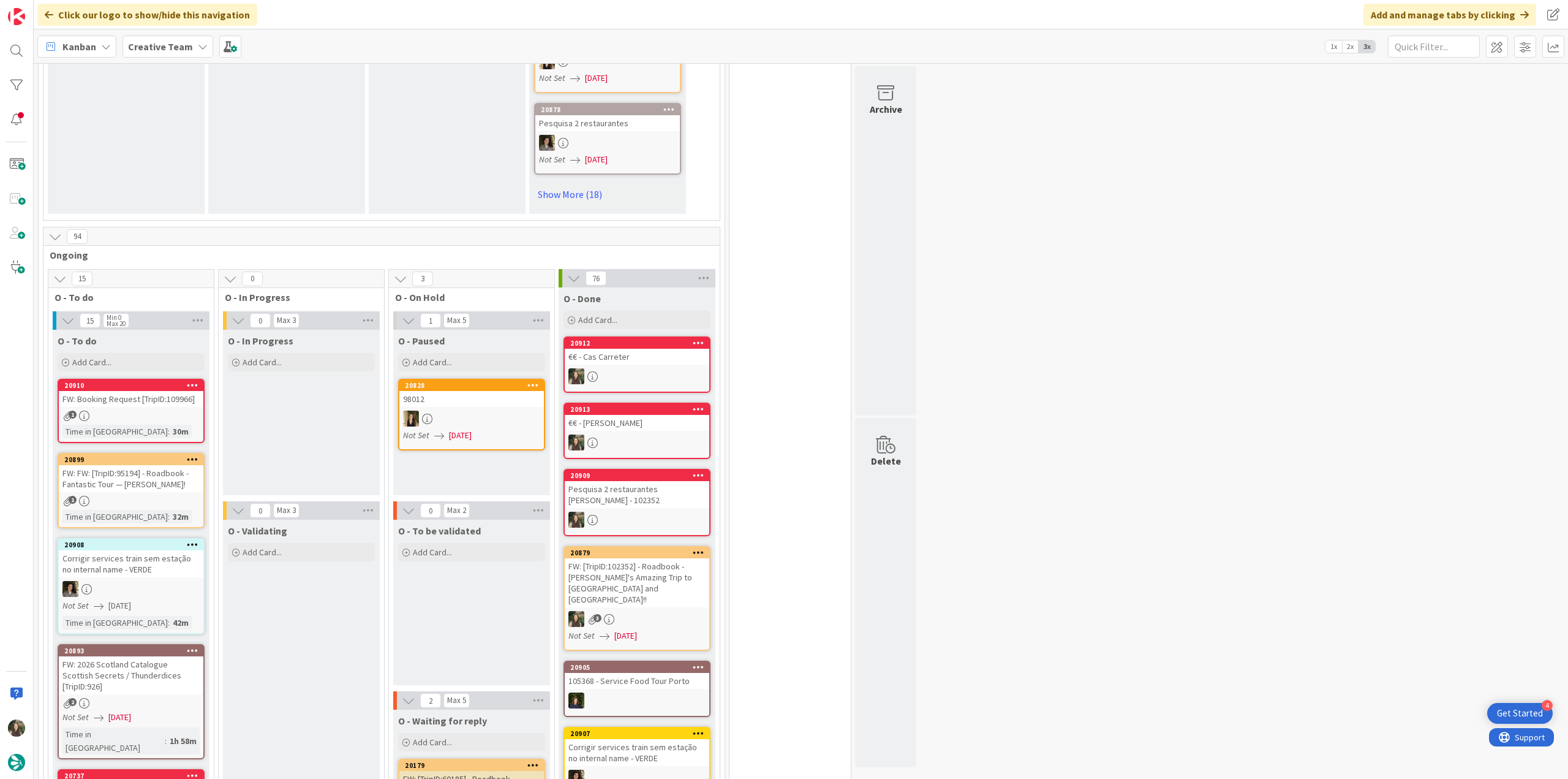
click at [184, 465] on div "FW: FW: [TripID:95194] - Roadbook - Fantastic Tour — [PERSON_NAME]!" at bounding box center [132, 479] width 145 height 27
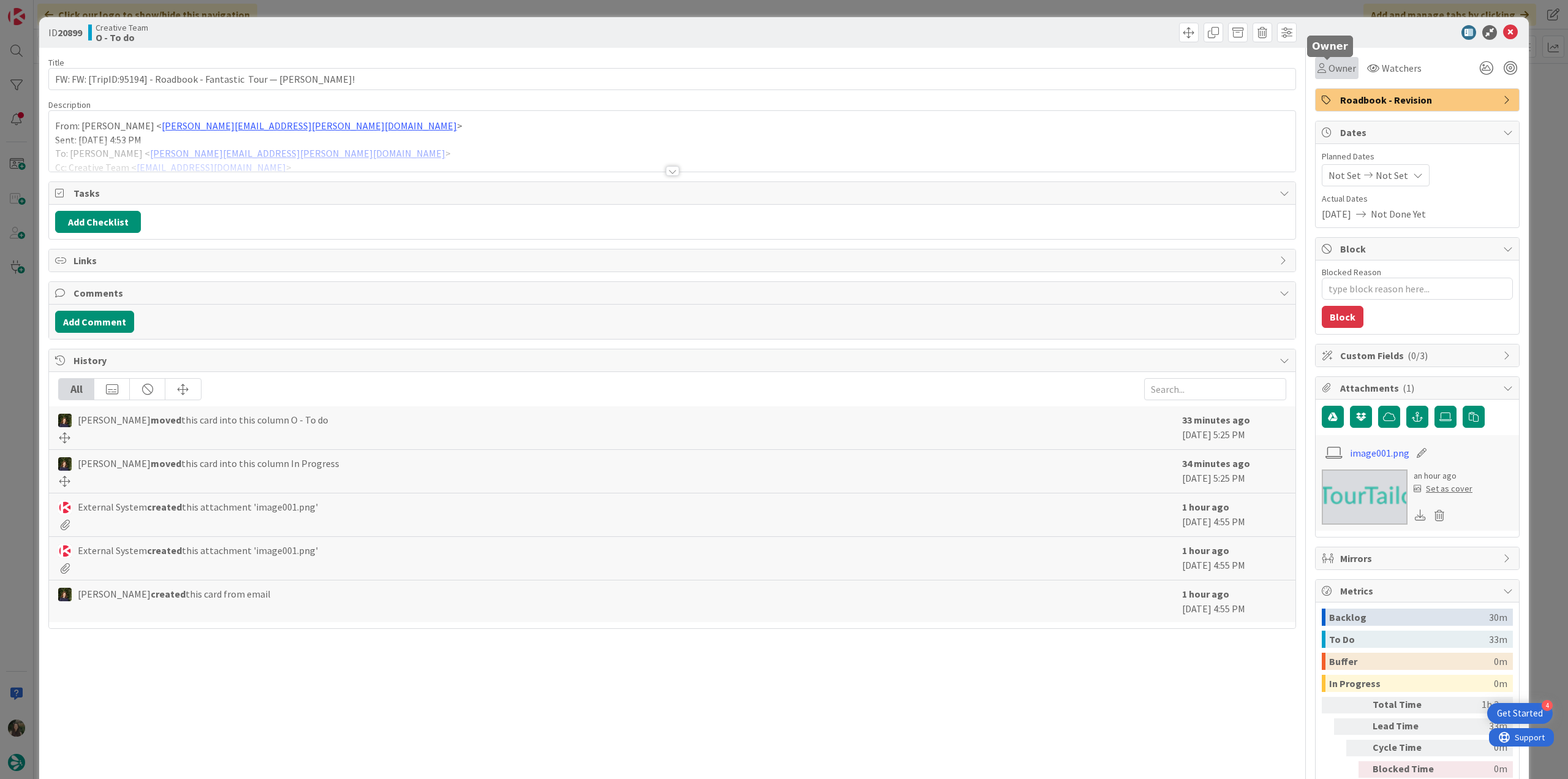
click at [1332, 67] on span "Owner" at bounding box center [1342, 67] width 28 height 14
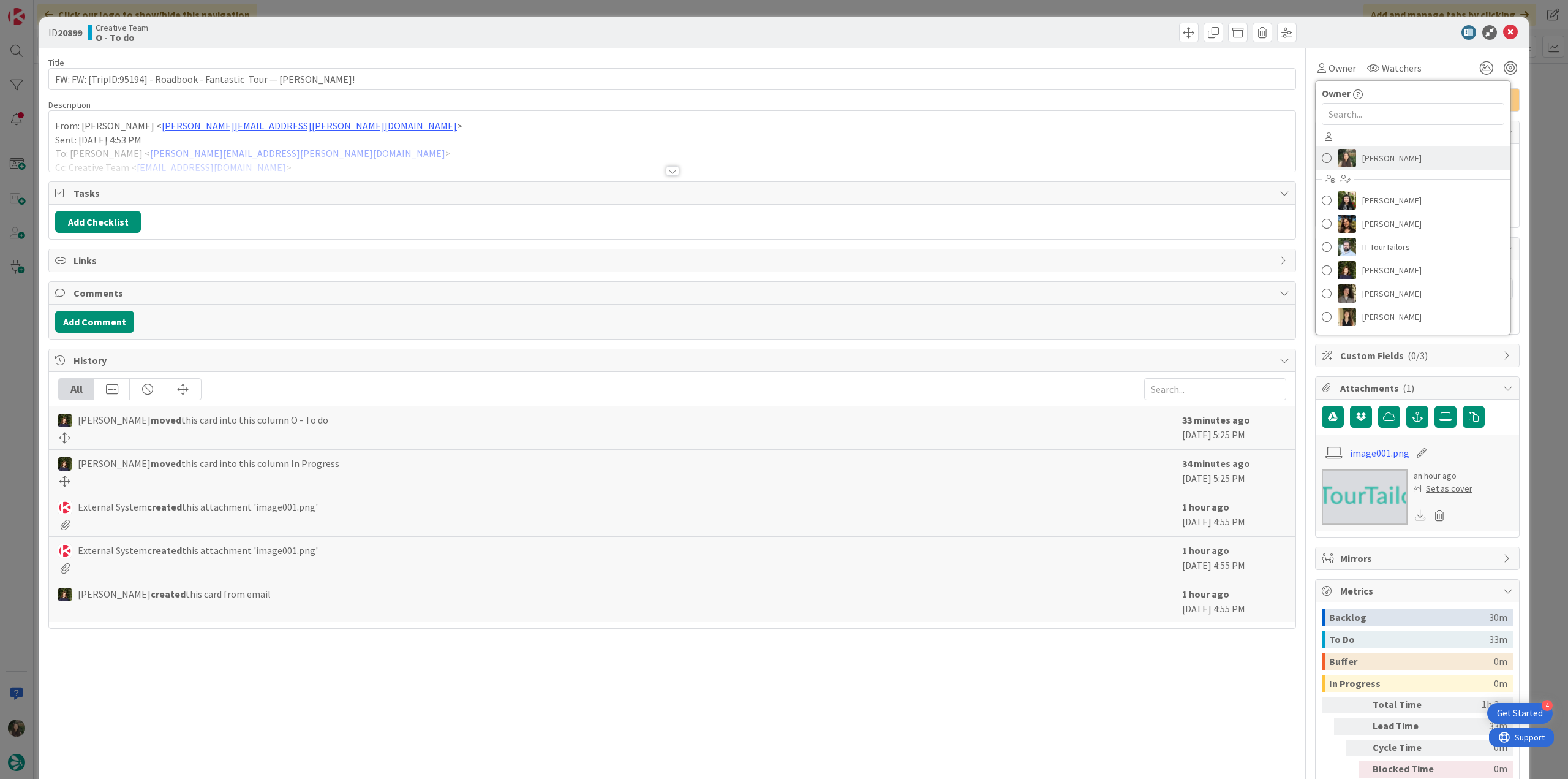
click at [1345, 152] on img at bounding box center [1347, 158] width 19 height 19
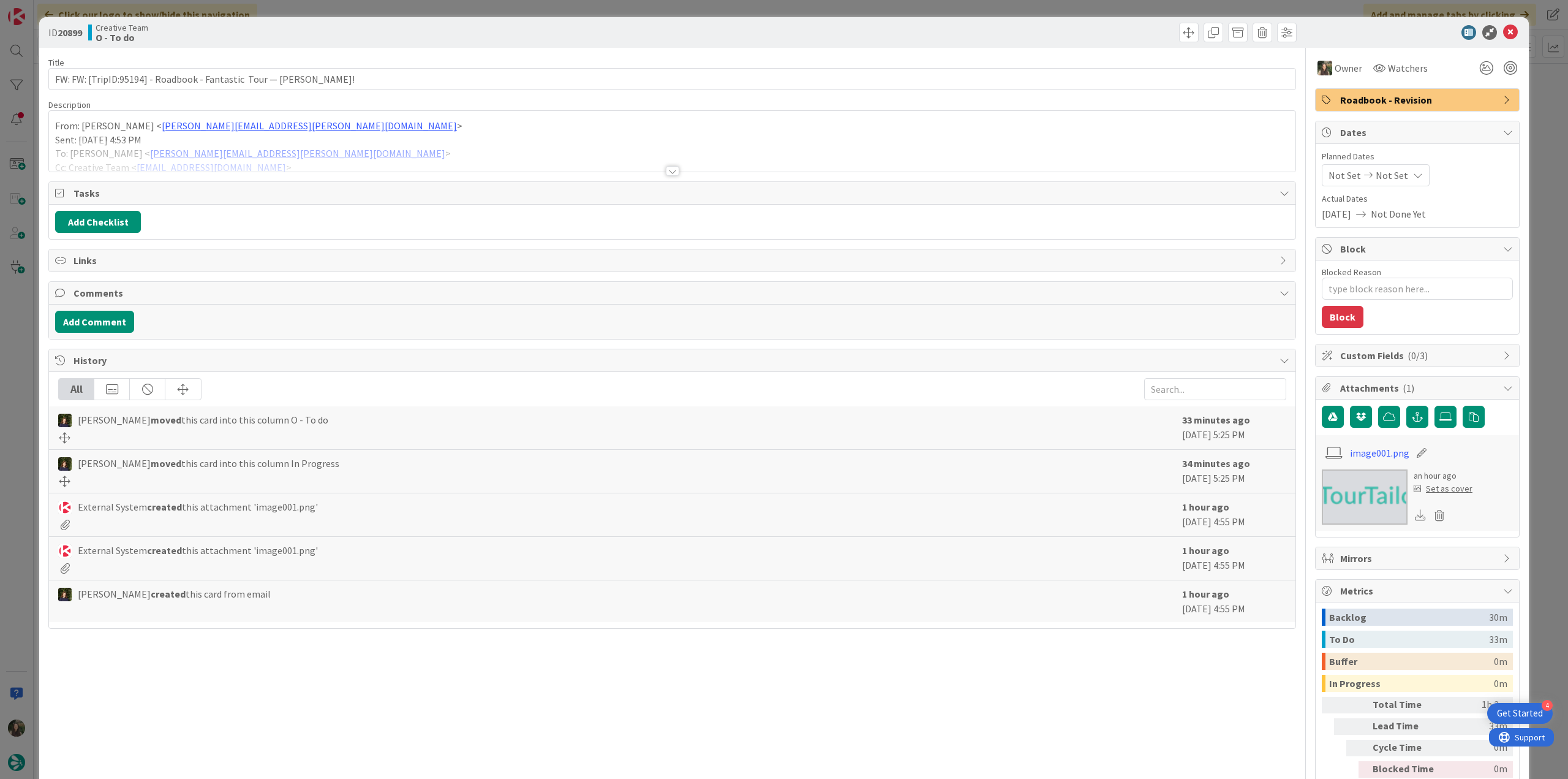
click at [1529, 91] on div "ID 20899 Creative Team O - To do Title 68 / 128 FW: FW: [TripID:95194] - Roadbo…" at bounding box center [784, 390] width 1568 height 779
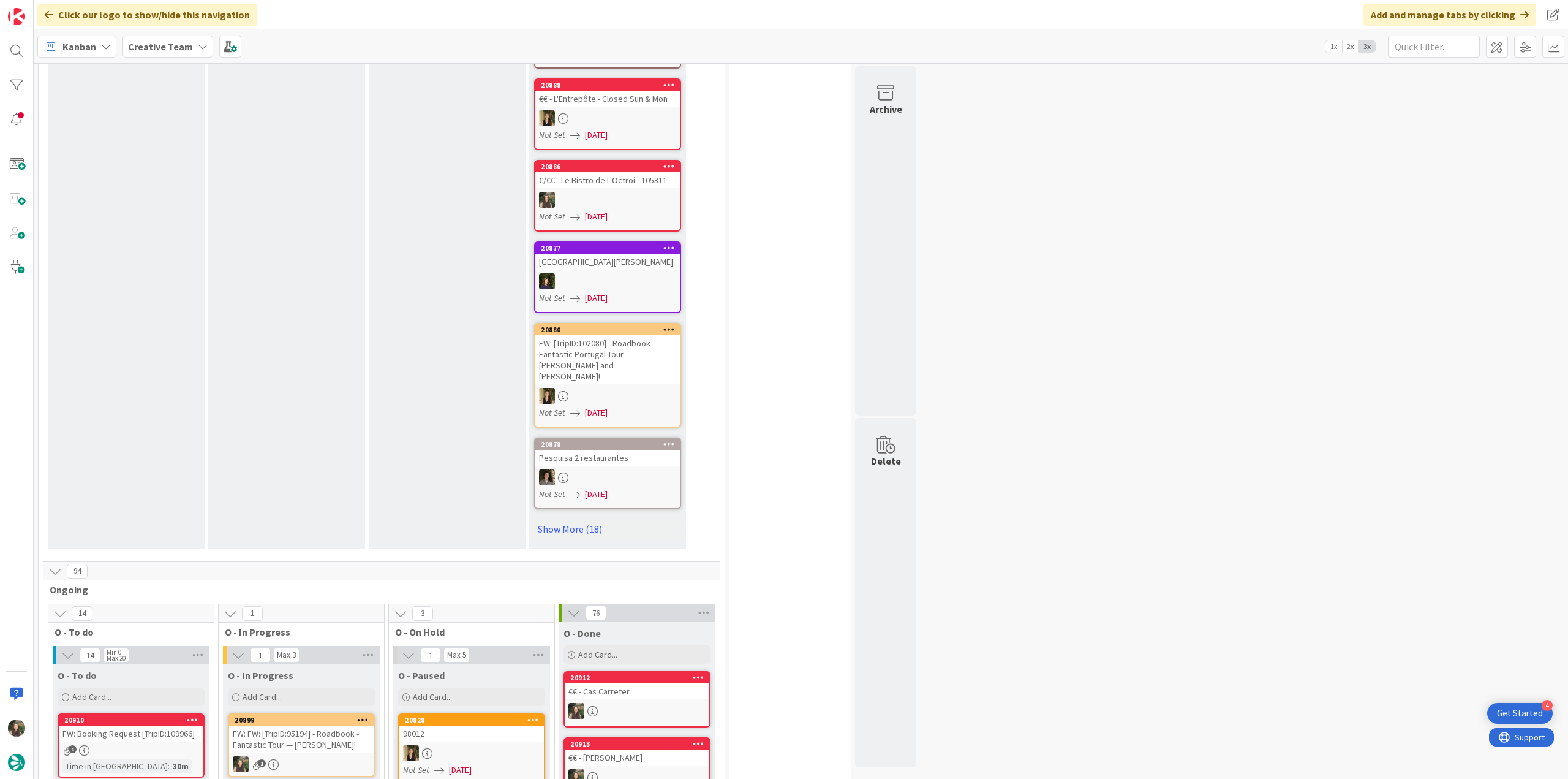
scroll to position [797, 0]
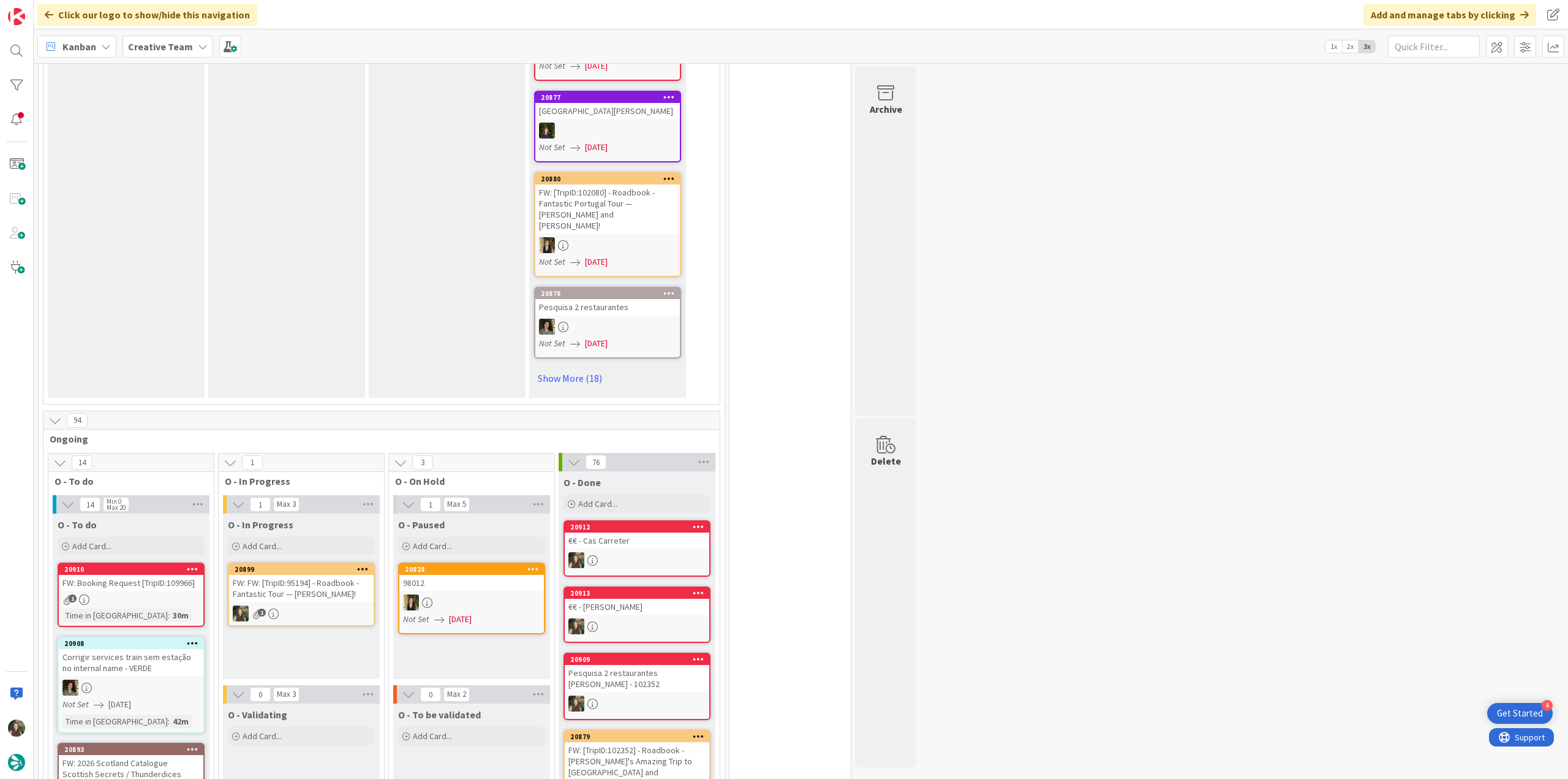
click at [289, 562] on link "20899 FW: FW: [TripID:95194] - Roadbook - Fantastic Tour — [PERSON_NAME]! 1" at bounding box center [301, 594] width 147 height 64
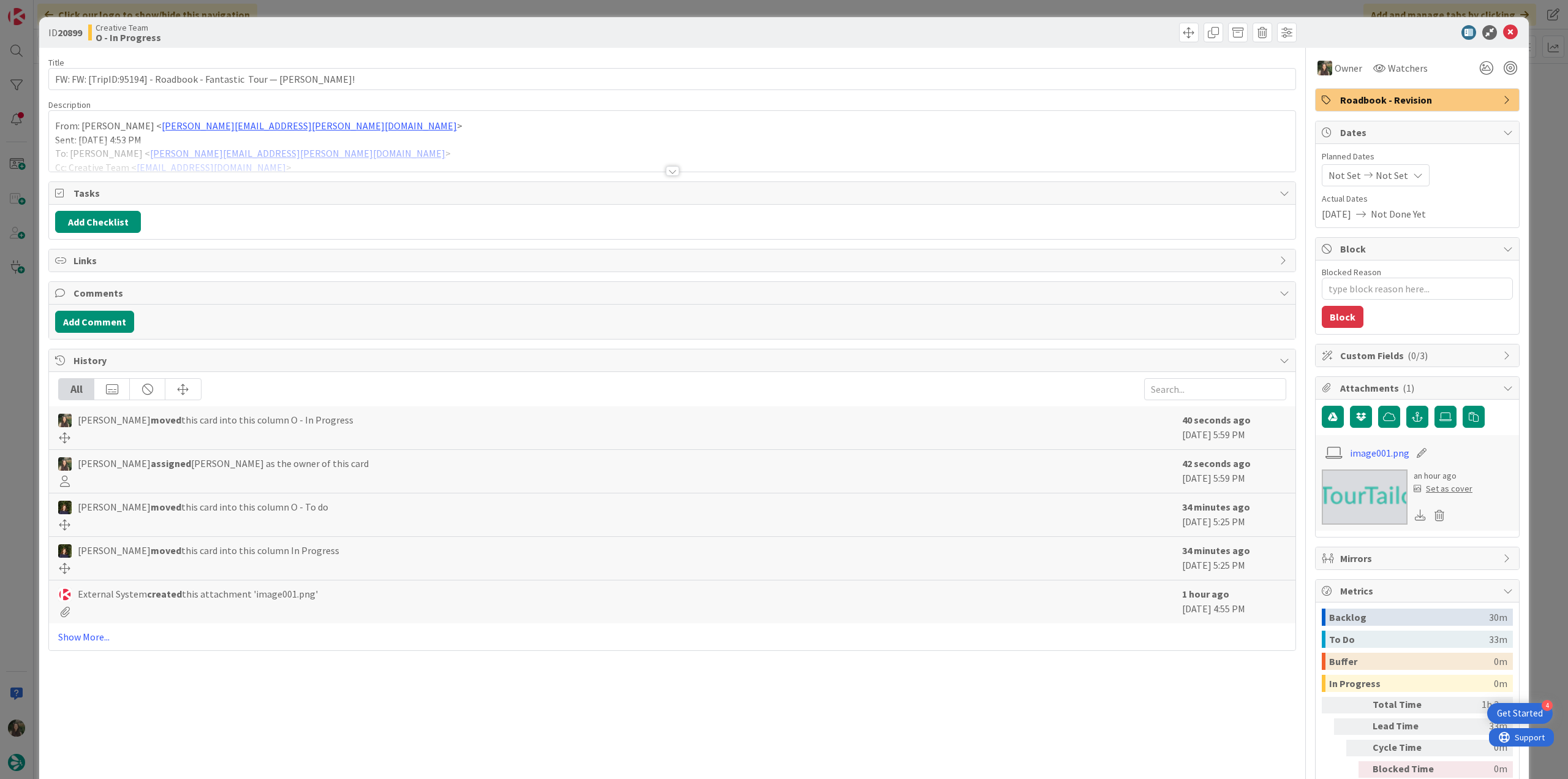
click at [432, 142] on div at bounding box center [672, 155] width 1247 height 31
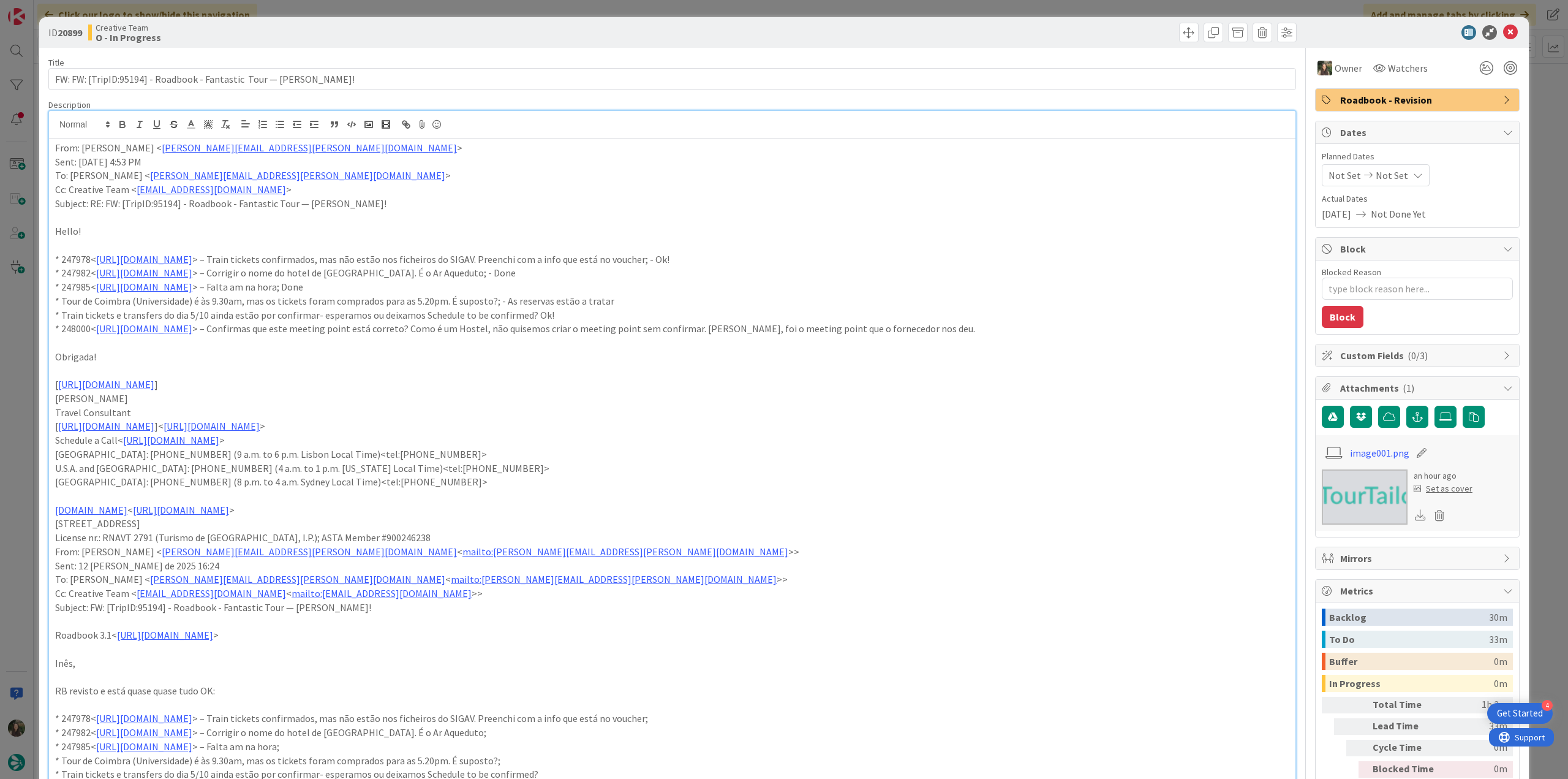
click at [35, 429] on div "ID 20899 Creative Team O - In Progress Title 68 / 128 FW: FW: [TripID:95194] - …" at bounding box center [784, 390] width 1568 height 779
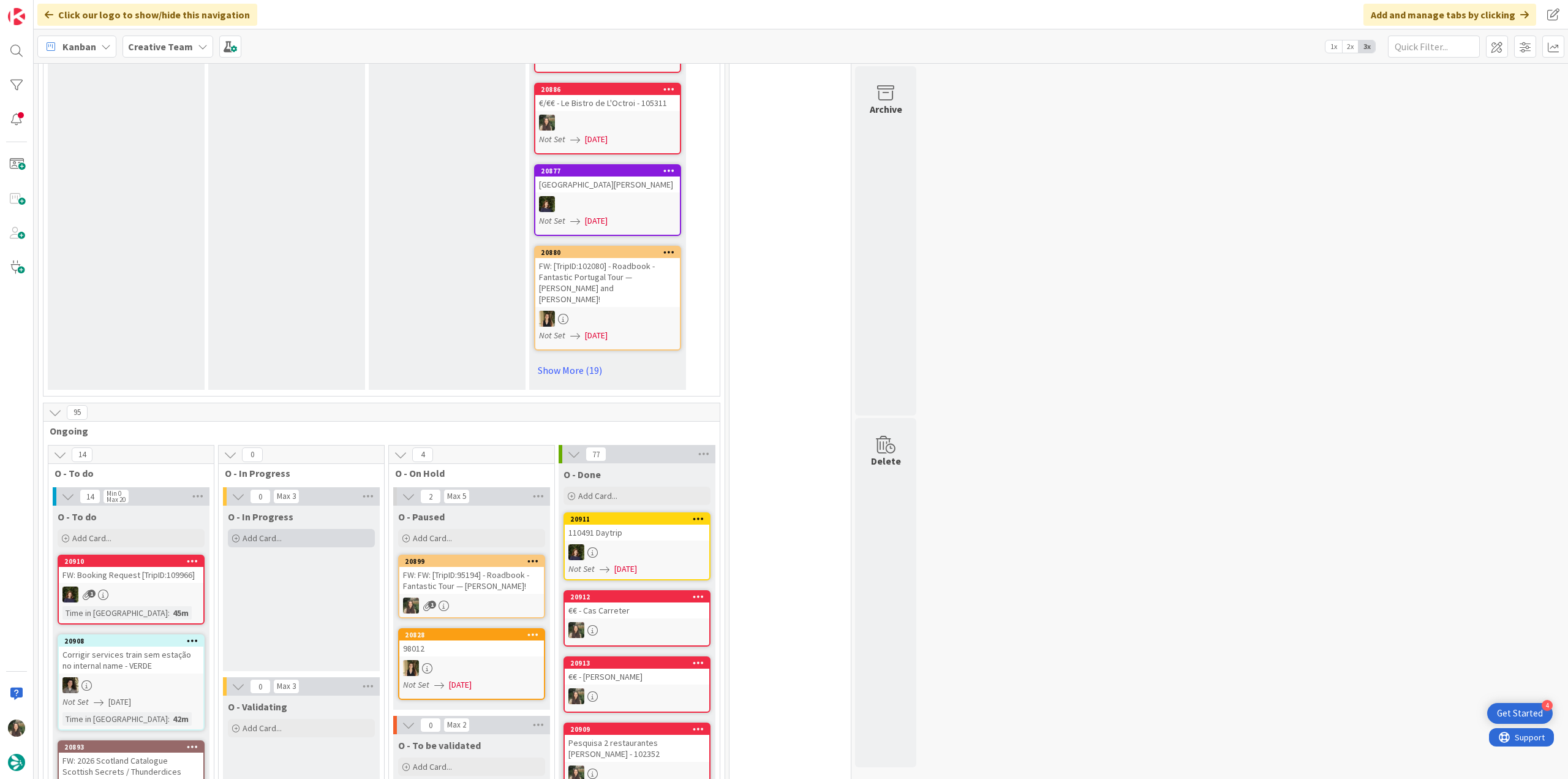
click at [315, 529] on div "Add Card..." at bounding box center [301, 538] width 147 height 19
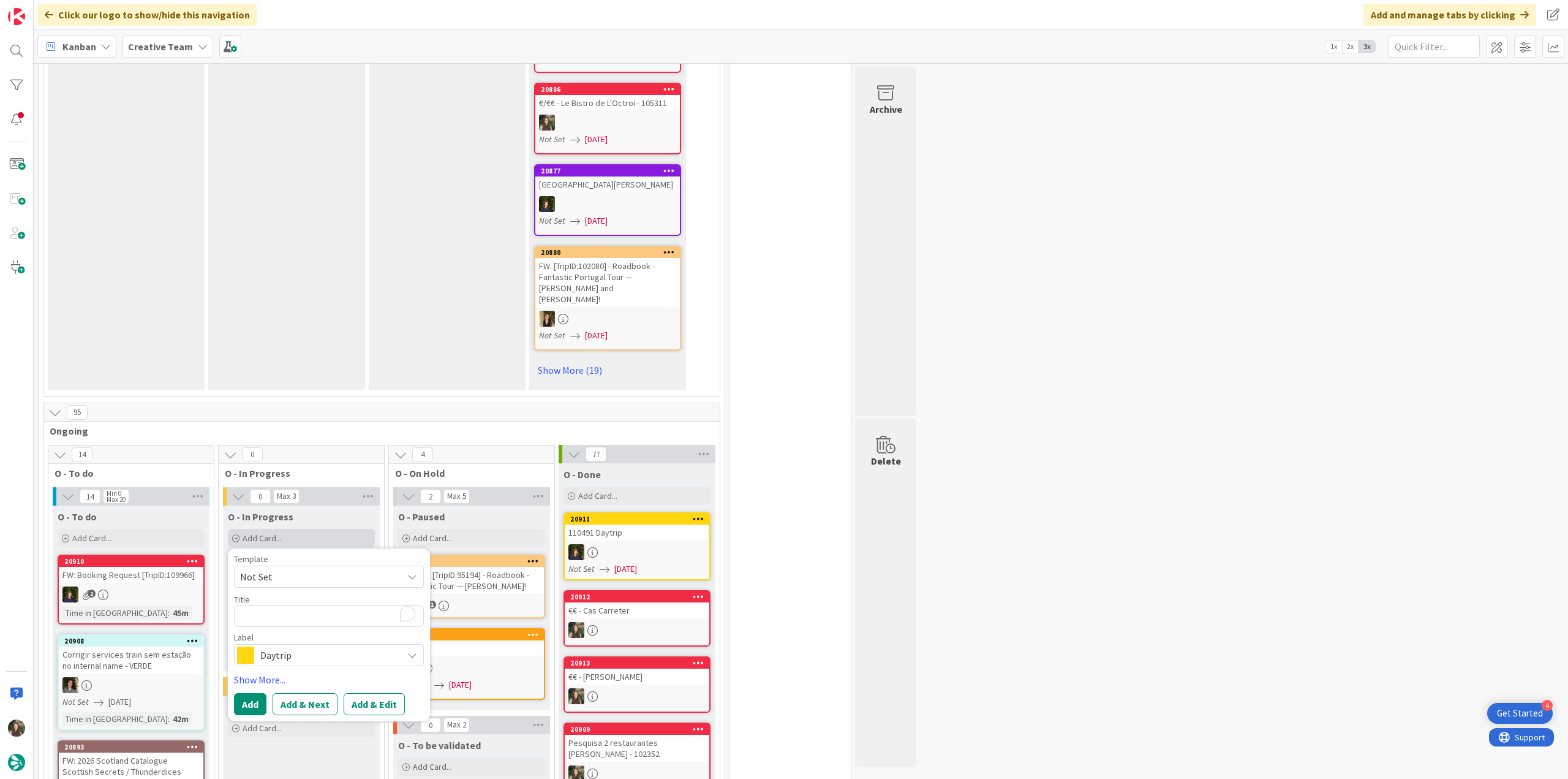
type textarea "x"
type textarea "G"
type textarea "x"
type textarea "GP"
type textarea "x"
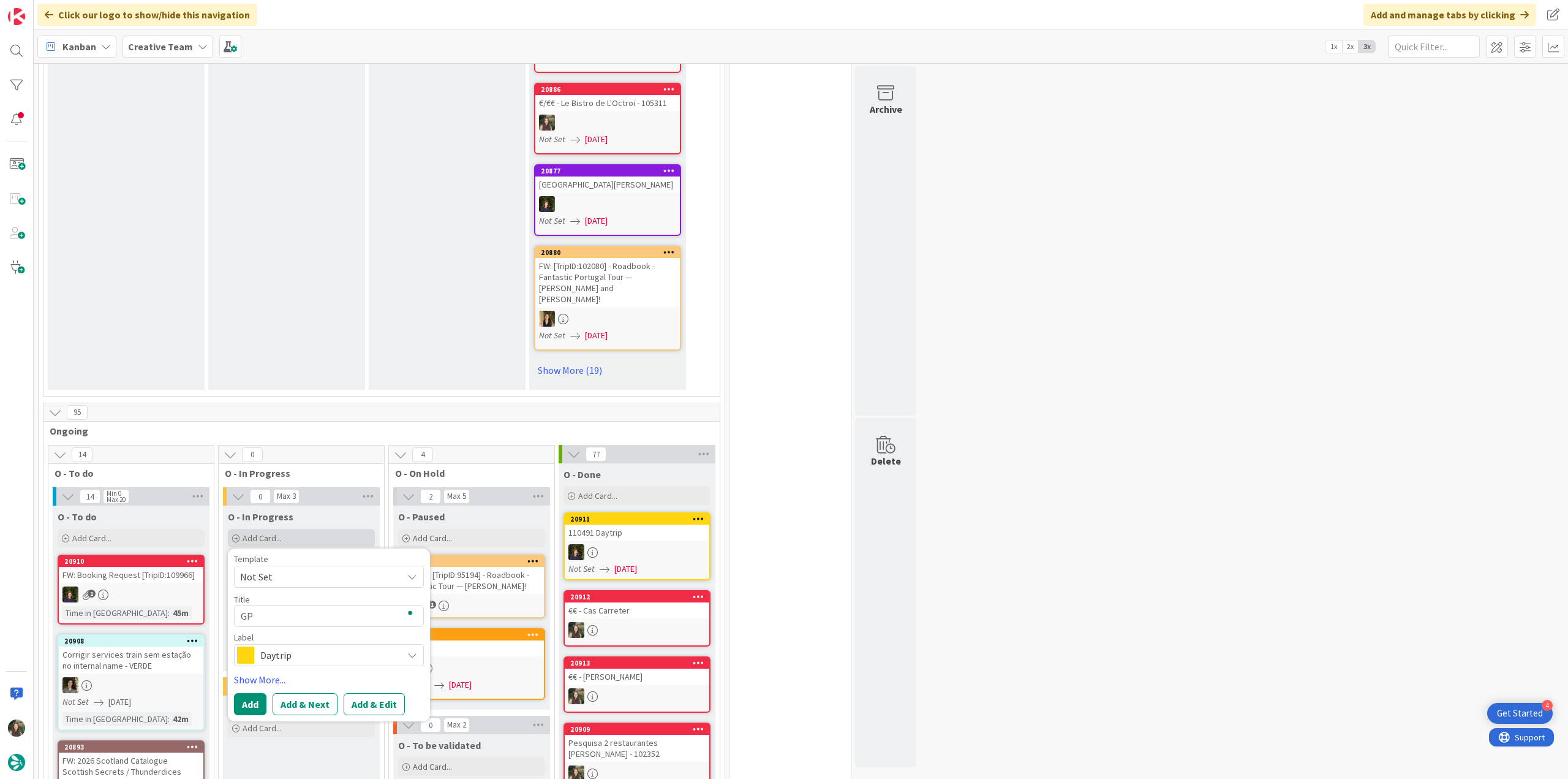
type textarea "GPS"
type textarea "x"
type textarea "GPS"
type textarea "x"
type textarea "GPS P"
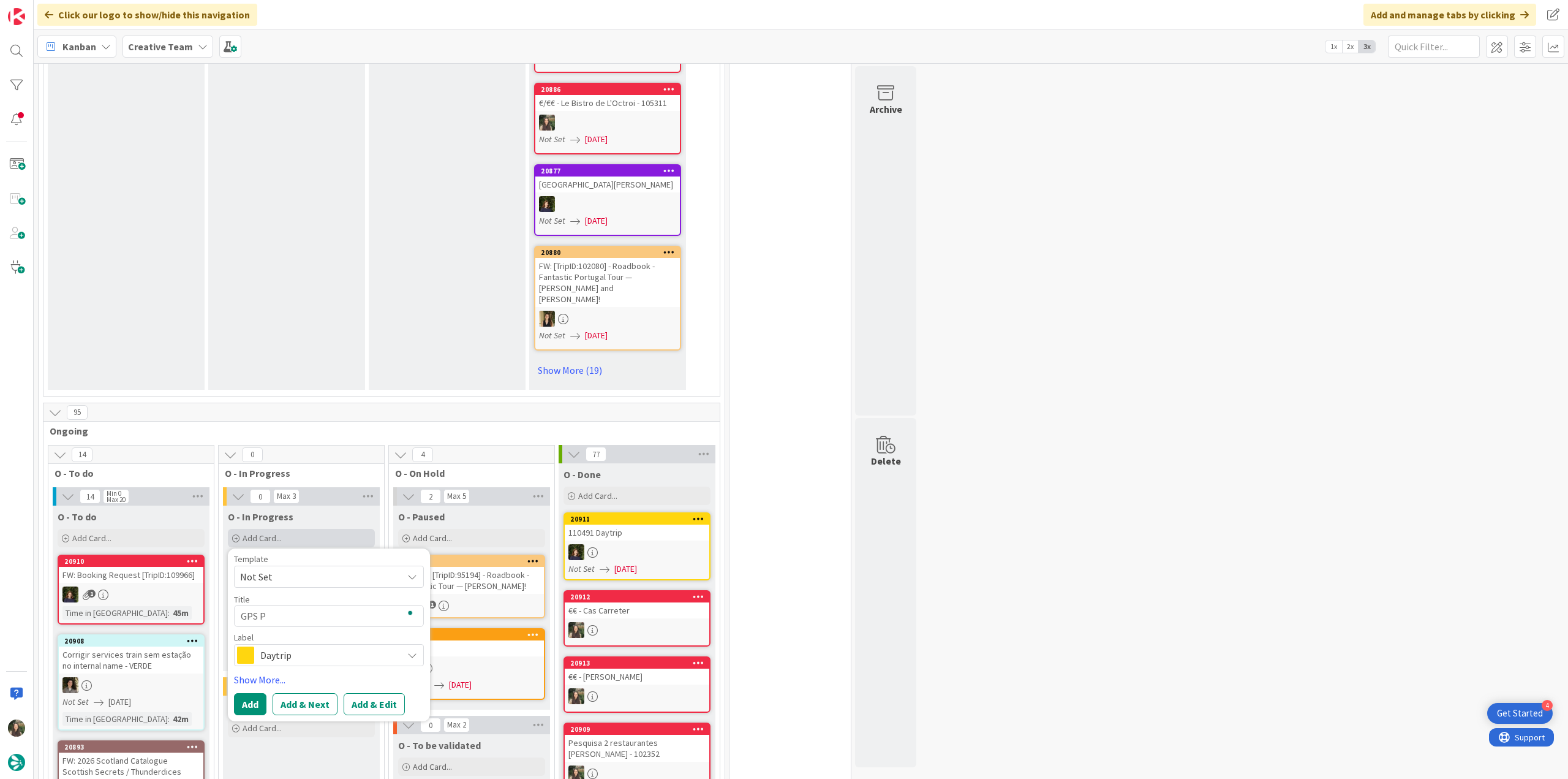
type textarea "x"
type textarea "GPS Po"
type textarea "x"
type textarea "GPS Poi"
type textarea "x"
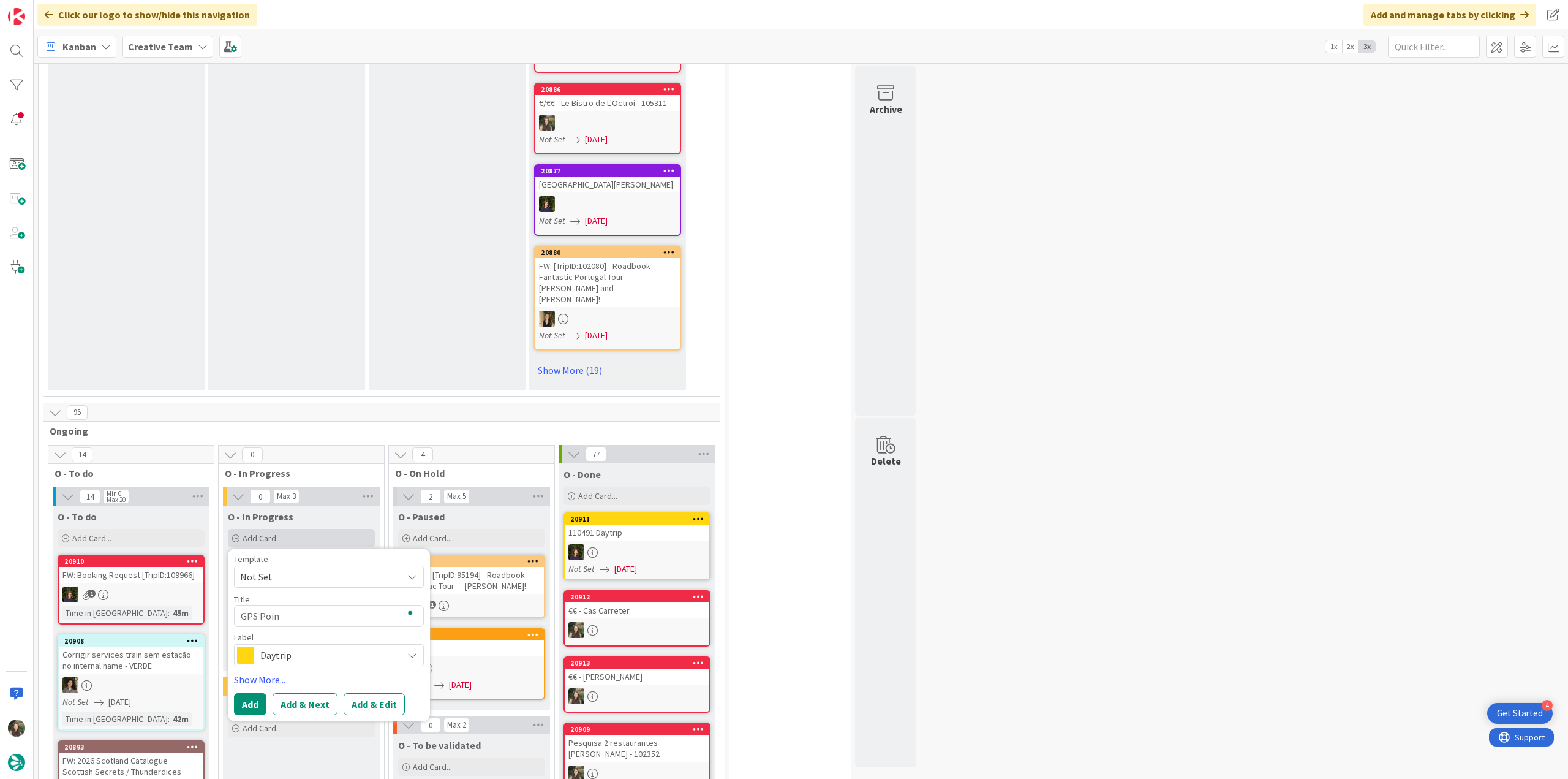
type textarea "GPS Point"
type textarea "x"
type textarea "GPS Point"
click at [391, 644] on div "Daytrip" at bounding box center [329, 655] width 190 height 22
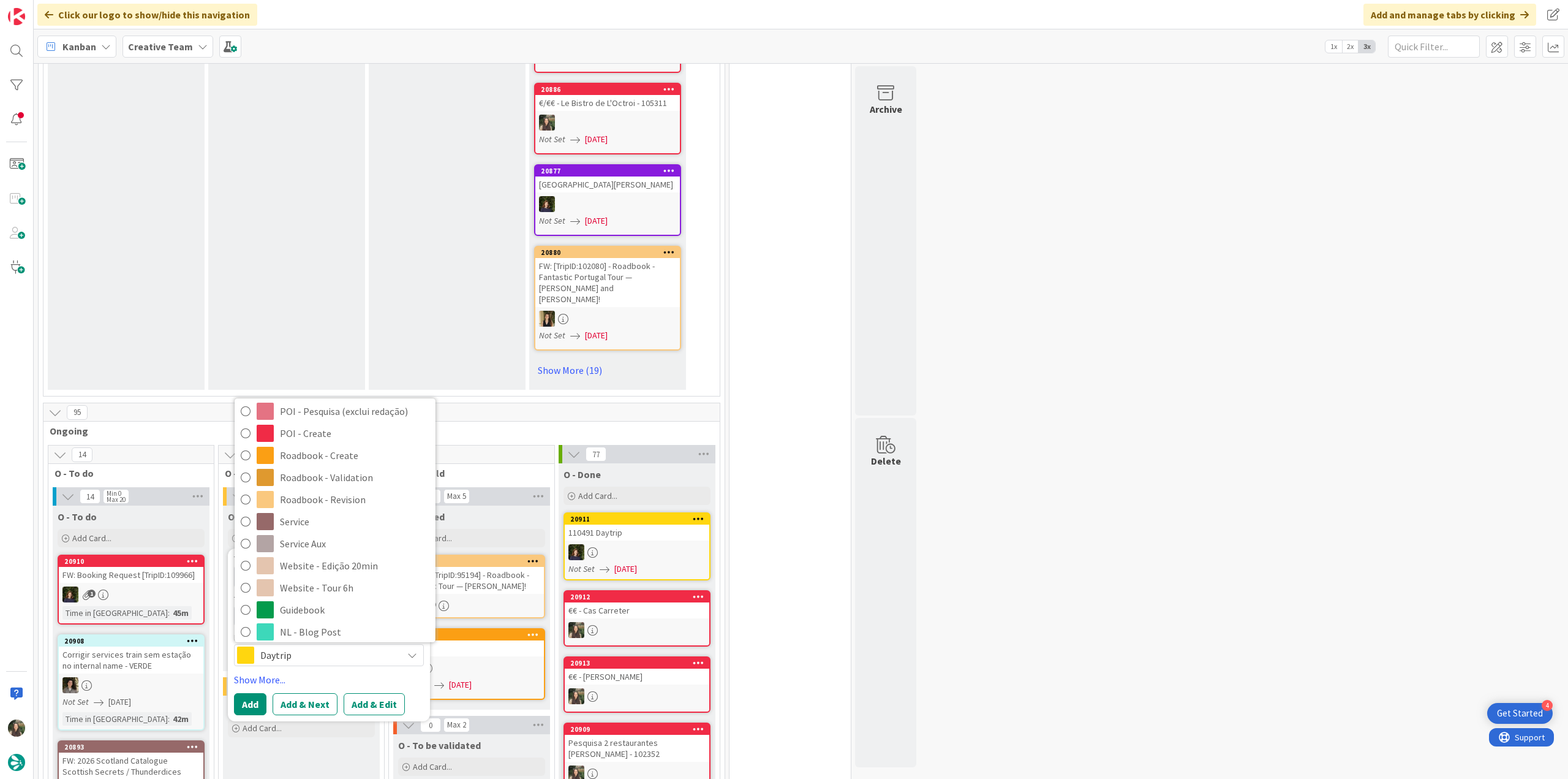
scroll to position [228, 0]
click at [337, 508] on span "Service Aux" at bounding box center [354, 517] width 149 height 19
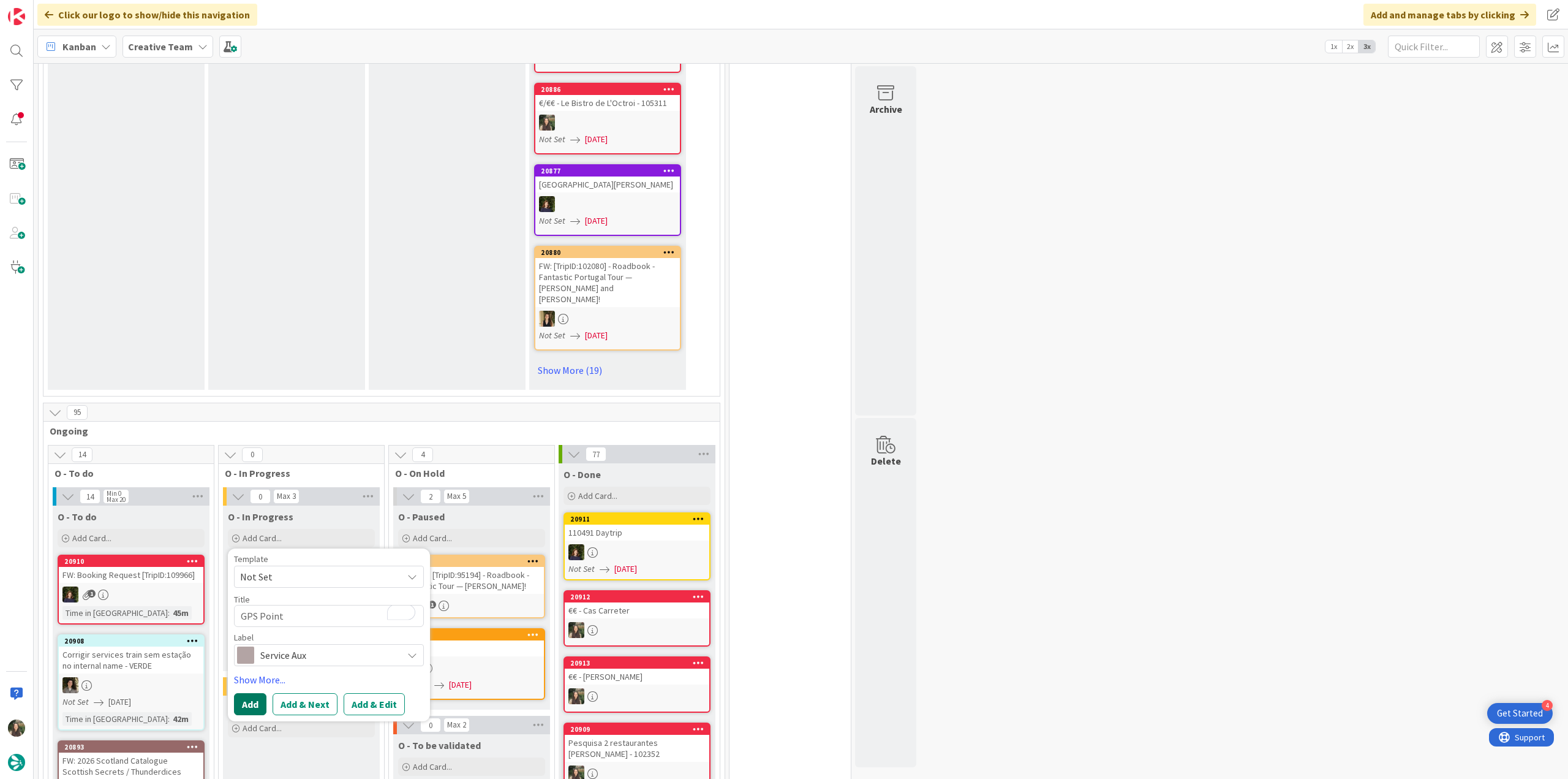
click at [258, 693] on button "Add" at bounding box center [250, 704] width 33 height 22
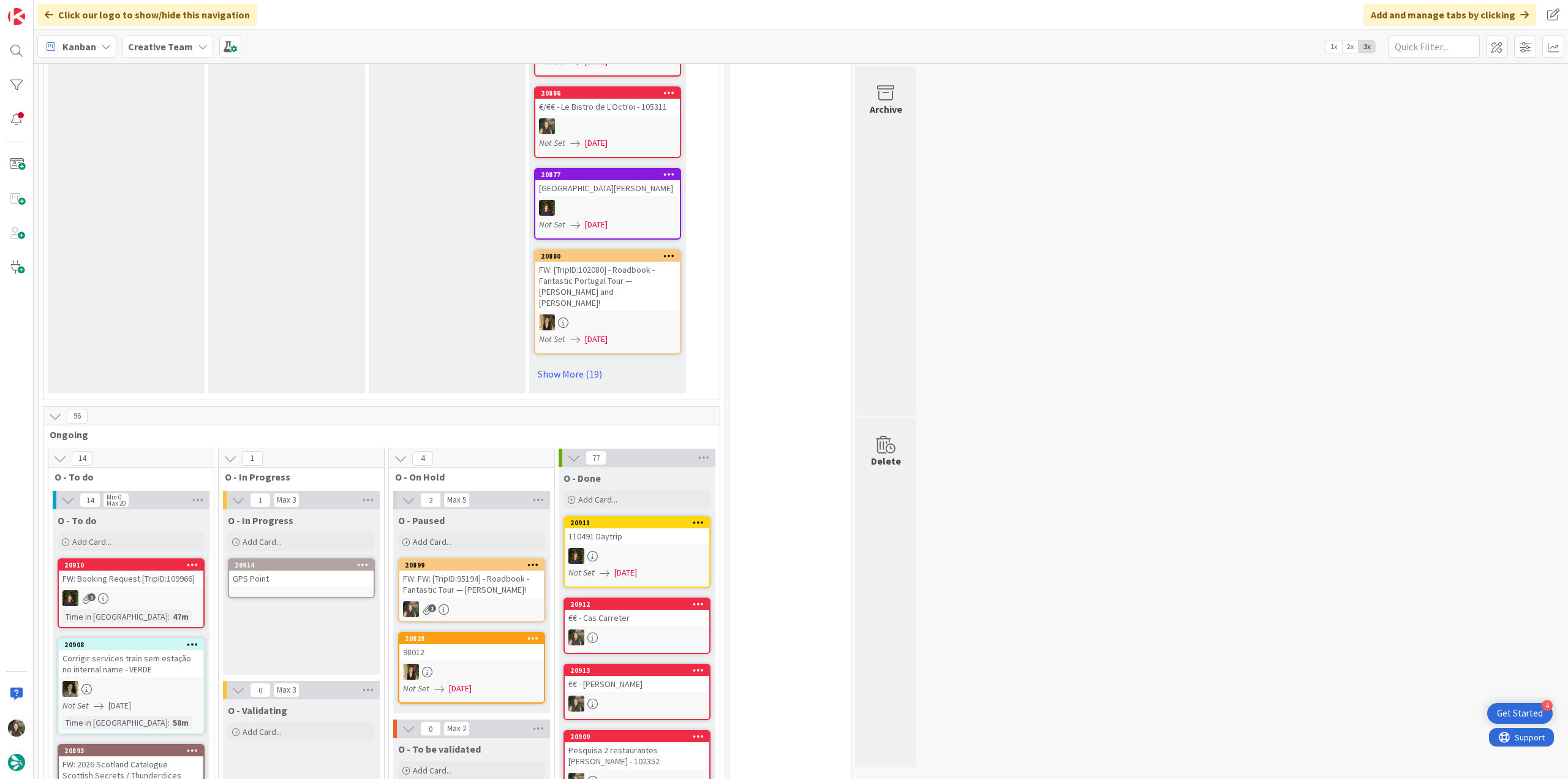
click at [295, 571] on div "GPS Point" at bounding box center [302, 578] width 145 height 16
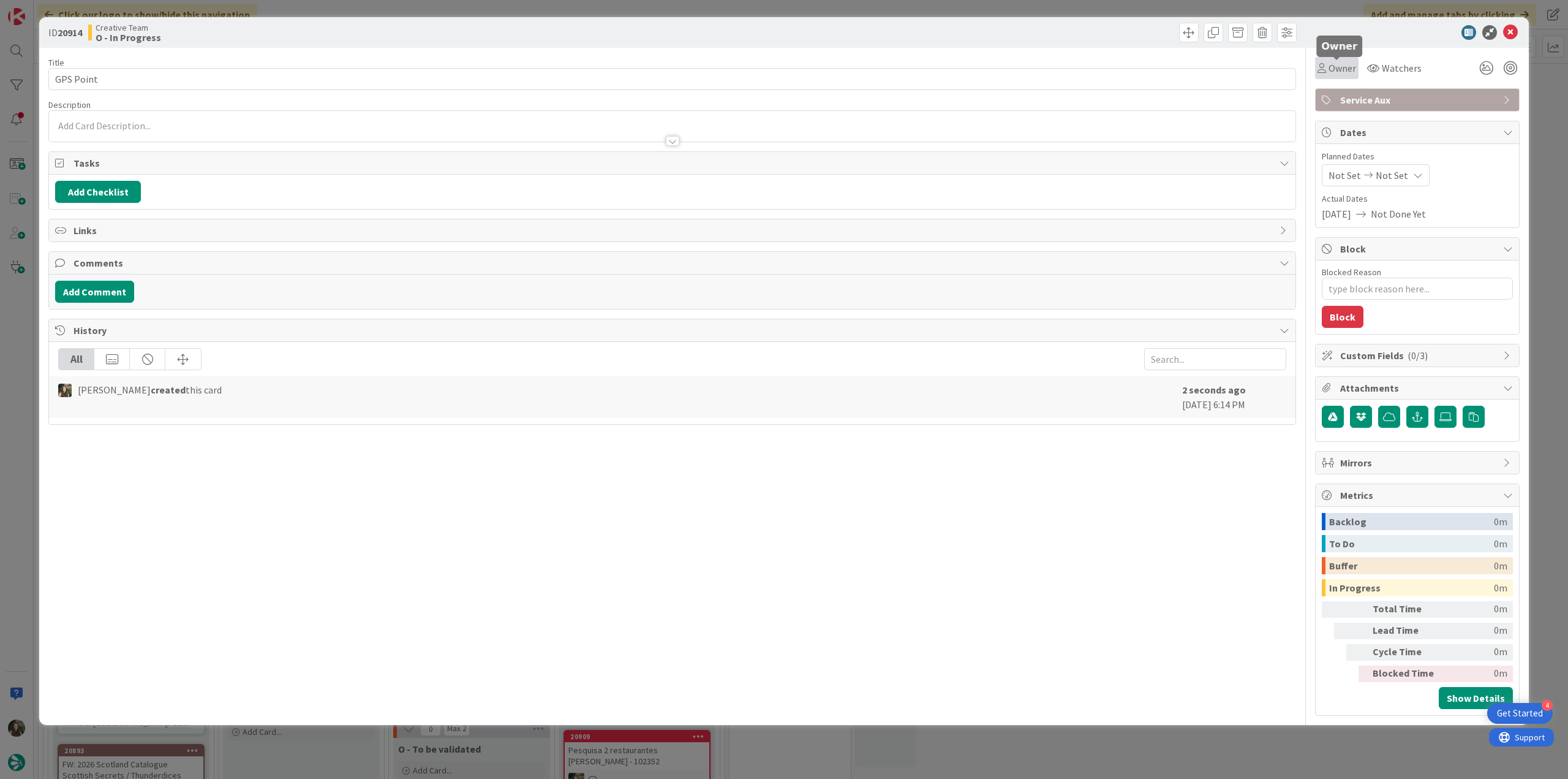
click at [1349, 68] on span "Owner" at bounding box center [1342, 67] width 28 height 14
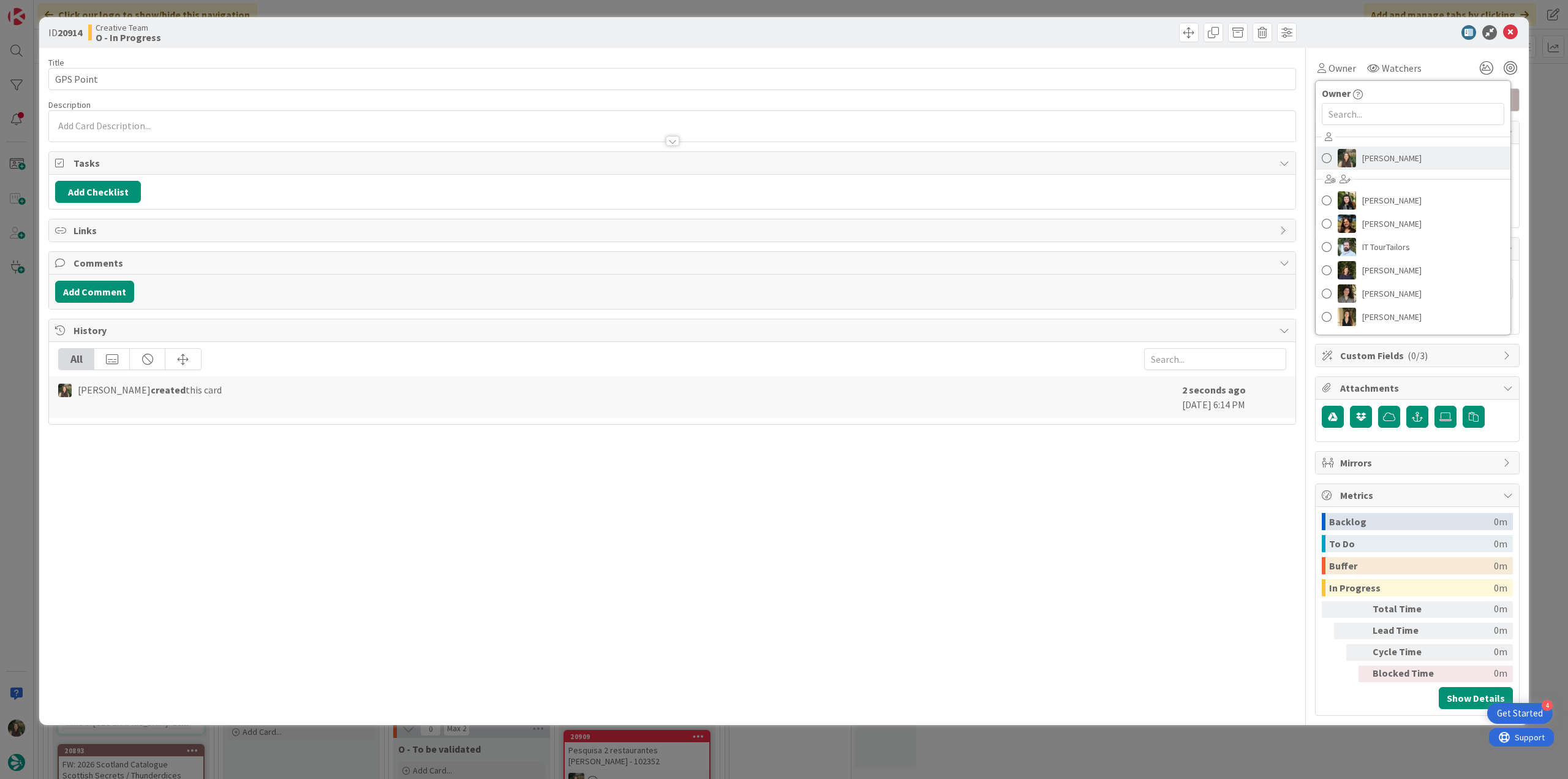
click at [1351, 149] on img at bounding box center [1347, 158] width 19 height 19
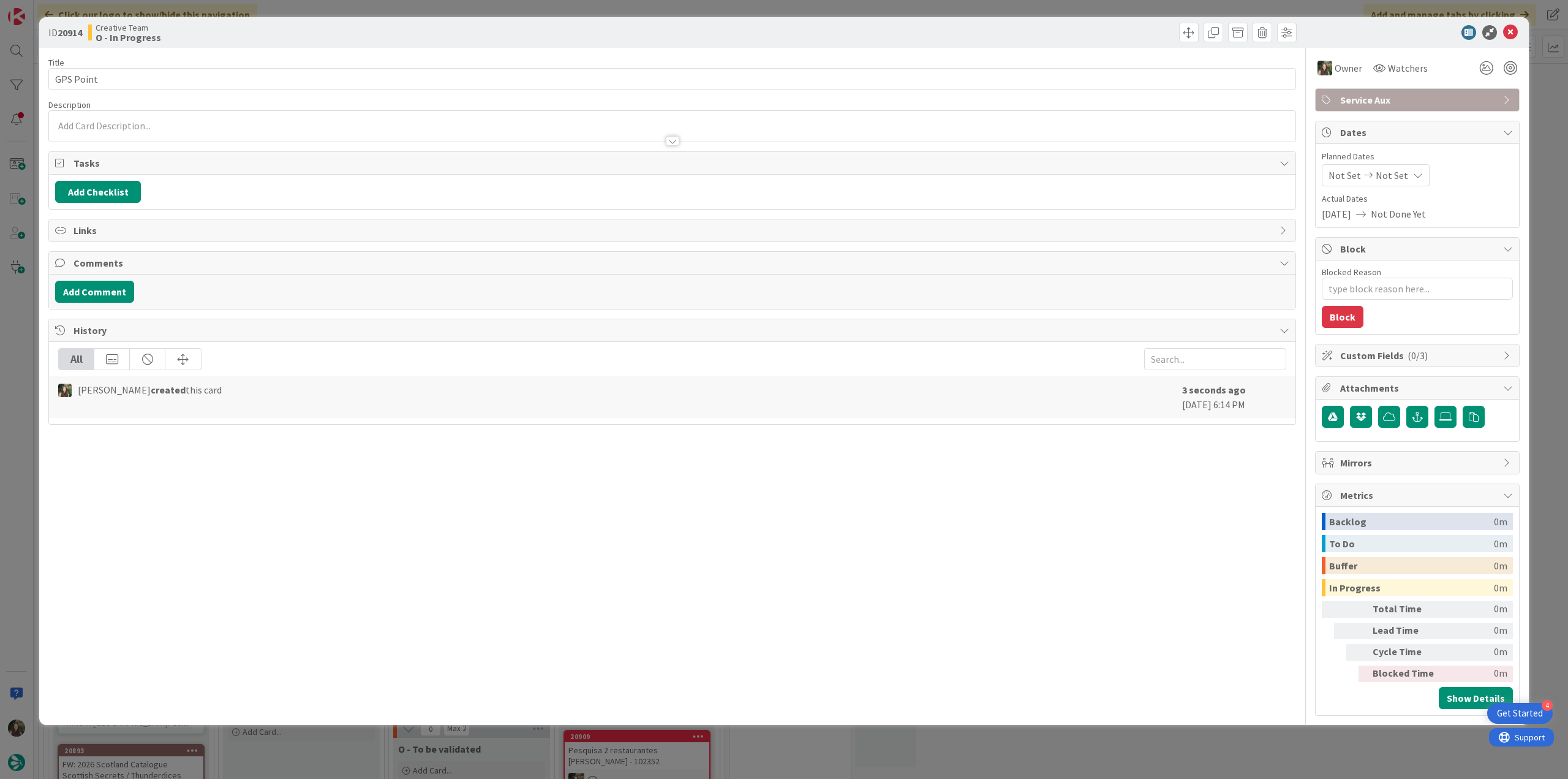
click at [1544, 118] on div "ID 20914 Creative Team O - In Progress Title 9 / 128 GPS Point Description Owne…" at bounding box center [784, 390] width 1568 height 779
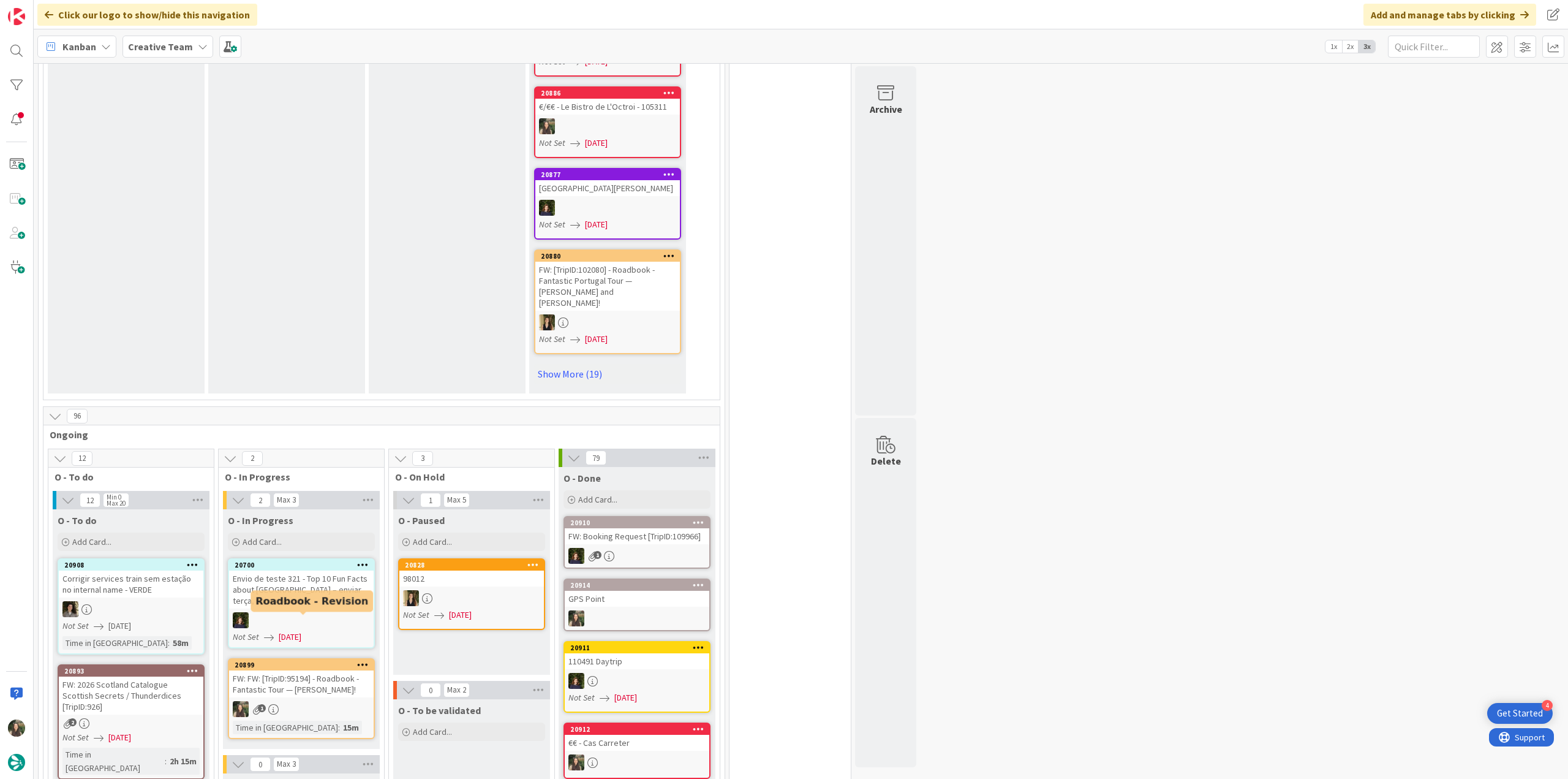
click at [294, 701] on div "1" at bounding box center [302, 708] width 145 height 16
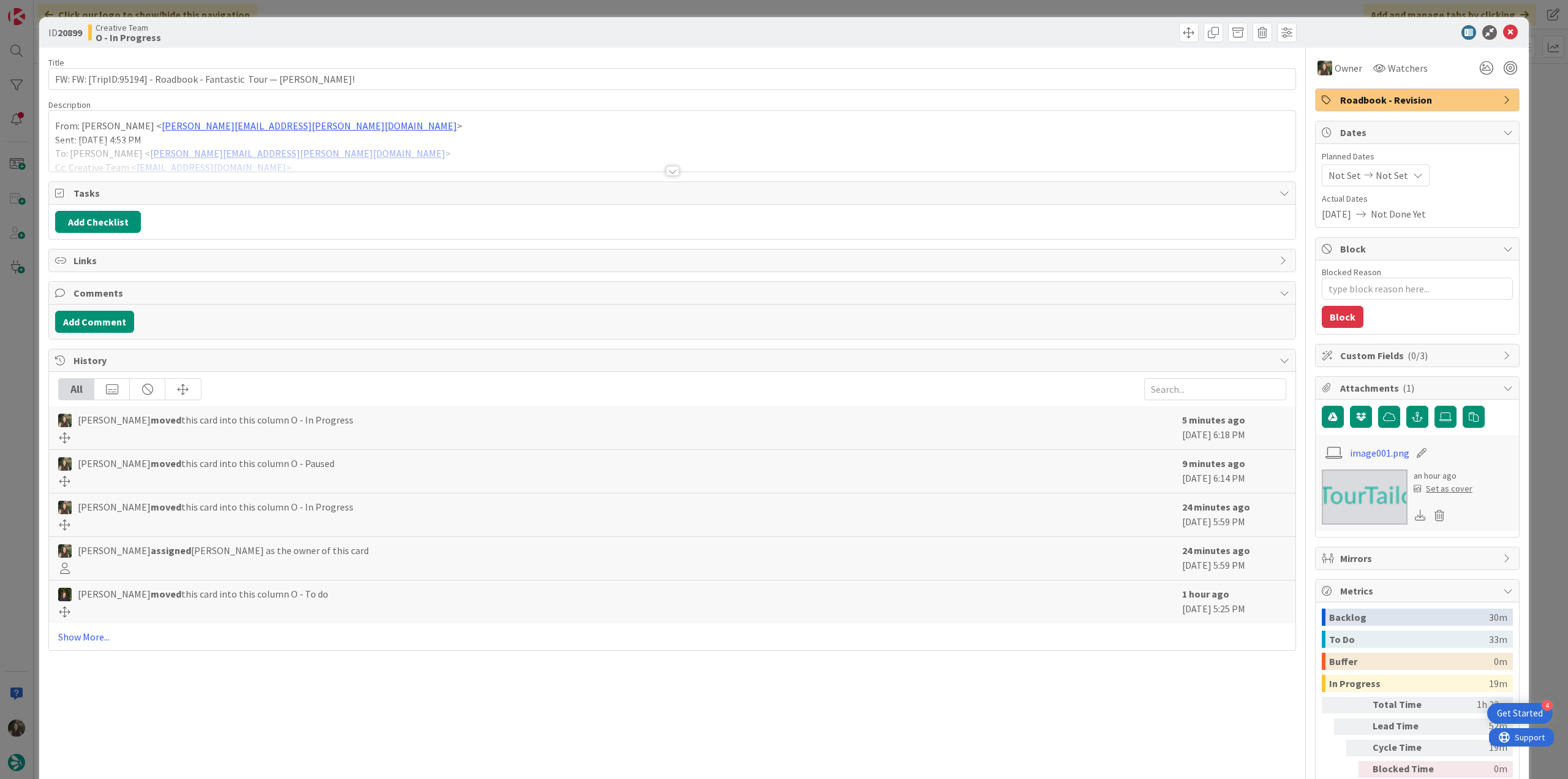
click at [341, 157] on div at bounding box center [672, 155] width 1247 height 31
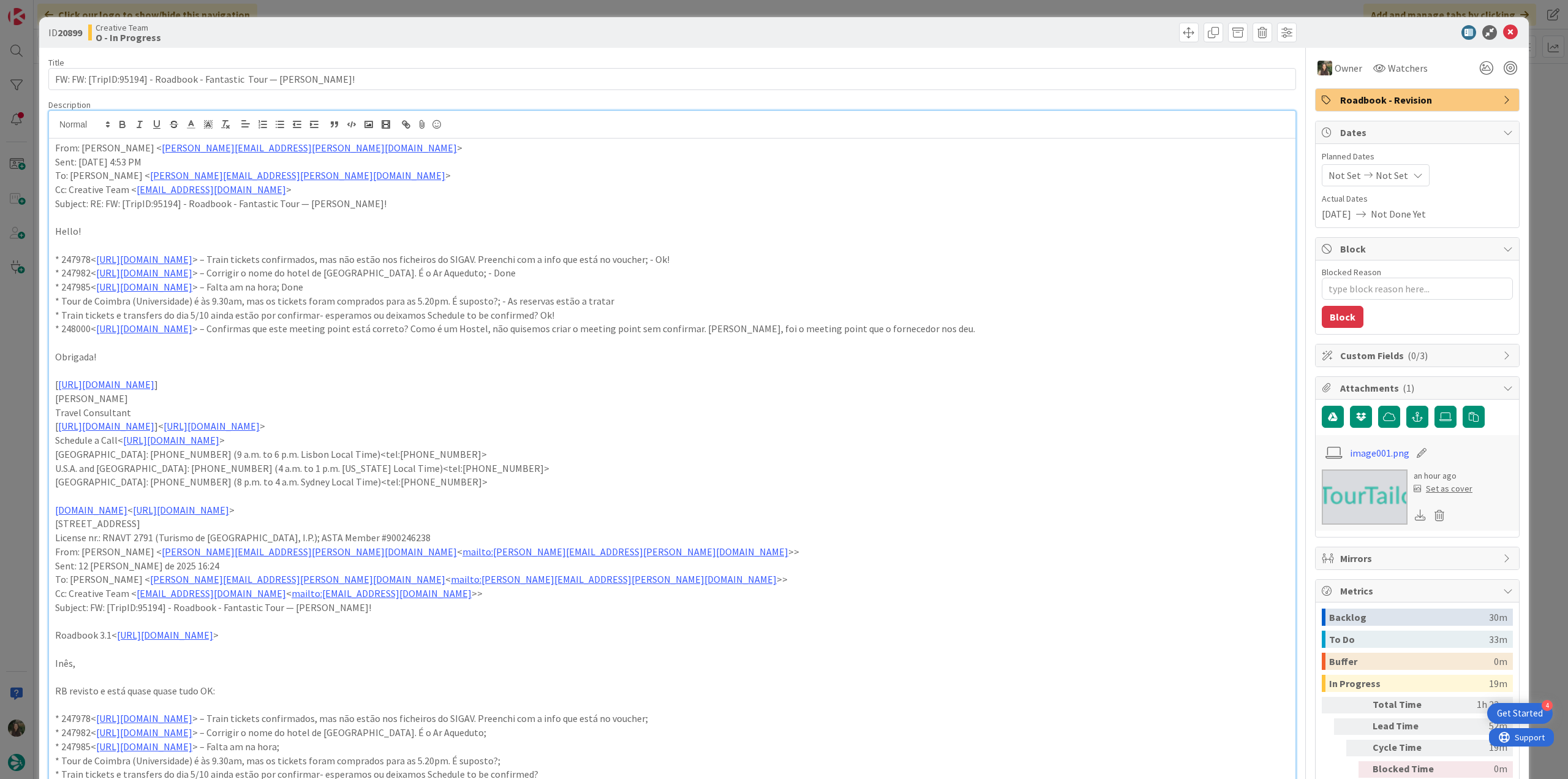
click at [24, 431] on div "ID 20899 Creative Team O - In Progress Title 68 / 128 FW: FW: [TripID:95194] - …" at bounding box center [784, 390] width 1568 height 779
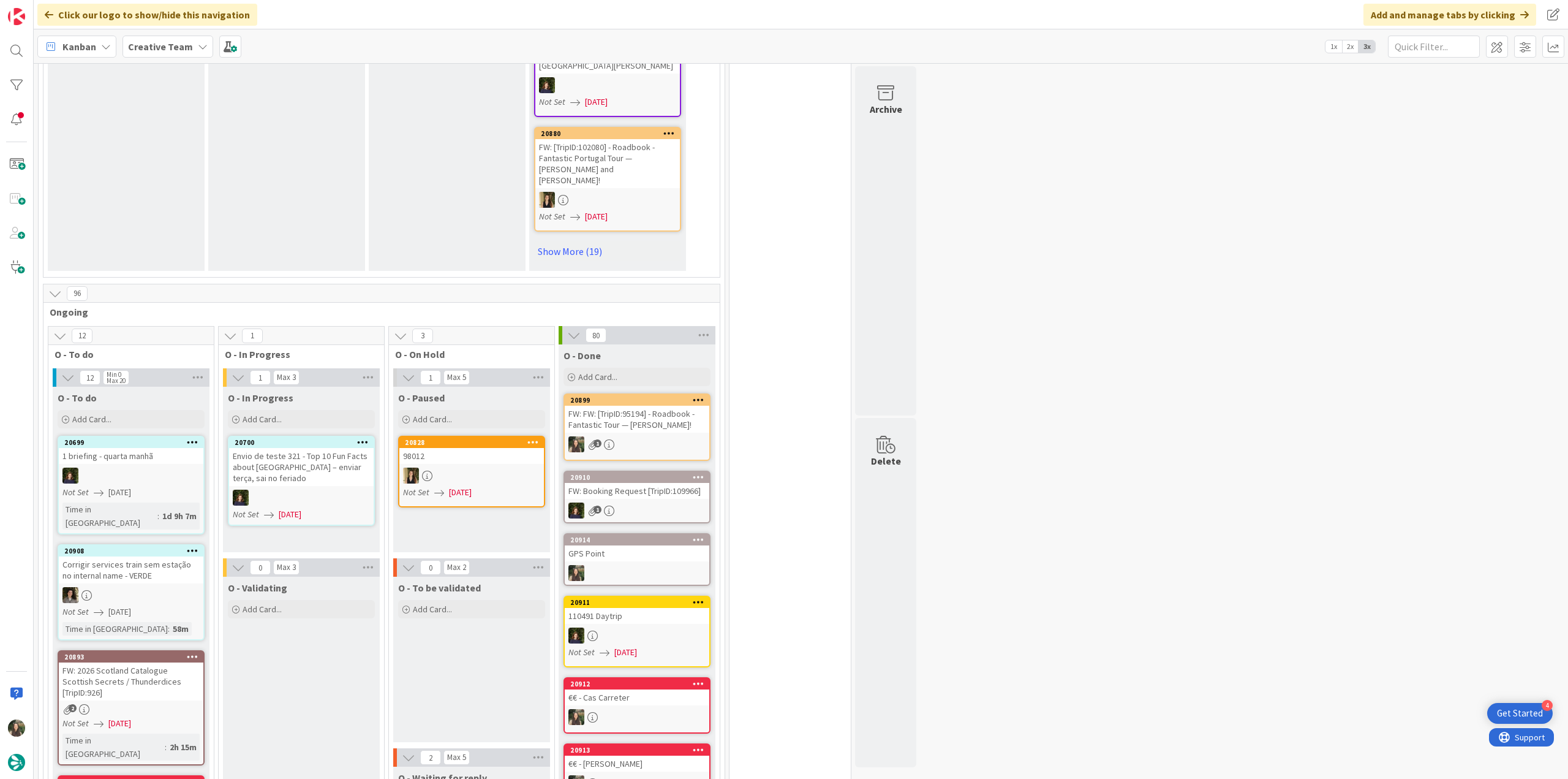
click at [668, 406] on div "FW: FW: [TripID:95194] - Roadbook - Fantastic Tour — [PERSON_NAME]!" at bounding box center [637, 419] width 145 height 27
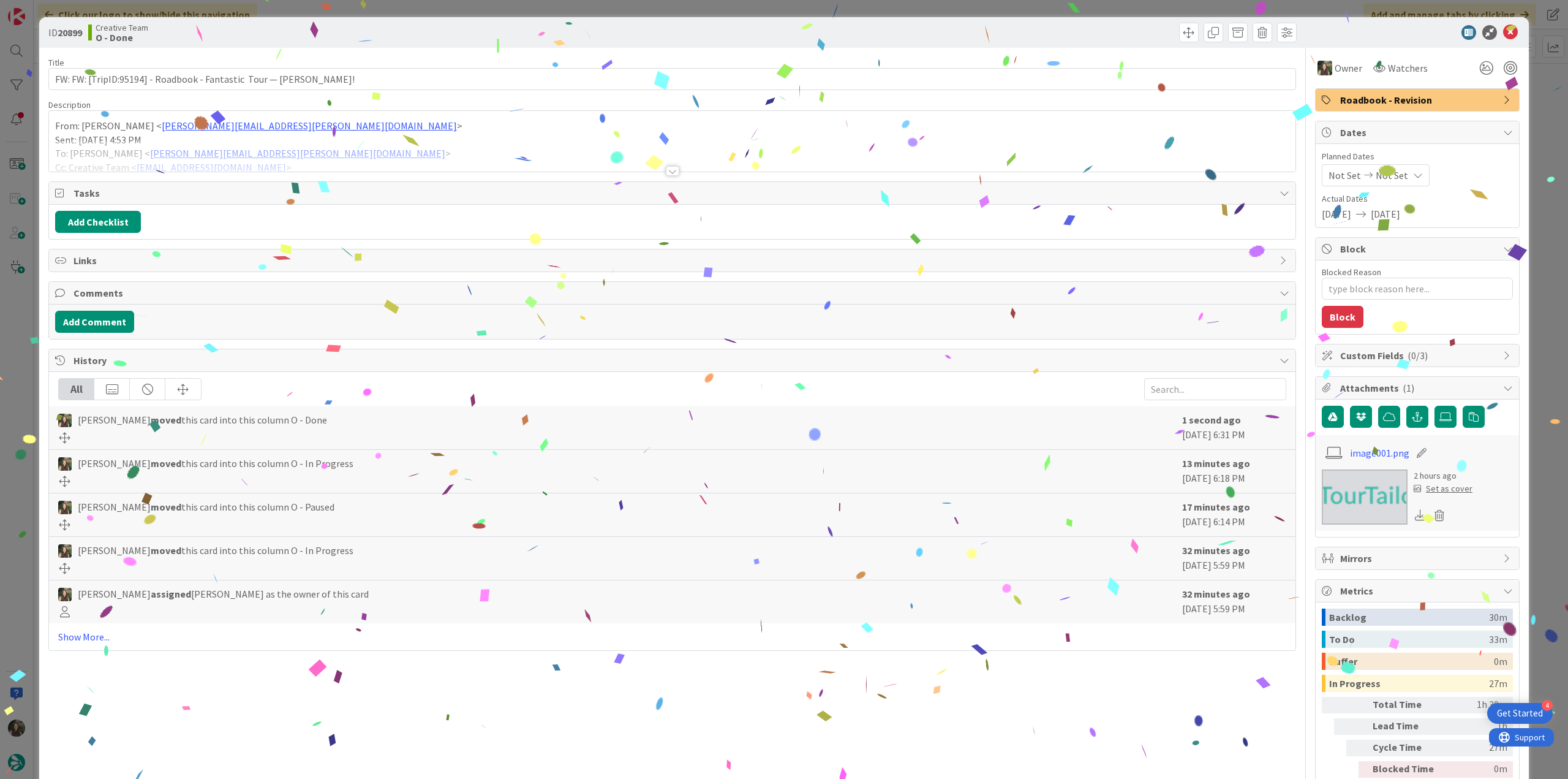
type textarea "x"
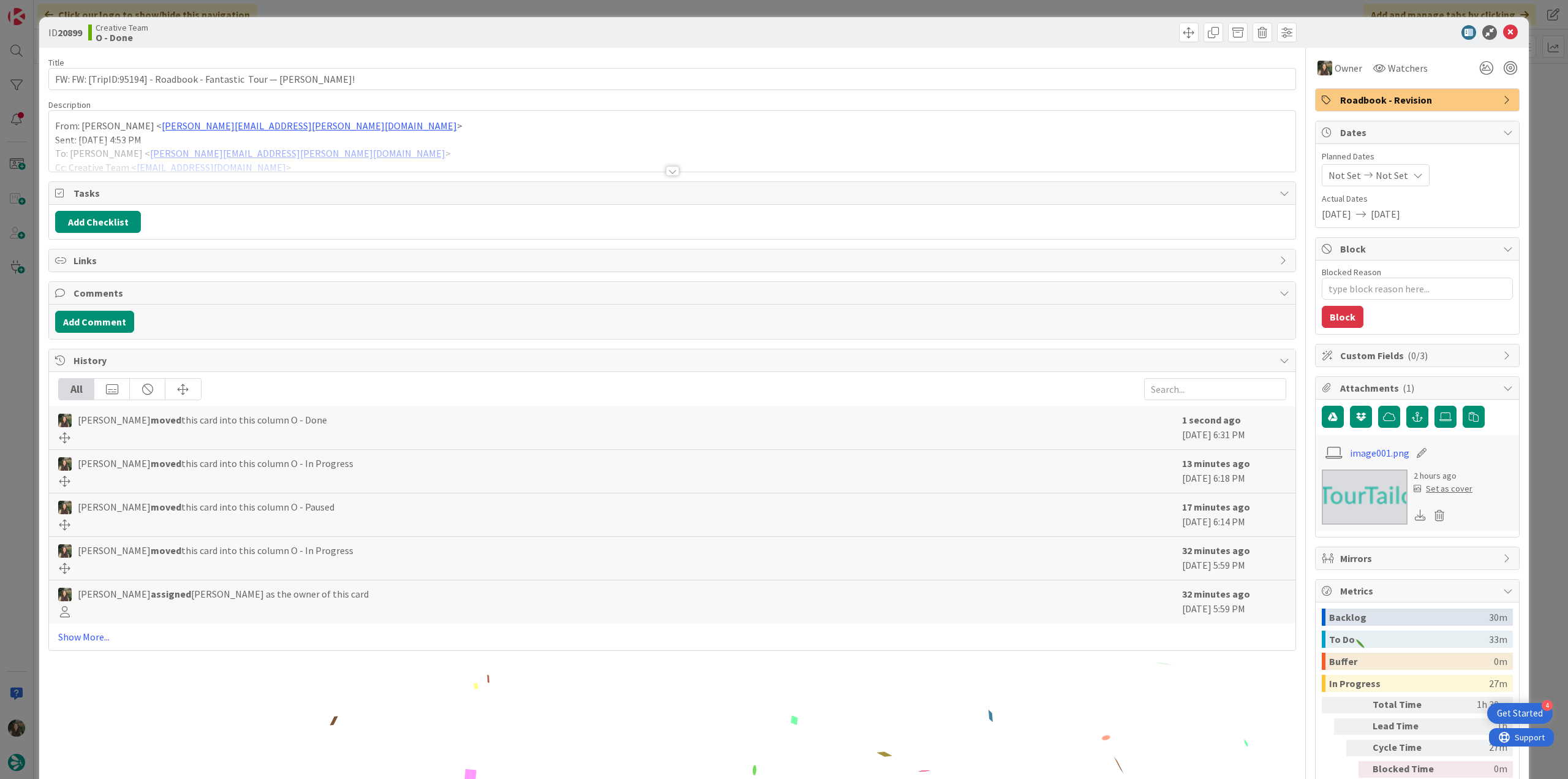
drag, startPoint x: 1534, startPoint y: 456, endPoint x: 1517, endPoint y: 456, distance: 17.0
click at [1535, 456] on div "ID 20899 Creative Team O - Done Title 68 / 128 FW: FW: [TripID:95194] - Roadboo…" at bounding box center [784, 390] width 1568 height 779
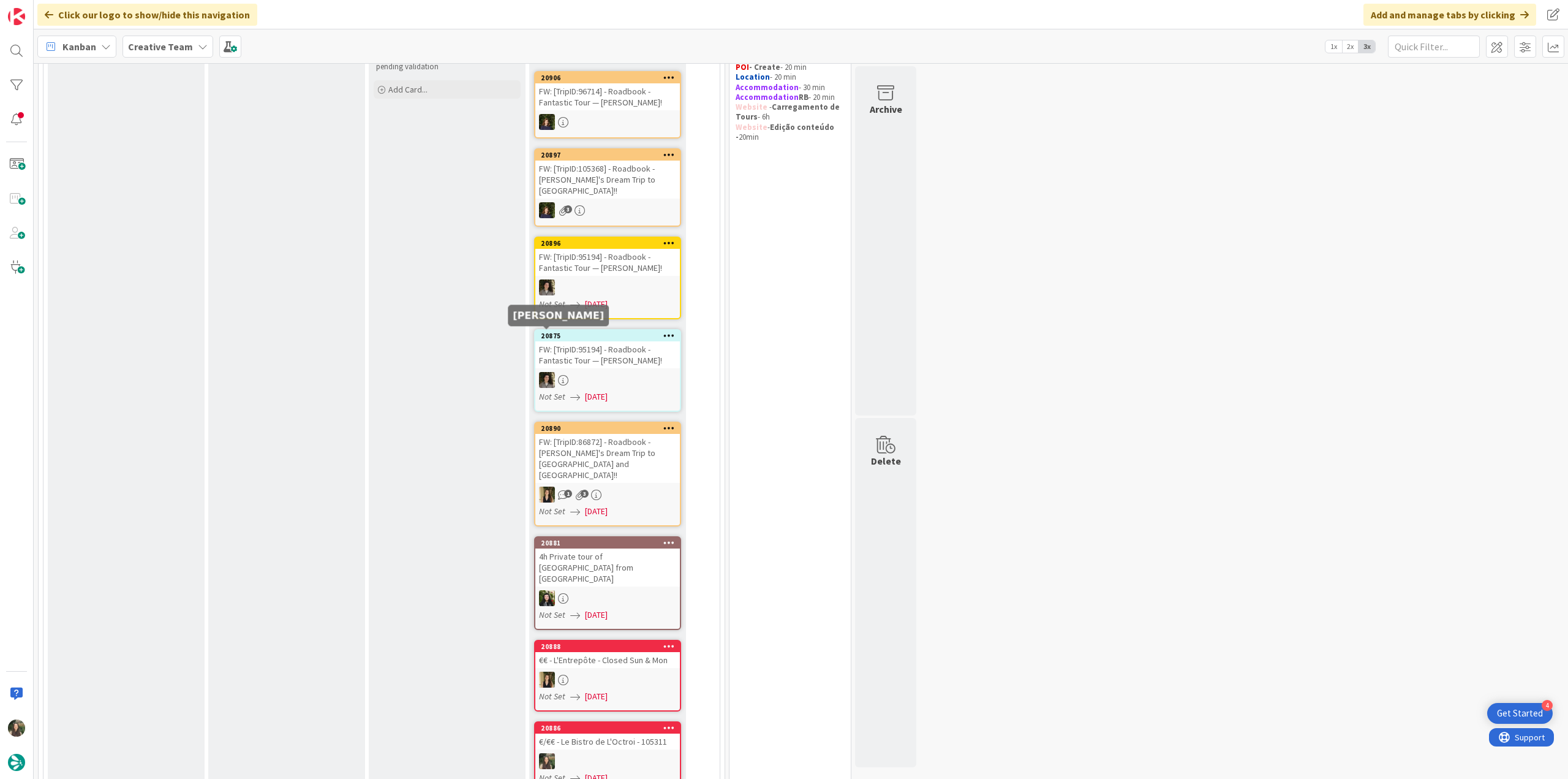
scroll to position [62, 0]
